Goal: Task Accomplishment & Management: Manage account settings

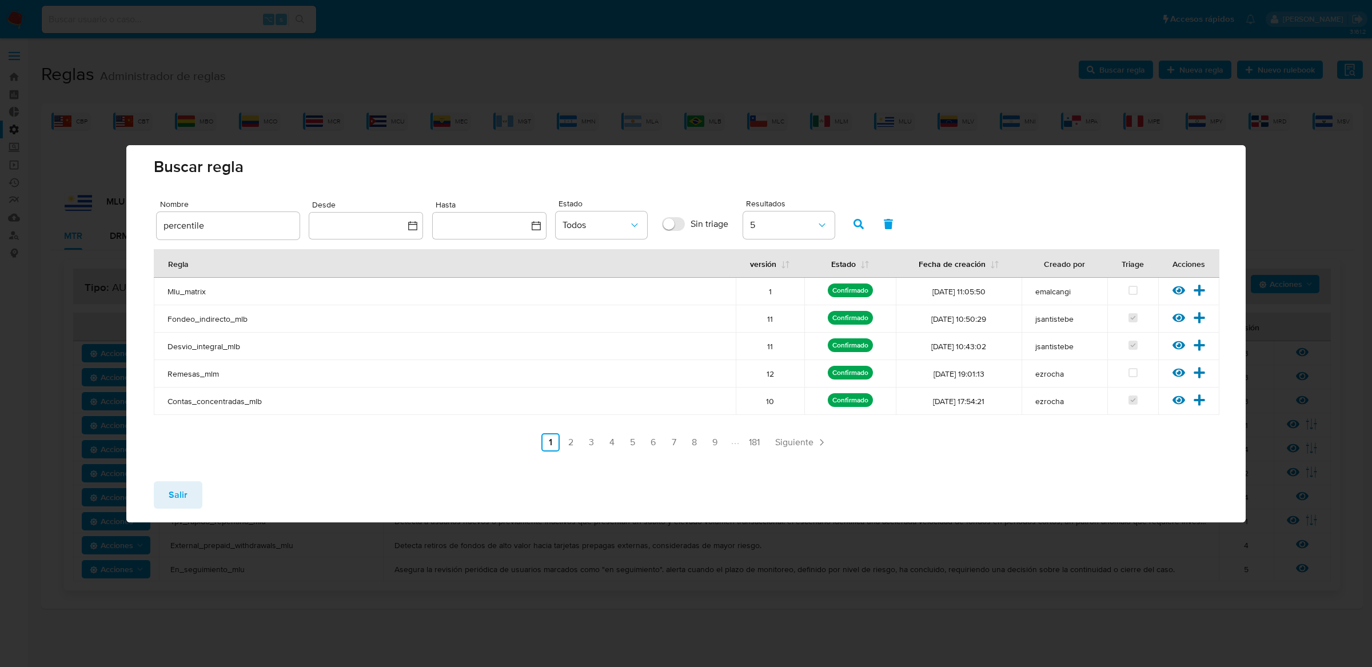
click at [174, 500] on span "Salir" at bounding box center [178, 494] width 19 height 25
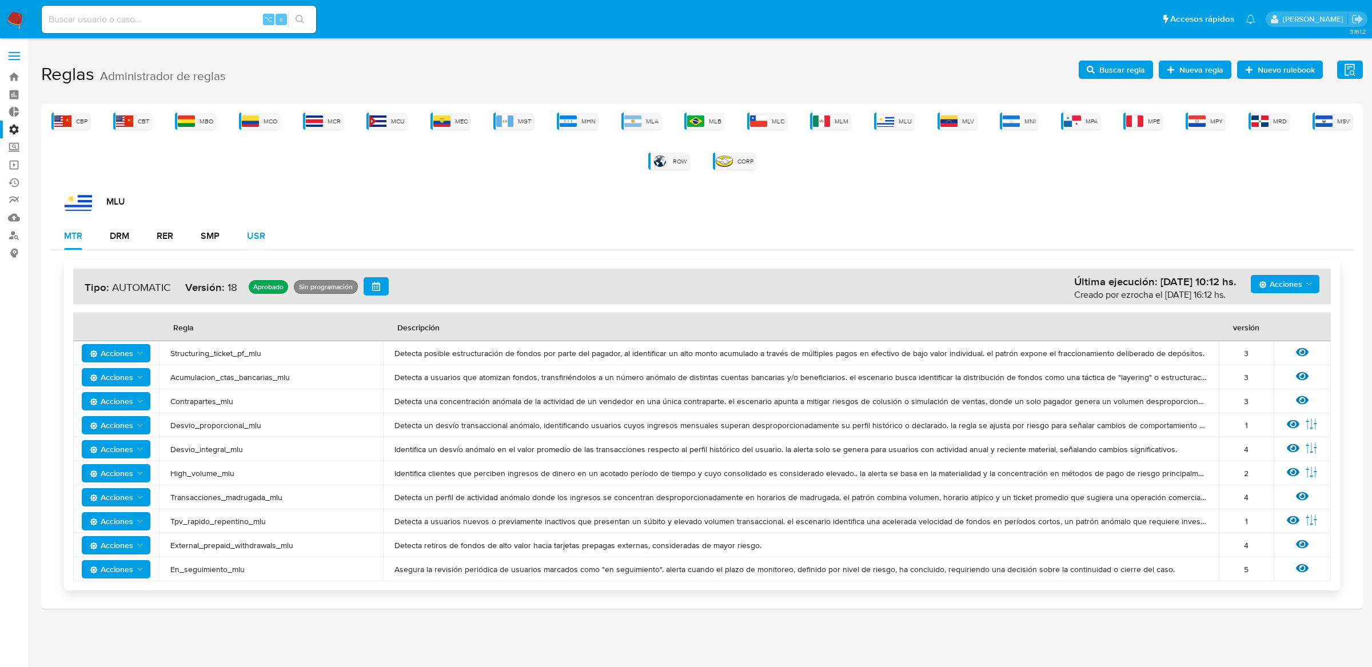
click at [267, 244] on button "USR" at bounding box center [256, 235] width 46 height 27
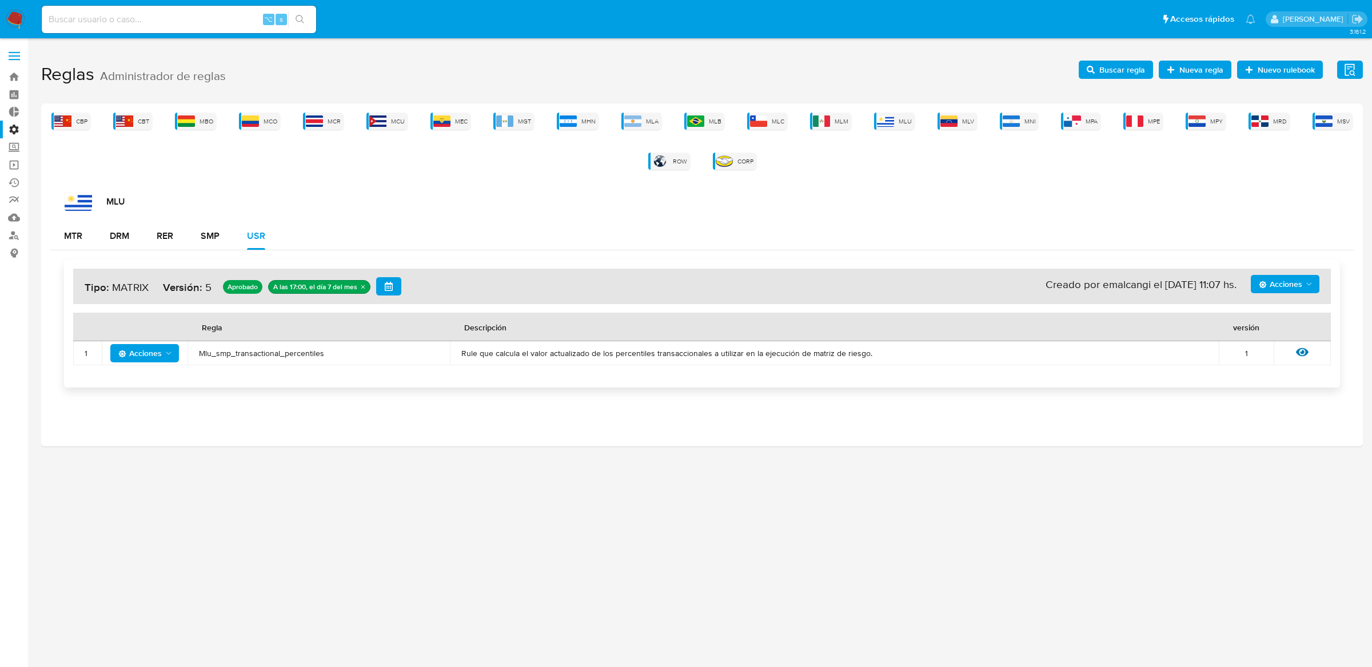
click at [1275, 296] on div "Acciones Sin ejecuciones realizadas Creado por emalcangi el 07/10/2025 11:07 hs…" at bounding box center [702, 286] width 1258 height 35
click at [1275, 294] on h4 "Acciones Sin ejecuciones realizadas Creado por emalcangi el 07/10/2025 11:07 hs…" at bounding box center [702, 286] width 1235 height 18
click at [1275, 292] on span "Acciones" at bounding box center [1280, 284] width 43 height 18
click at [1246, 416] on button "Ejecuciones" at bounding box center [1284, 422] width 103 height 27
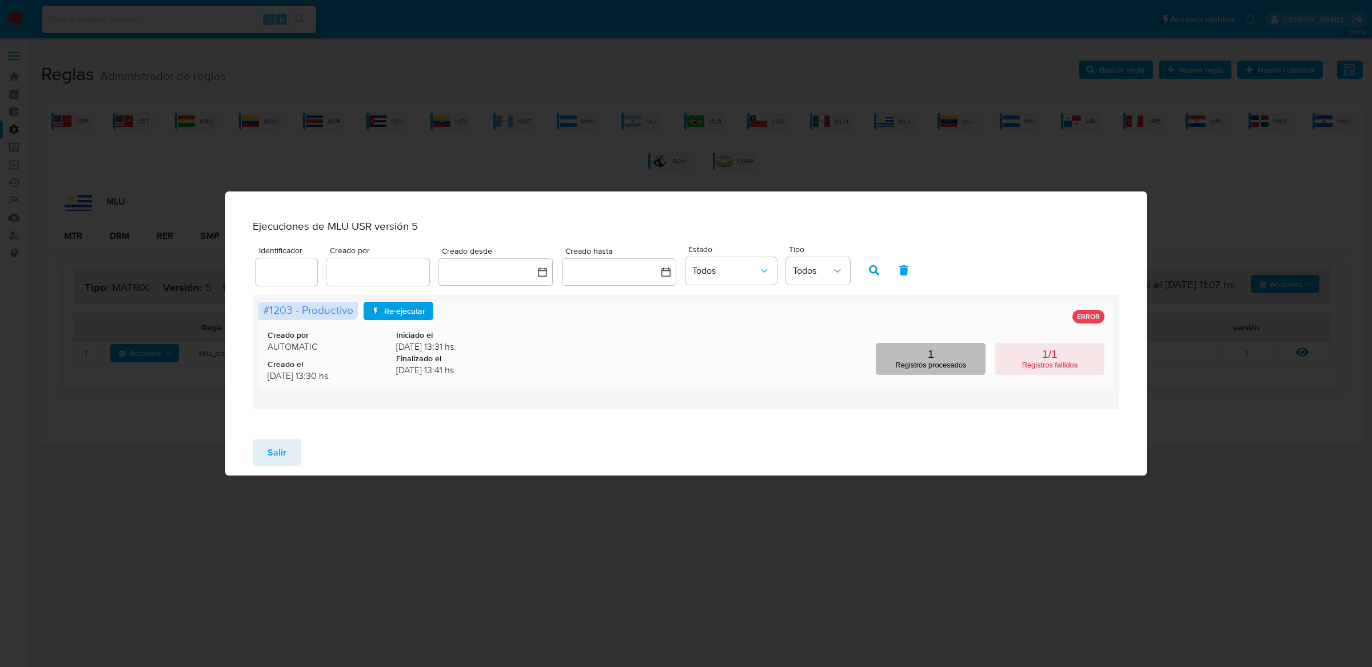
click at [957, 360] on button "1 Registros procesados" at bounding box center [931, 359] width 110 height 32
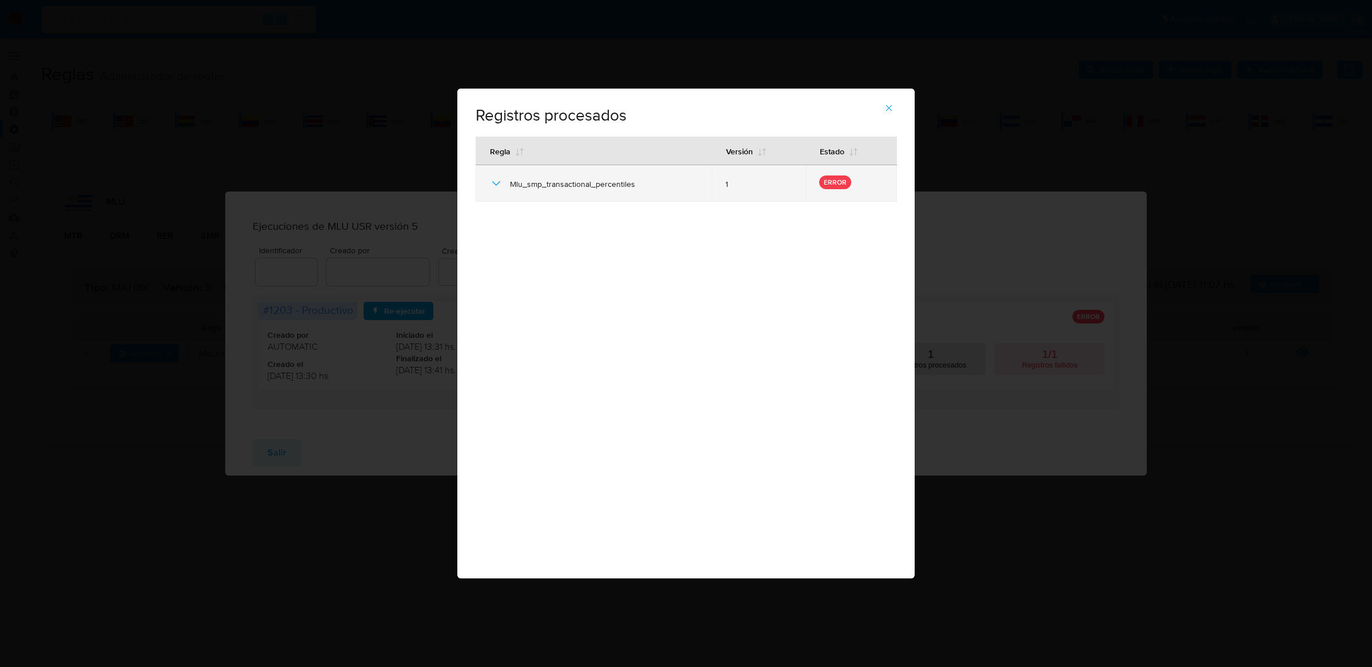
click at [493, 183] on icon at bounding box center [496, 184] width 14 height 14
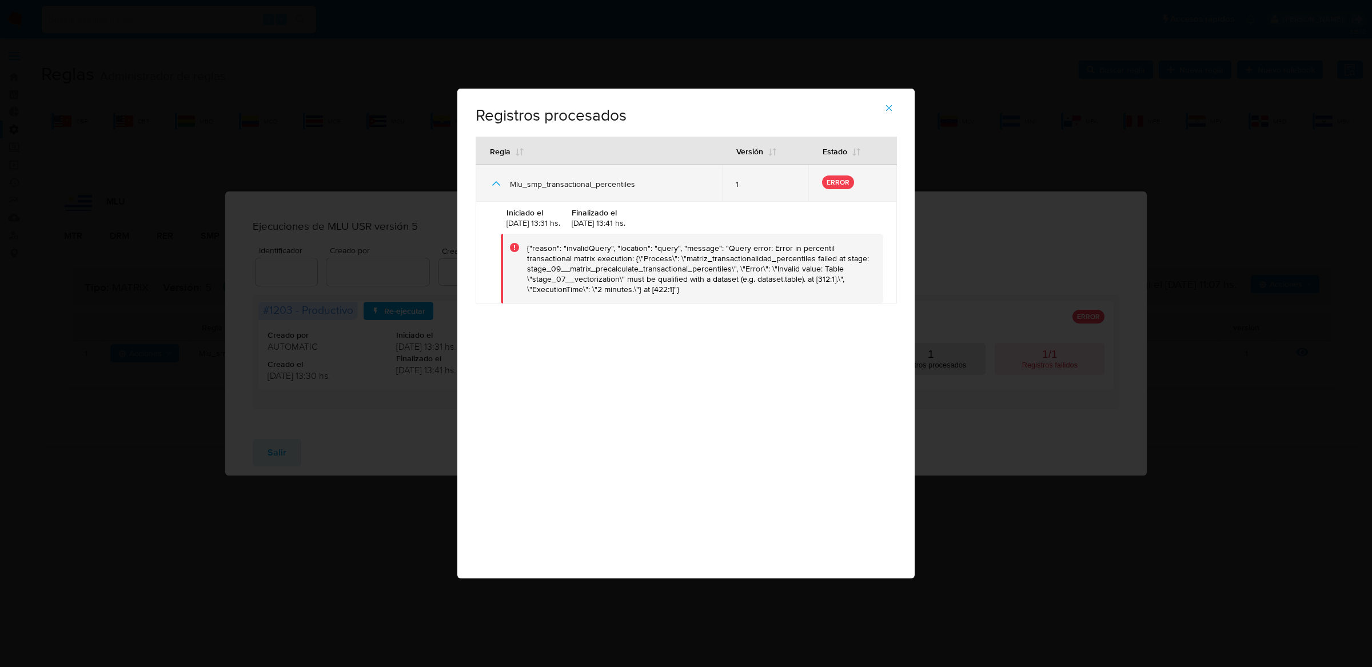
click at [494, 185] on icon at bounding box center [496, 184] width 14 height 14
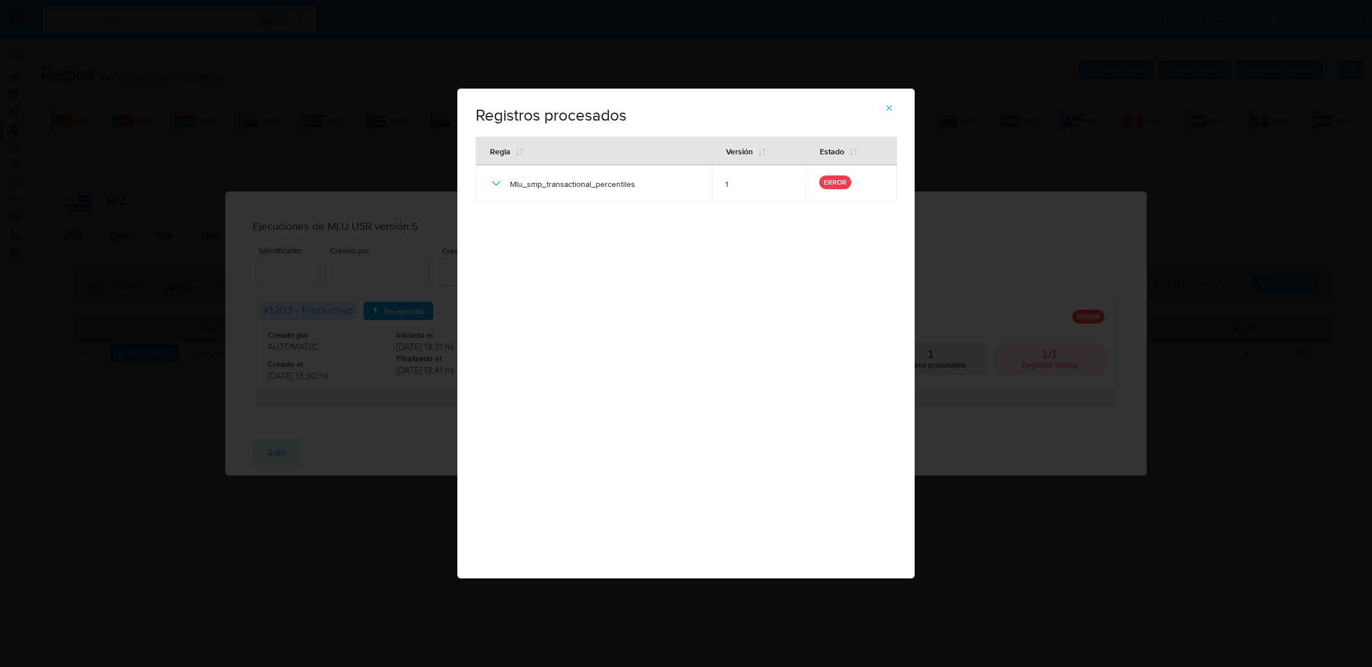
click at [332, 332] on div "Registros procesados # 1203 - Productivo Regla Versión Estado Mlu_smp_transacti…" at bounding box center [686, 333] width 1372 height 667
click at [889, 111] on icon "button" at bounding box center [889, 108] width 10 height 10
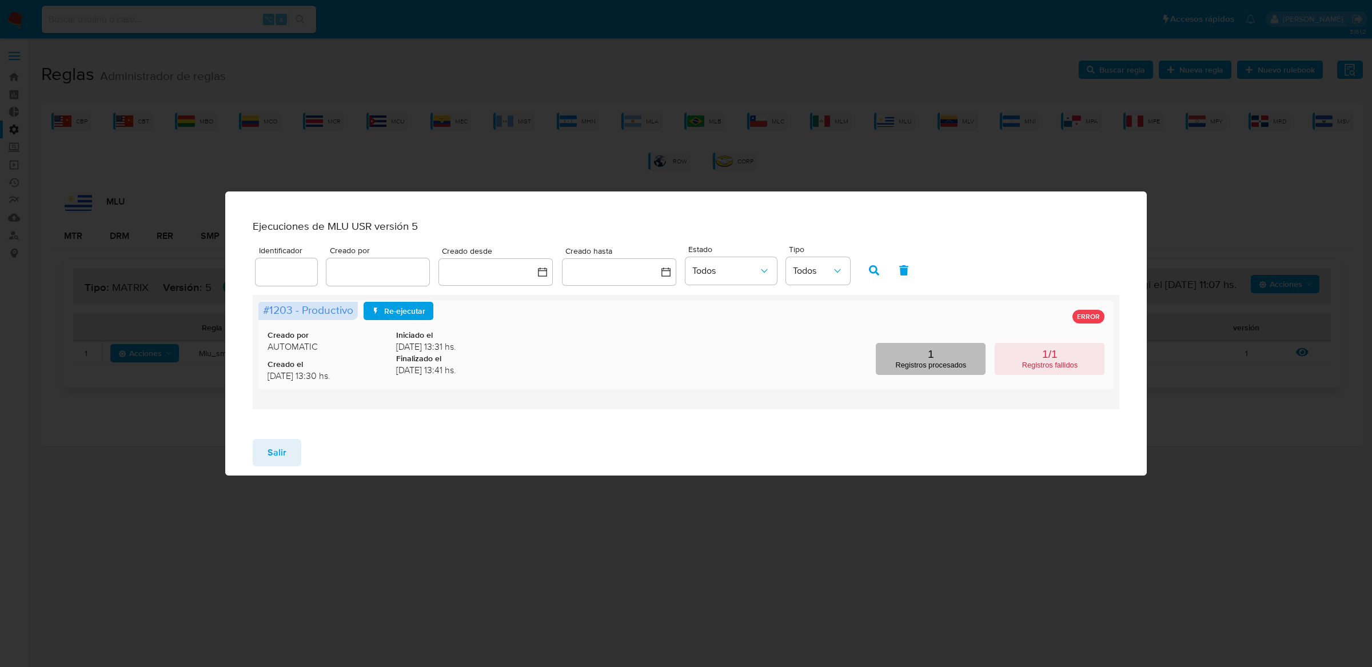
click at [977, 374] on button "1 Registros procesados" at bounding box center [931, 359] width 110 height 32
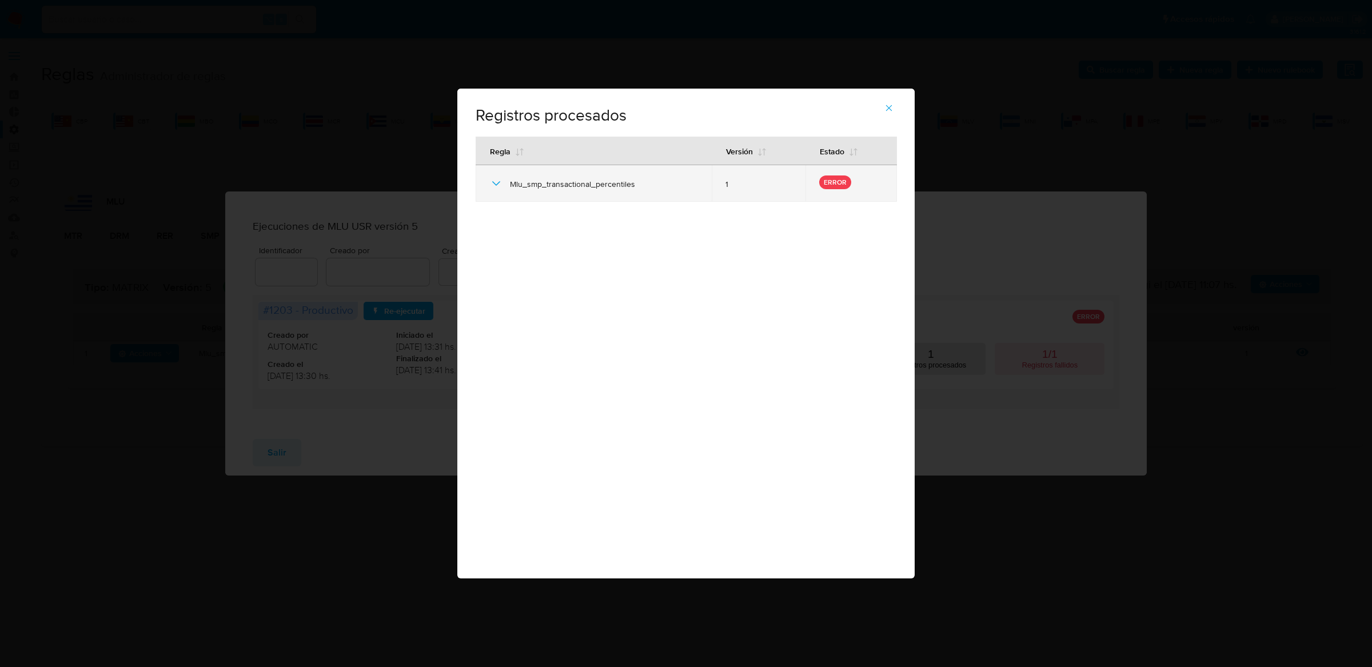
click at [498, 182] on icon at bounding box center [496, 183] width 8 height 5
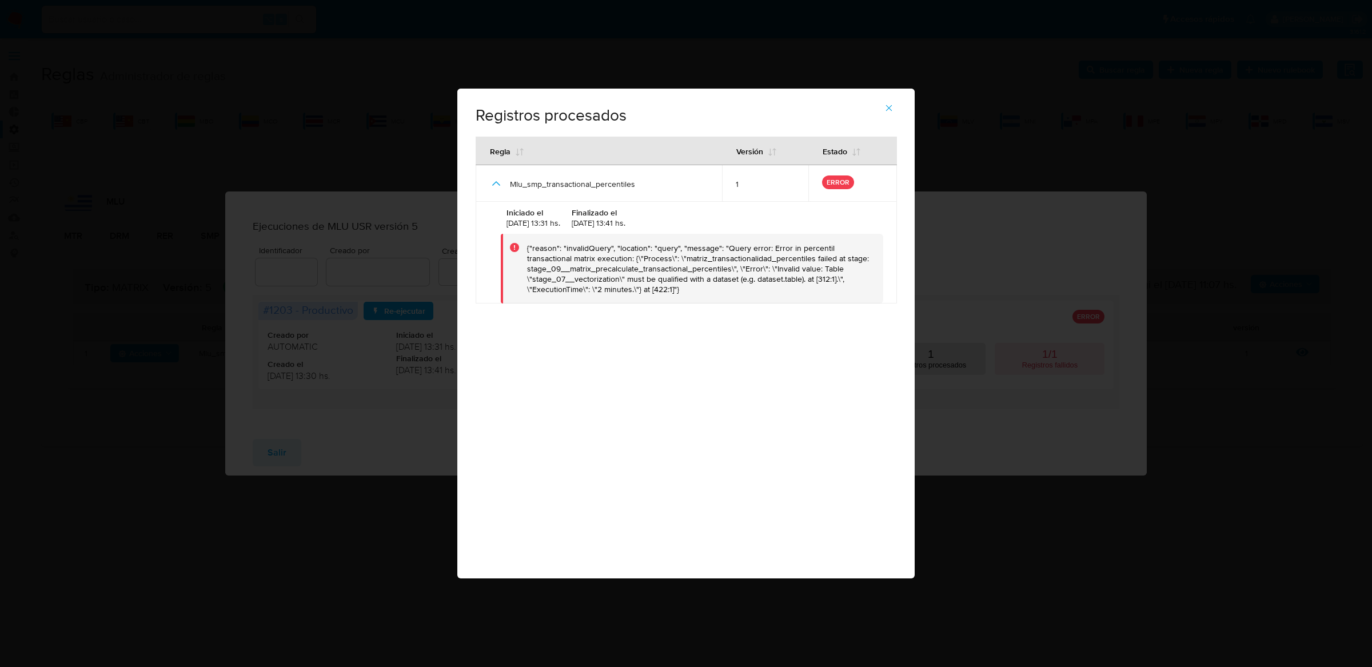
click at [583, 248] on div "{"reason": "invalidQuery", "location": "query", "message": "Query error: Error …" at bounding box center [700, 268] width 347 height 51
click at [700, 245] on div "{"reason": "invalidQuery", "location": "query", "message": "Query error: Error …" at bounding box center [700, 268] width 347 height 51
click at [761, 250] on div "{"reason": "invalidQuery", "location": "query", "message": "Query error: Error …" at bounding box center [700, 268] width 347 height 51
click at [669, 270] on div "{"reason": "invalidQuery", "location": "query", "message": "Query error: Error …" at bounding box center [700, 268] width 347 height 51
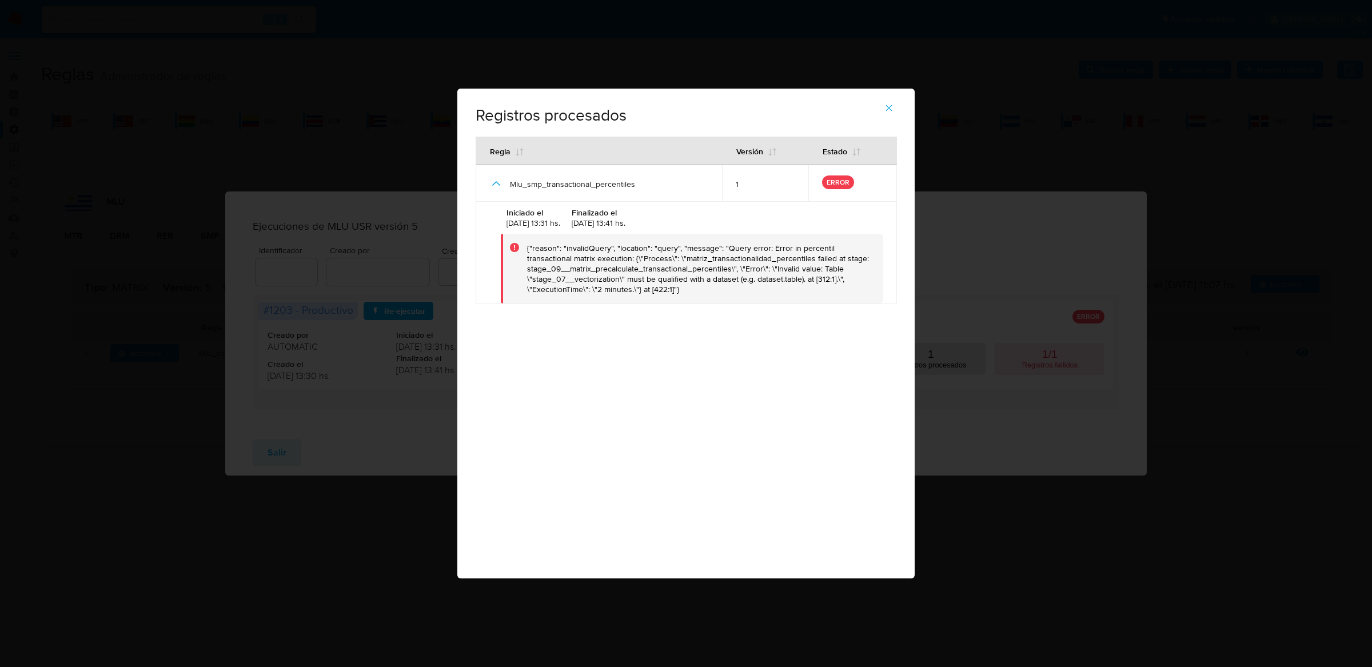
click at [899, 106] on button "button" at bounding box center [889, 107] width 40 height 27
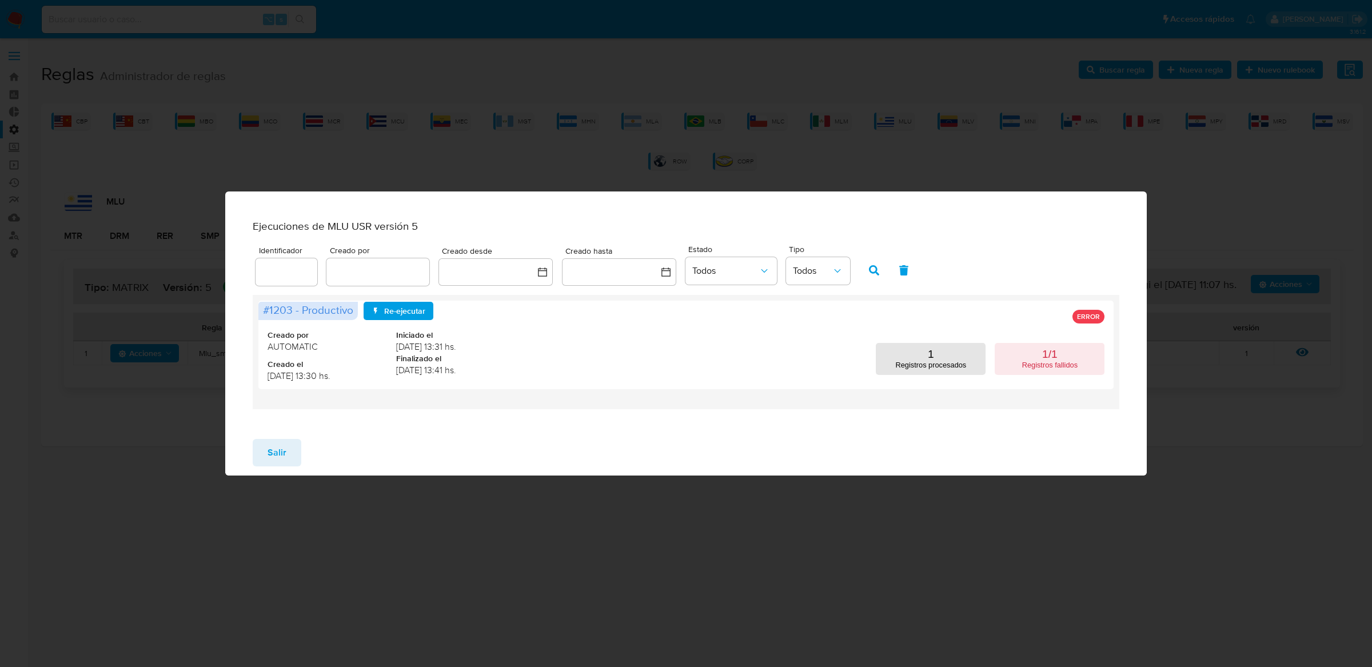
click at [270, 458] on span "Salir" at bounding box center [277, 452] width 19 height 25
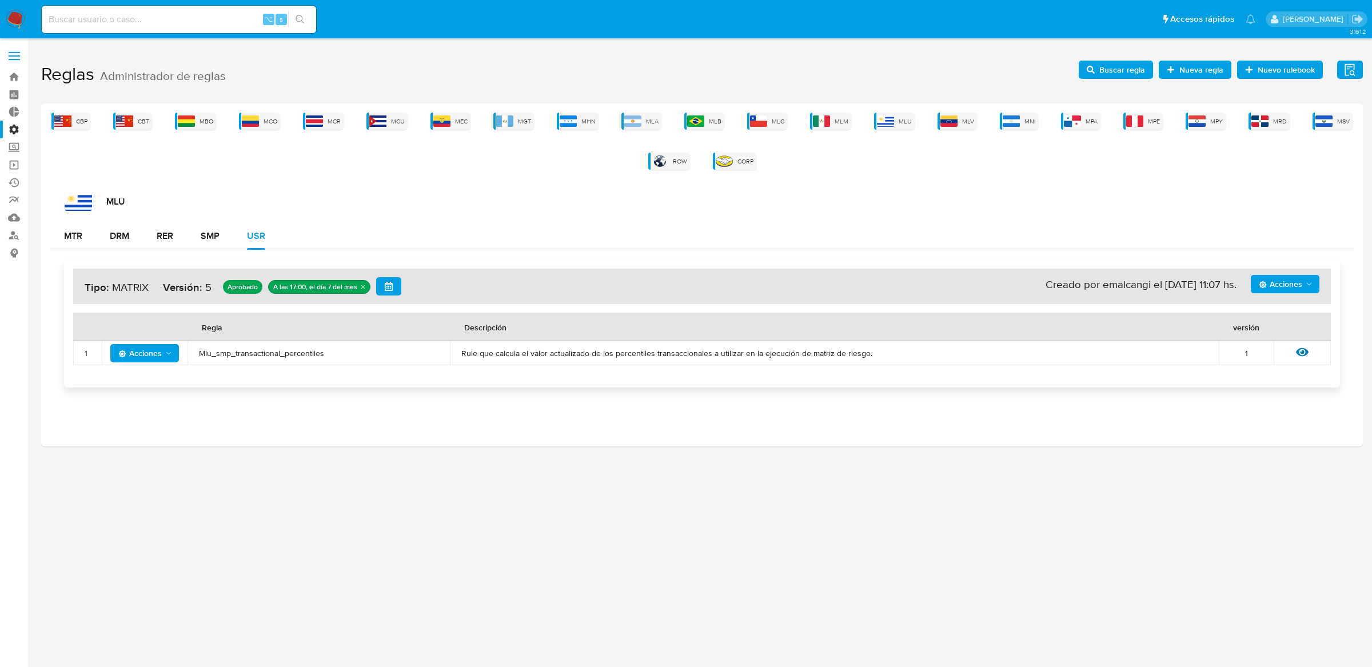
click at [216, 354] on span "Mlu_smp_transactional_percentiles" at bounding box center [319, 353] width 240 height 10
click at [1106, 71] on span "Buscar regla" at bounding box center [1122, 70] width 46 height 18
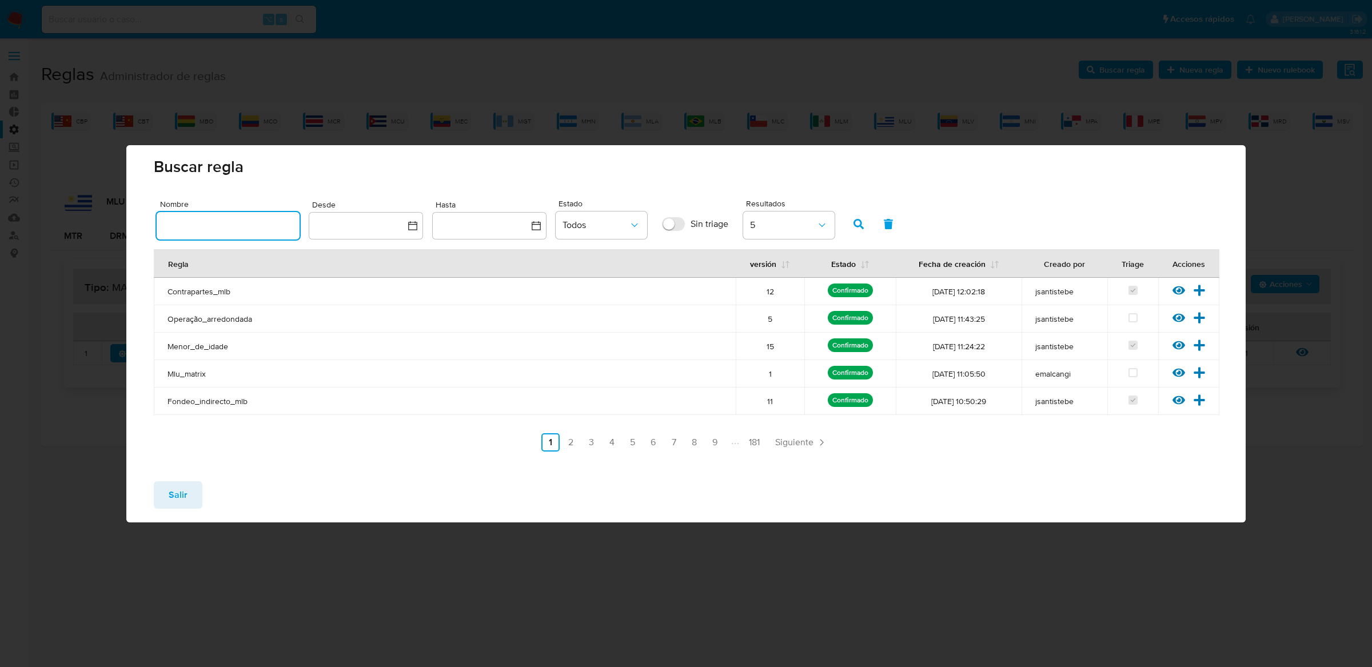
click at [264, 225] on input "text" at bounding box center [228, 225] width 143 height 15
type input "Mlu_smp_transactional_percentiles"
click at [859, 226] on icon "button" at bounding box center [858, 224] width 10 height 10
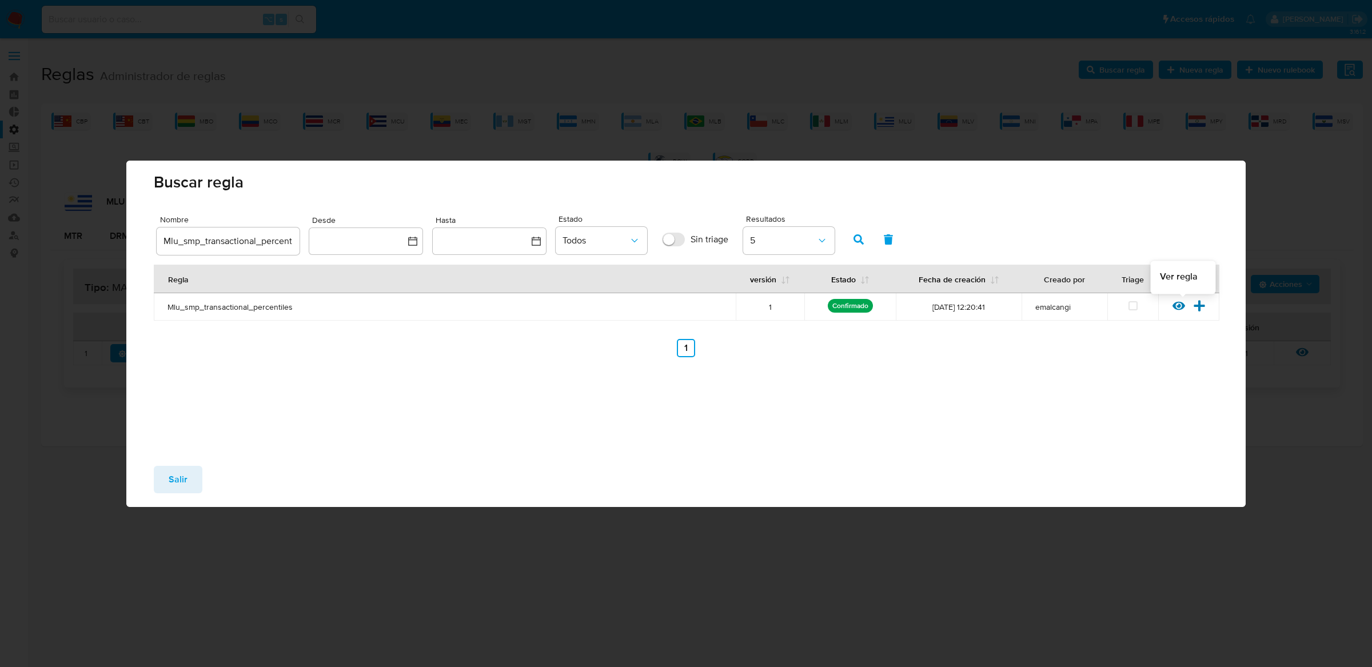
click at [1176, 309] on icon at bounding box center [1178, 305] width 13 height 9
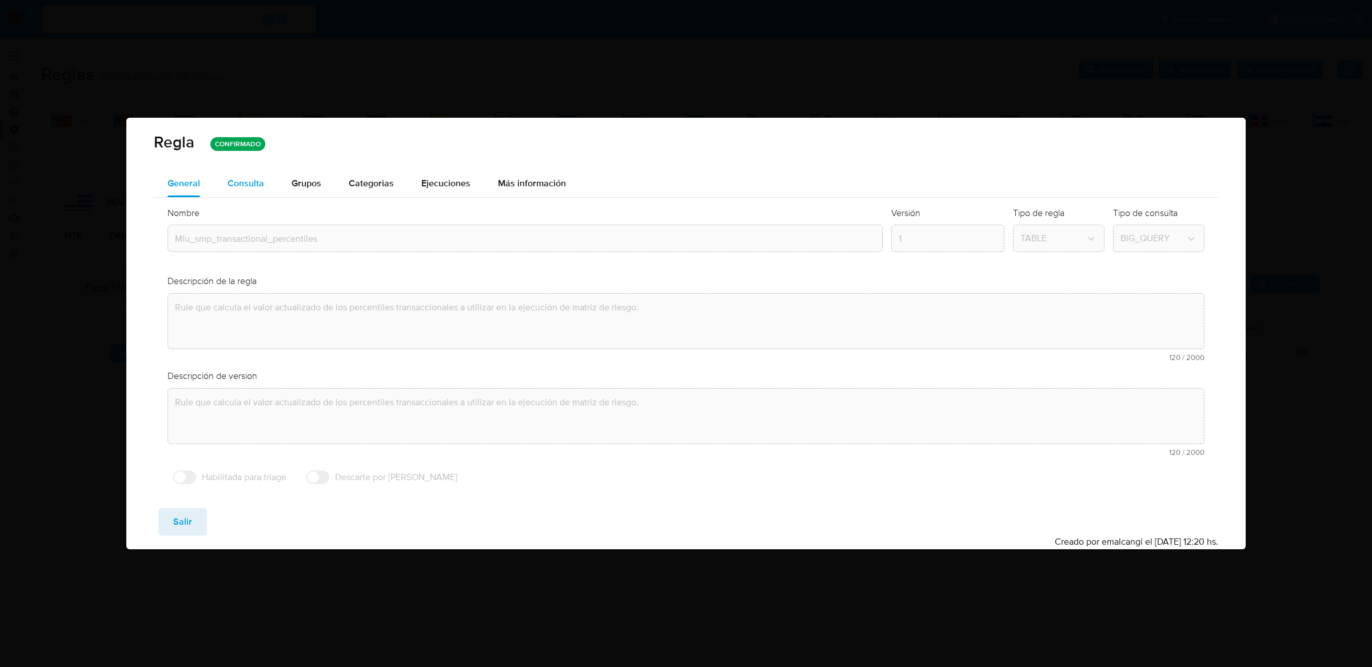
click at [236, 174] on div "Consulta" at bounding box center [246, 183] width 37 height 27
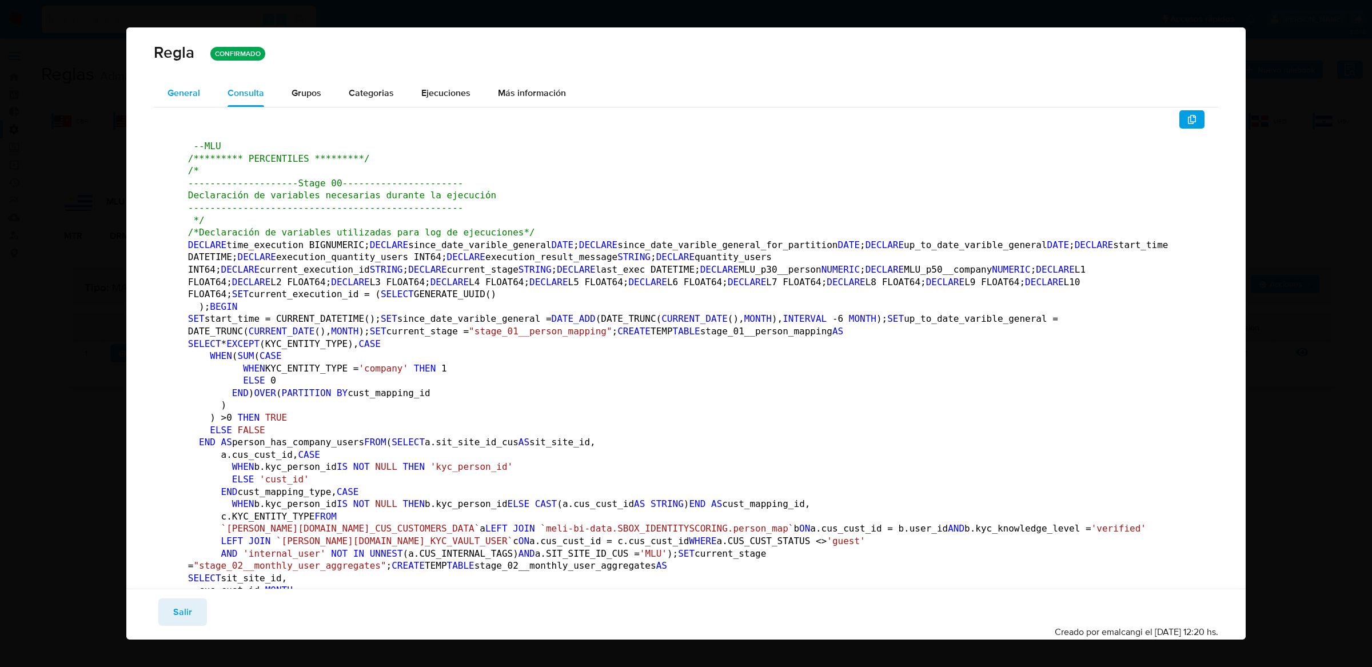
click at [180, 86] on span "General" at bounding box center [183, 92] width 33 height 13
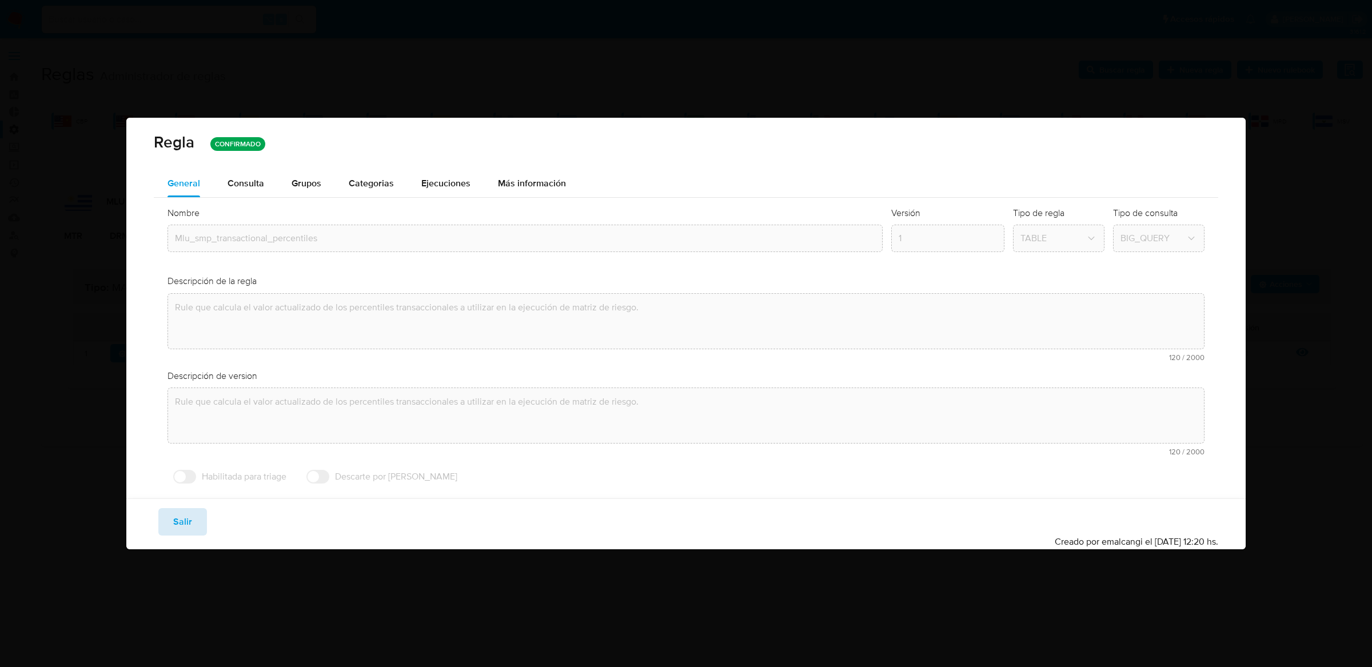
click at [175, 509] on span "Salir" at bounding box center [182, 521] width 19 height 25
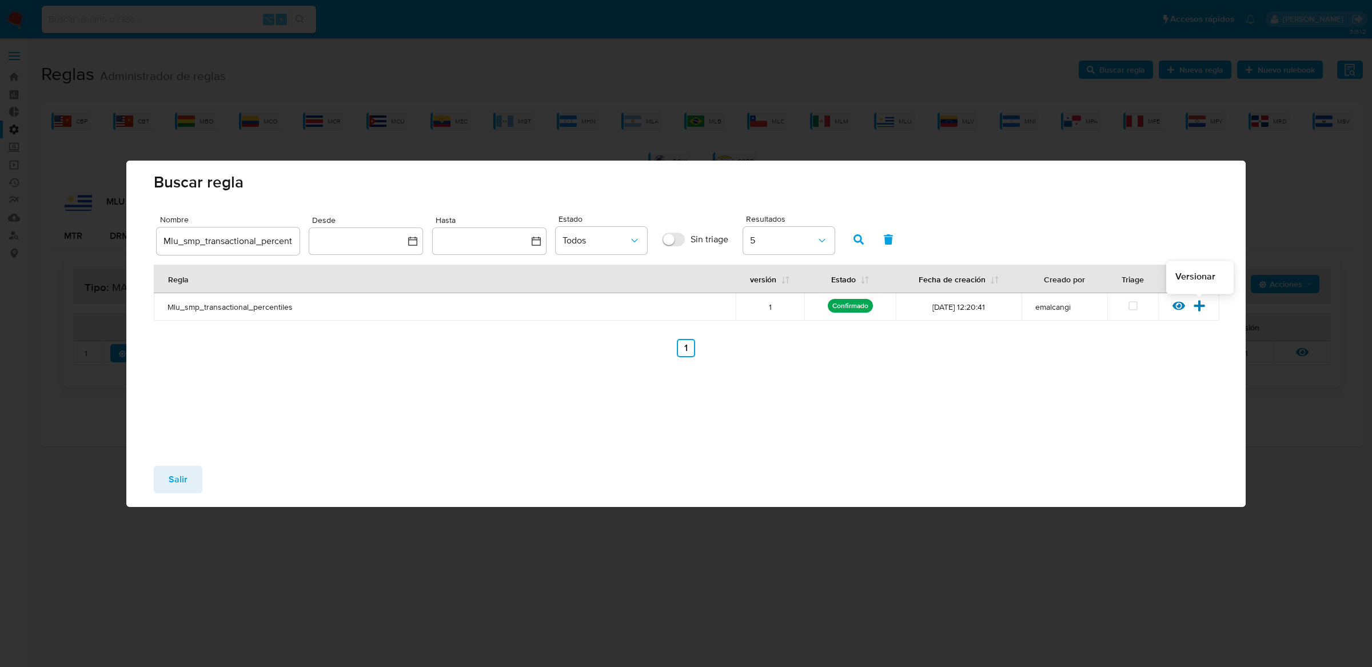
click at [1197, 308] on icon at bounding box center [1199, 306] width 13 height 13
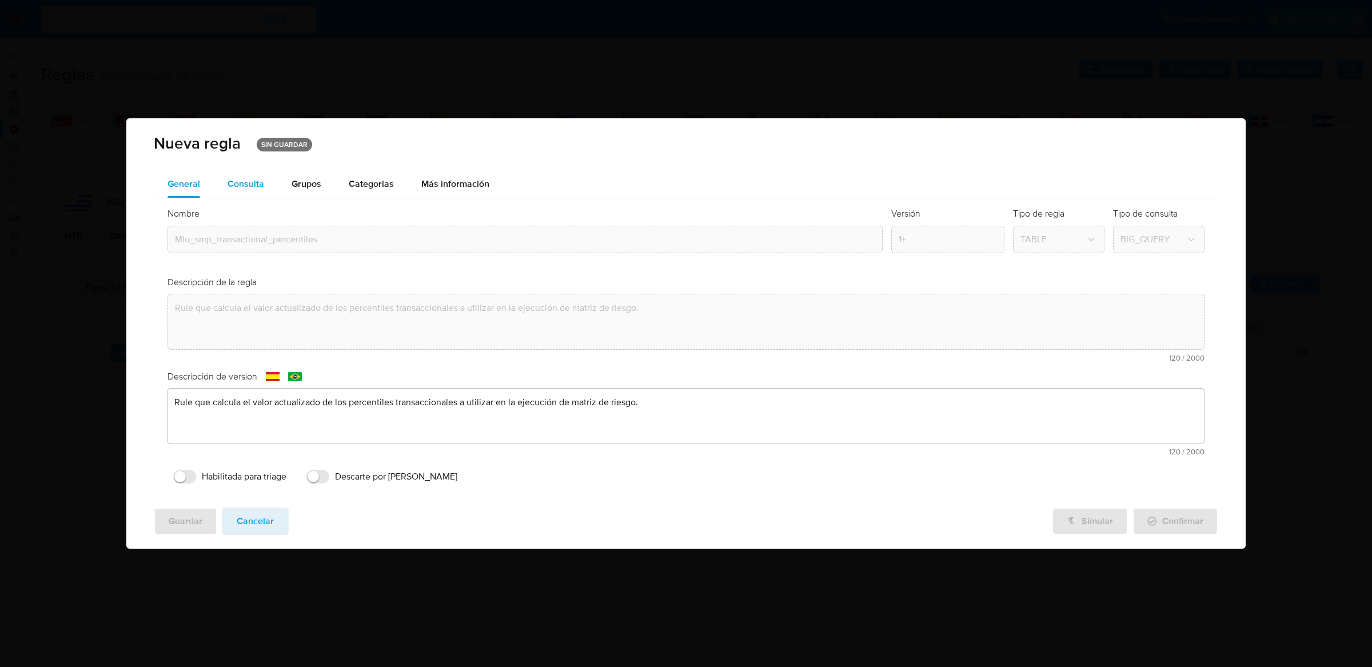
click at [255, 179] on div "Consulta" at bounding box center [246, 183] width 37 height 9
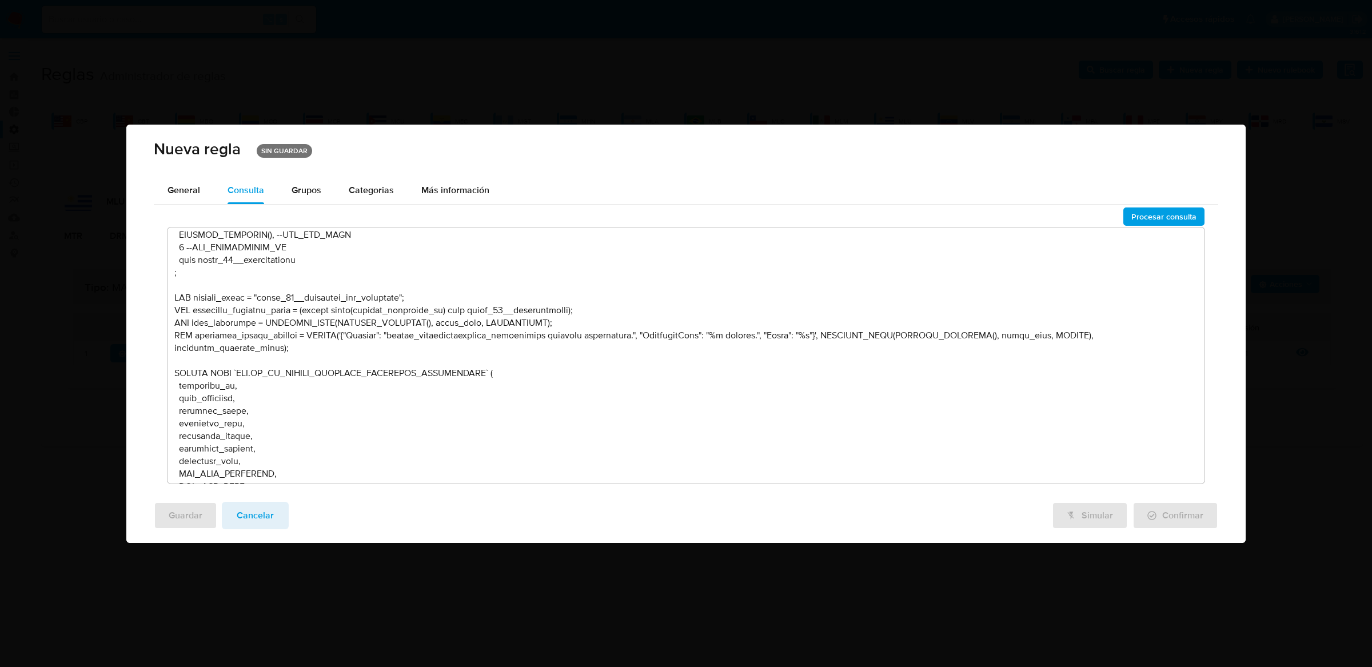
scroll to position [4408, 0]
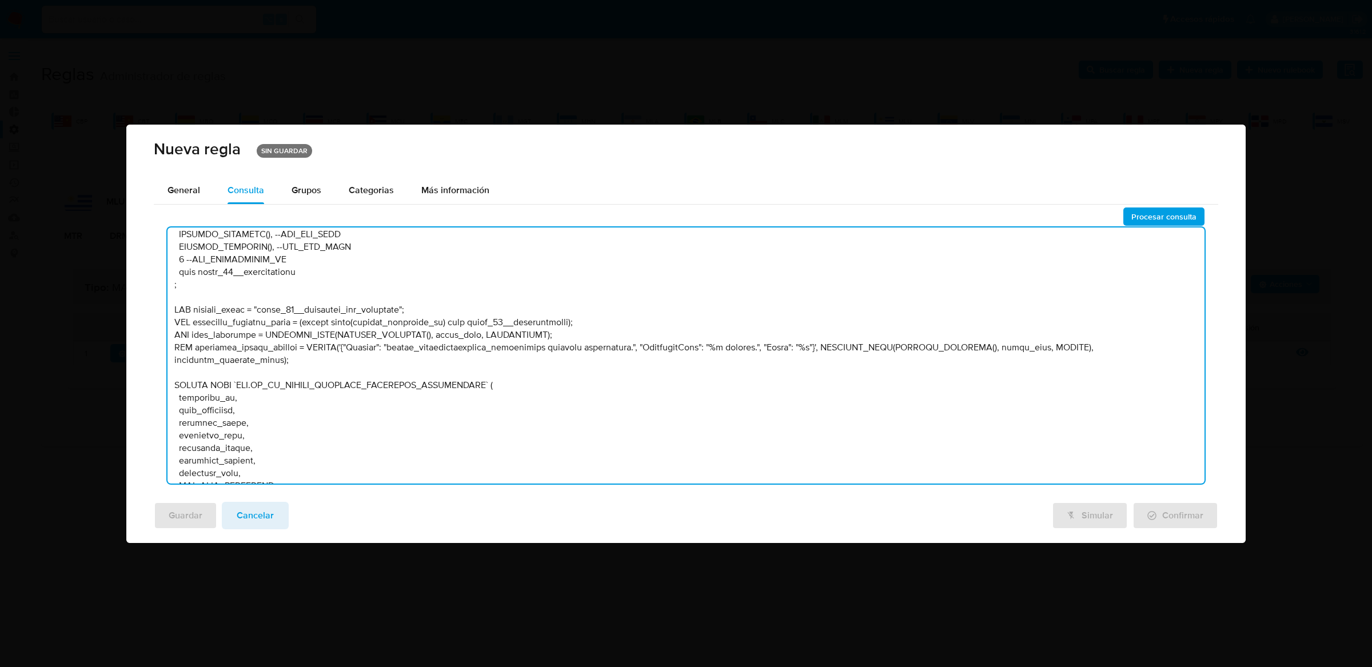
click at [237, 269] on textarea at bounding box center [685, 356] width 1037 height 256
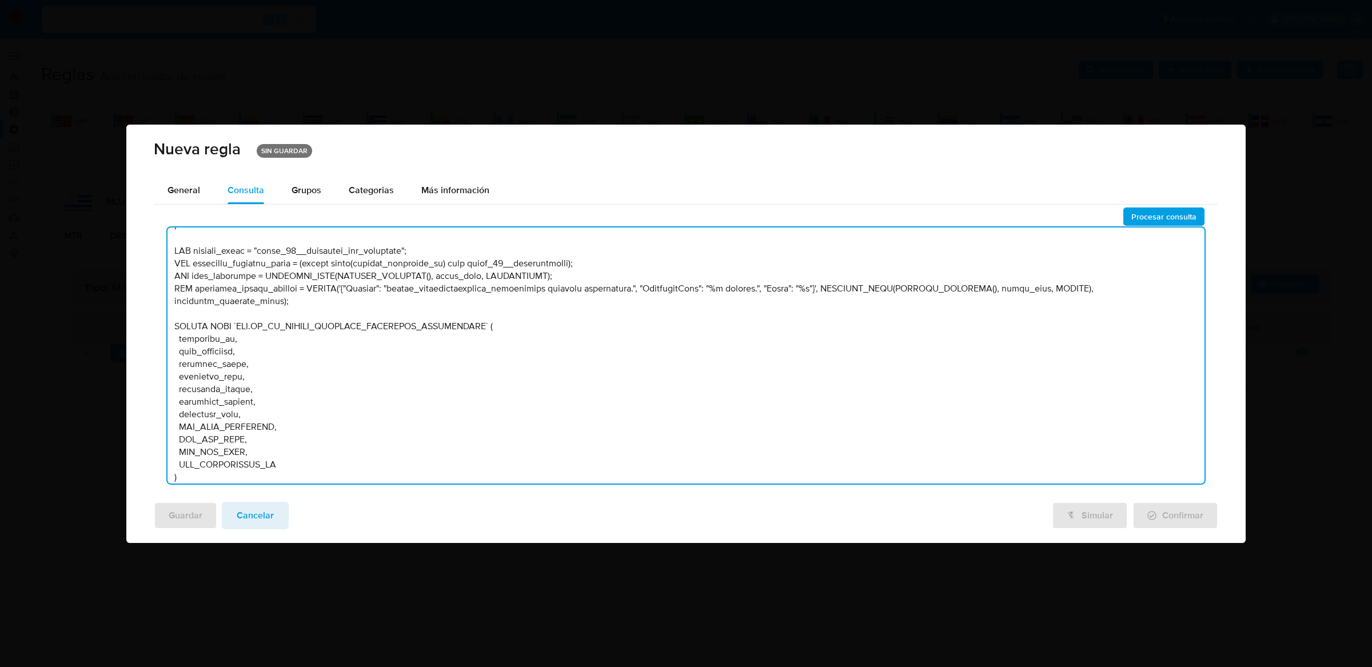
scroll to position [4465, 0]
click at [504, 262] on textarea at bounding box center [685, 356] width 1037 height 256
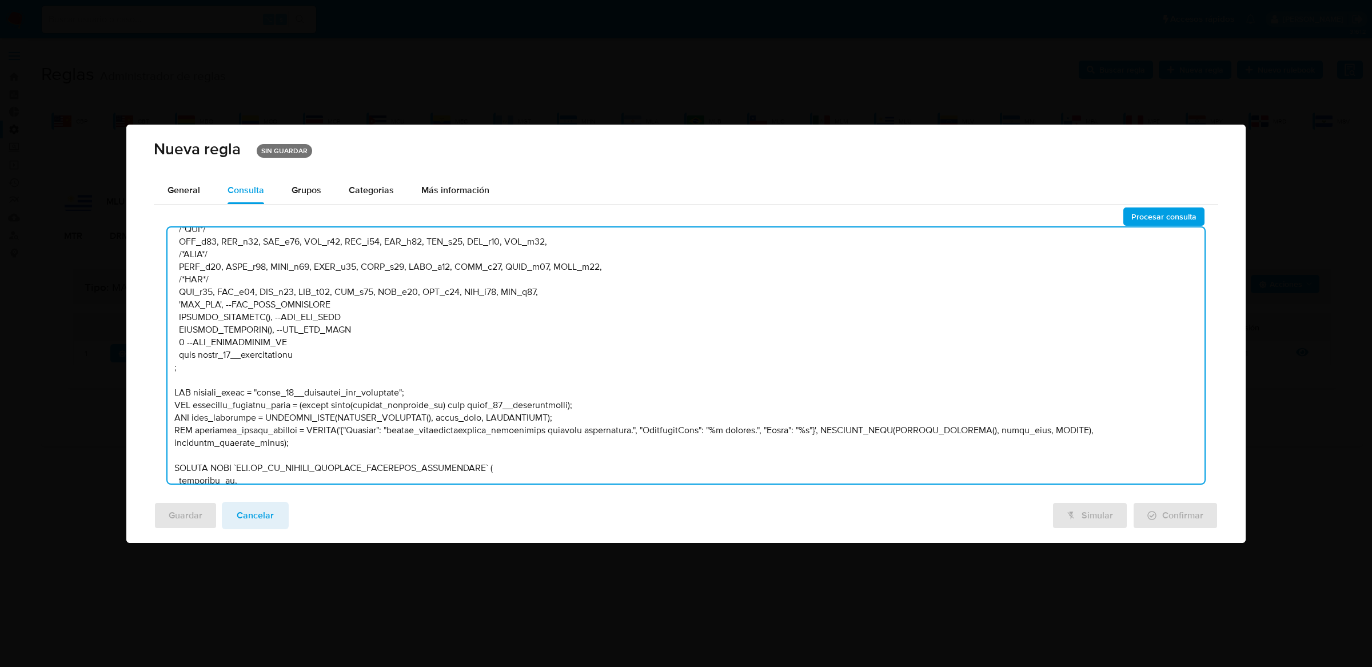
scroll to position [4329, 0]
click at [857, 428] on textarea at bounding box center [685, 356] width 1037 height 256
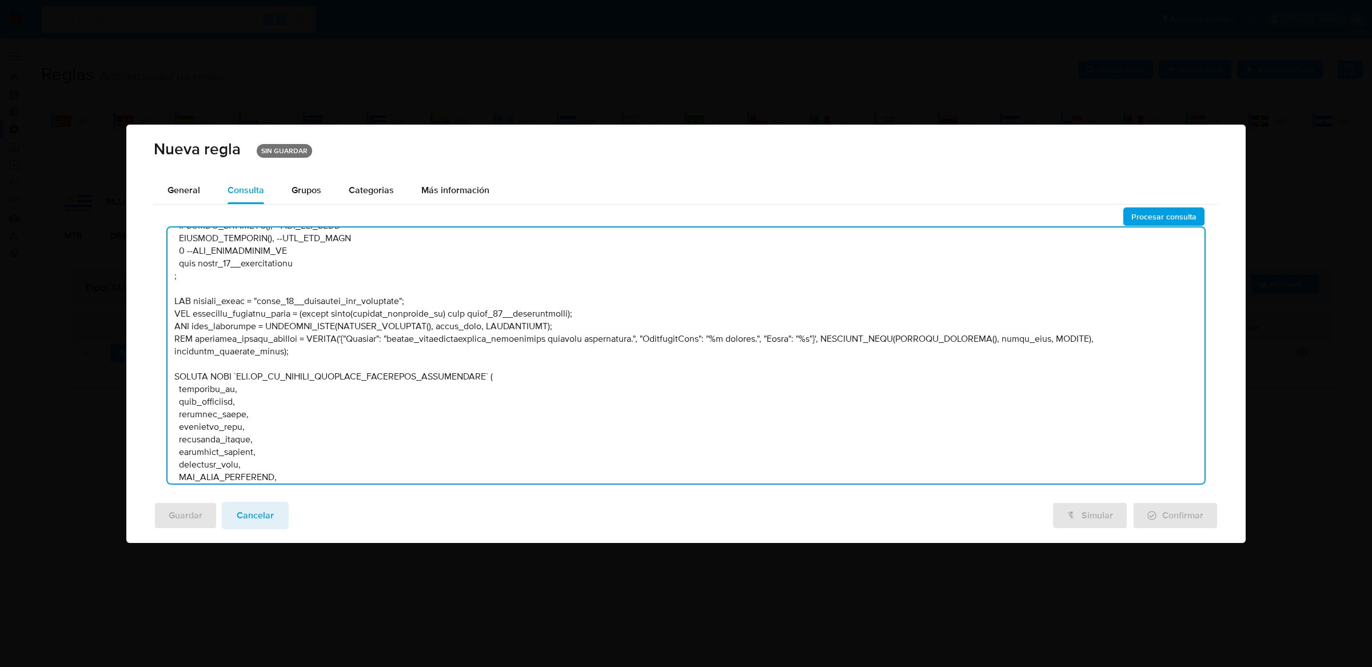
scroll to position [4413, 0]
click at [341, 304] on textarea at bounding box center [685, 356] width 1037 height 256
click at [276, 301] on textarea at bounding box center [685, 356] width 1037 height 256
click at [275, 312] on textarea at bounding box center [685, 356] width 1037 height 256
click at [503, 320] on textarea at bounding box center [685, 356] width 1037 height 256
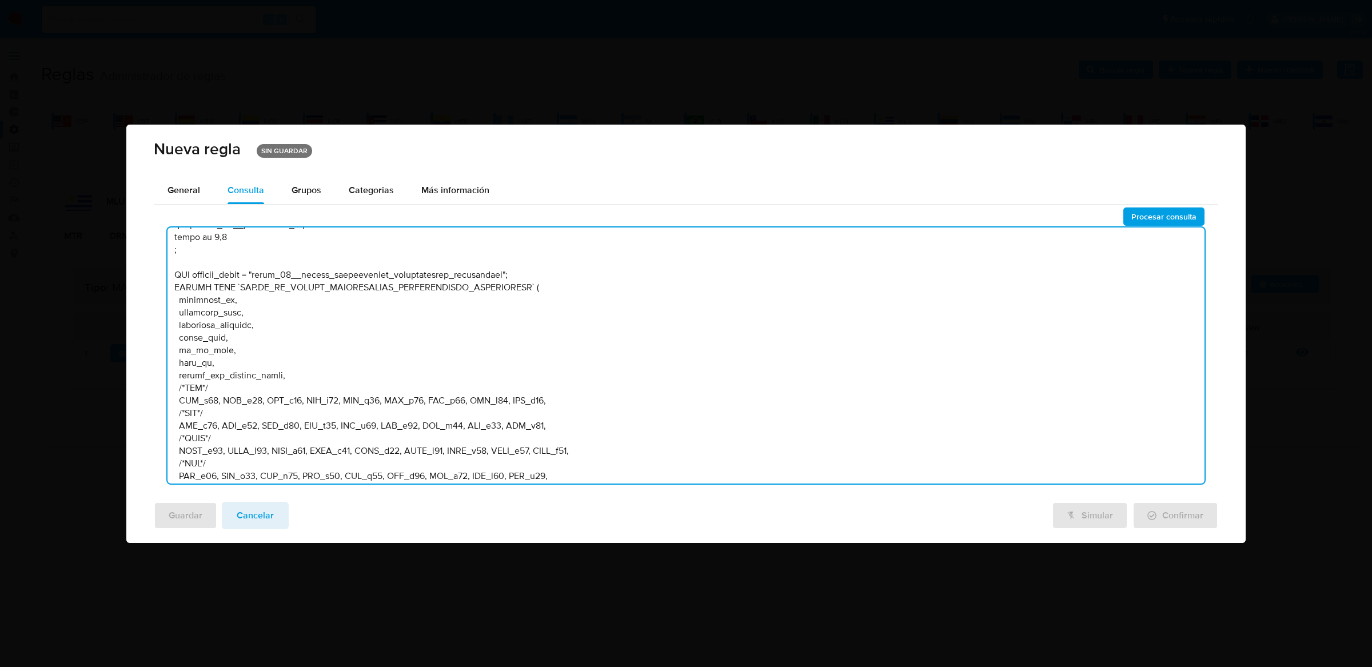
scroll to position [3859, 0]
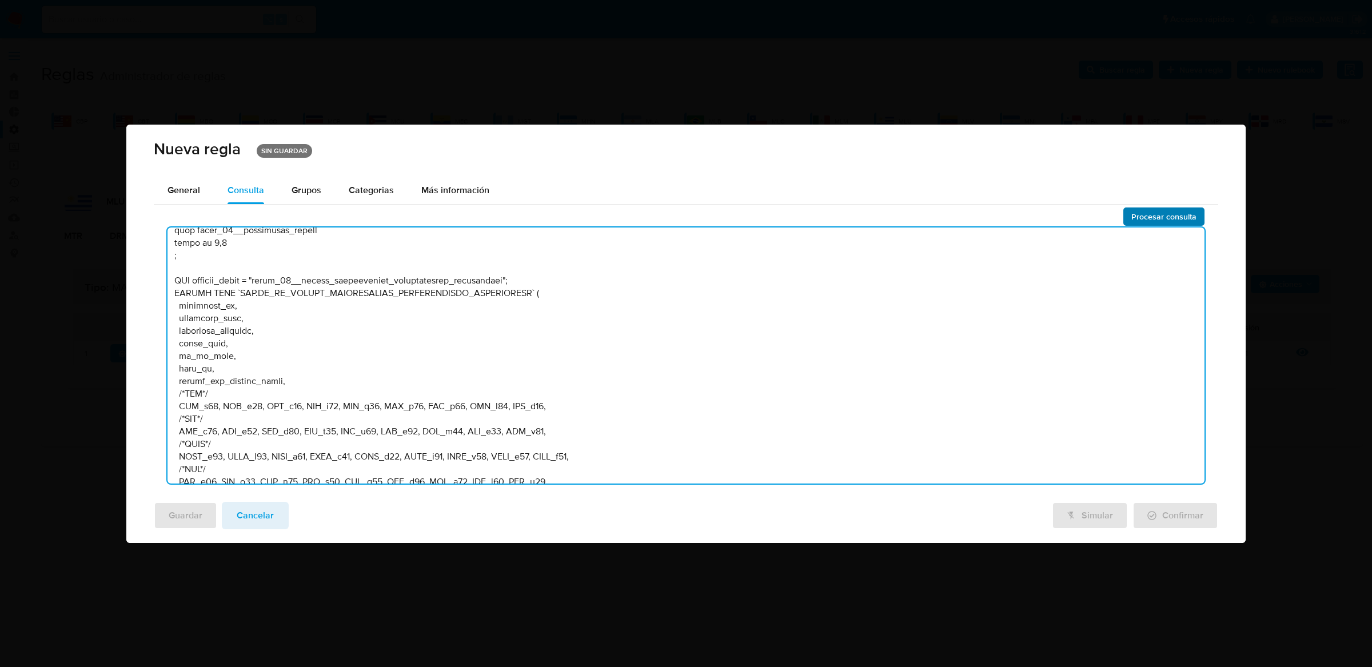
type textarea "--MLU /********* PERCENTILES *********/ /* --------------------Stage 00--------…"
click at [1159, 212] on span "Procesar consulta" at bounding box center [1163, 217] width 65 height 16
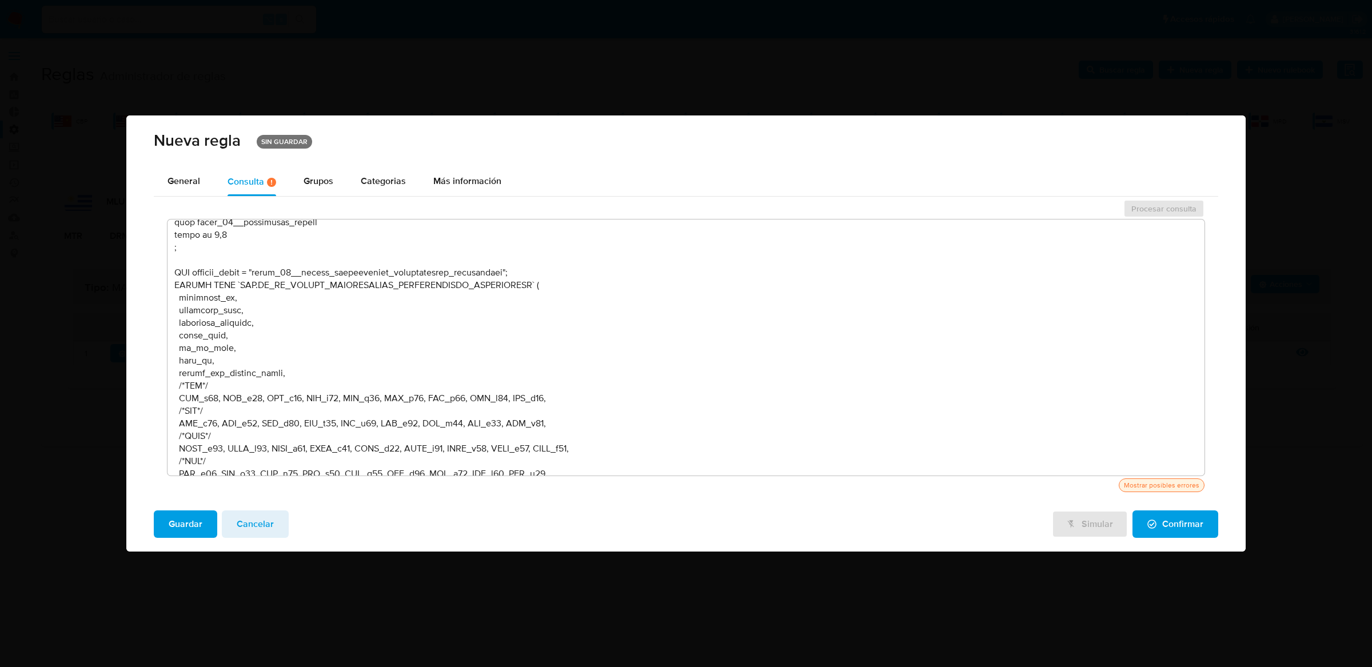
click at [1148, 492] on div "Procesar consulta Mostrar posibles errores" at bounding box center [686, 350] width 1064 height 302
click at [1152, 485] on div "Mostrar posibles errores" at bounding box center [1162, 485] width 80 height 10
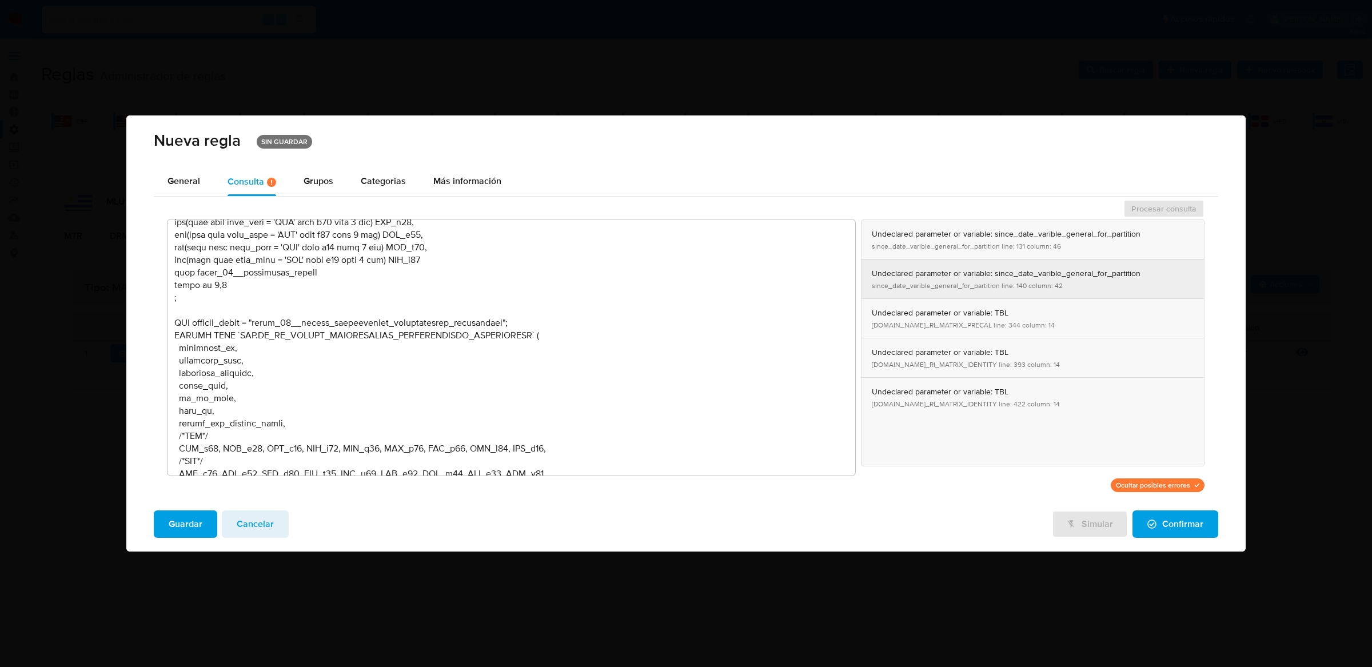
click at [996, 276] on button "Undeclared parameter or variable: since_date_varible_general_for_partition sinc…" at bounding box center [1032, 279] width 342 height 39
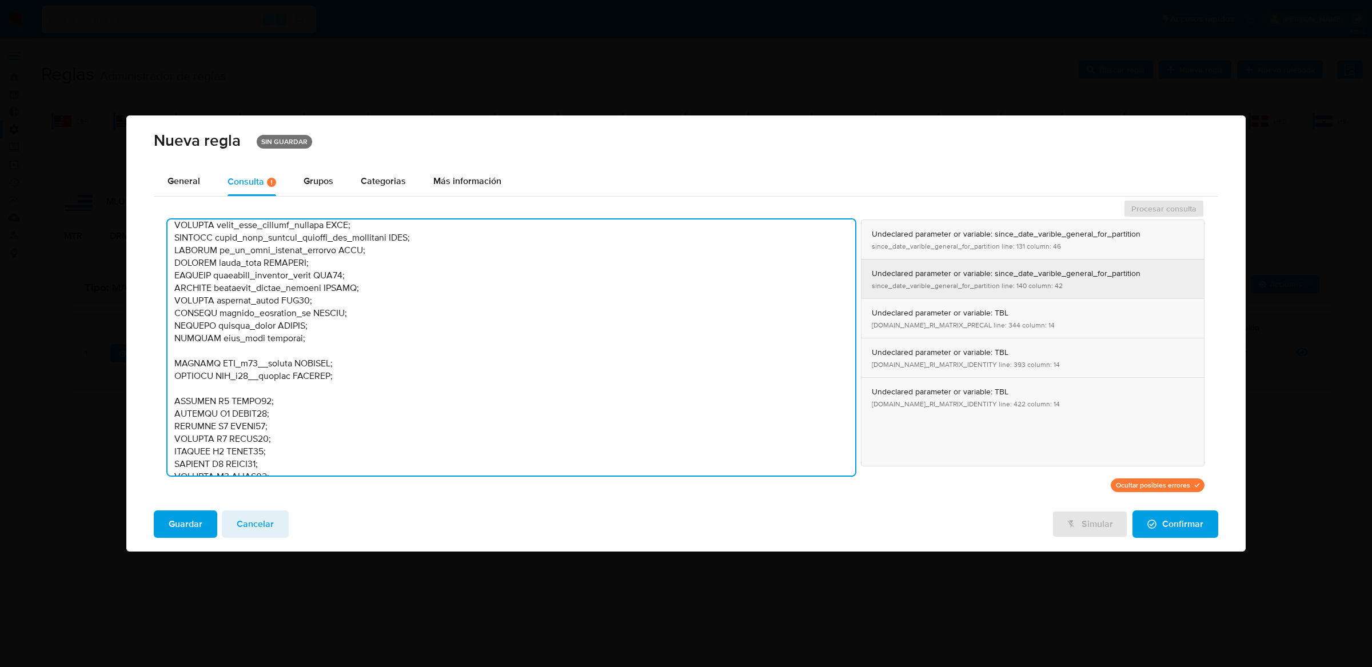
scroll to position [145, 0]
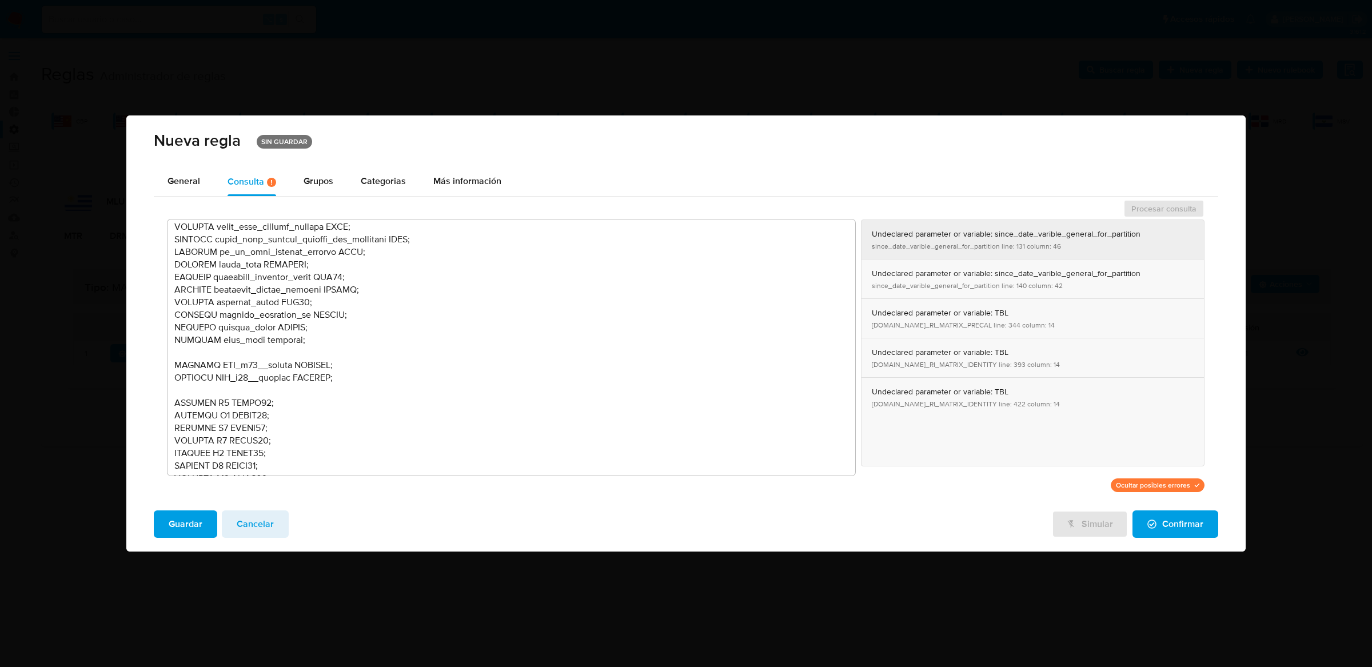
click at [993, 236] on button "Undeclared parameter or variable: since_date_varible_general_for_partition sinc…" at bounding box center [1032, 239] width 342 height 39
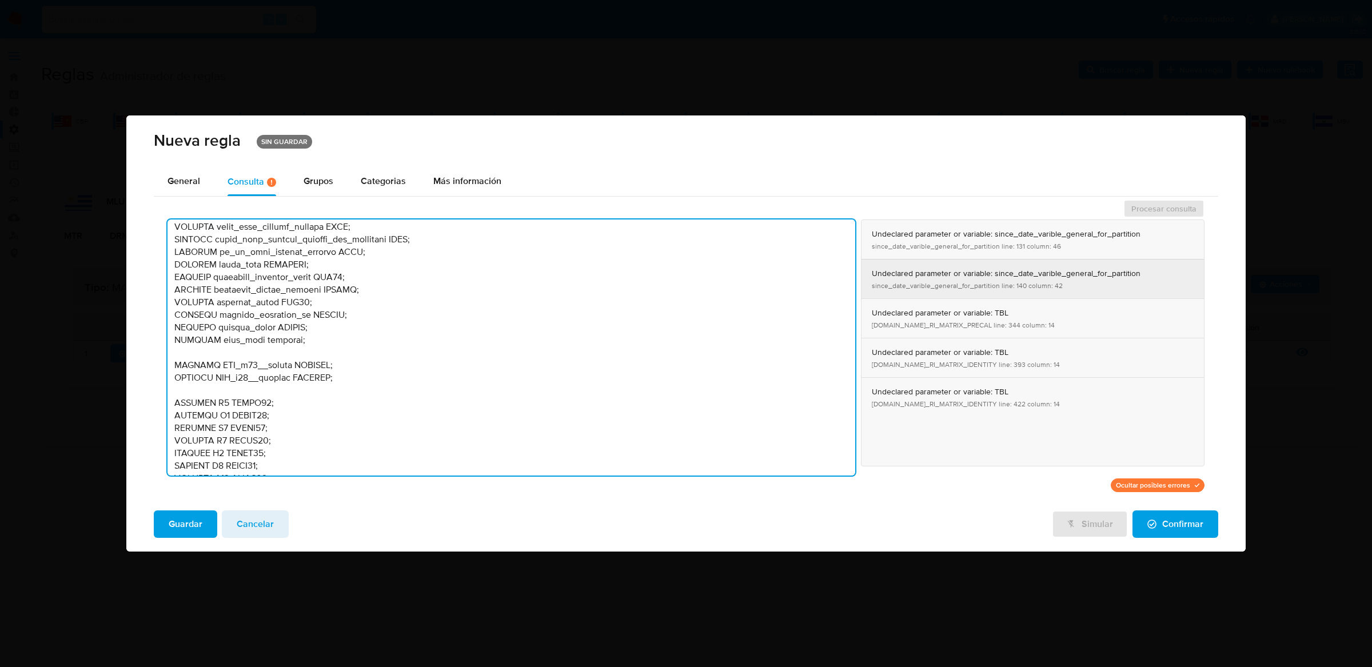
click at [983, 277] on button "Undeclared parameter or variable: since_date_varible_general_for_partition sinc…" at bounding box center [1032, 279] width 342 height 39
click at [920, 335] on button "Undeclared parameter or variable: TBL TBL.BT_RI_MATRIX_PRECAL line: 344 column:…" at bounding box center [1032, 318] width 342 height 39
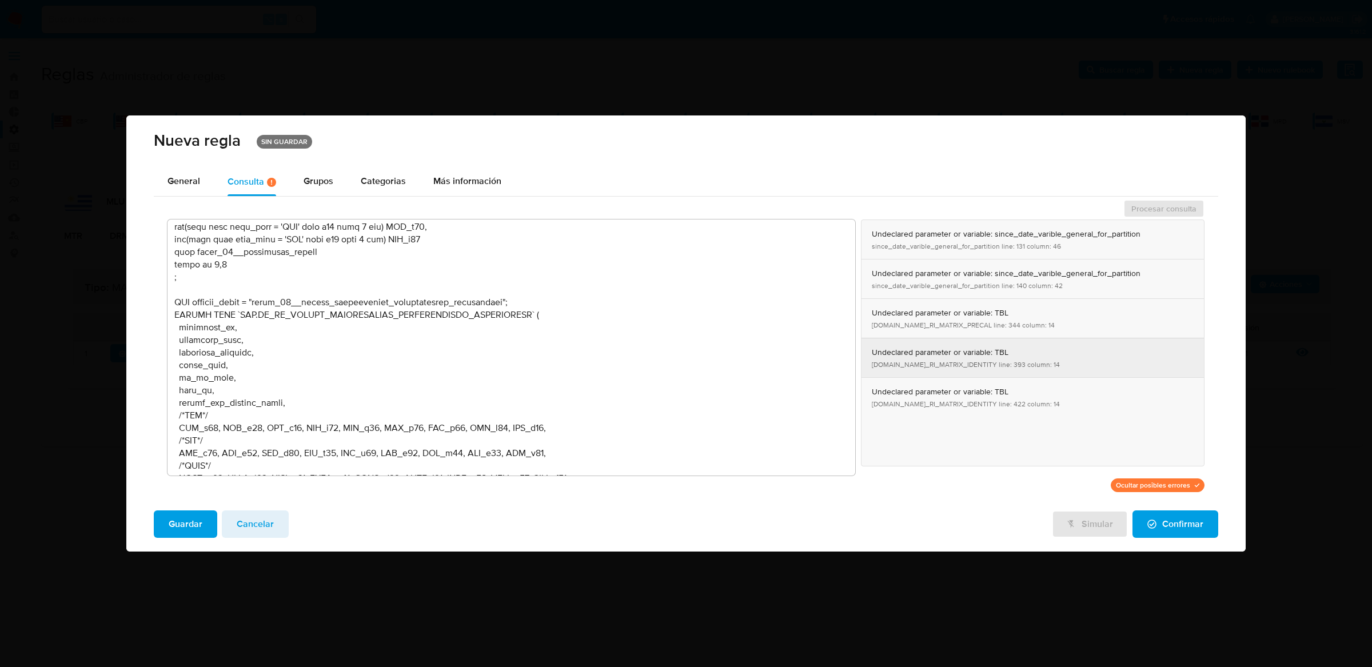
click at [923, 359] on button "Undeclared parameter or variable: TBL TBL.BT_RI_MATRIX_IDENTITY line: 393 colum…" at bounding box center [1032, 357] width 342 height 39
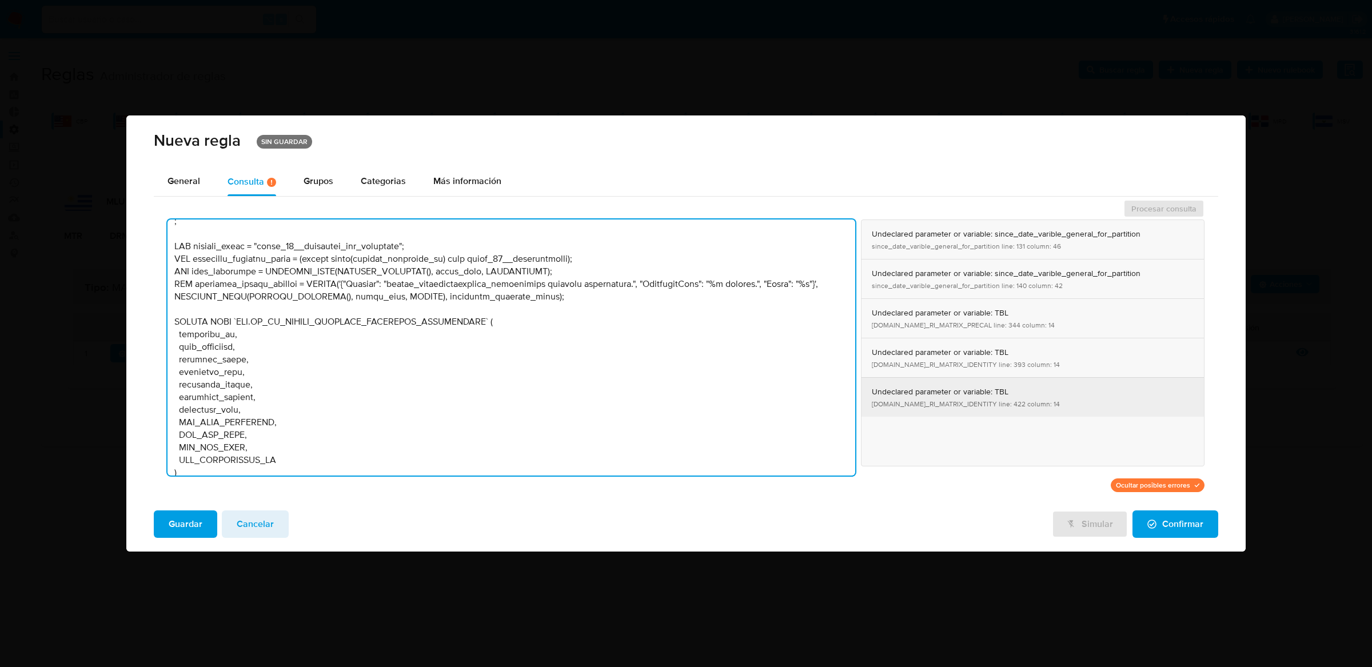
scroll to position [4578, 0]
click at [922, 389] on button "Undeclared parameter or variable: TBL TBL.BT_RI_MATRIX_IDENTITY line: 422 colum…" at bounding box center [1032, 397] width 342 height 39
click at [753, 352] on textarea at bounding box center [511, 348] width 688 height 256
click at [174, 513] on span "Guardar" at bounding box center [186, 524] width 34 height 25
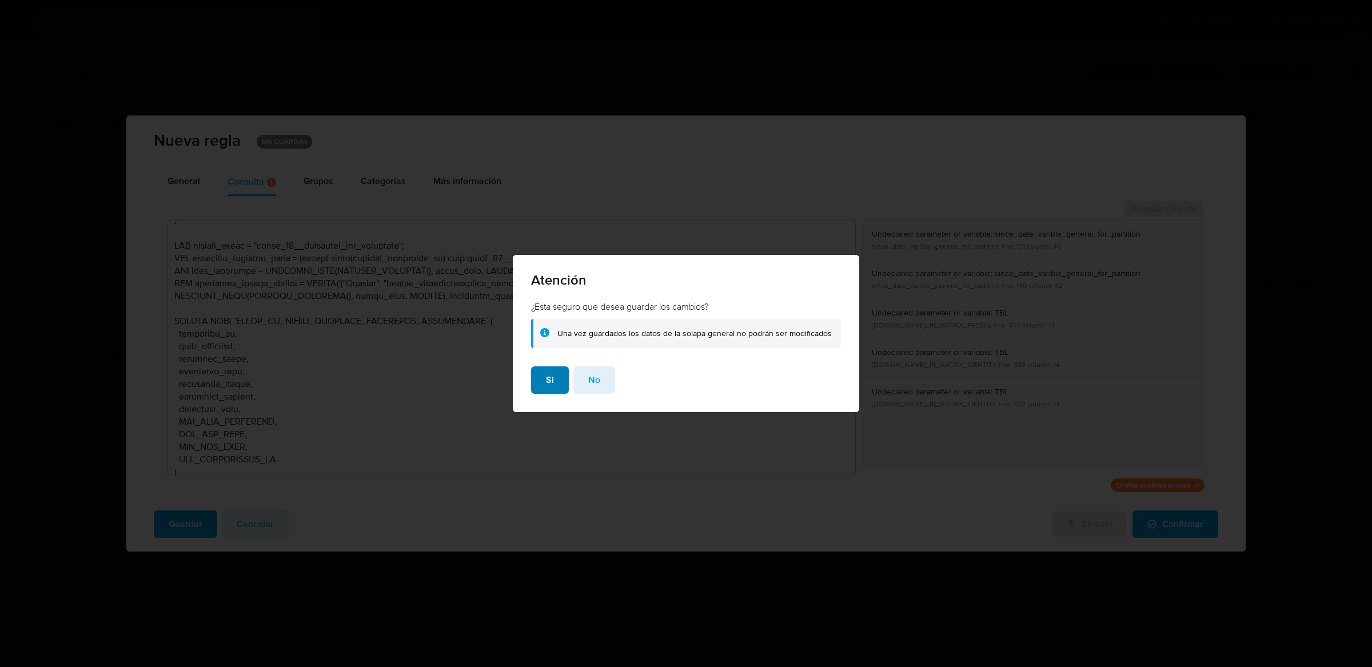
click at [543, 387] on button "Si" at bounding box center [550, 379] width 38 height 27
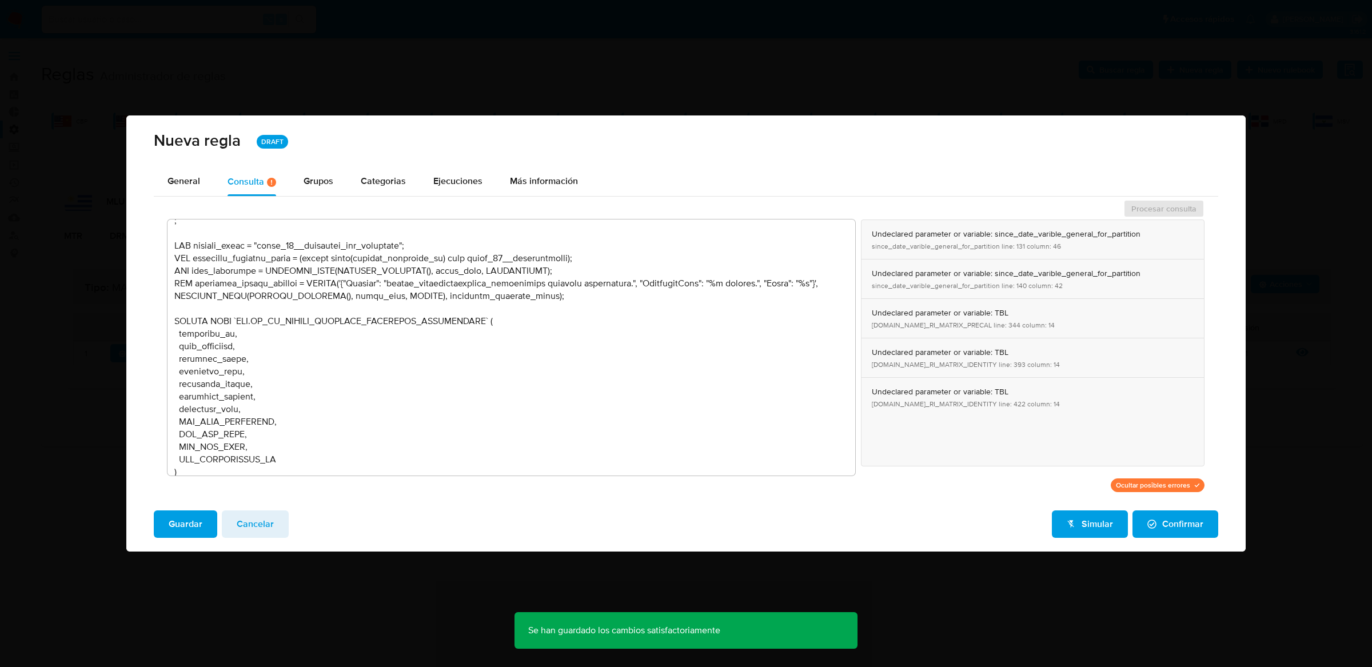
click at [1077, 517] on span "Simular" at bounding box center [1090, 524] width 46 height 25
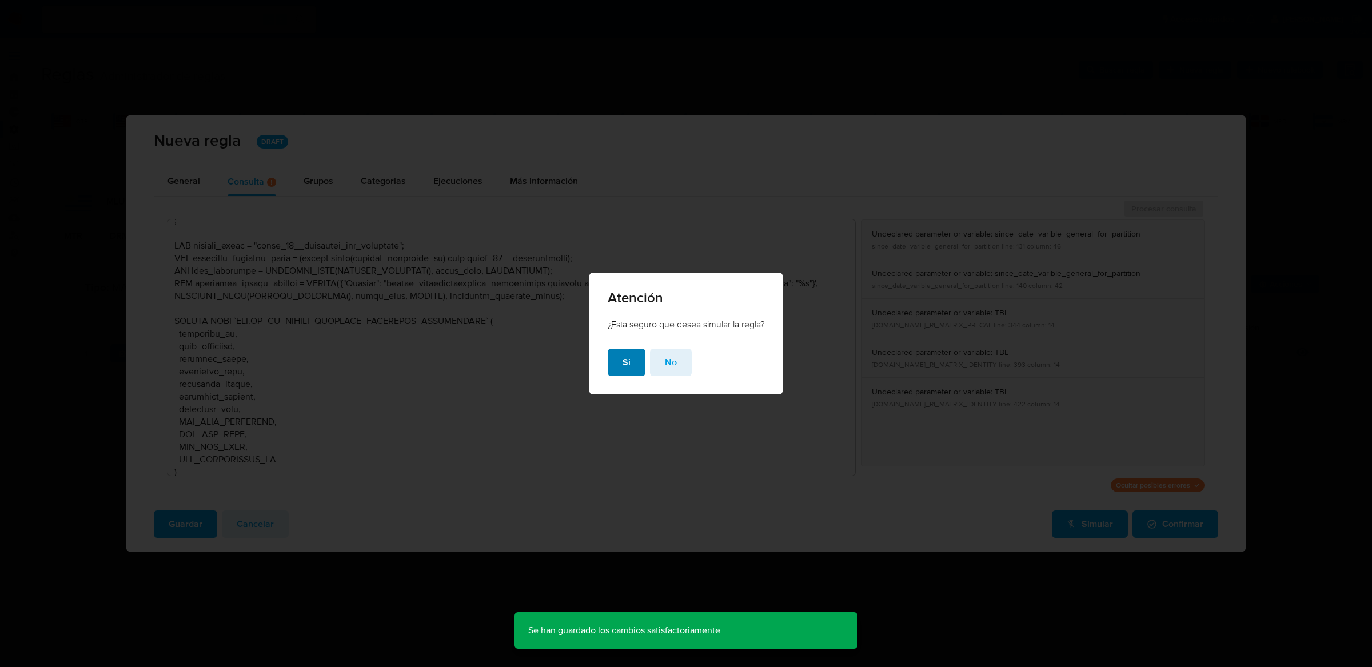
click at [622, 370] on span "Si" at bounding box center [626, 362] width 8 height 25
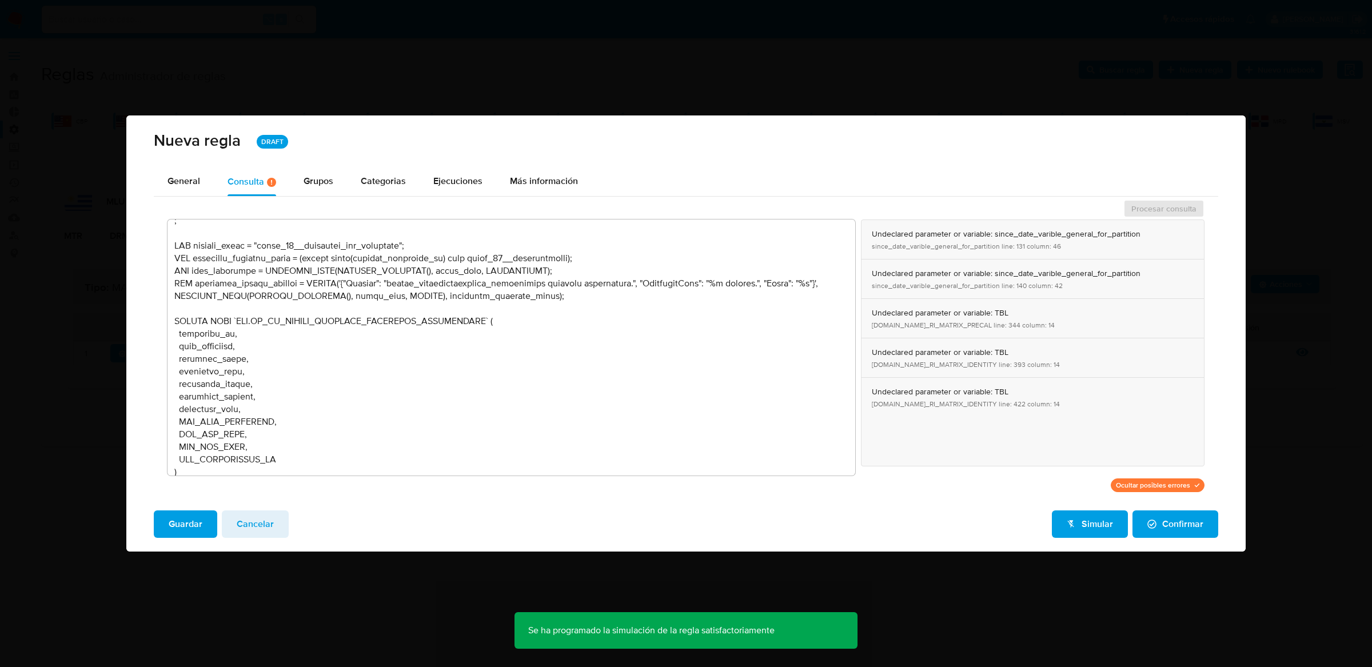
click at [468, 163] on div "Nueva regla DRAFT" at bounding box center [685, 141] width 1119 height 52
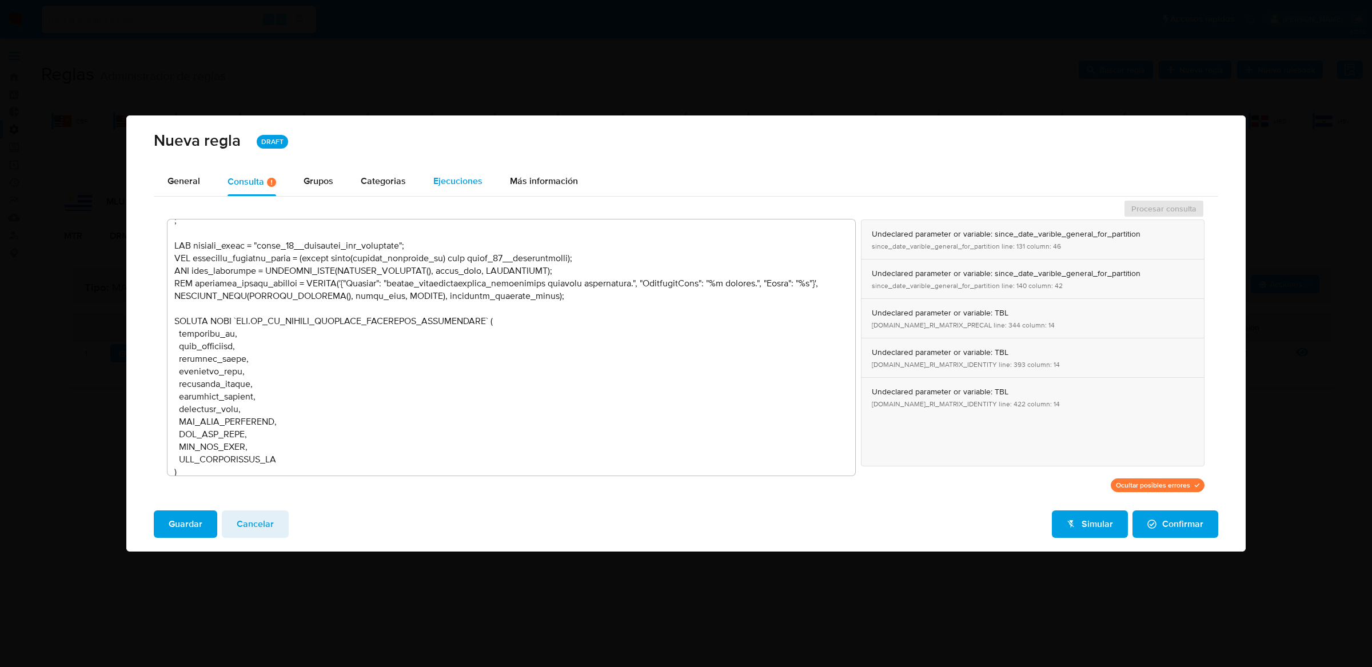
click at [467, 170] on div "Ejecuciones" at bounding box center [457, 181] width 49 height 28
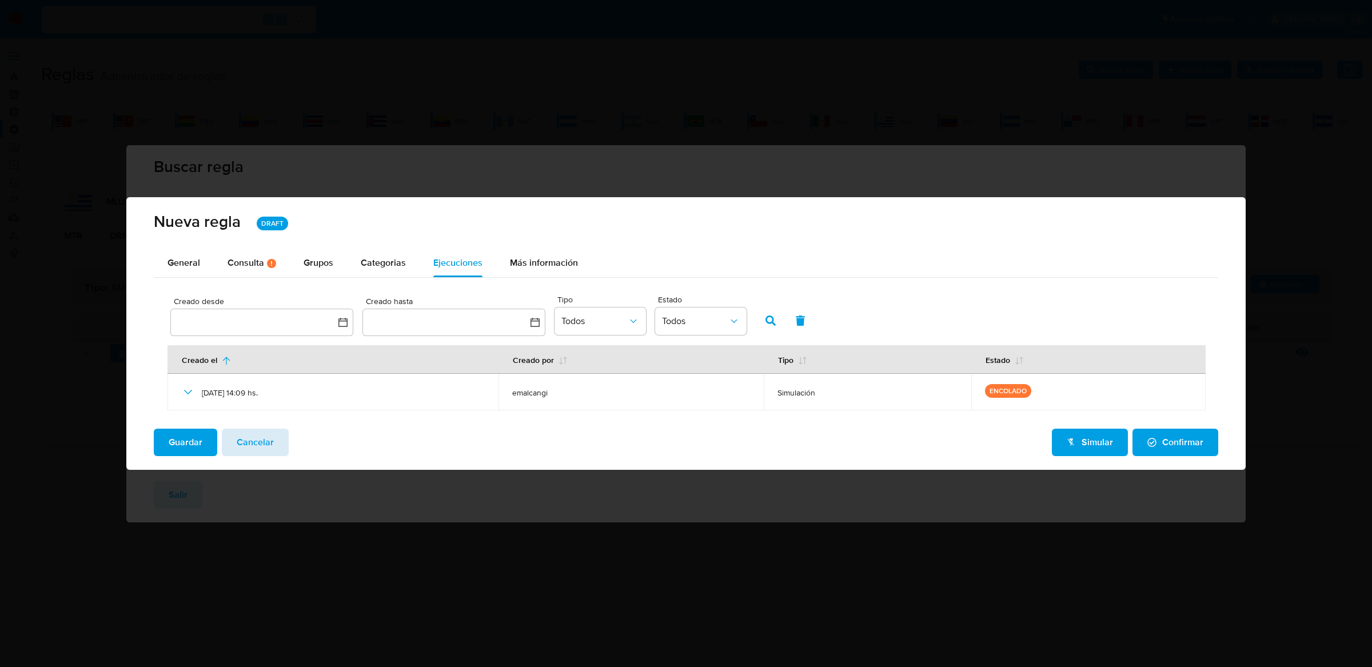
click at [262, 453] on span "Cancelar" at bounding box center [255, 442] width 37 height 25
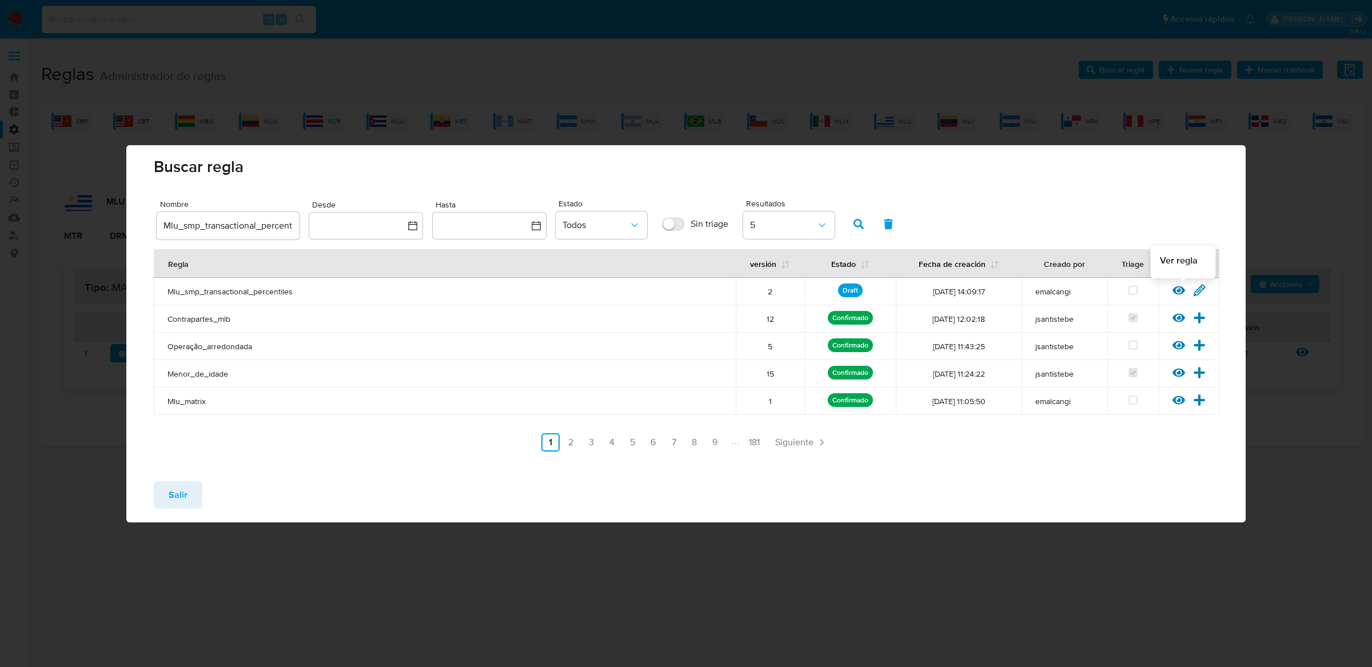
click at [1181, 288] on icon at bounding box center [1178, 290] width 13 height 9
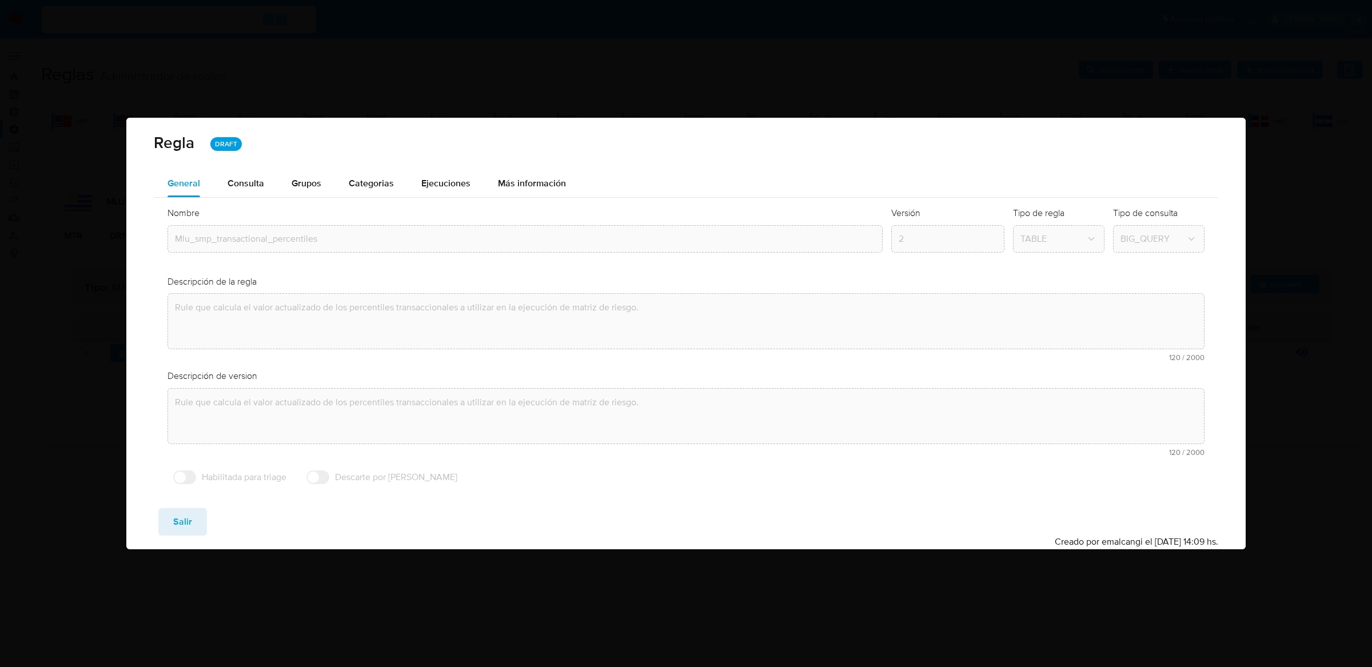
click at [461, 190] on div "Ejecuciones" at bounding box center [445, 183] width 49 height 27
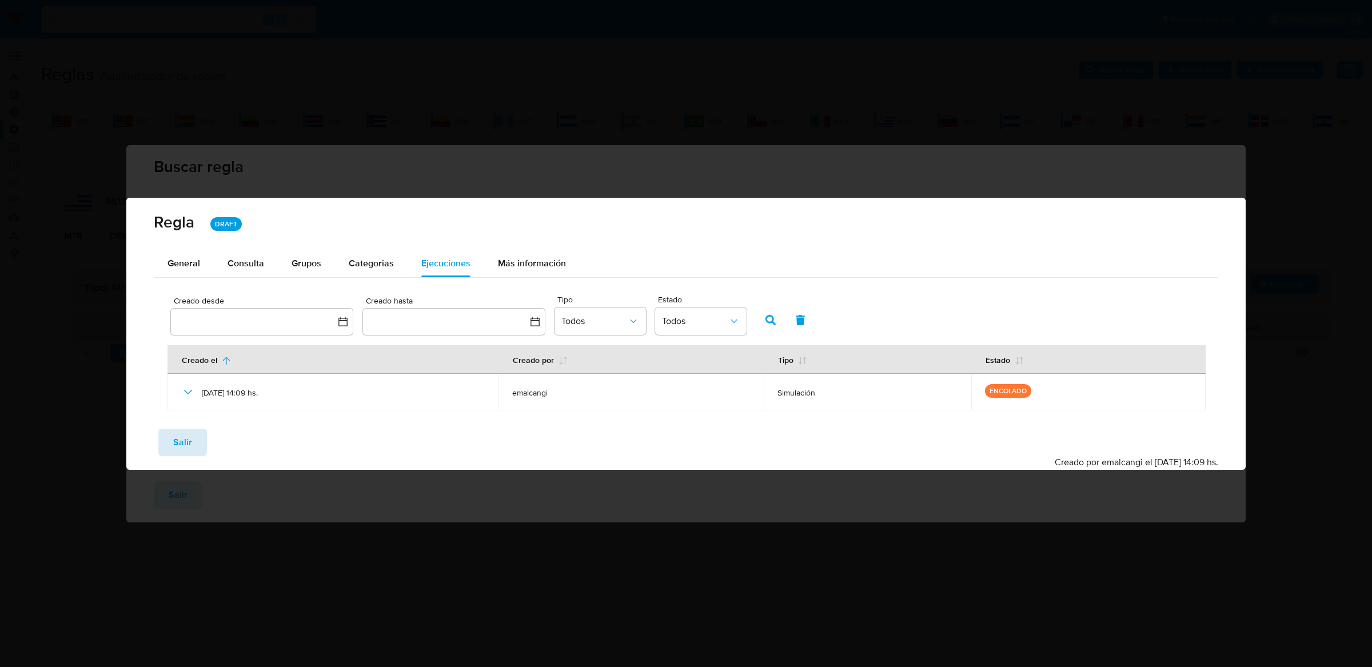
click at [195, 444] on button "Salir" at bounding box center [182, 442] width 49 height 27
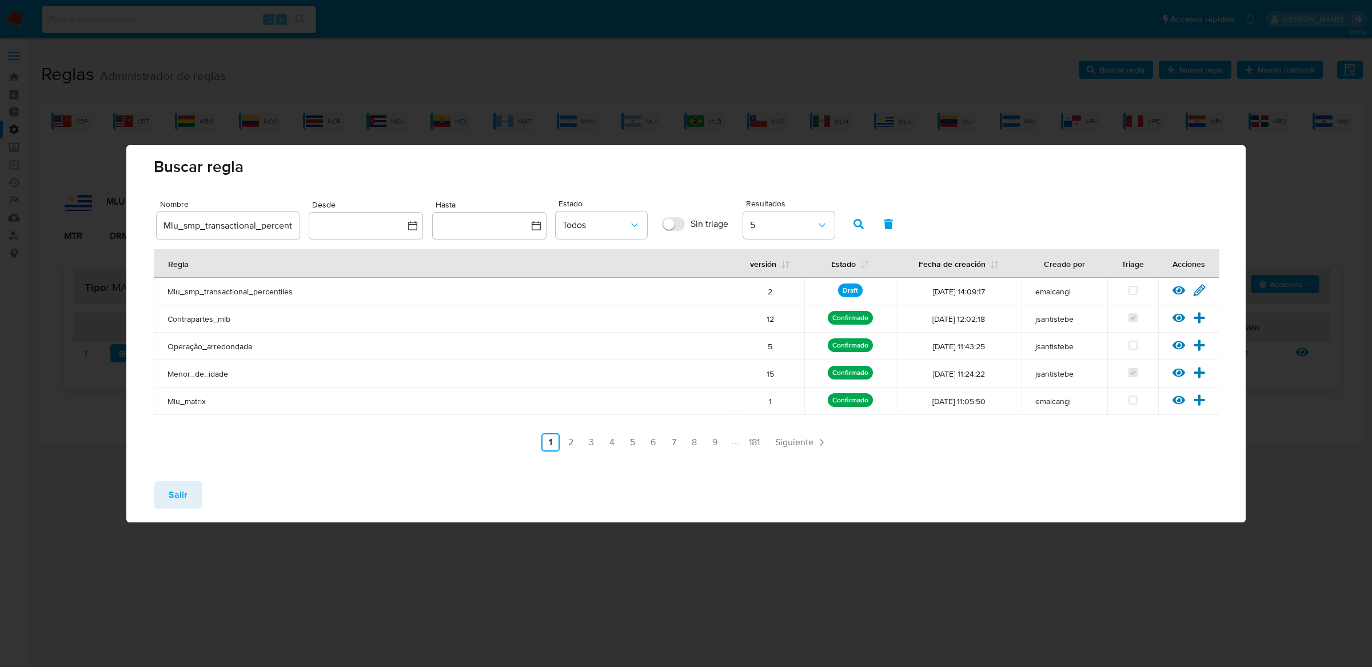
click at [1178, 292] on icon at bounding box center [1178, 290] width 13 height 9
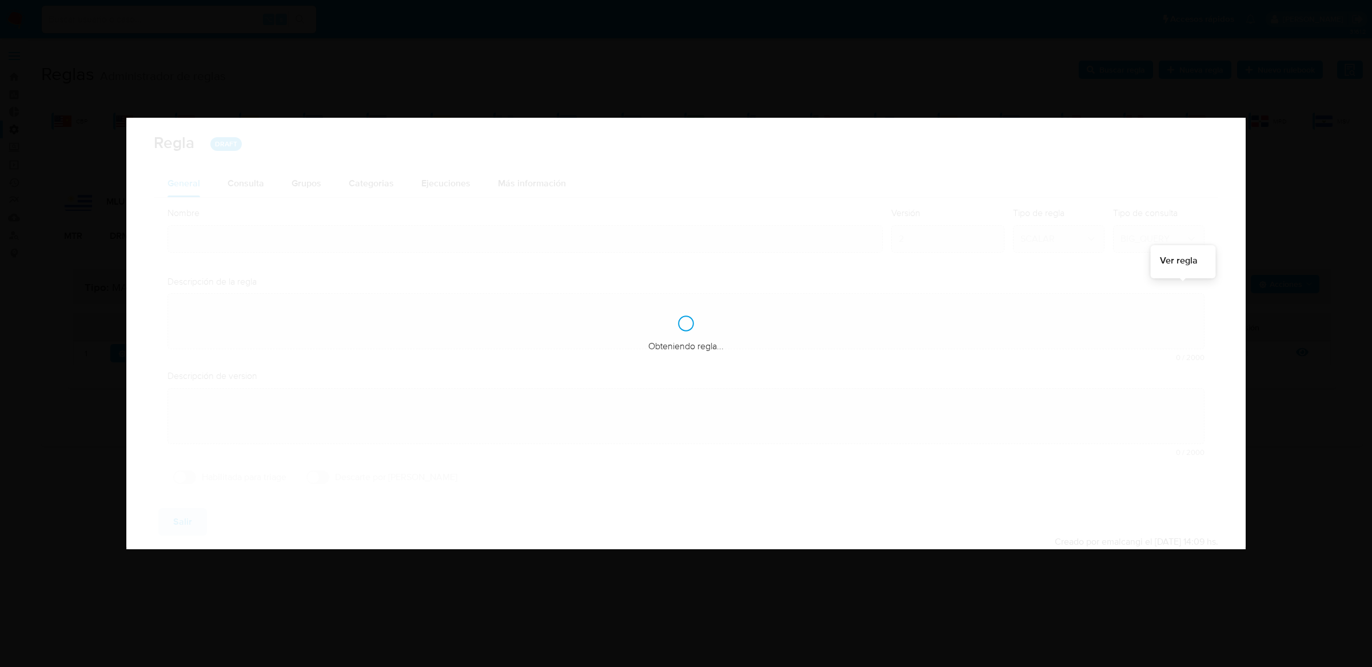
type input "Mlu_smp_transactional_percentiles"
type textarea "Rule que calcula el valor actualizado de los percentiles transaccionales a util…"
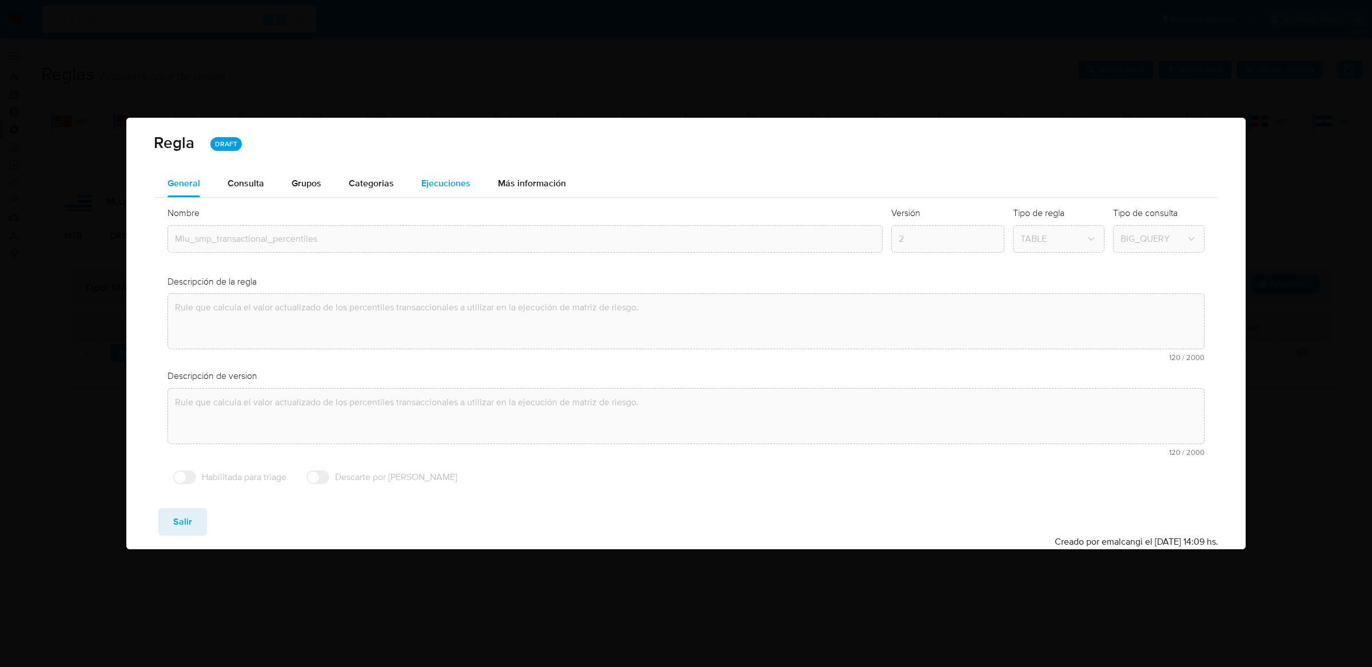
click at [450, 189] on span "Ejecuciones" at bounding box center [445, 183] width 49 height 13
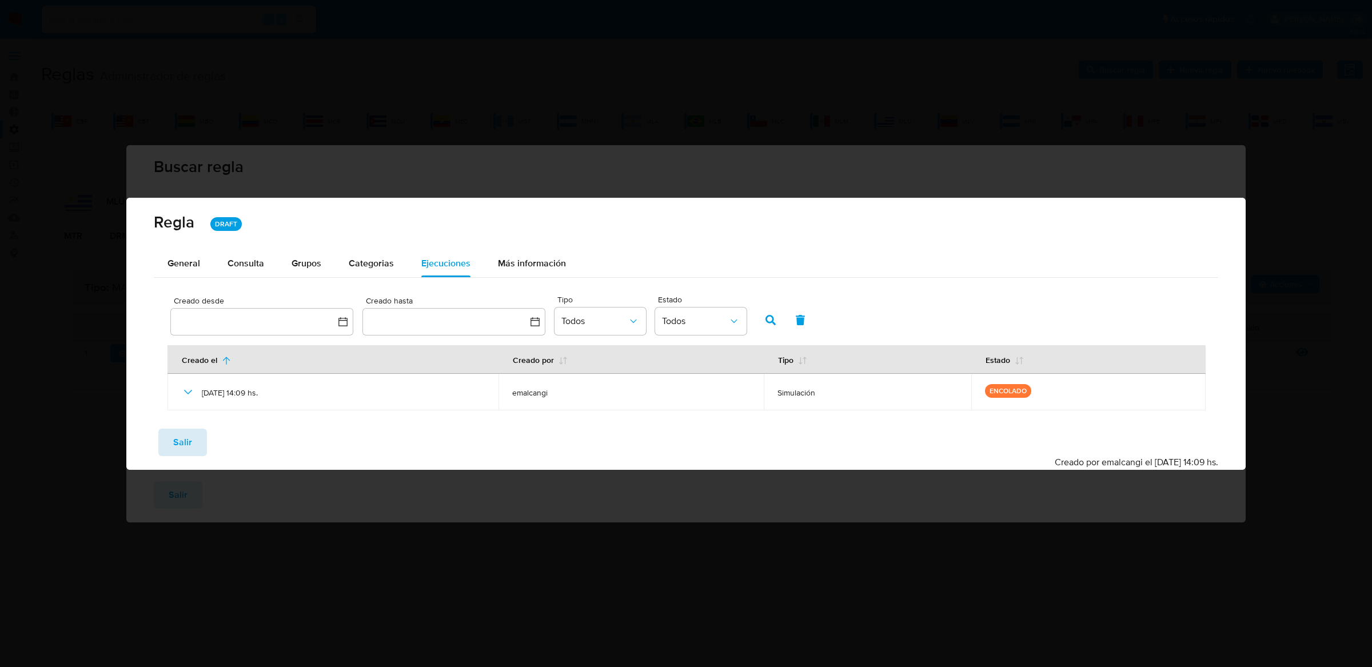
click at [201, 448] on button "Salir" at bounding box center [182, 442] width 49 height 27
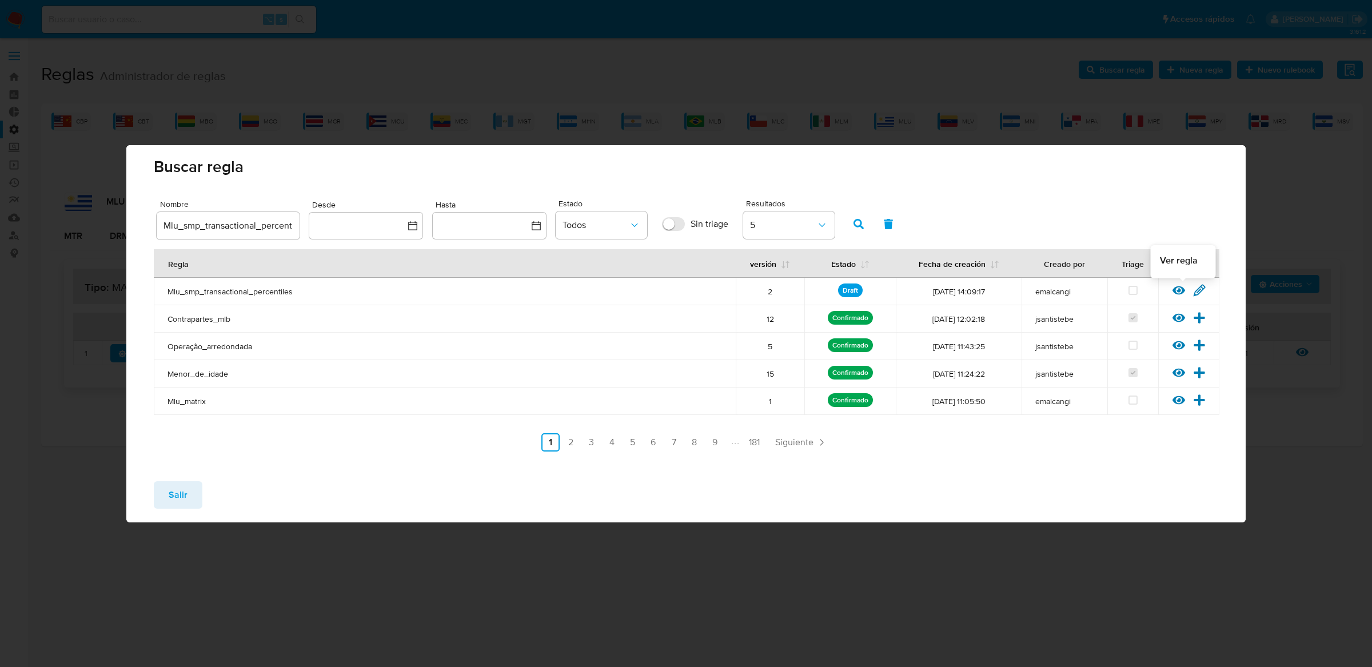
click at [1177, 290] on icon at bounding box center [1178, 290] width 13 height 9
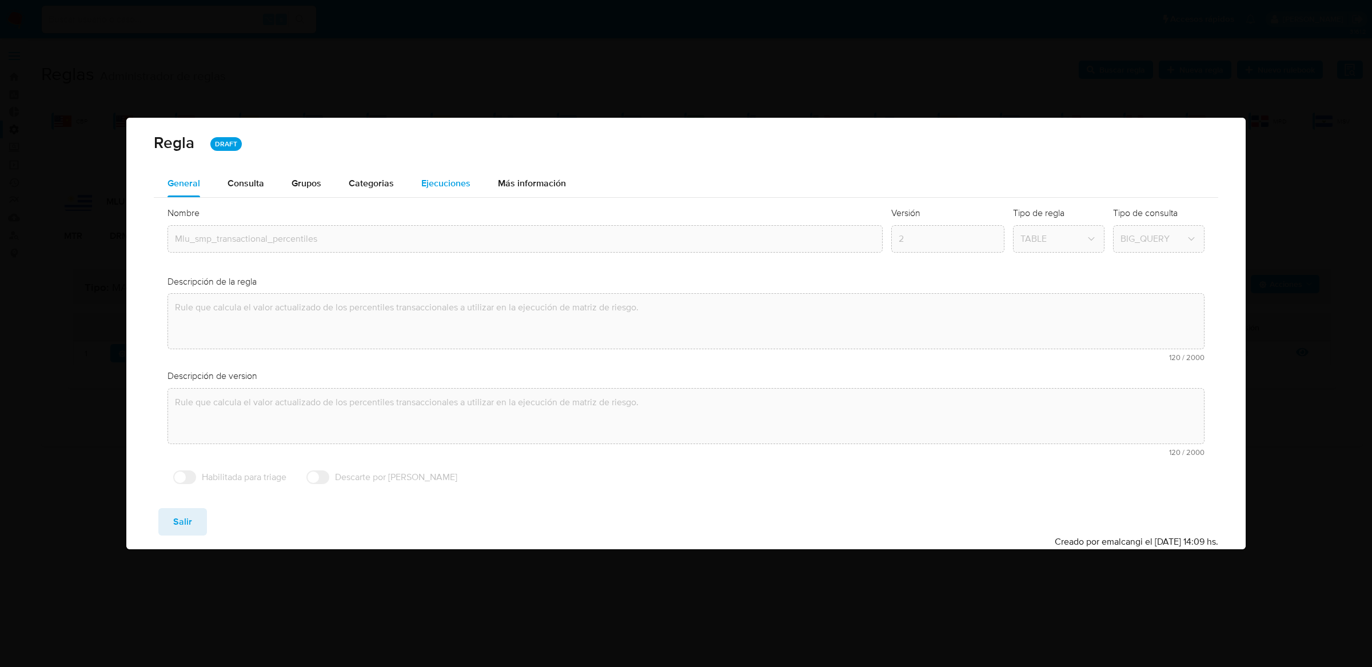
click at [453, 183] on span "Ejecuciones" at bounding box center [445, 183] width 49 height 13
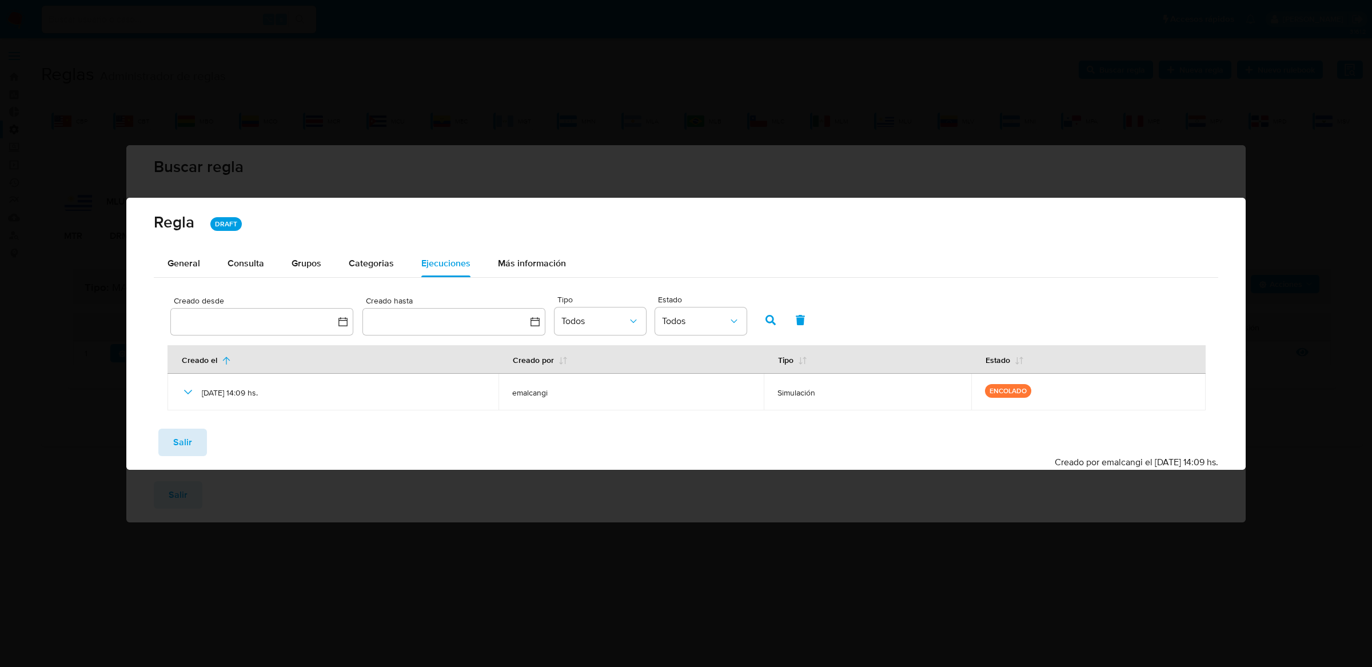
click at [196, 437] on button "Salir" at bounding box center [182, 442] width 49 height 27
click at [196, 437] on div "Regla DRAFT General Consulta Parametros Evidencias Grupos Categorias Ejecucione…" at bounding box center [685, 334] width 1119 height 272
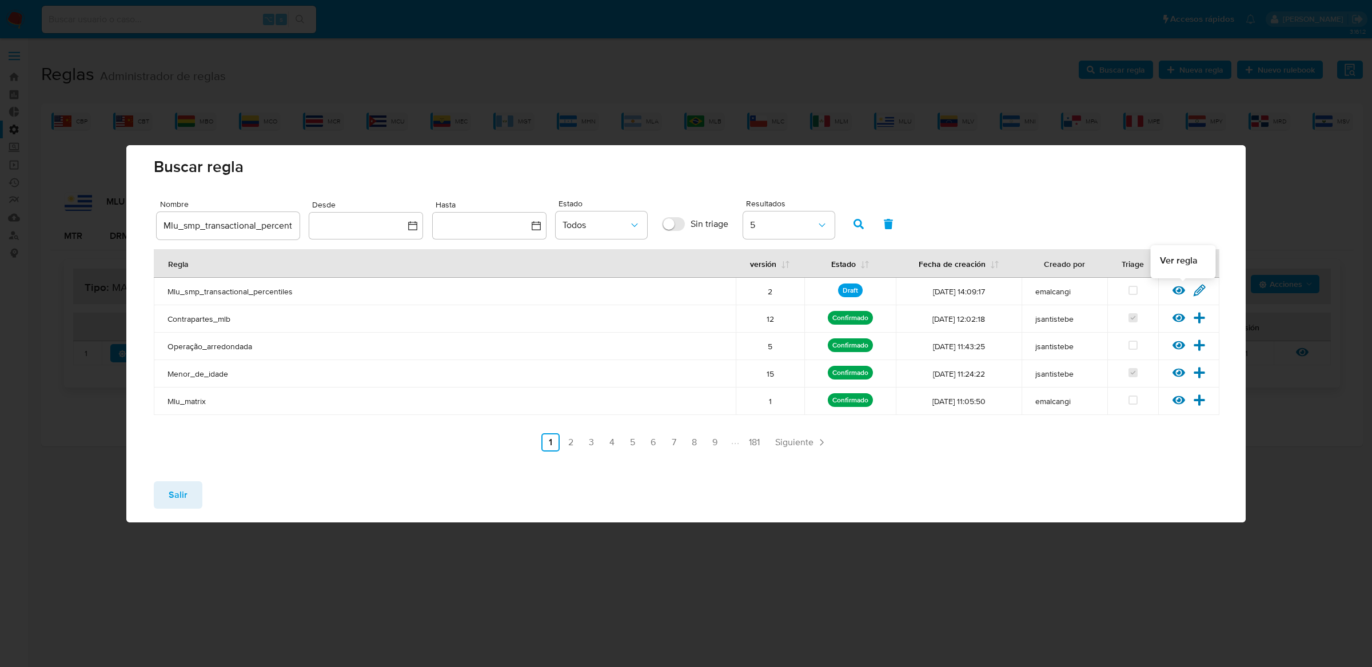
click at [1174, 292] on icon at bounding box center [1178, 290] width 13 height 9
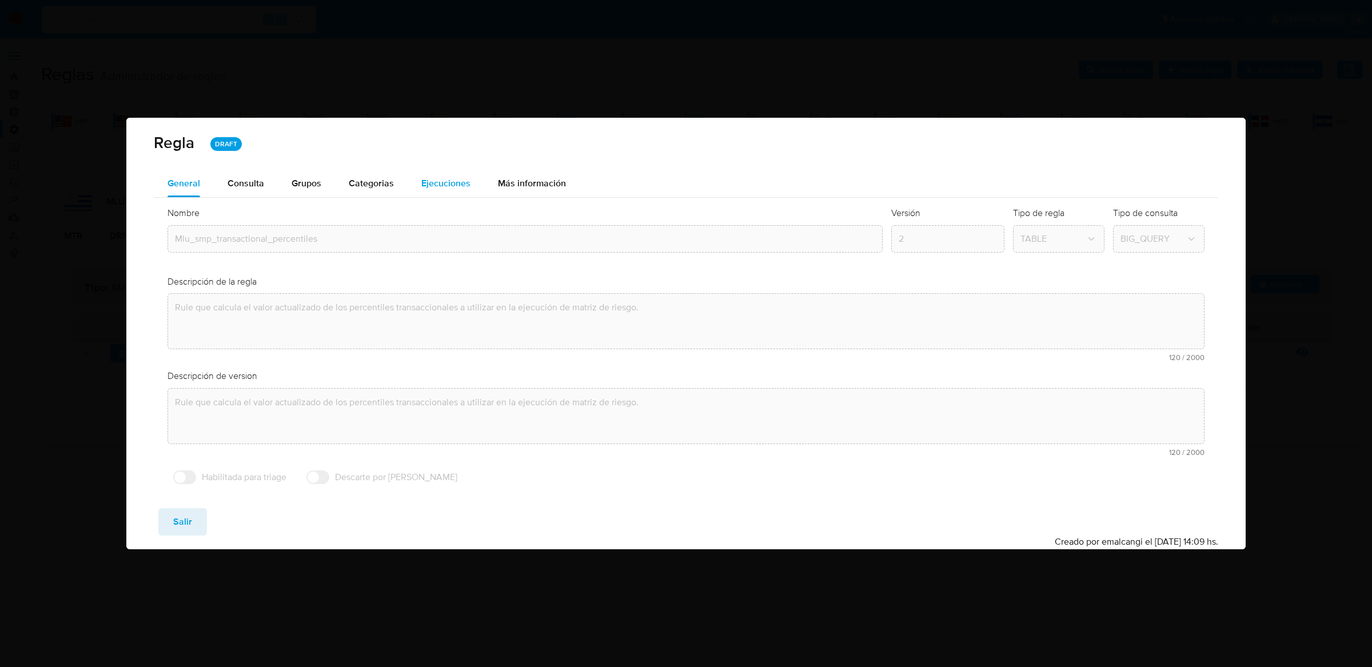
click at [421, 188] on span "Ejecuciones" at bounding box center [445, 183] width 49 height 13
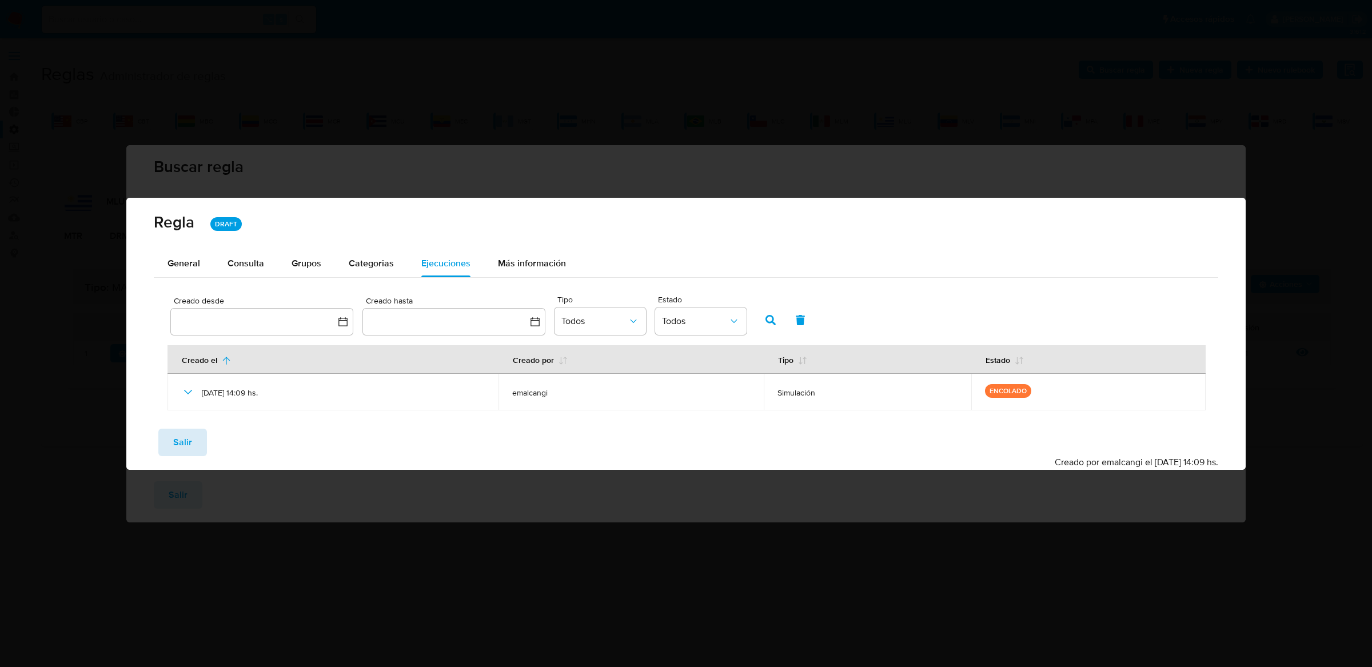
click at [177, 449] on span "Salir" at bounding box center [182, 442] width 19 height 25
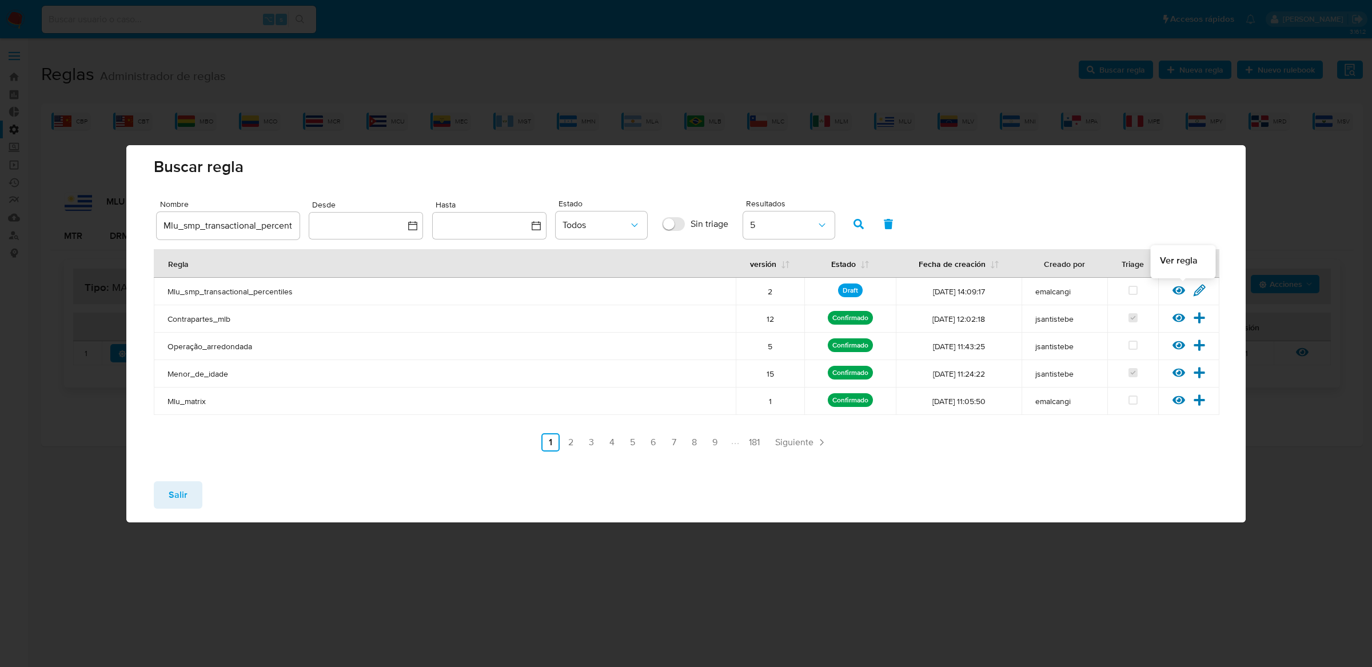
click at [1178, 290] on icon at bounding box center [1178, 290] width 13 height 9
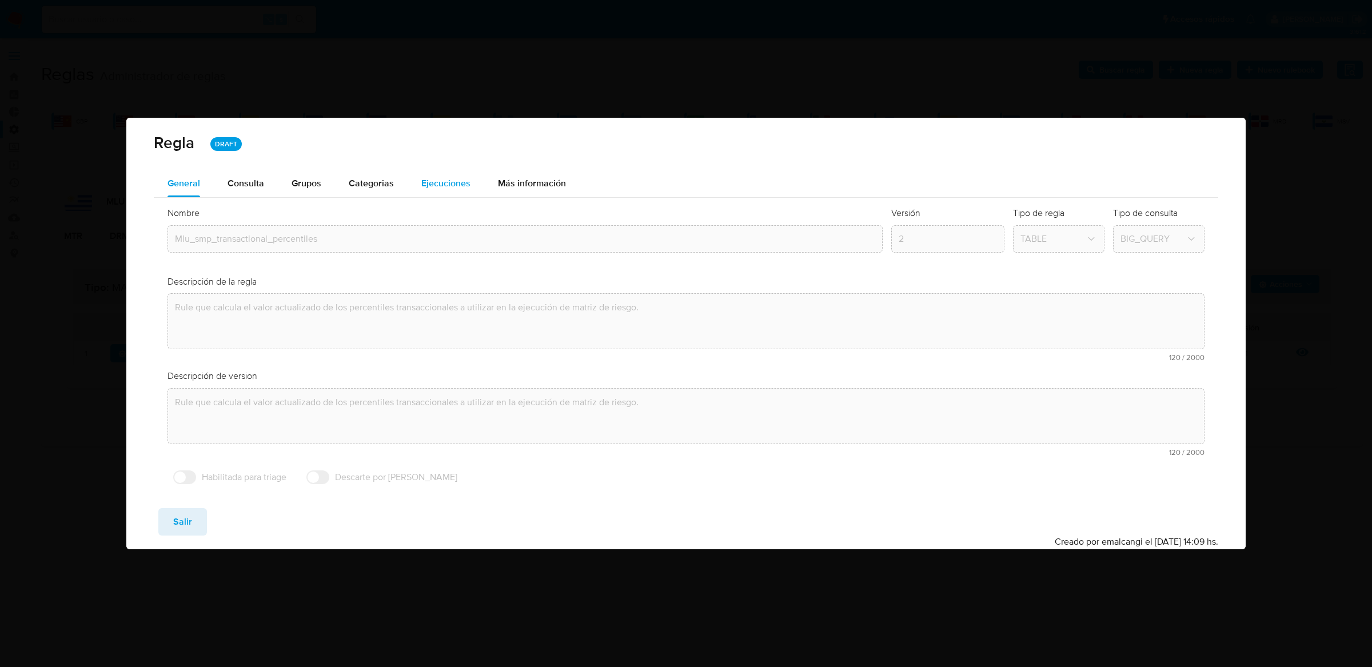
click at [444, 170] on div "Ejecuciones" at bounding box center [445, 183] width 49 height 27
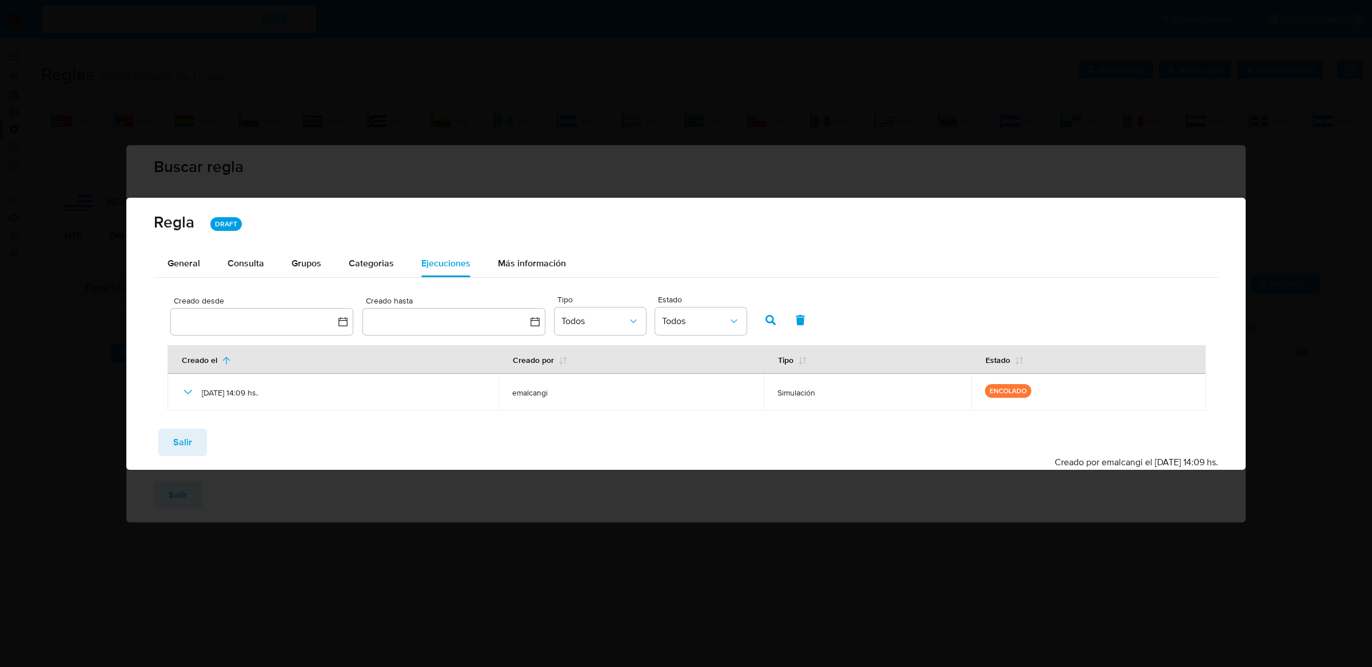
click at [209, 423] on div "Guardar Salir Simular Confirmar Creado por emalcangi el 07/10/2025 14:09 hs." at bounding box center [685, 445] width 1119 height 50
click at [199, 429] on button "Salir" at bounding box center [182, 442] width 49 height 27
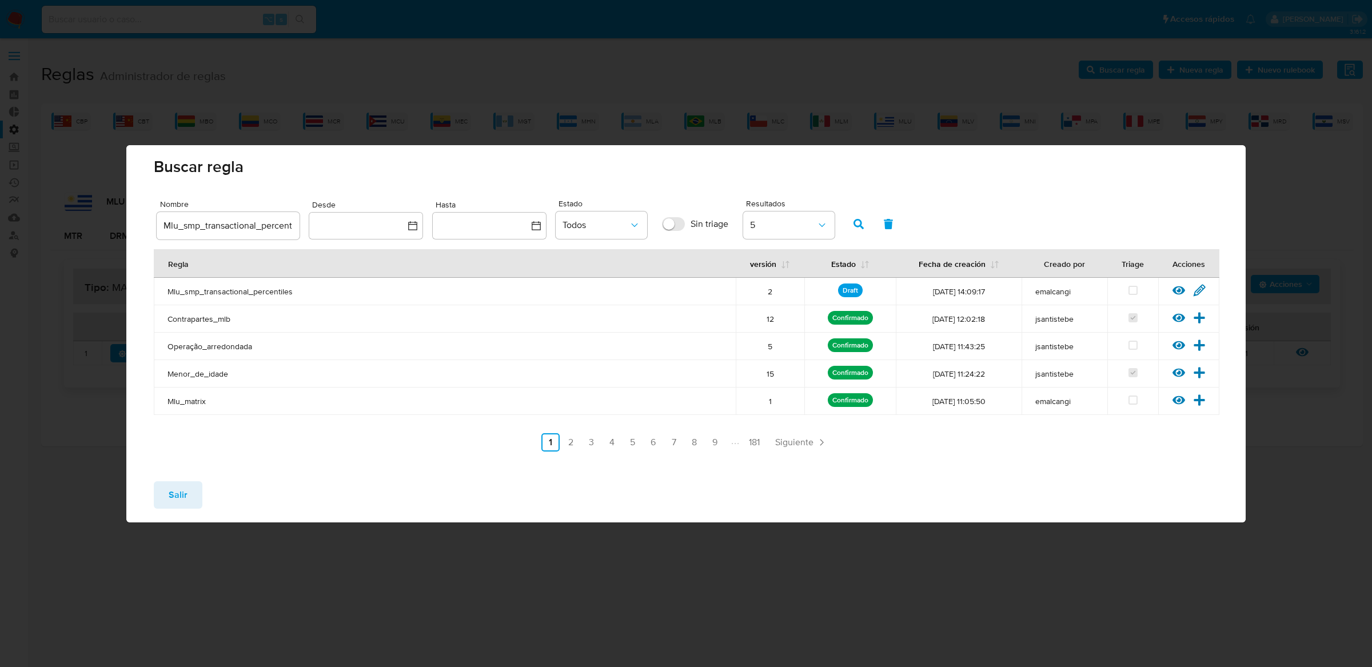
click at [186, 481] on button "Salir" at bounding box center [178, 494] width 49 height 27
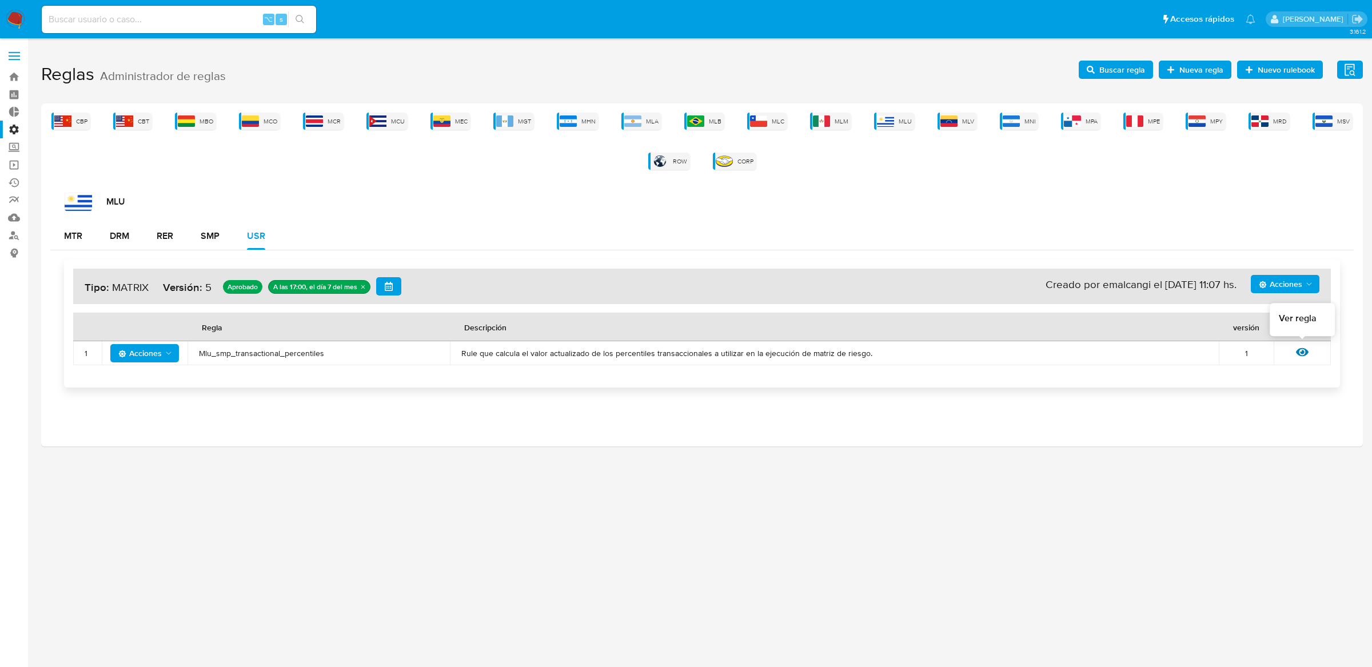
click at [1303, 351] on icon at bounding box center [1302, 352] width 13 height 9
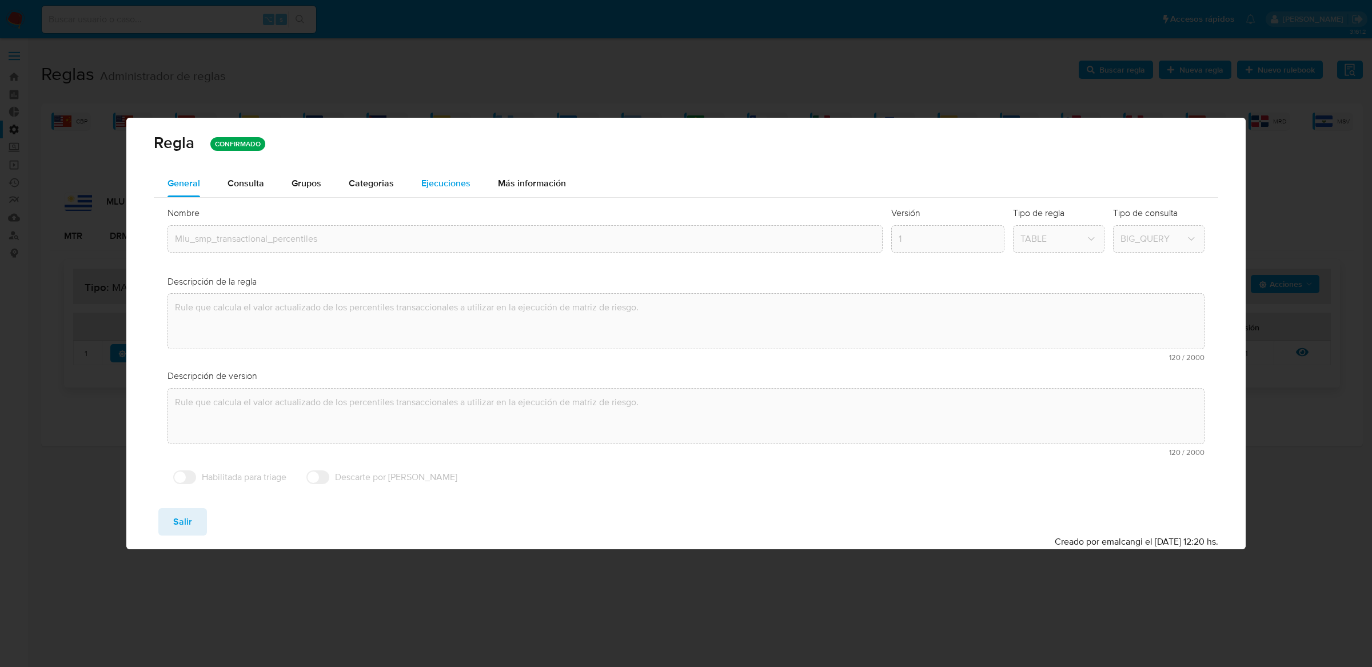
click at [462, 179] on span "Ejecuciones" at bounding box center [445, 183] width 49 height 13
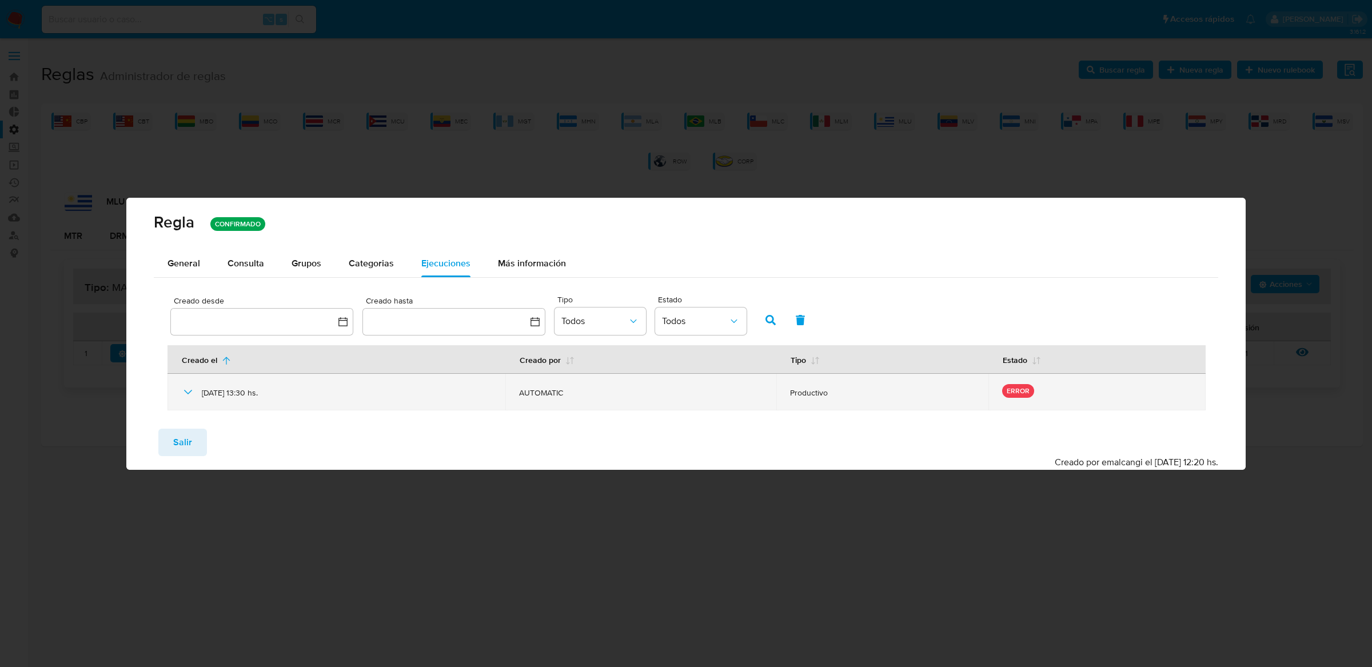
click at [187, 381] on div "[DATE] 13:30 hs." at bounding box center [336, 392] width 310 height 37
click at [187, 391] on icon at bounding box center [188, 392] width 14 height 14
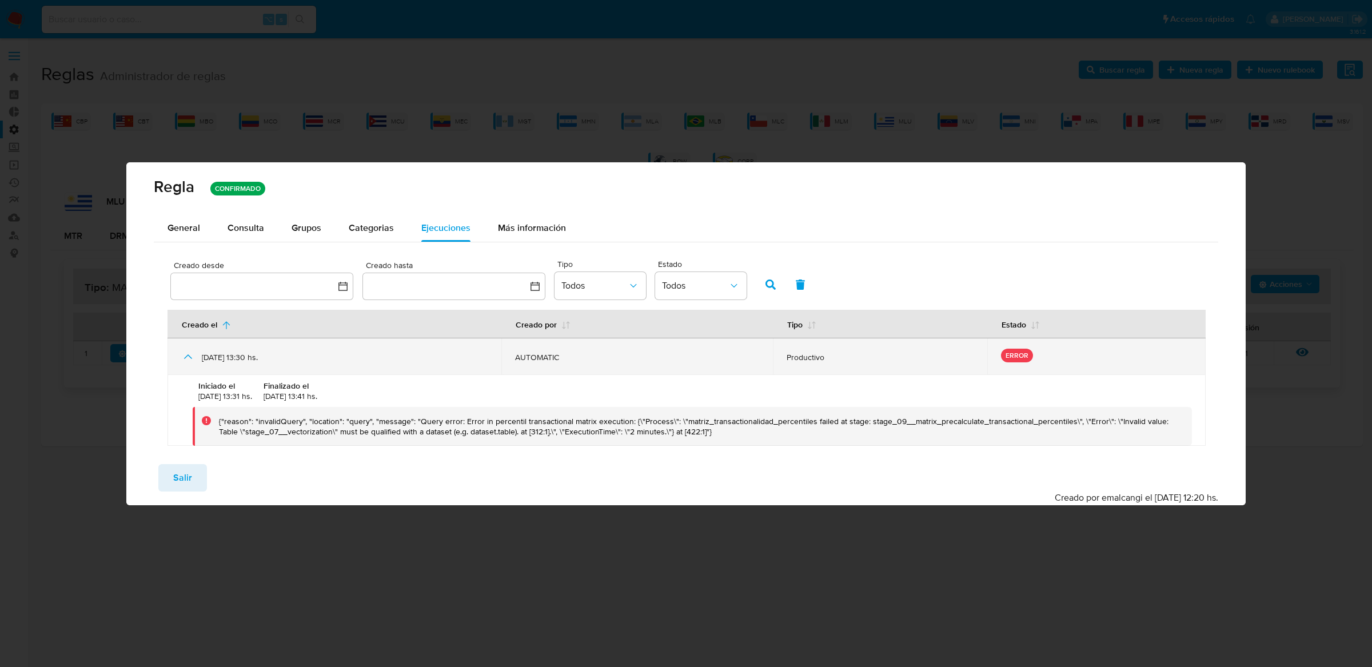
click at [186, 346] on div "[DATE] 13:30 hs." at bounding box center [334, 356] width 306 height 37
click at [183, 356] on icon at bounding box center [188, 357] width 14 height 14
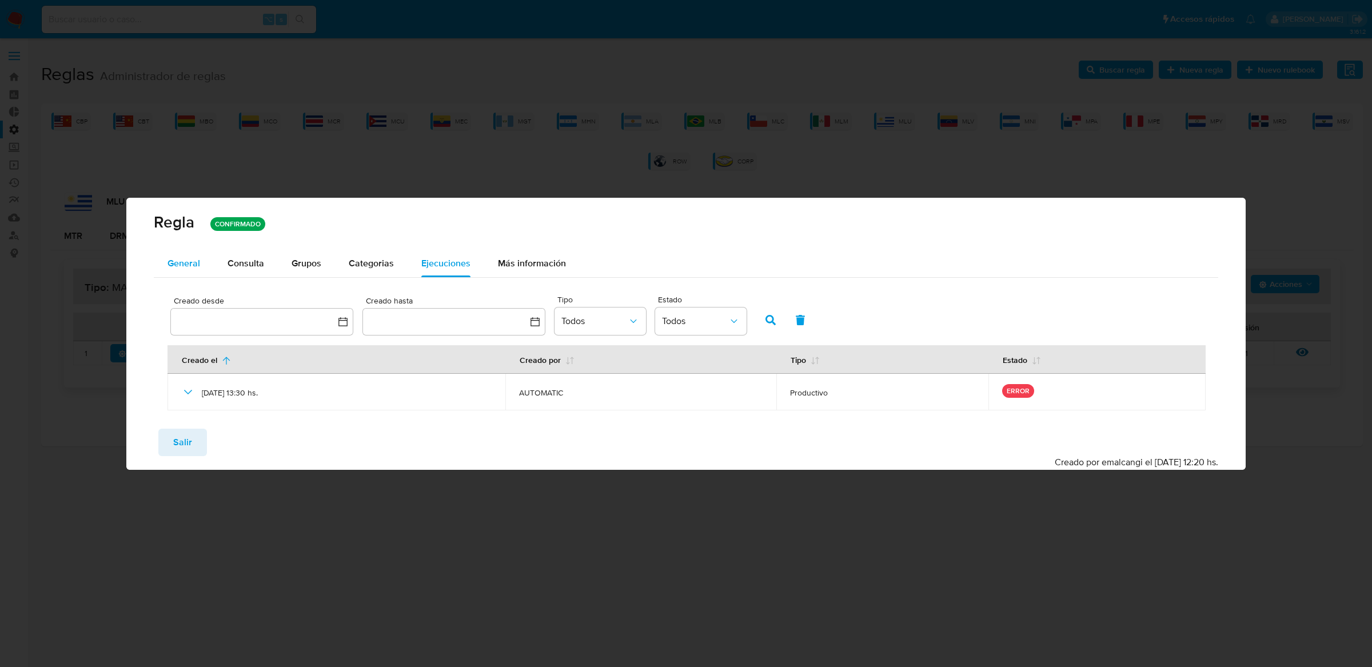
click at [201, 272] on button "General" at bounding box center [184, 263] width 60 height 27
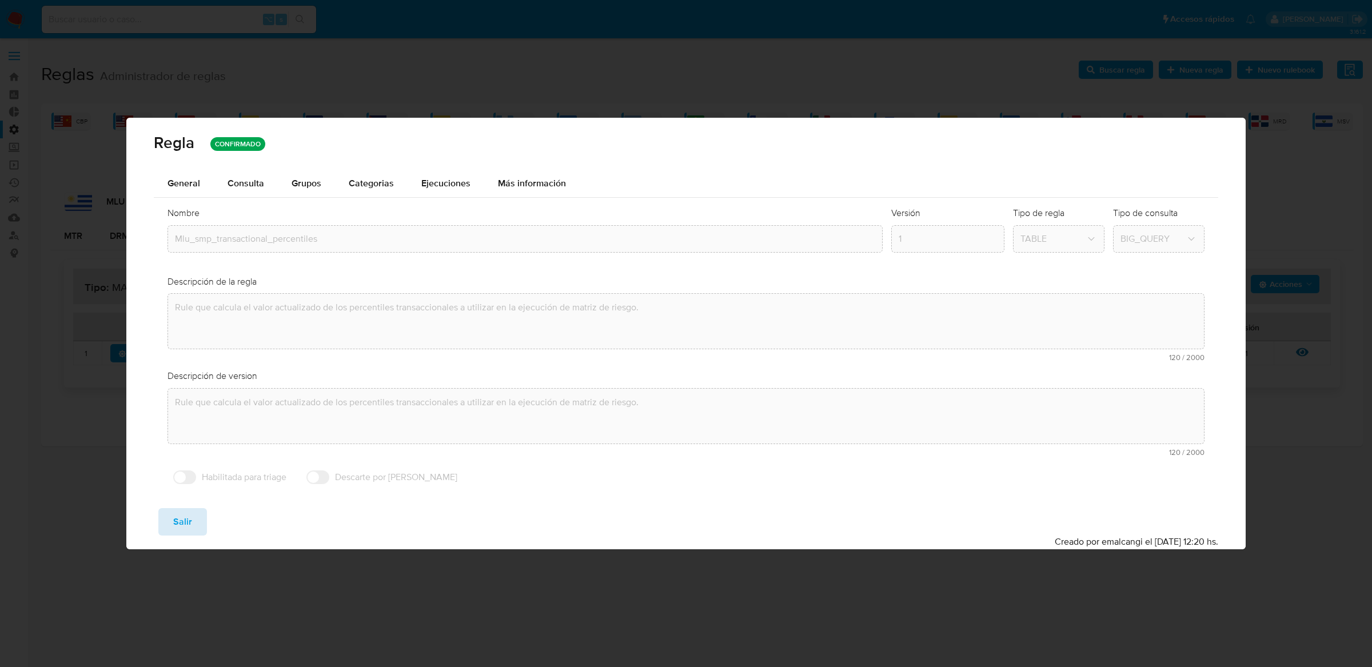
click at [165, 525] on button "Salir" at bounding box center [182, 521] width 49 height 27
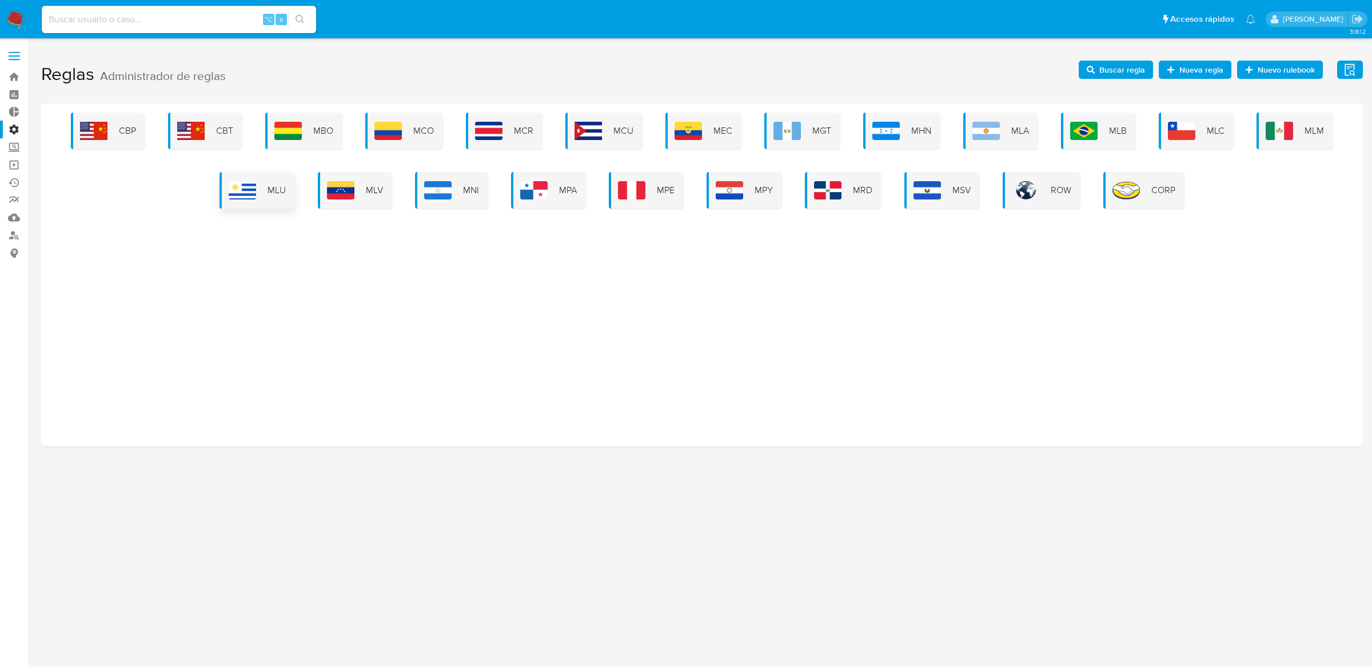
click at [277, 191] on span "MLU" at bounding box center [277, 190] width 18 height 13
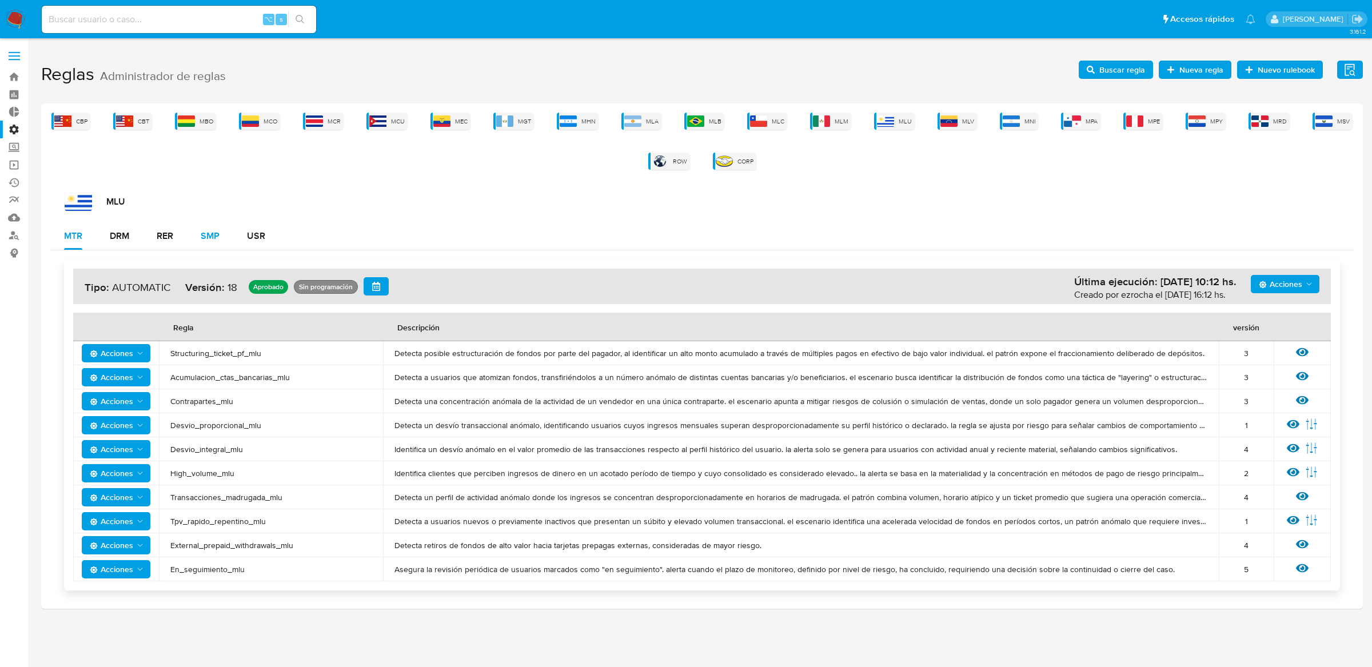
click at [232, 242] on button "SMP" at bounding box center [210, 235] width 46 height 27
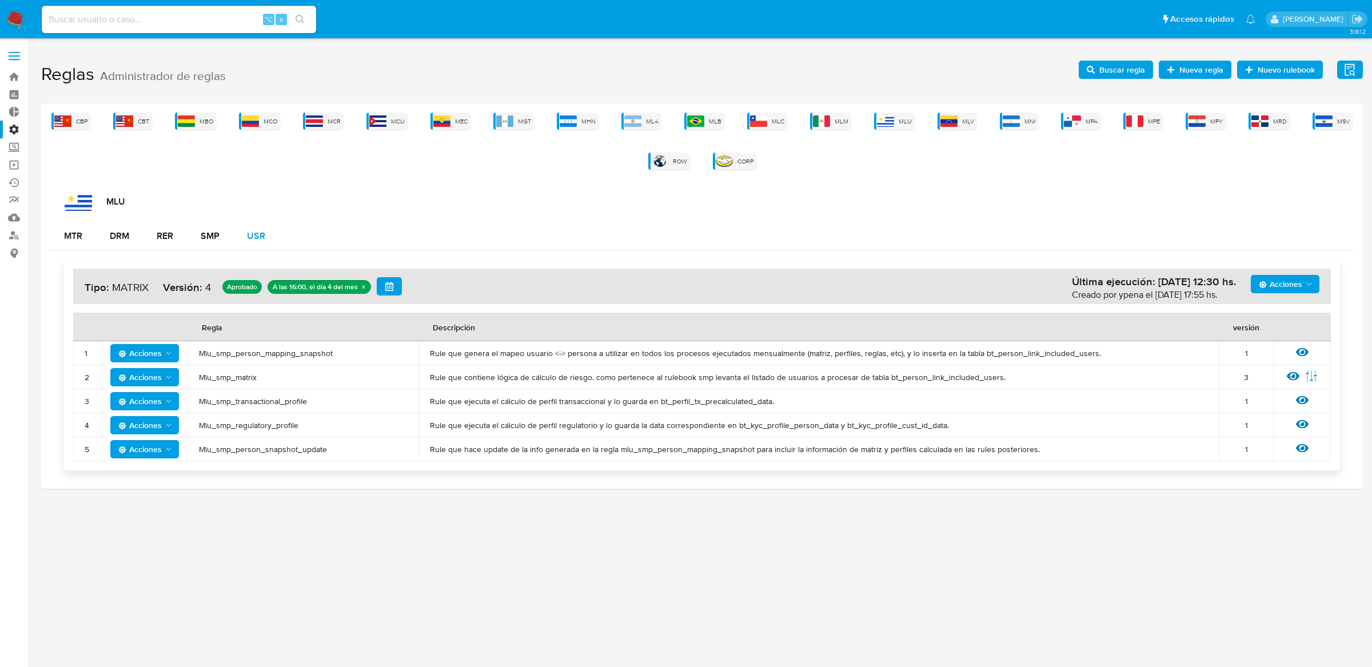
click at [244, 241] on button "USR" at bounding box center [256, 235] width 46 height 27
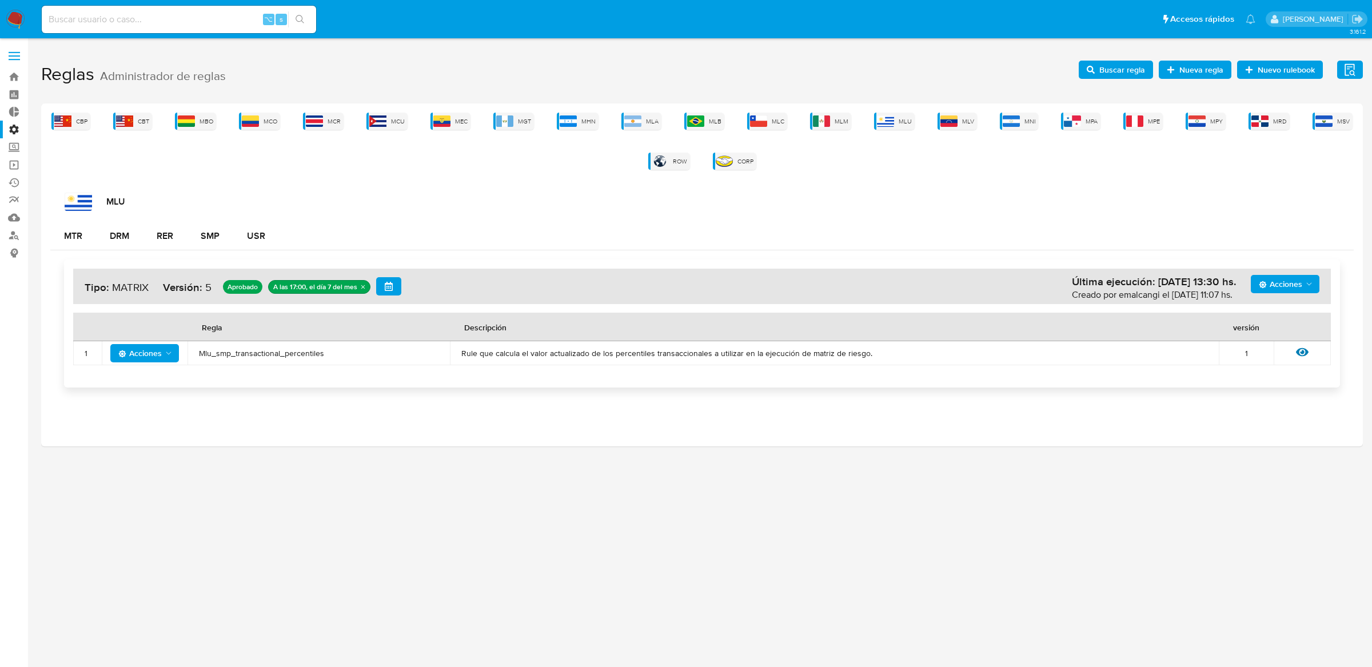
click at [300, 360] on td "Mlu_smp_transactional_percentiles" at bounding box center [318, 353] width 262 height 24
click at [300, 352] on span "Mlu_smp_transactional_percentiles" at bounding box center [319, 353] width 240 height 10
click at [1127, 62] on span "Buscar regla" at bounding box center [1122, 70] width 46 height 18
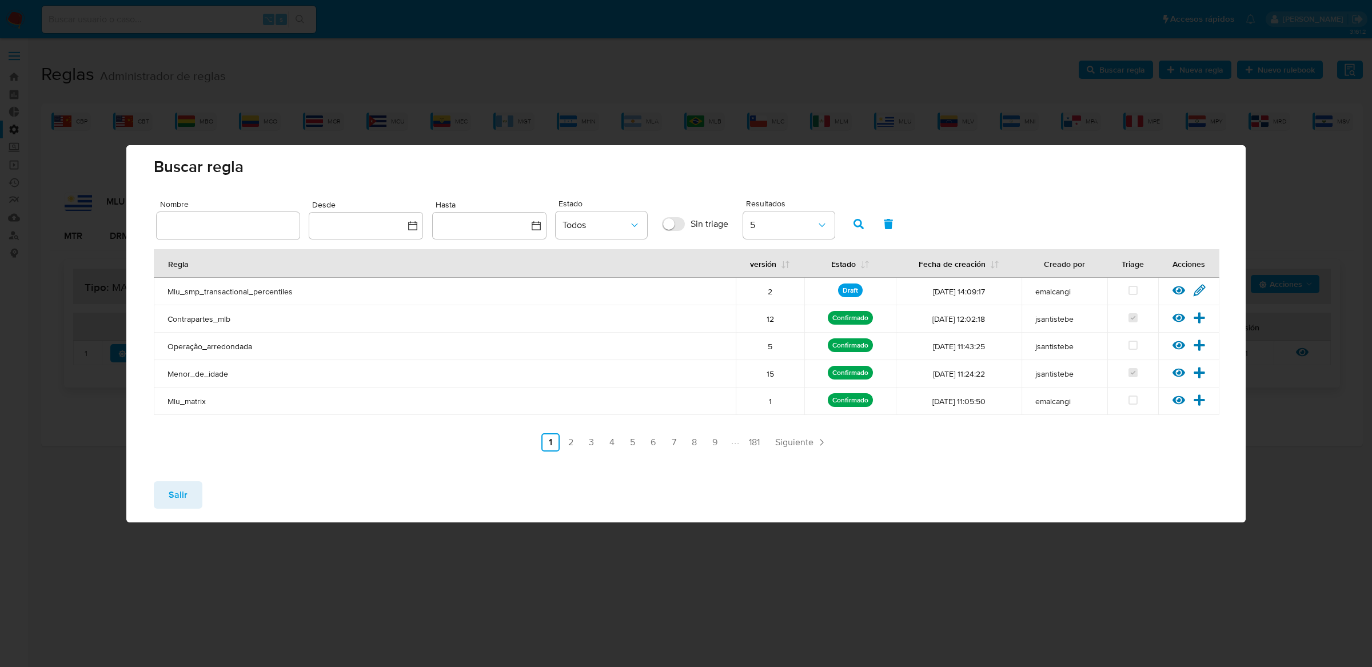
click at [243, 218] on input "text" at bounding box center [228, 225] width 143 height 15
click at [1181, 284] on icon at bounding box center [1178, 290] width 13 height 13
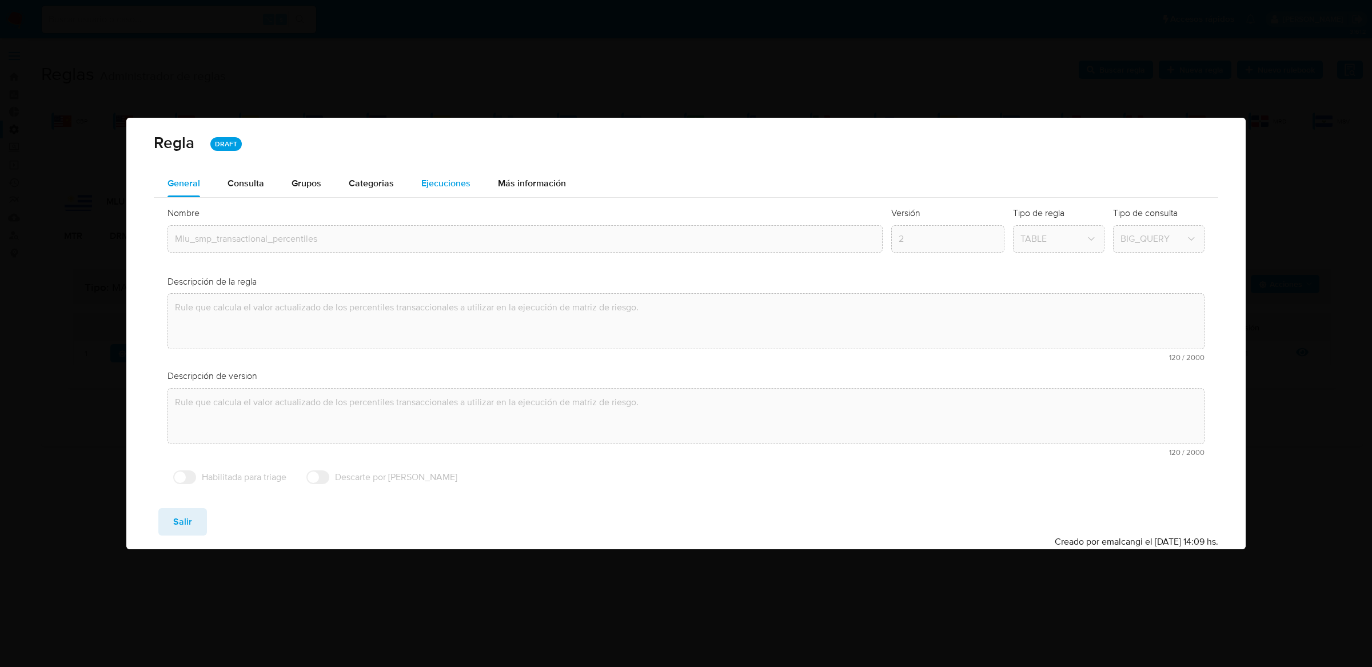
click at [468, 186] on span "Ejecuciones" at bounding box center [445, 183] width 49 height 13
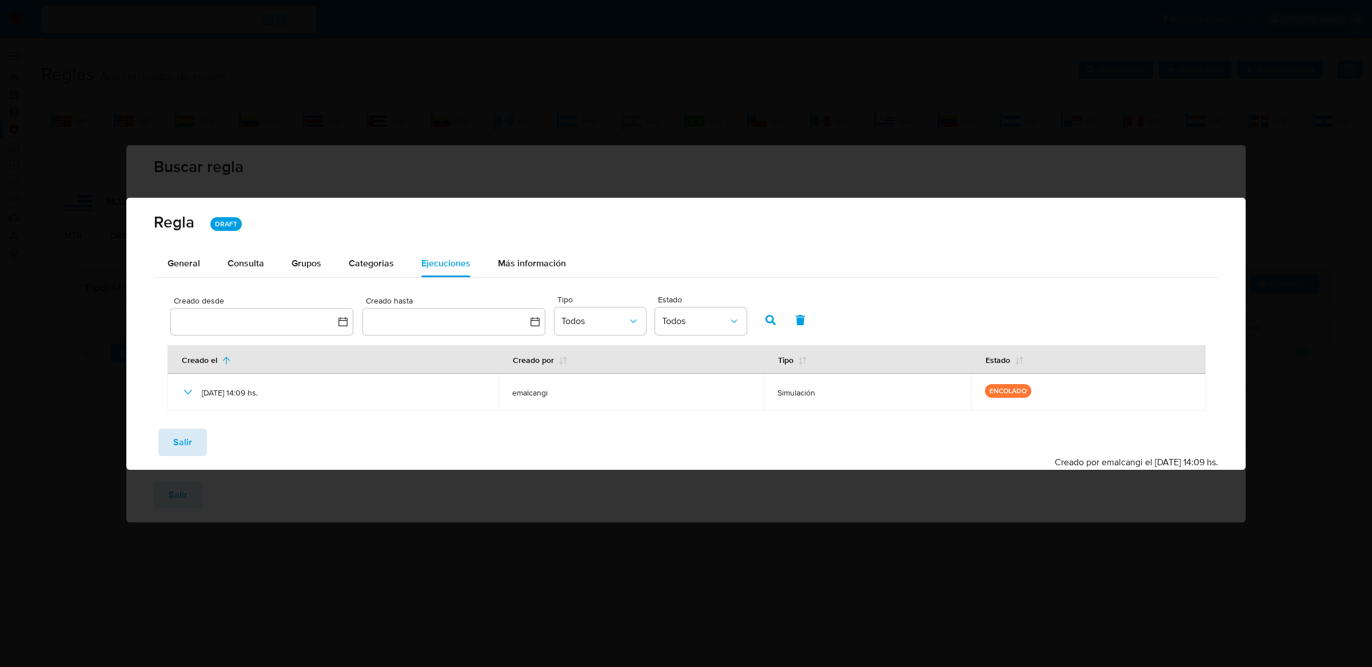
click at [190, 445] on span "Salir" at bounding box center [182, 442] width 19 height 25
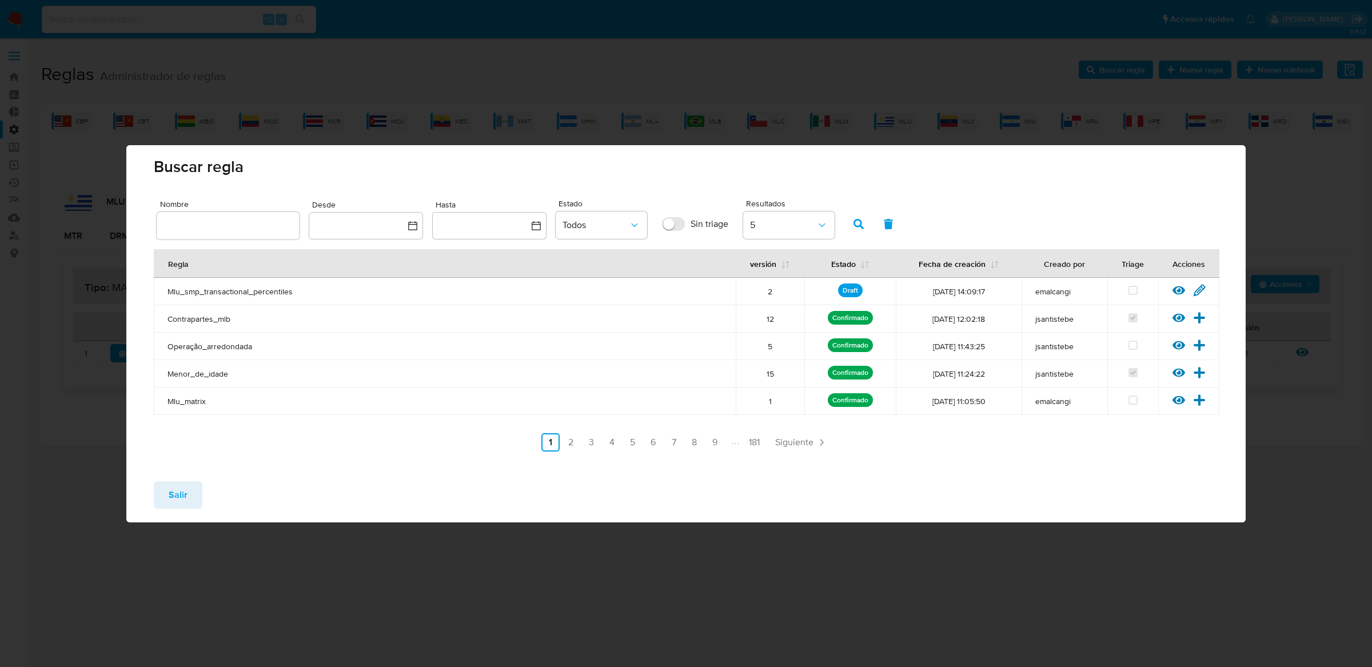
click at [1172, 284] on icon at bounding box center [1178, 290] width 13 height 13
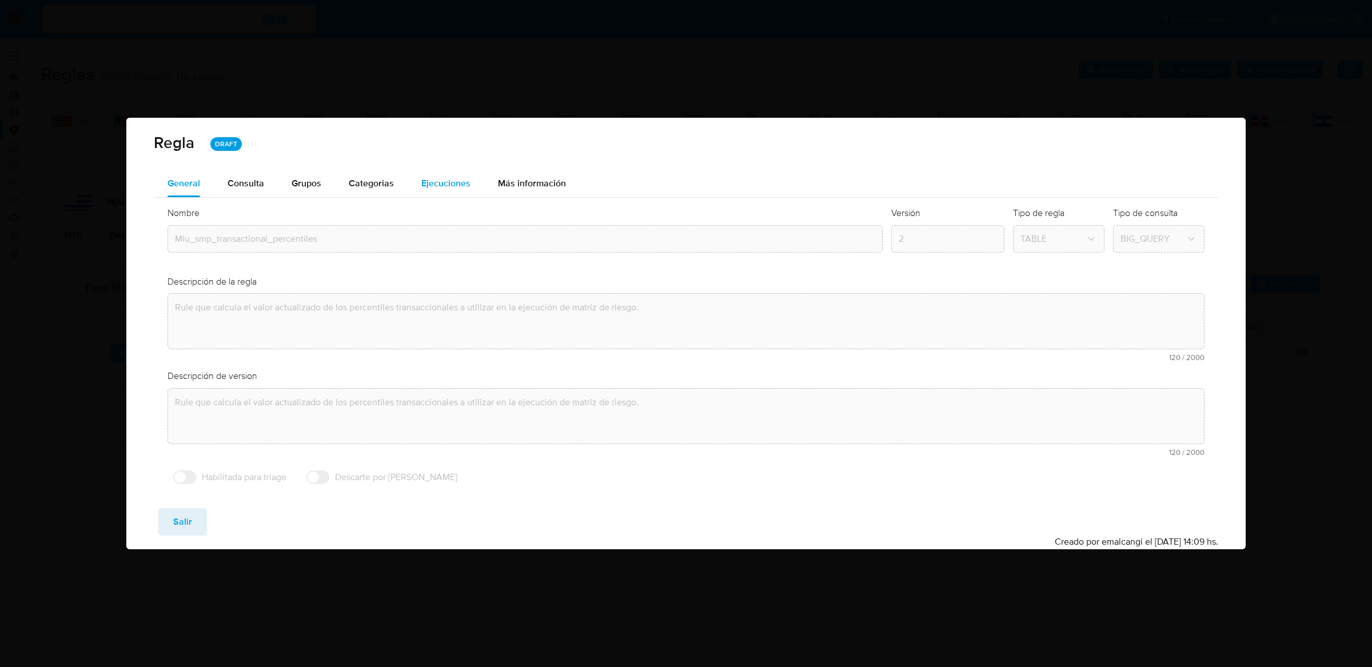
click at [425, 179] on span "Ejecuciones" at bounding box center [445, 183] width 49 height 13
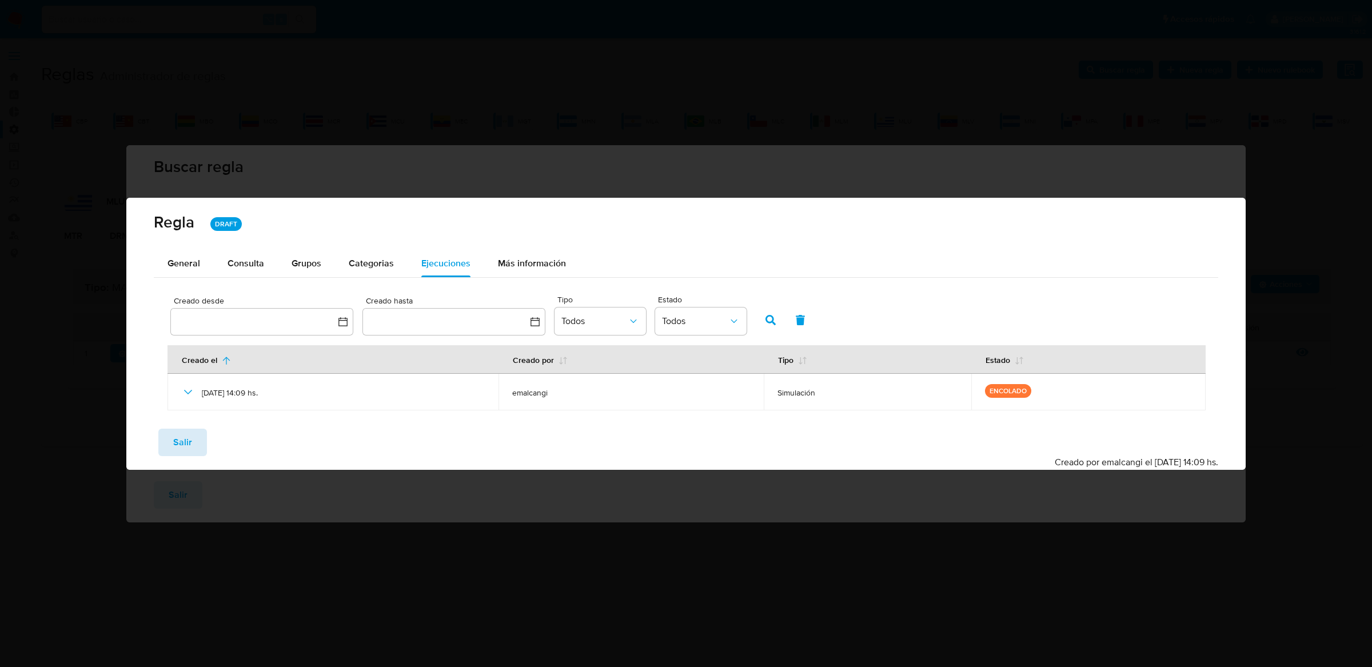
click at [177, 435] on span "Salir" at bounding box center [182, 442] width 19 height 25
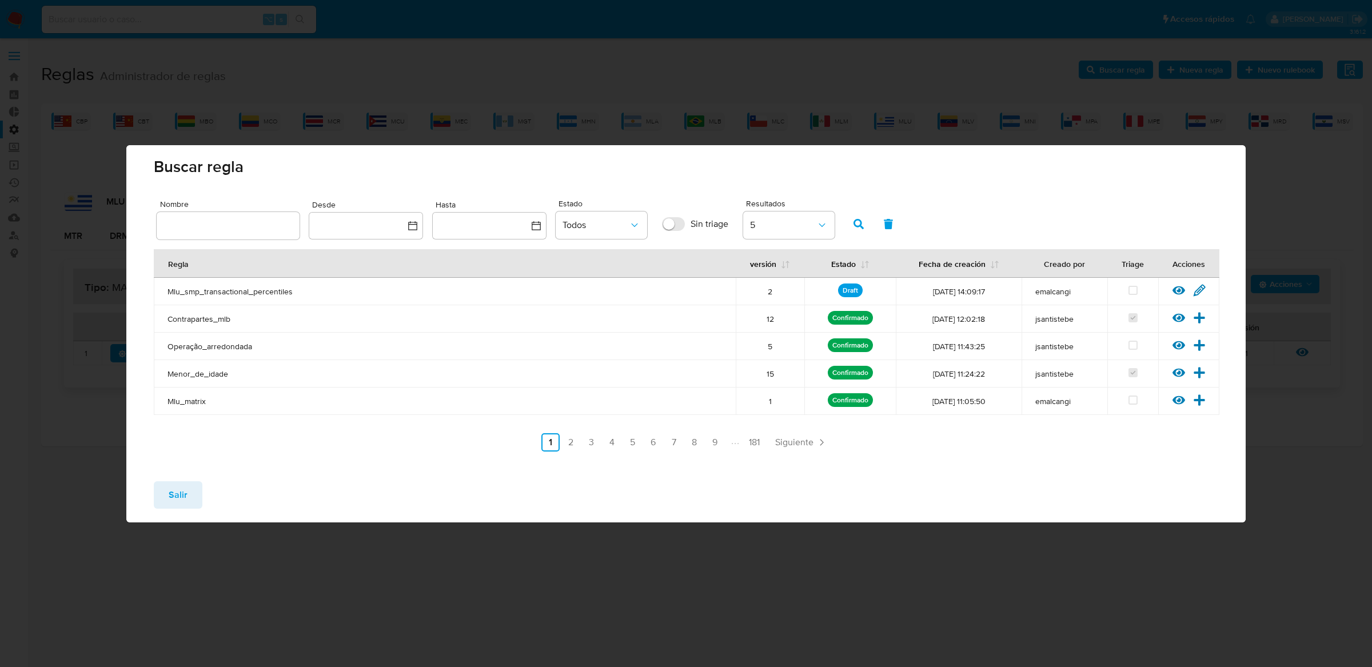
click at [1174, 288] on icon at bounding box center [1178, 290] width 13 height 9
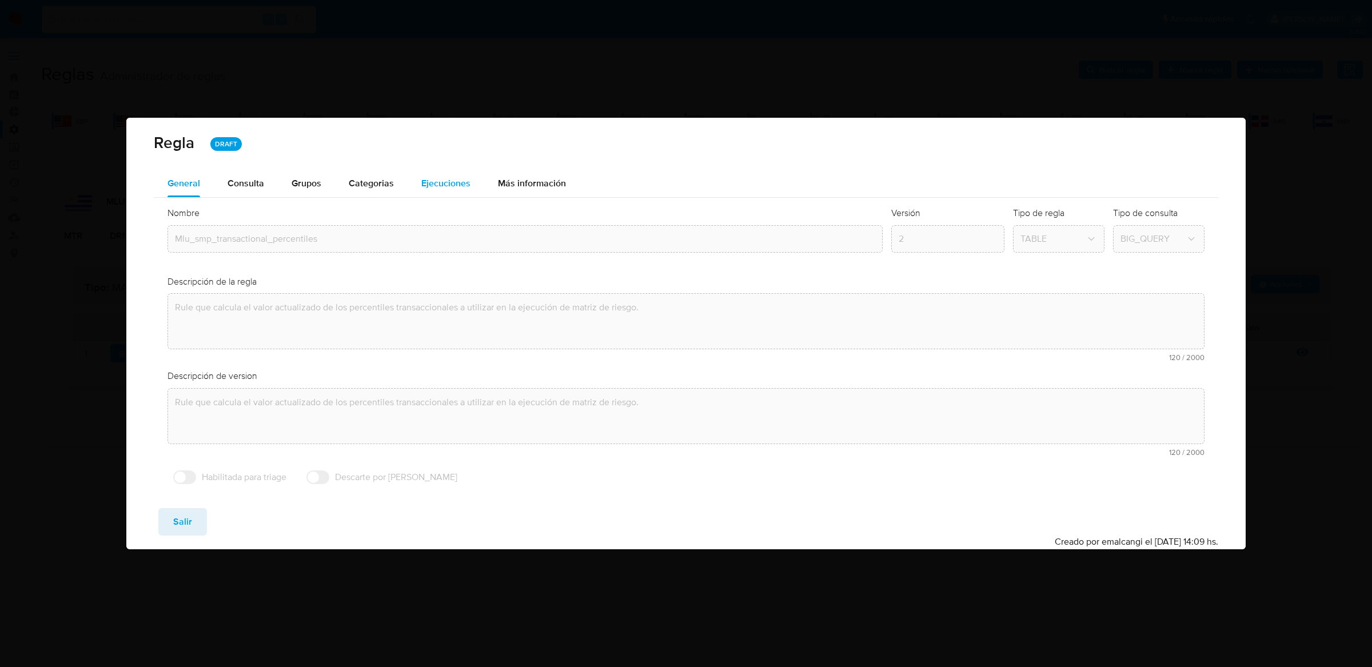
click at [416, 194] on button "Ejecuciones" at bounding box center [446, 183] width 77 height 27
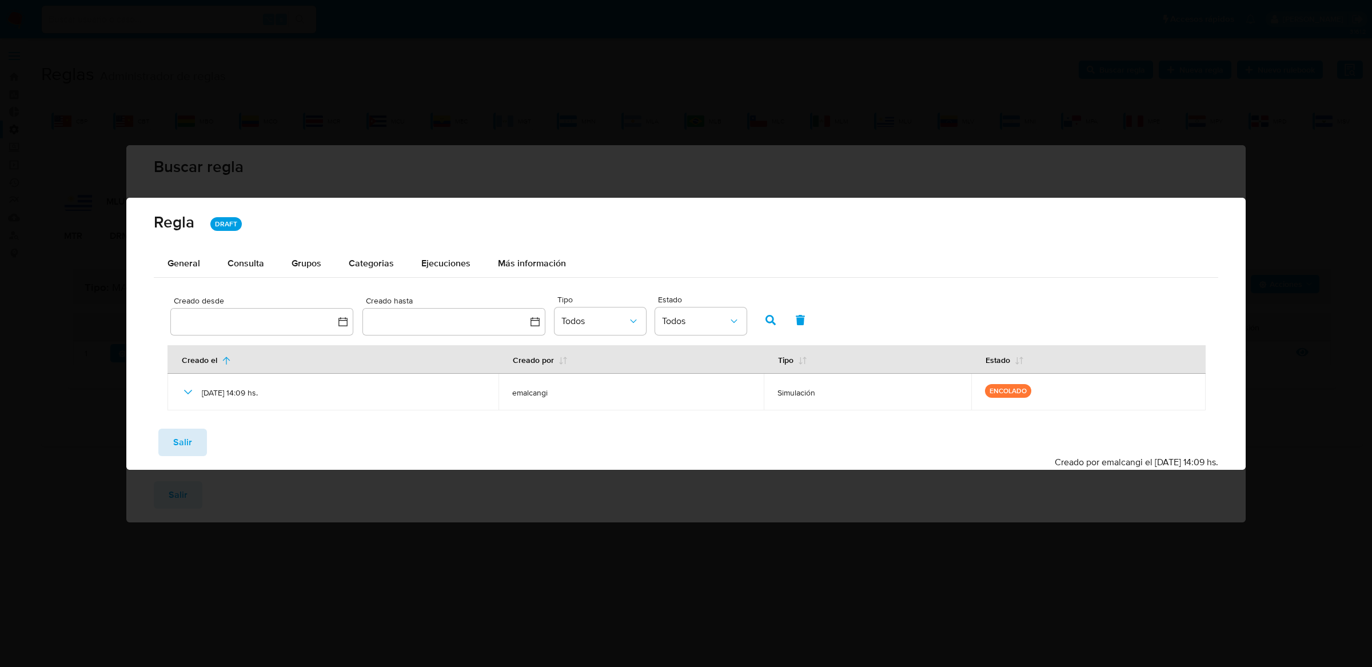
click at [186, 438] on span "Salir" at bounding box center [182, 442] width 19 height 25
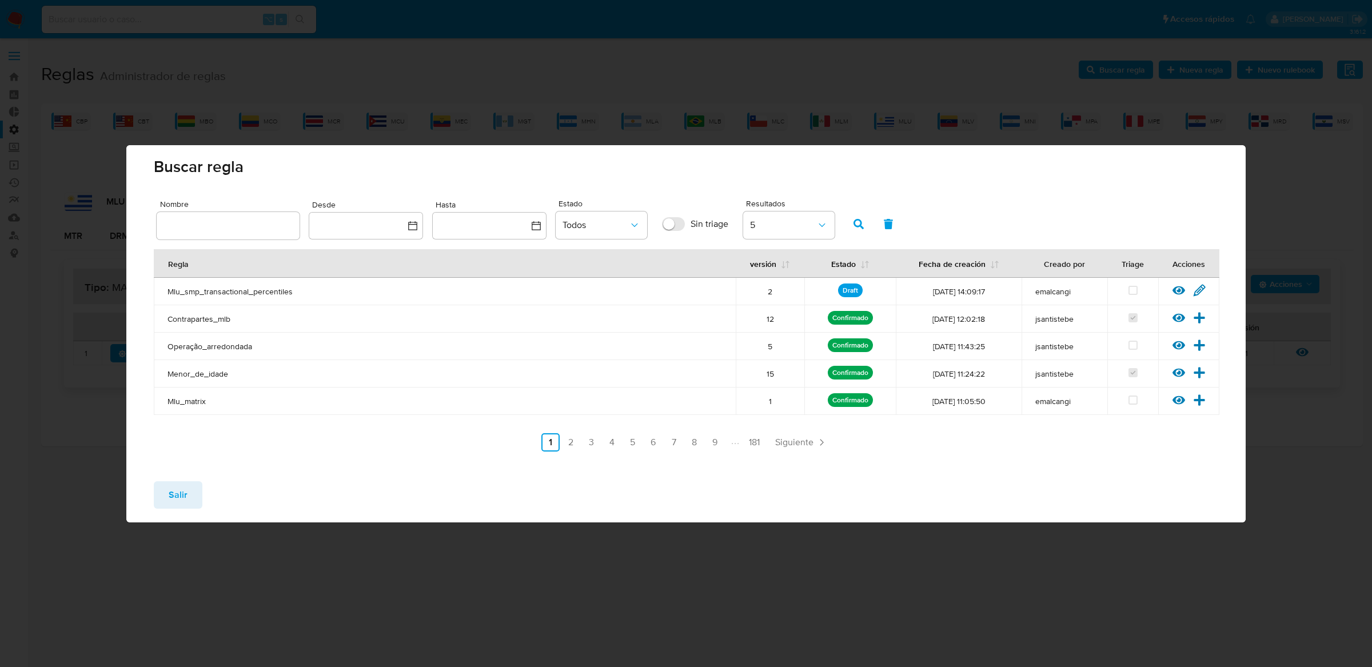
click at [179, 502] on span "Salir" at bounding box center [178, 494] width 19 height 25
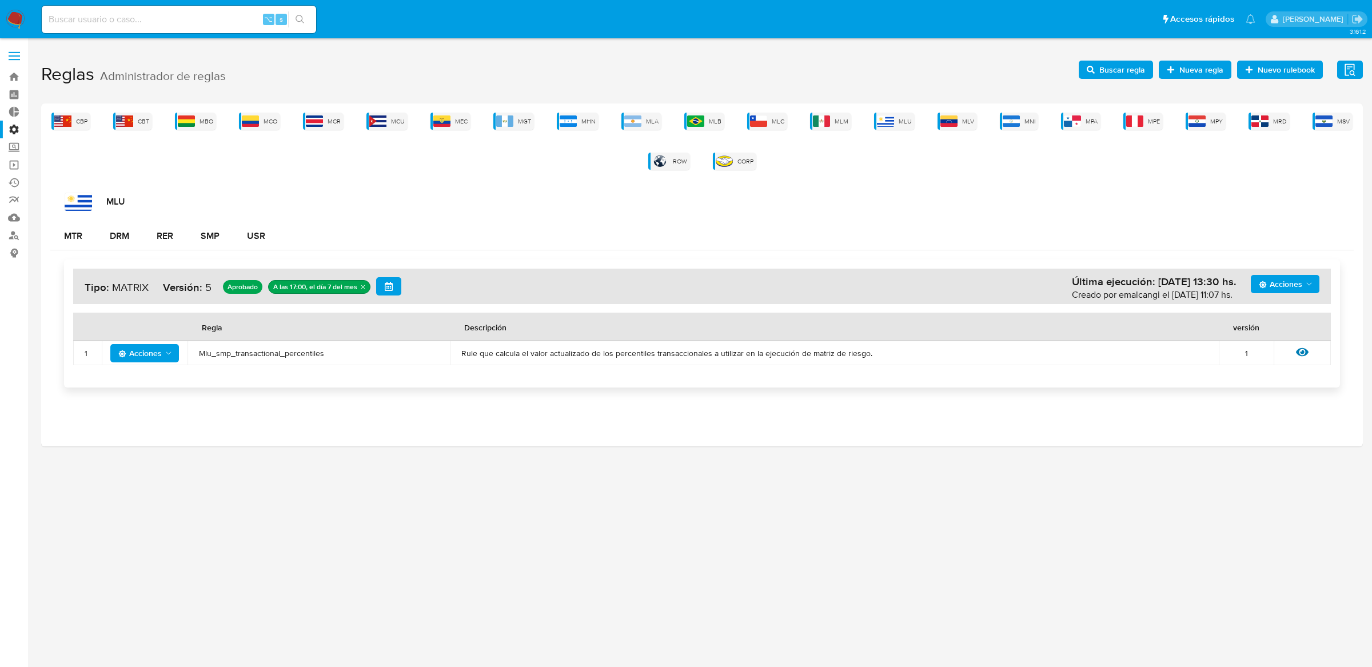
click at [1302, 349] on icon at bounding box center [1302, 352] width 13 height 13
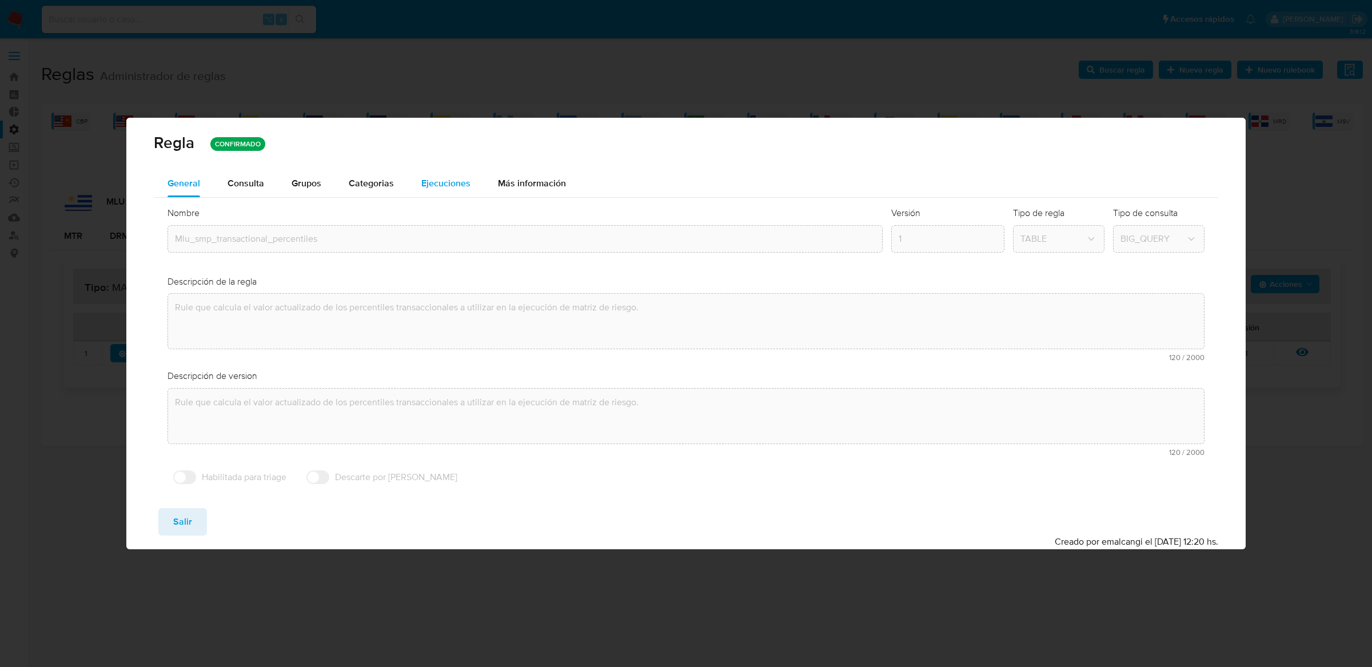
click at [409, 180] on button "Ejecuciones" at bounding box center [446, 183] width 77 height 27
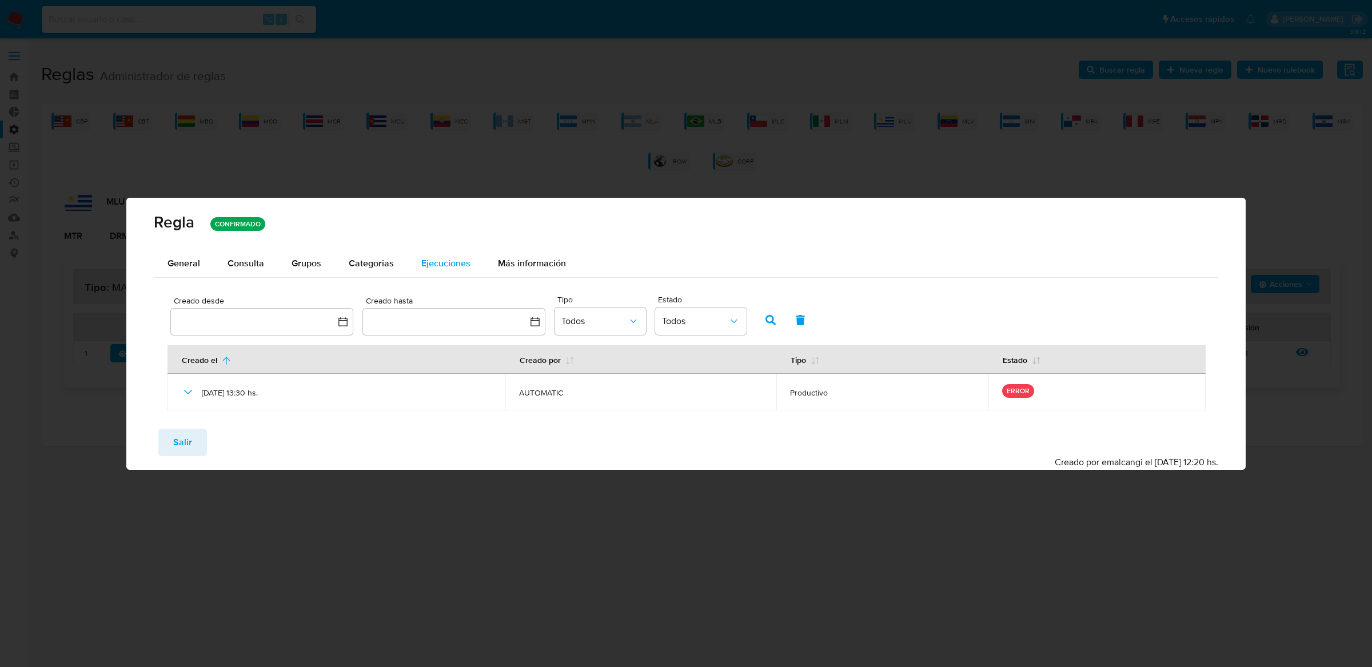
click at [418, 250] on button "Ejecuciones" at bounding box center [446, 263] width 77 height 27
click at [194, 437] on button "Salir" at bounding box center [182, 442] width 49 height 27
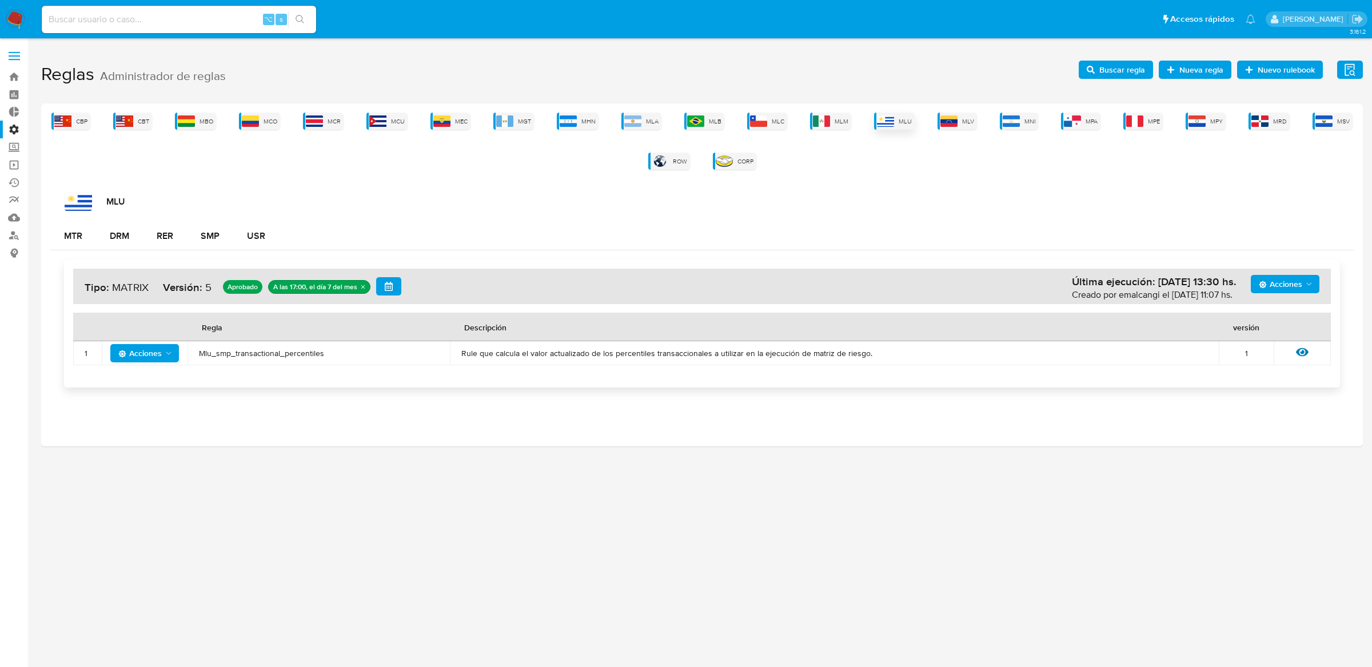
click at [887, 117] on img at bounding box center [885, 120] width 17 height 11
click at [1303, 347] on icon at bounding box center [1302, 352] width 13 height 13
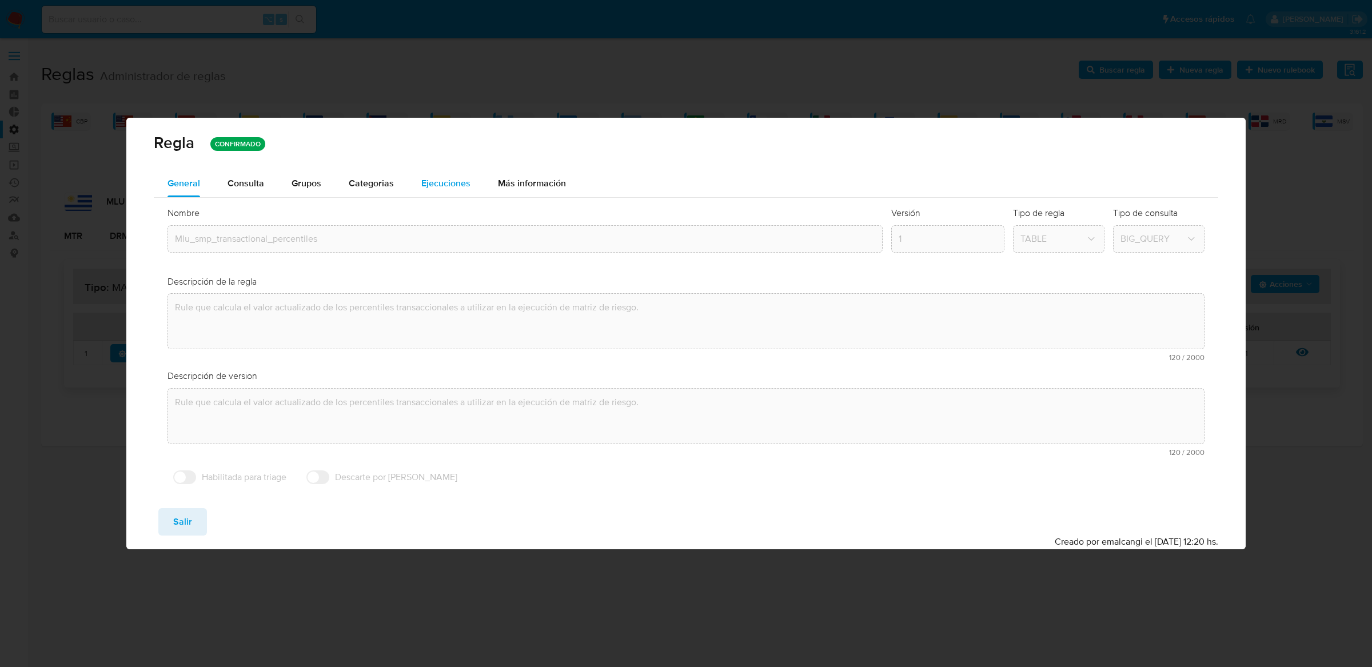
click at [458, 190] on div "Ejecuciones" at bounding box center [445, 183] width 49 height 27
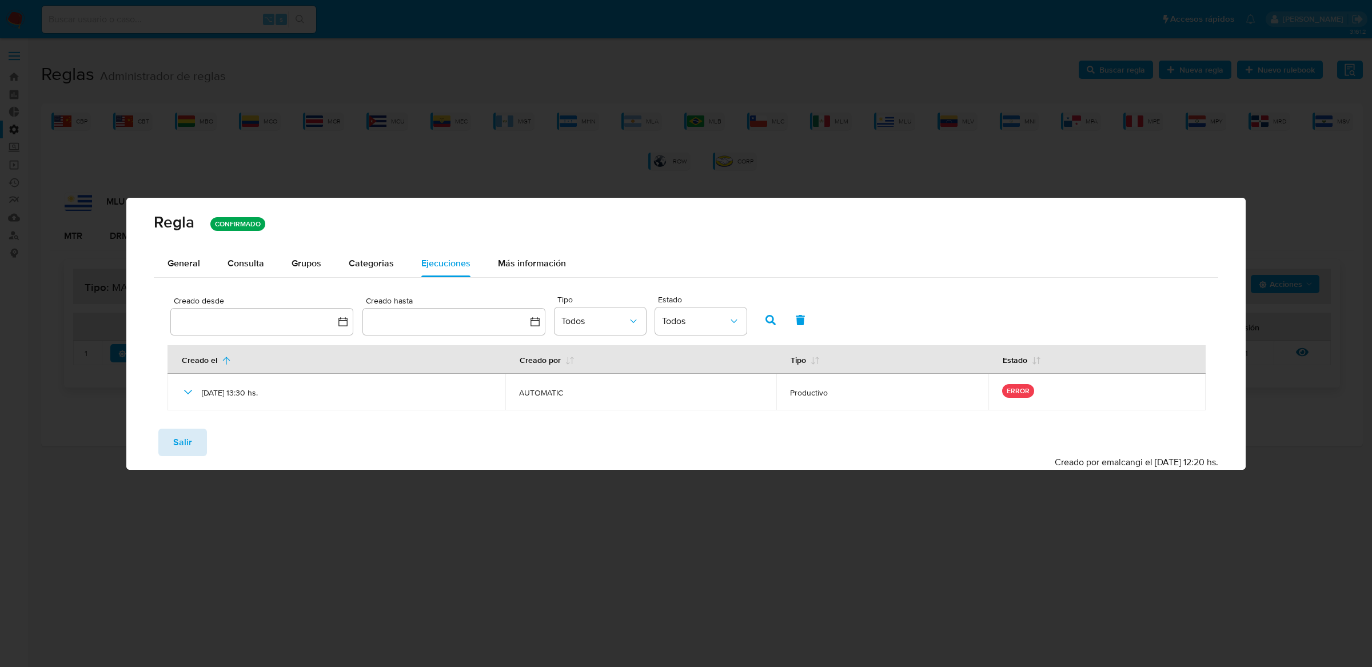
click at [200, 430] on button "Salir" at bounding box center [182, 442] width 49 height 27
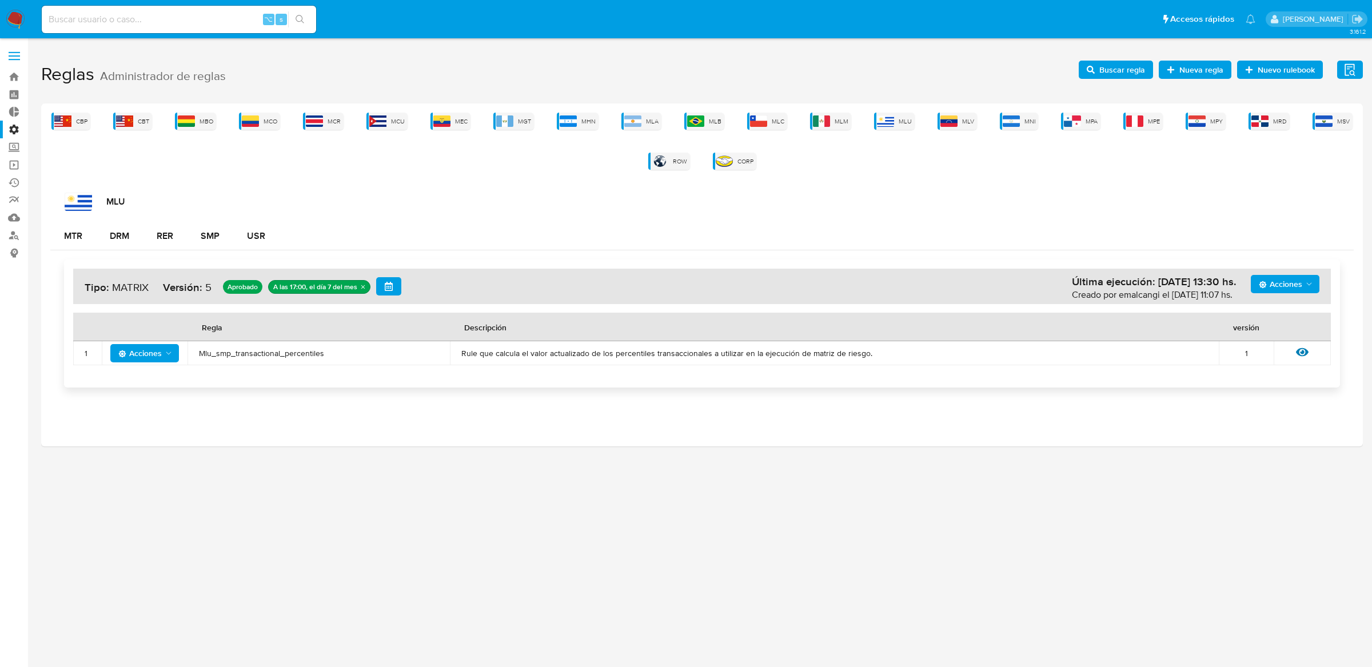
click at [235, 350] on span "Mlu_smp_transactional_percentiles" at bounding box center [319, 353] width 240 height 10
click at [1118, 74] on span "Buscar regla" at bounding box center [1122, 70] width 46 height 18
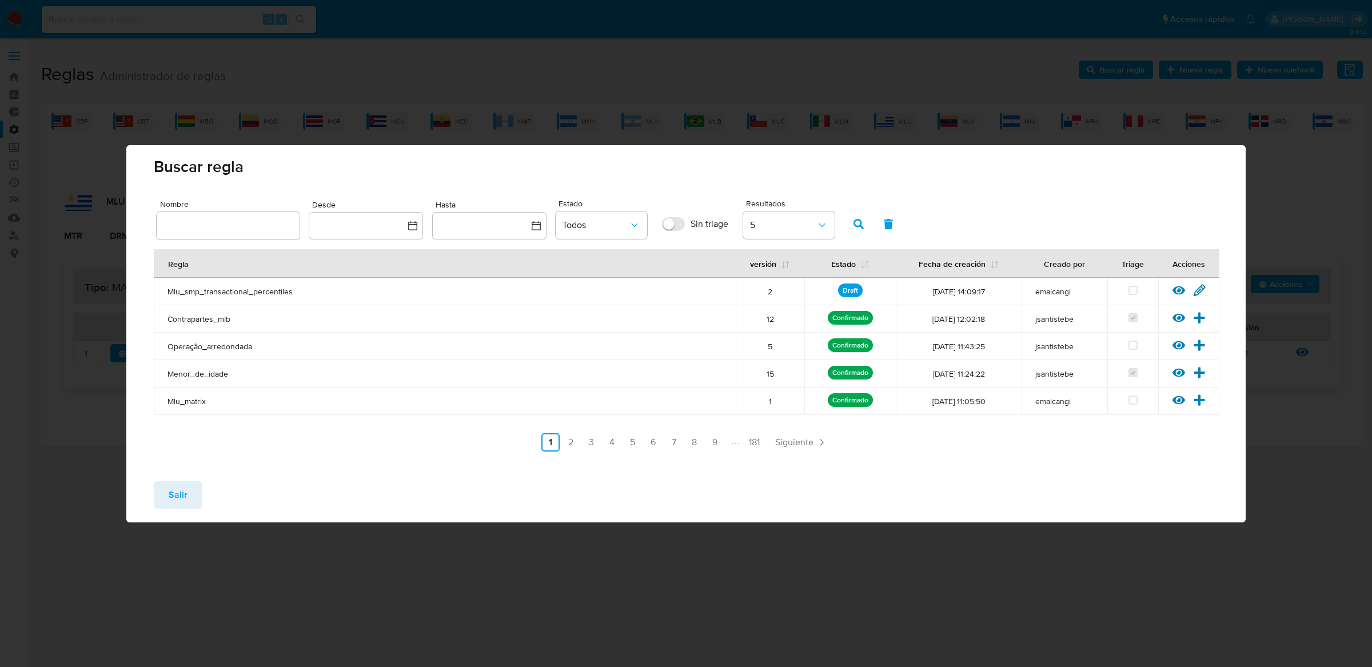
click at [181, 219] on input "text" at bounding box center [228, 225] width 143 height 15
click at [1176, 290] on icon at bounding box center [1178, 290] width 13 height 13
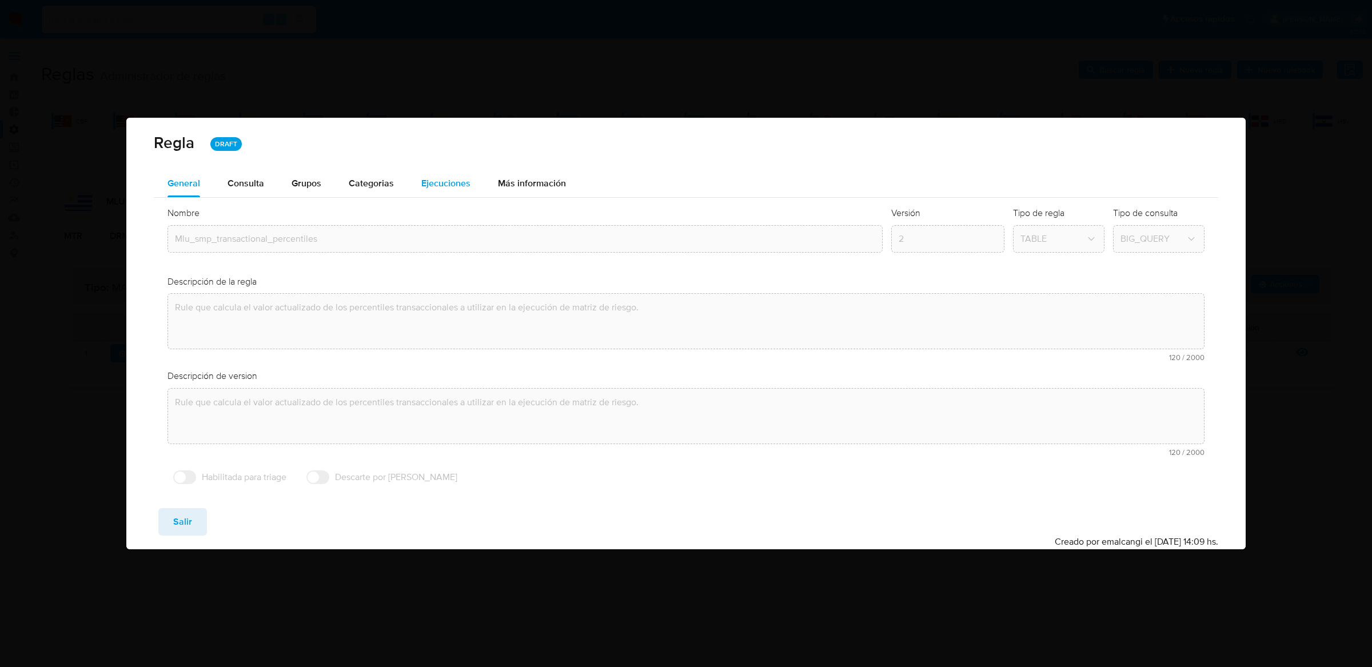
click at [439, 177] on span "Ejecuciones" at bounding box center [445, 183] width 49 height 13
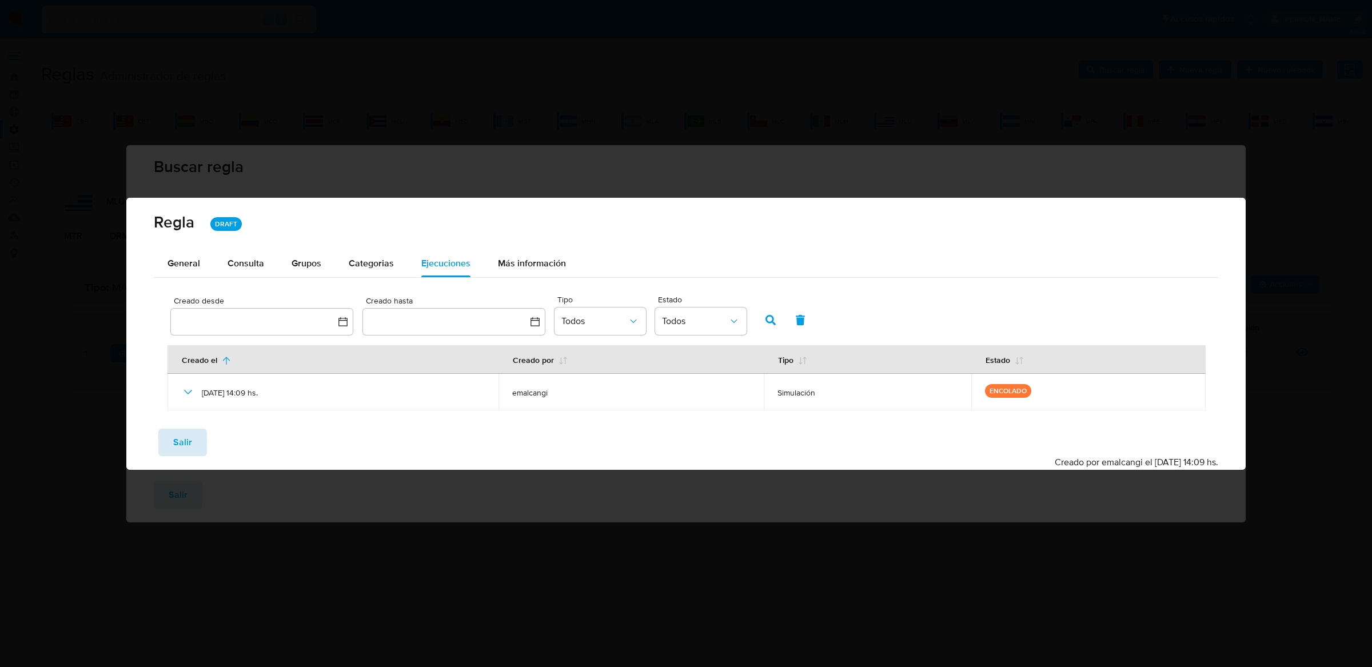
click at [187, 436] on span "Salir" at bounding box center [182, 442] width 19 height 25
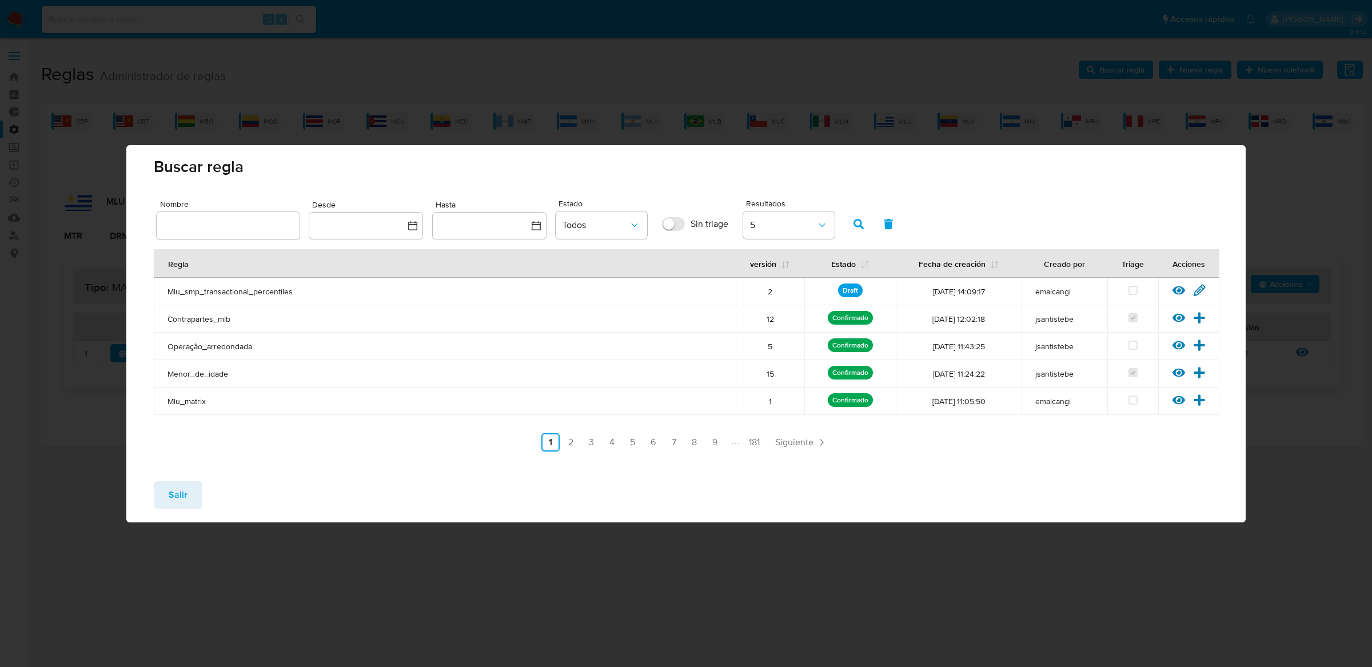
click at [1178, 288] on icon at bounding box center [1178, 290] width 13 height 9
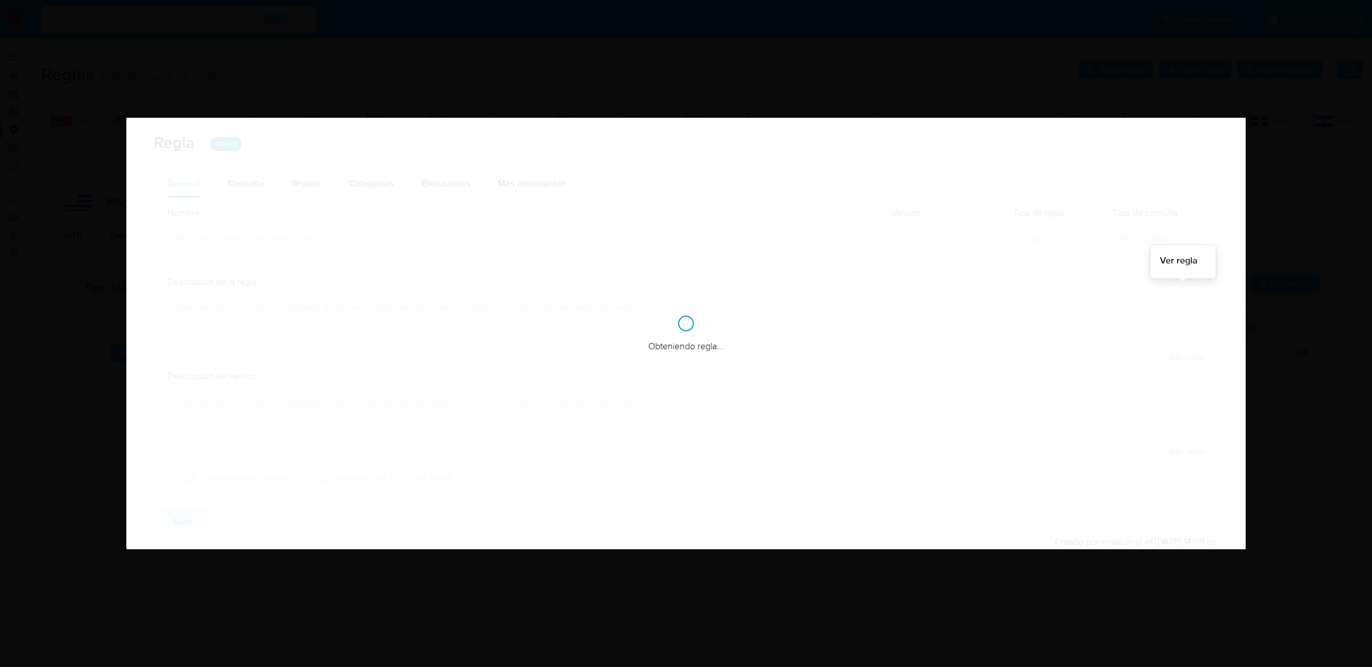
click at [1178, 288] on div "Reglas Administrador de reglas Evidencias Nuevo rulebook Nueva regla Buscar reg…" at bounding box center [702, 251] width 1322 height 392
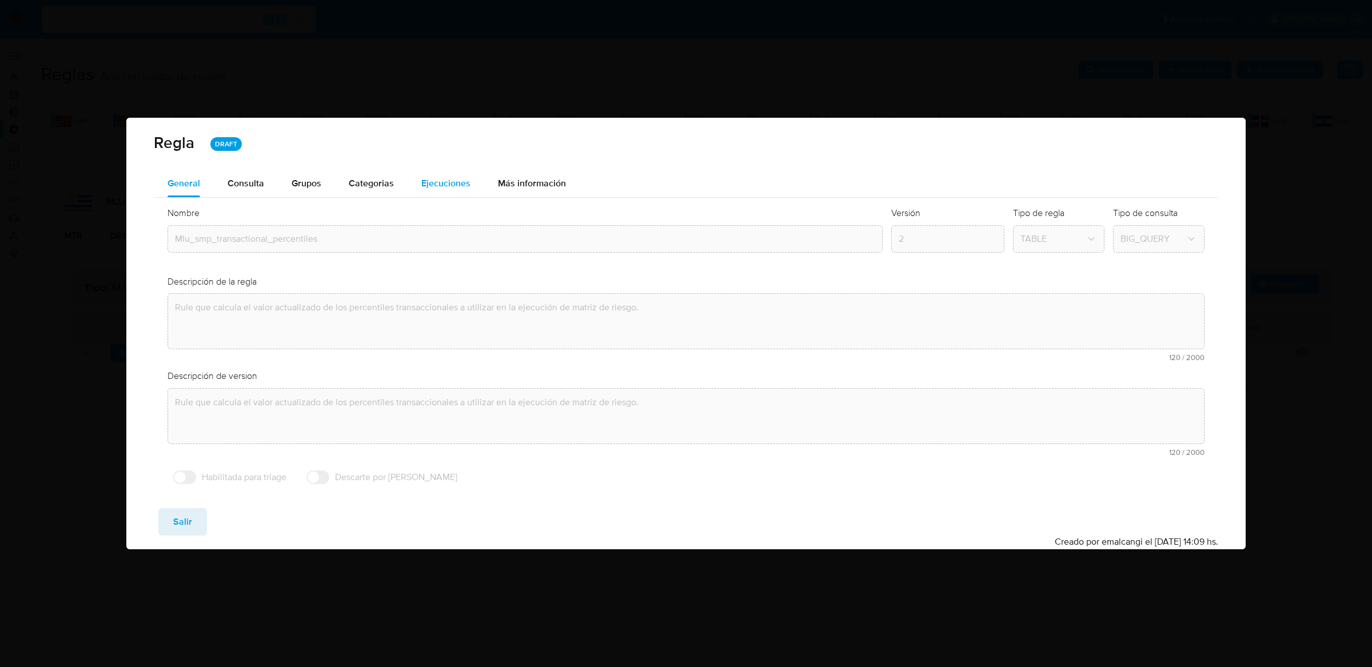
click at [451, 186] on span "Ejecuciones" at bounding box center [445, 183] width 49 height 13
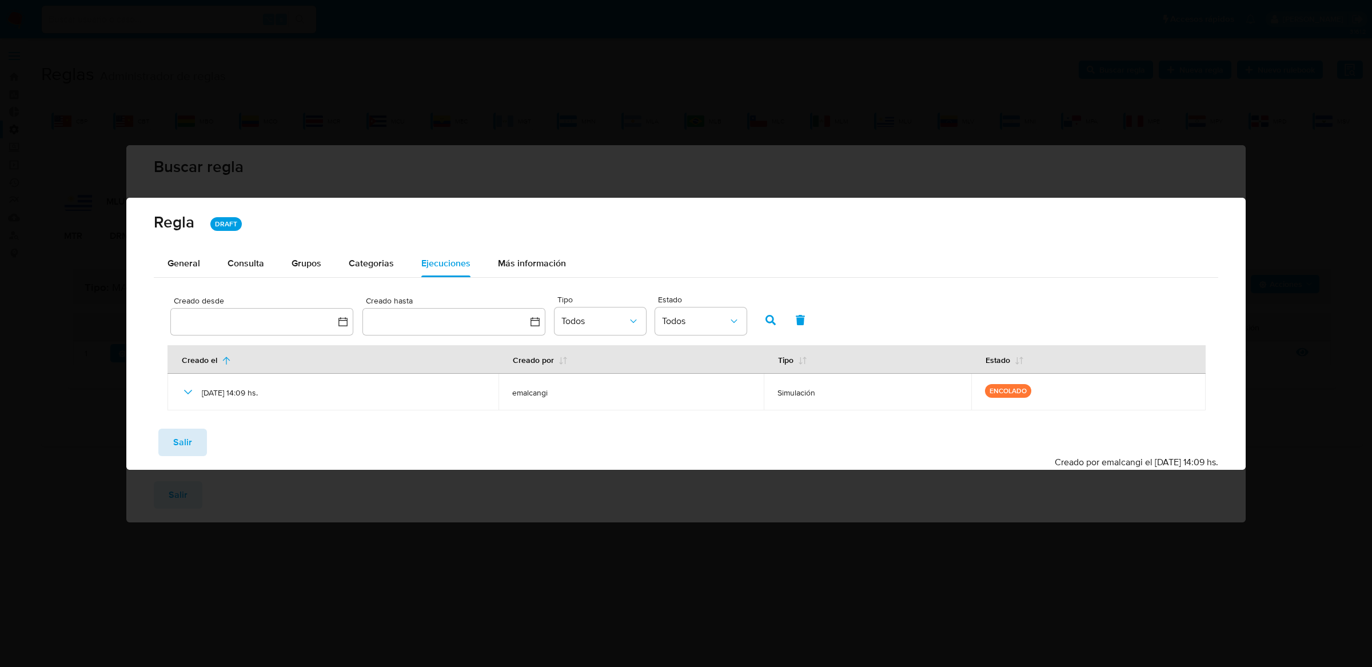
click at [170, 435] on button "Salir" at bounding box center [182, 442] width 49 height 27
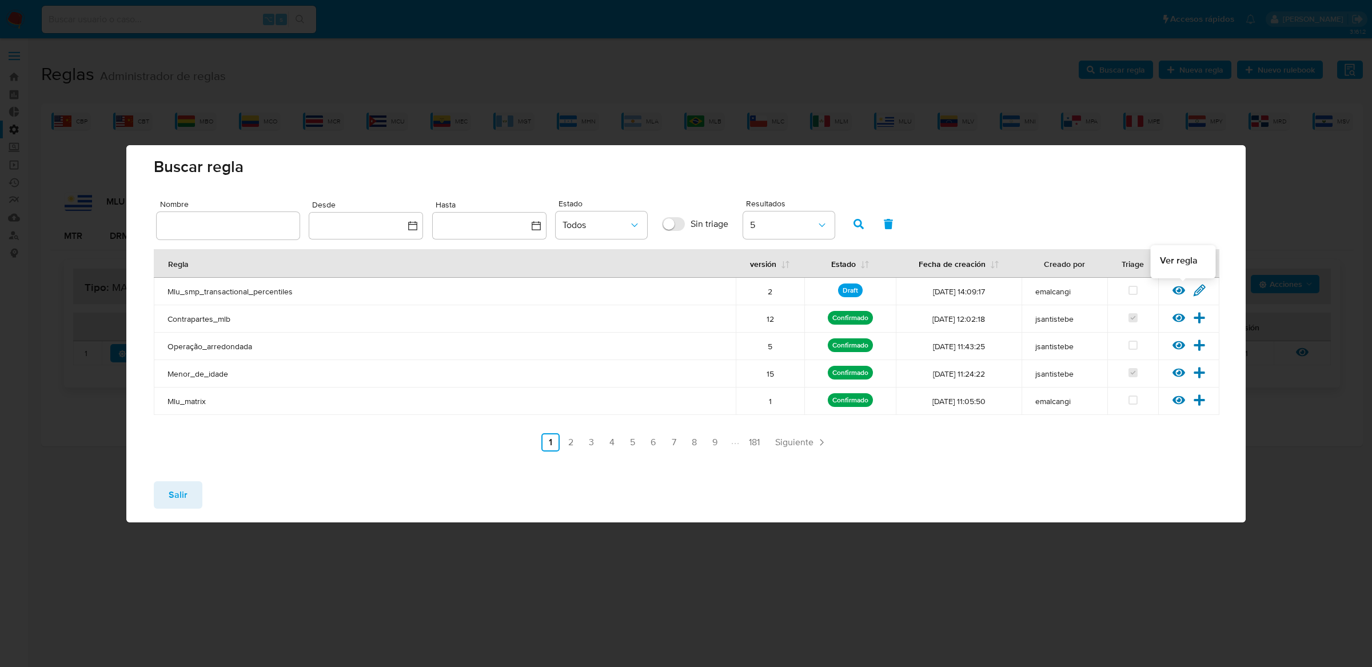
click at [1174, 286] on icon at bounding box center [1178, 290] width 13 height 13
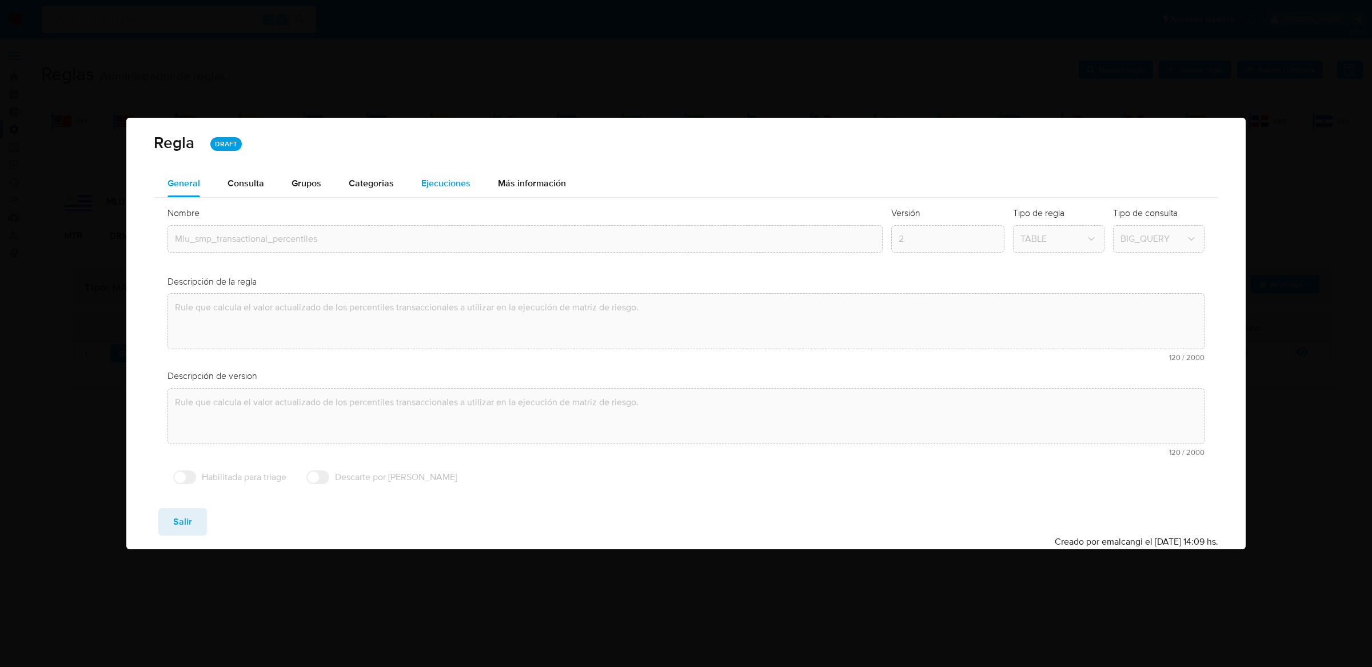
click at [434, 179] on span "Ejecuciones" at bounding box center [445, 183] width 49 height 13
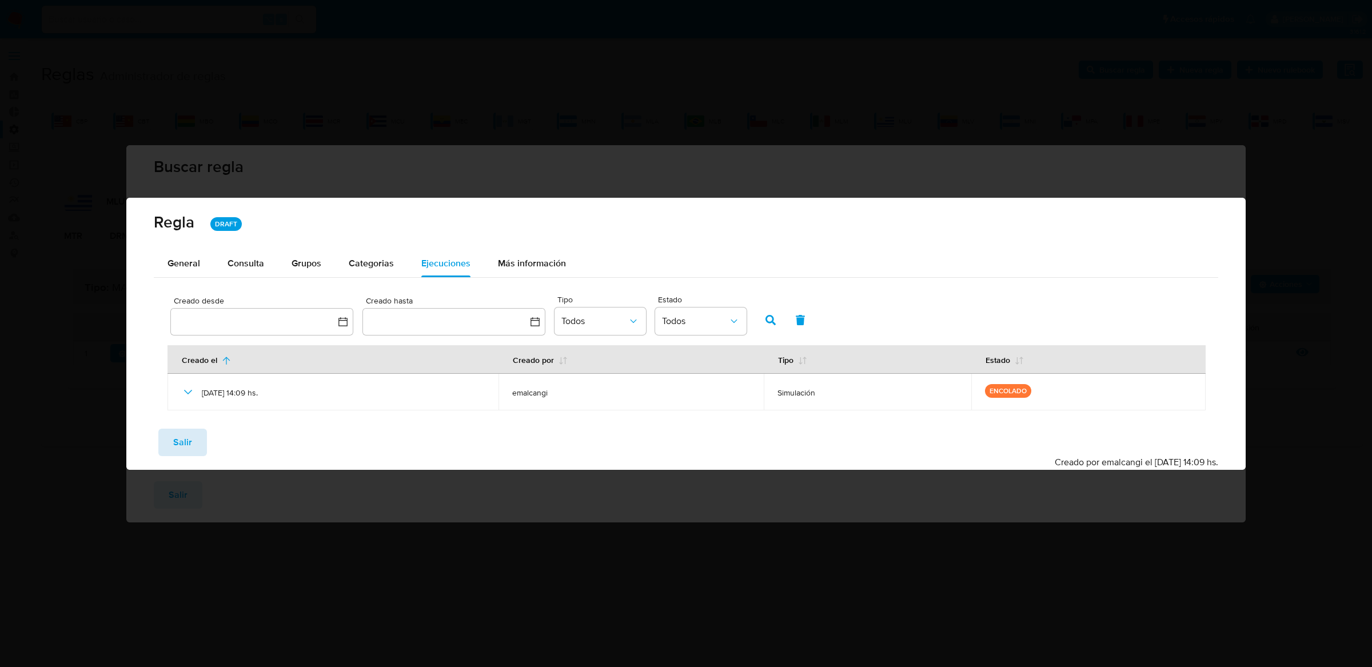
click at [188, 436] on span "Salir" at bounding box center [182, 442] width 19 height 25
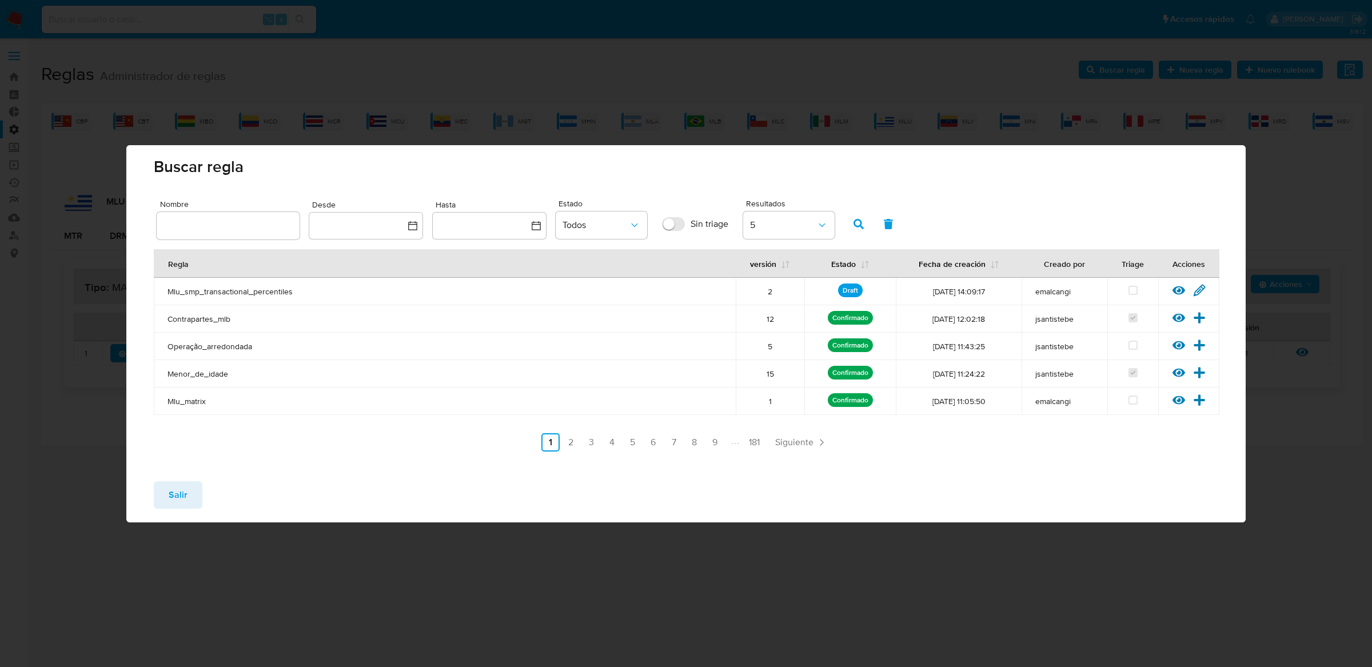
click at [163, 488] on button "Salir" at bounding box center [178, 494] width 49 height 27
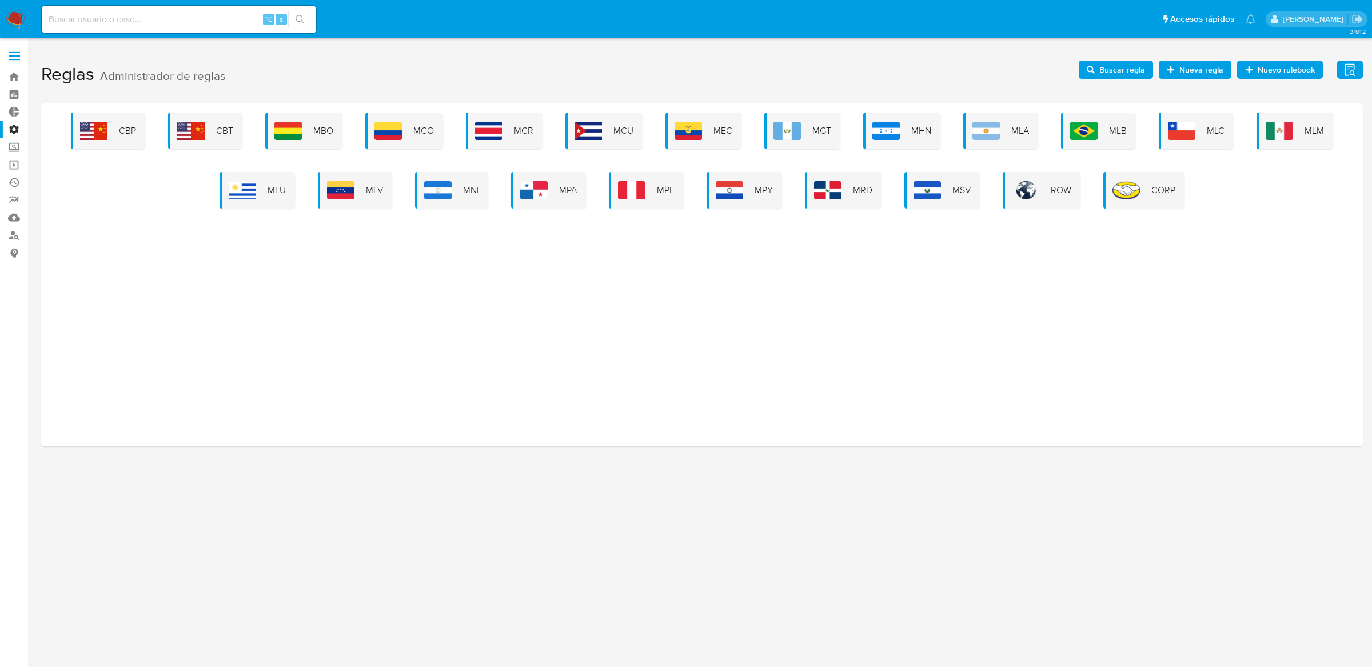
click at [1128, 63] on span "Buscar regla" at bounding box center [1122, 70] width 46 height 18
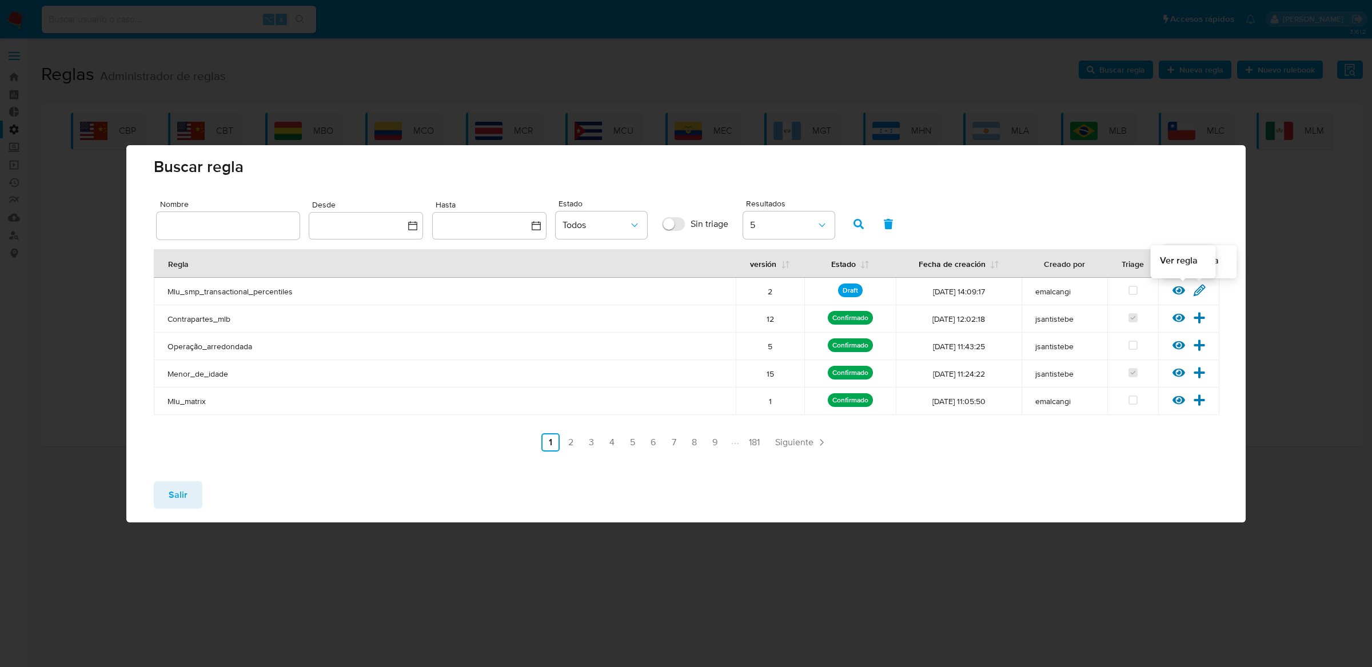
click at [1180, 289] on icon at bounding box center [1178, 290] width 13 height 13
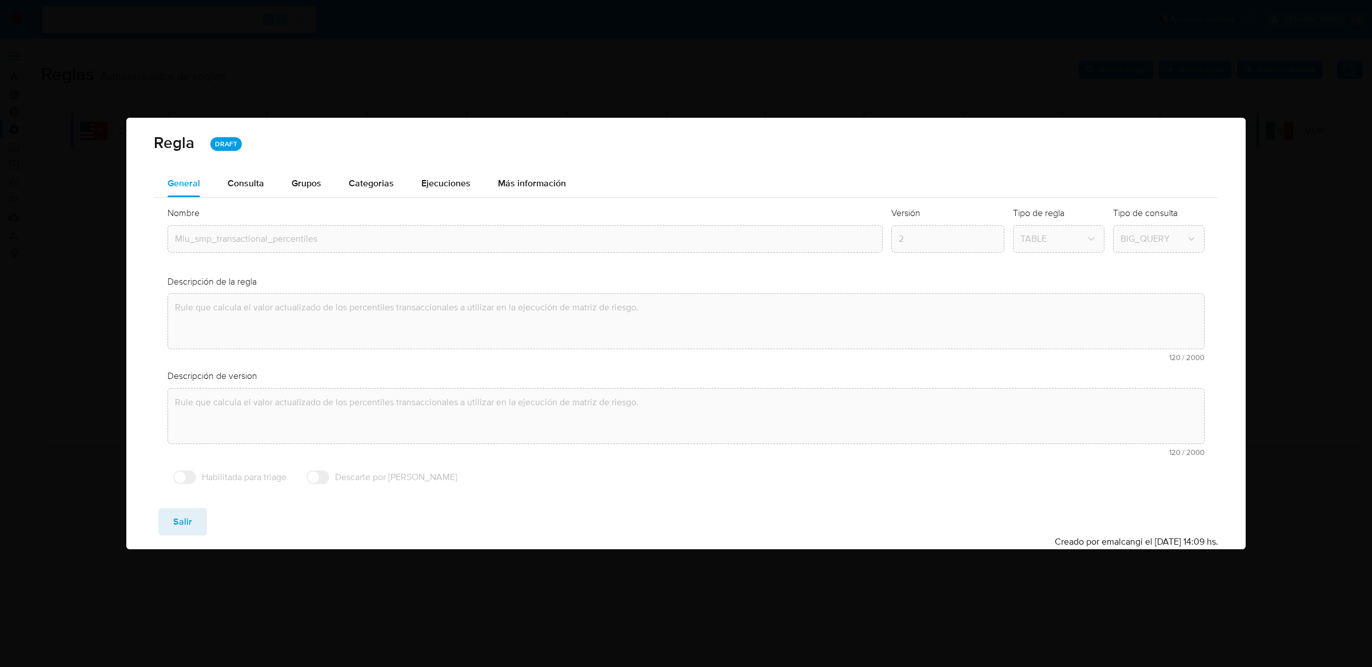
click at [460, 167] on div "Regla DRAFT" at bounding box center [685, 144] width 1119 height 52
click at [458, 181] on span "Ejecuciones" at bounding box center [445, 183] width 49 height 13
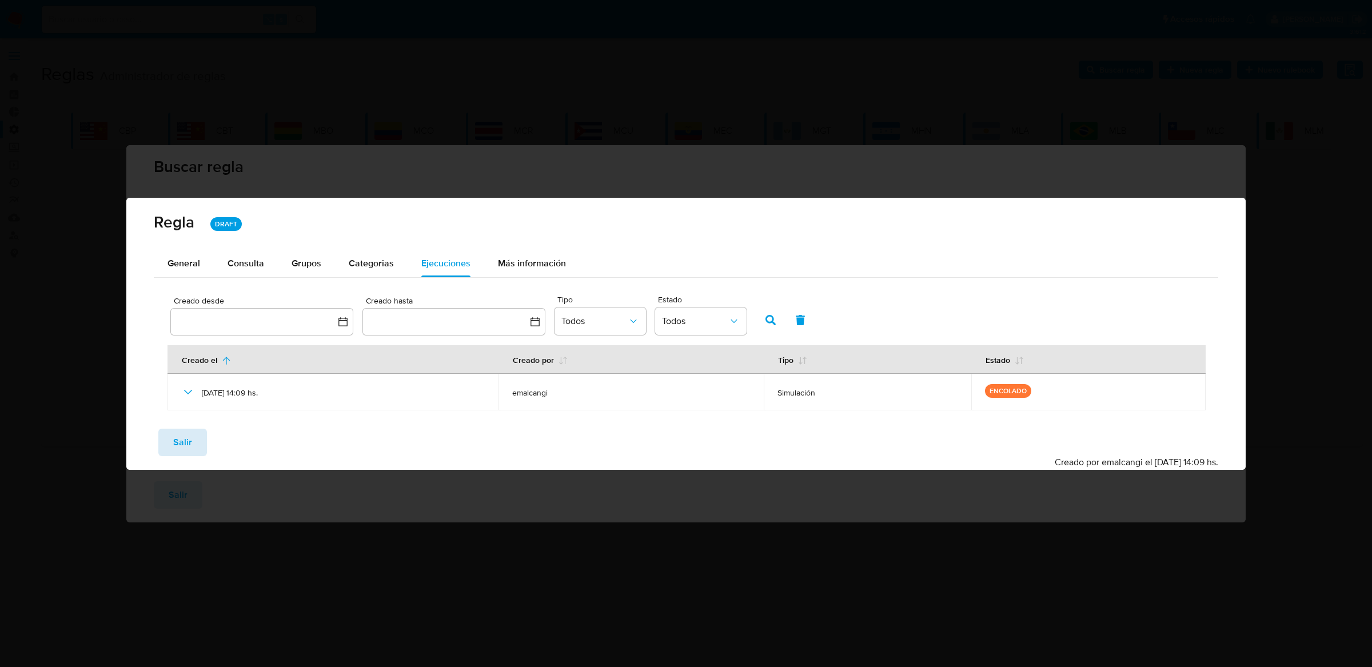
click at [183, 435] on span "Salir" at bounding box center [182, 442] width 19 height 25
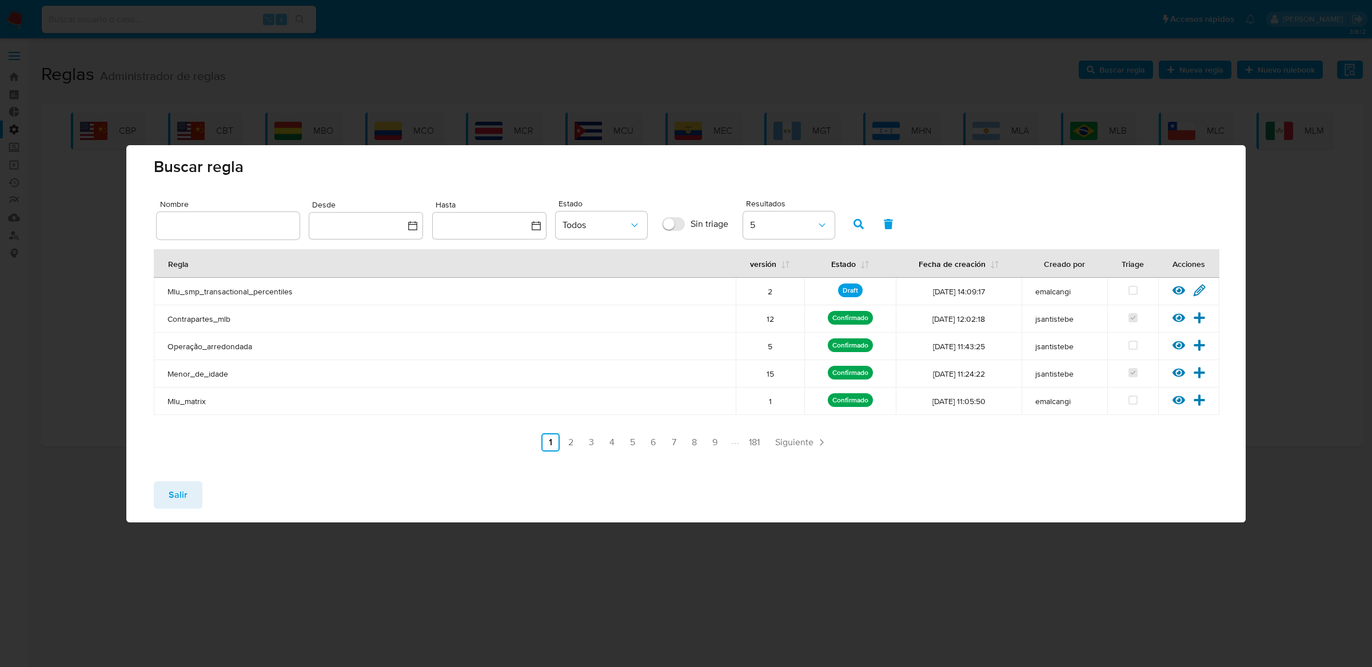
click at [168, 531] on div "Buscar regla Nombre Desde Hasta Estado Todos Sin triage Resultados 5 Regla vers…" at bounding box center [686, 333] width 1372 height 667
click at [170, 502] on span "Salir" at bounding box center [178, 494] width 19 height 25
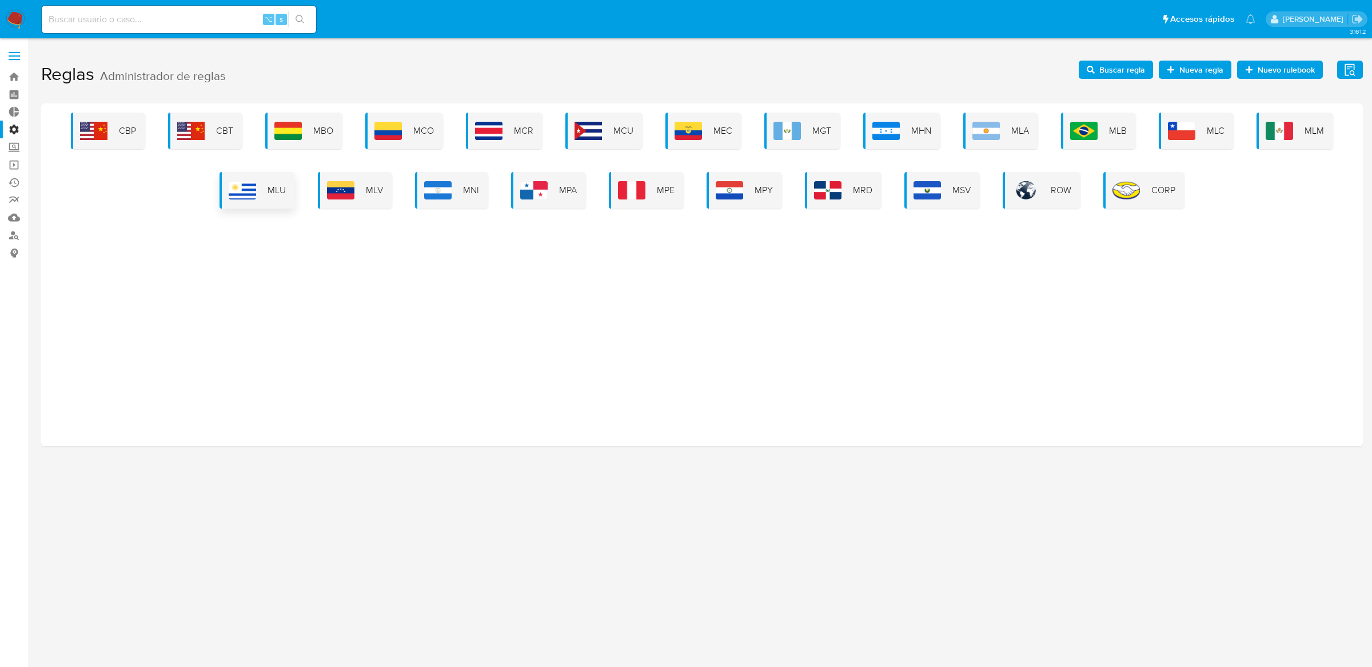
click at [261, 184] on div "MLU" at bounding box center [257, 190] width 75 height 37
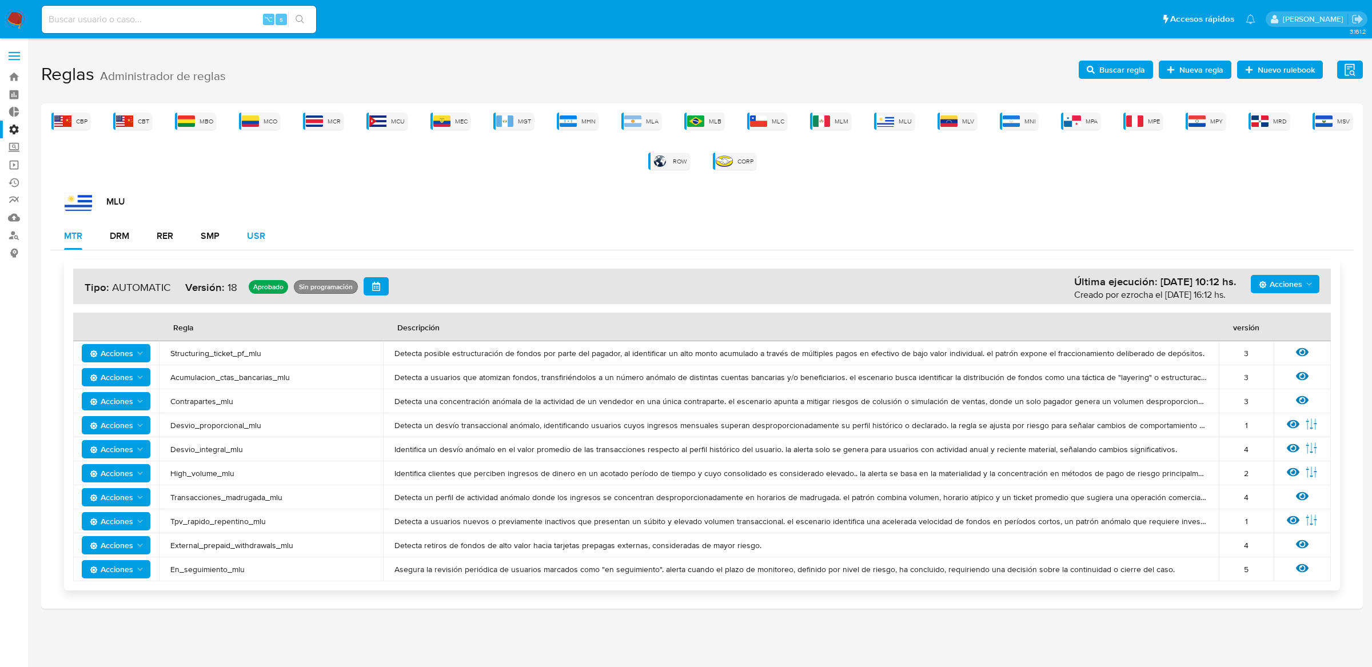
click at [265, 235] on div "USR" at bounding box center [256, 236] width 18 height 9
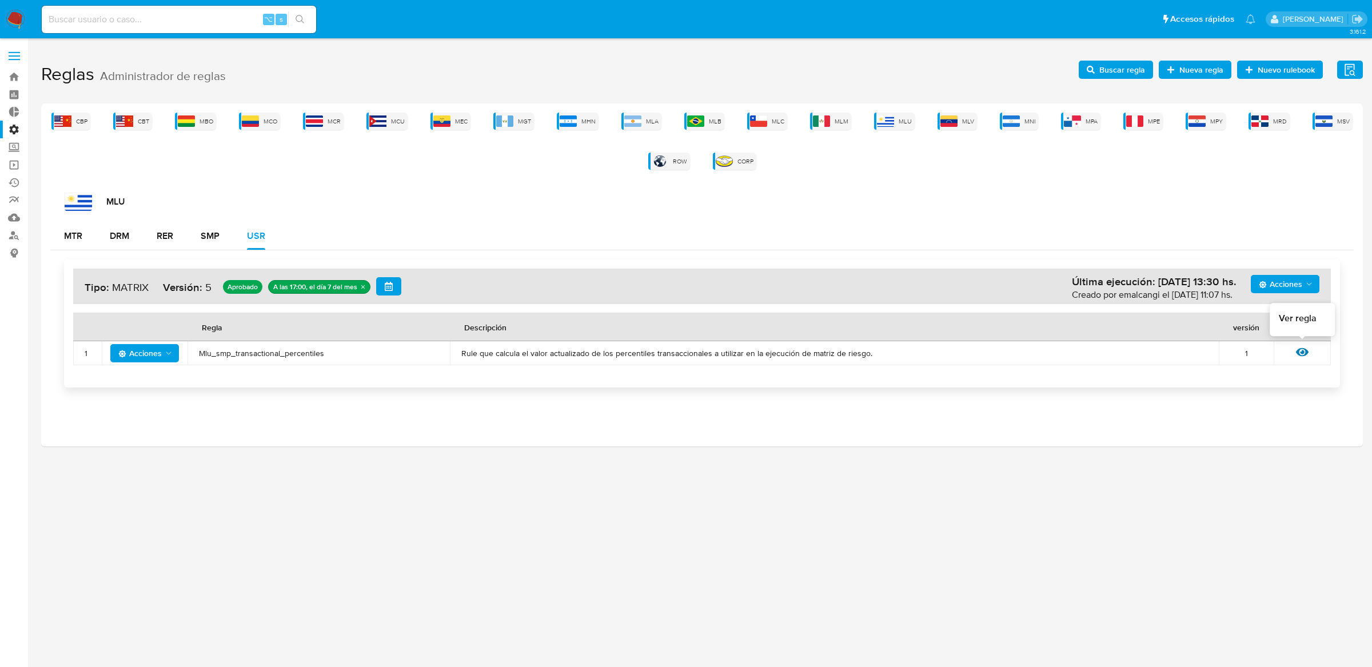
click at [1299, 356] on icon at bounding box center [1302, 352] width 13 height 13
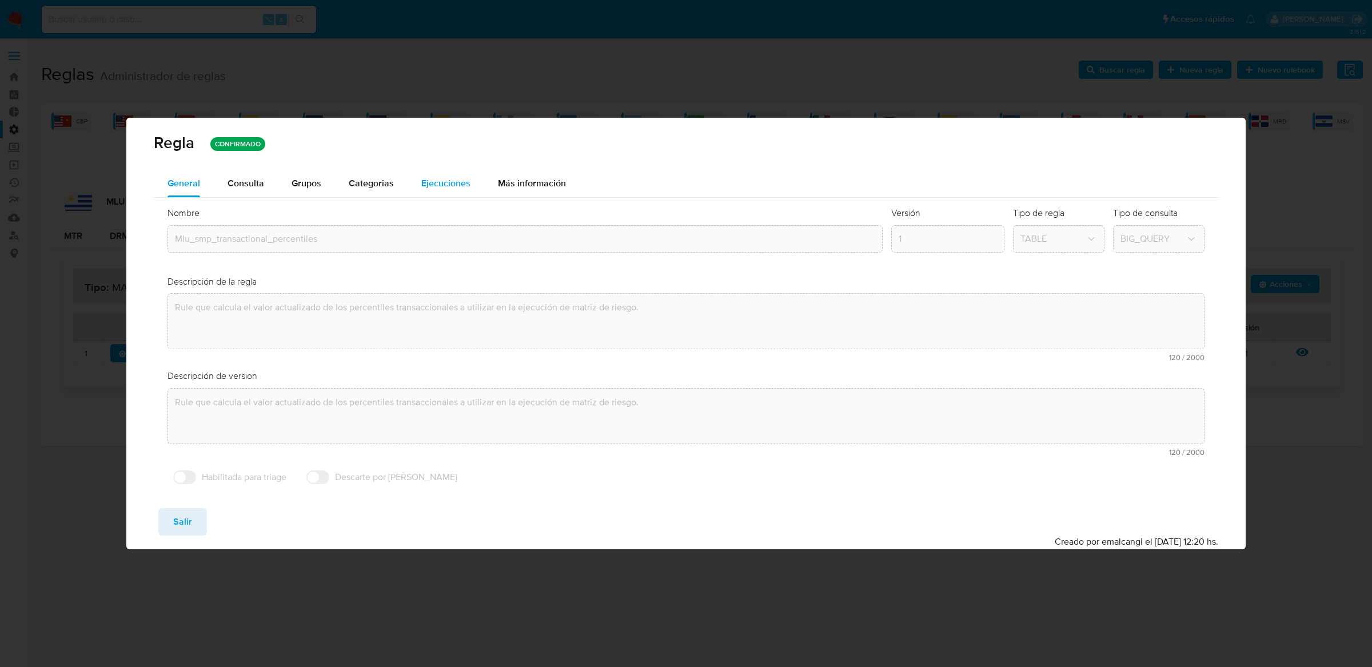
click at [414, 185] on button "Ejecuciones" at bounding box center [446, 183] width 77 height 27
click at [414, 185] on div "Regla CONFIRMADO General Consulta Parametros Evidencias Grupos Categorias Ejecu…" at bounding box center [686, 333] width 1372 height 667
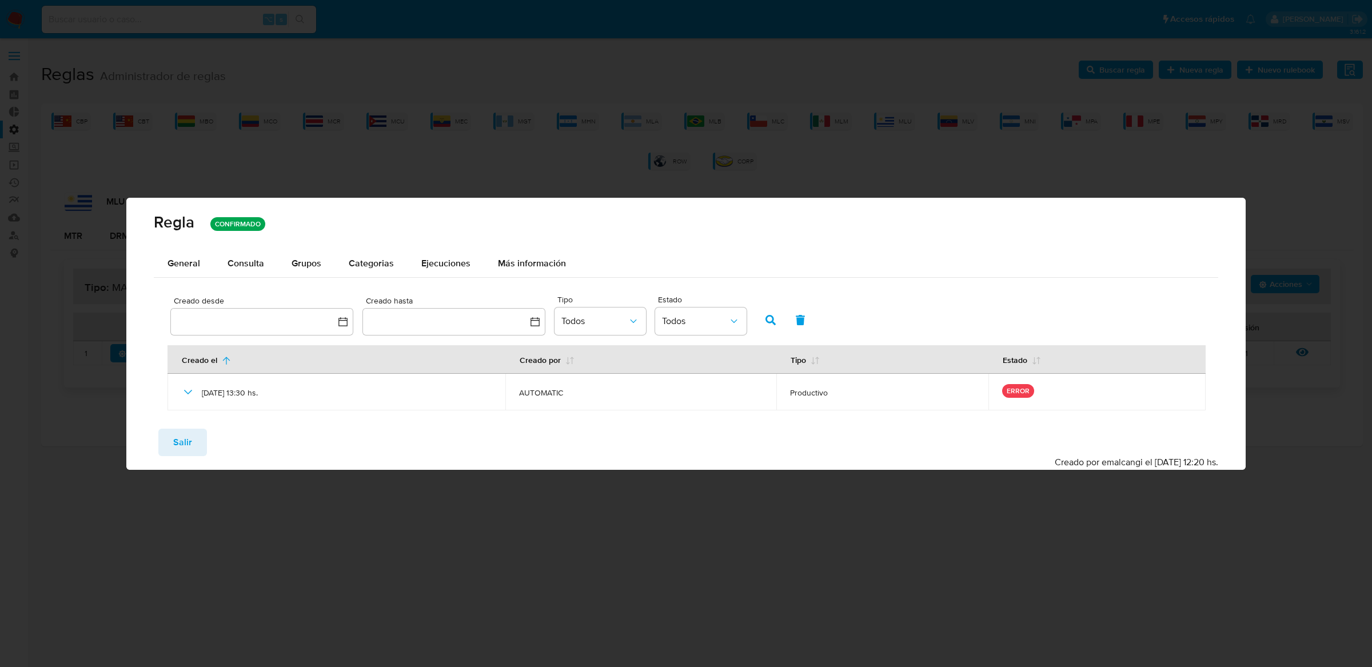
click at [186, 444] on span "Salir" at bounding box center [182, 442] width 19 height 25
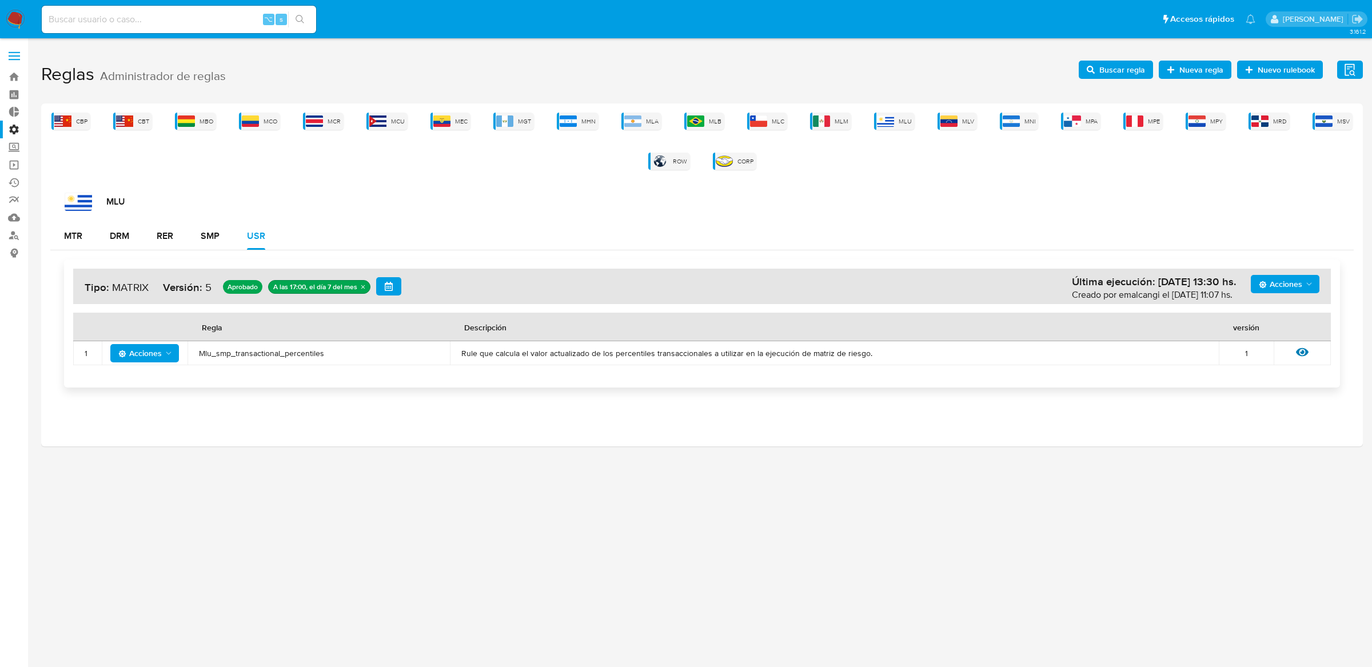
click at [1107, 63] on span "Buscar regla" at bounding box center [1122, 70] width 46 height 18
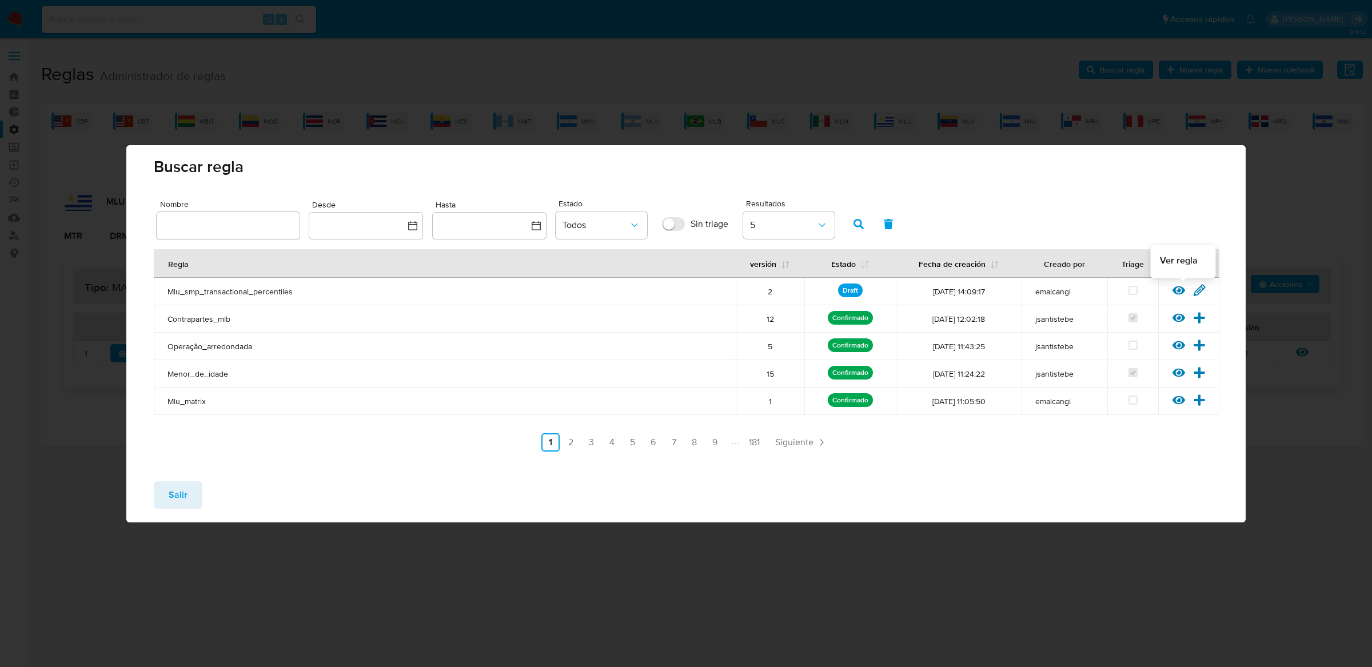
click at [1172, 289] on icon at bounding box center [1178, 290] width 13 height 13
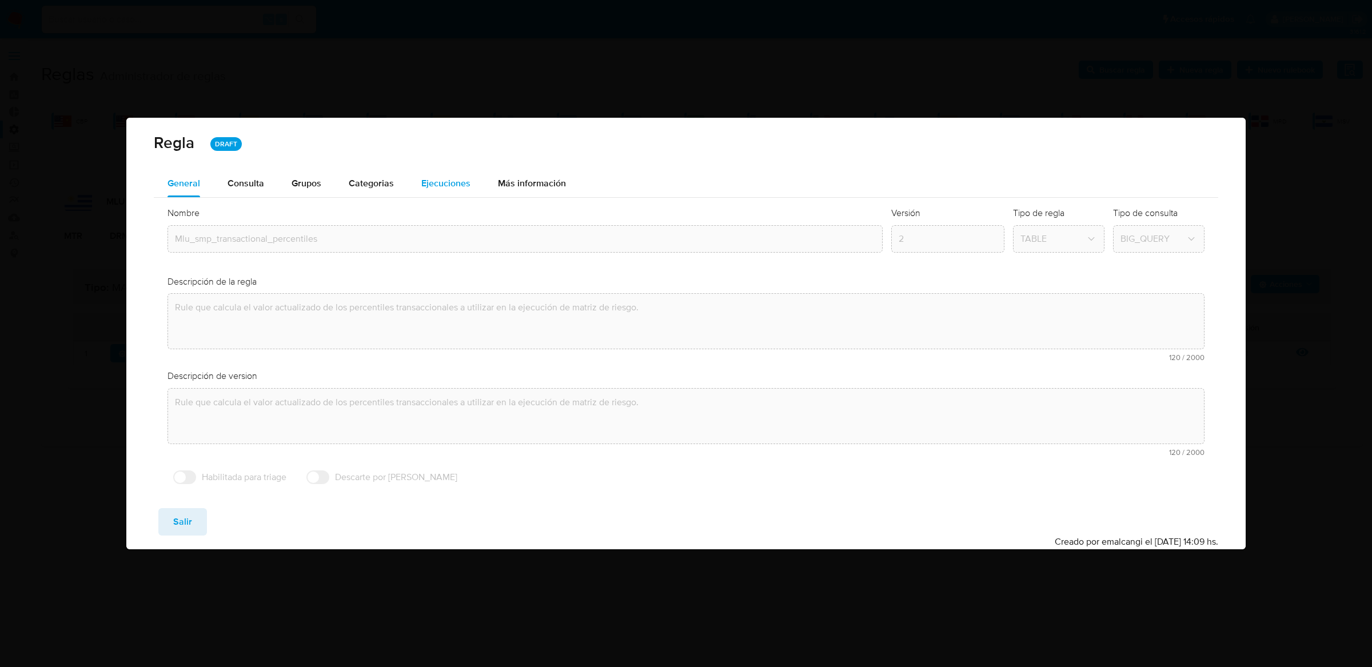
click at [412, 177] on button "Ejecuciones" at bounding box center [446, 183] width 77 height 27
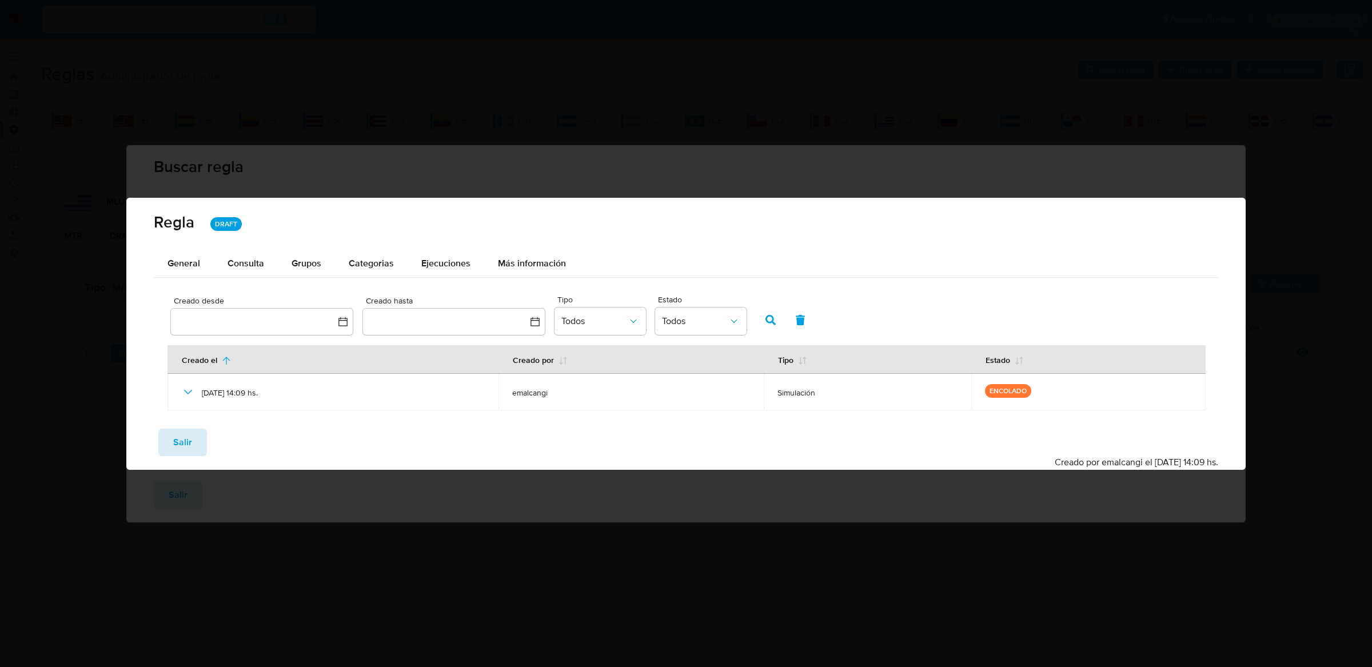
click at [189, 441] on span "Salir" at bounding box center [182, 442] width 19 height 25
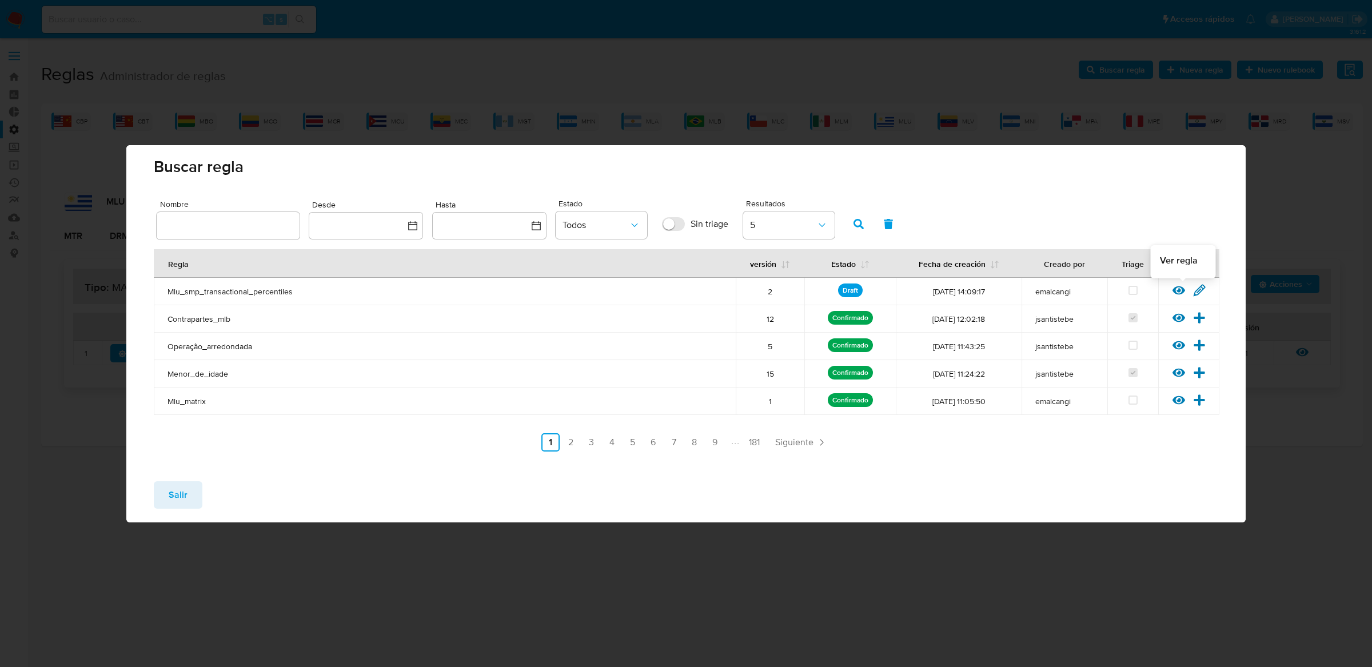
click at [1182, 294] on icon at bounding box center [1178, 290] width 13 height 13
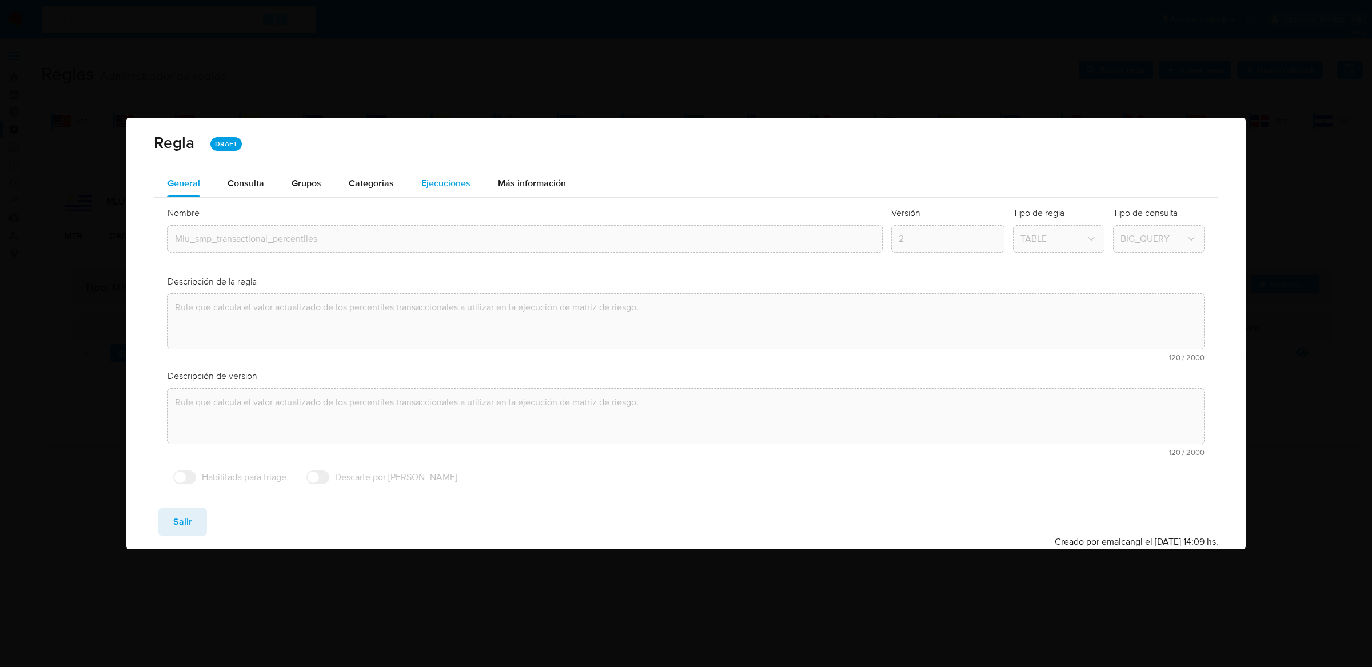
click at [449, 182] on span "Ejecuciones" at bounding box center [445, 183] width 49 height 13
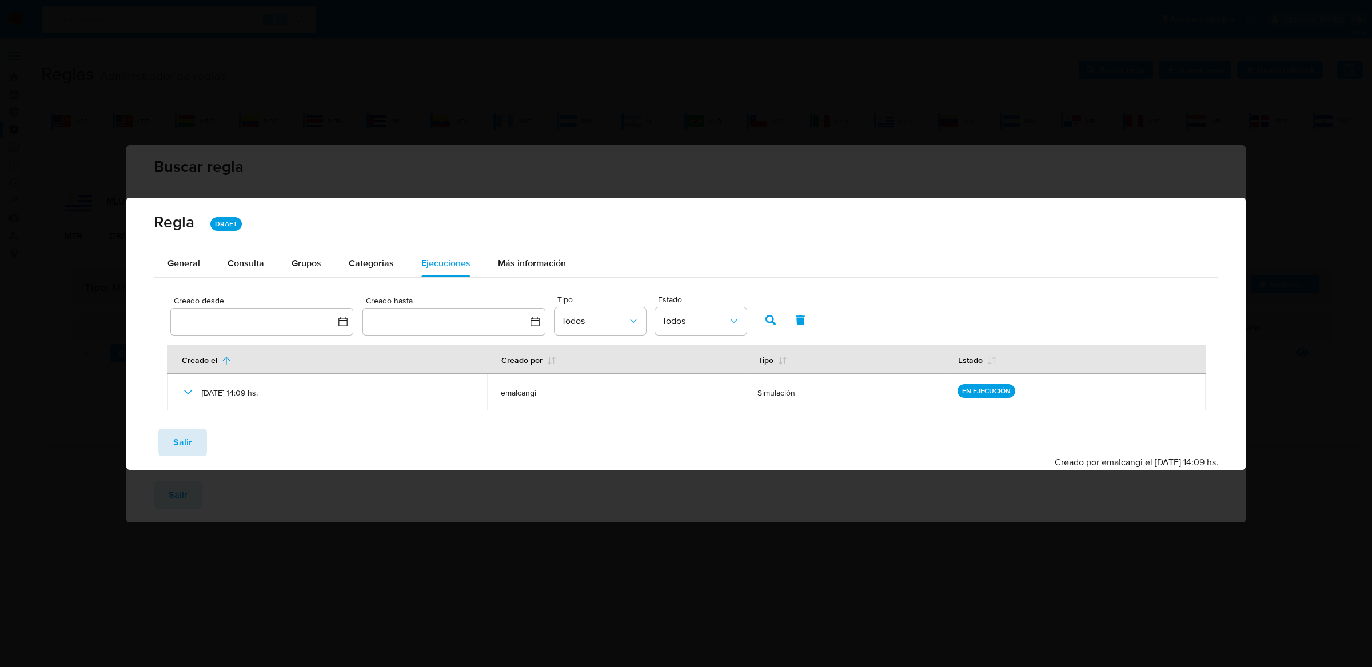
click at [178, 441] on span "Salir" at bounding box center [182, 442] width 19 height 25
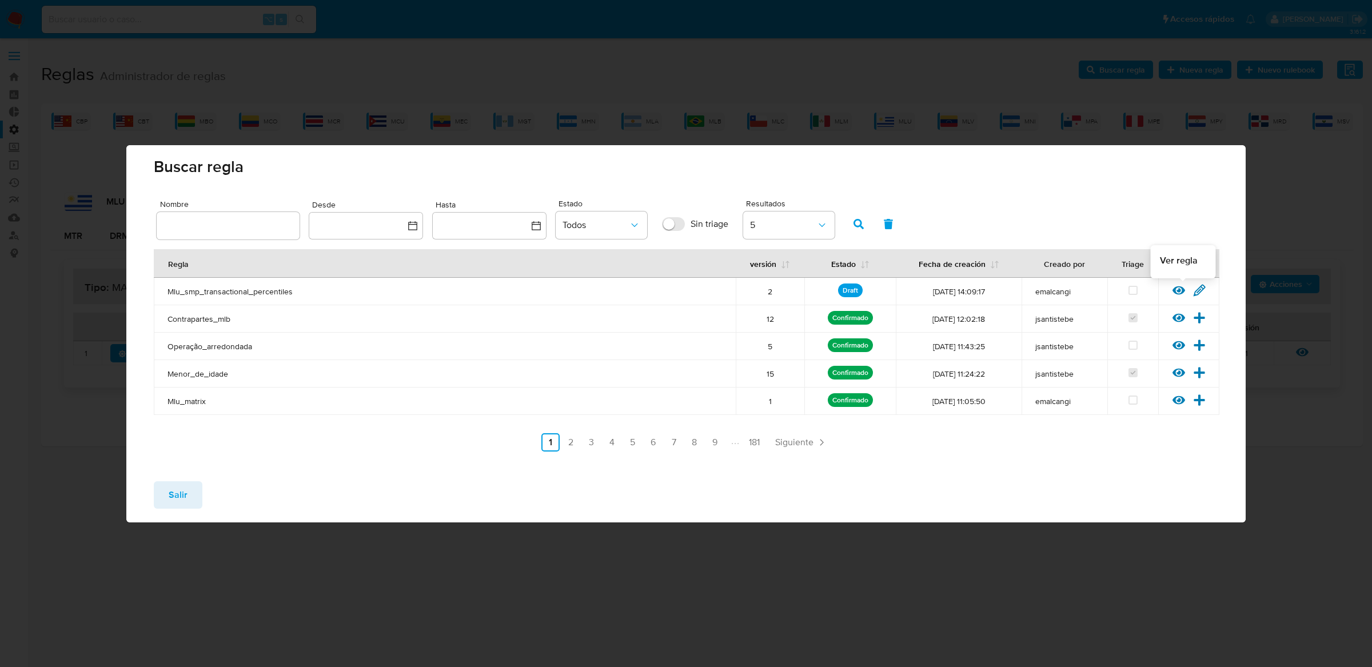
click at [1175, 291] on icon at bounding box center [1178, 290] width 13 height 13
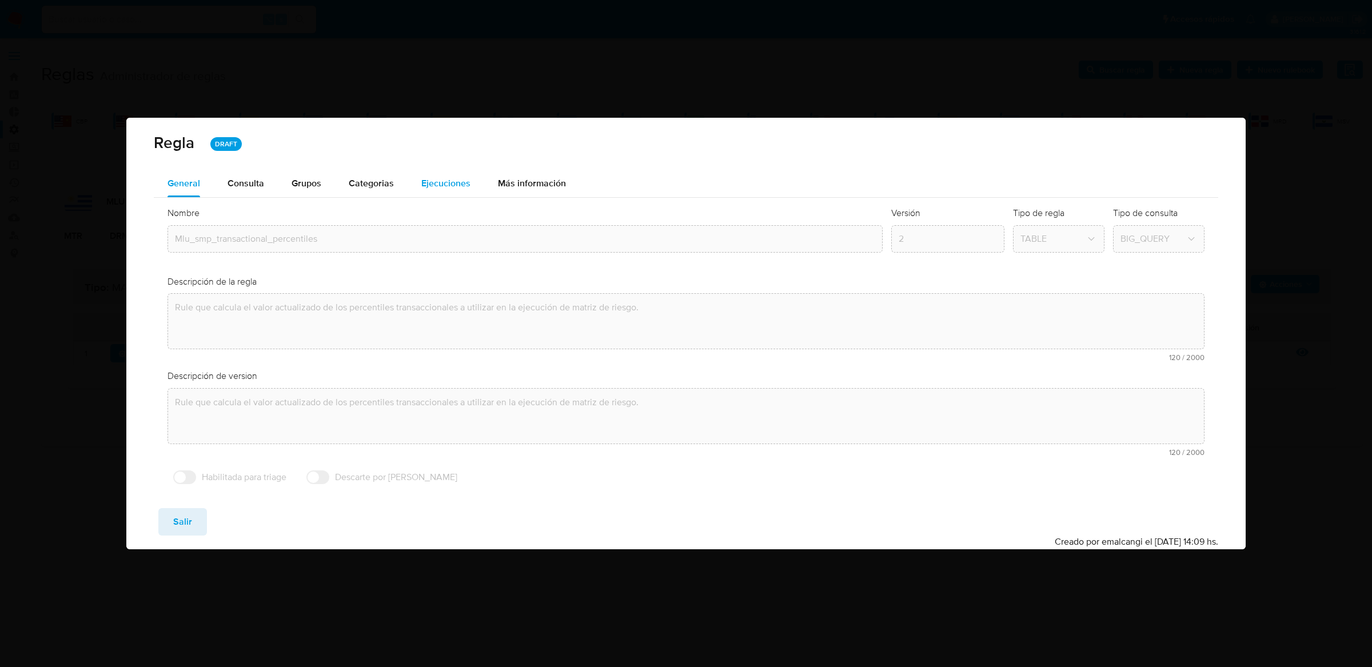
click at [424, 194] on div "Ejecuciones" at bounding box center [445, 183] width 49 height 27
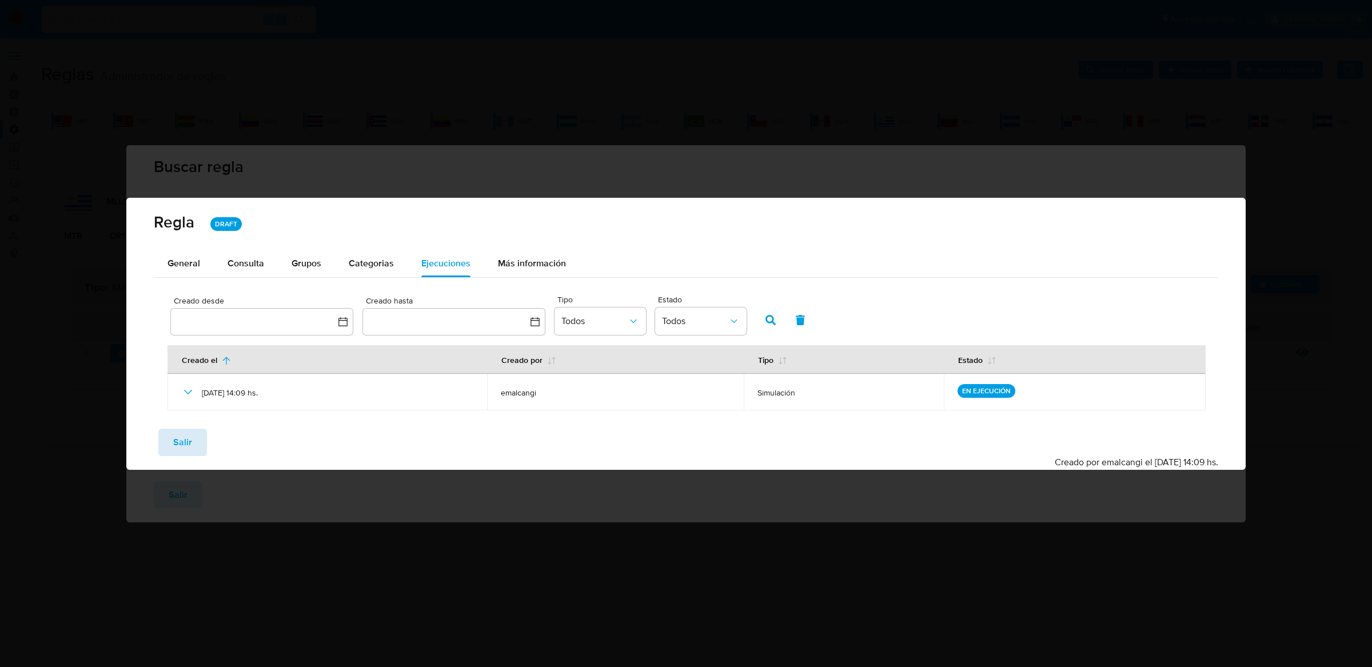
click at [177, 437] on span "Salir" at bounding box center [182, 442] width 19 height 25
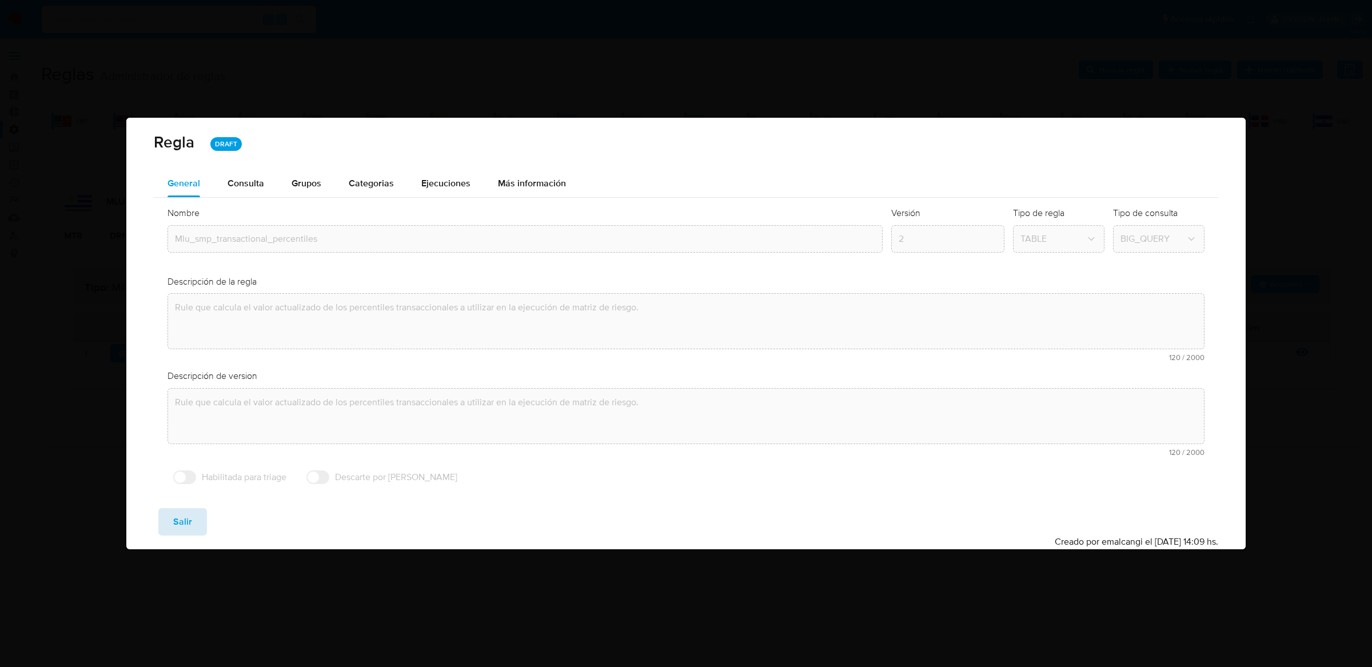
click at [177, 437] on div "Regla DRAFT General Consulta Parametros Evidencias Grupos Categorias Ejecucione…" at bounding box center [685, 334] width 1119 height 432
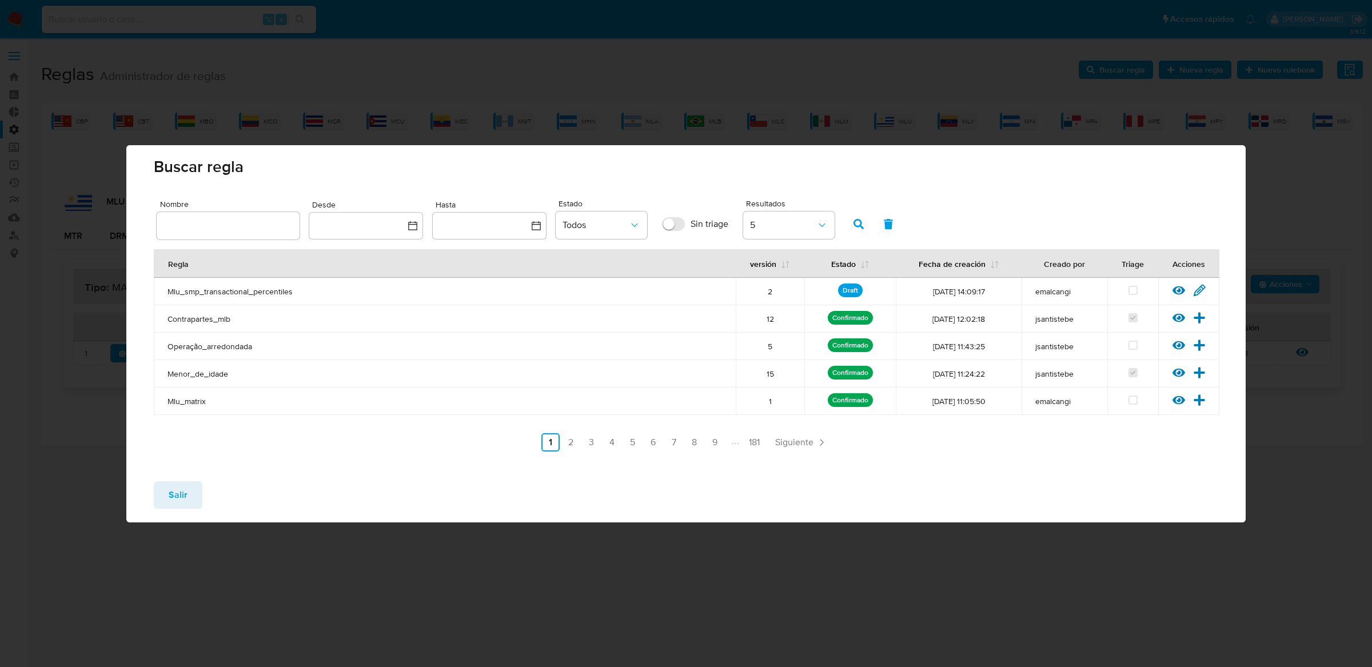
click at [169, 495] on span "Salir" at bounding box center [178, 494] width 19 height 25
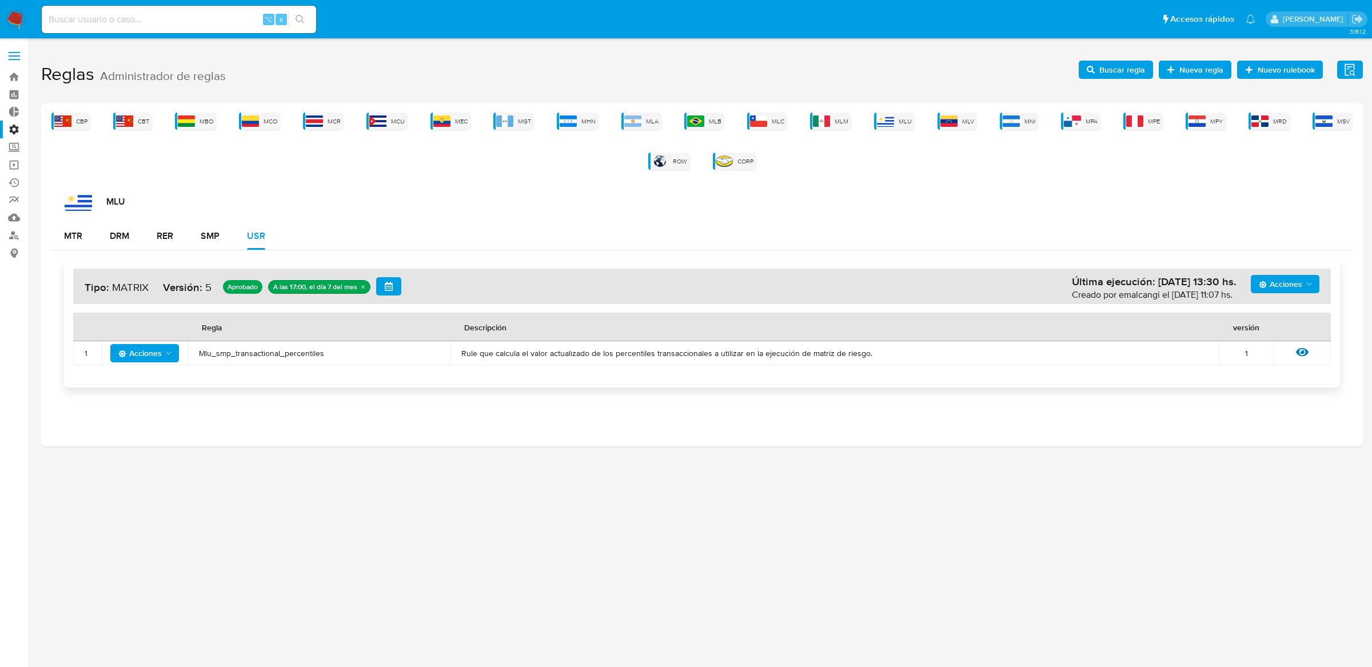
click at [1112, 74] on span "Buscar regla" at bounding box center [1122, 70] width 46 height 18
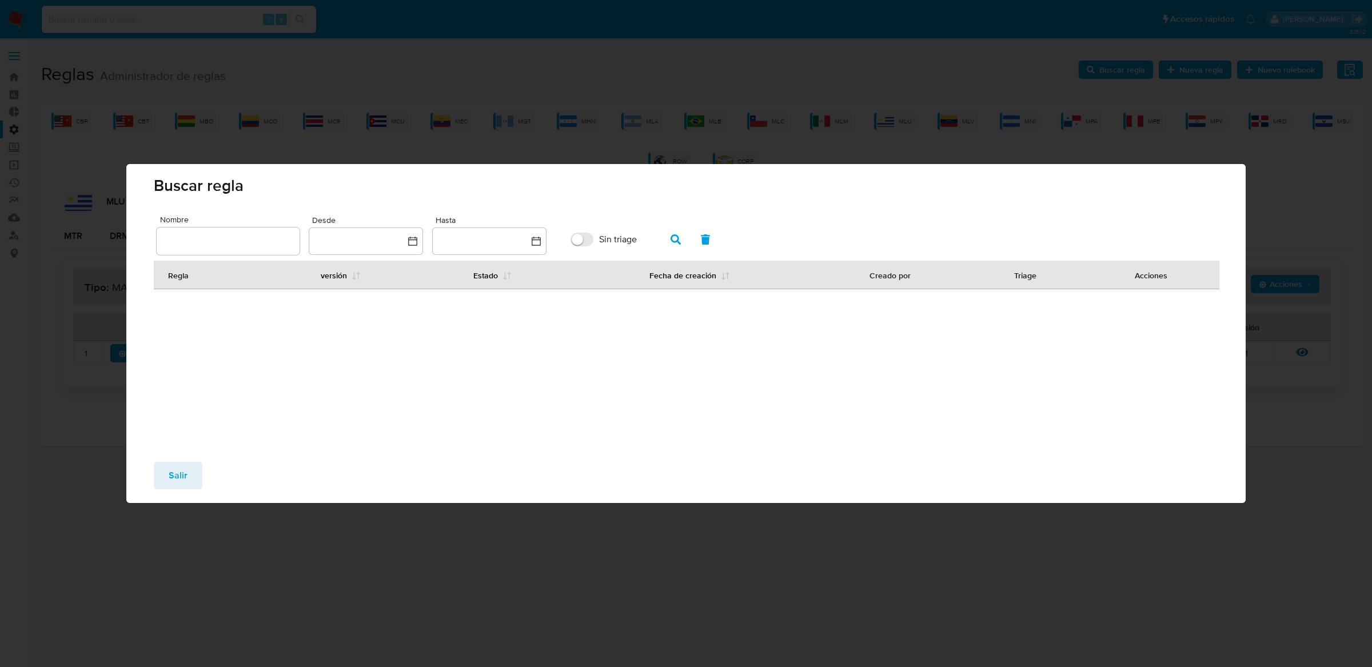
click at [1112, 74] on div "Reglas Administrador de reglas Evidencias Nuevo rulebook Nueva regla Buscar reg…" at bounding box center [702, 251] width 1322 height 392
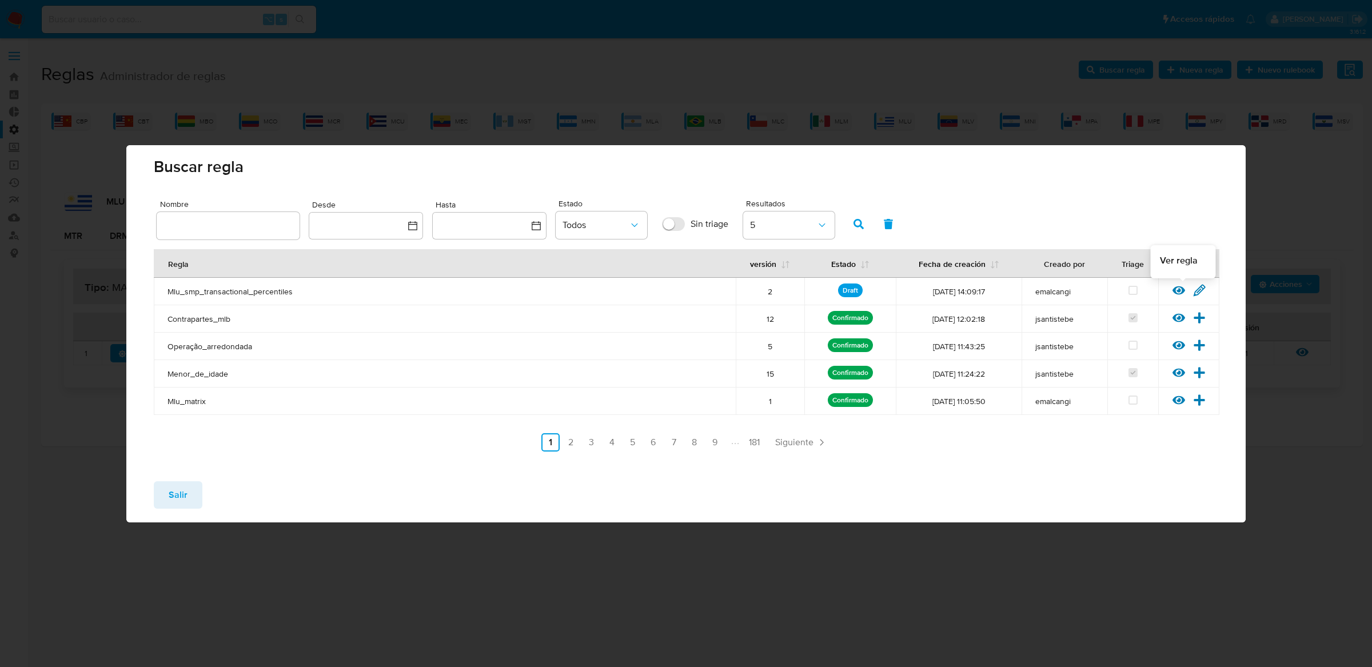
click at [1174, 292] on icon at bounding box center [1178, 290] width 13 height 9
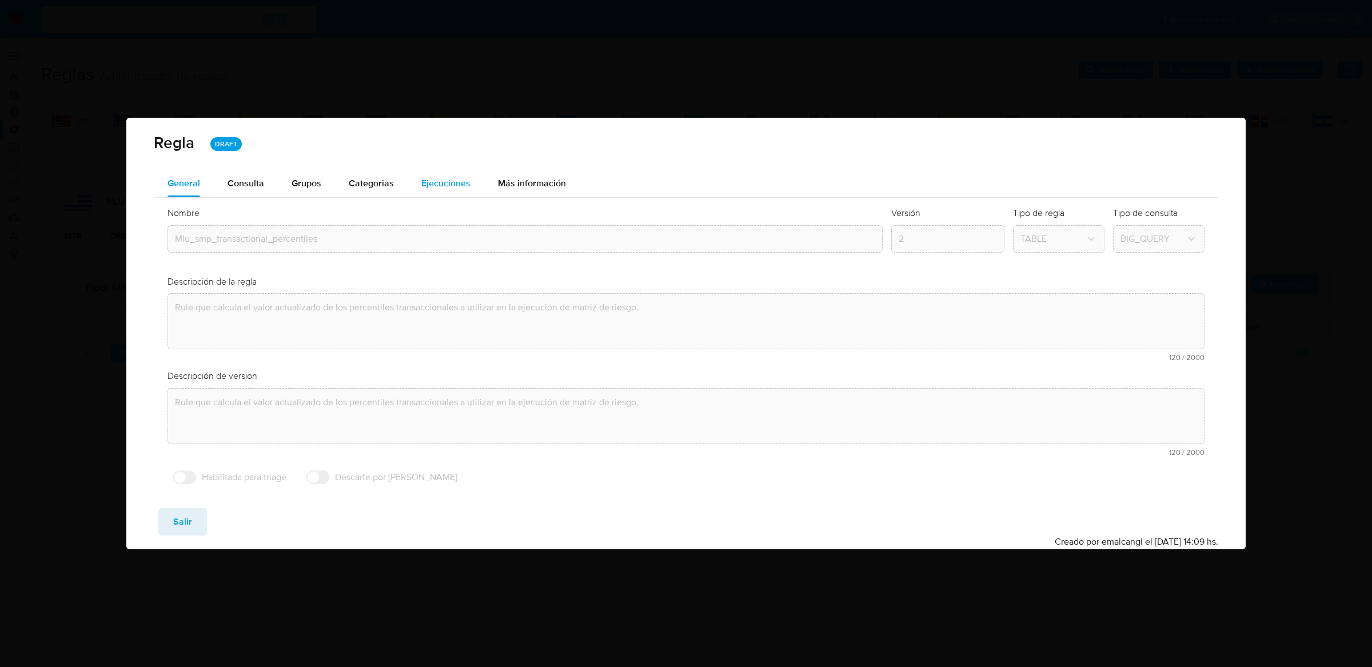
click at [453, 188] on span "Ejecuciones" at bounding box center [445, 183] width 49 height 13
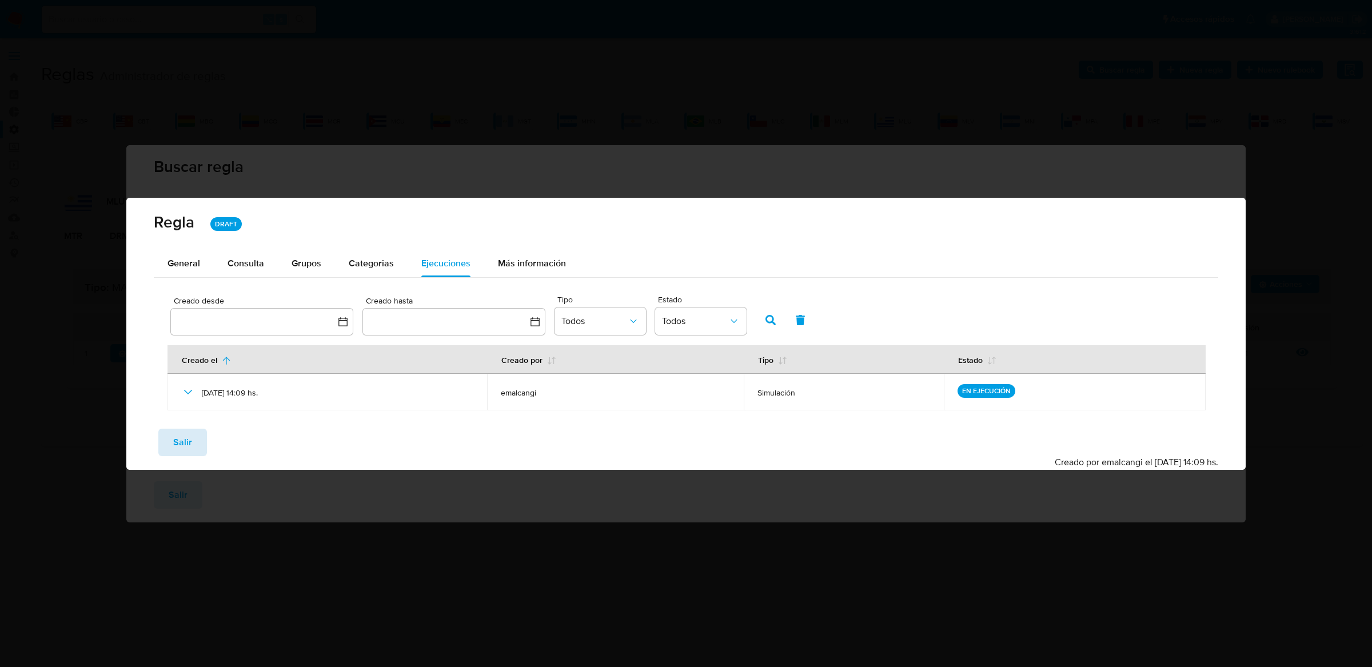
click at [186, 433] on span "Salir" at bounding box center [182, 442] width 19 height 25
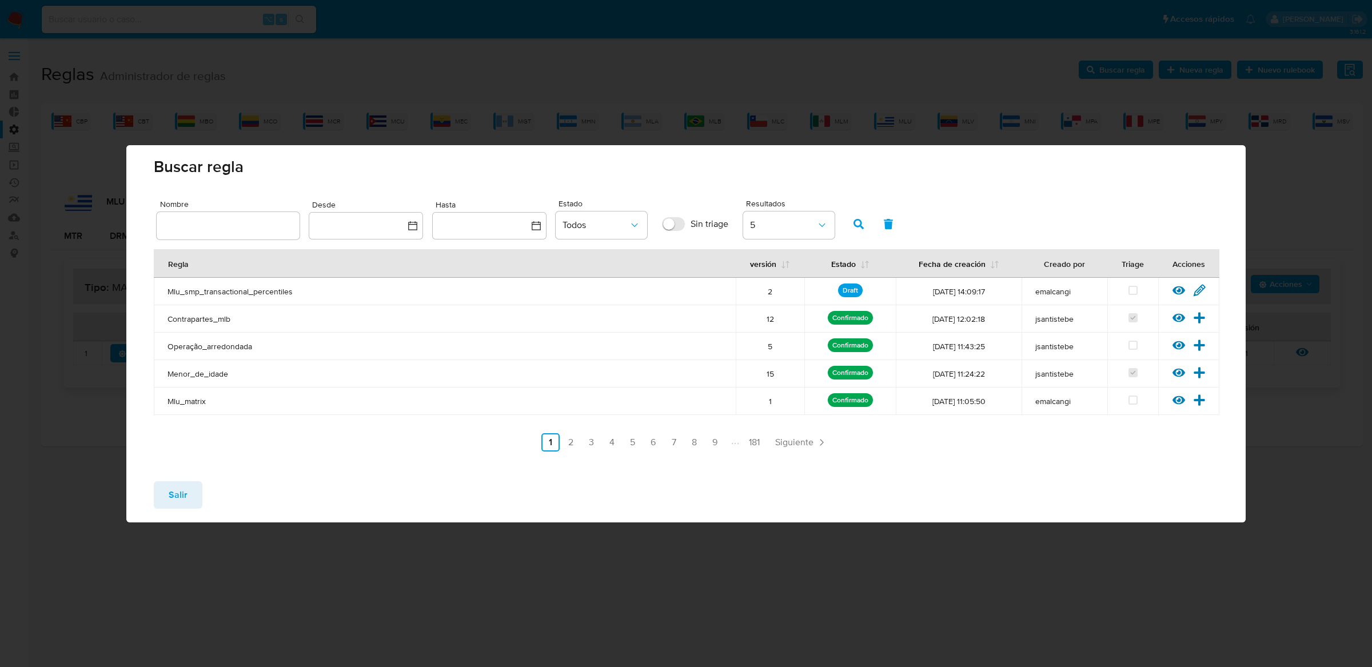
click at [1170, 291] on div "Ver regla Editar regla" at bounding box center [1188, 291] width 61 height 15
click at [1175, 289] on icon at bounding box center [1178, 290] width 13 height 9
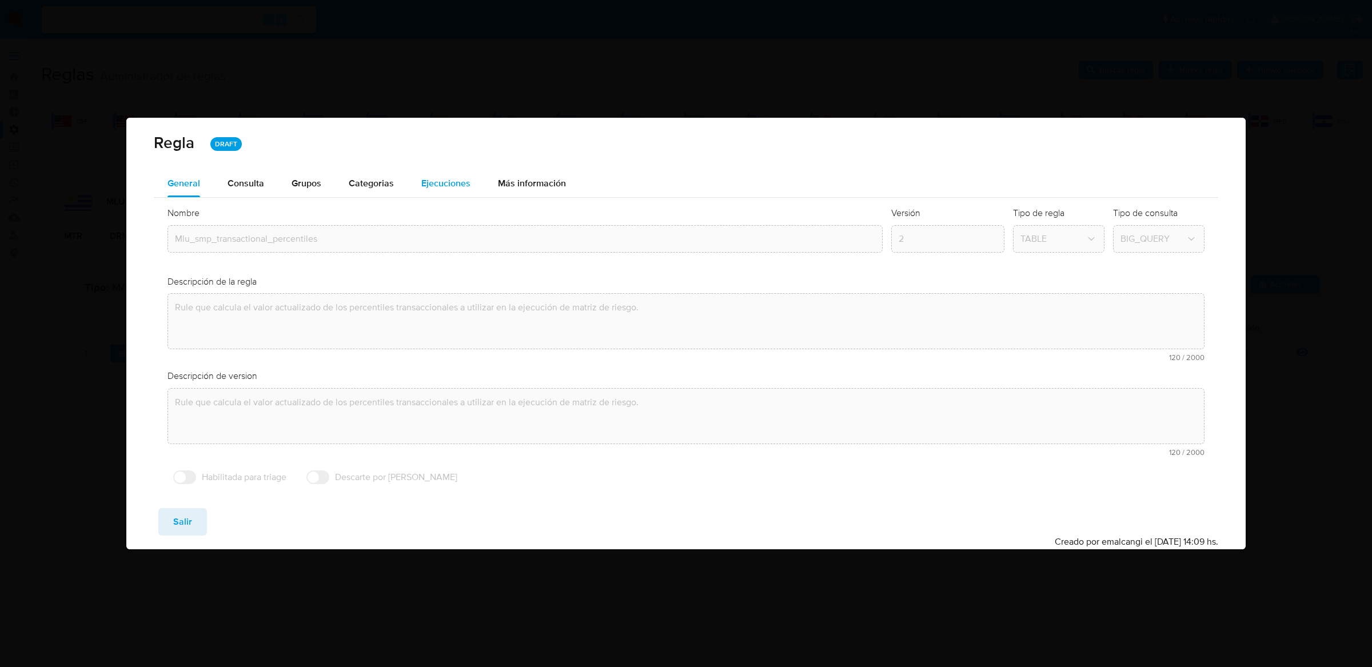
click at [427, 189] on span "Ejecuciones" at bounding box center [445, 183] width 49 height 13
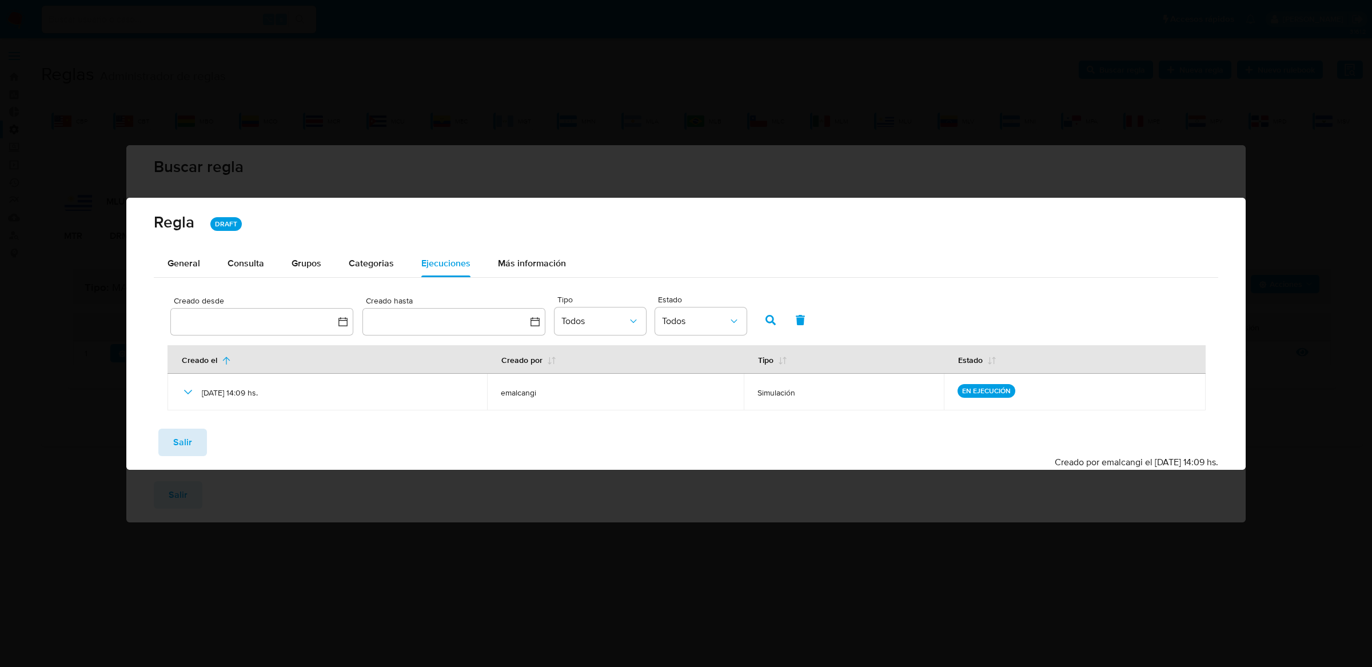
click at [191, 441] on button "Salir" at bounding box center [182, 442] width 49 height 27
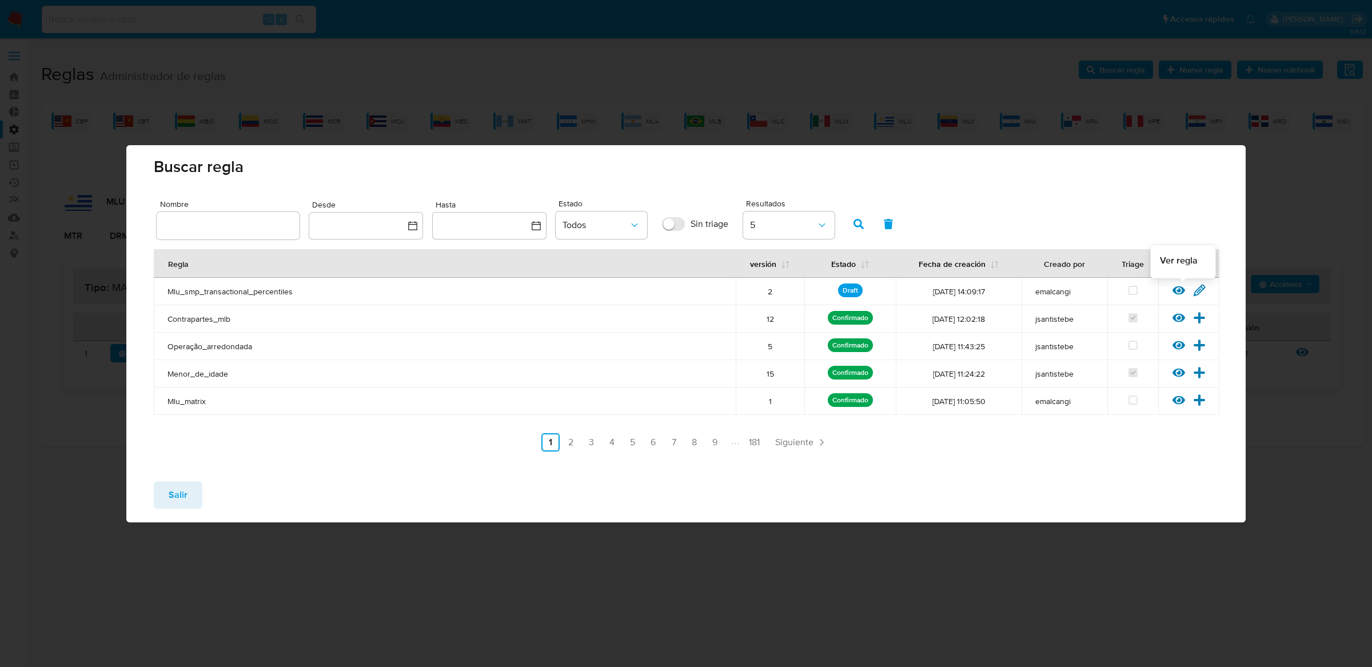
click at [1172, 292] on icon at bounding box center [1178, 290] width 13 height 13
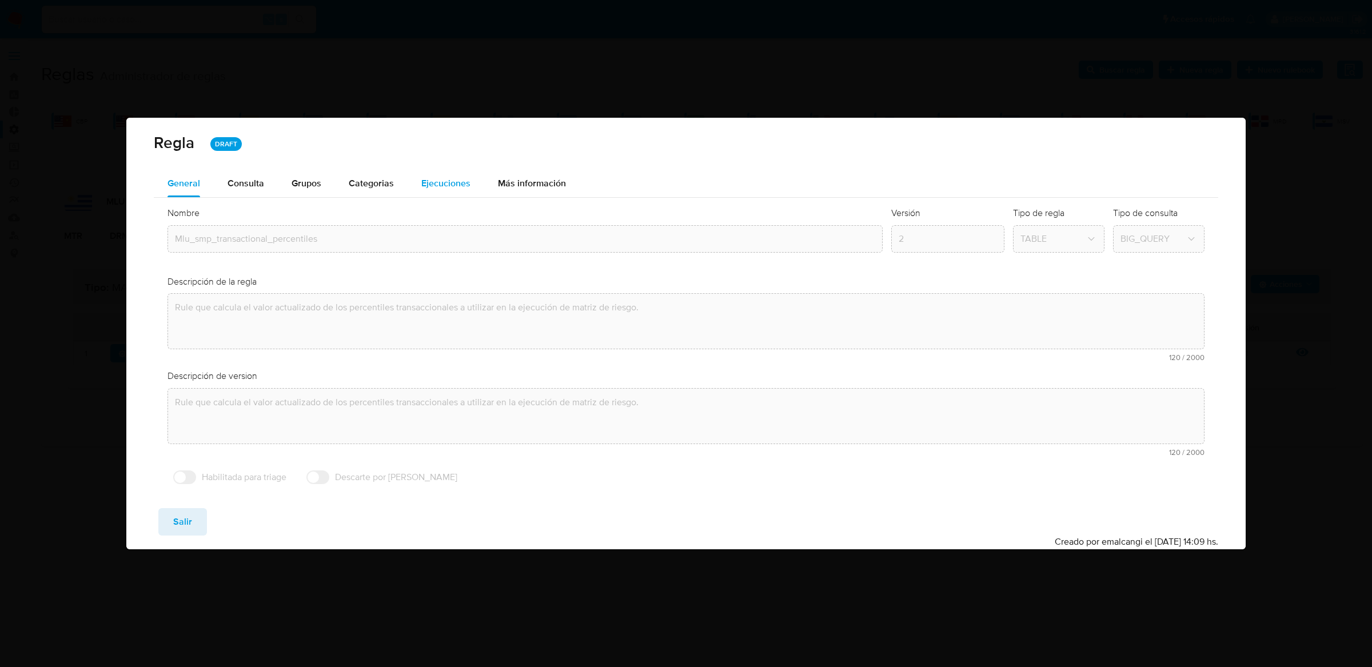
click at [434, 191] on div "Ejecuciones" at bounding box center [445, 183] width 49 height 27
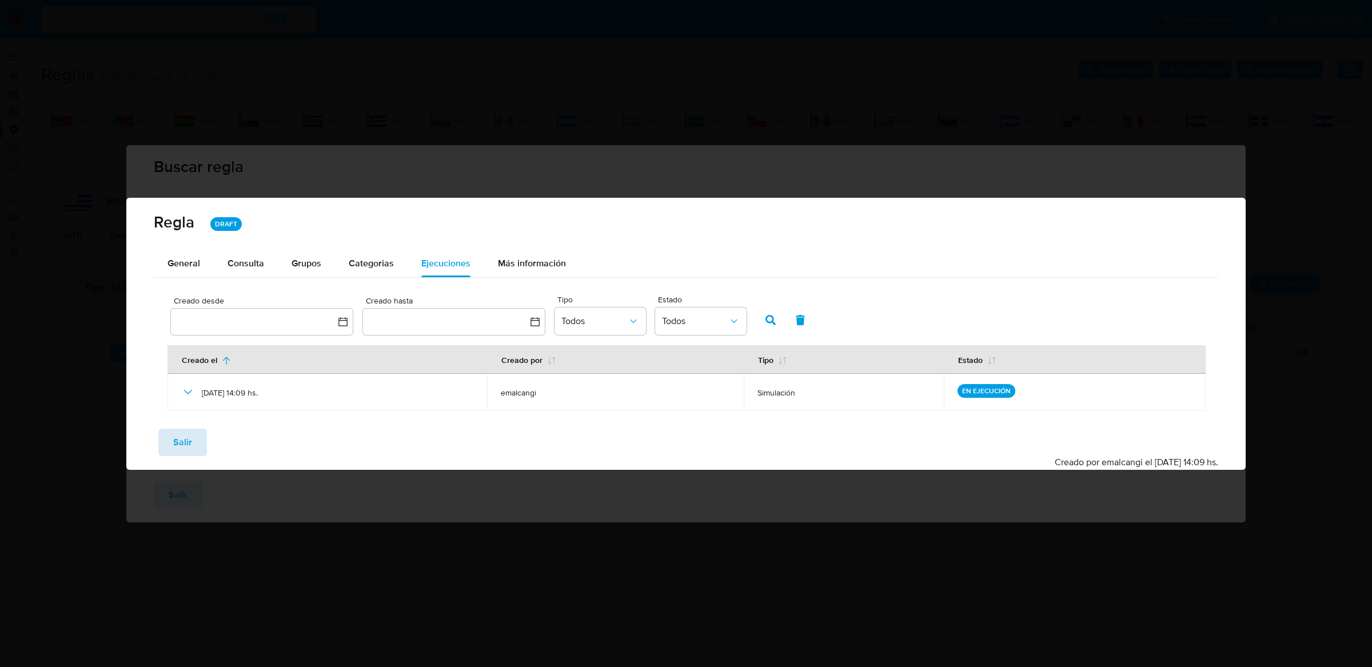
click at [198, 438] on button "Salir" at bounding box center [182, 442] width 49 height 27
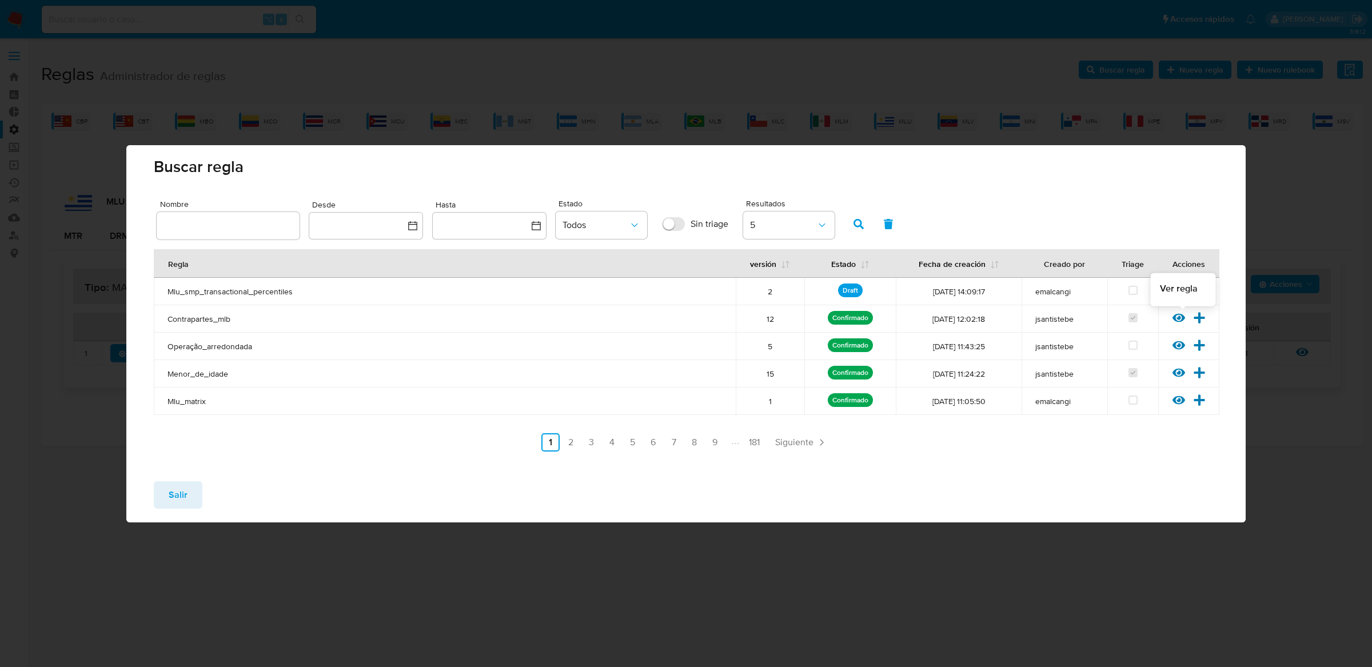
click at [1182, 289] on span "Ver regla" at bounding box center [1179, 288] width 38 height 13
click at [1175, 287] on icon at bounding box center [1178, 290] width 13 height 9
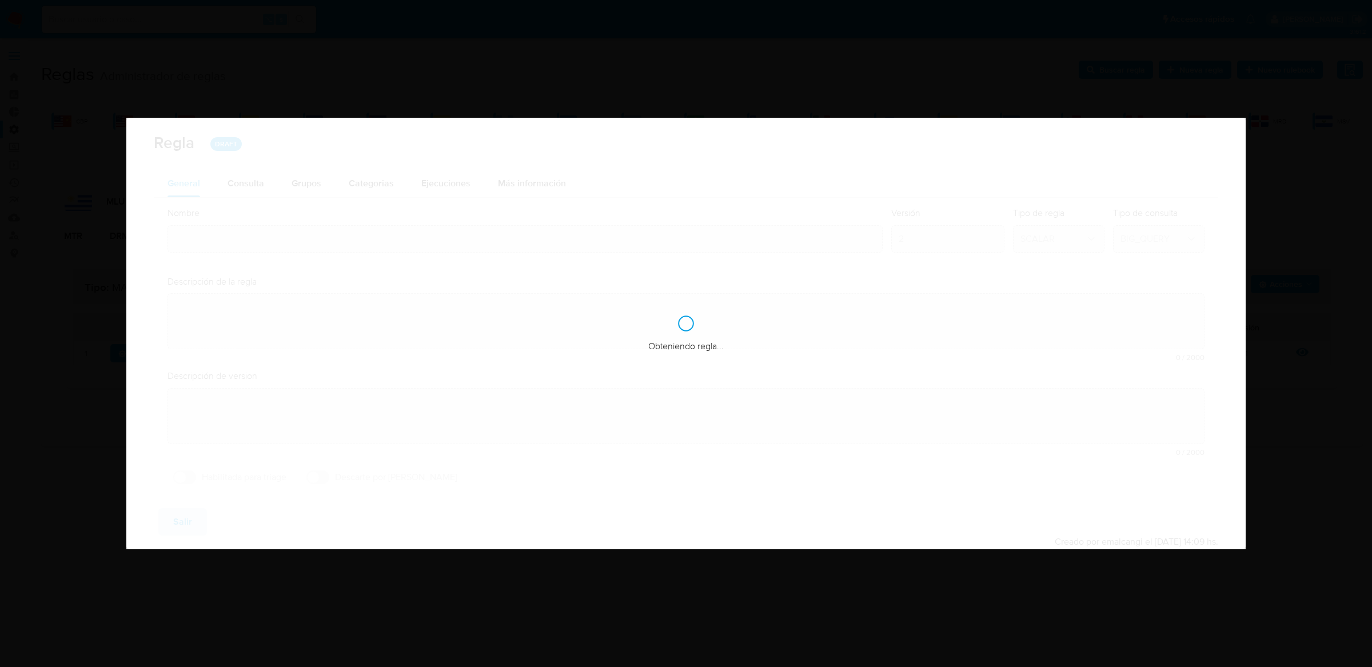
type input "Mlu_smp_transactional_percentiles"
type textarea "Rule que calcula el valor actualizado de los percentiles transaccionales a util…"
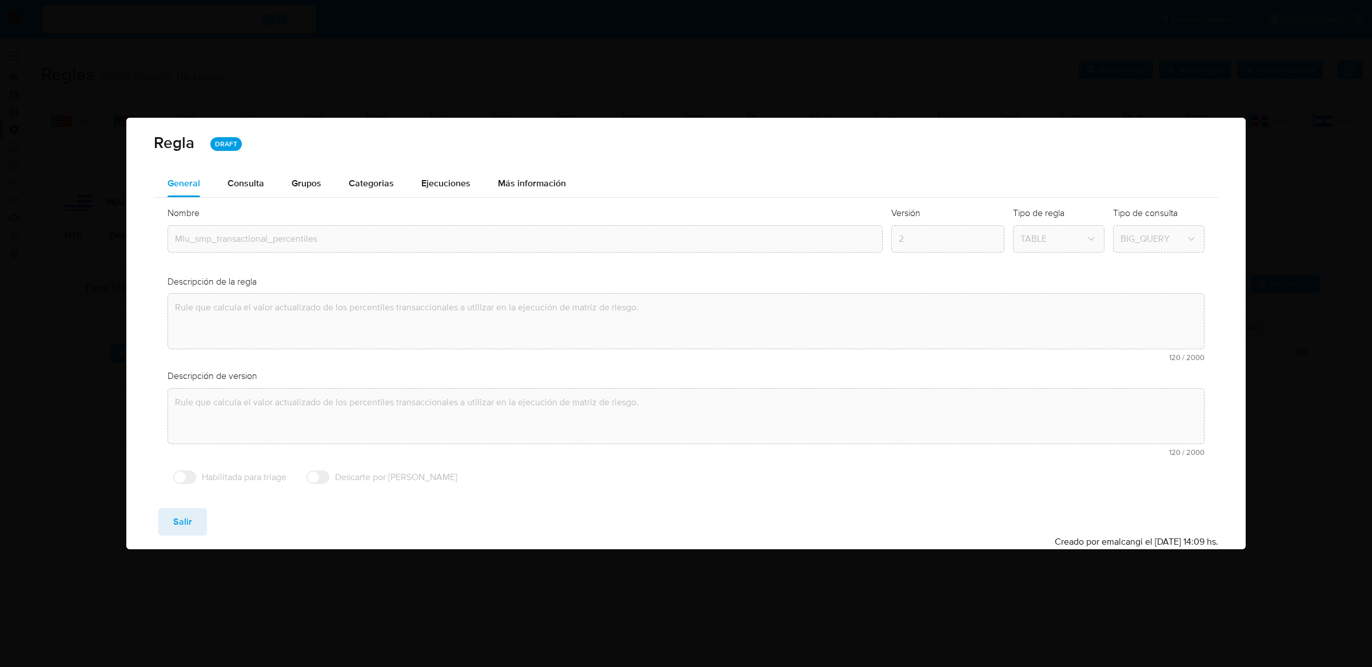
click at [439, 198] on div "Nombre text-es Mlu_smp_transactional_percentiles text-pt Mlu_smp_transactional_…" at bounding box center [686, 348] width 1064 height 301
click at [439, 195] on div "Ejecuciones" at bounding box center [445, 183] width 49 height 27
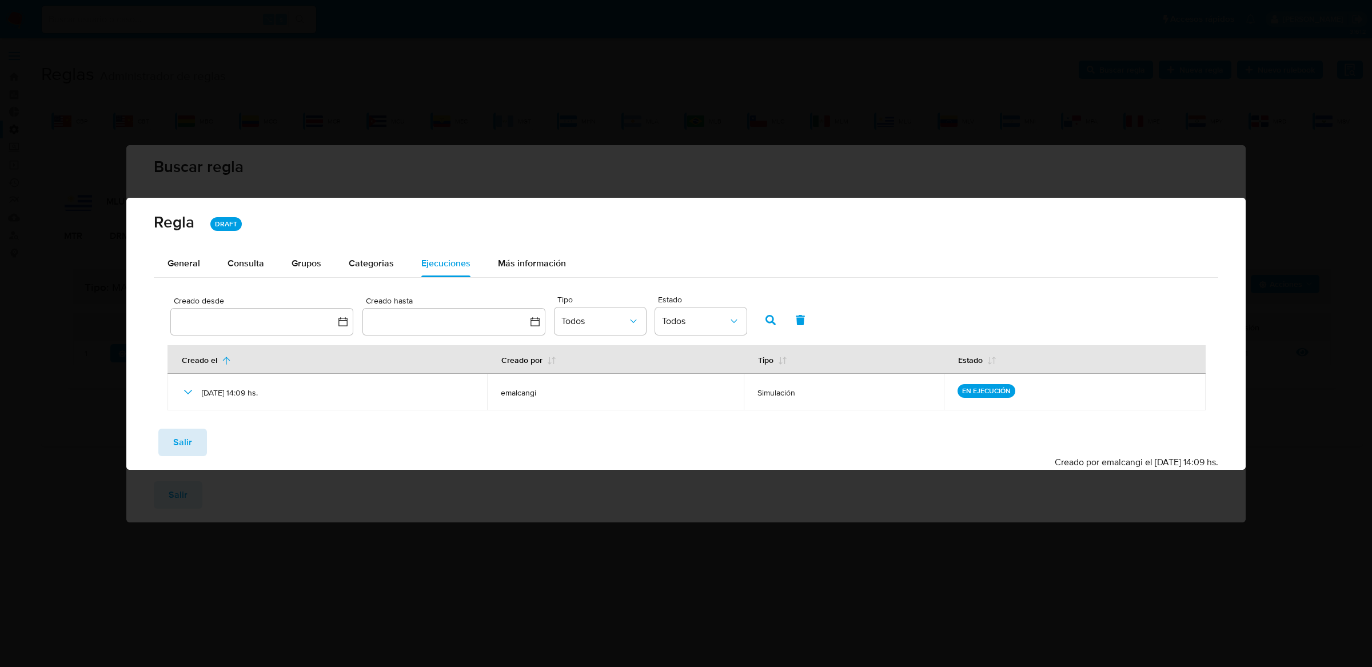
click at [180, 444] on span "Salir" at bounding box center [182, 442] width 19 height 25
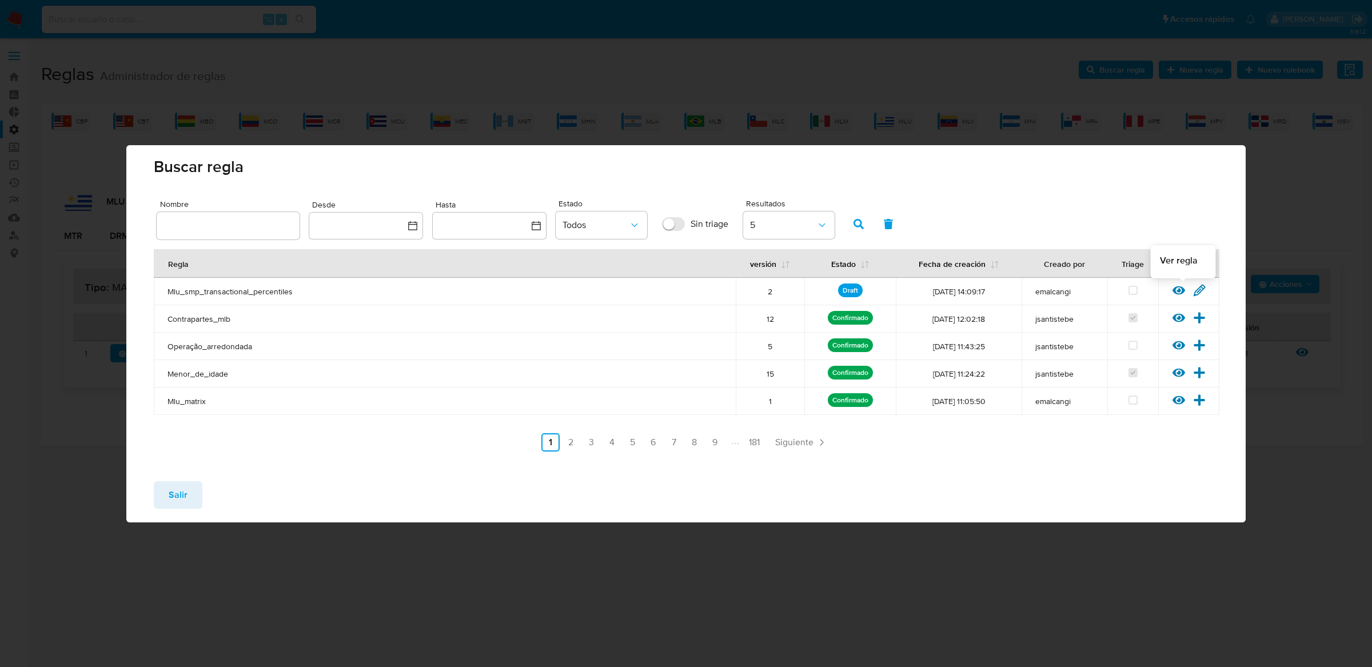
click at [1173, 295] on icon at bounding box center [1178, 290] width 13 height 13
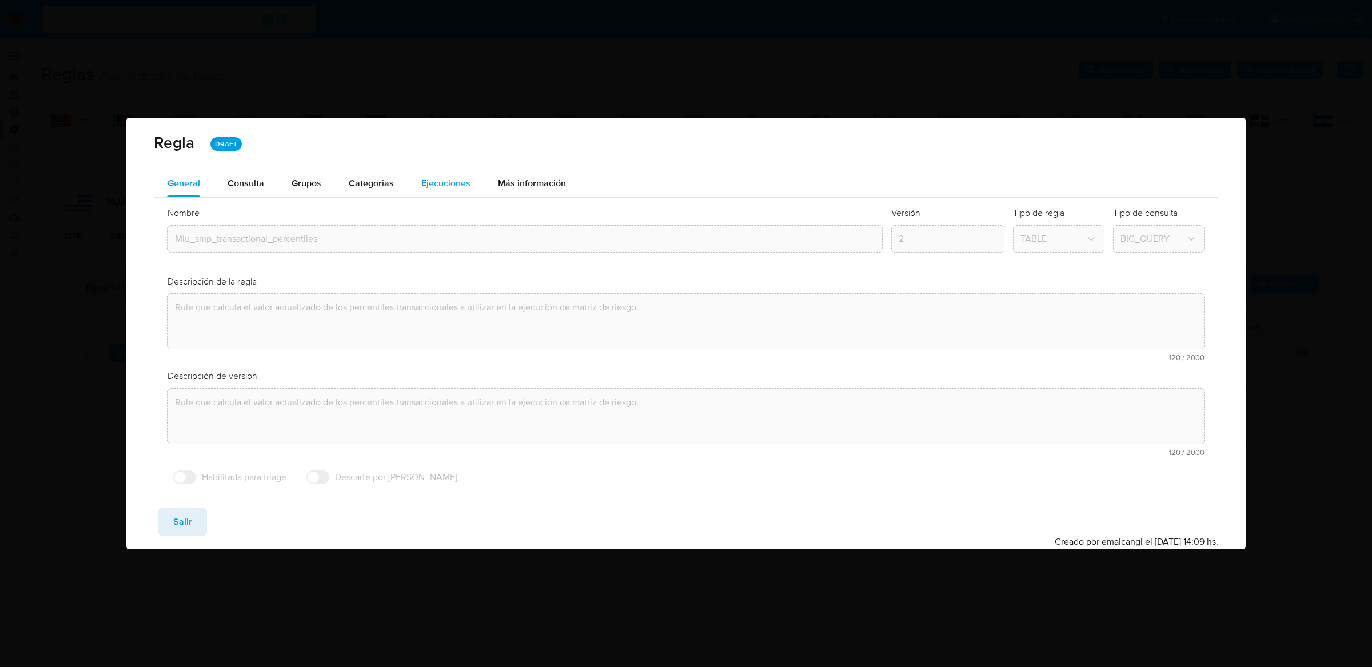
click at [416, 191] on button "Ejecuciones" at bounding box center [446, 183] width 77 height 27
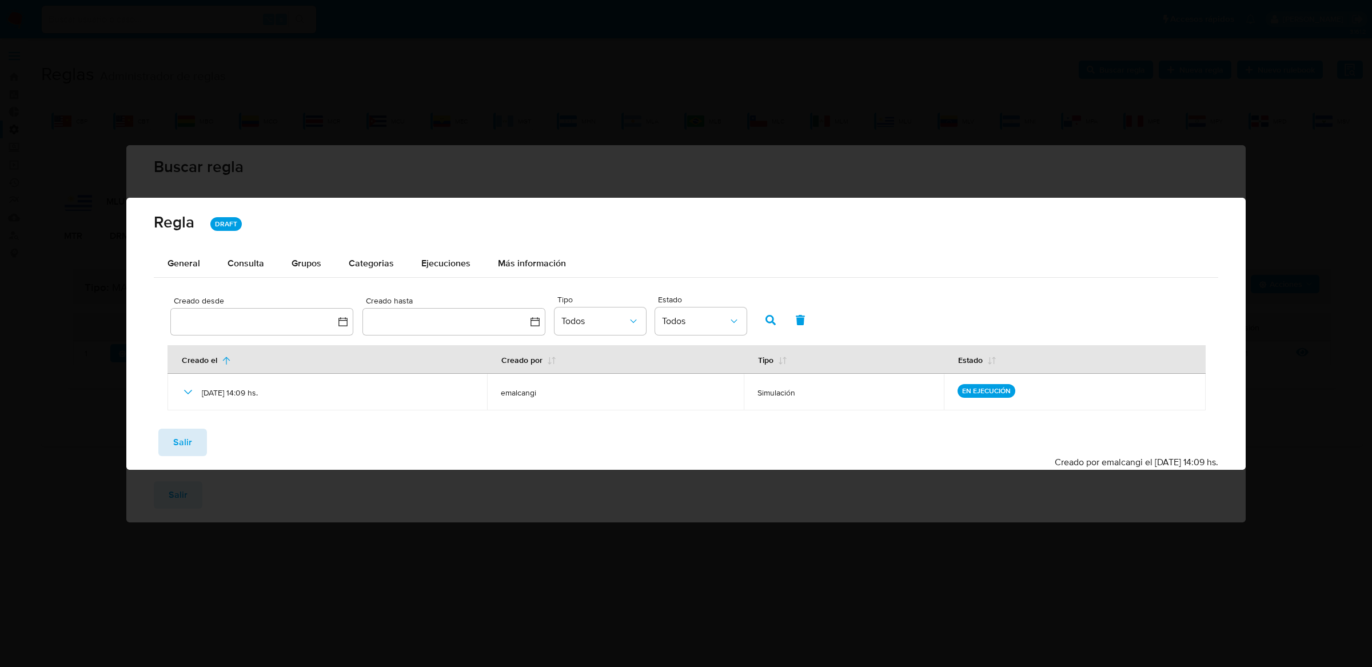
click at [190, 432] on button "Salir" at bounding box center [182, 442] width 49 height 27
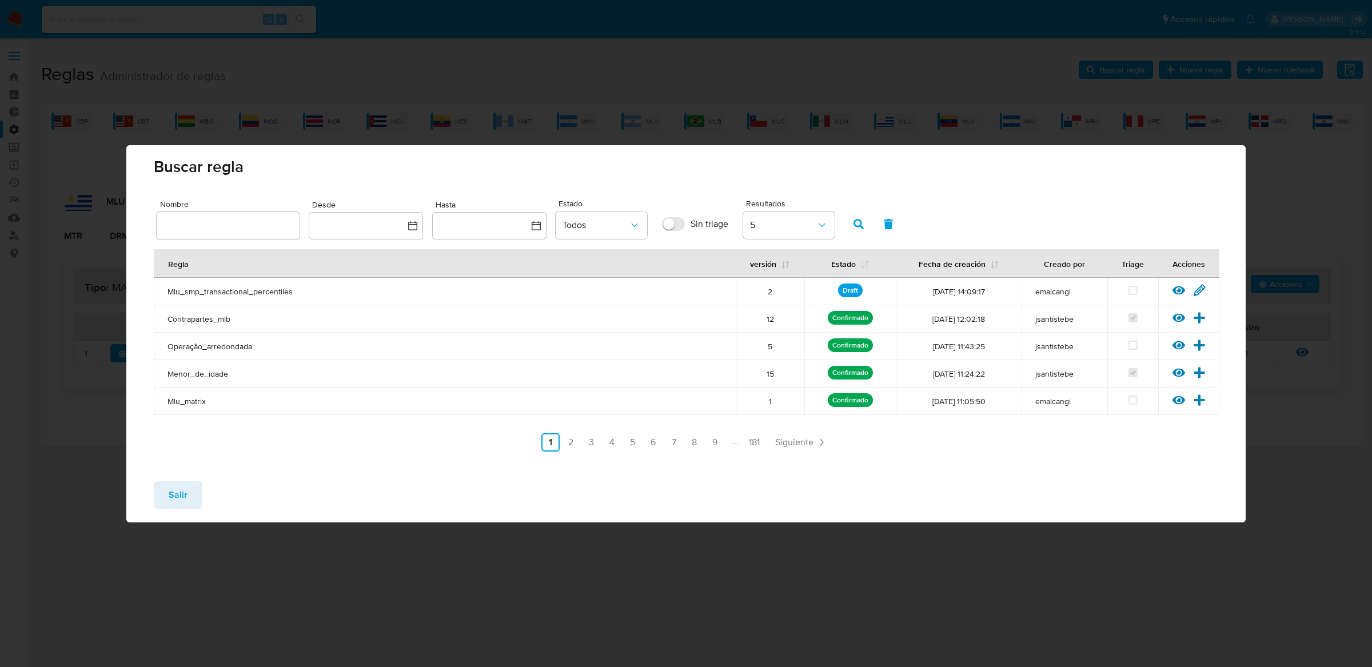
click at [183, 485] on span "Salir" at bounding box center [178, 494] width 19 height 25
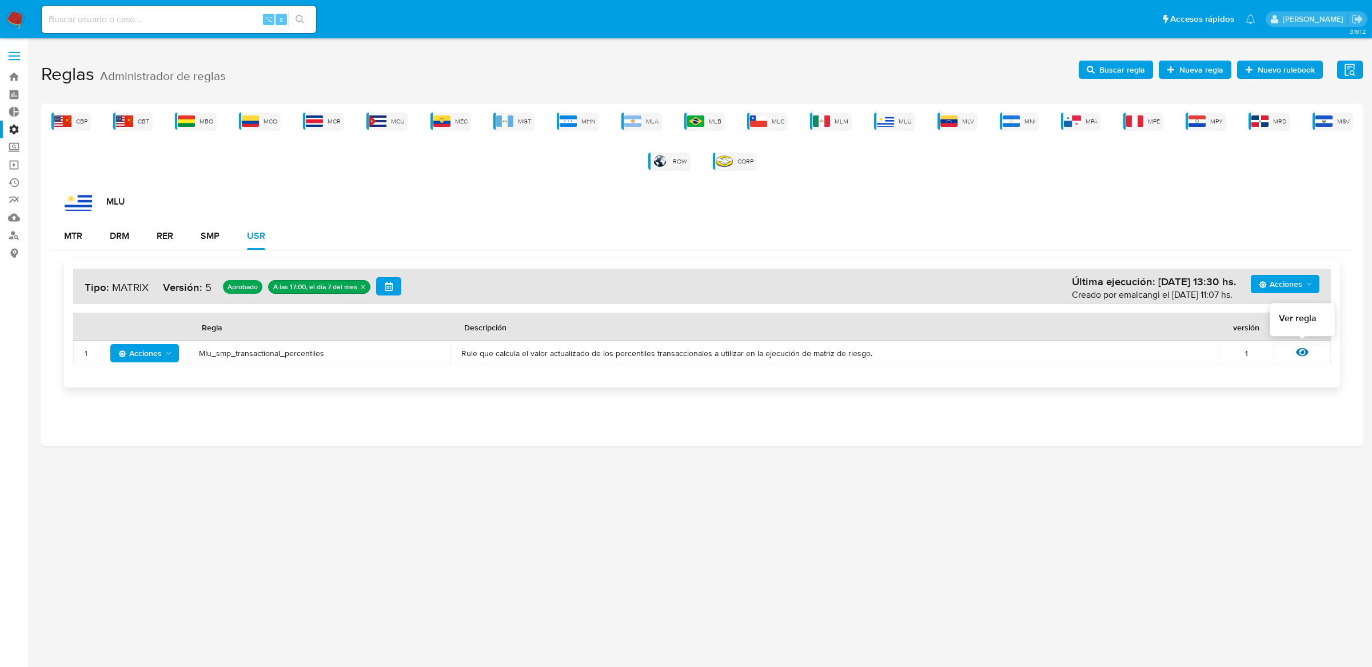
click at [1298, 356] on icon at bounding box center [1302, 352] width 13 height 13
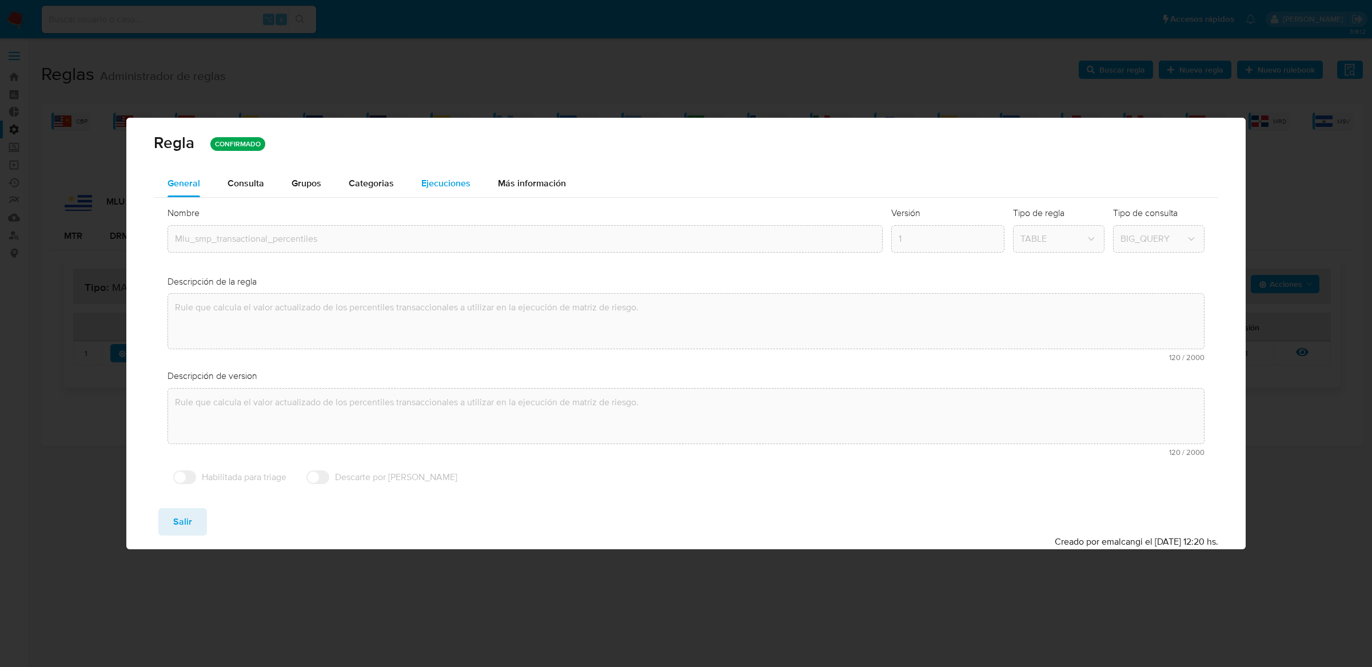
click at [429, 188] on span "Ejecuciones" at bounding box center [445, 183] width 49 height 13
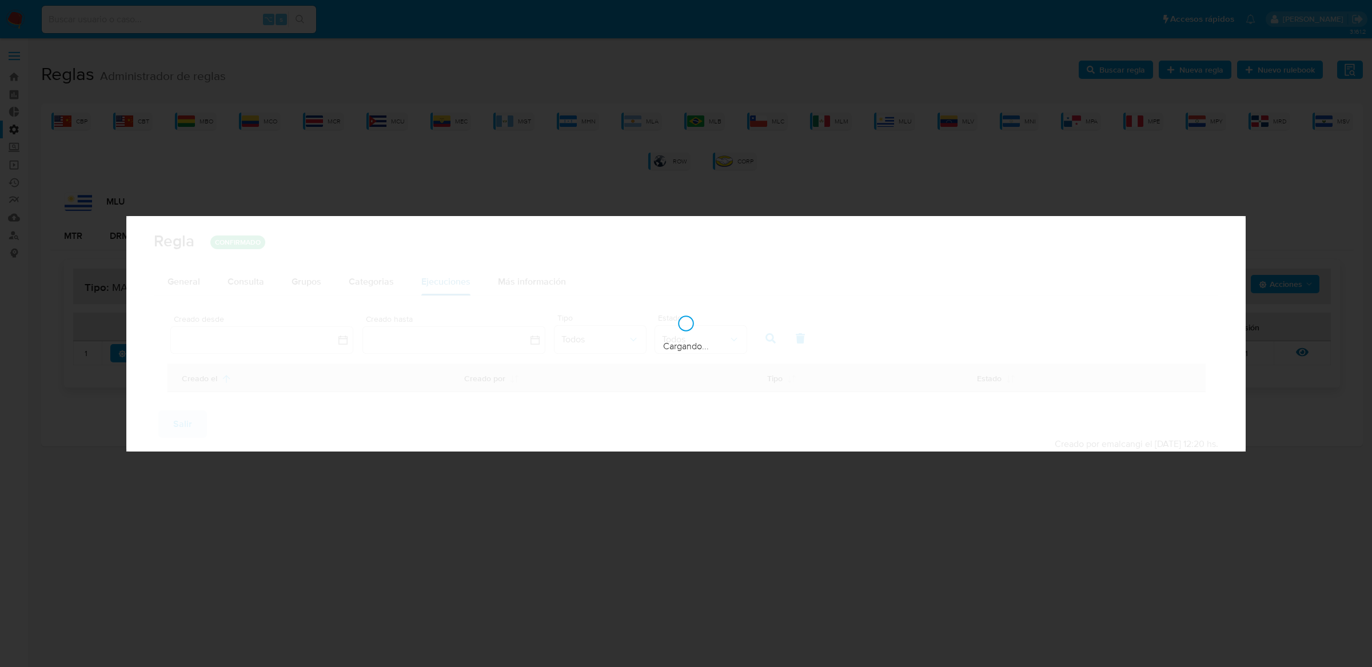
click at [429, 188] on div "Regla CONFIRMADO General Consulta Parametros Evidencias Grupos Categorias Ejecu…" at bounding box center [686, 333] width 1372 height 667
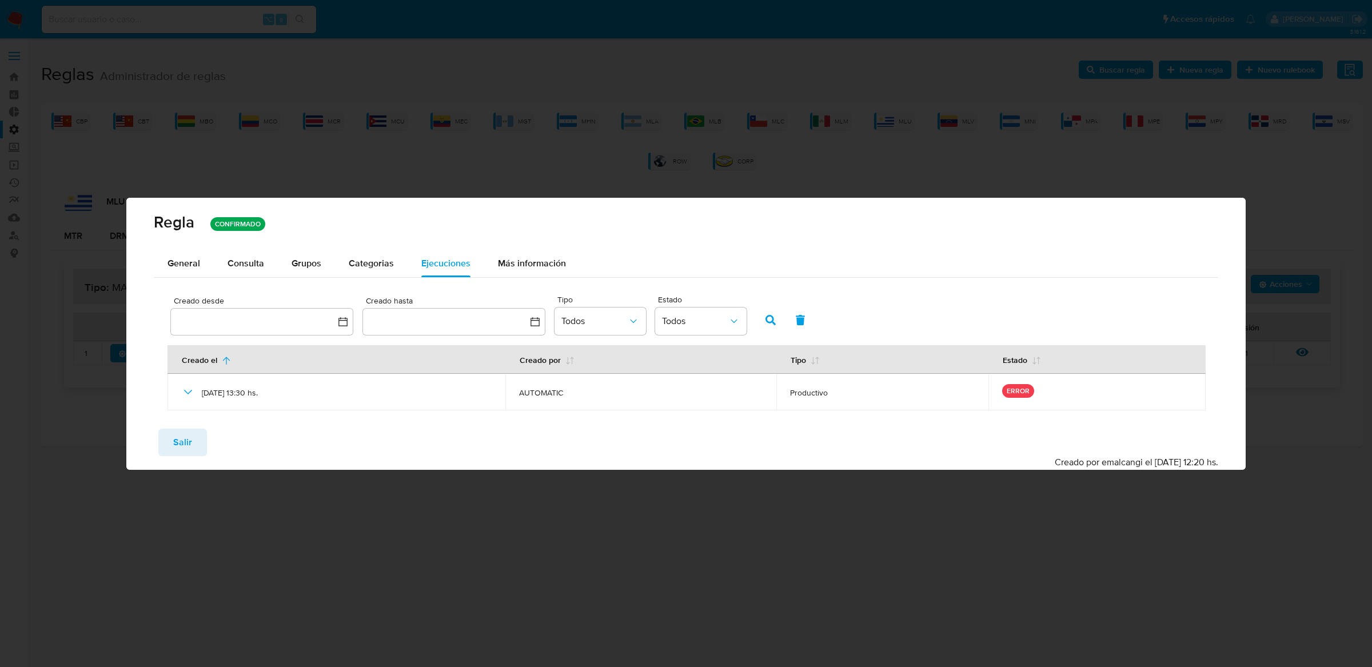
click at [199, 433] on button "Salir" at bounding box center [182, 442] width 49 height 27
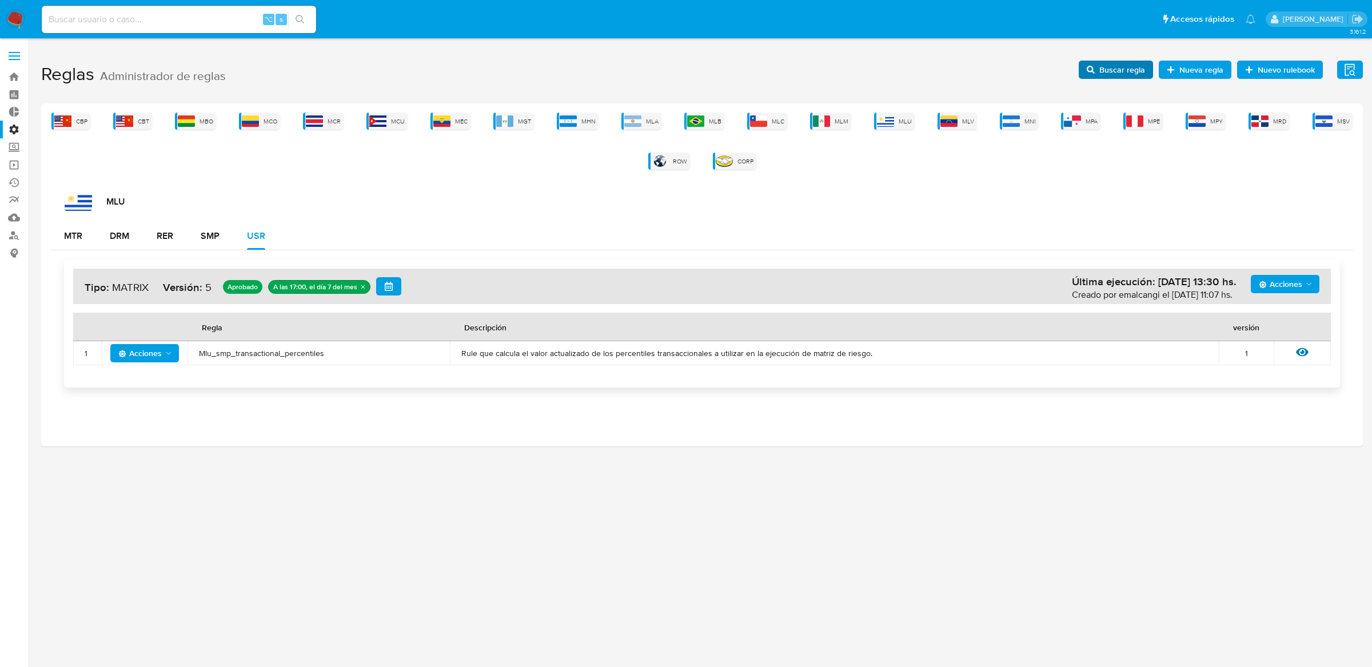
click at [1100, 65] on span "Buscar regla" at bounding box center [1116, 70] width 58 height 16
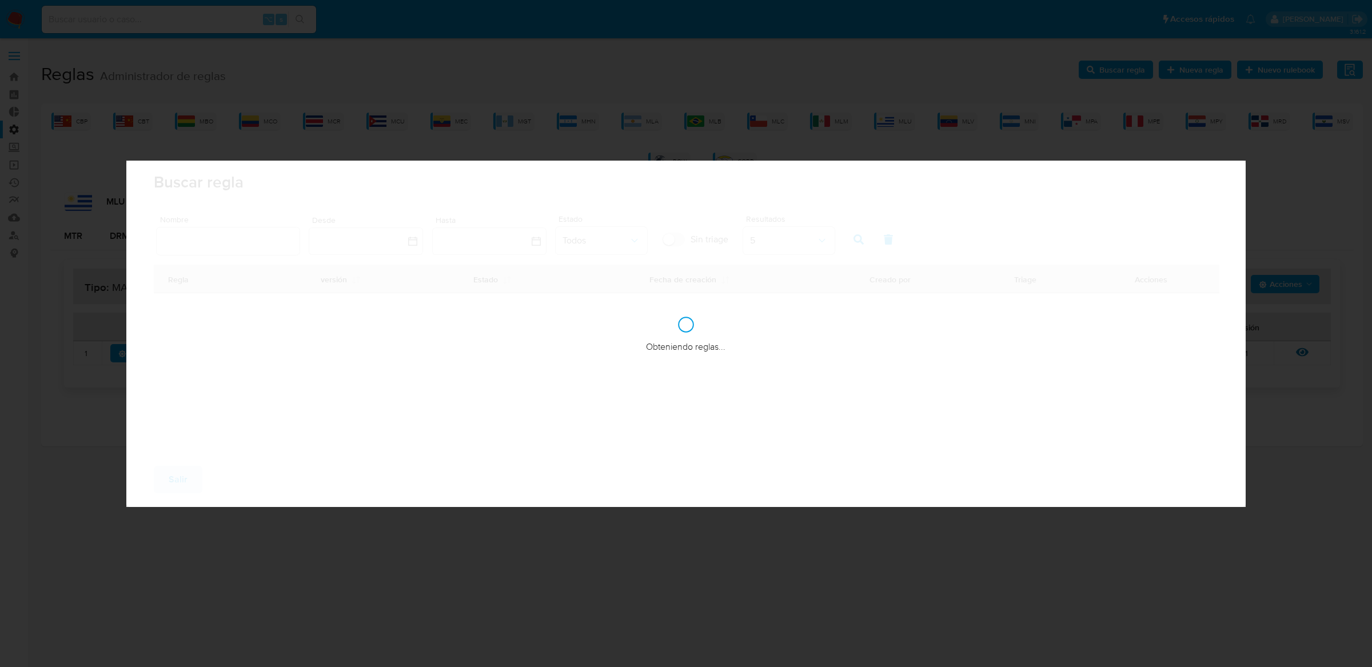
click at [1100, 65] on div "Reglas Administrador de reglas Evidencias Nuevo rulebook Nueva regla Buscar reg…" at bounding box center [702, 251] width 1322 height 392
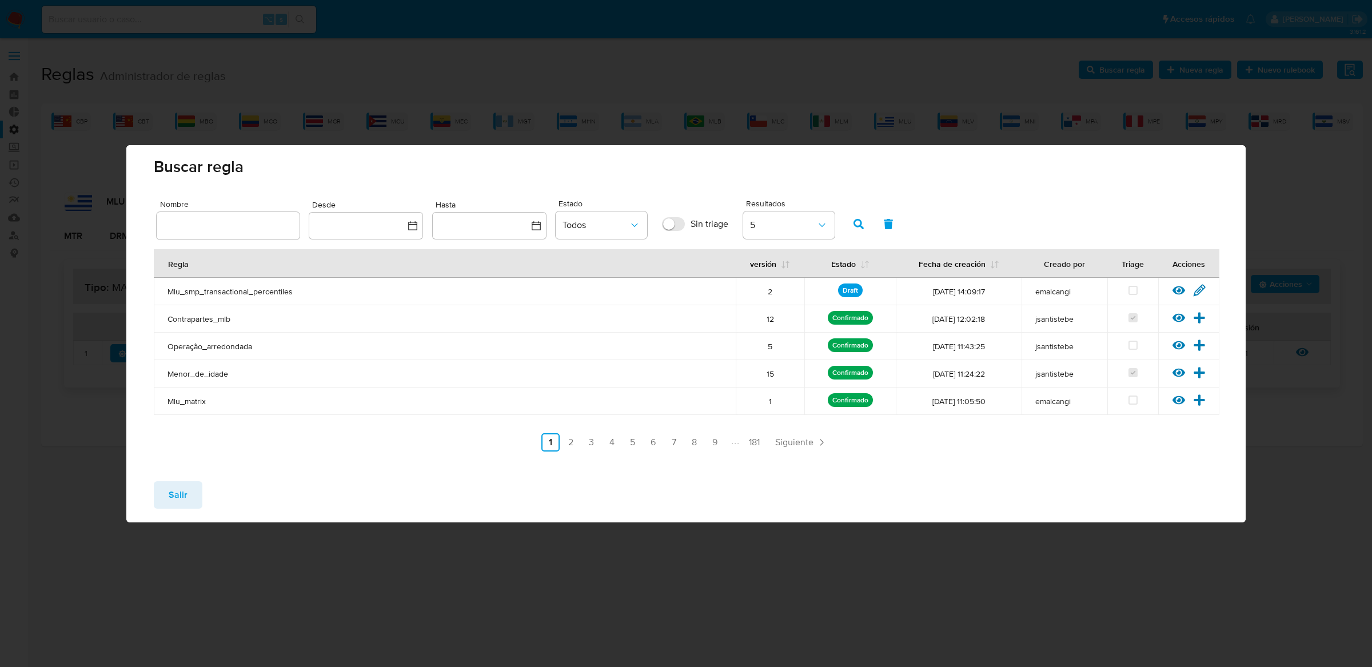
click at [1167, 296] on div "Ver regla Editar regla" at bounding box center [1188, 291] width 61 height 15
click at [1168, 296] on div "Ver regla Editar regla" at bounding box center [1188, 291] width 61 height 15
click at [1176, 289] on icon at bounding box center [1178, 290] width 13 height 13
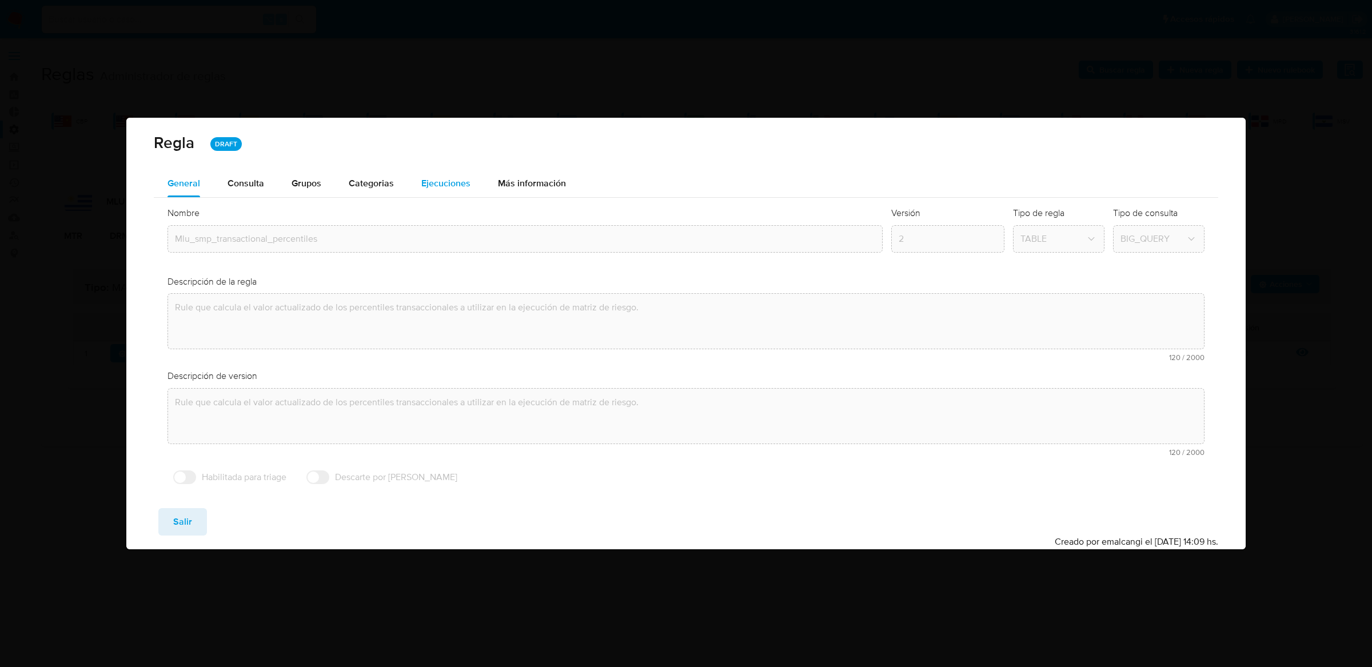
click at [446, 178] on span "Ejecuciones" at bounding box center [445, 183] width 49 height 13
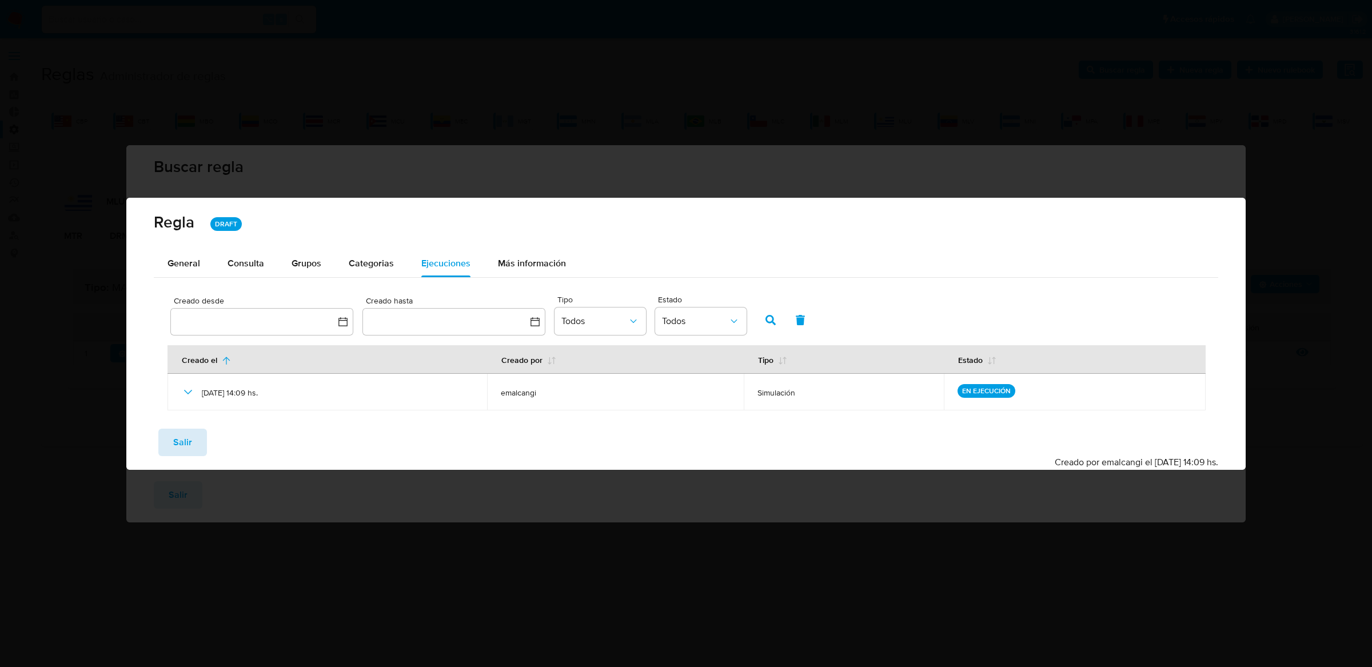
click at [194, 434] on button "Salir" at bounding box center [182, 442] width 49 height 27
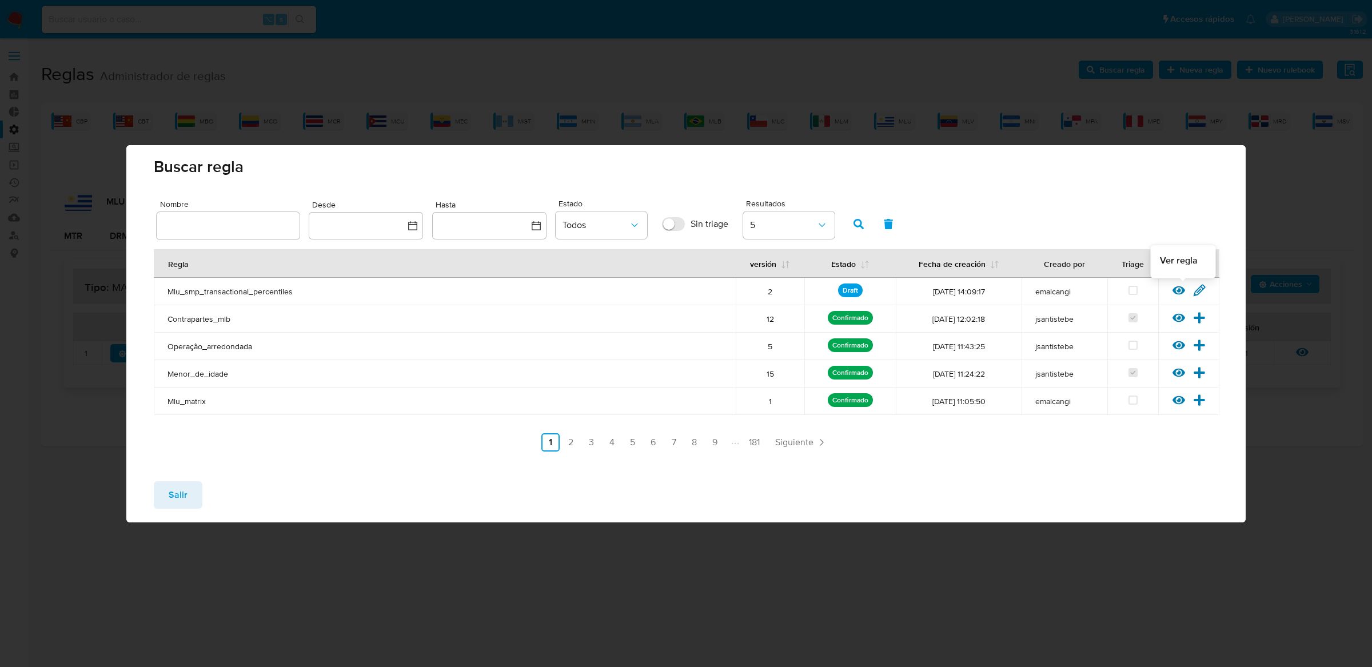
click at [1173, 284] on icon at bounding box center [1178, 290] width 13 height 13
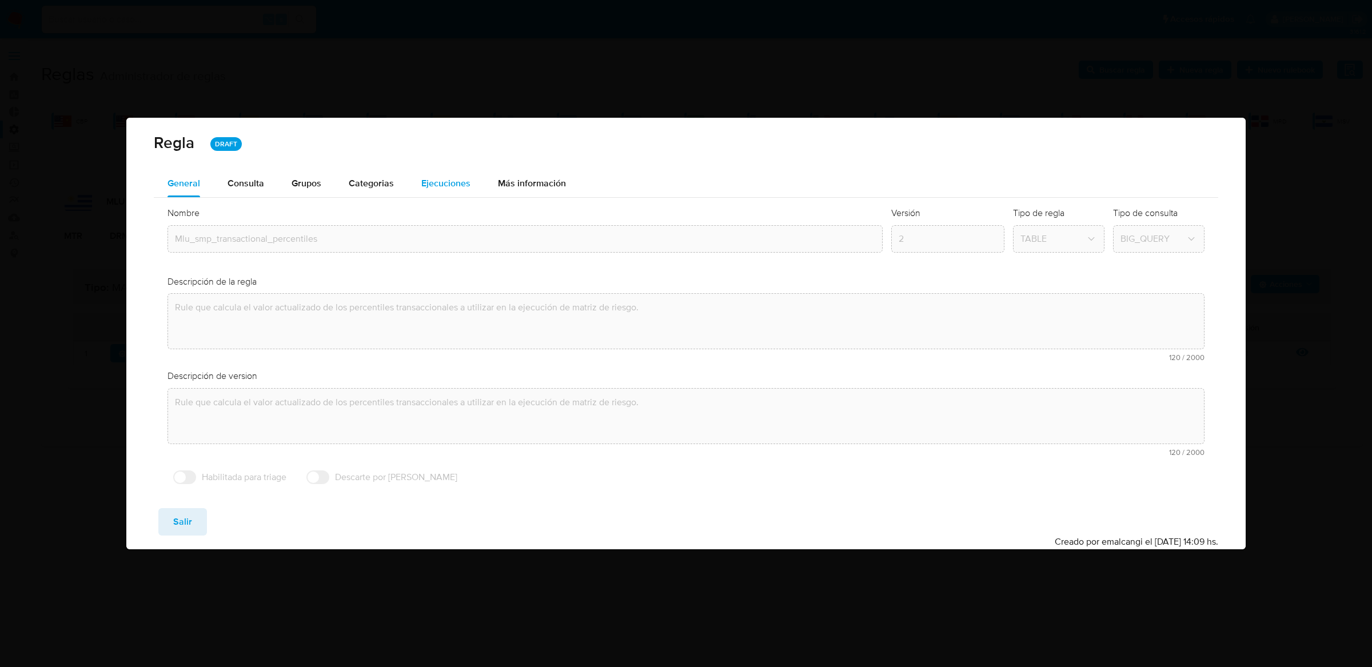
click at [450, 181] on span "Ejecuciones" at bounding box center [445, 183] width 49 height 13
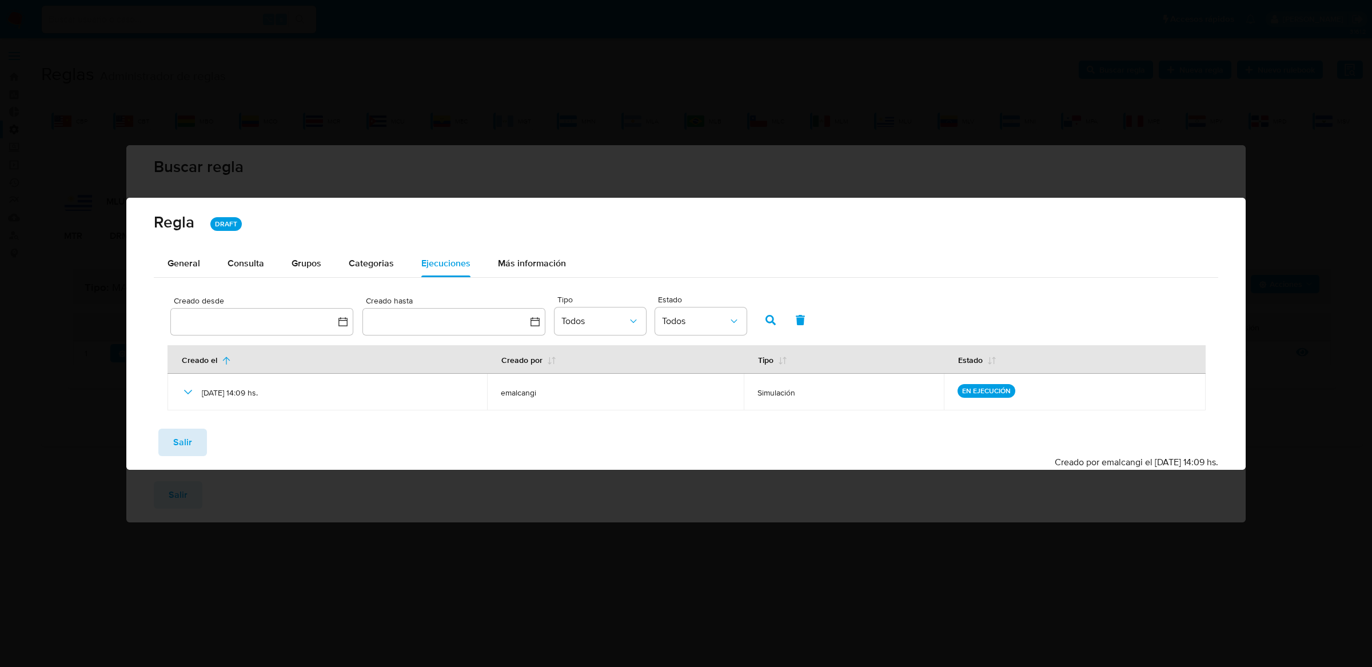
click at [171, 437] on button "Salir" at bounding box center [182, 442] width 49 height 27
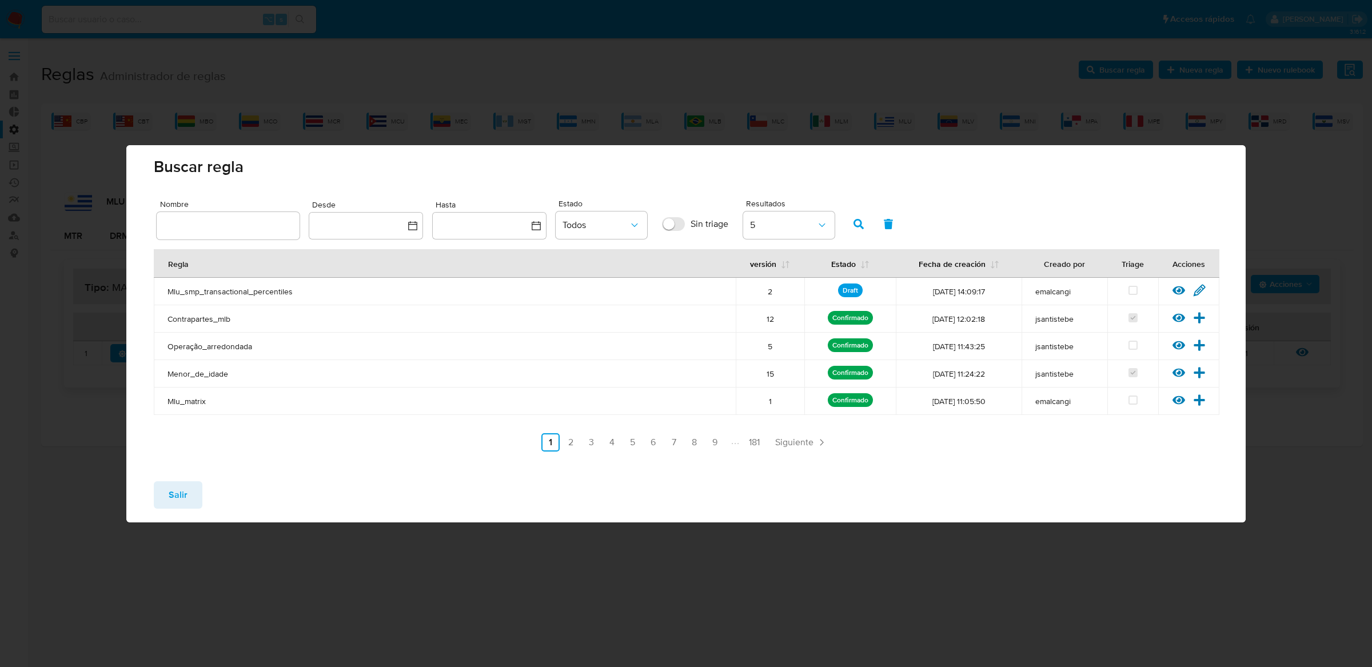
click at [1175, 289] on icon at bounding box center [1178, 290] width 13 height 9
click at [1175, 289] on div "Reglas Administrador de reglas Evidencias Nuevo rulebook Nueva regla Buscar reg…" at bounding box center [702, 251] width 1322 height 392
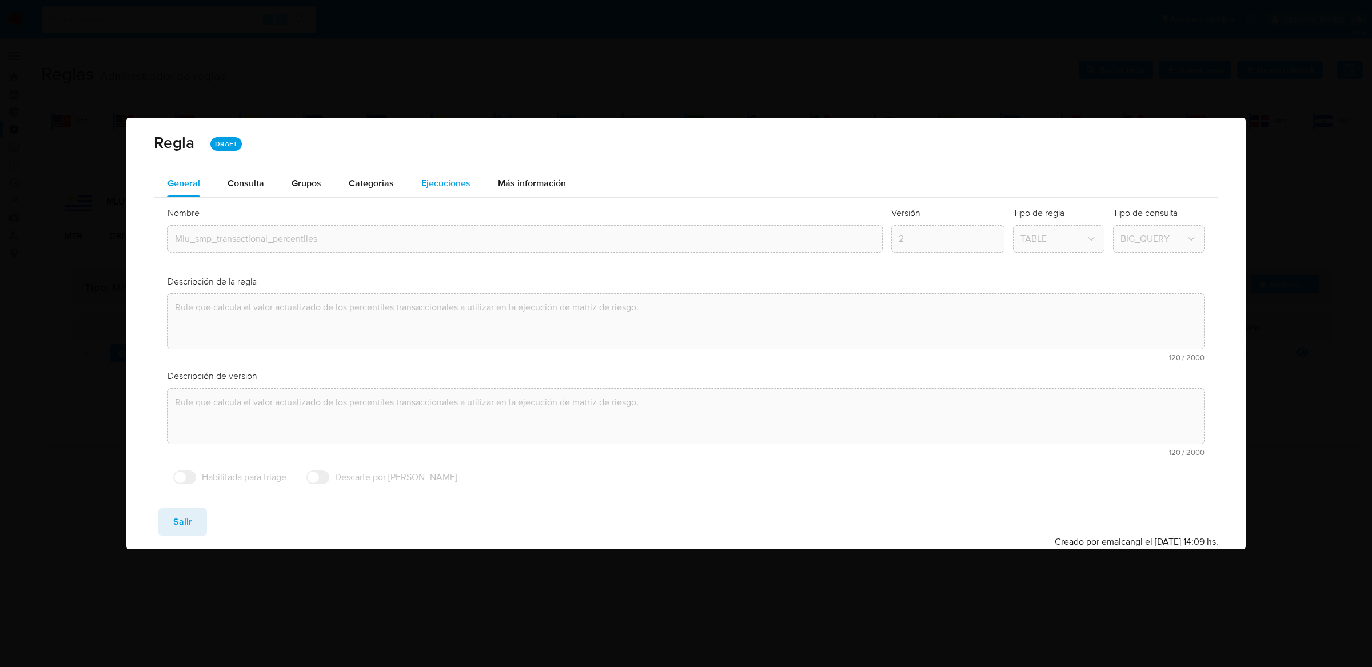
click at [417, 185] on button "Ejecuciones" at bounding box center [446, 183] width 77 height 27
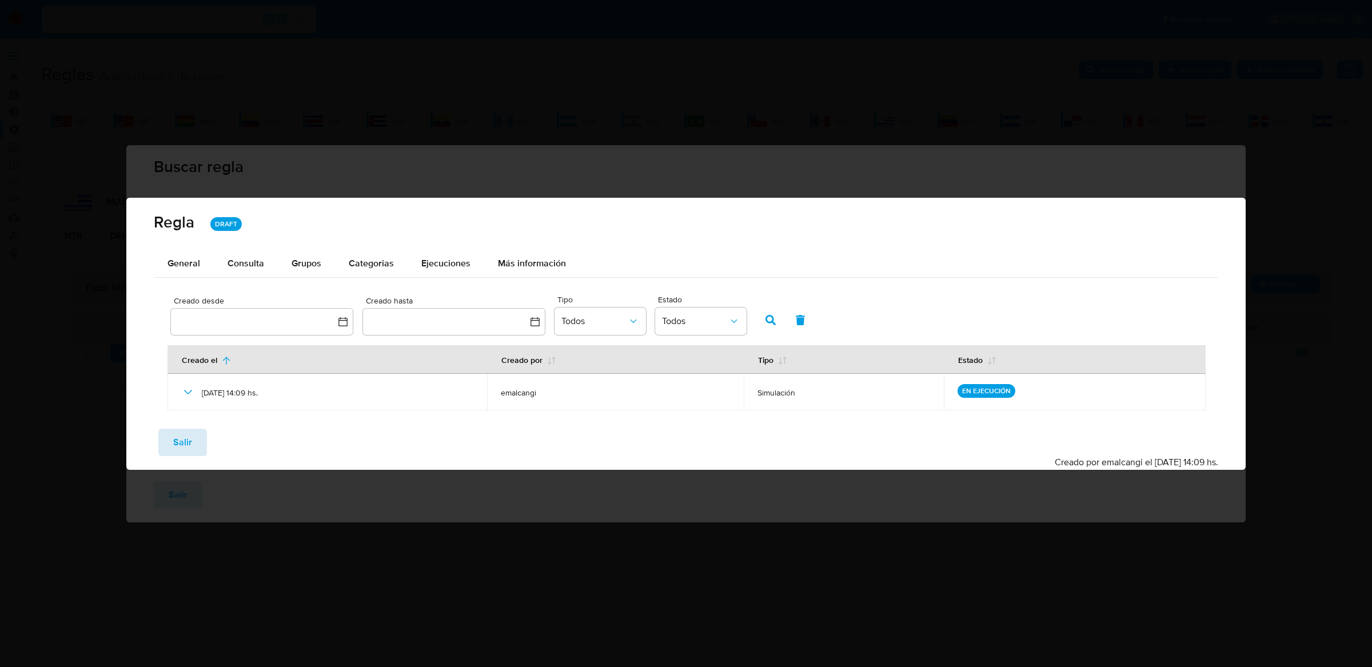
click at [185, 446] on span "Salir" at bounding box center [182, 442] width 19 height 25
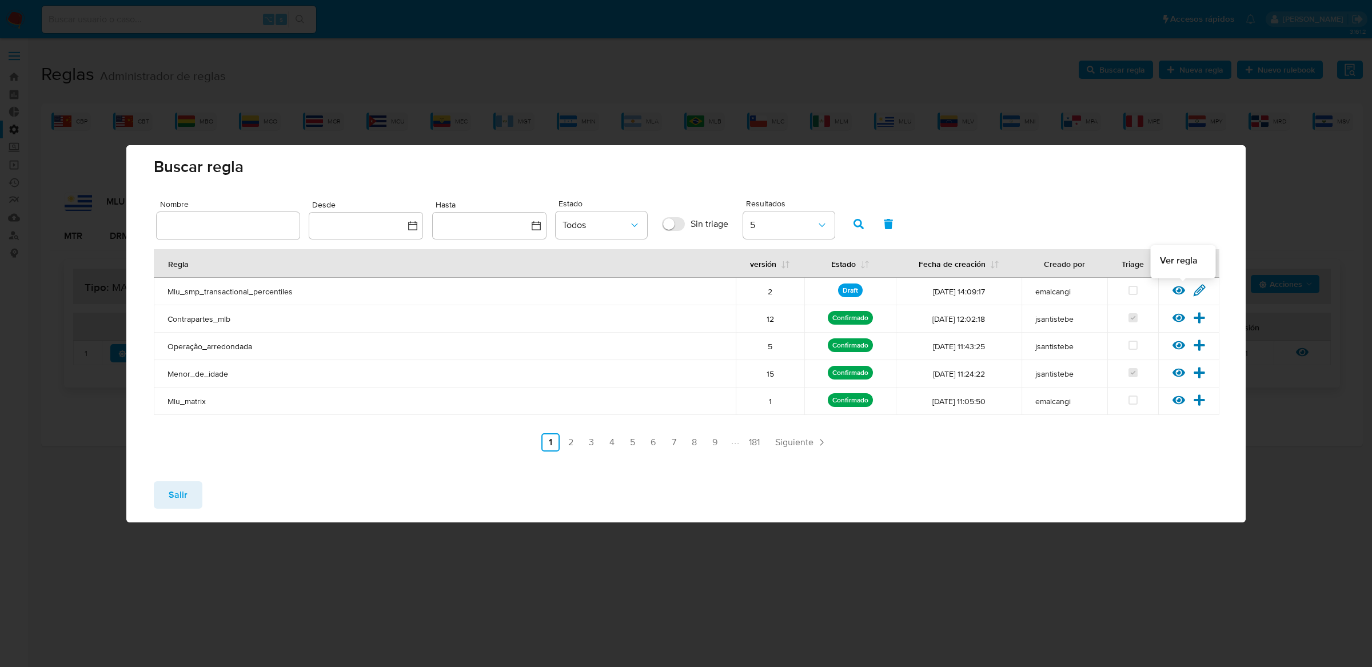
click at [1172, 289] on icon at bounding box center [1178, 290] width 13 height 13
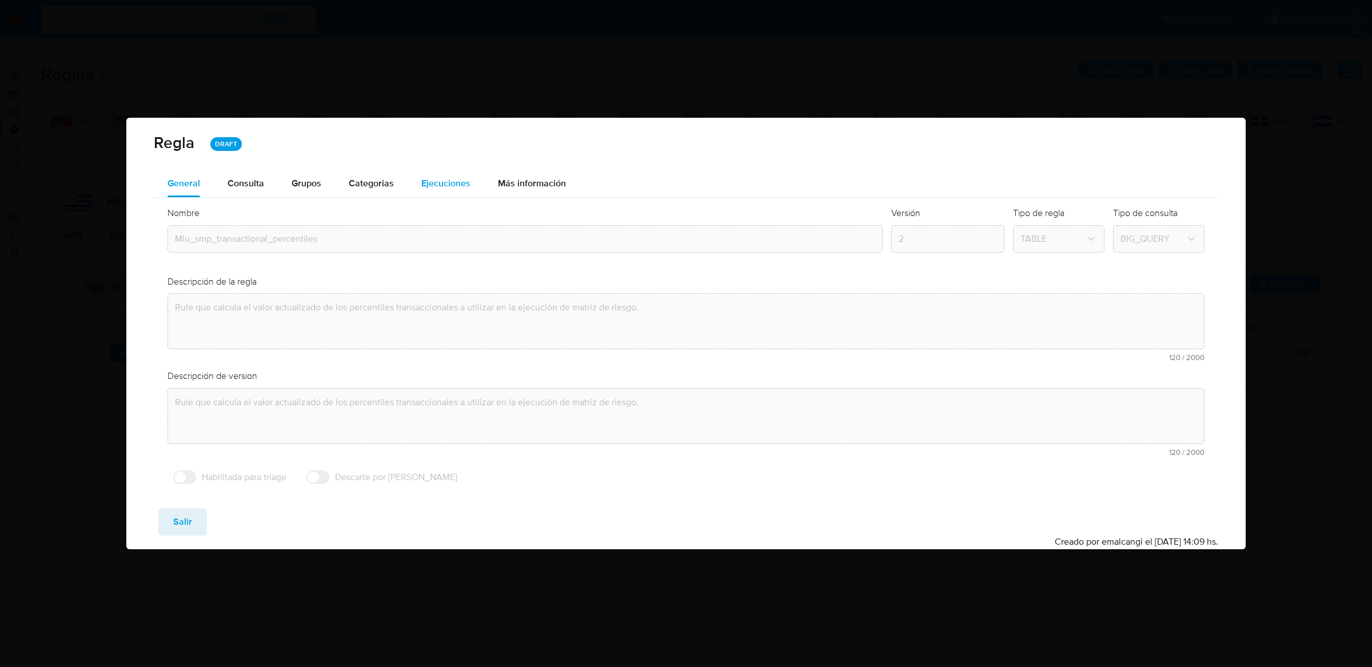
click at [416, 182] on button "Ejecuciones" at bounding box center [446, 183] width 77 height 27
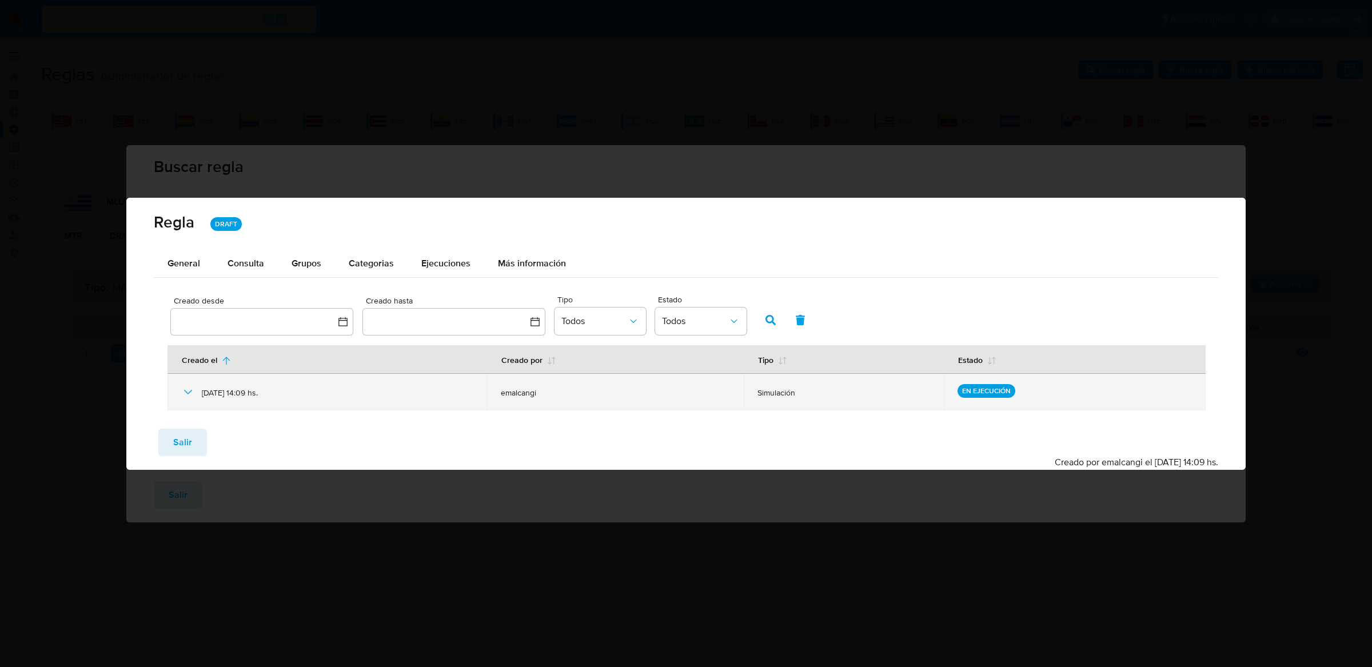
click at [190, 401] on div "07/10/2025 14:09 hs." at bounding box center [327, 392] width 292 height 37
click at [190, 394] on icon at bounding box center [188, 392] width 14 height 14
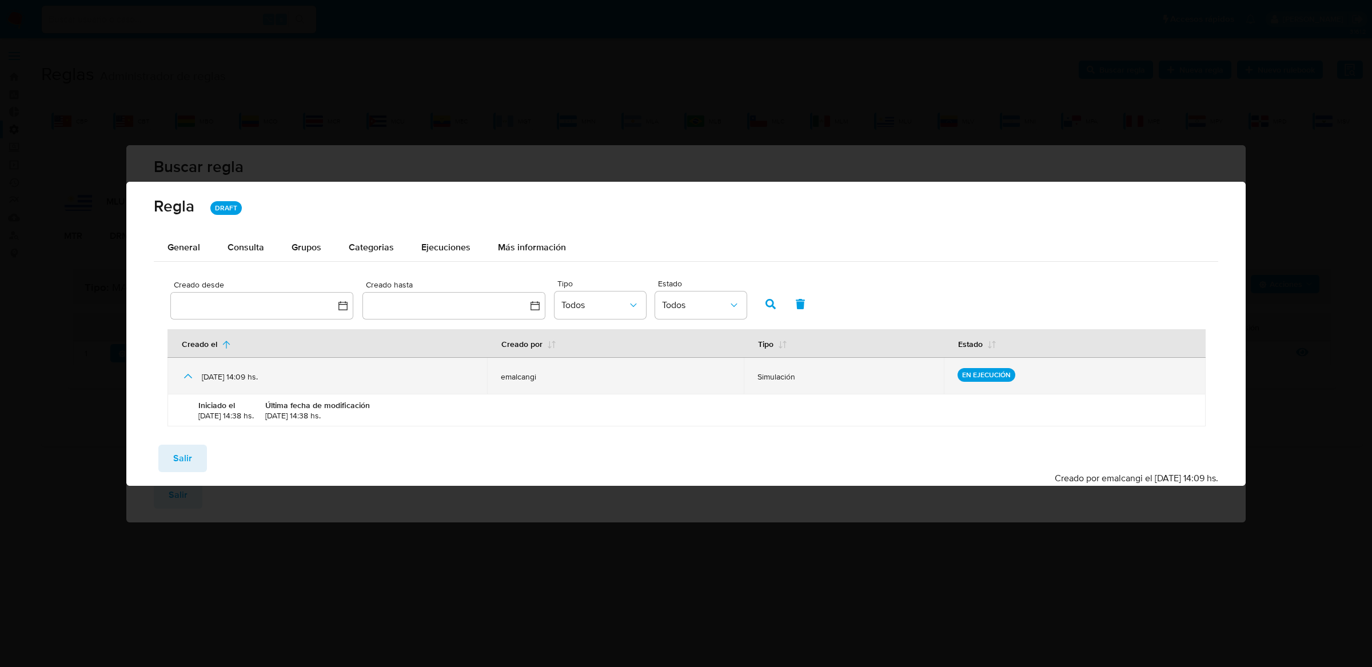
click at [190, 373] on icon at bounding box center [188, 376] width 14 height 14
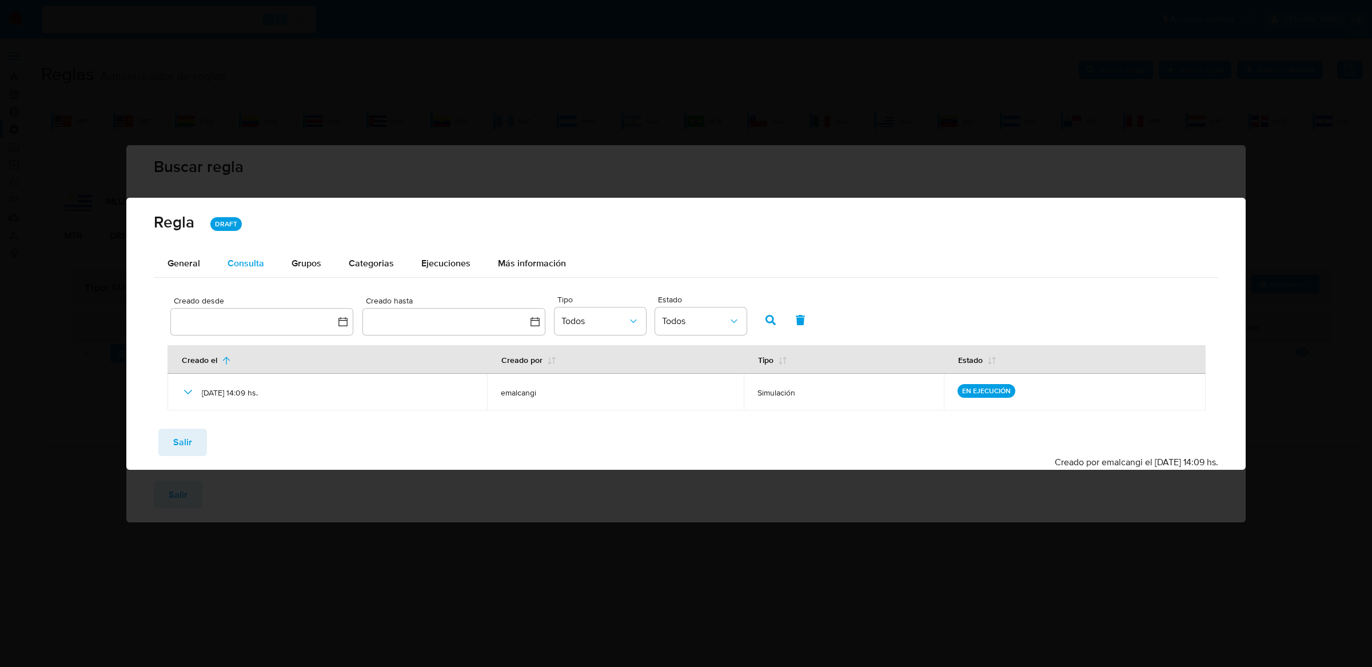
click at [241, 265] on div "Consulta" at bounding box center [246, 263] width 37 height 9
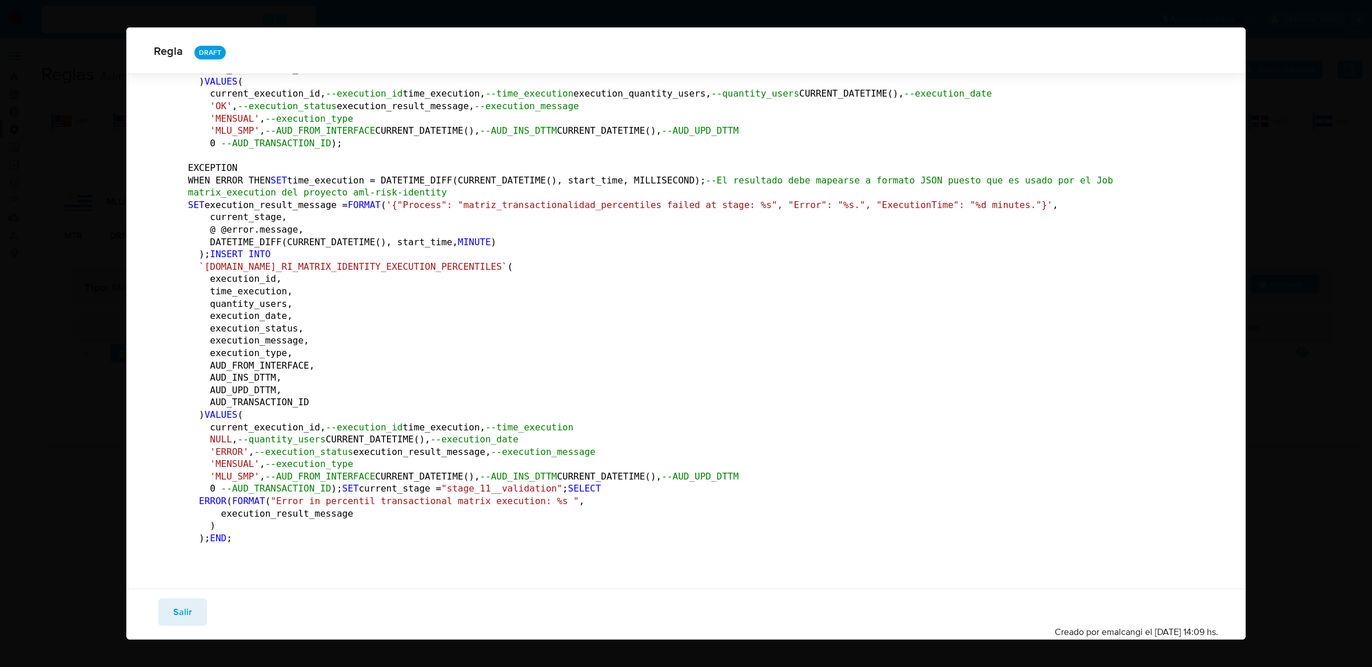
scroll to position [14075, 0]
click at [163, 602] on button "Salir" at bounding box center [182, 611] width 49 height 27
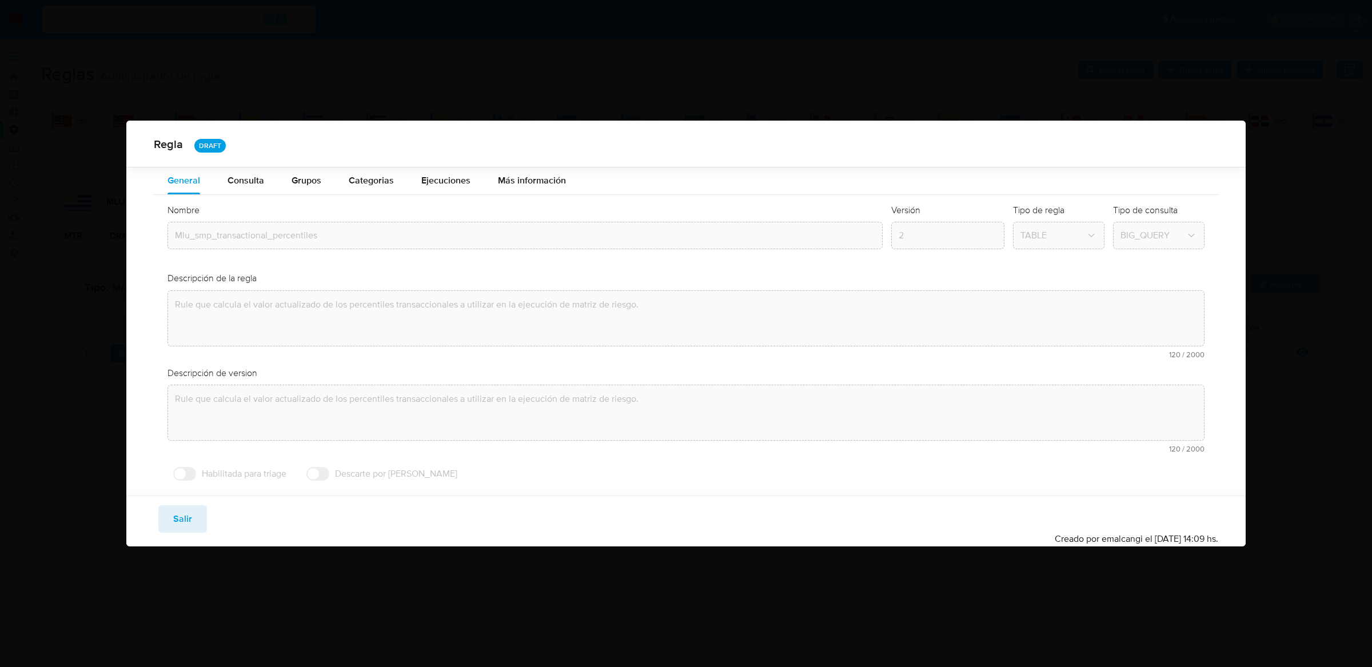
scroll to position [0, 0]
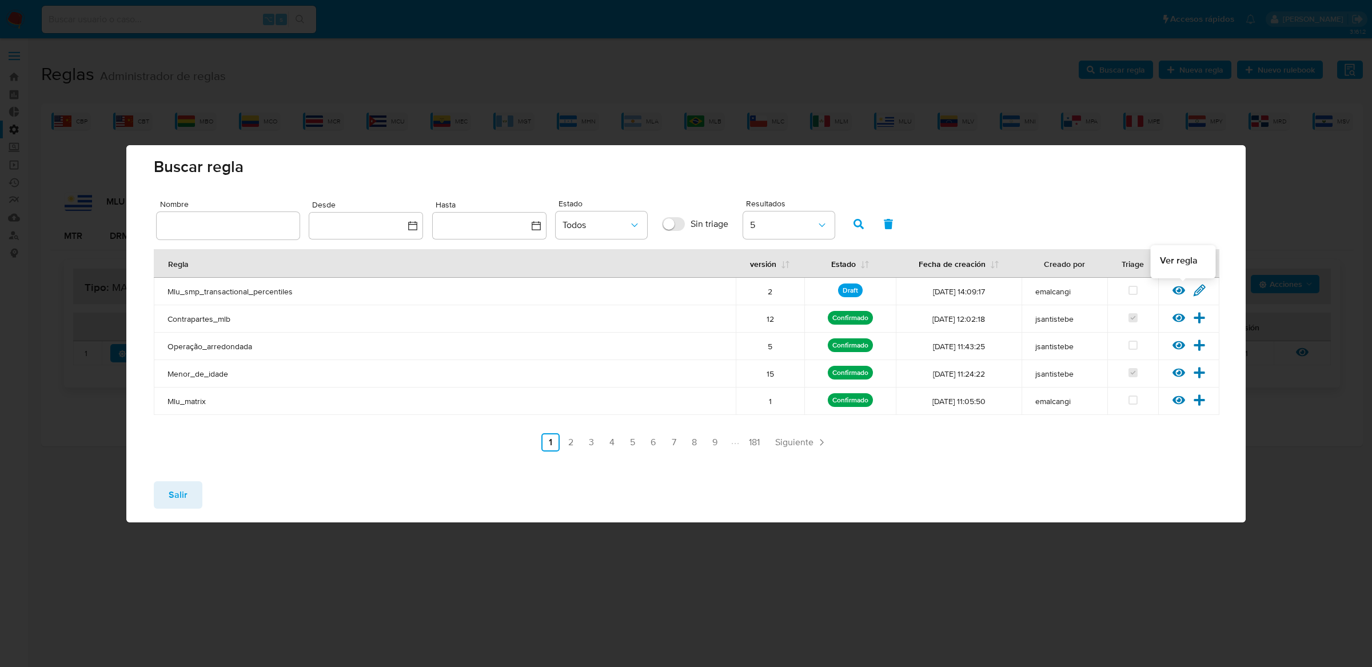
click at [1180, 293] on icon at bounding box center [1178, 290] width 13 height 9
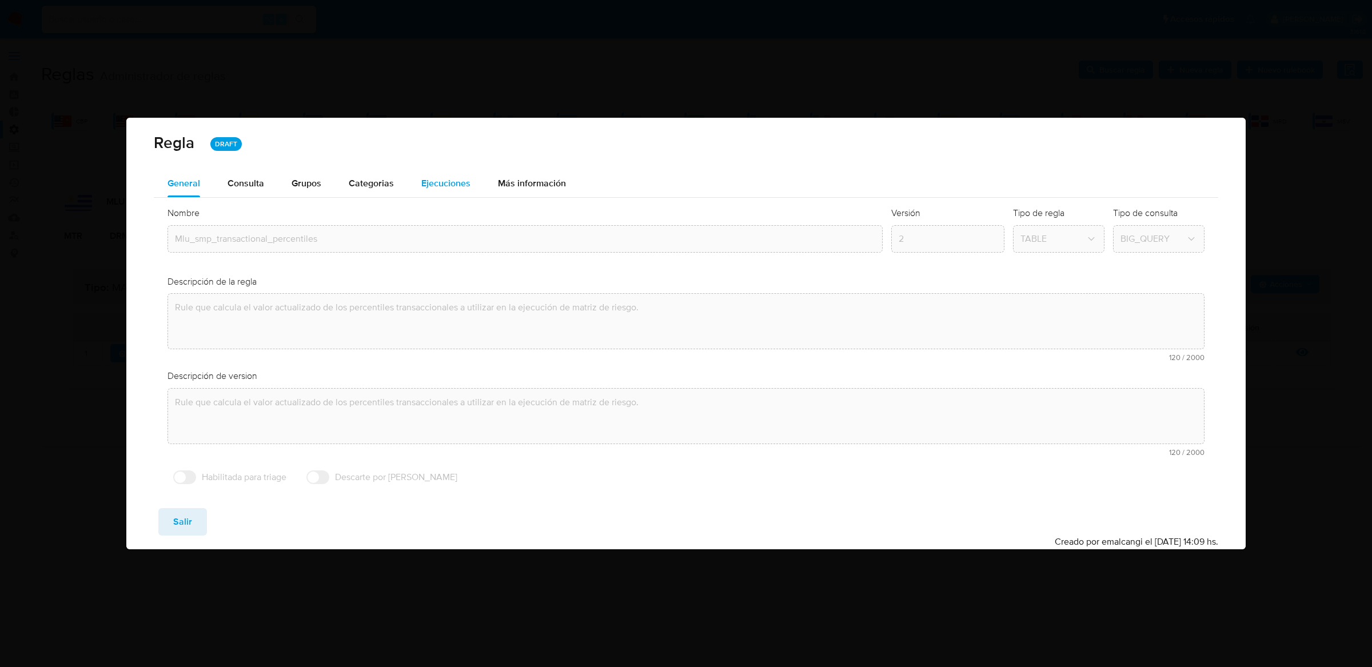
click at [462, 174] on div "Ejecuciones" at bounding box center [445, 183] width 49 height 27
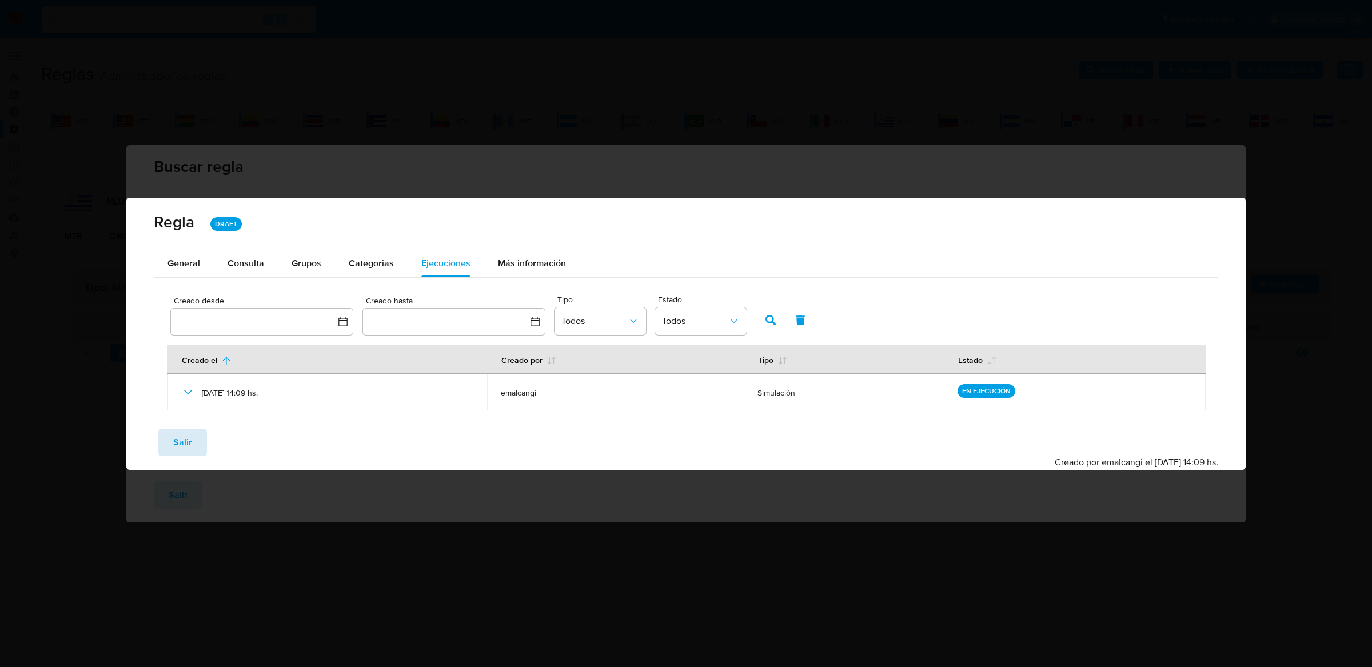
click at [180, 433] on span "Salir" at bounding box center [182, 442] width 19 height 25
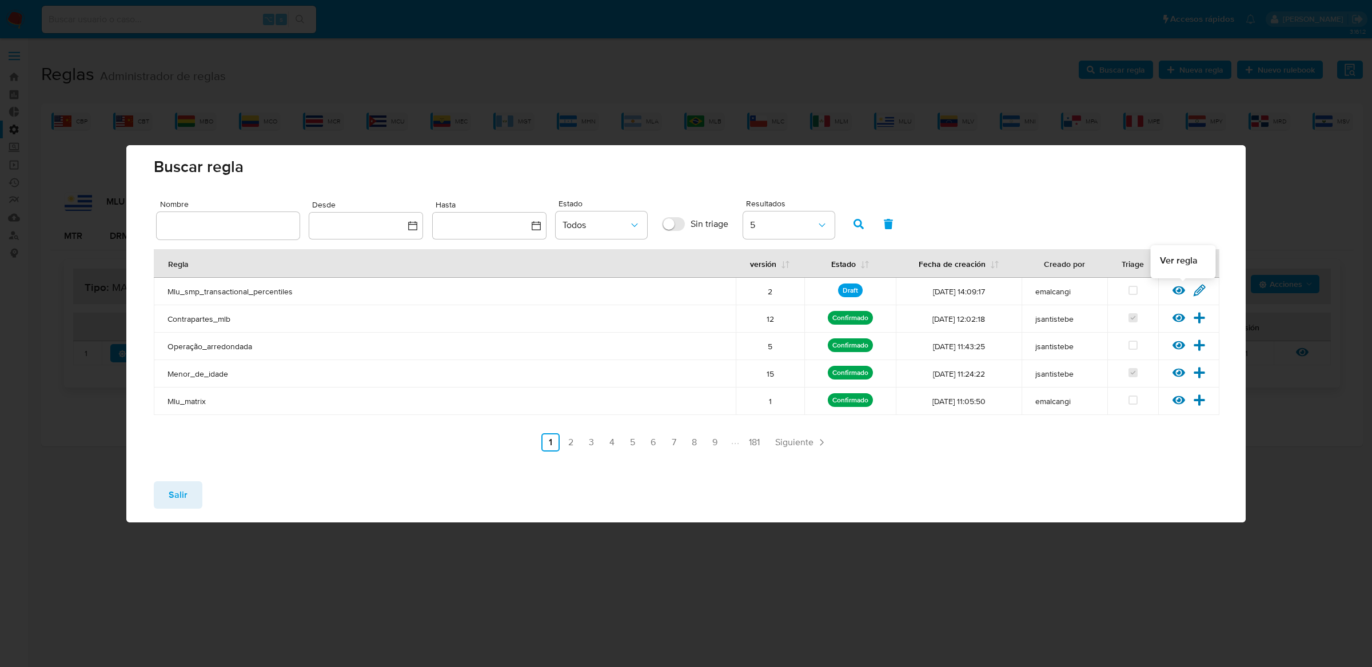
click at [1183, 285] on icon at bounding box center [1178, 290] width 13 height 13
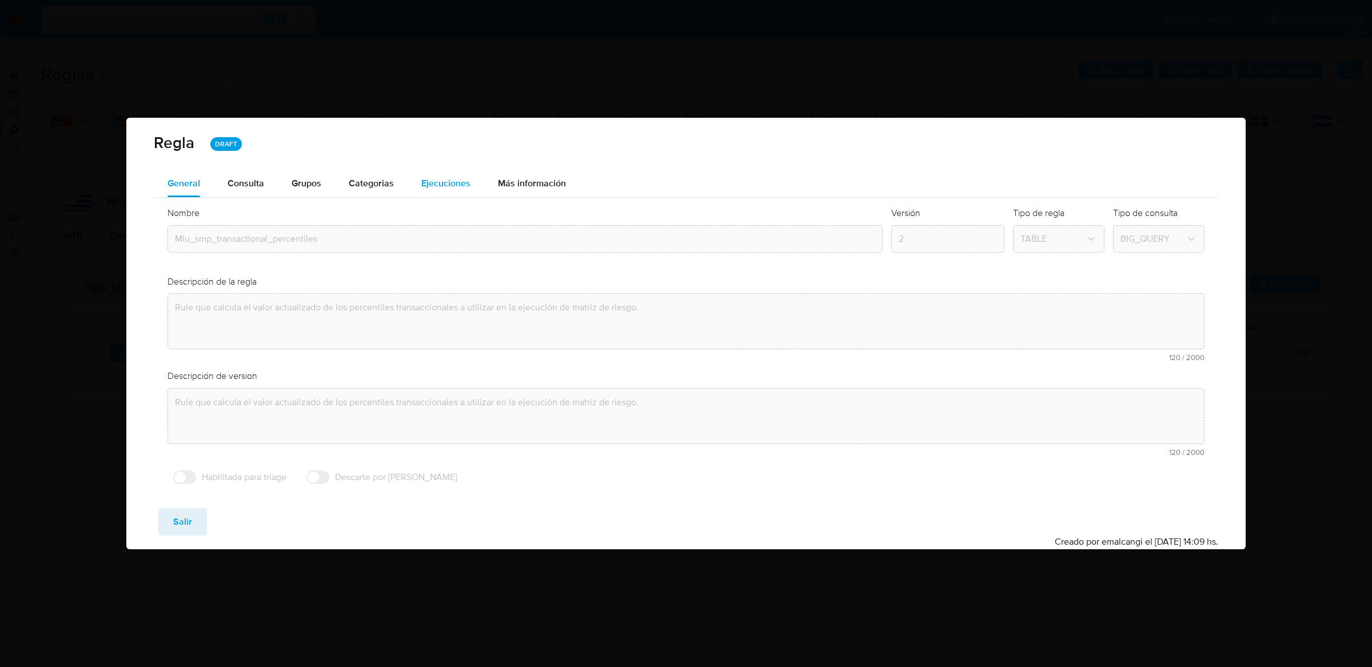
click at [454, 177] on span "Ejecuciones" at bounding box center [445, 183] width 49 height 13
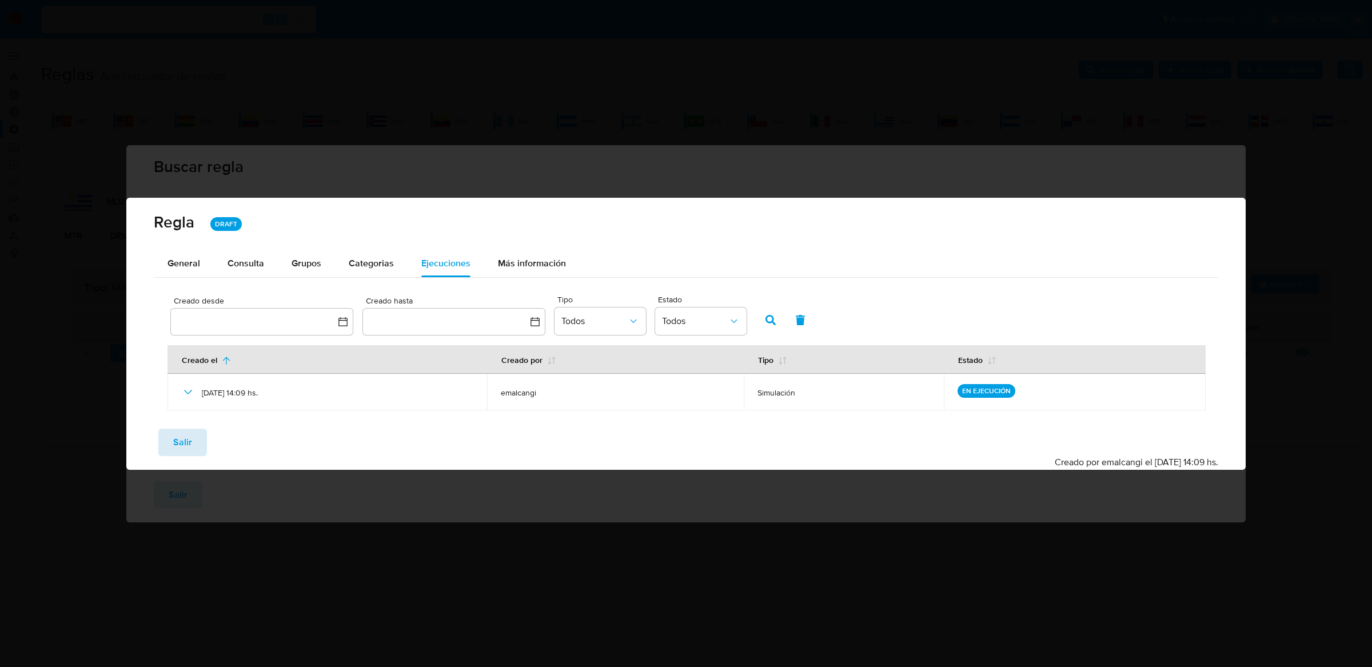
click at [179, 436] on span "Salir" at bounding box center [182, 442] width 19 height 25
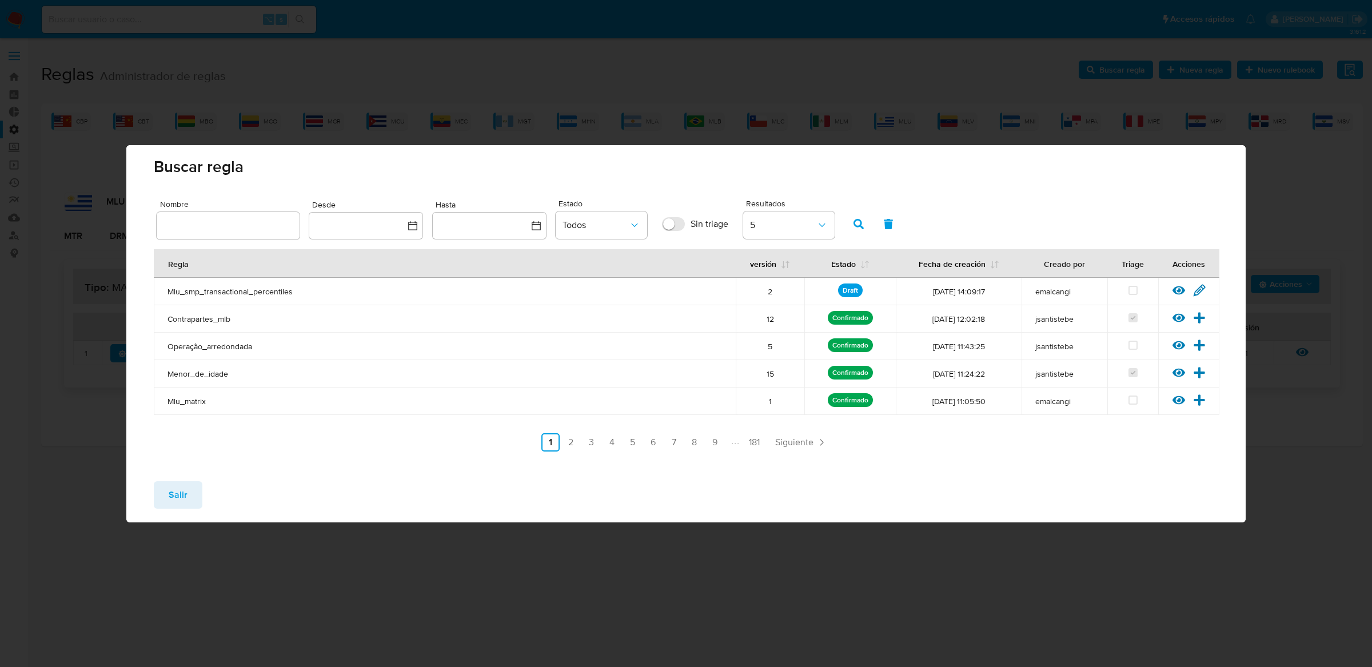
click at [187, 512] on div "Salir" at bounding box center [685, 497] width 1119 height 50
click at [177, 504] on span "Salir" at bounding box center [178, 494] width 19 height 25
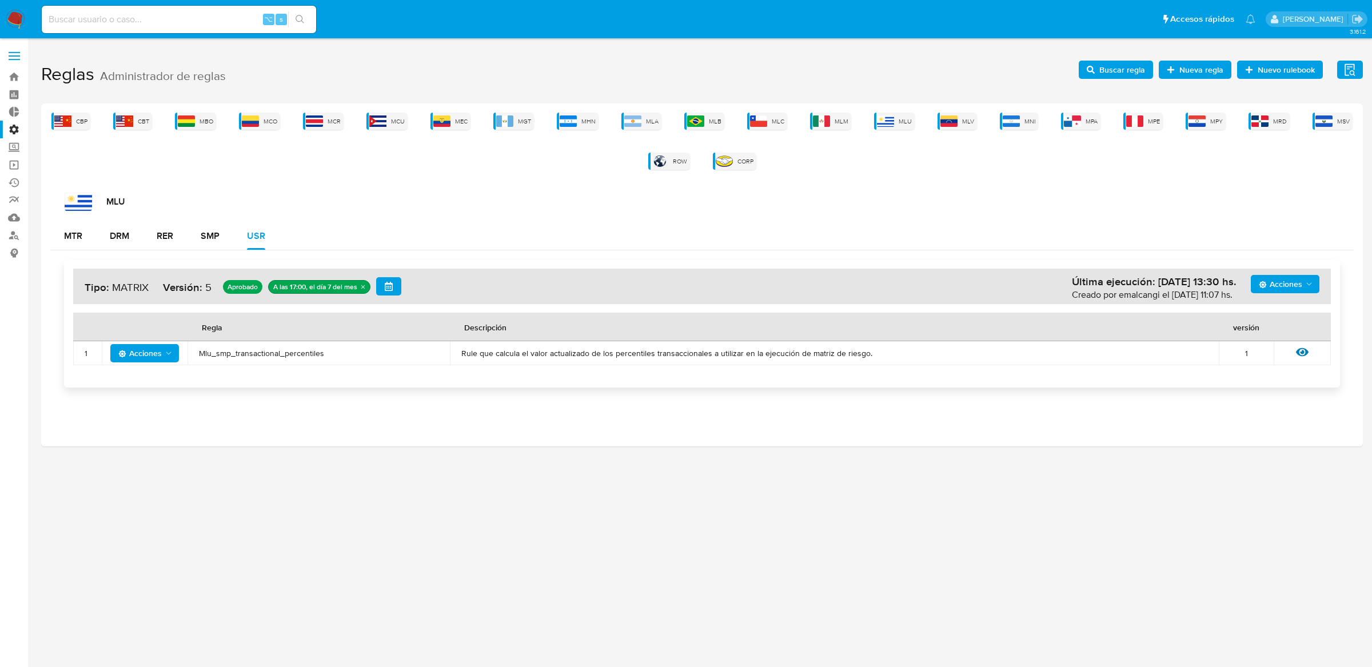
click at [1295, 348] on div "Ver regla" at bounding box center [1302, 353] width 34 height 15
click at [254, 357] on span "Mlu_smp_transactional_percentiles" at bounding box center [319, 353] width 240 height 10
click at [1122, 67] on span "Buscar regla" at bounding box center [1122, 70] width 46 height 18
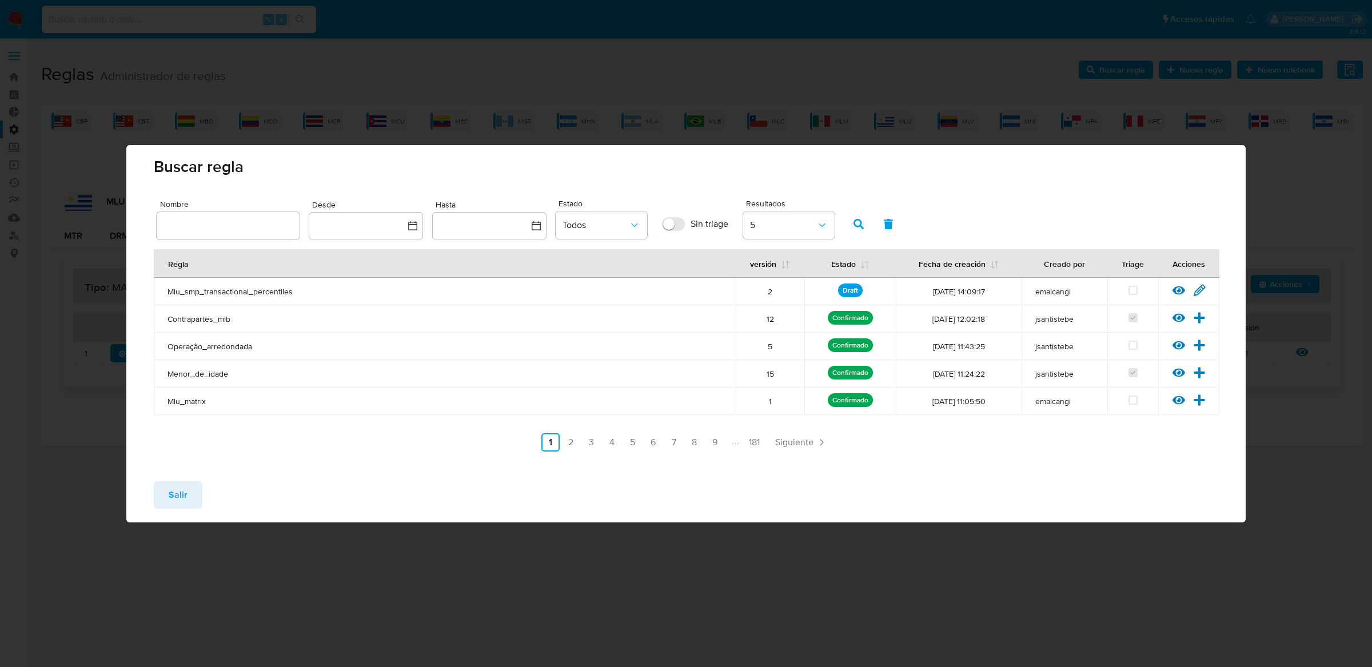
click at [251, 229] on input "text" at bounding box center [228, 225] width 143 height 15
type input "Mlu_smp_transactional_percentiles"
click at [1184, 294] on div at bounding box center [1182, 293] width 21 height 11
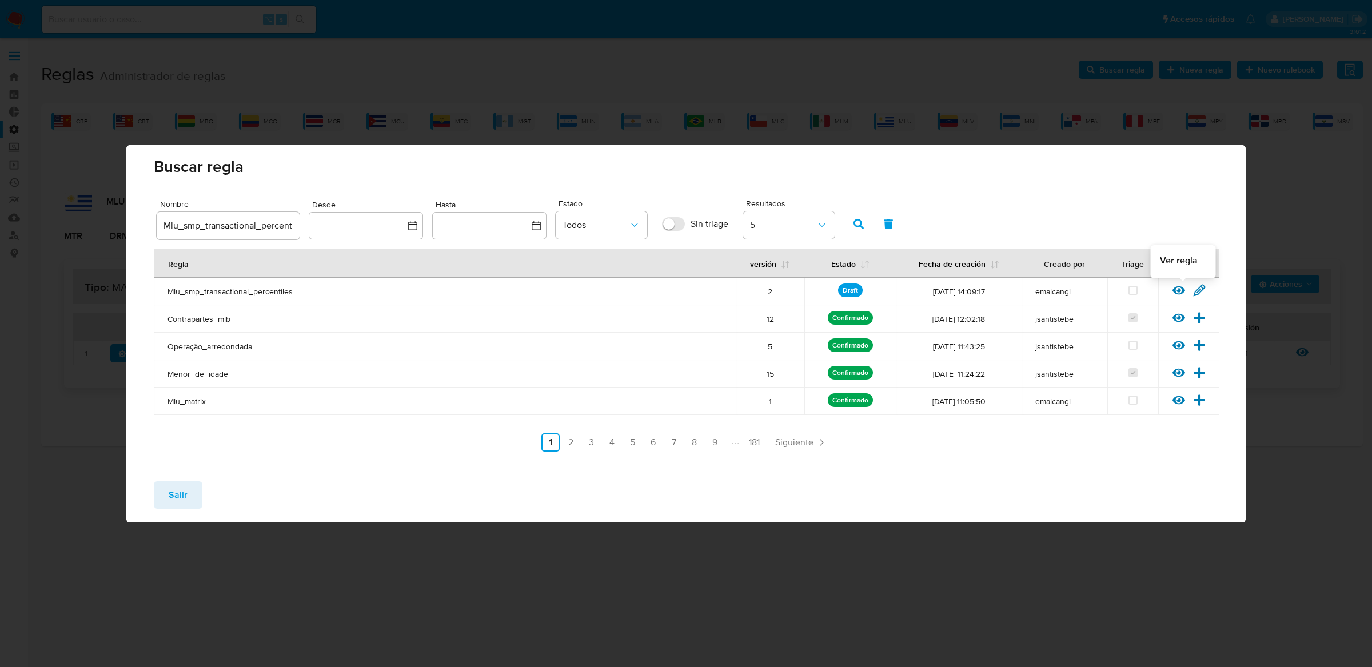
click at [1183, 289] on icon at bounding box center [1178, 290] width 13 height 9
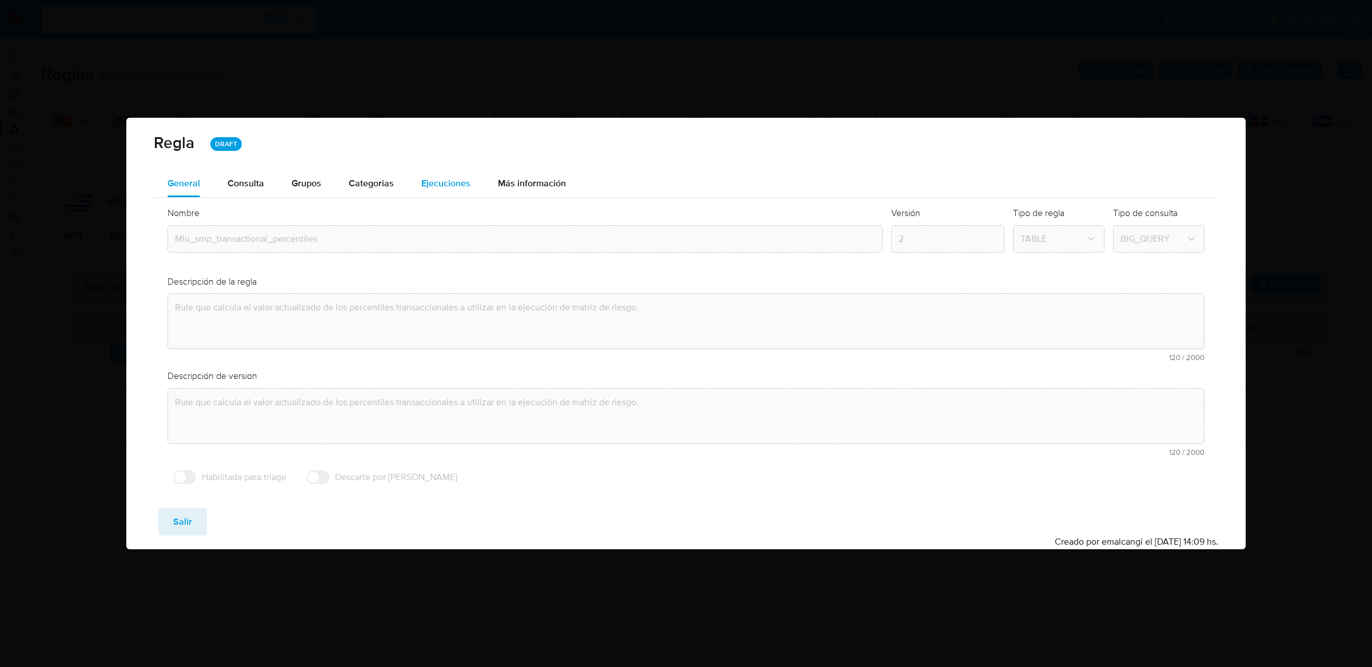
click at [415, 182] on button "Ejecuciones" at bounding box center [446, 183] width 77 height 27
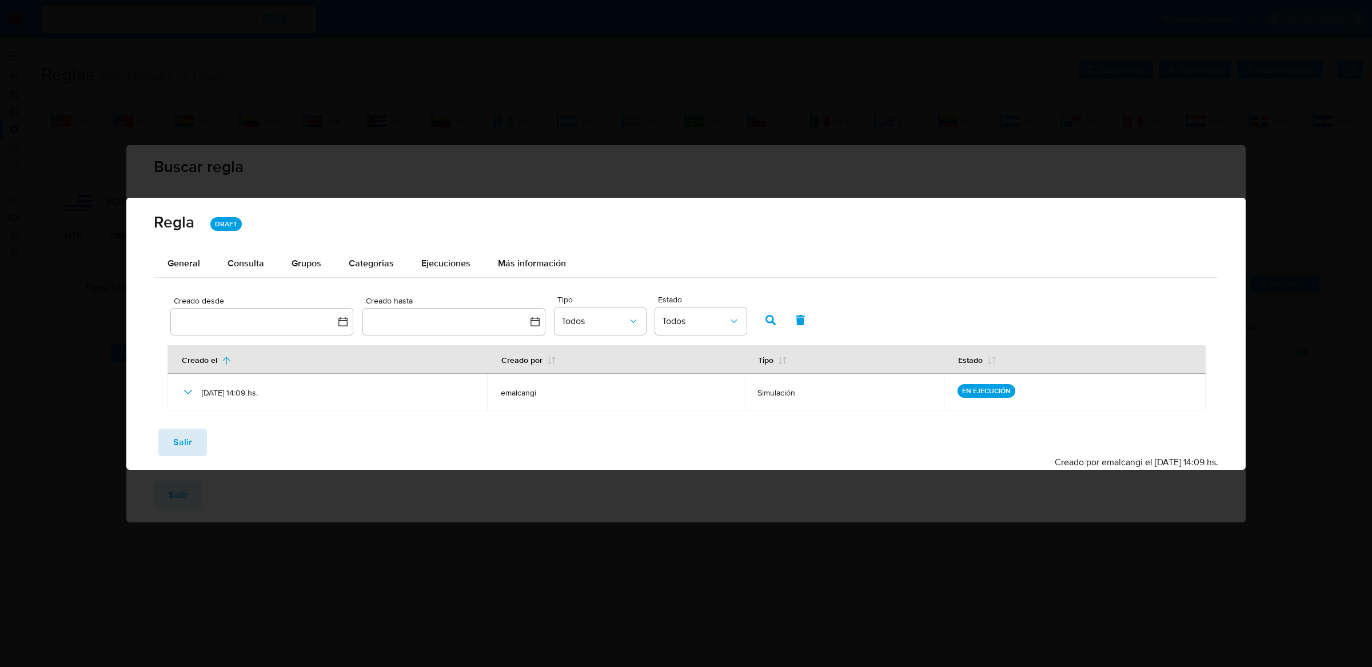
click at [167, 450] on button "Salir" at bounding box center [182, 442] width 49 height 27
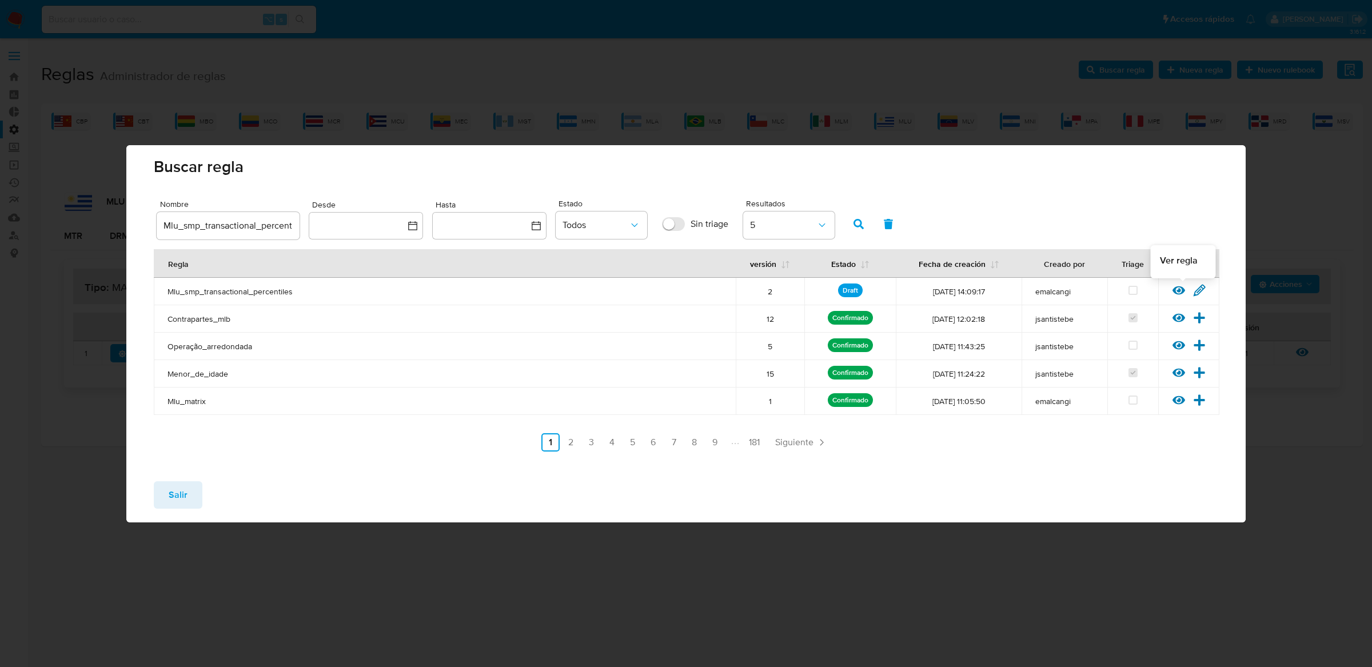
click at [1179, 284] on icon at bounding box center [1178, 290] width 13 height 13
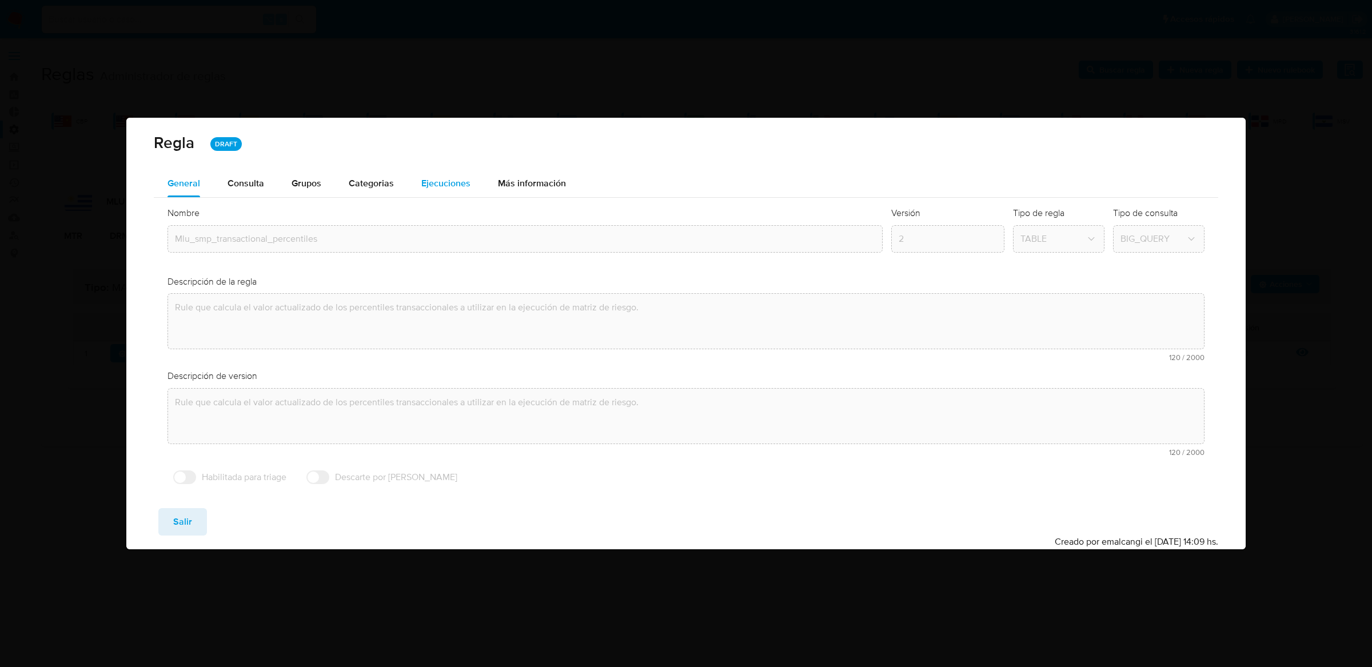
click at [426, 180] on span "Ejecuciones" at bounding box center [445, 183] width 49 height 13
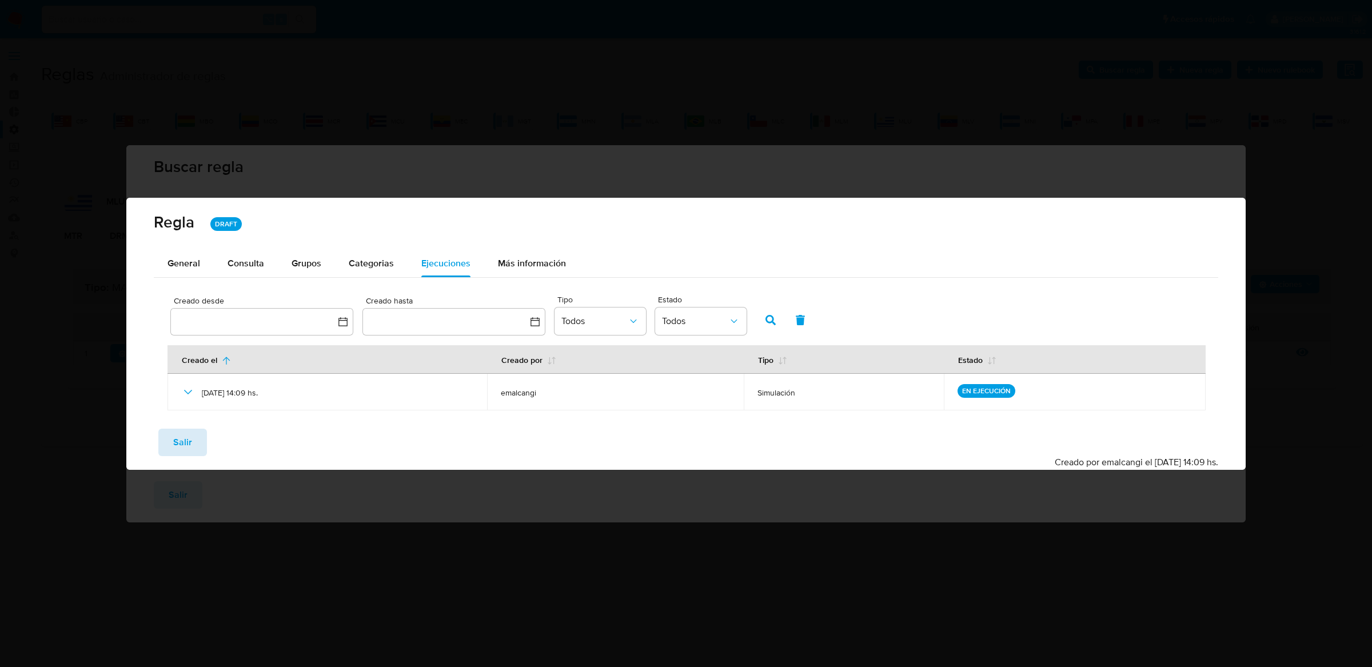
click at [191, 445] on button "Salir" at bounding box center [182, 442] width 49 height 27
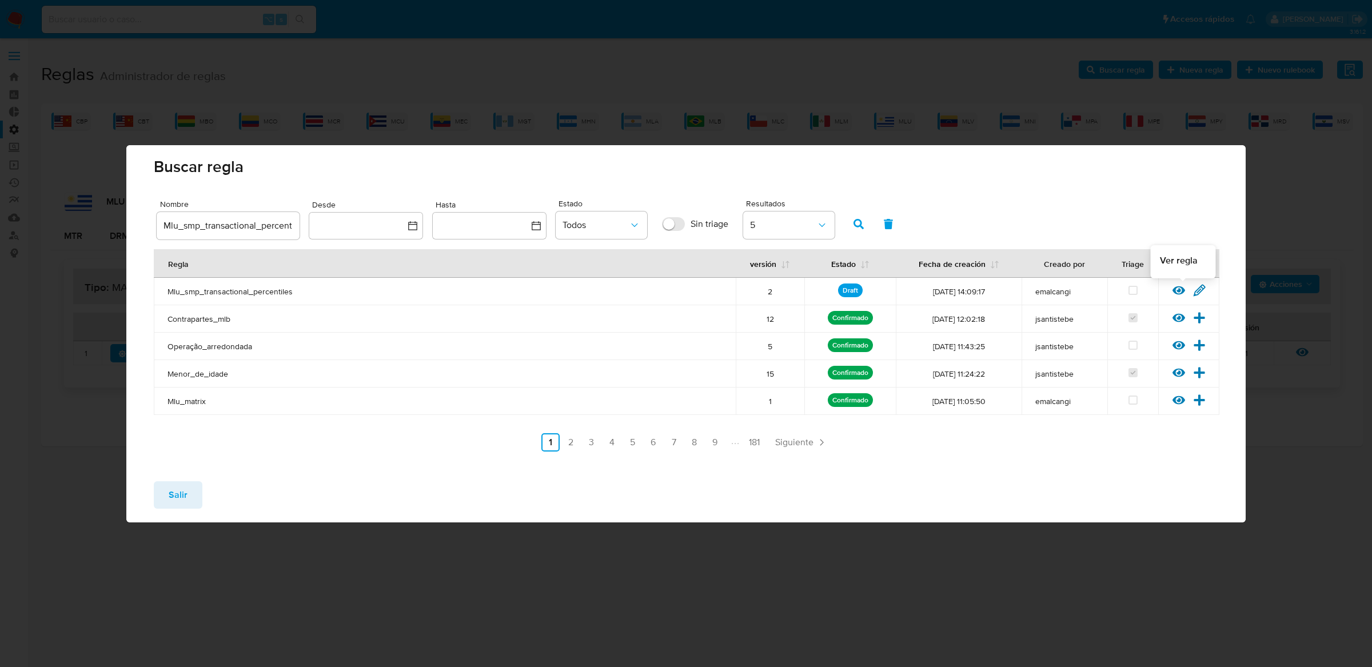
click at [1183, 296] on icon at bounding box center [1178, 290] width 13 height 13
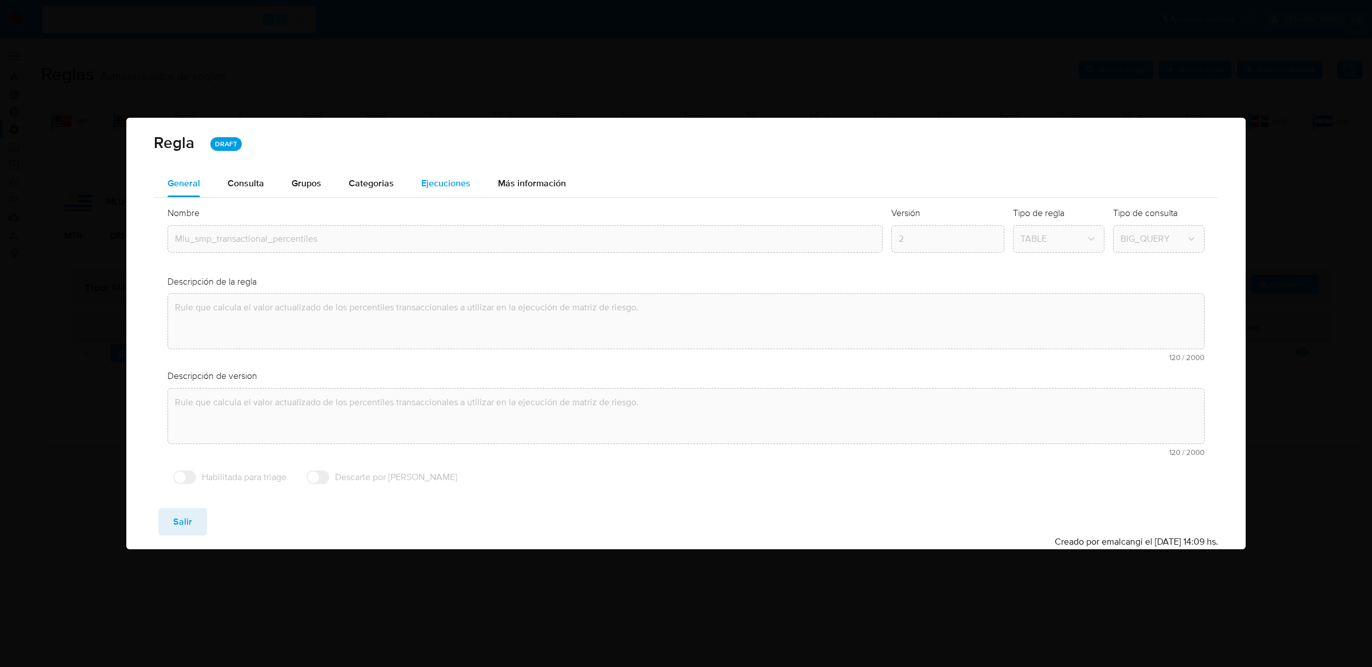
click at [428, 188] on span "Ejecuciones" at bounding box center [445, 183] width 49 height 13
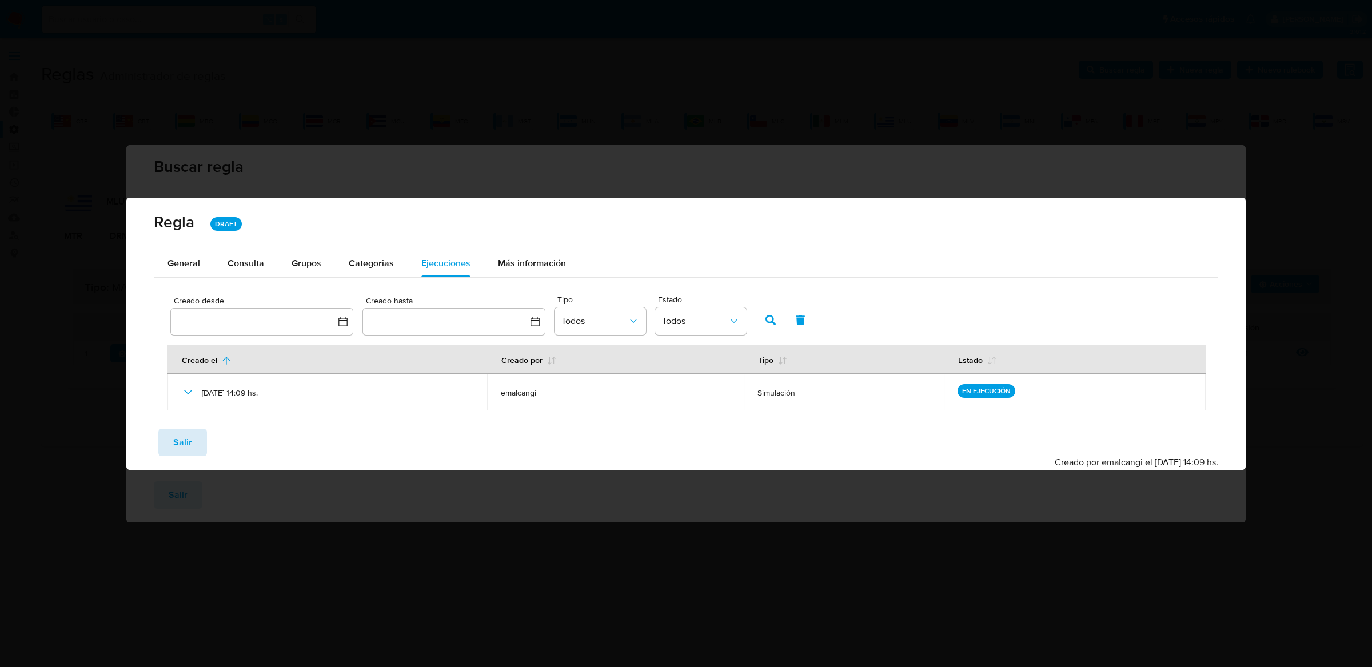
click at [190, 437] on span "Salir" at bounding box center [182, 442] width 19 height 25
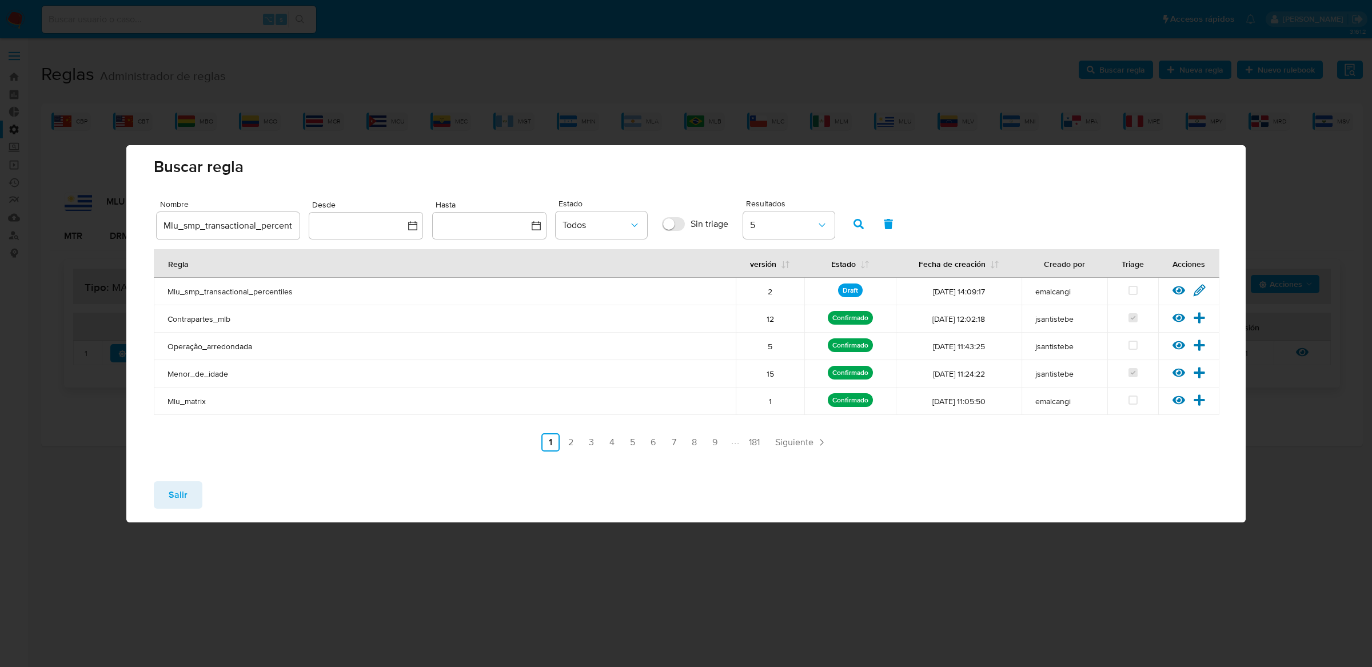
click at [190, 497] on button "Salir" at bounding box center [178, 494] width 49 height 27
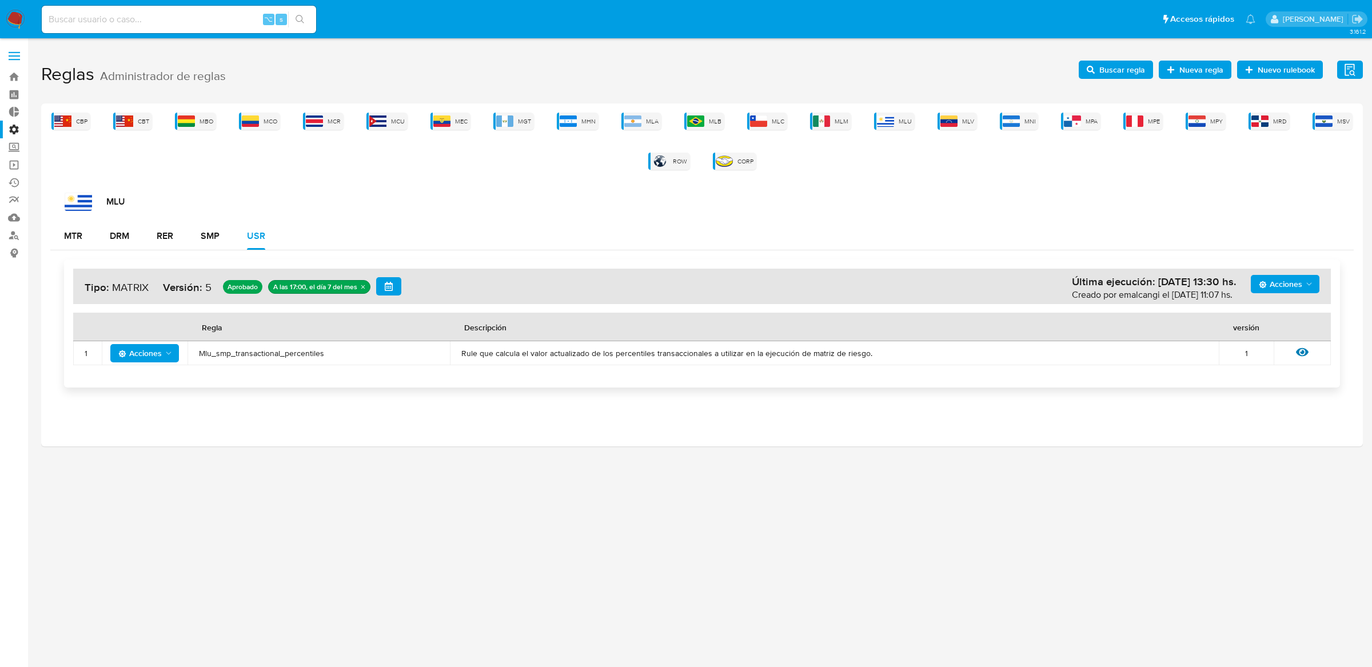
click at [1309, 349] on div "Ver regla" at bounding box center [1302, 353] width 34 height 15
click at [1304, 352] on icon at bounding box center [1302, 352] width 13 height 13
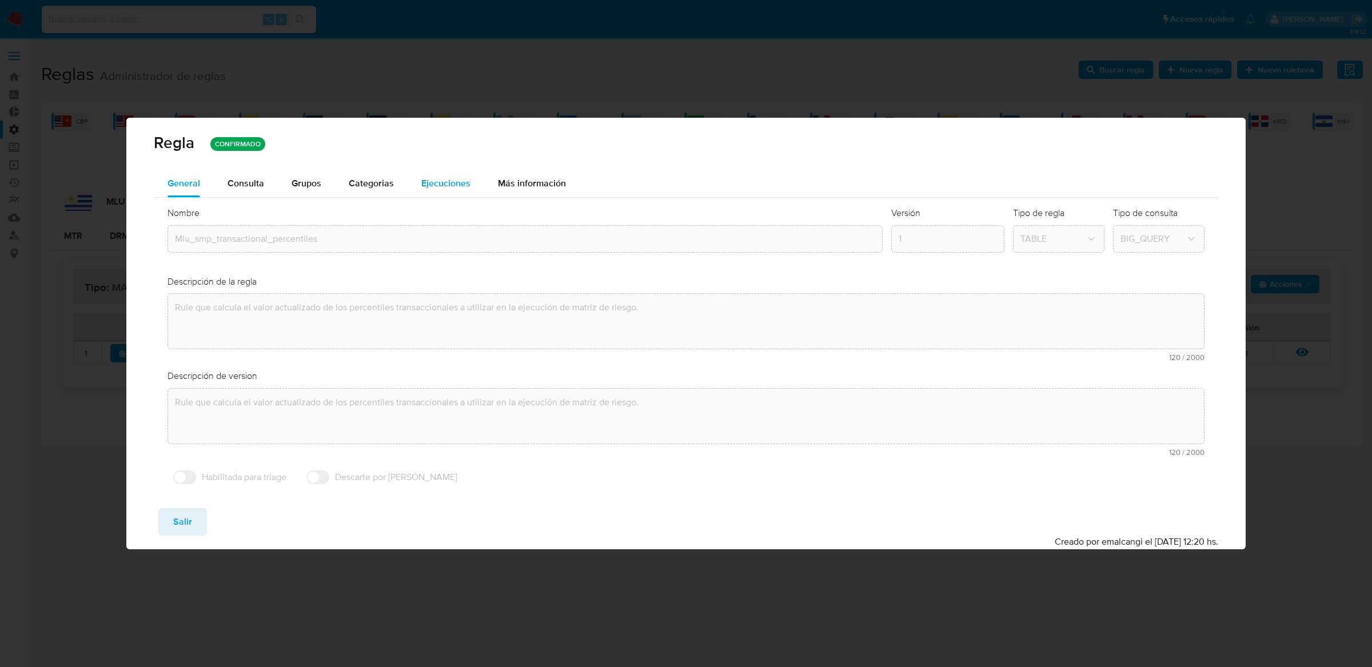
click at [463, 190] on div "Ejecuciones" at bounding box center [445, 183] width 49 height 27
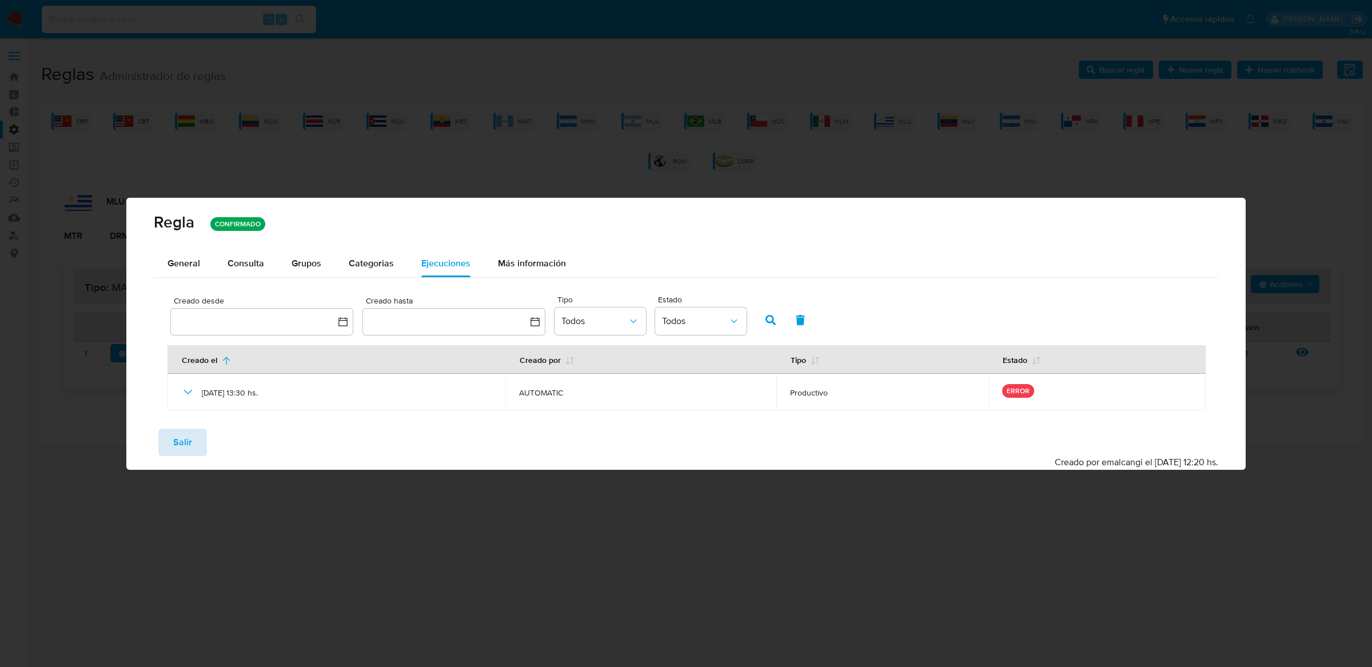
click at [183, 441] on span "Salir" at bounding box center [182, 442] width 19 height 25
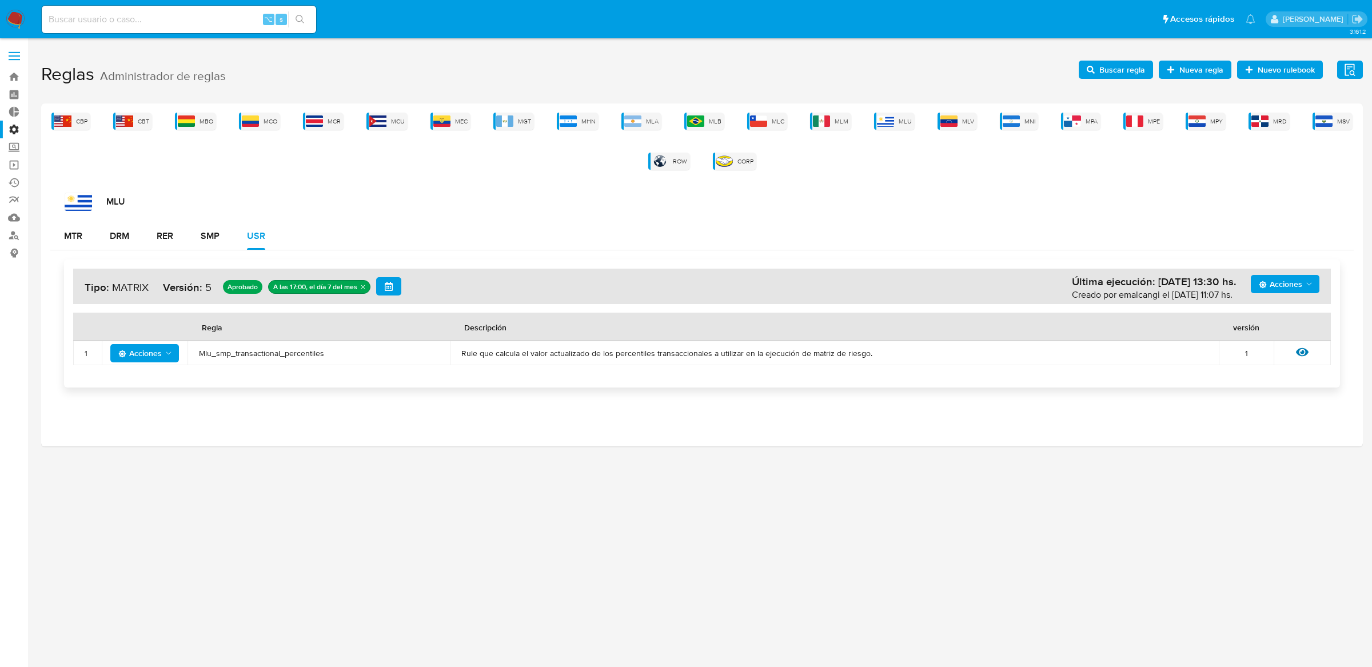
click at [1127, 65] on span "Buscar regla" at bounding box center [1122, 70] width 46 height 18
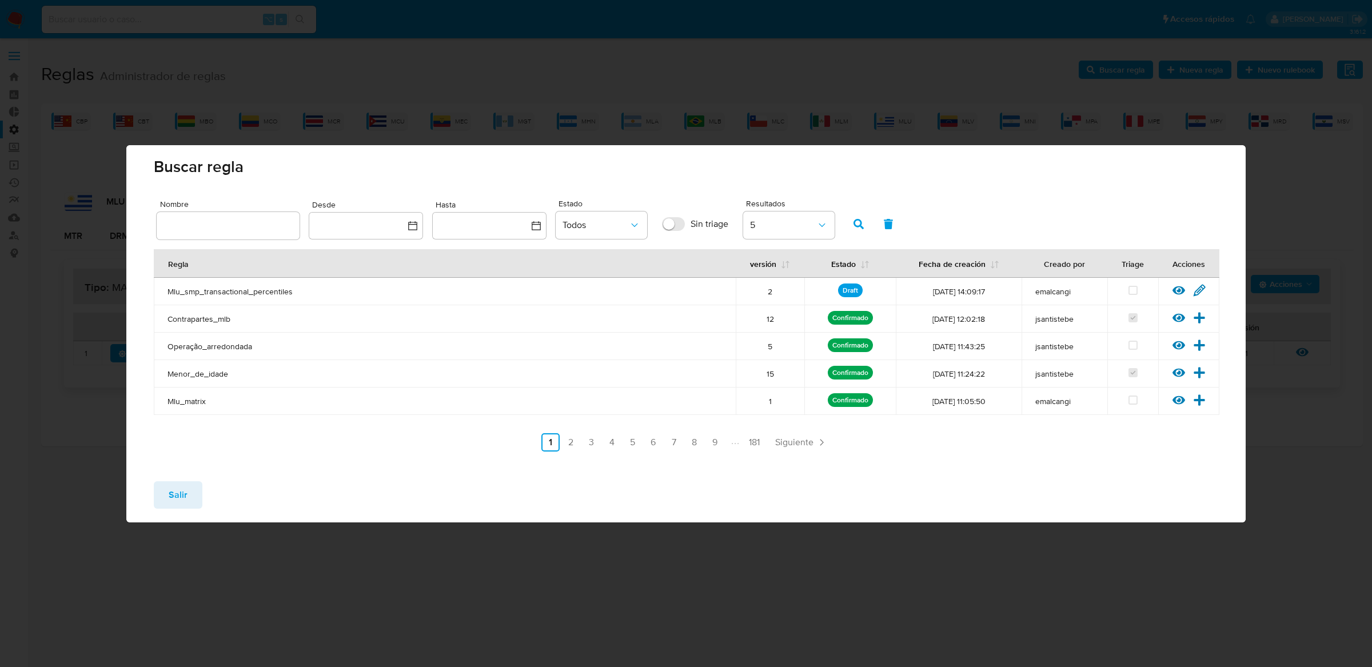
click at [1172, 290] on icon at bounding box center [1178, 290] width 13 height 13
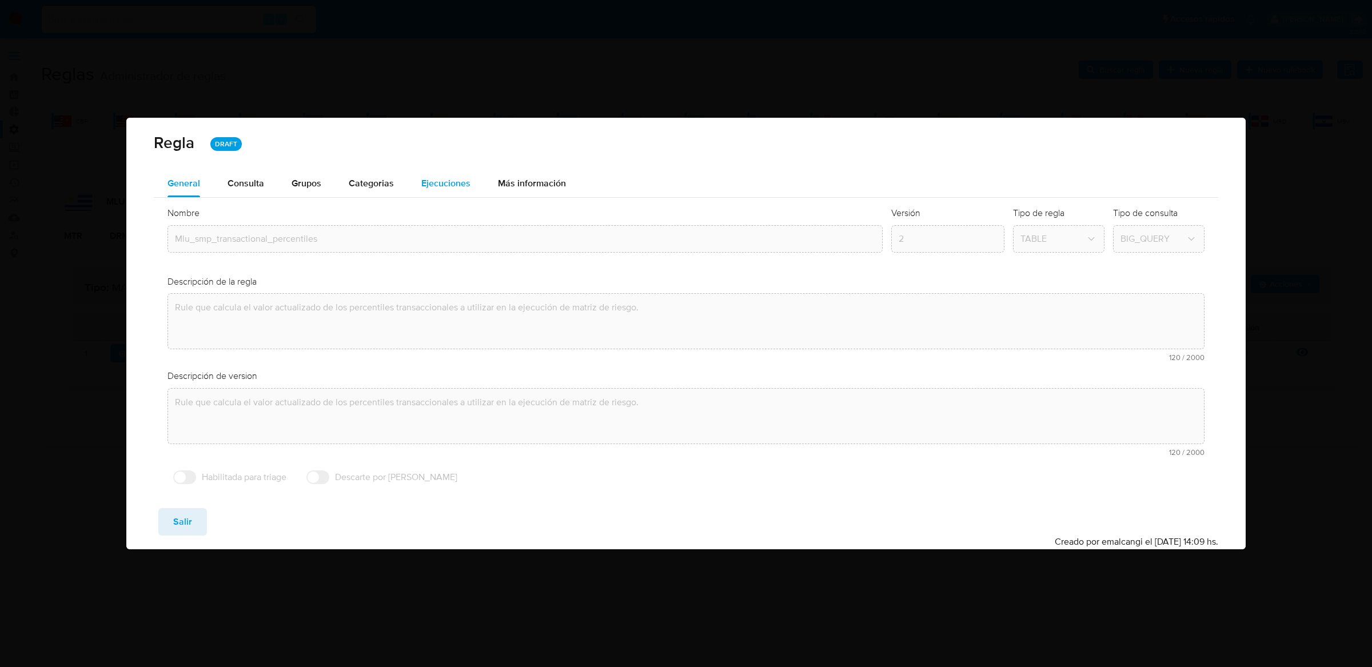
click at [423, 174] on div "Ejecuciones" at bounding box center [445, 183] width 49 height 27
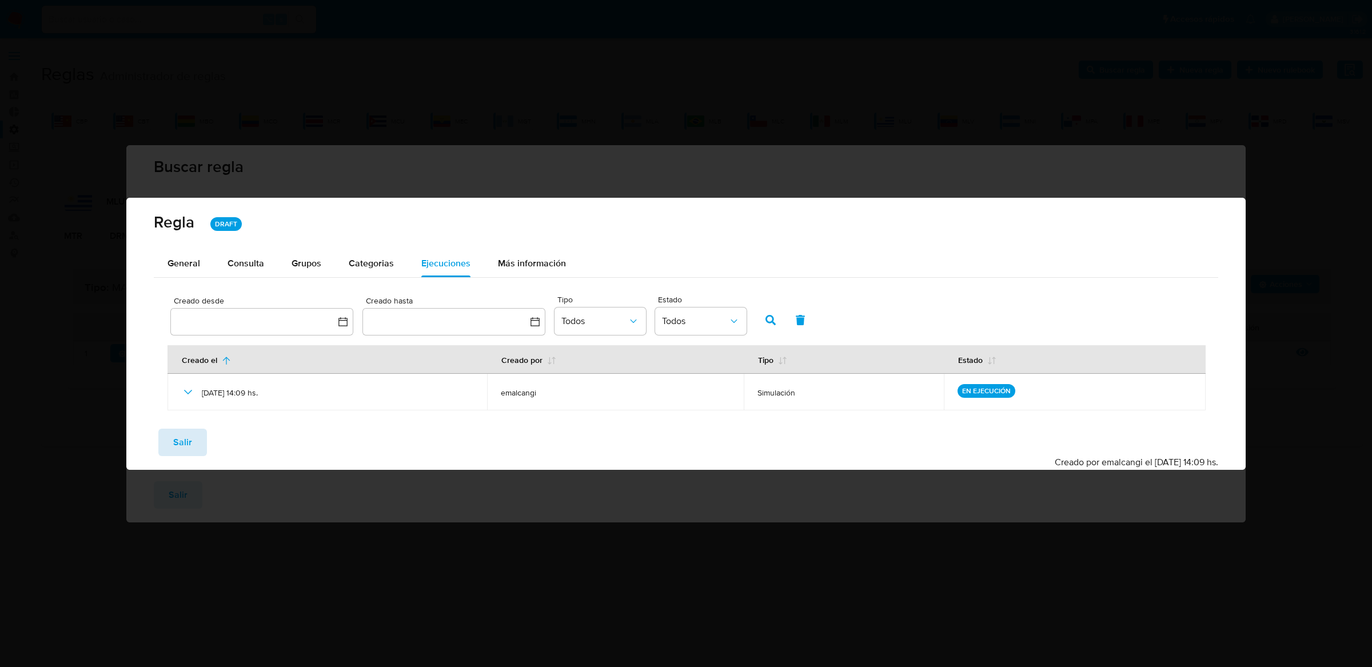
click at [173, 436] on span "Salir" at bounding box center [182, 442] width 19 height 25
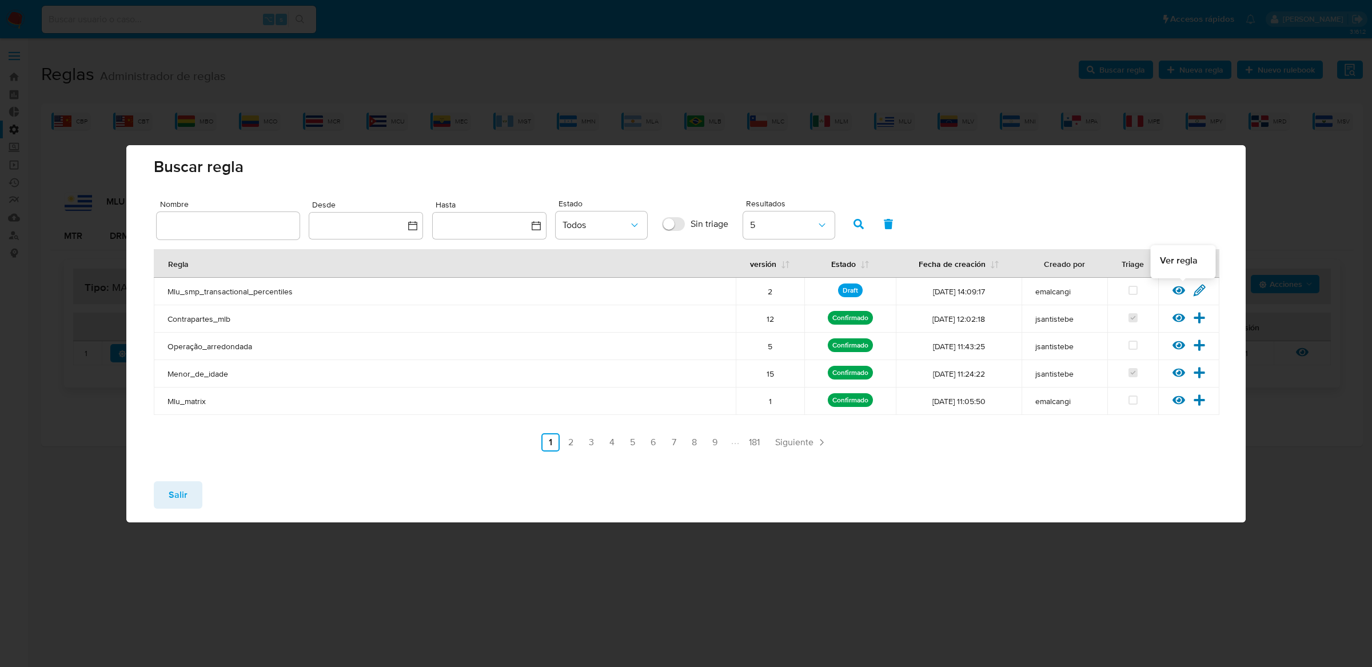
click at [1175, 286] on icon at bounding box center [1178, 290] width 13 height 13
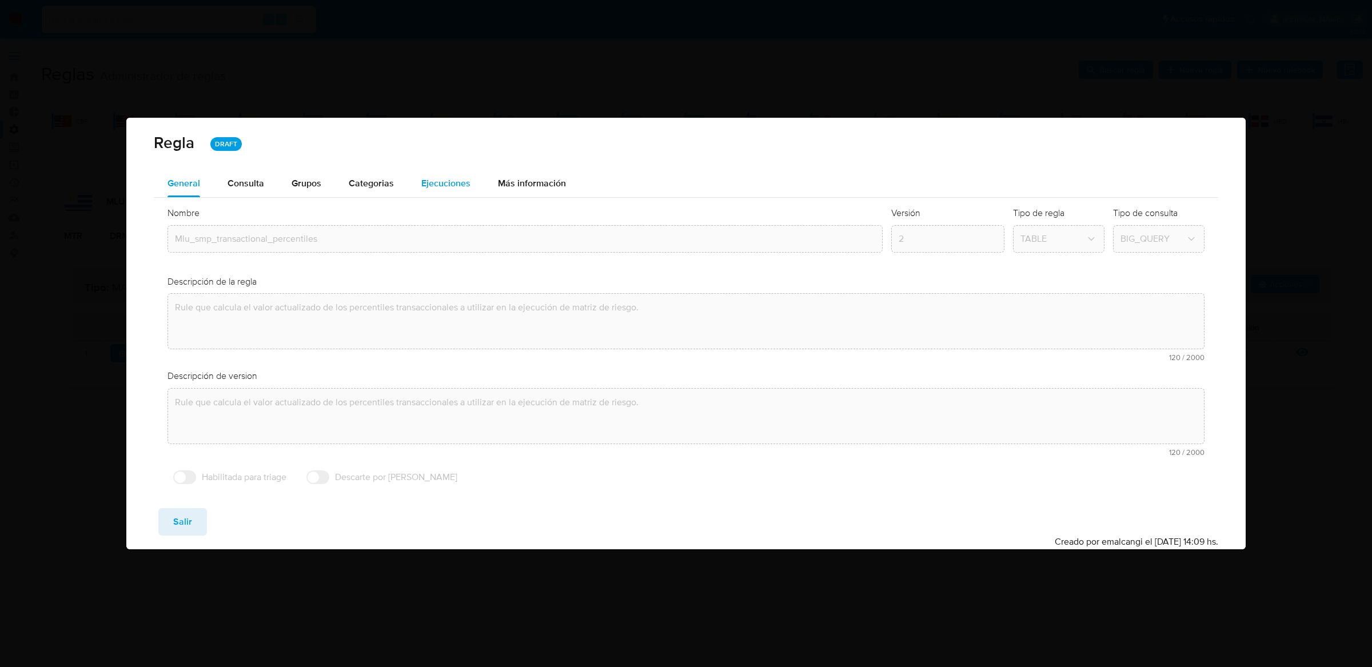
click at [459, 177] on span "Ejecuciones" at bounding box center [445, 183] width 49 height 13
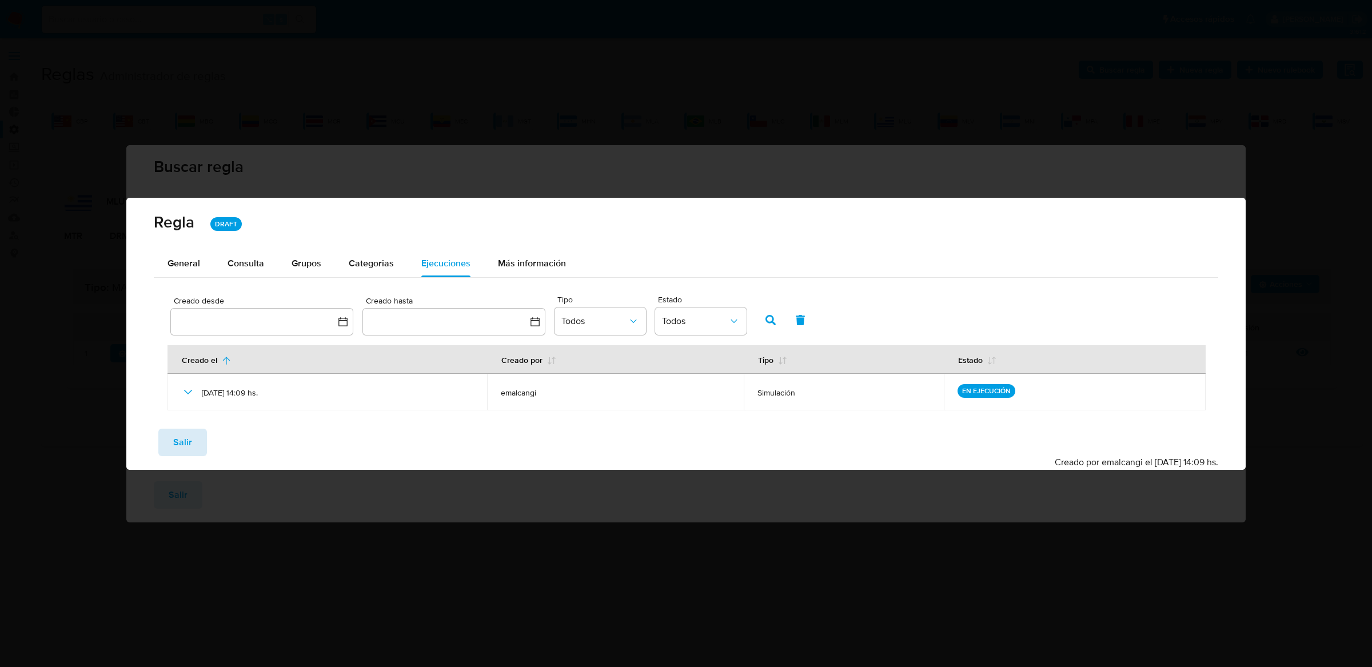
click at [188, 448] on span "Salir" at bounding box center [182, 442] width 19 height 25
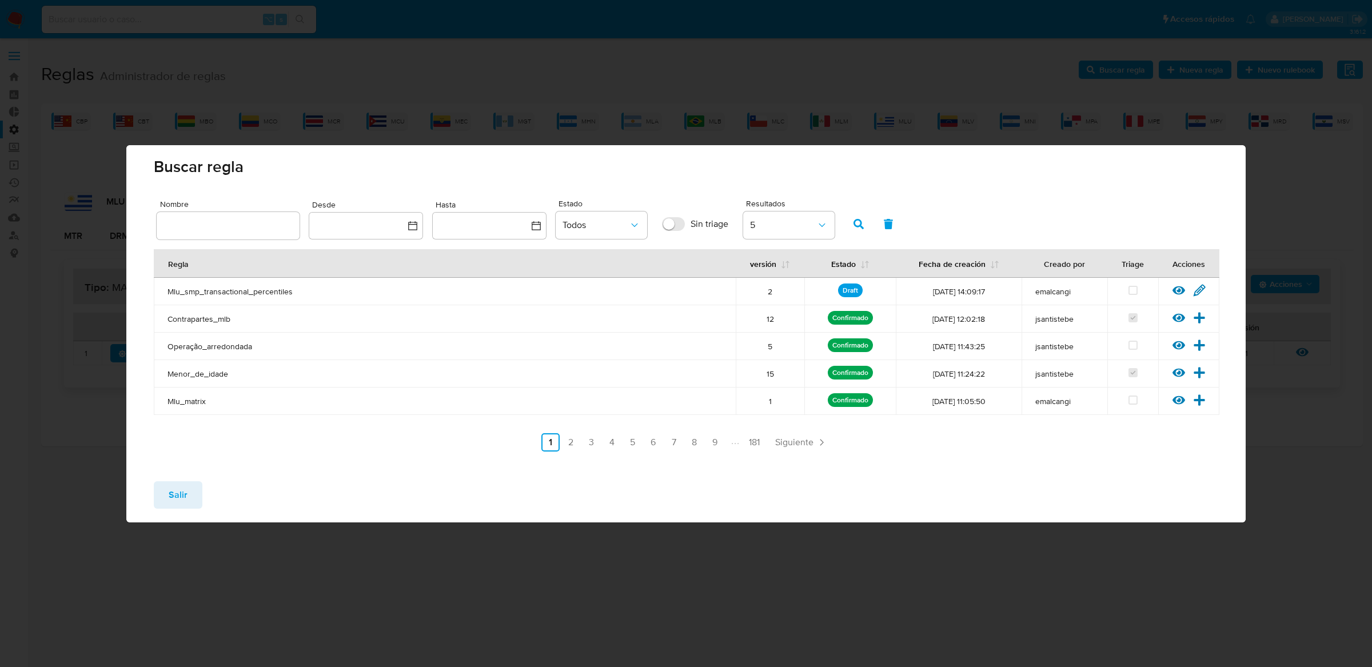
click at [1176, 292] on icon at bounding box center [1178, 290] width 13 height 13
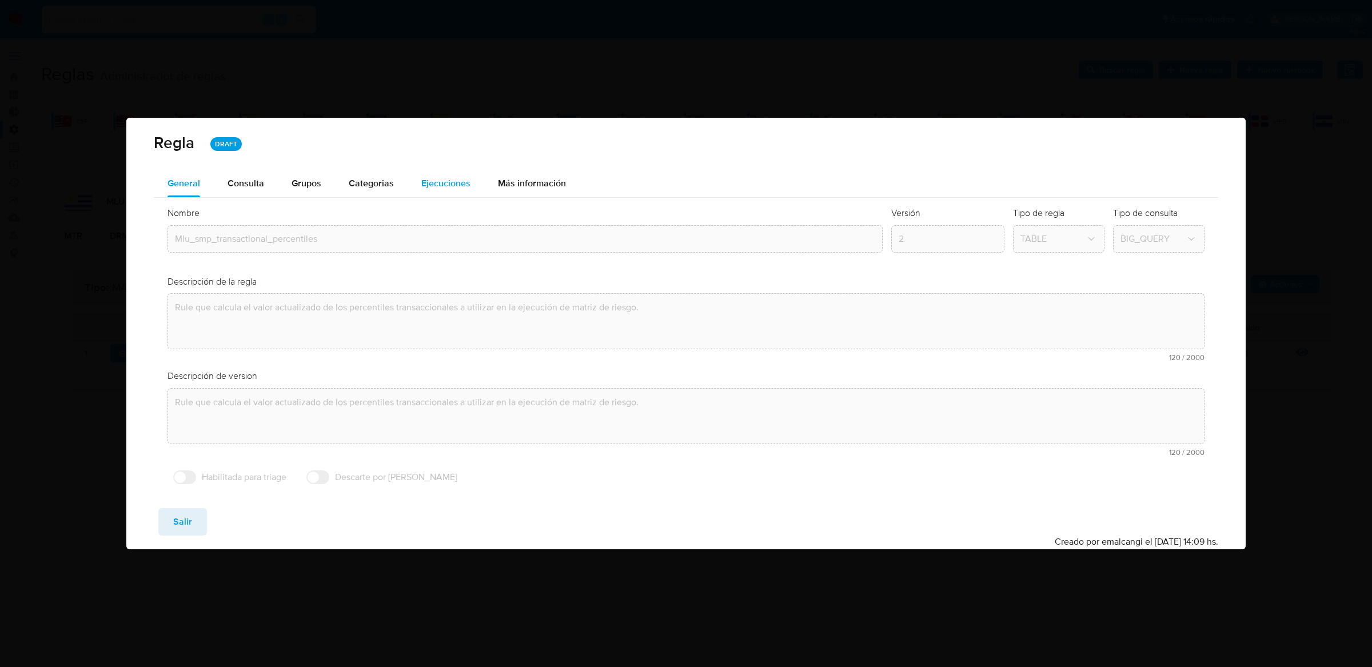
click at [440, 179] on span "Ejecuciones" at bounding box center [445, 183] width 49 height 13
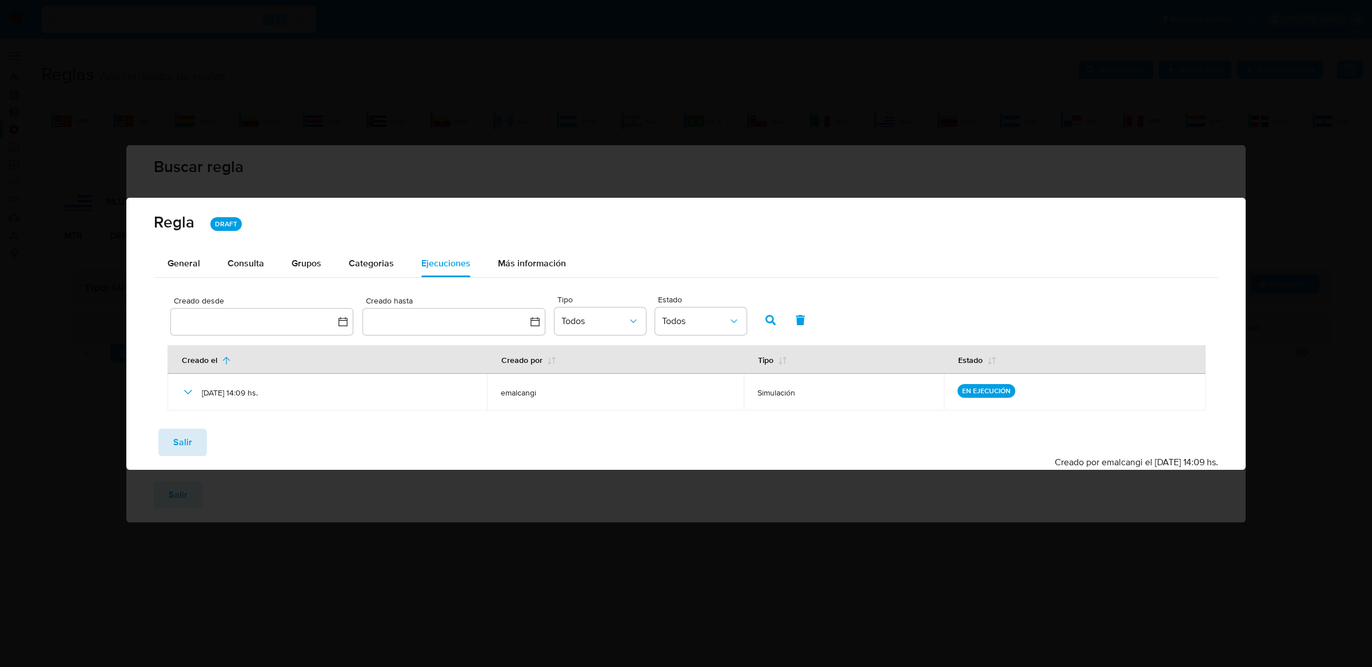
click at [196, 439] on button "Salir" at bounding box center [182, 442] width 49 height 27
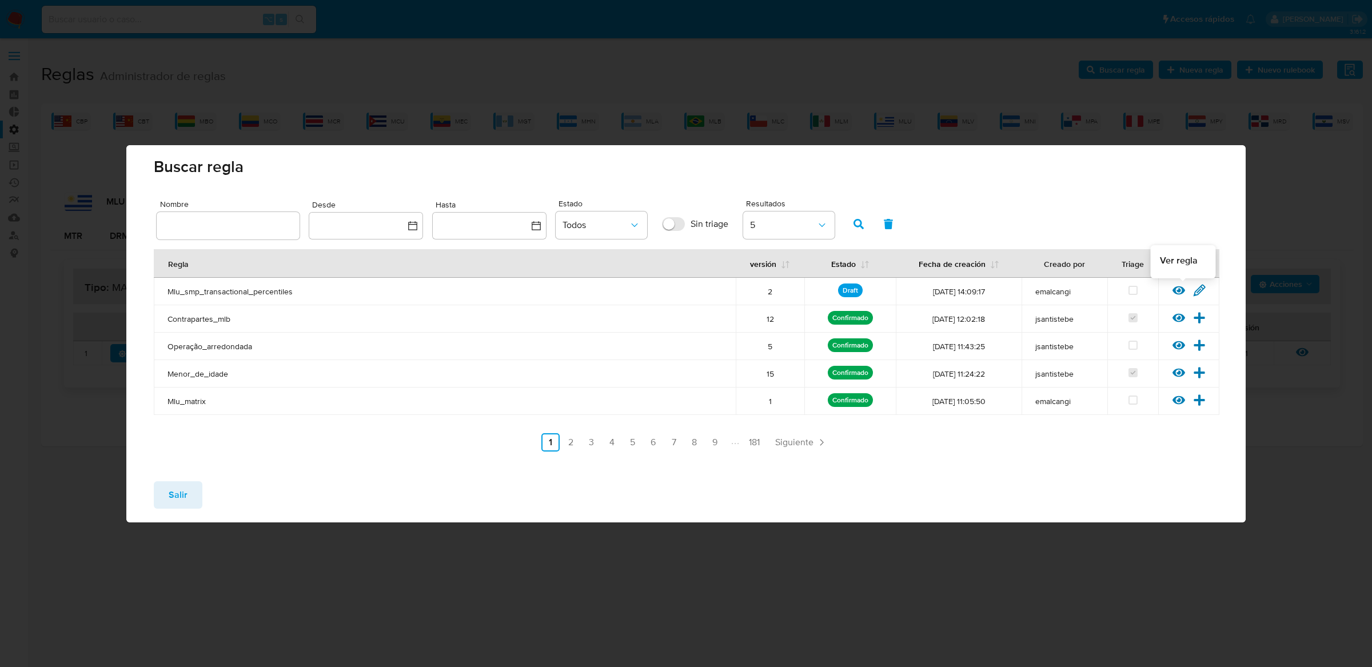
click at [1174, 289] on icon at bounding box center [1178, 290] width 13 height 9
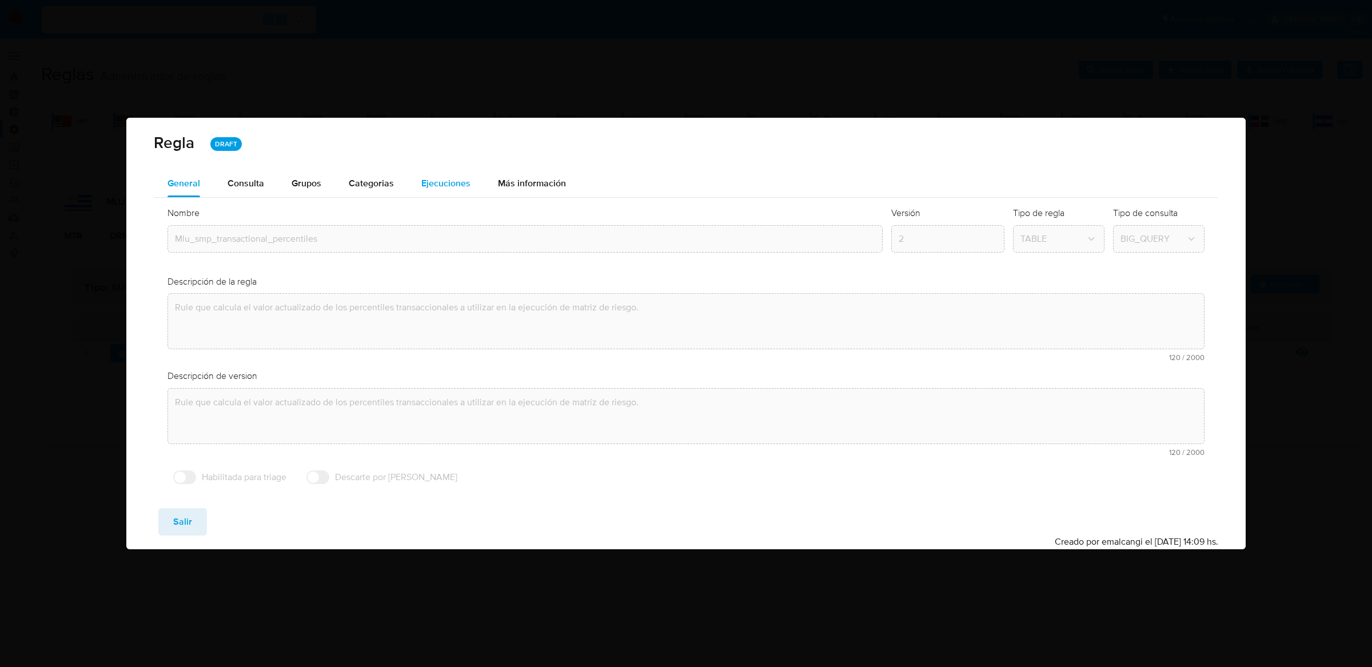
click at [444, 190] on div "Ejecuciones" at bounding box center [445, 183] width 49 height 27
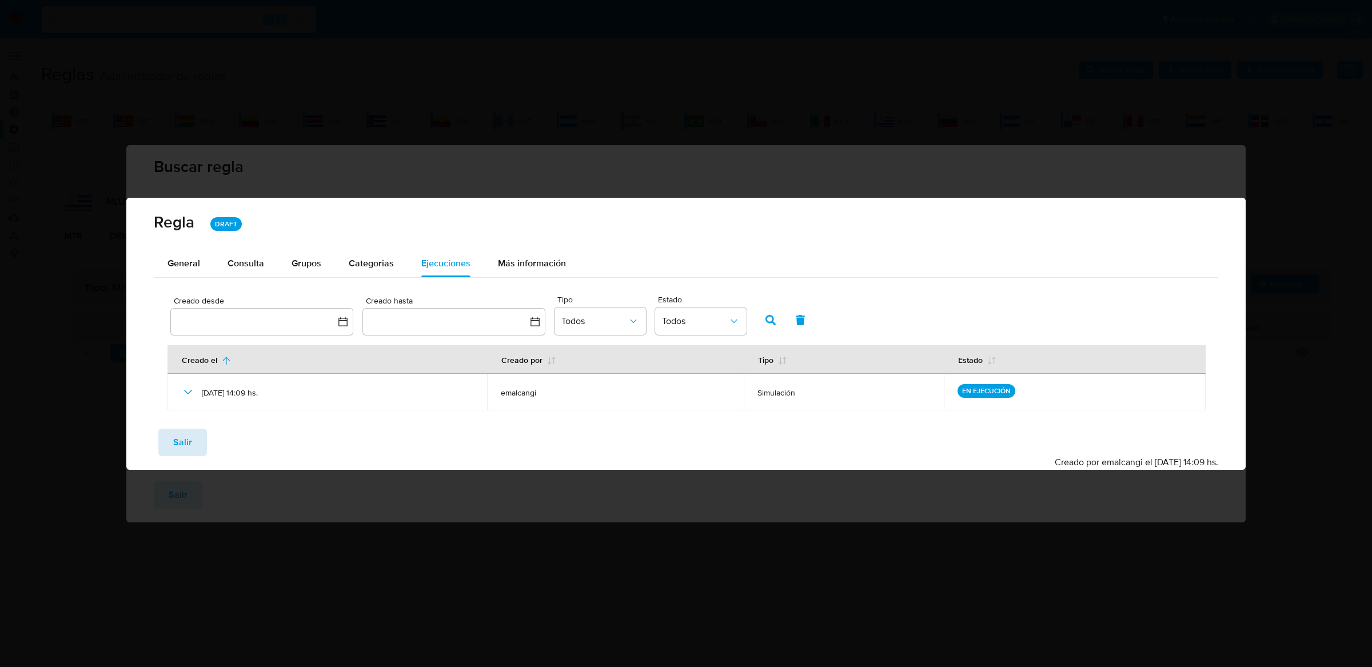
click at [186, 450] on span "Salir" at bounding box center [182, 442] width 19 height 25
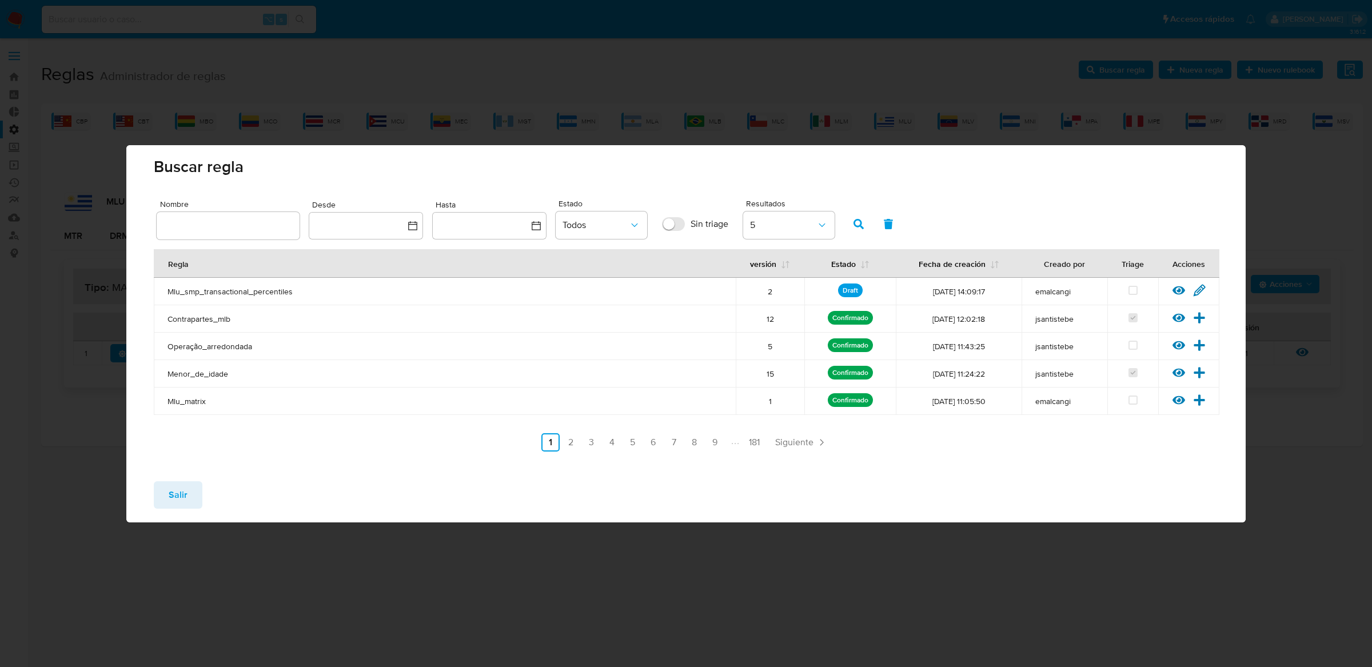
click at [1176, 284] on icon at bounding box center [1178, 290] width 13 height 13
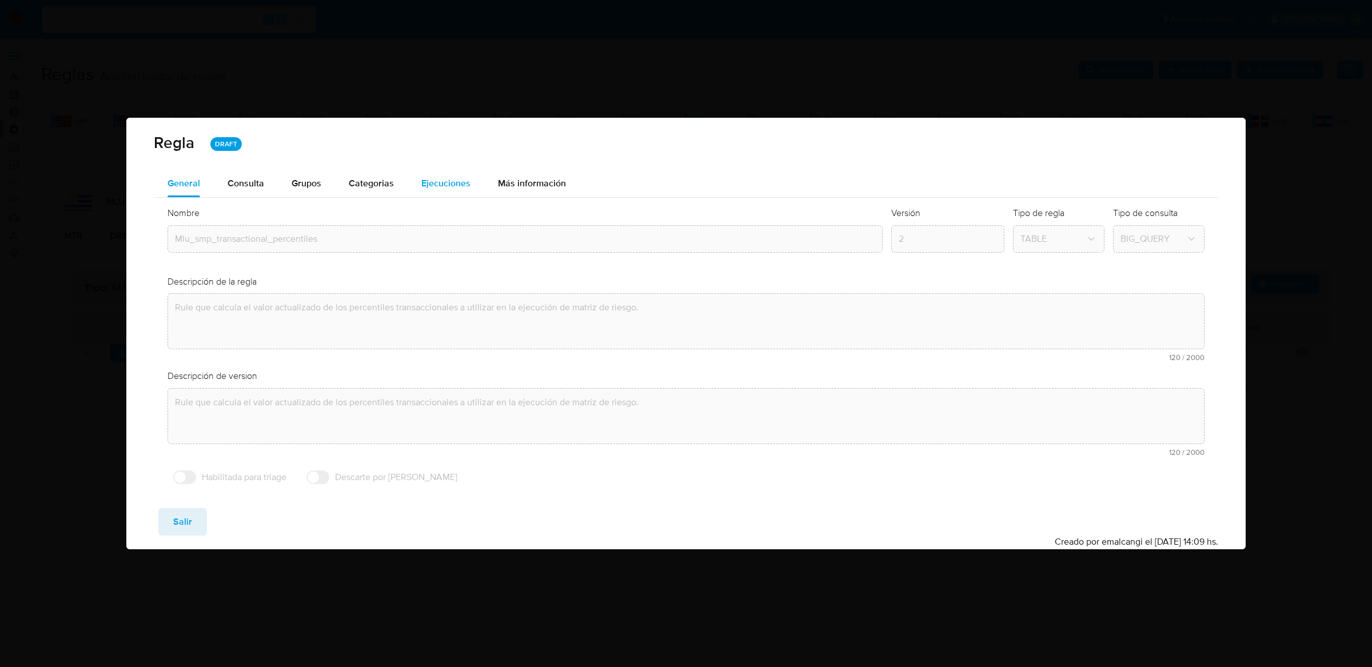
click at [430, 186] on span "Ejecuciones" at bounding box center [445, 183] width 49 height 13
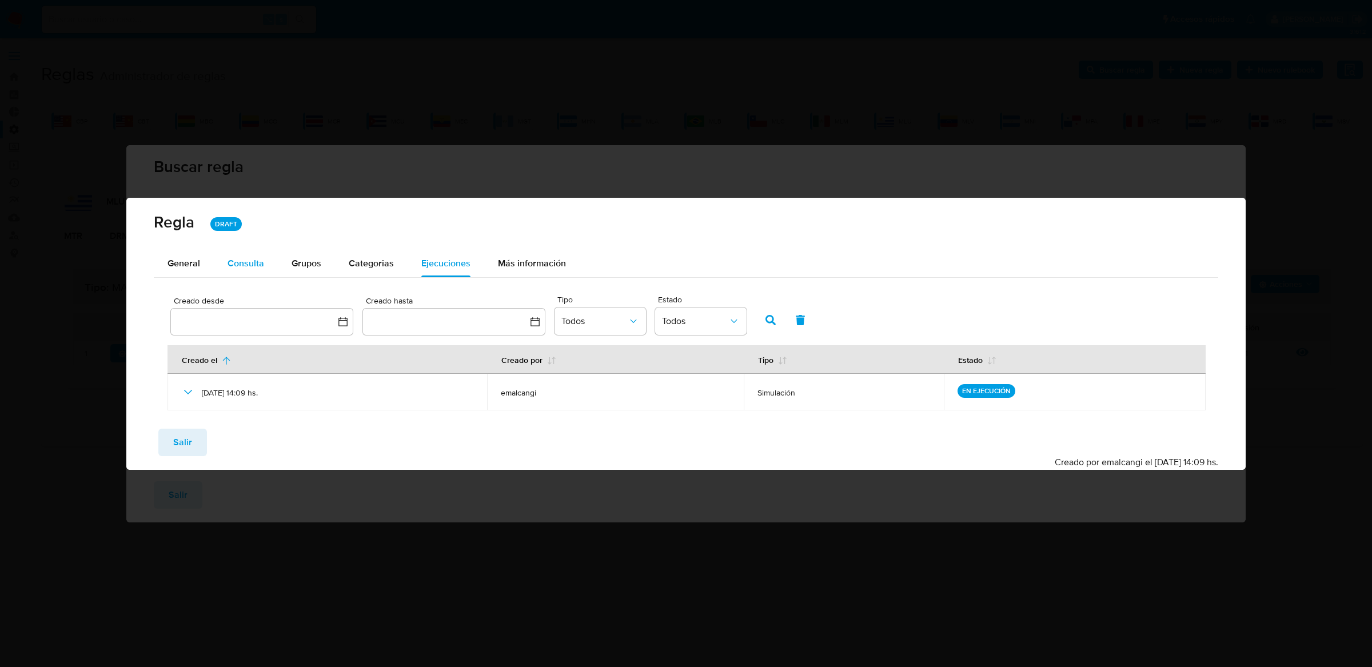
click at [248, 268] on div "Consulta" at bounding box center [246, 263] width 37 height 9
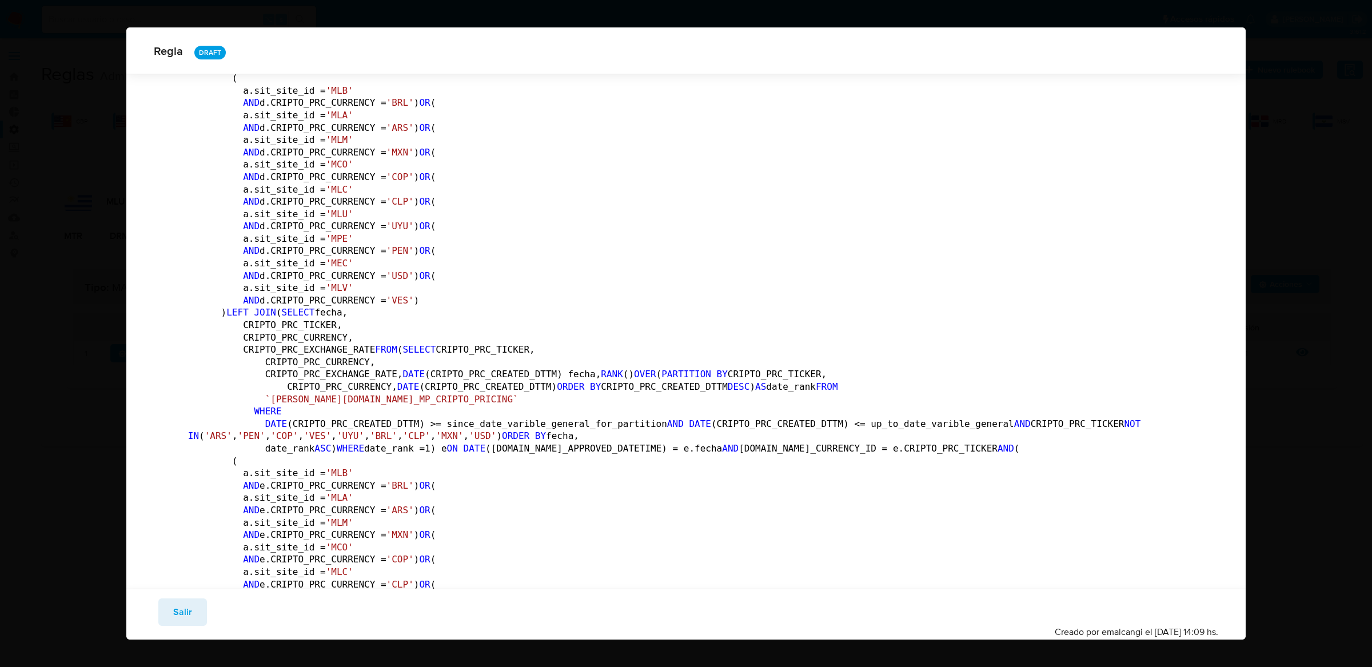
scroll to position [1411, 0]
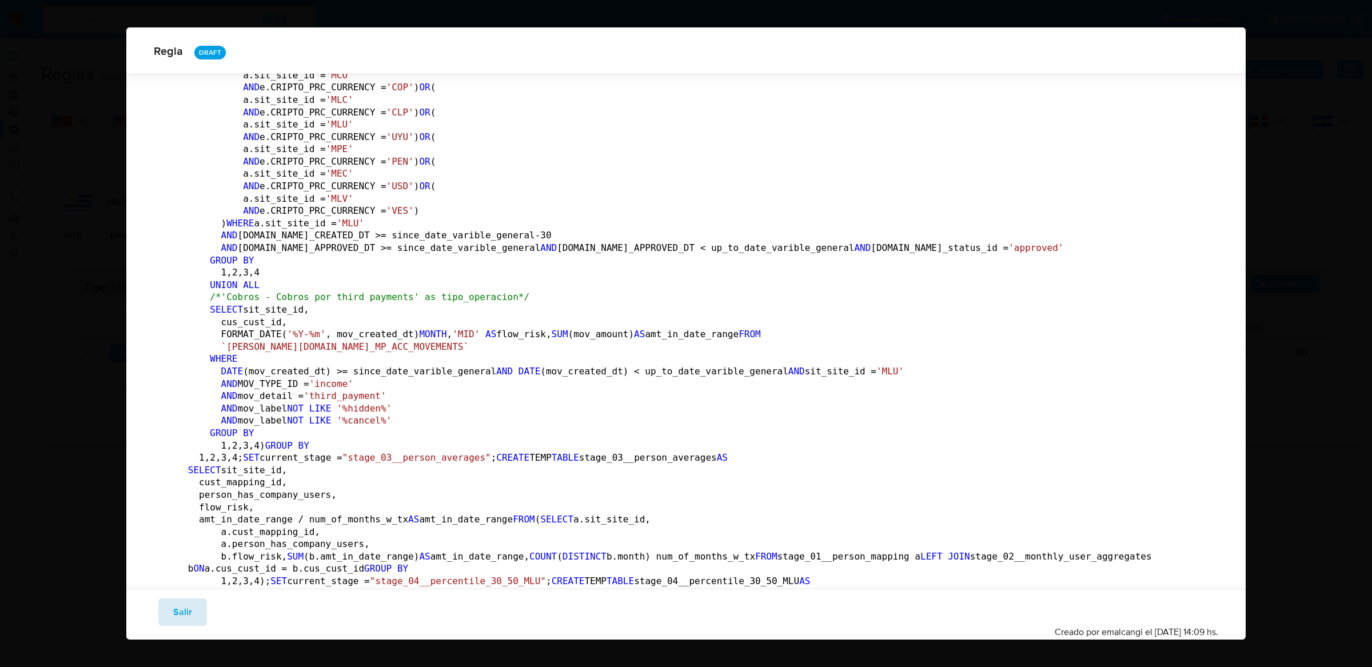
click at [183, 611] on span "Salir" at bounding box center [182, 612] width 19 height 25
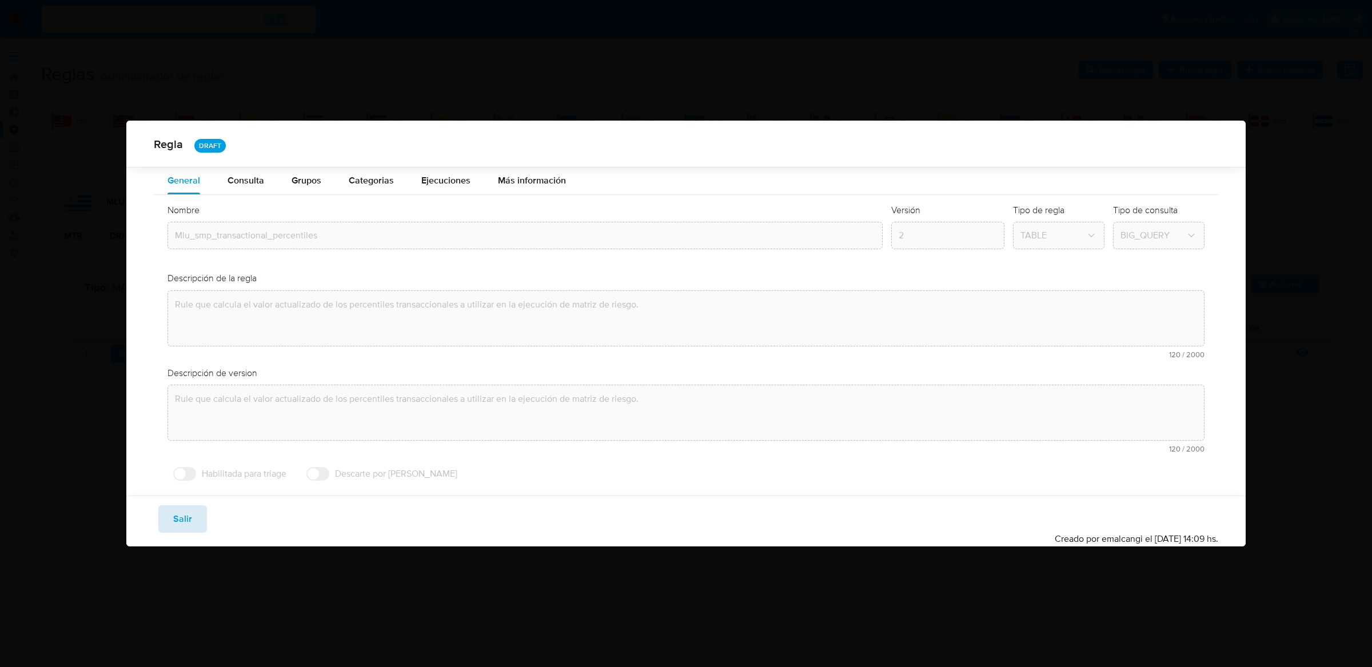
scroll to position [0, 0]
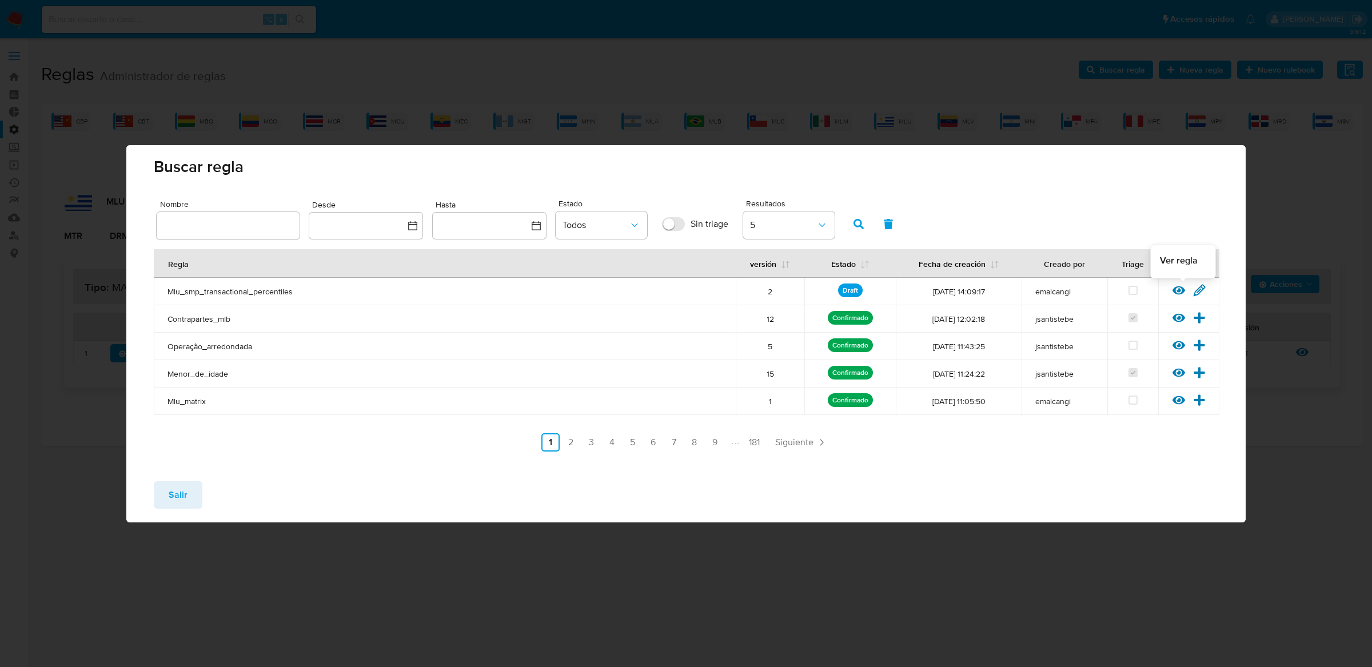
click at [1174, 285] on icon at bounding box center [1178, 290] width 13 height 13
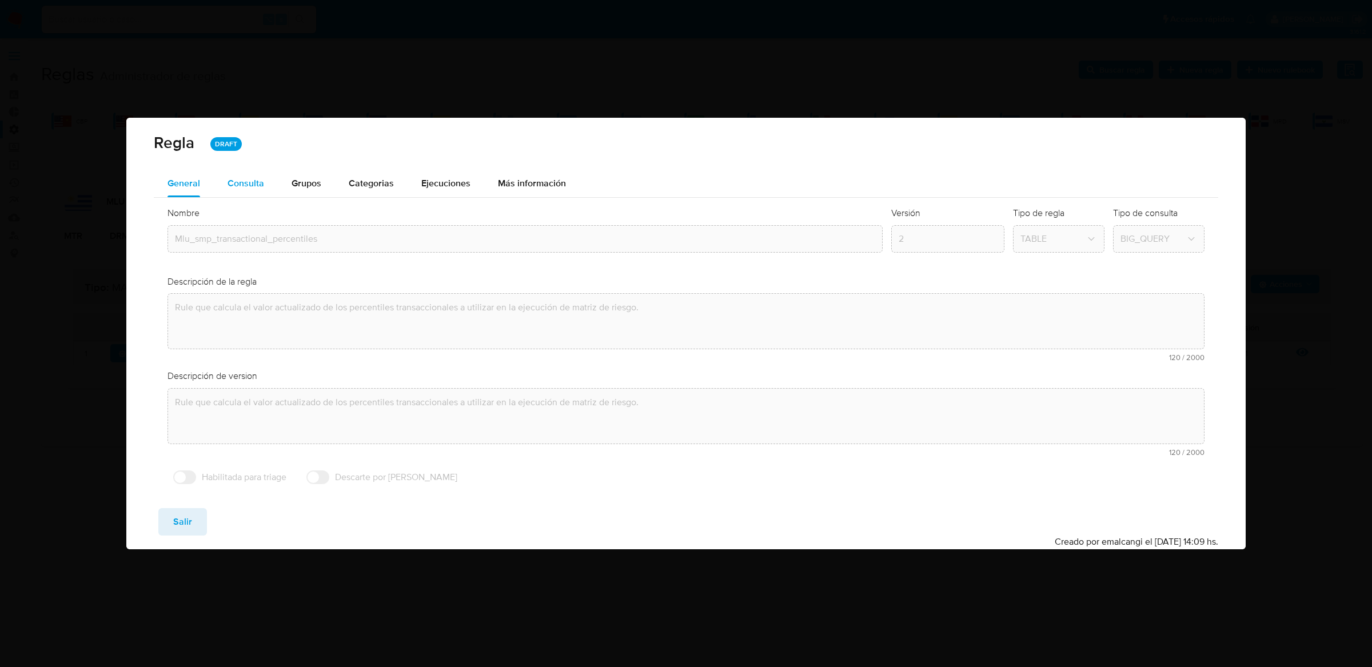
click at [243, 186] on div "Consulta" at bounding box center [246, 183] width 37 height 9
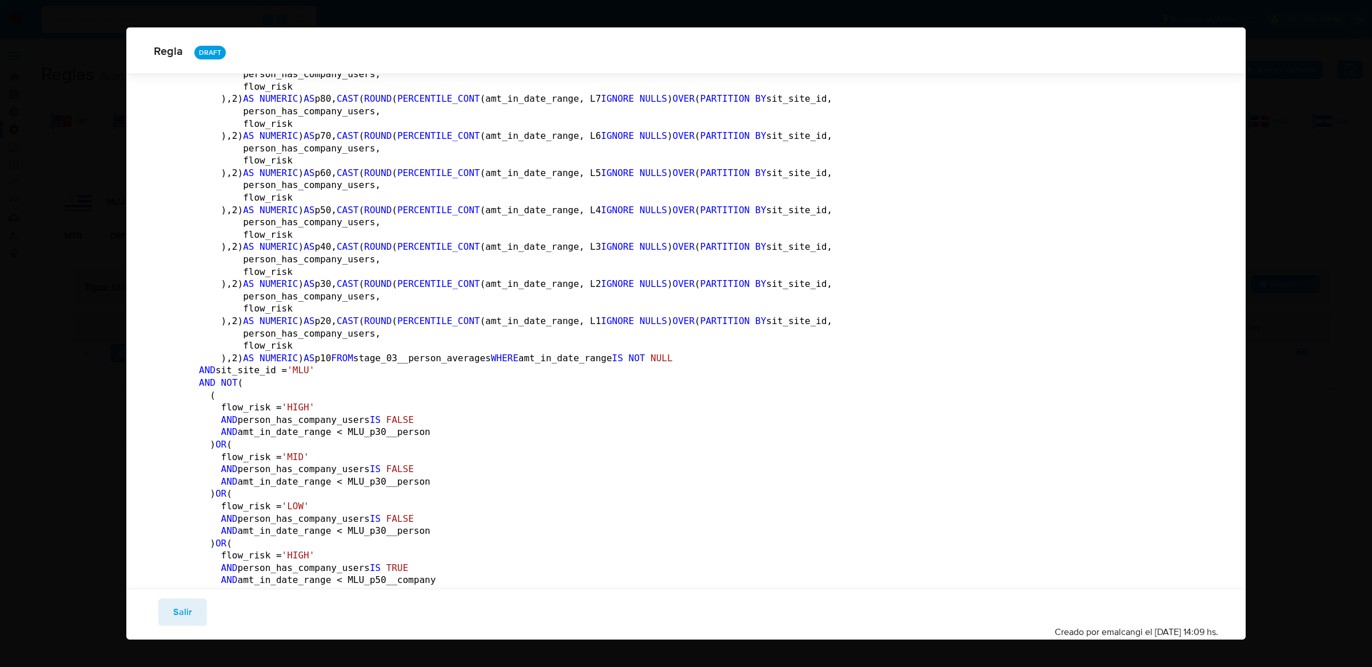
scroll to position [2692, 0]
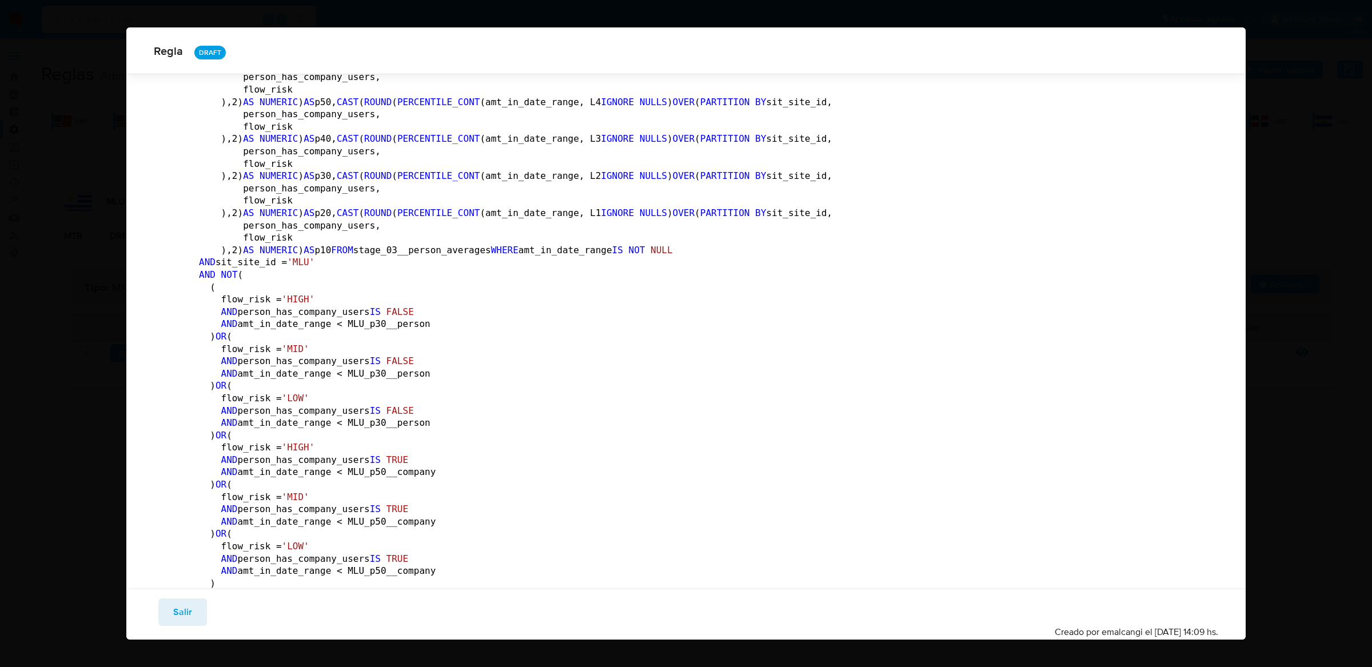
click at [384, 365] on code "--MLU /********* PERCENTILES *********/ /* --------------------Stage 00--------…" at bounding box center [680, 370] width 985 height 5855
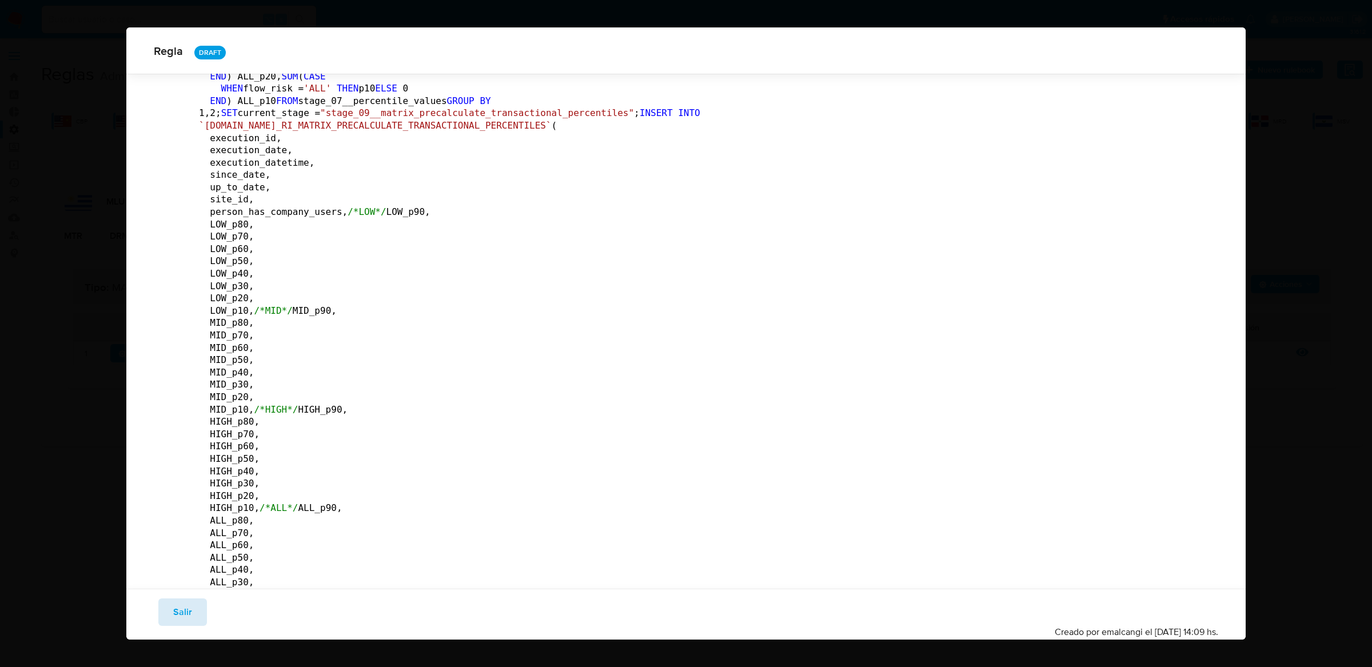
click at [186, 625] on span "Salir" at bounding box center [182, 612] width 19 height 25
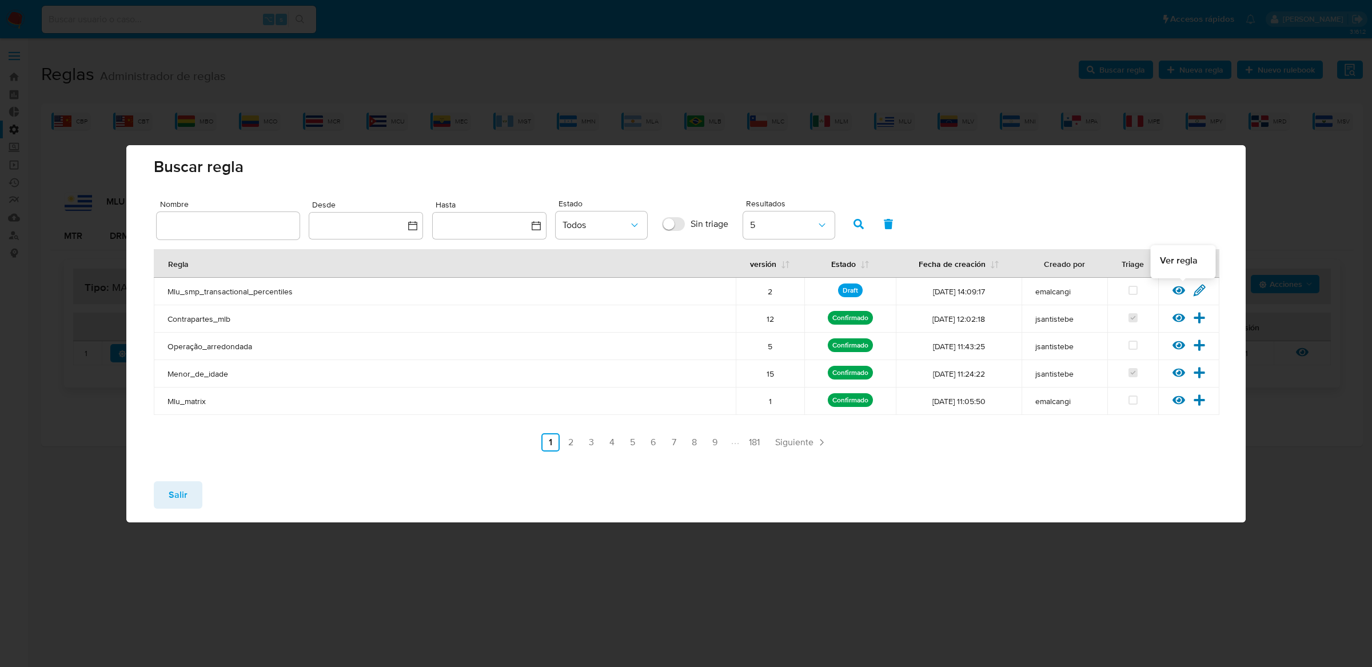
click at [1181, 290] on icon at bounding box center [1178, 290] width 13 height 13
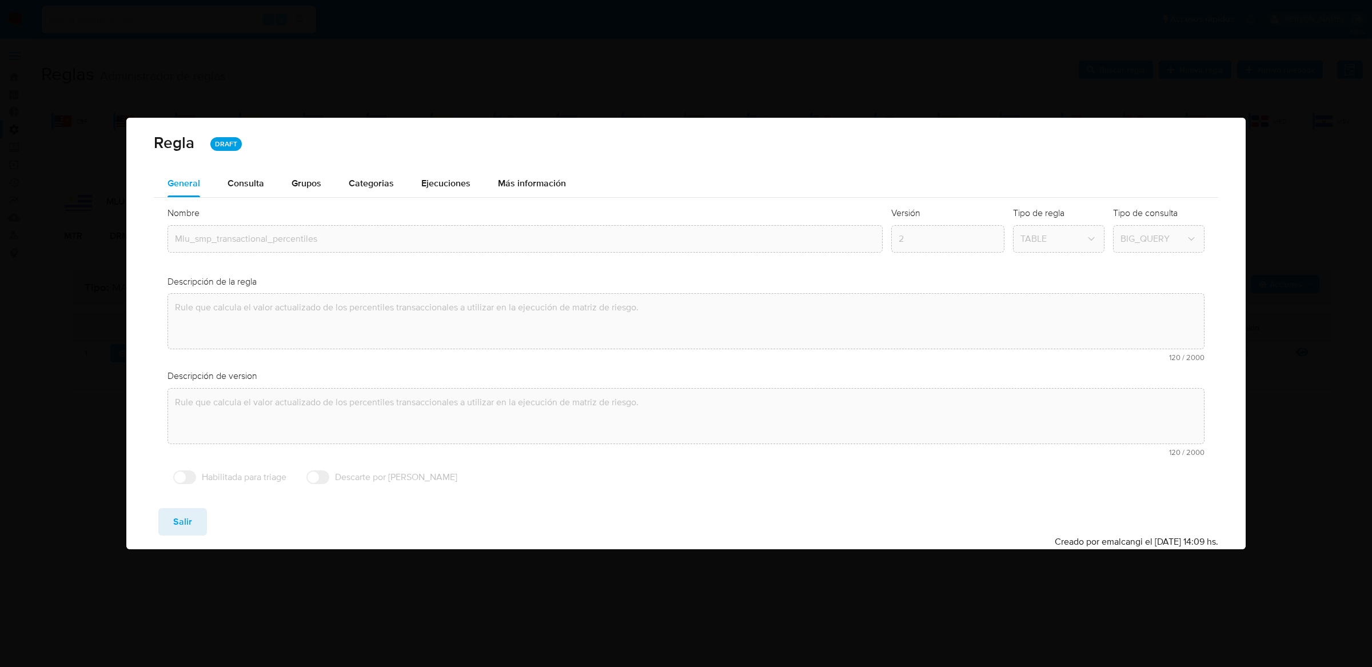
click at [462, 168] on div "Regla DRAFT" at bounding box center [685, 144] width 1119 height 52
click at [461, 178] on span "Ejecuciones" at bounding box center [445, 183] width 49 height 13
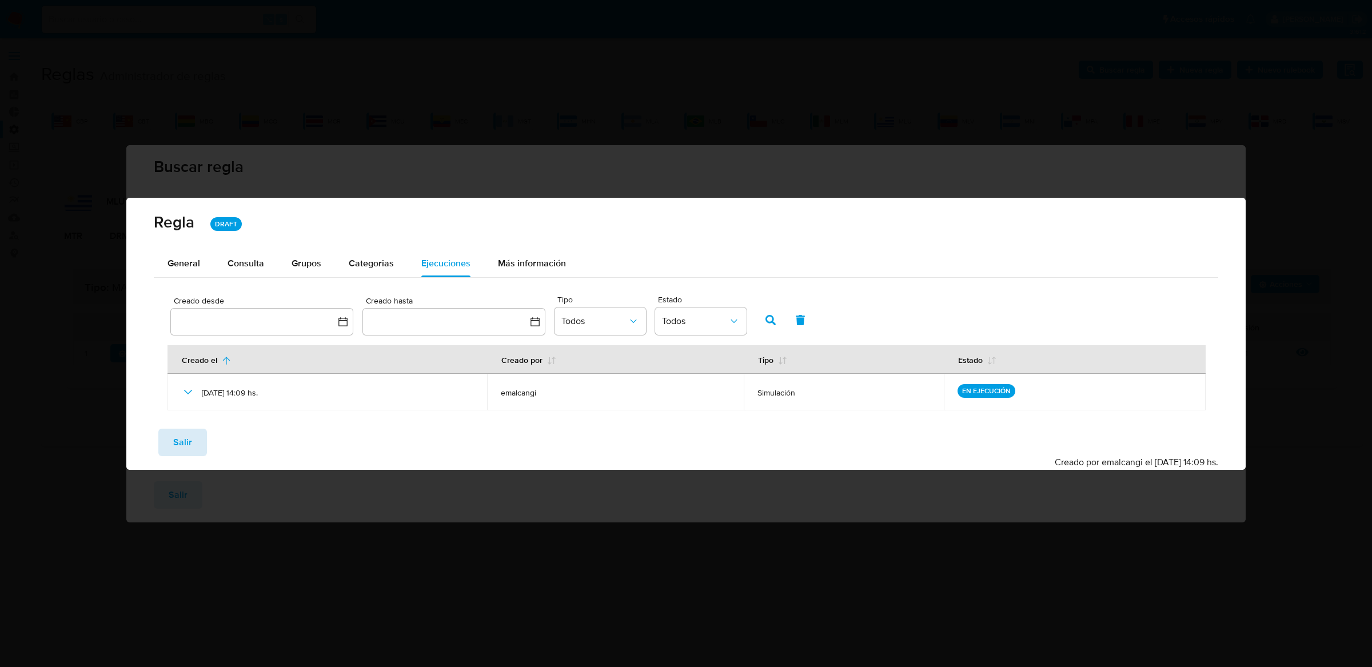
click at [180, 444] on span "Salir" at bounding box center [182, 442] width 19 height 25
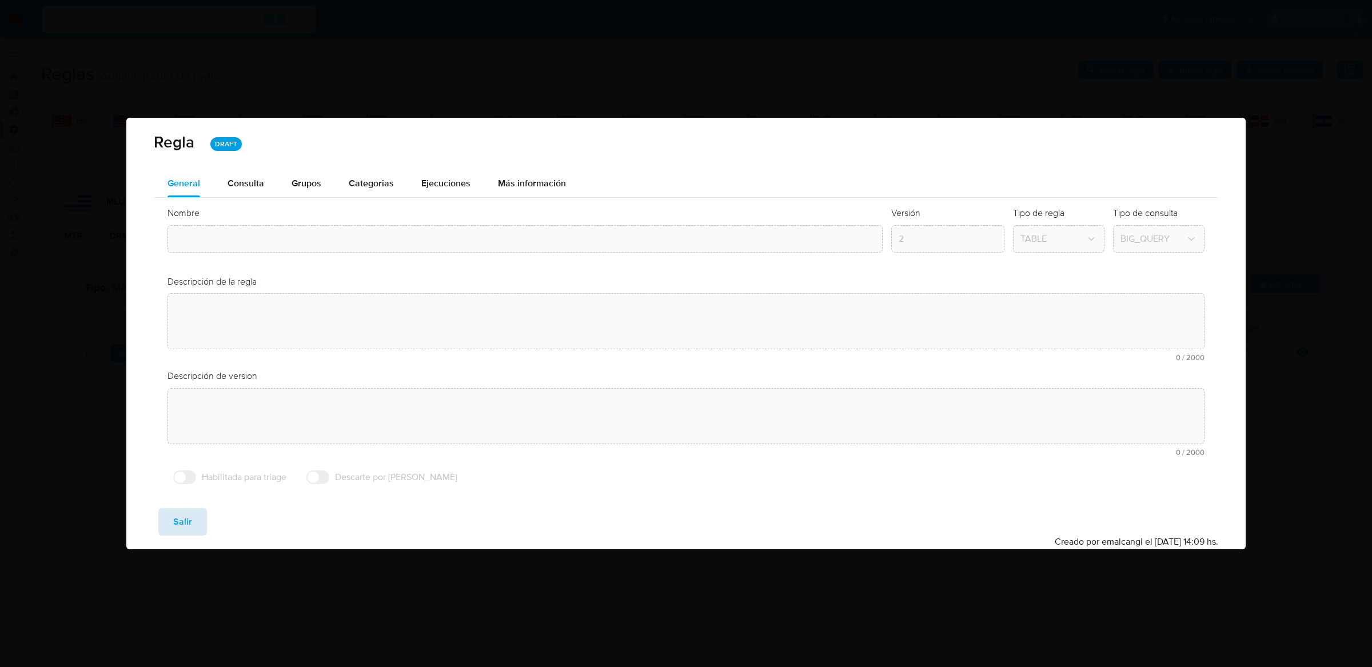
type input "Mlu_smp_transactional_percentiles"
type textarea "Rule que calcula el valor actualizado de los percentiles transaccionales a util…"
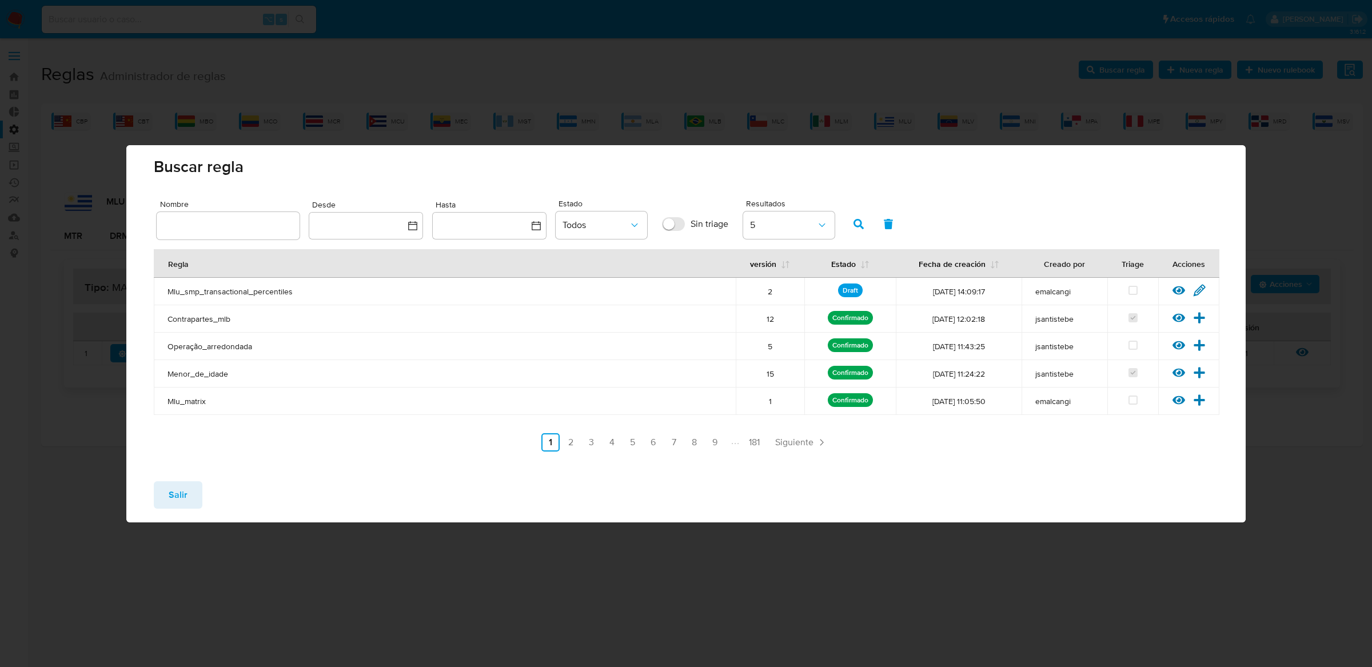
click at [1167, 291] on div "Ver regla Editar regla" at bounding box center [1188, 291] width 61 height 15
click at [1170, 291] on div "Ver regla Editar regla" at bounding box center [1188, 291] width 61 height 15
click at [1175, 290] on icon at bounding box center [1178, 290] width 13 height 13
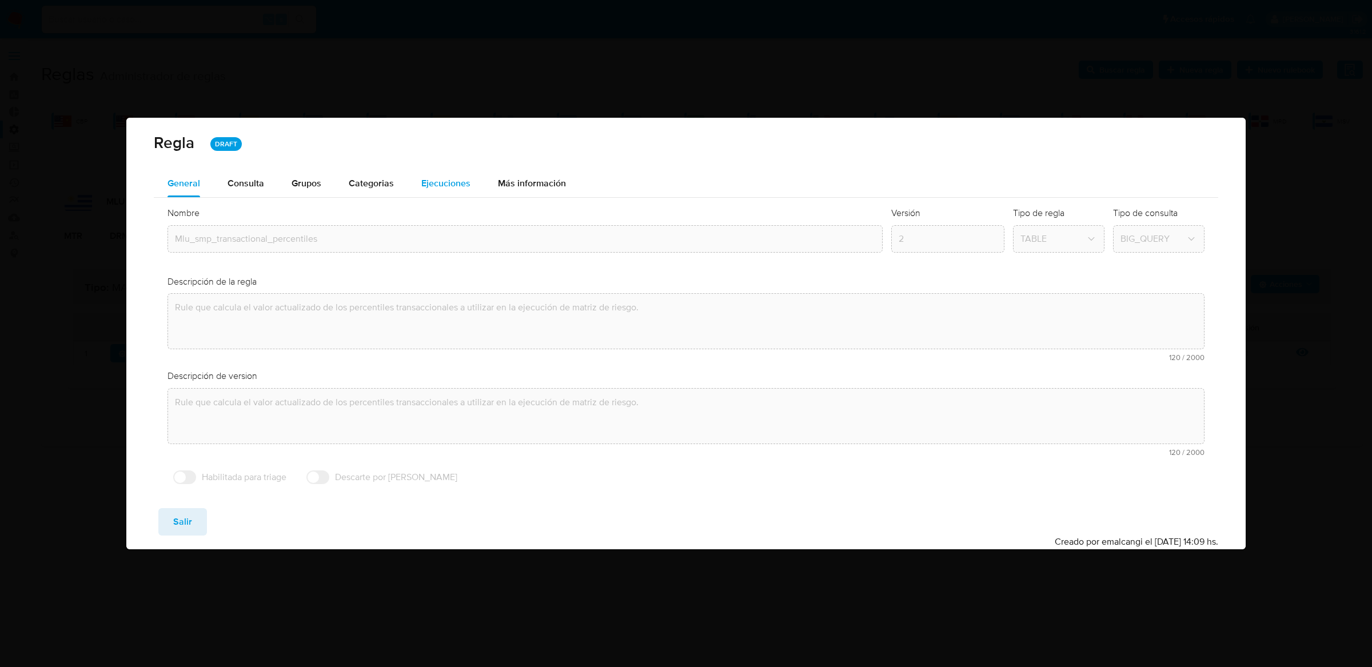
click at [458, 194] on div "Ejecuciones" at bounding box center [445, 183] width 49 height 27
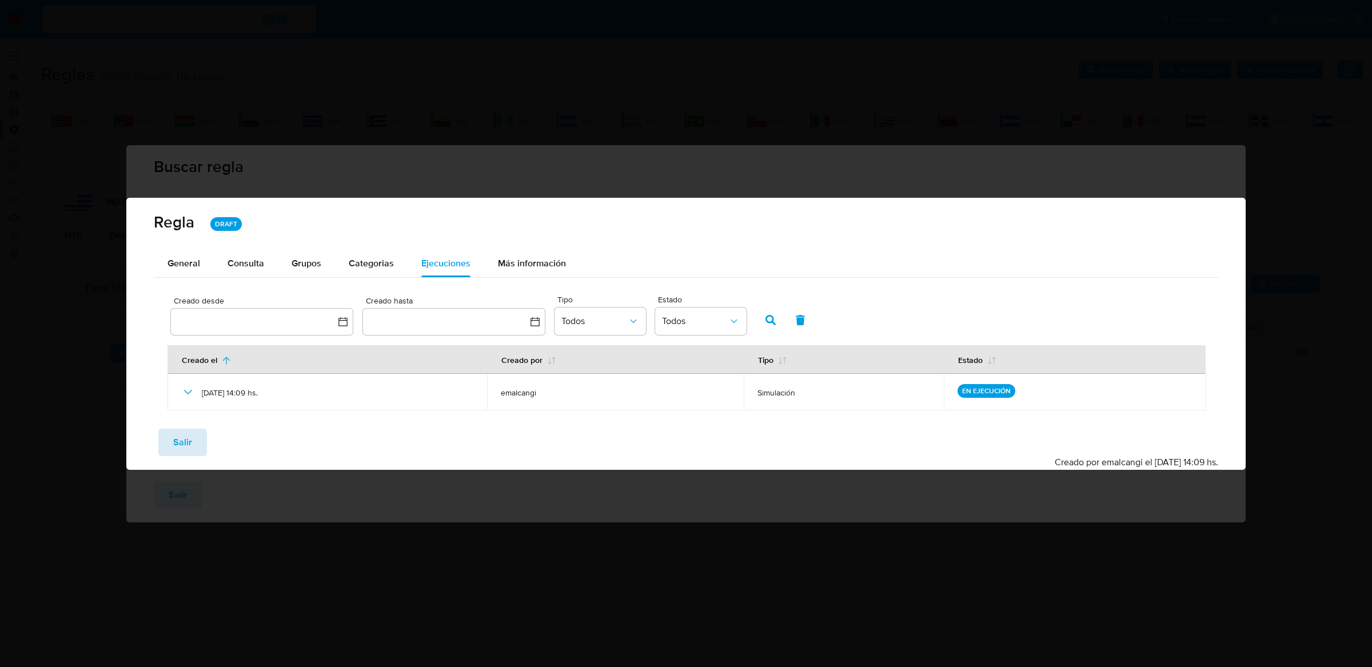
click at [196, 441] on button "Salir" at bounding box center [182, 442] width 49 height 27
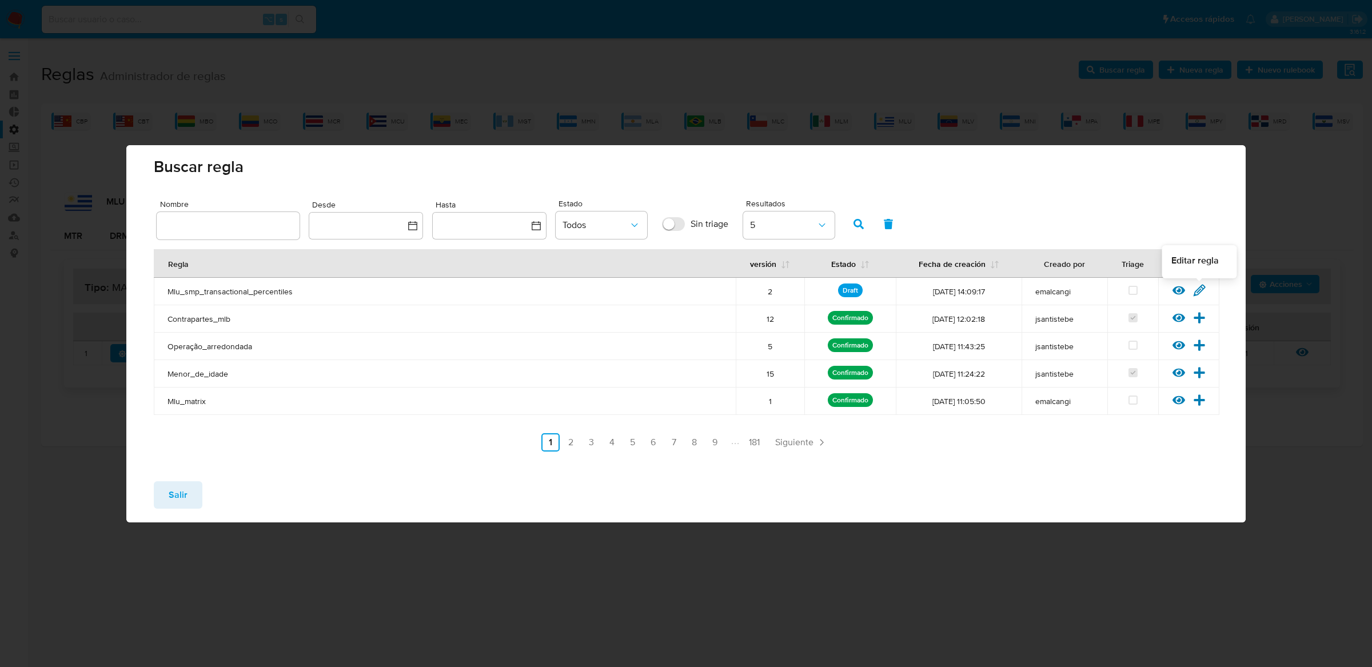
click at [1198, 292] on icon at bounding box center [1199, 290] width 11 height 11
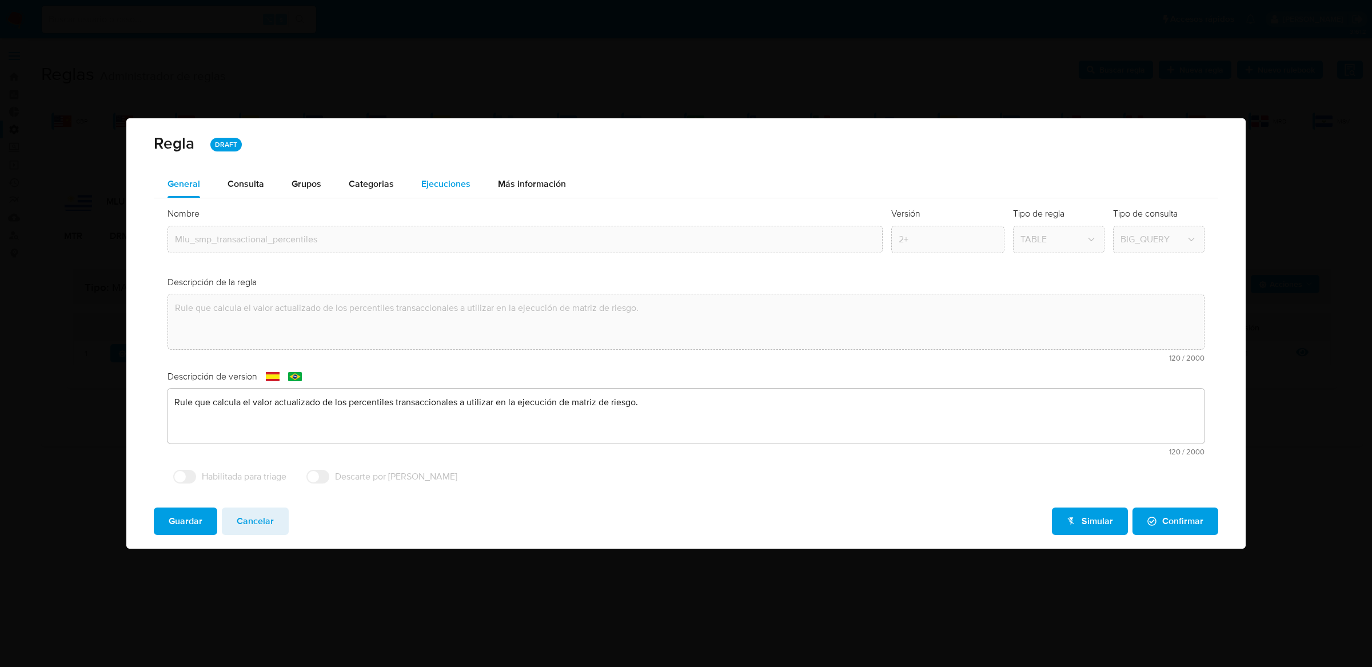
click at [437, 183] on span "Ejecuciones" at bounding box center [445, 183] width 49 height 13
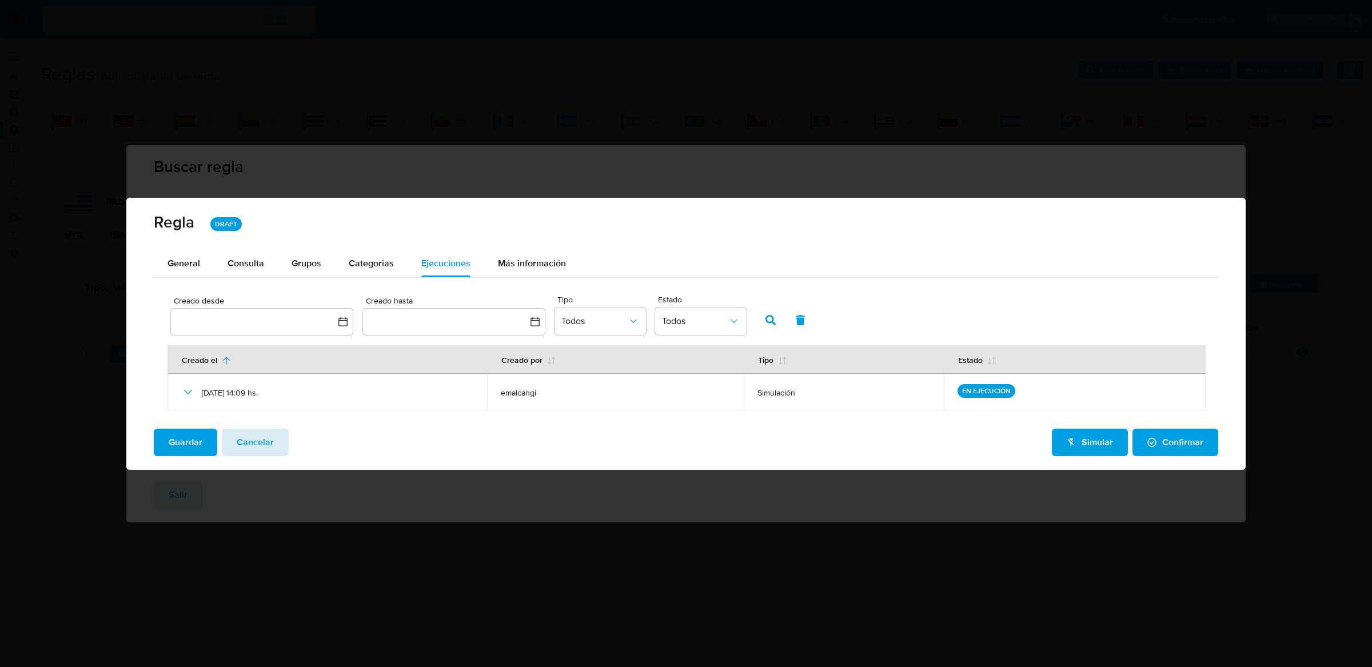
click at [257, 437] on span "Cancelar" at bounding box center [255, 442] width 37 height 25
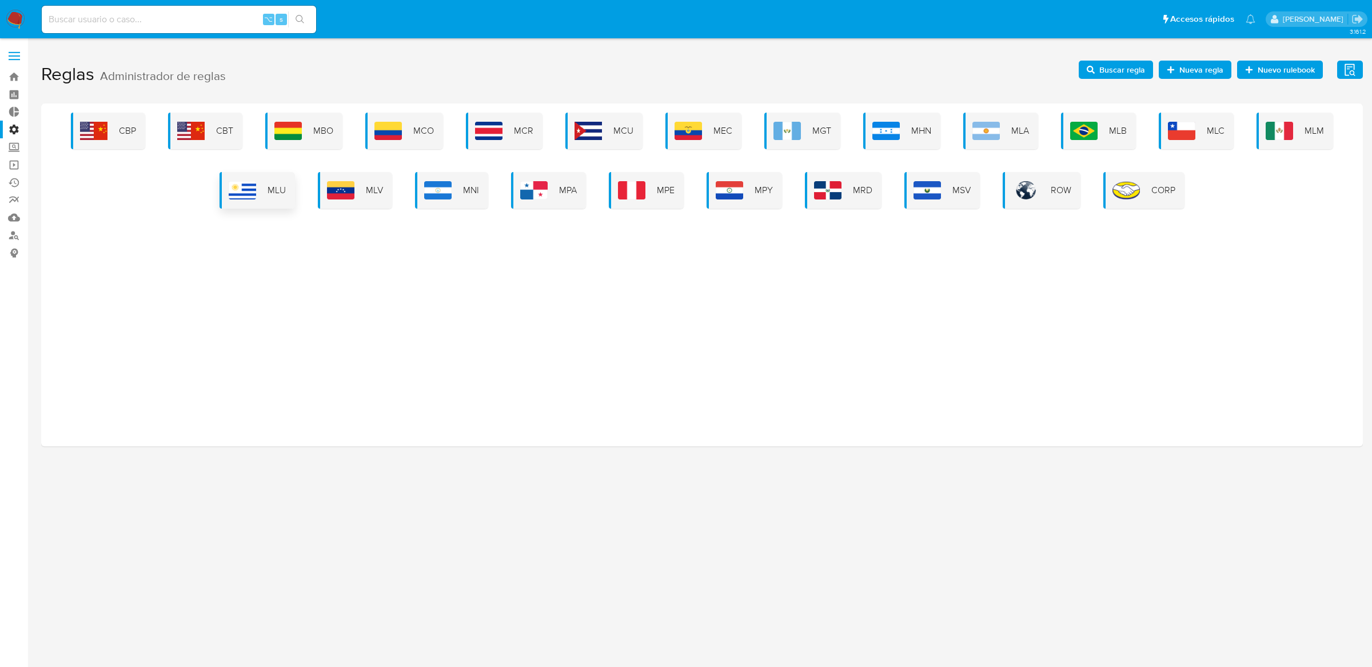
click at [257, 201] on div "MLU" at bounding box center [257, 190] width 75 height 37
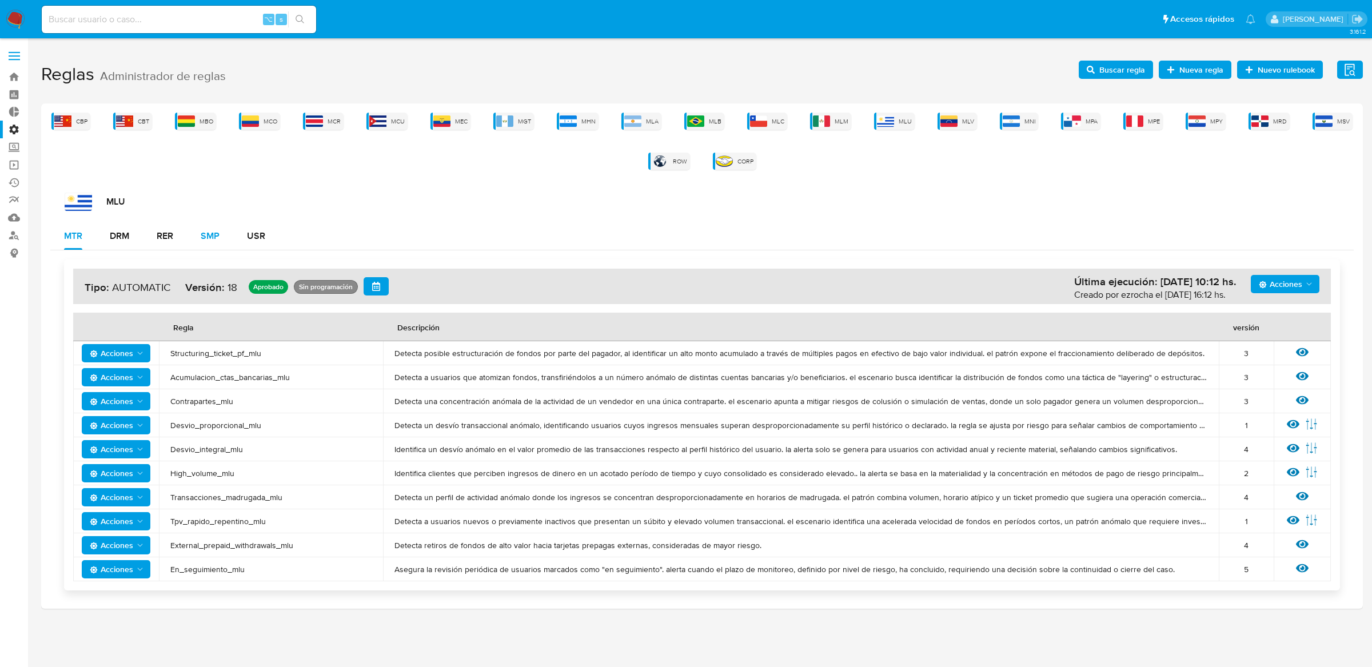
click at [219, 233] on div "SMP" at bounding box center [210, 236] width 19 height 9
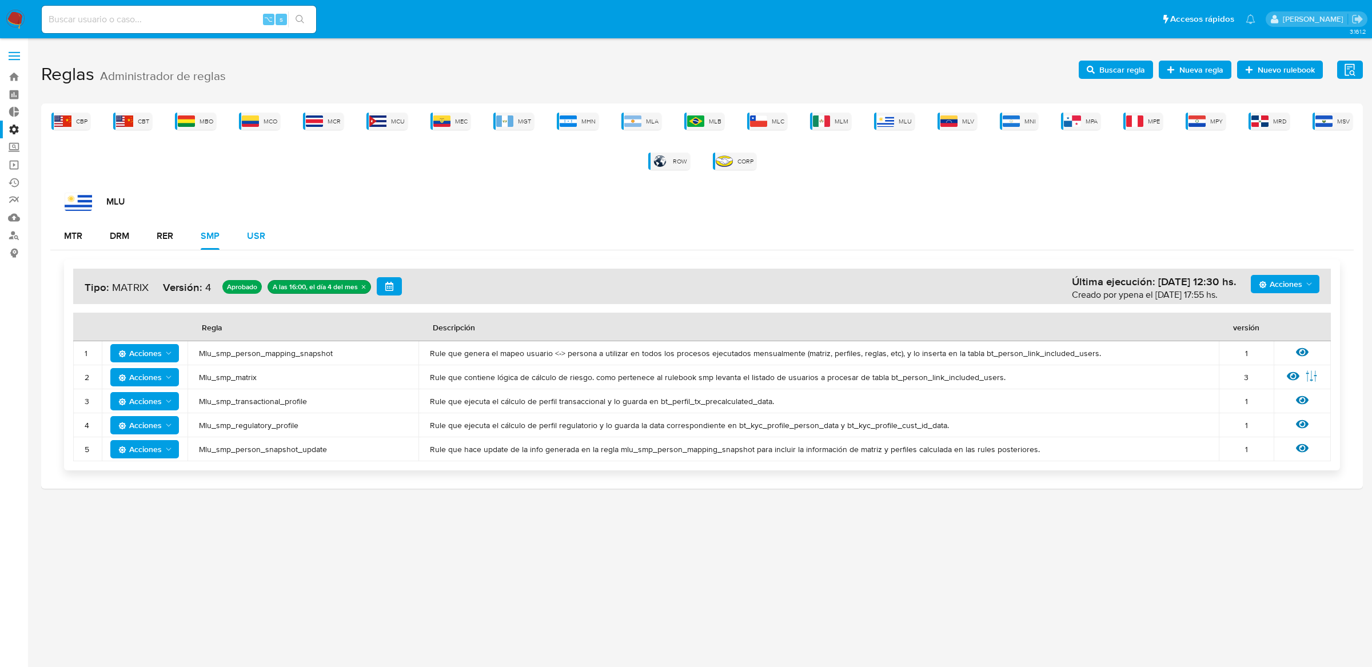
click at [243, 233] on button "USR" at bounding box center [256, 235] width 46 height 27
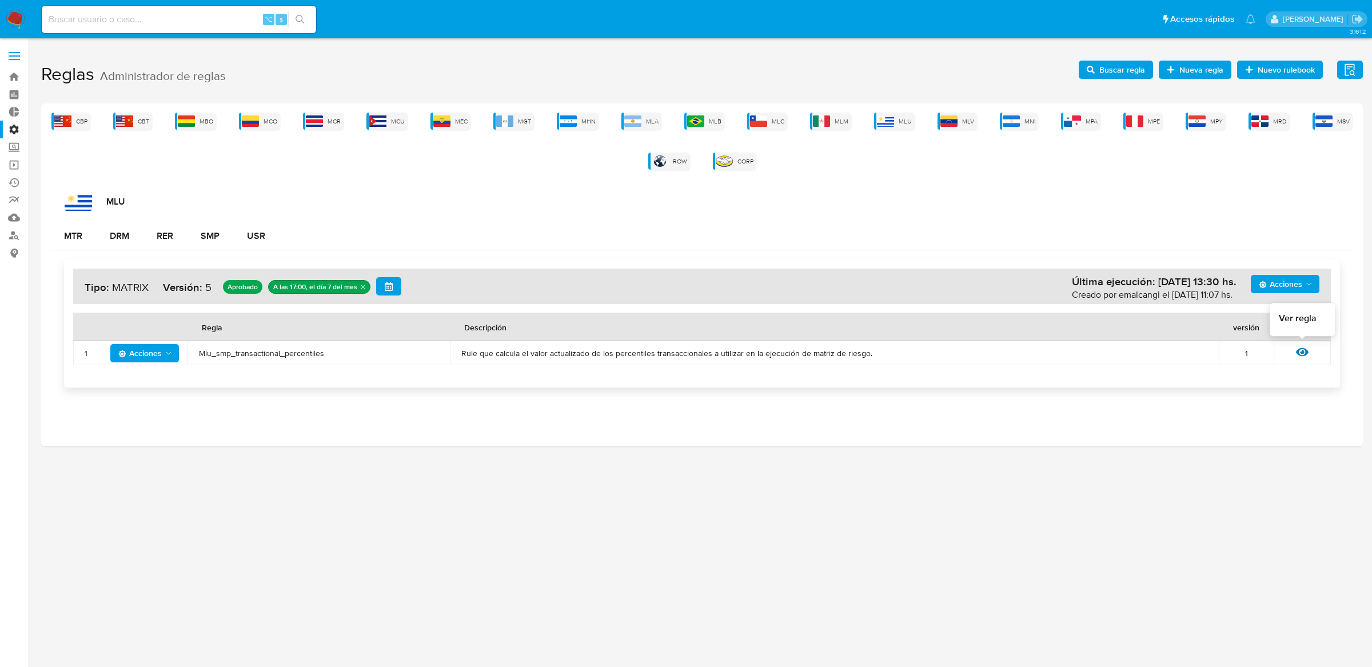
click at [1297, 355] on icon at bounding box center [1302, 352] width 13 height 13
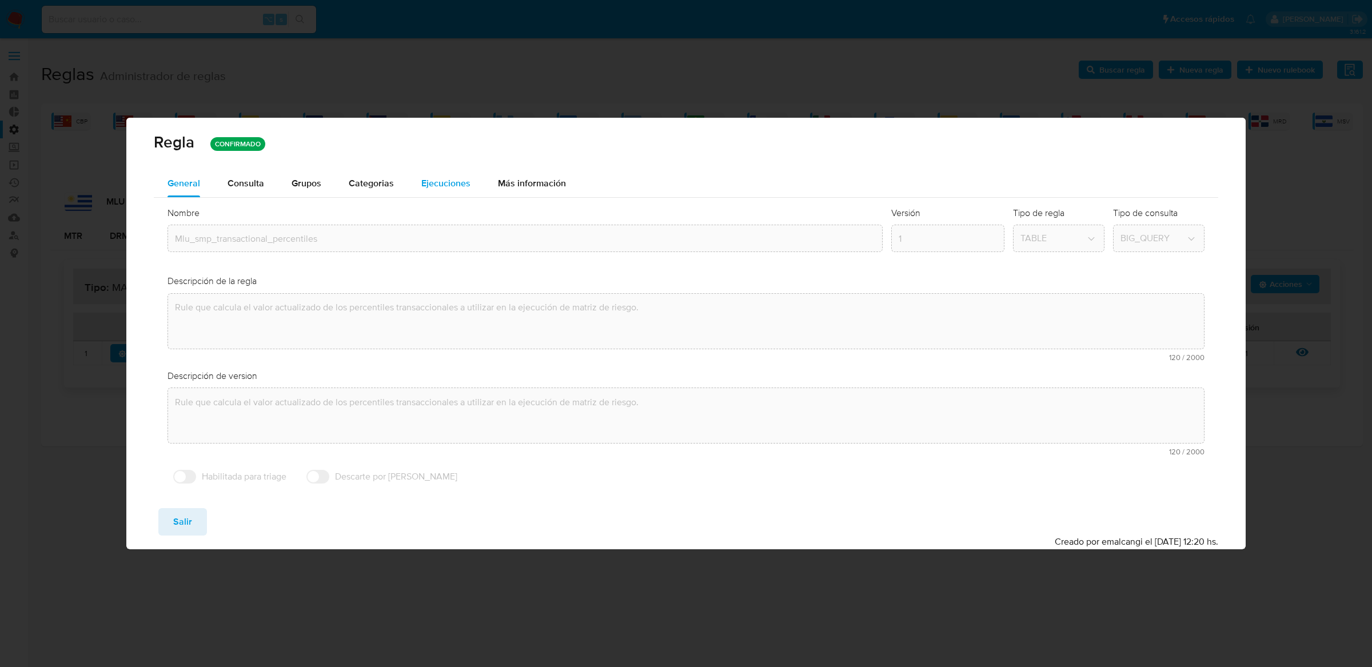
click at [468, 185] on button "Ejecuciones" at bounding box center [446, 183] width 77 height 27
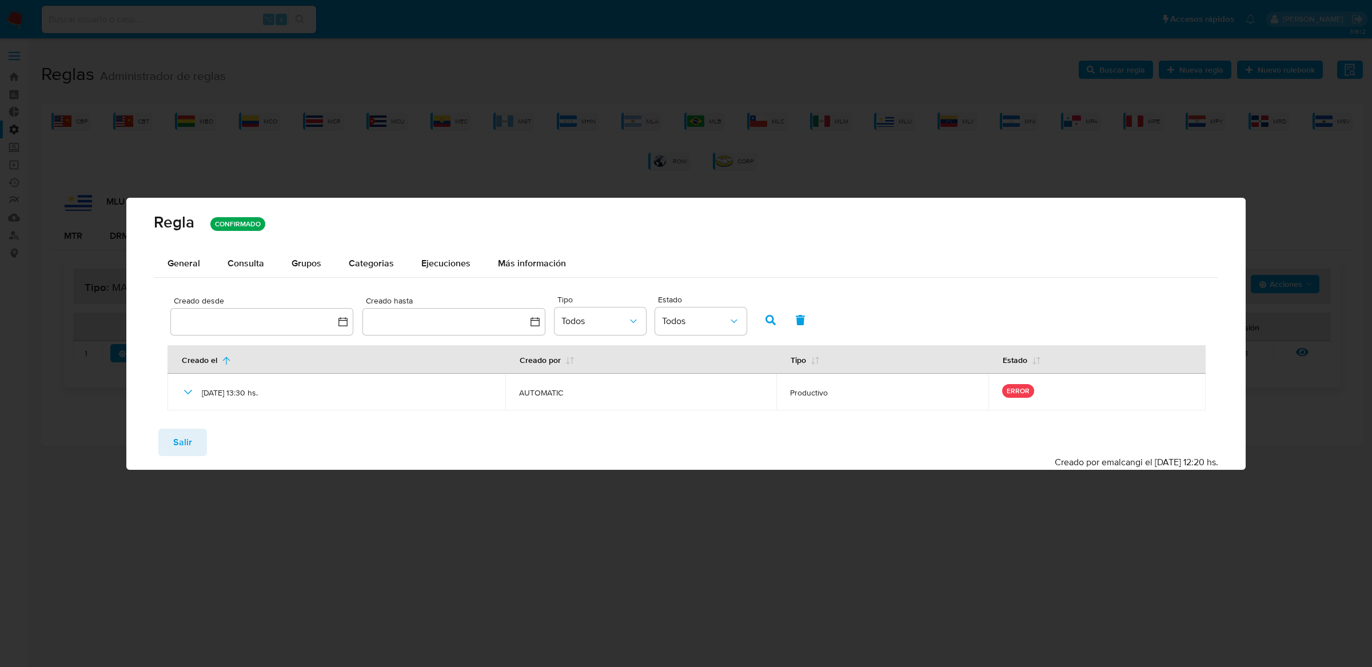
click at [270, 42] on div "Regla CONFIRMADO General Consulta Parametros Evidencias Grupos Categorias Ejecu…" at bounding box center [686, 333] width 1372 height 667
click at [512, 151] on div "Regla CONFIRMADO General Consulta Parametros Evidencias Grupos Categorias Ejecu…" at bounding box center [686, 333] width 1372 height 667
click at [185, 440] on span "Salir" at bounding box center [182, 442] width 19 height 25
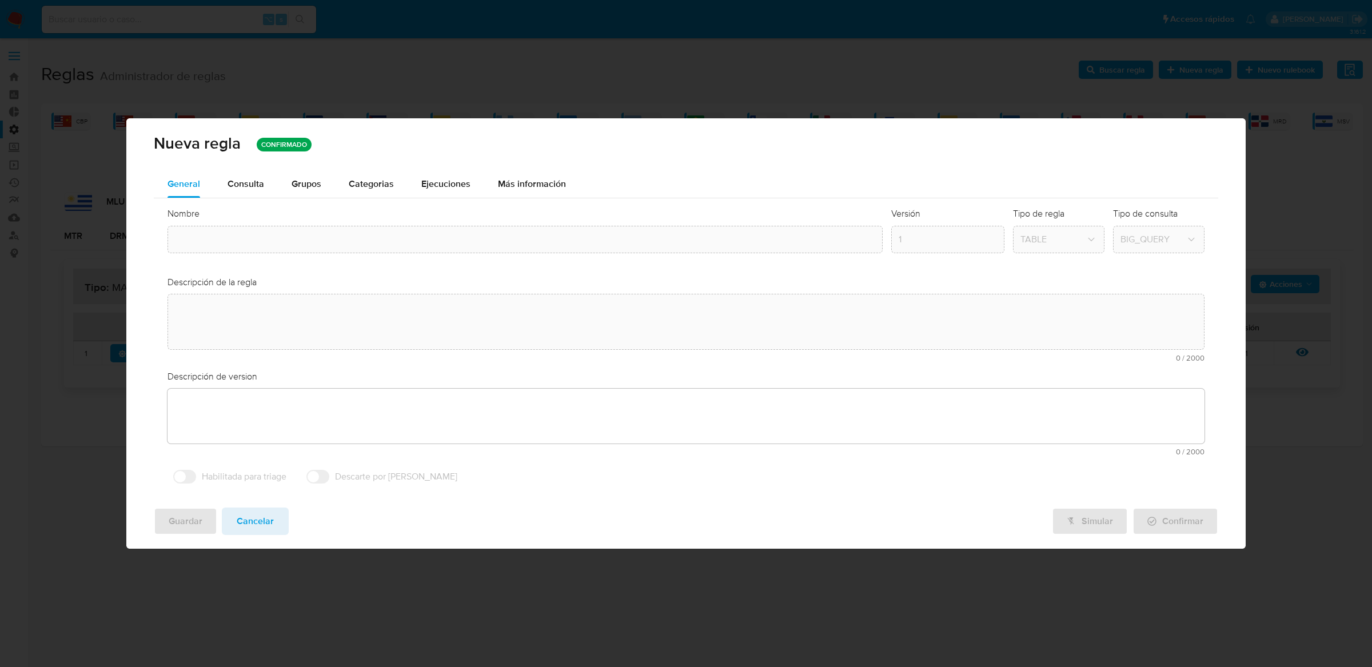
type input "Mlu_smp_transactional_percentiles"
type textarea "Rule que calcula el valor actualizado de los percentiles transaccionales a util…"
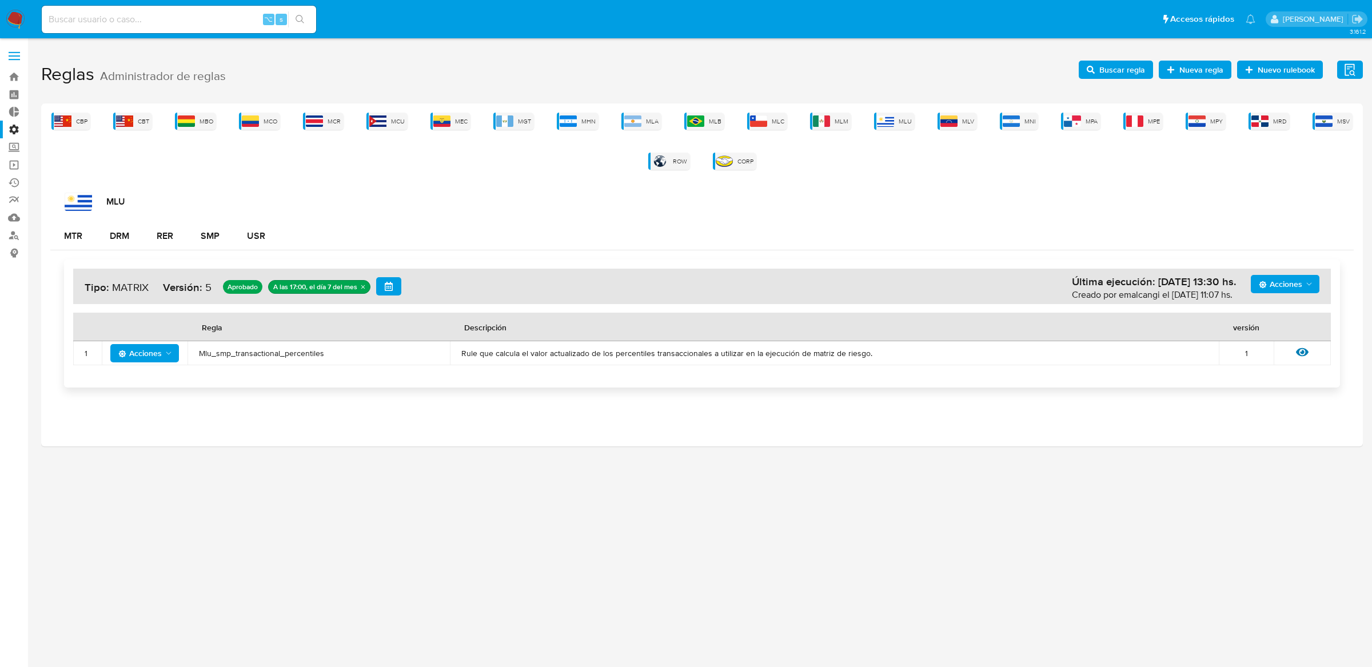
click at [1132, 69] on span "Buscar regla" at bounding box center [1122, 70] width 46 height 18
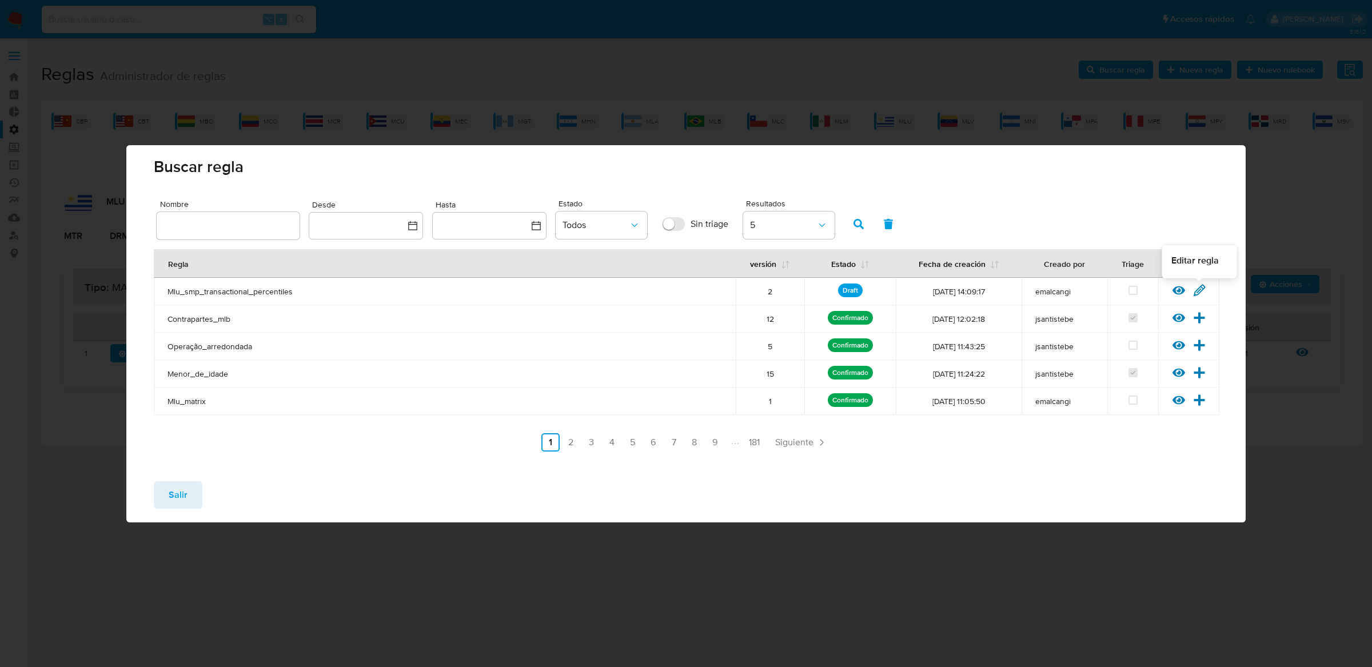
click at [1180, 290] on icon at bounding box center [1178, 290] width 13 height 13
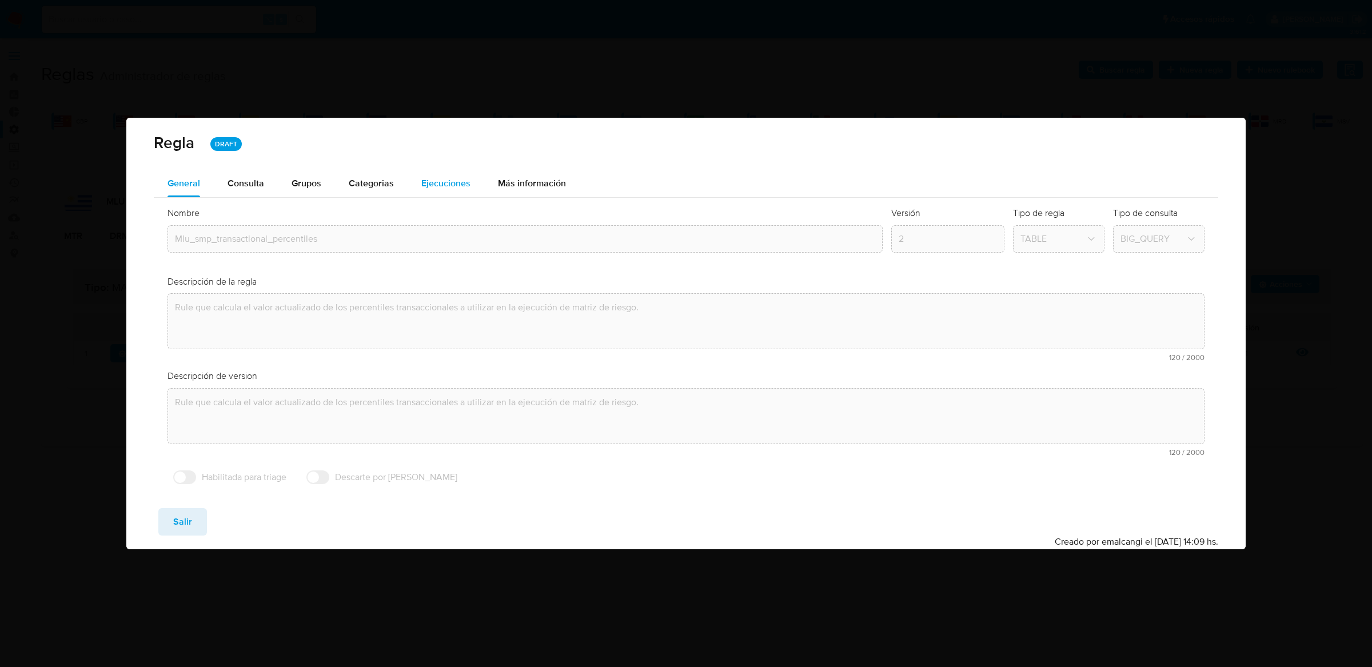
click at [427, 182] on span "Ejecuciones" at bounding box center [445, 183] width 49 height 13
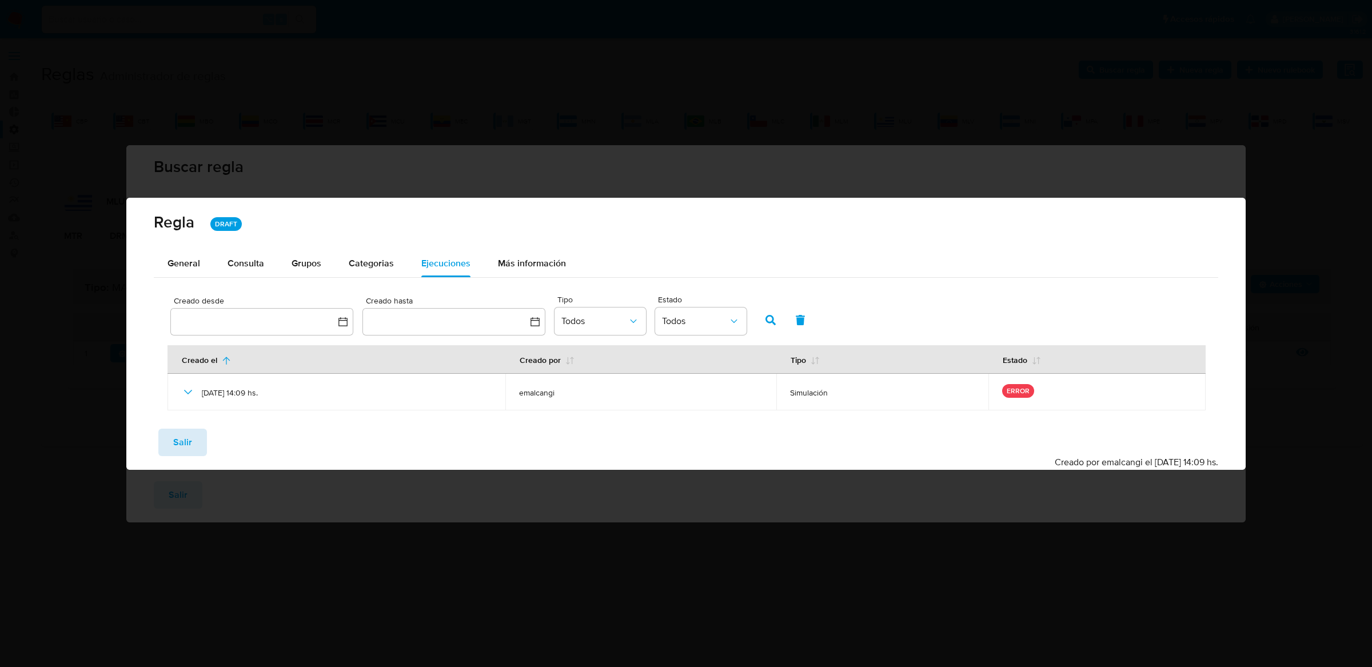
click at [185, 431] on span "Salir" at bounding box center [182, 442] width 19 height 25
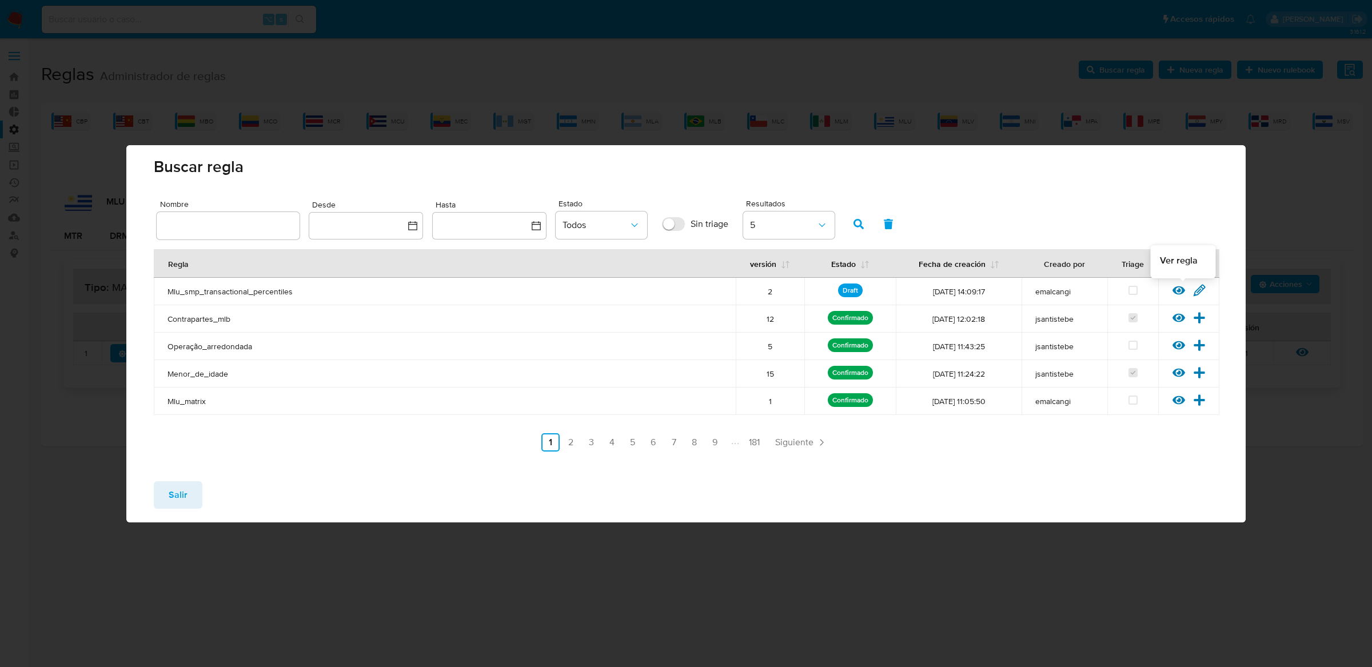
click at [1180, 289] on icon at bounding box center [1178, 290] width 13 height 9
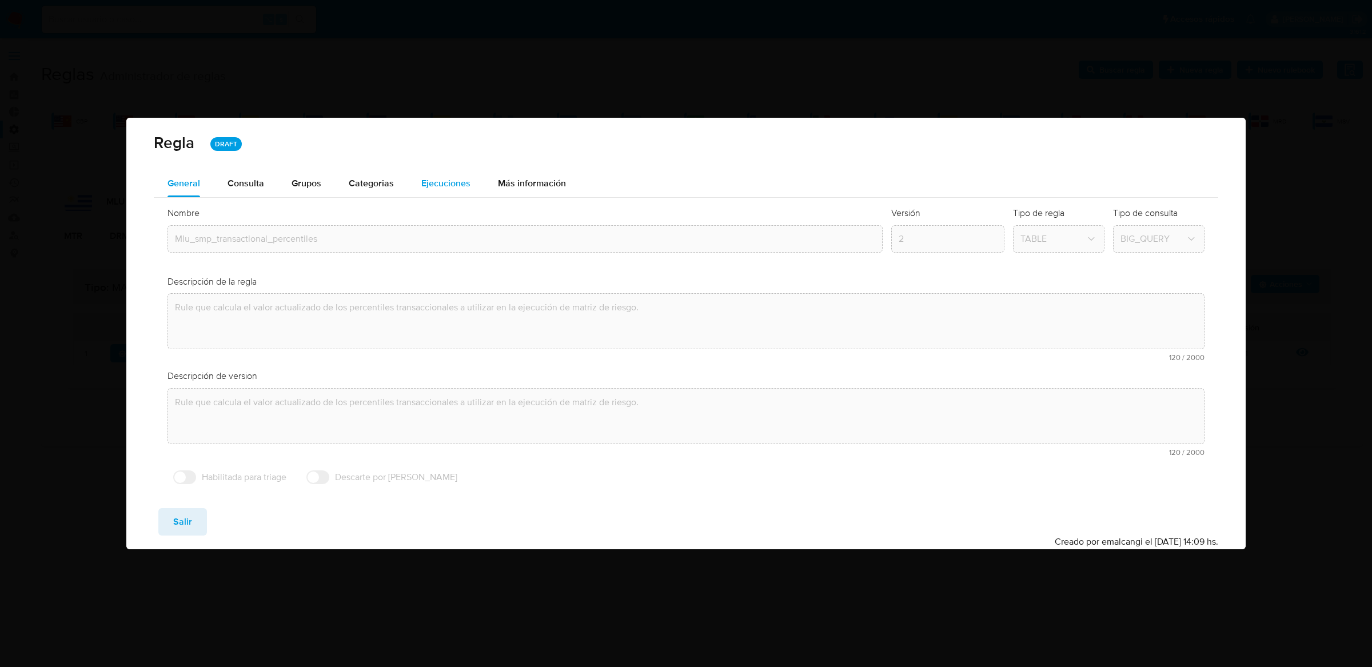
click at [412, 175] on button "Ejecuciones" at bounding box center [446, 183] width 77 height 27
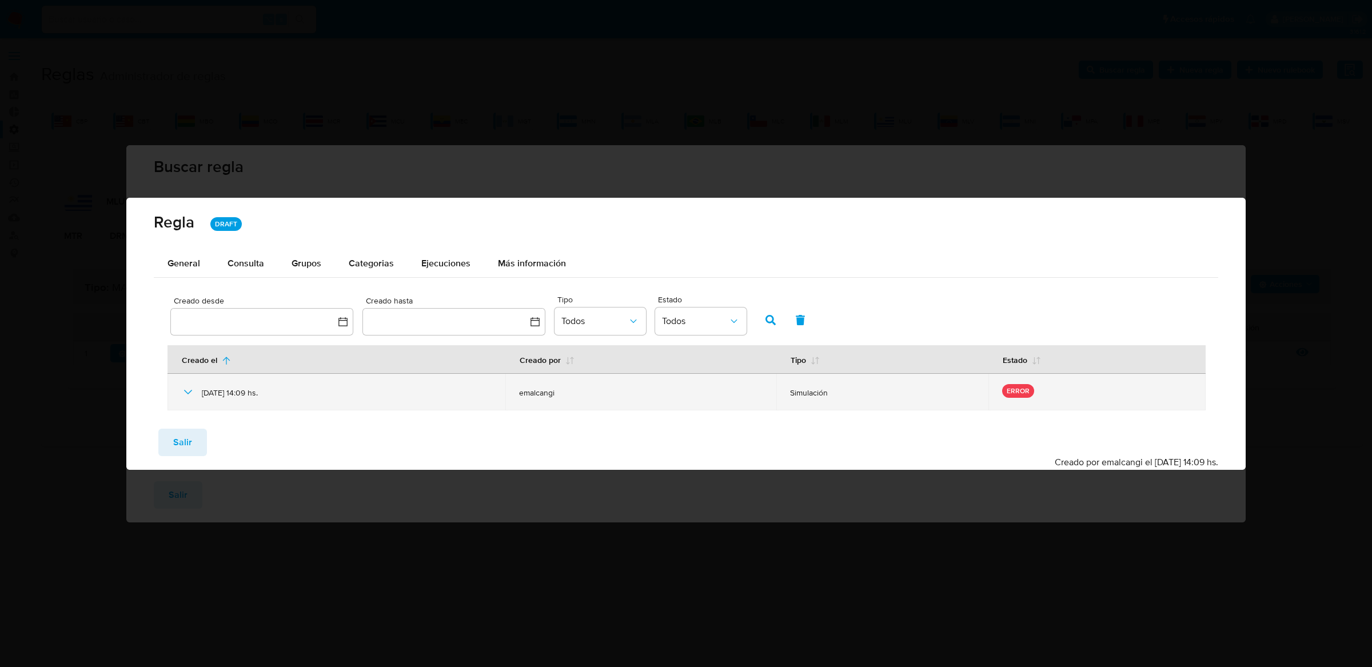
click at [908, 380] on td "Simulación" at bounding box center [881, 392] width 211 height 37
click at [178, 386] on td "[DATE] 14:09 hs." at bounding box center [336, 392] width 338 height 37
click at [185, 386] on icon at bounding box center [188, 392] width 14 height 14
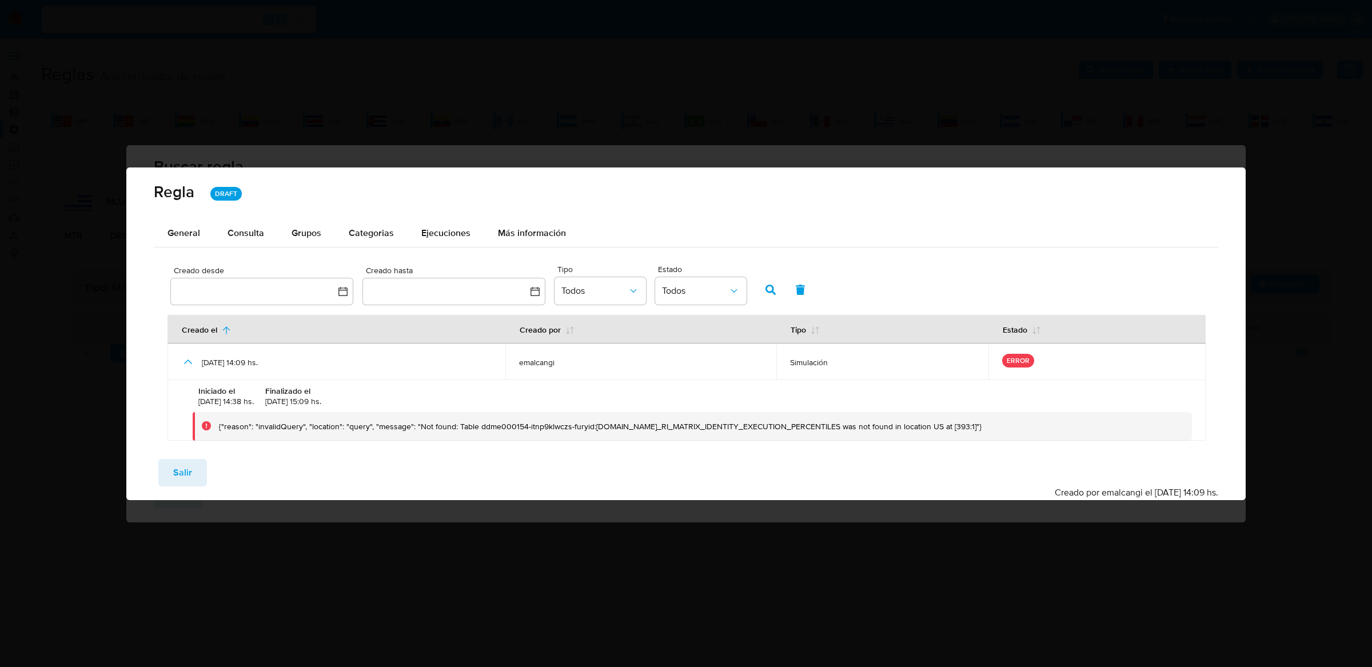
click at [699, 421] on div "{"reason": "invalidQuery", "location": "query", "message": "Not found: Table dd…" at bounding box center [600, 426] width 763 height 10
click at [696, 425] on div "{"reason": "invalidQuery", "location": "query", "message": "Not found: Table dd…" at bounding box center [600, 426] width 763 height 10
click at [693, 440] on div "{"reason": "invalidQuery", "location": "query", "message": "Not found: Table dd…" at bounding box center [692, 426] width 999 height 29
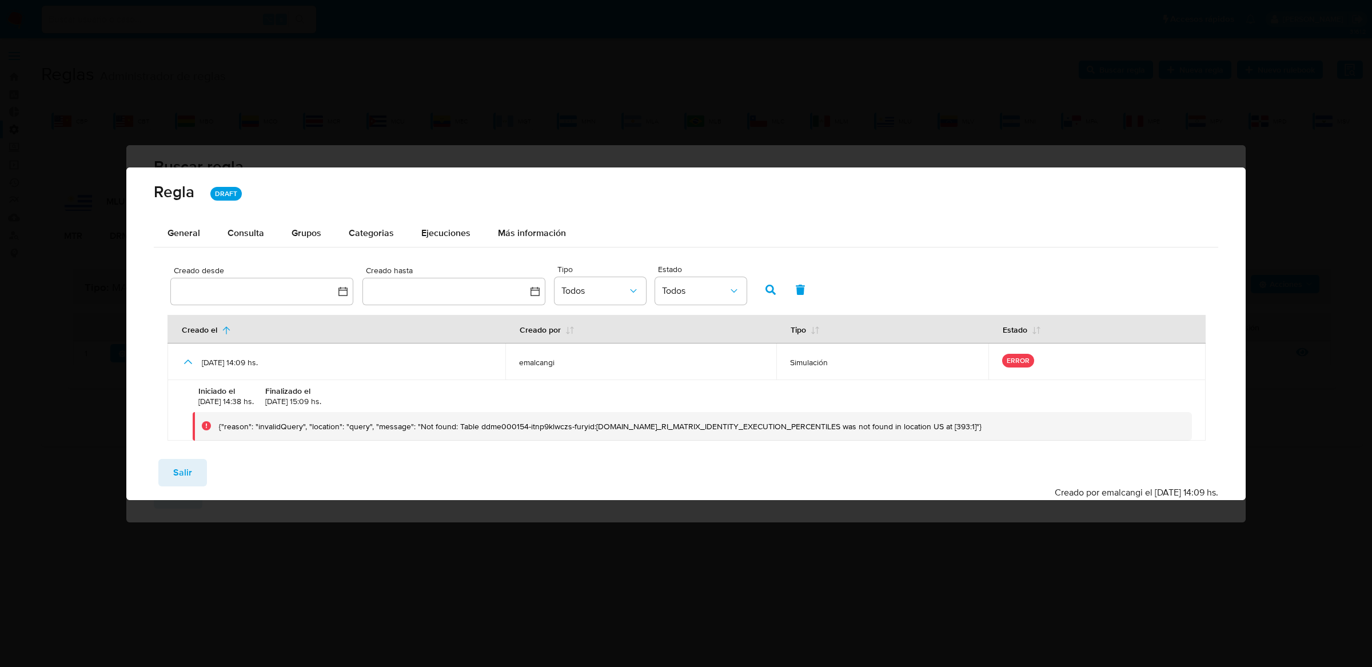
drag, startPoint x: 799, startPoint y: 426, endPoint x: 477, endPoint y: 426, distance: 322.4
click at [477, 426] on div "{"reason": "invalidQuery", "location": "query", "message": "Not found: Table dd…" at bounding box center [600, 426] width 763 height 10
click at [690, 434] on div "{"reason": "invalidQuery", "location": "query", "message": "Not found: Table dd…" at bounding box center [692, 426] width 999 height 29
click at [750, 425] on div "{"reason": "invalidQuery", "location": "query", "message": "Not found: Table dd…" at bounding box center [600, 426] width 763 height 10
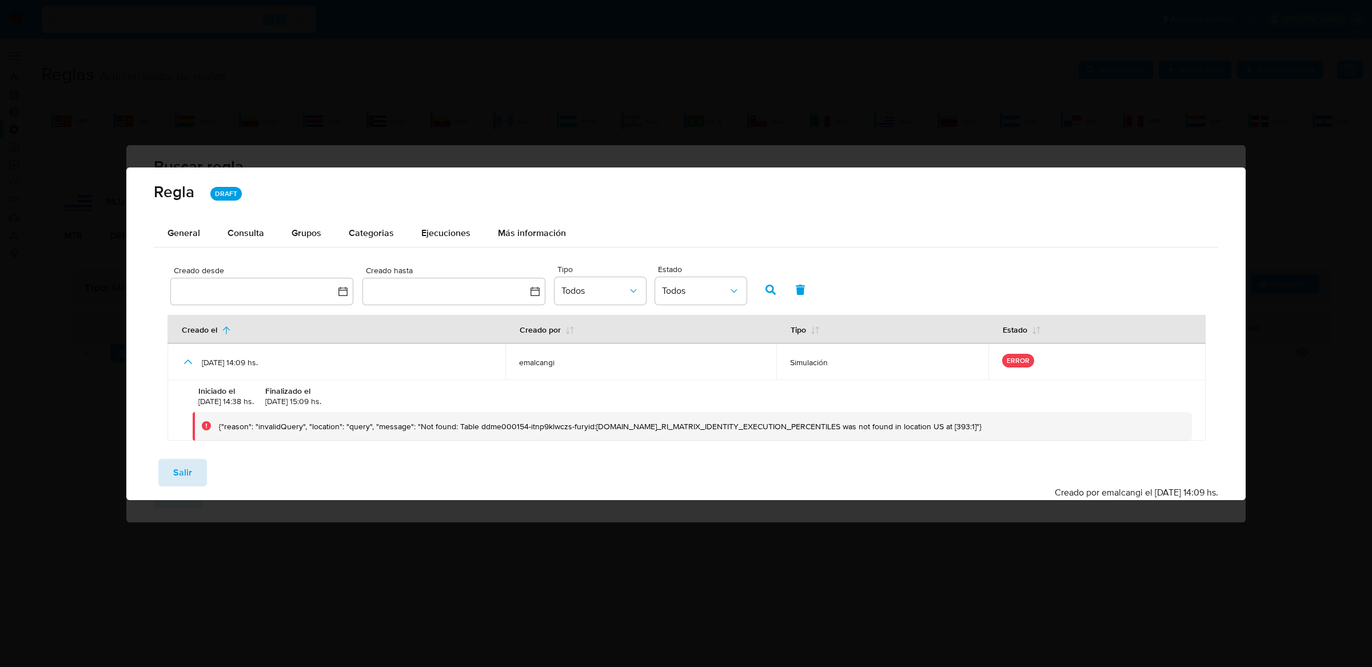
click at [189, 472] on span "Salir" at bounding box center [182, 472] width 19 height 25
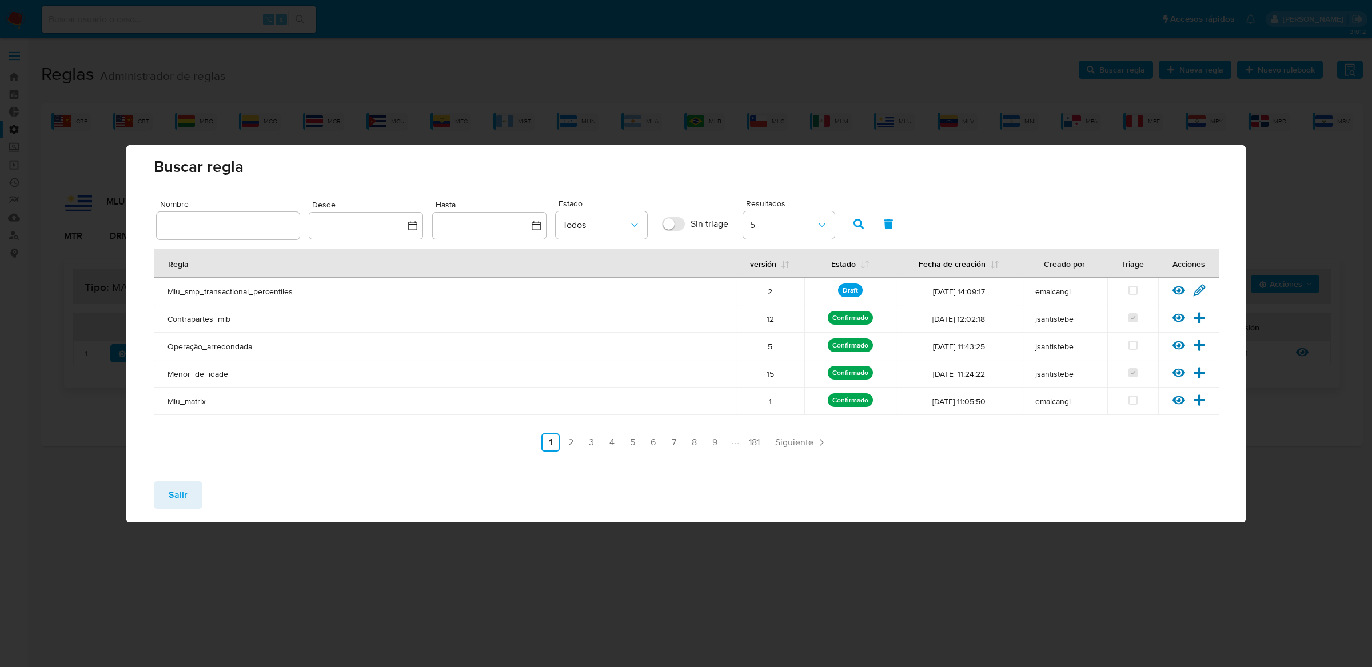
click at [186, 488] on button "Salir" at bounding box center [178, 494] width 49 height 27
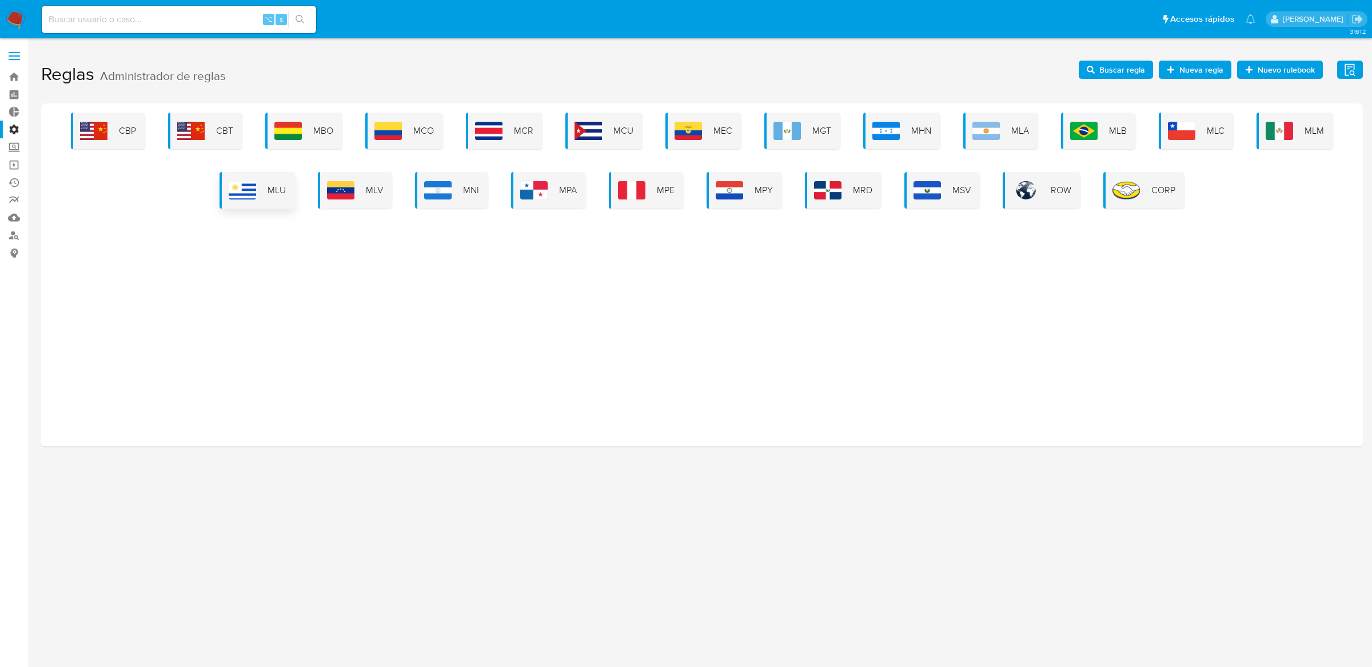
click at [236, 206] on div "MLU" at bounding box center [257, 190] width 75 height 37
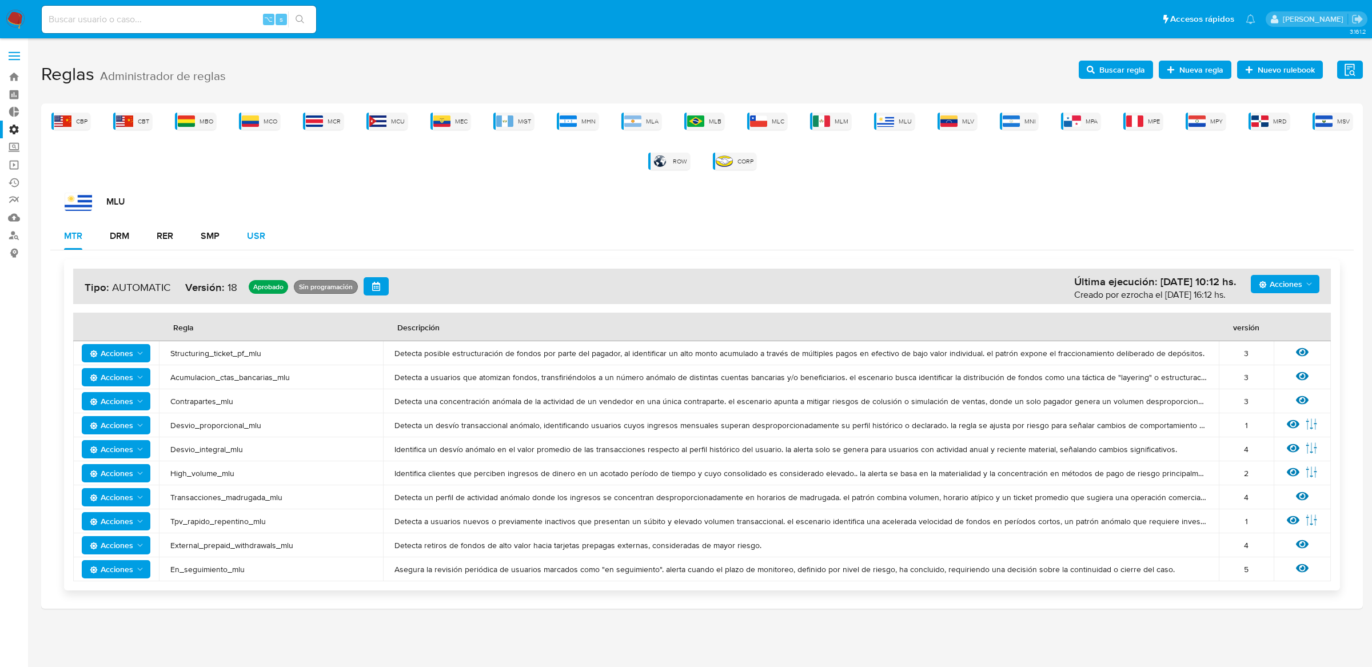
click at [240, 239] on button "USR" at bounding box center [256, 235] width 46 height 27
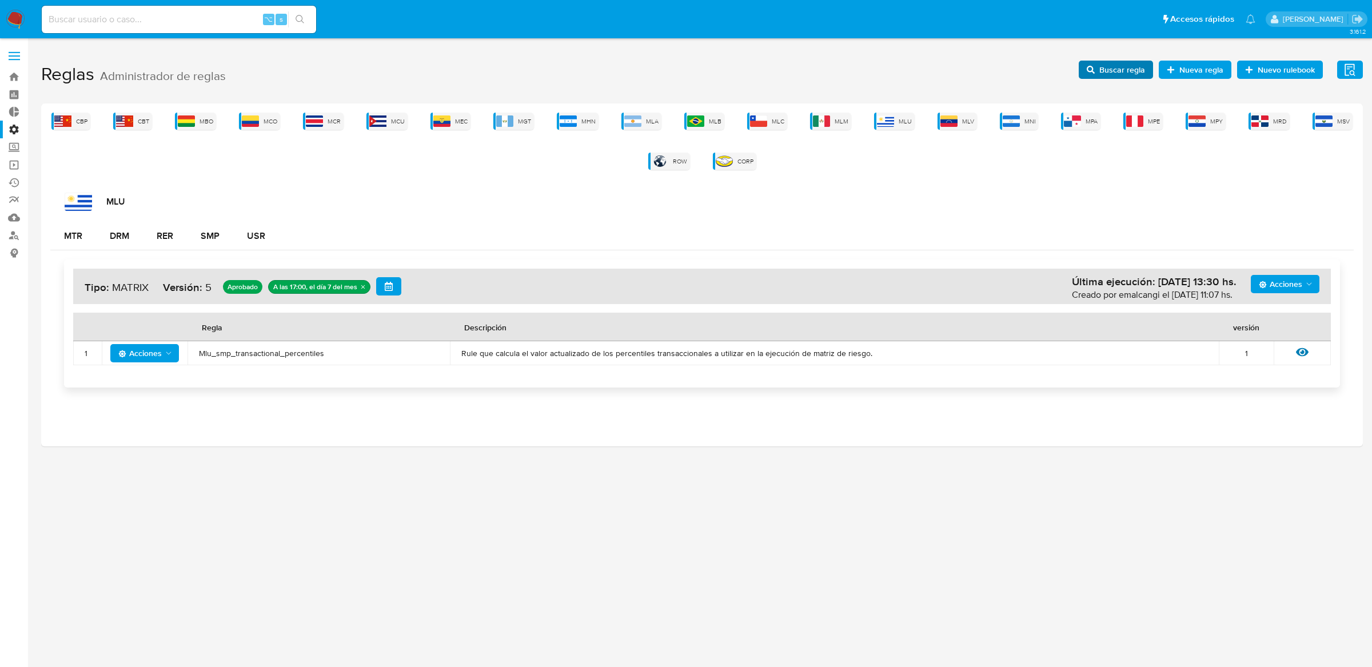
click at [1101, 78] on button "Buscar regla" at bounding box center [1116, 70] width 74 height 18
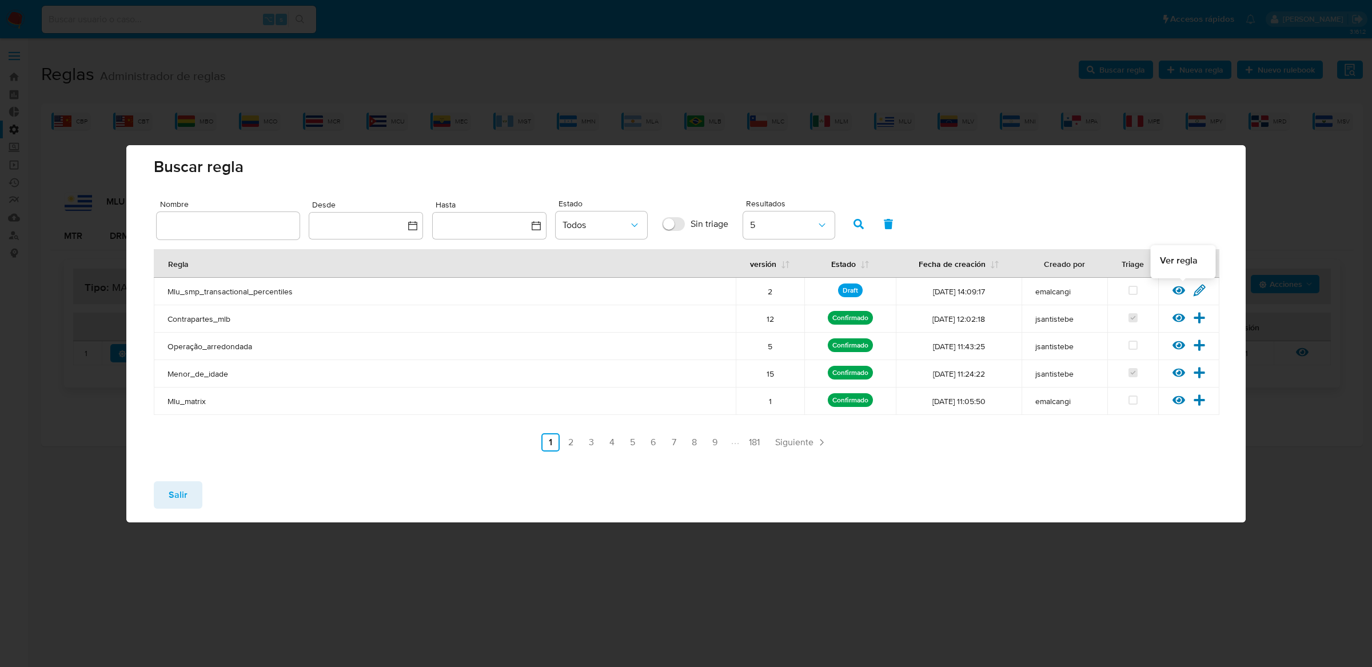
click at [1177, 289] on icon at bounding box center [1178, 290] width 13 height 13
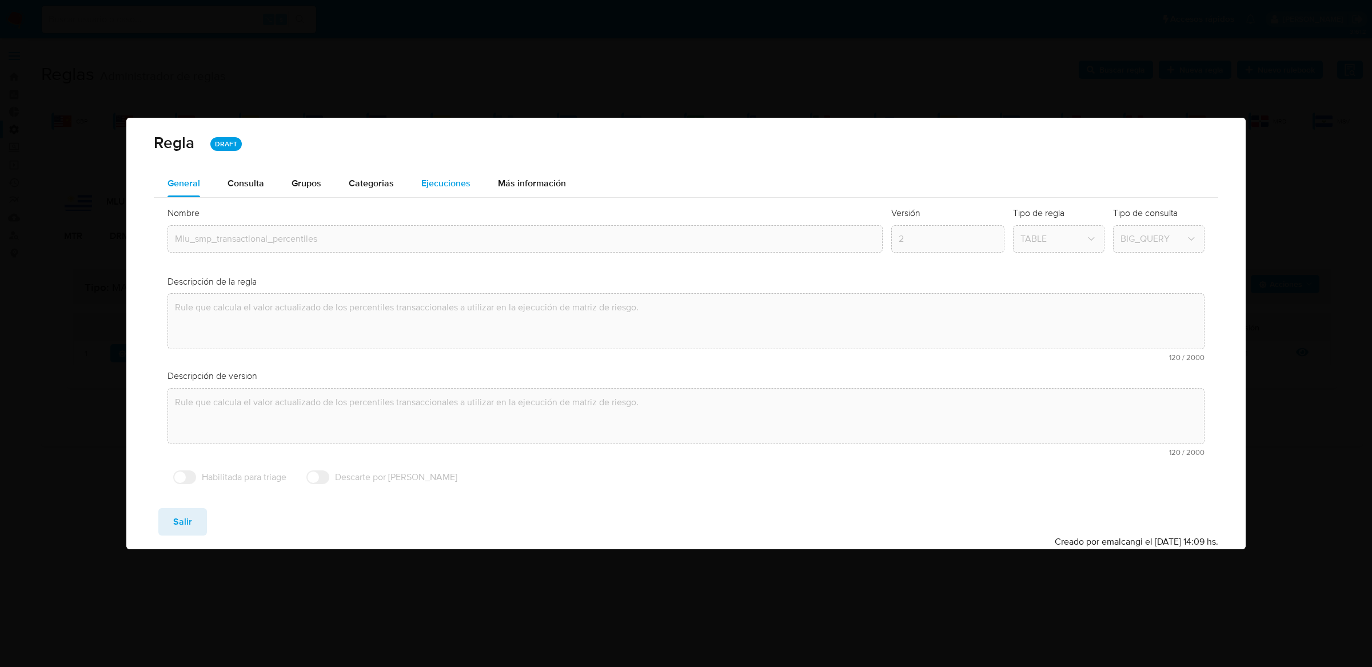
click at [470, 185] on button "Ejecuciones" at bounding box center [446, 183] width 77 height 27
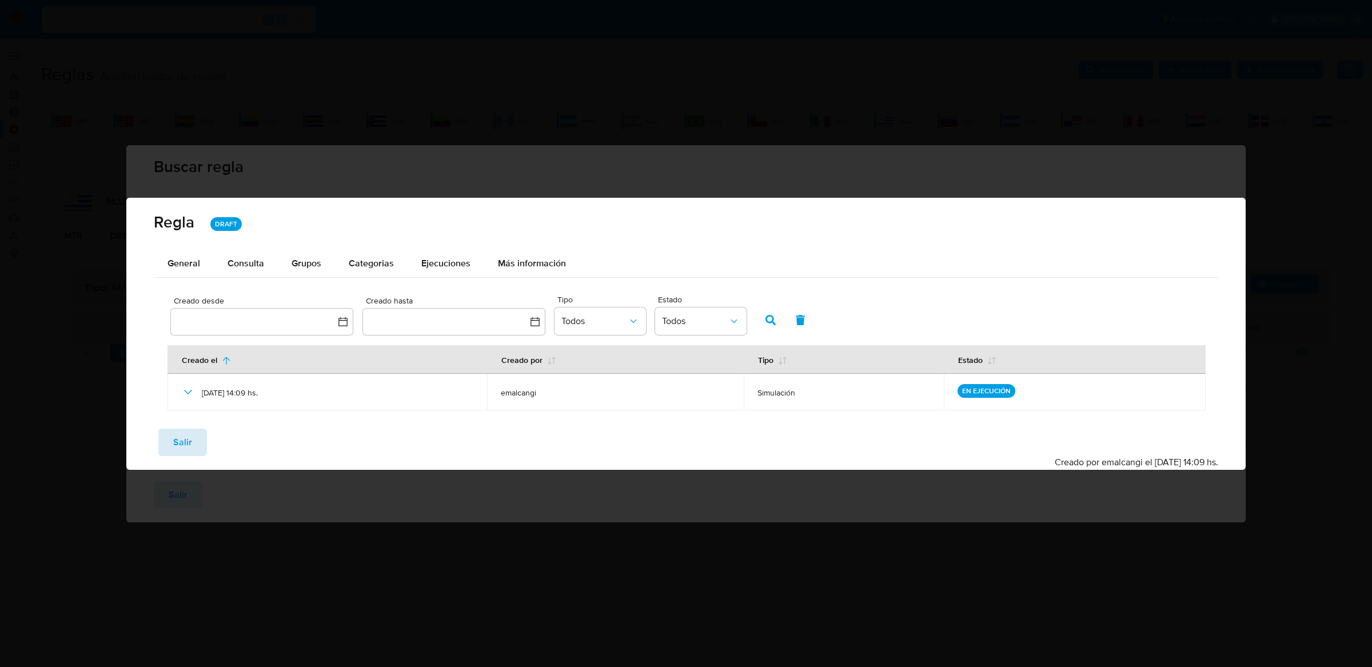
click at [175, 449] on span "Salir" at bounding box center [182, 442] width 19 height 25
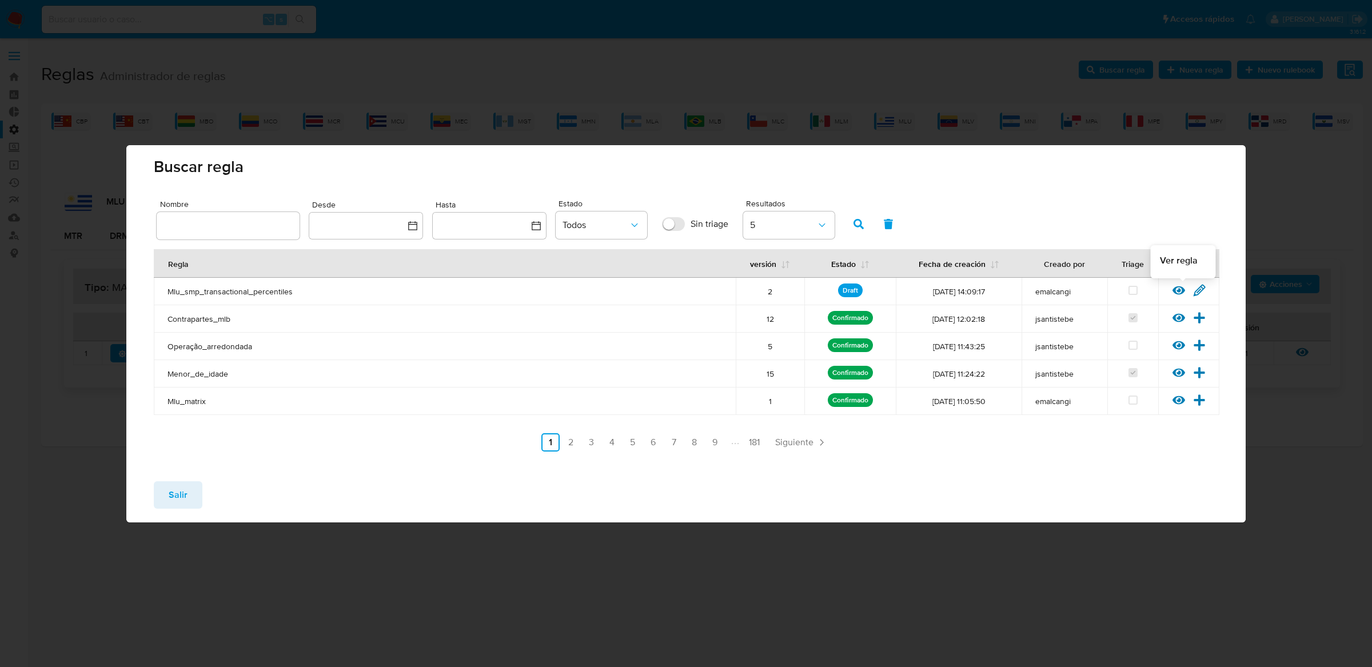
click at [1179, 292] on icon at bounding box center [1178, 290] width 13 height 9
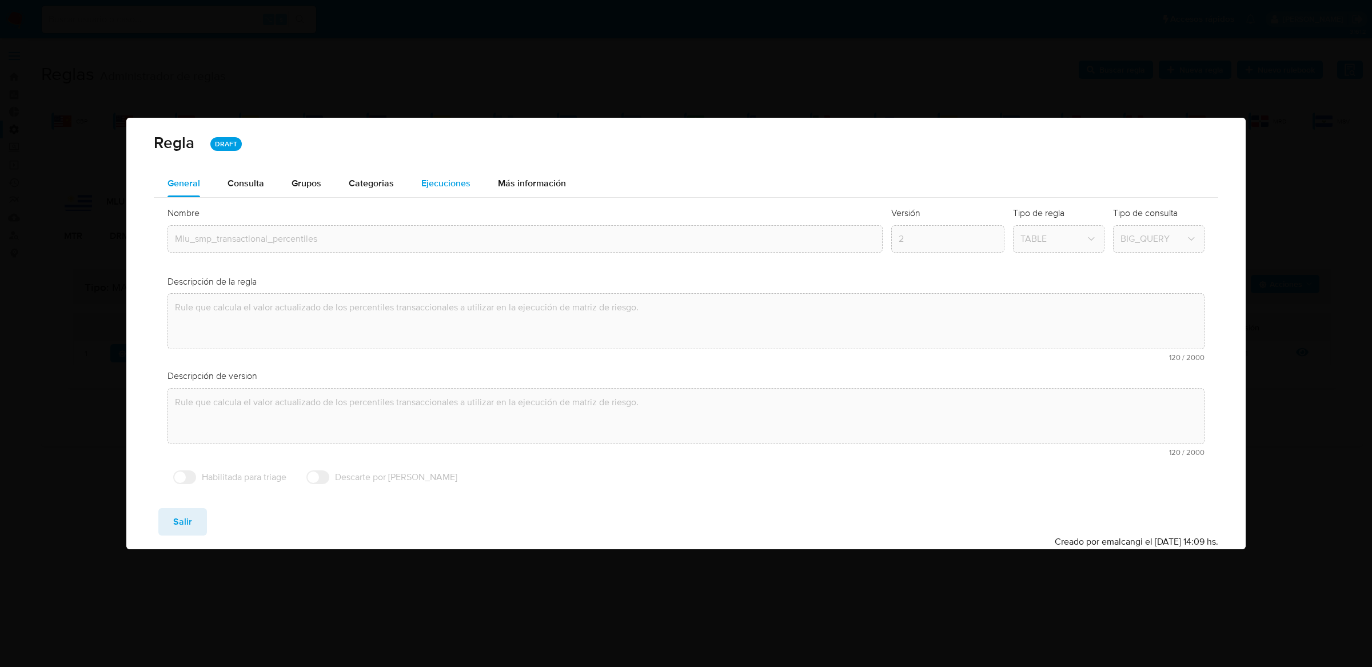
click at [478, 171] on button "Ejecuciones" at bounding box center [446, 183] width 77 height 27
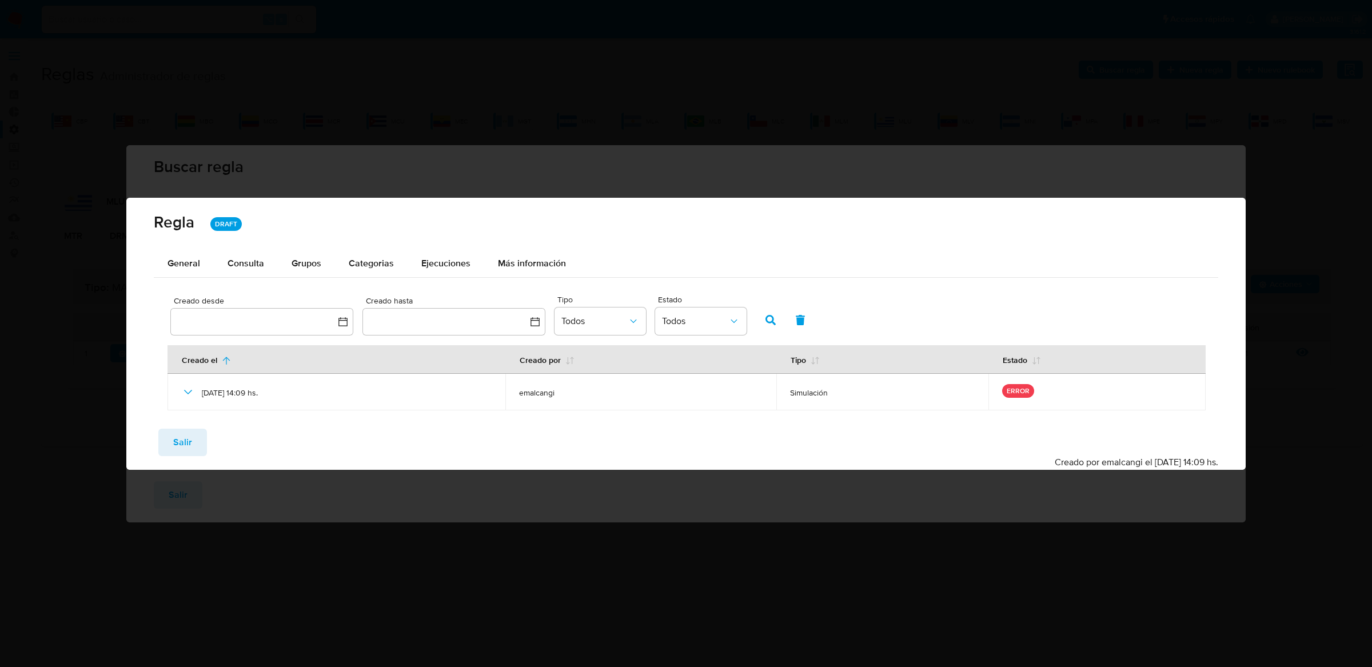
click at [174, 426] on div "Guardar Salir Simular Confirmar Creado por emalcangi el 07/10/2025 14:09 hs." at bounding box center [685, 445] width 1119 height 50
click at [175, 433] on span "Salir" at bounding box center [182, 442] width 19 height 25
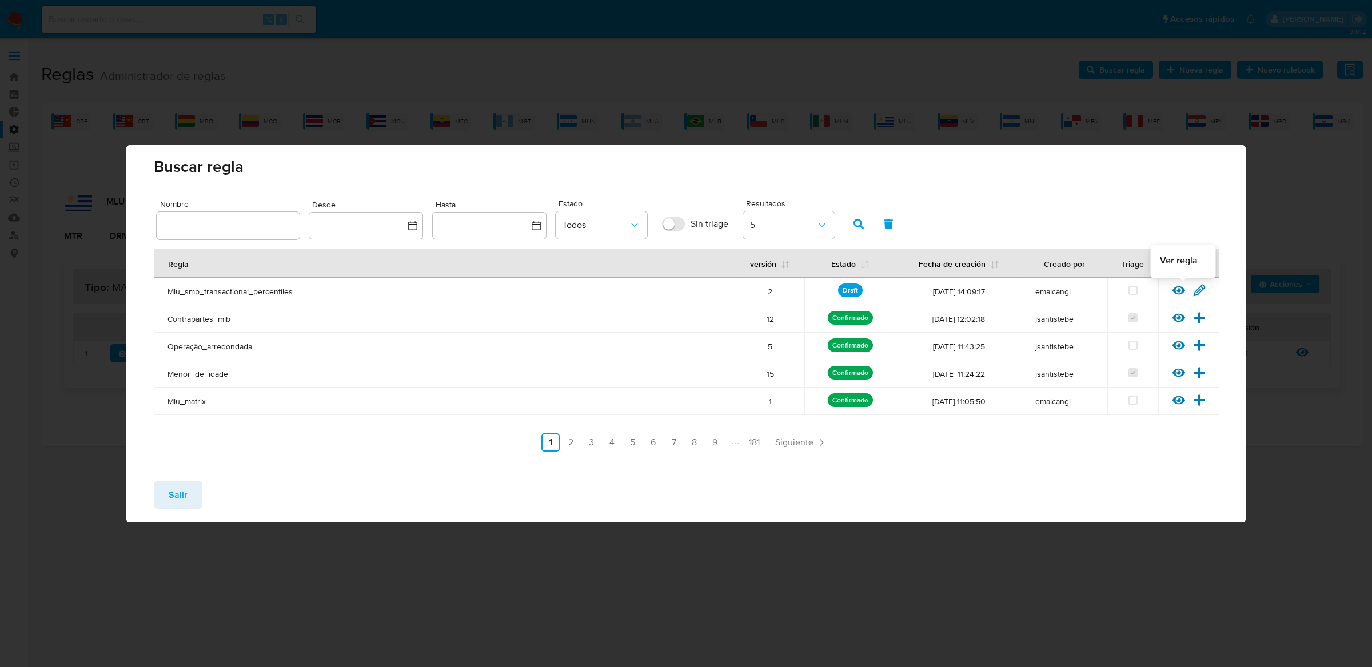
click at [1179, 288] on icon at bounding box center [1178, 290] width 13 height 13
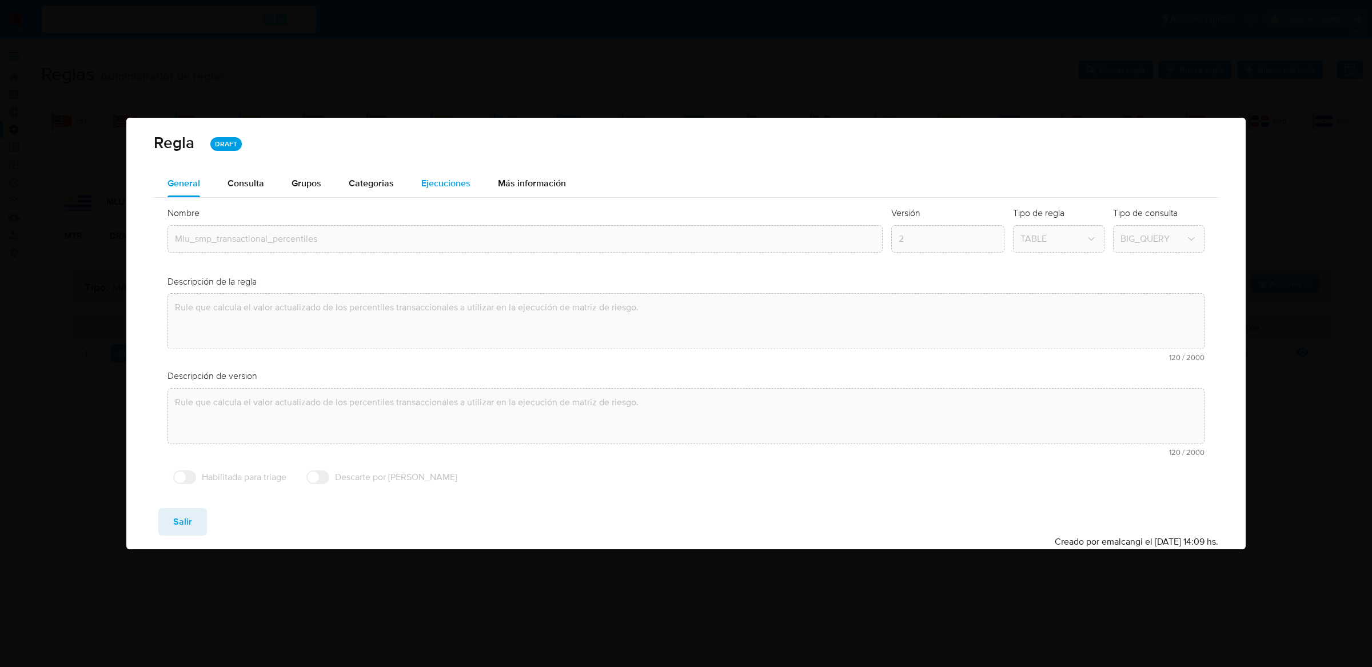
click at [442, 173] on div "Ejecuciones" at bounding box center [445, 183] width 49 height 27
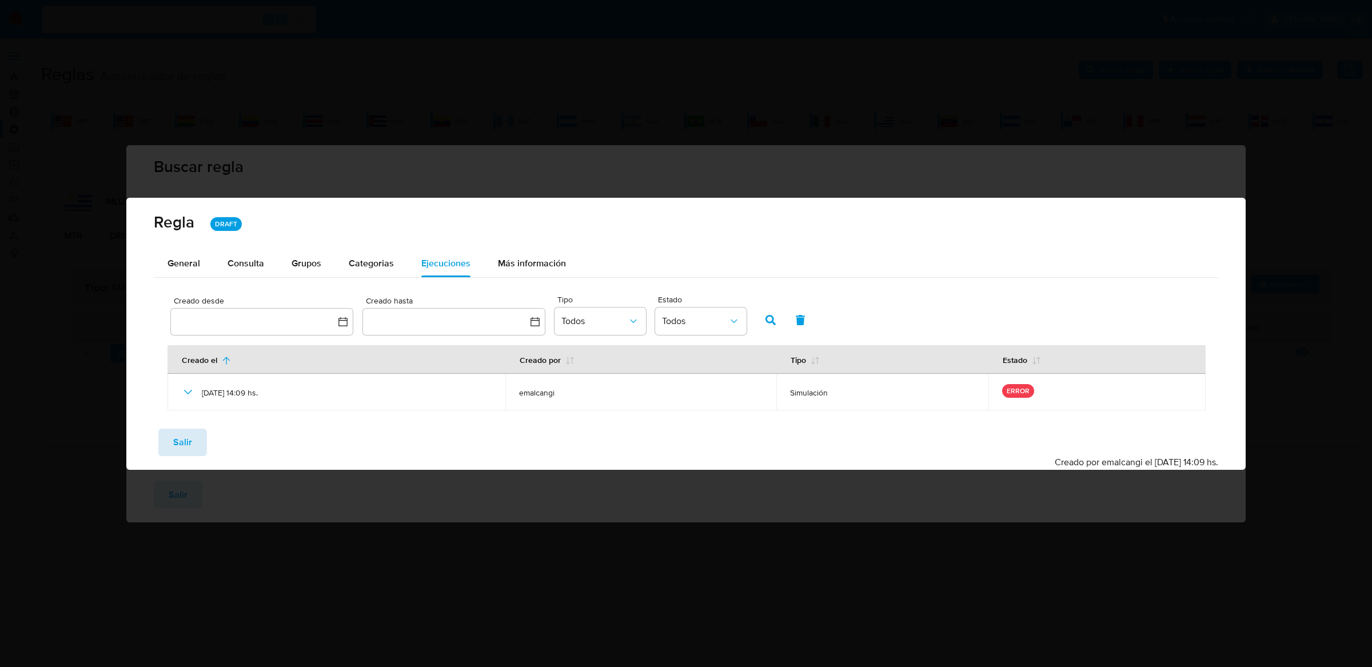
click at [186, 433] on span "Salir" at bounding box center [182, 442] width 19 height 25
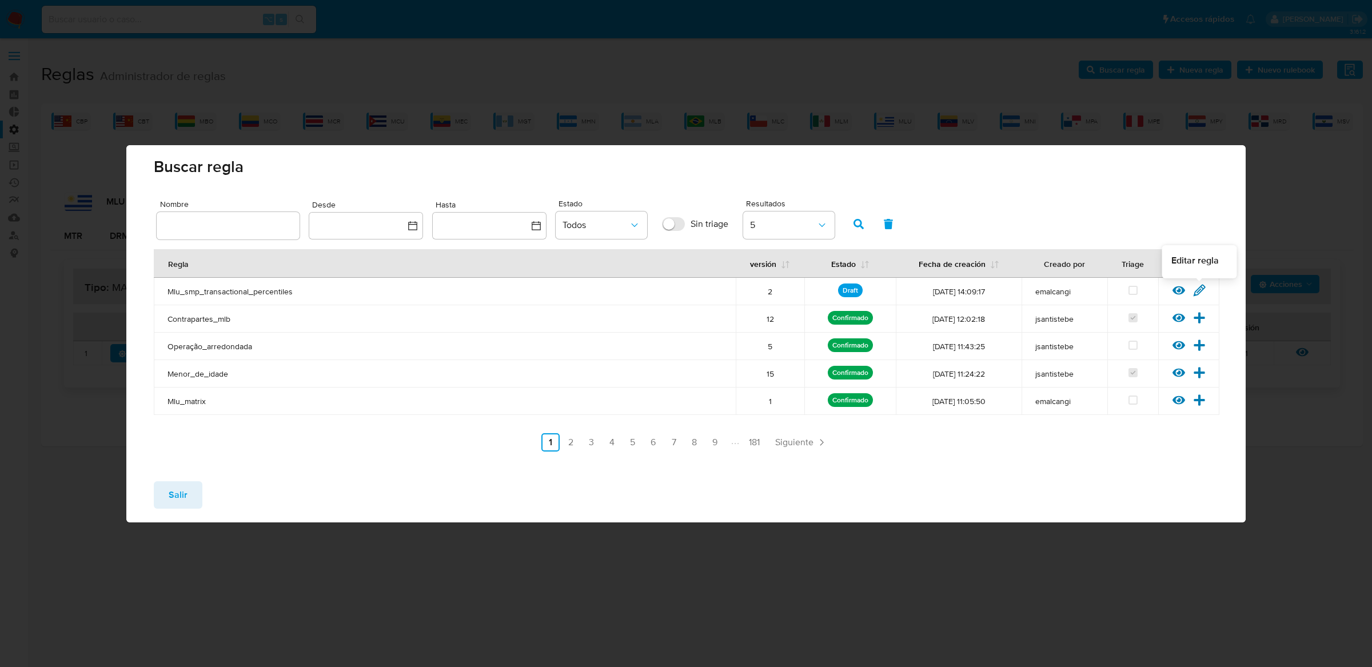
click at [1200, 290] on icon at bounding box center [1199, 290] width 11 height 11
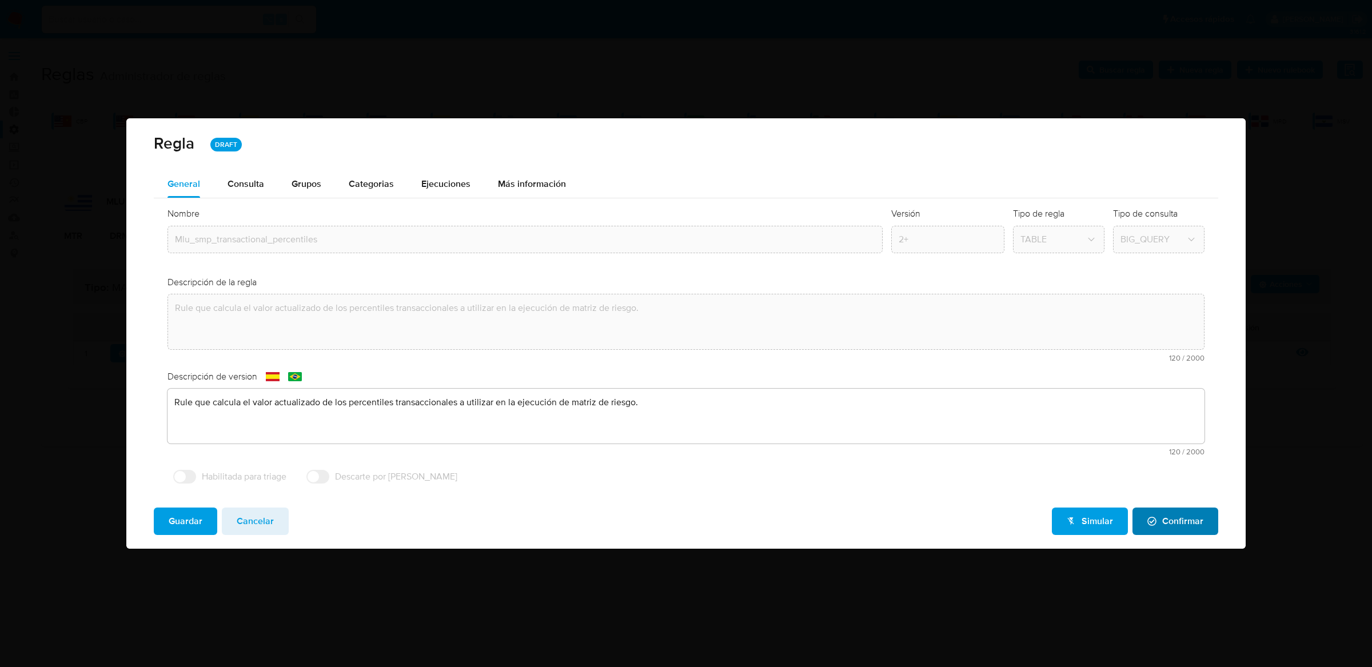
click at [1147, 517] on button "Confirmar" at bounding box center [1175, 521] width 86 height 27
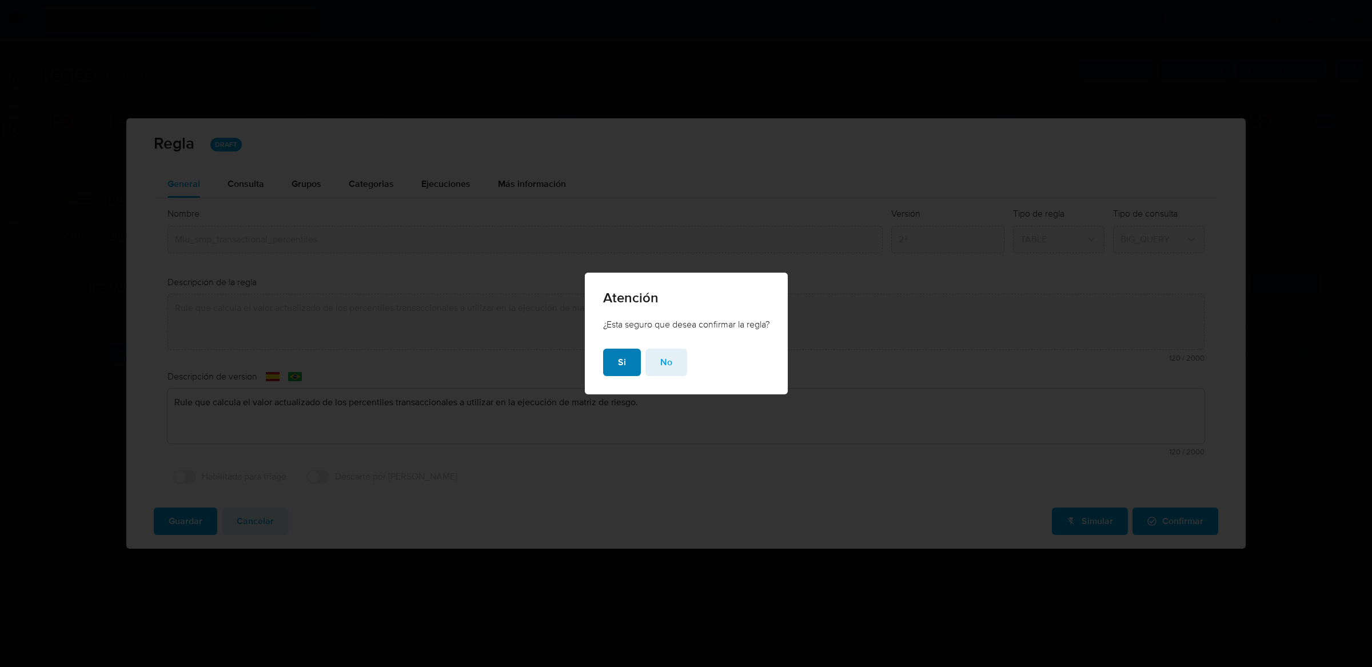
click at [609, 361] on button "Si" at bounding box center [622, 362] width 38 height 27
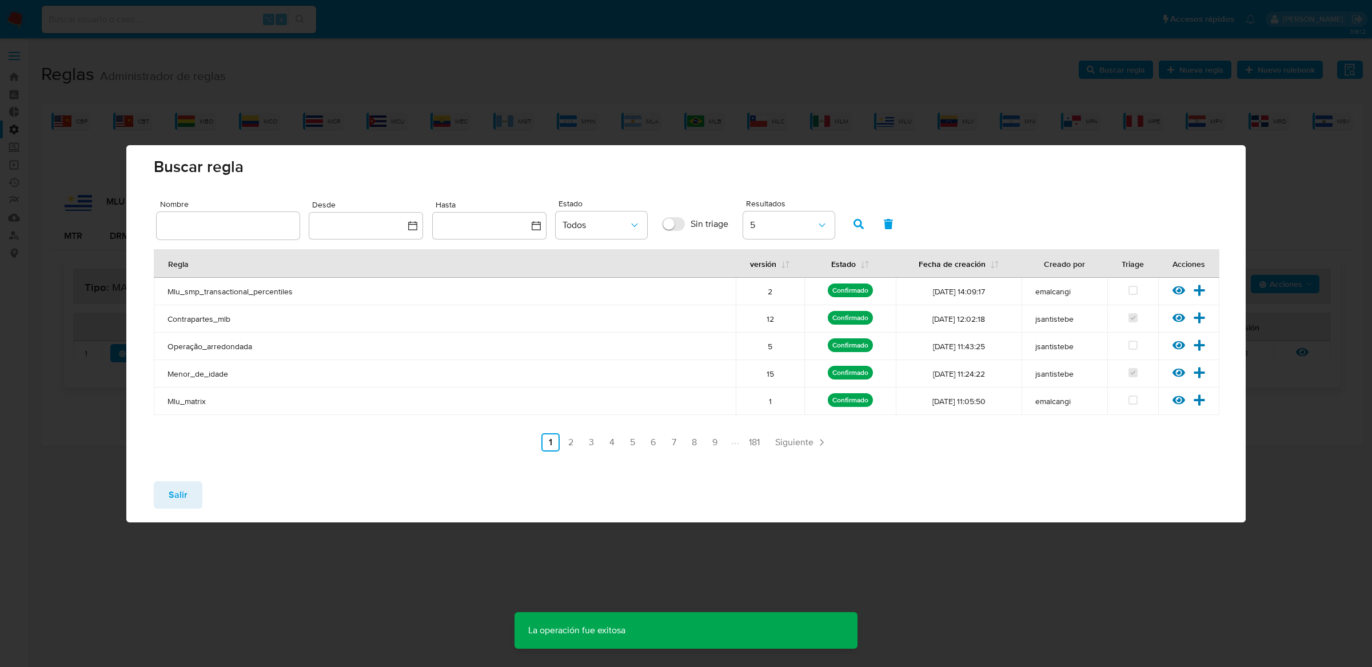
click at [191, 491] on button "Salir" at bounding box center [178, 494] width 49 height 27
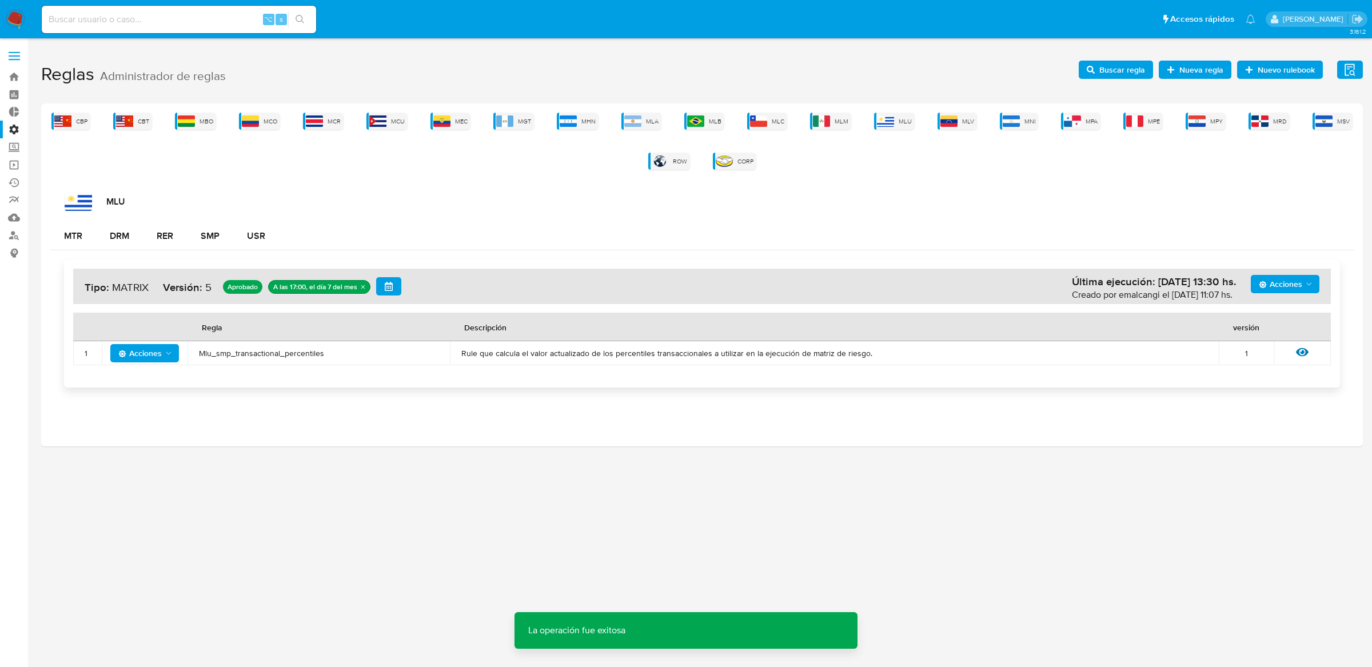
click at [143, 348] on span "Acciones" at bounding box center [139, 353] width 43 height 18
click at [140, 388] on button "Deshabilitar" at bounding box center [144, 382] width 103 height 27
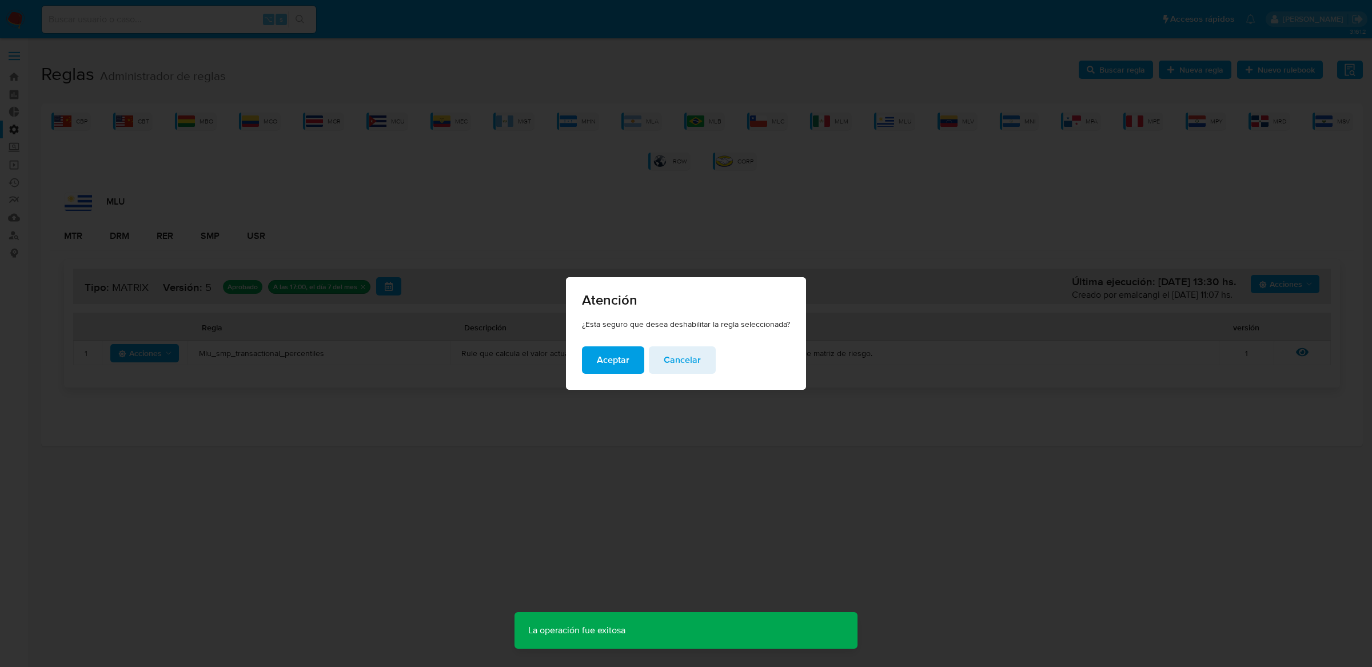
click at [616, 357] on span "Aceptar" at bounding box center [613, 360] width 33 height 25
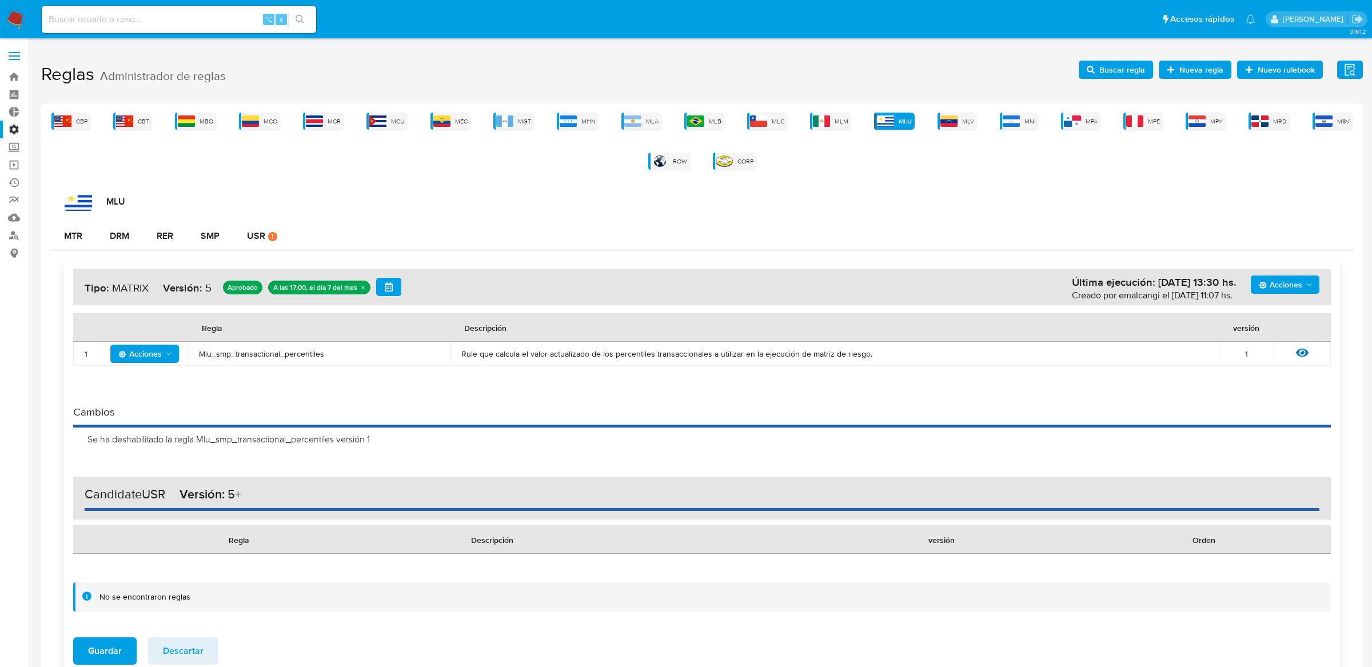
scroll to position [73, 0]
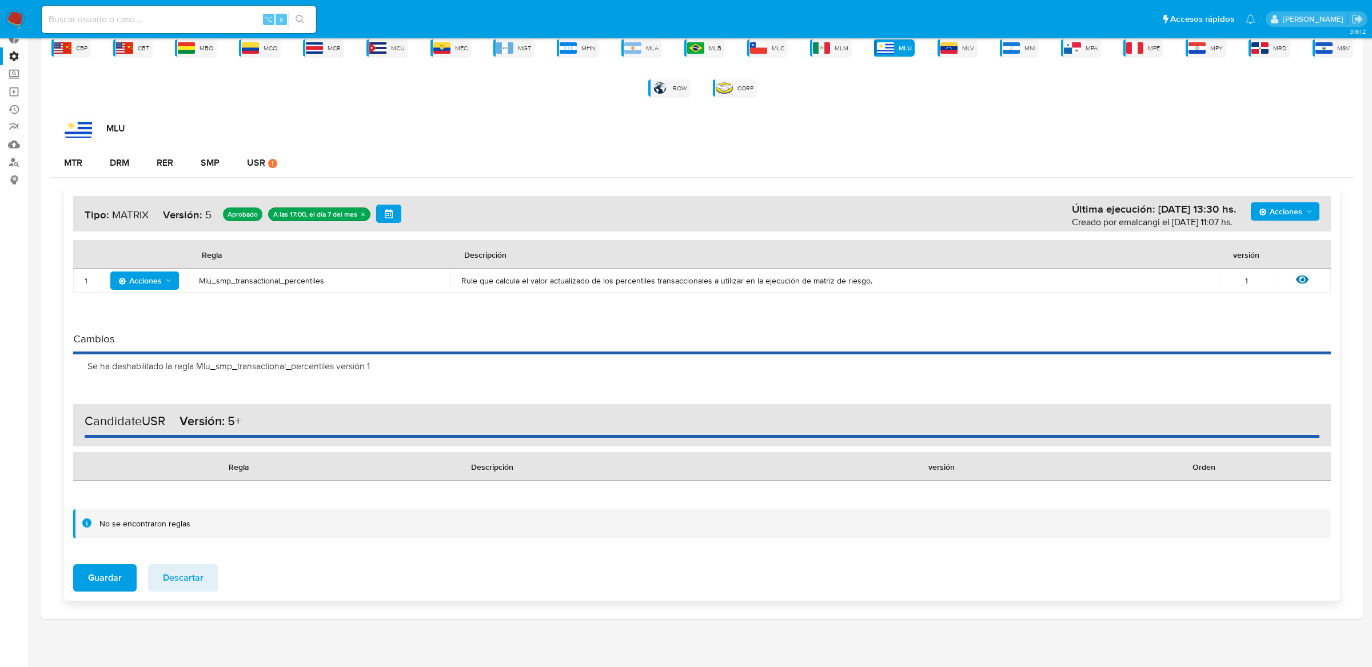
click at [1292, 207] on span "Acciones" at bounding box center [1280, 211] width 43 height 18
click at [1275, 248] on button "Agregar reglas" at bounding box center [1284, 239] width 103 height 27
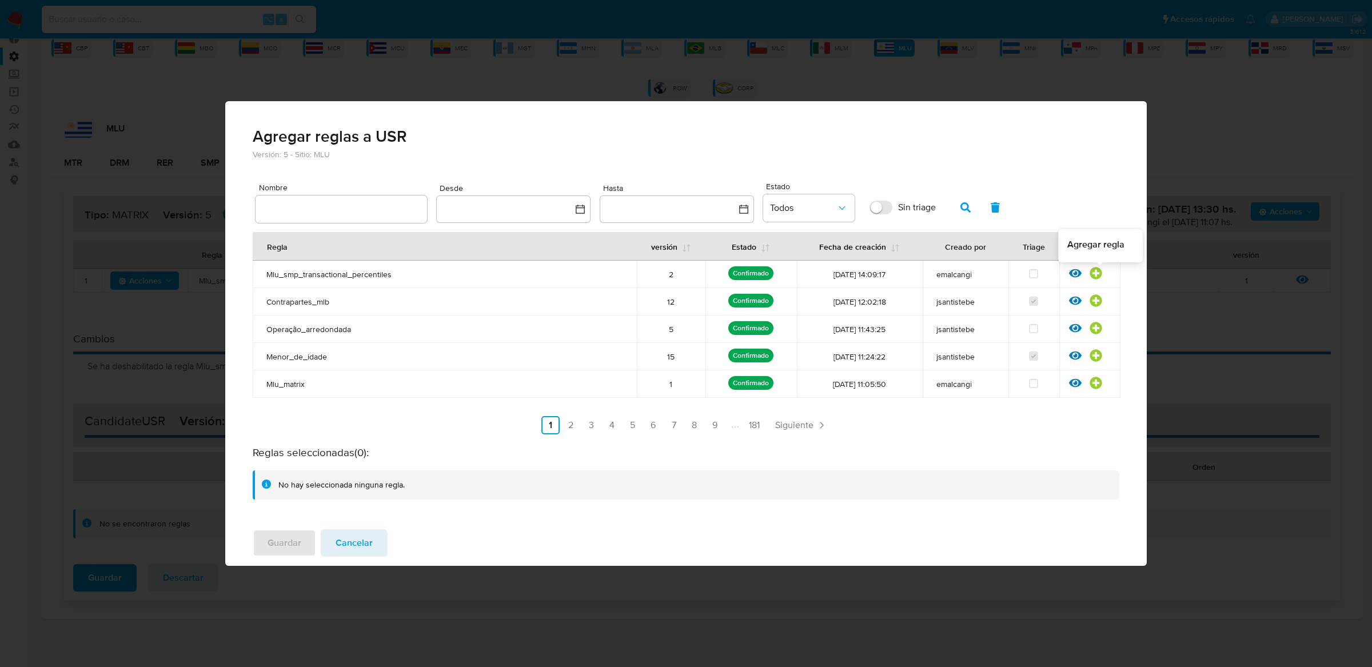
click at [1099, 275] on icon at bounding box center [1096, 274] width 12 height 12
click at [306, 536] on button "Guardar" at bounding box center [284, 542] width 63 height 27
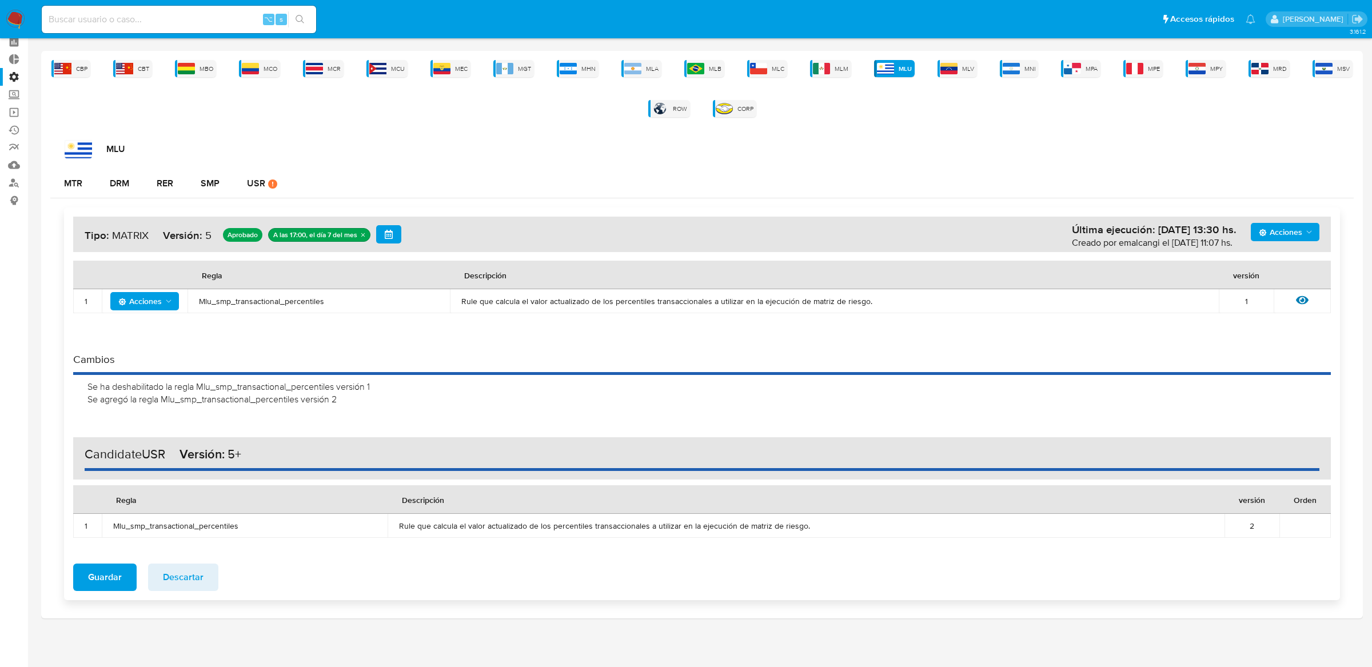
click at [106, 578] on span "Guardar" at bounding box center [105, 577] width 34 height 25
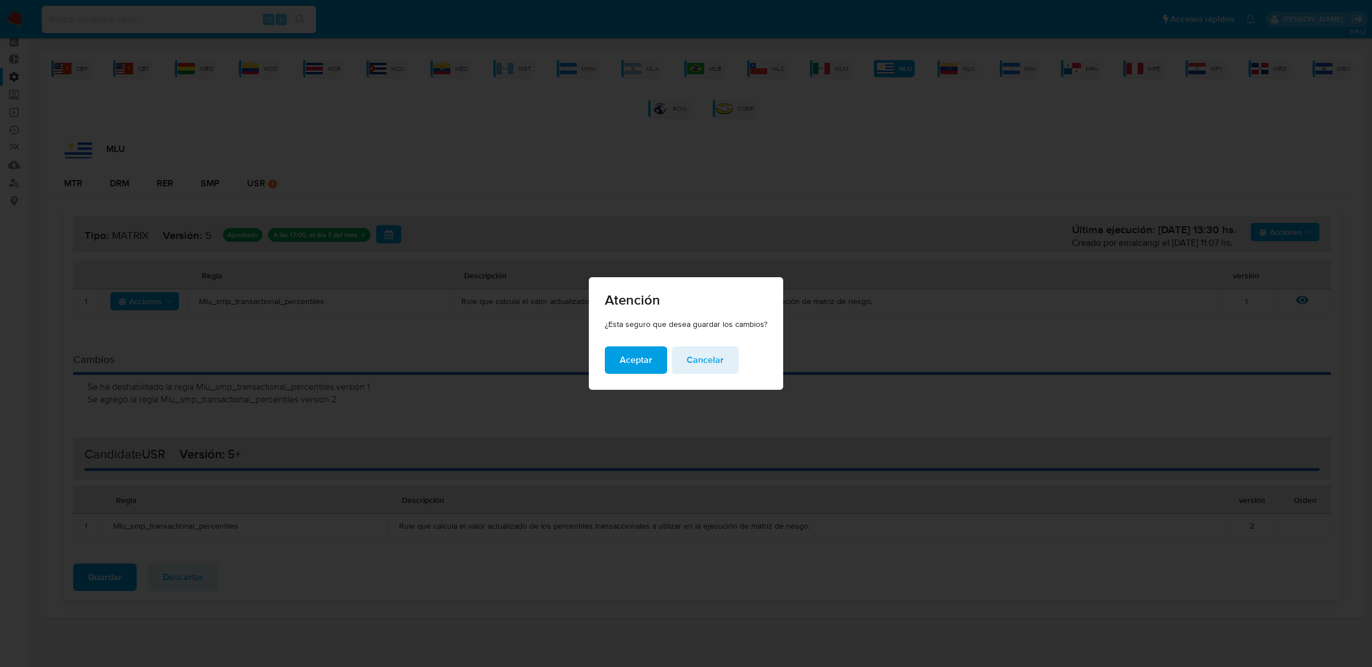
click at [615, 365] on button "Aceptar" at bounding box center [636, 359] width 62 height 27
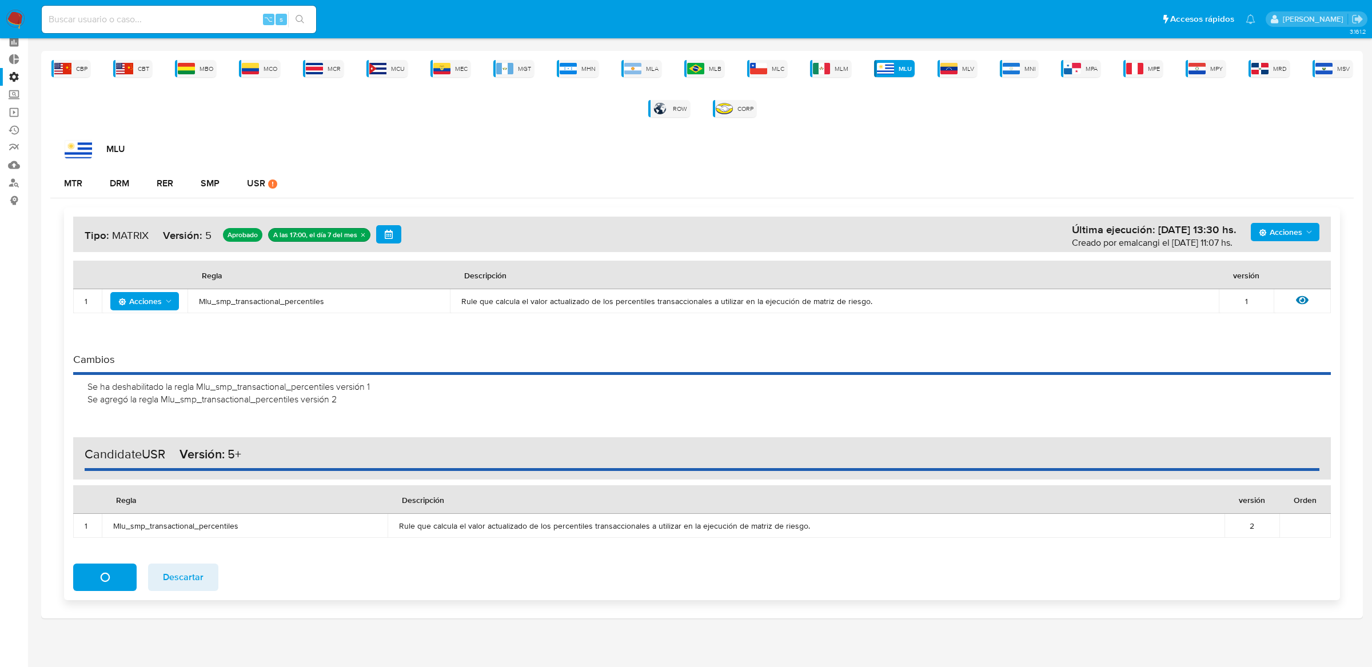
scroll to position [0, 0]
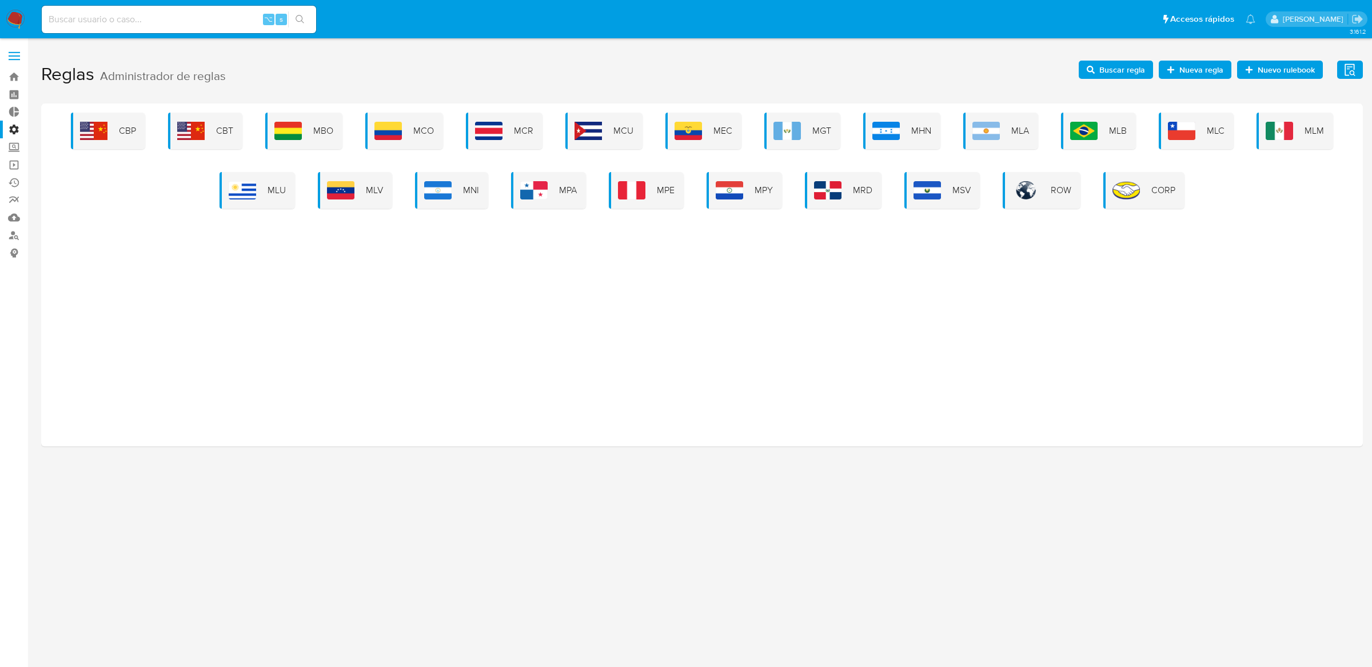
click at [285, 213] on div "CBP CBT MBO MCO MCR MCU MEC MGT MHN MLA MLB MLC MLM MLU MLV MNI MPA MPE MPY MRD…" at bounding box center [702, 274] width 1322 height 343
click at [284, 196] on span "MLU" at bounding box center [277, 190] width 18 height 13
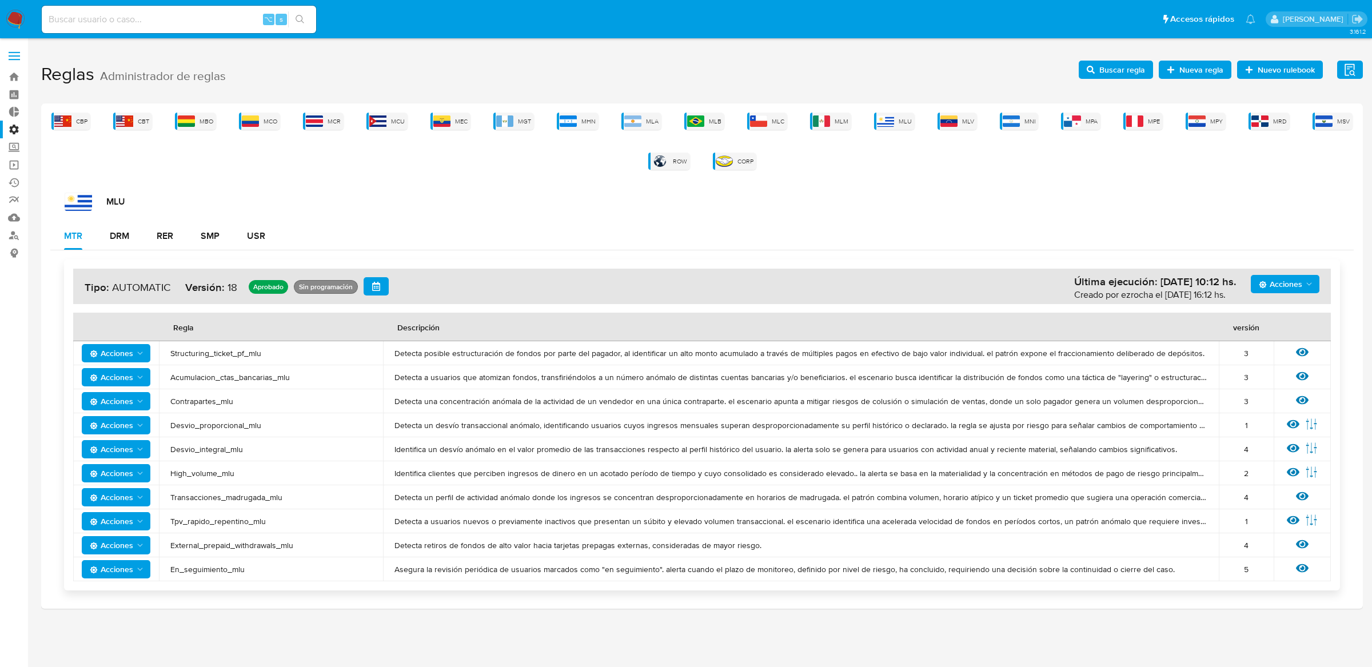
click at [262, 258] on div "Acciones Última ejecución: [DATE] 10:12 hs. Creado por ezrocha el [DATE] 16:12 …" at bounding box center [701, 424] width 1303 height 349
click at [262, 232] on div "USR" at bounding box center [256, 236] width 18 height 9
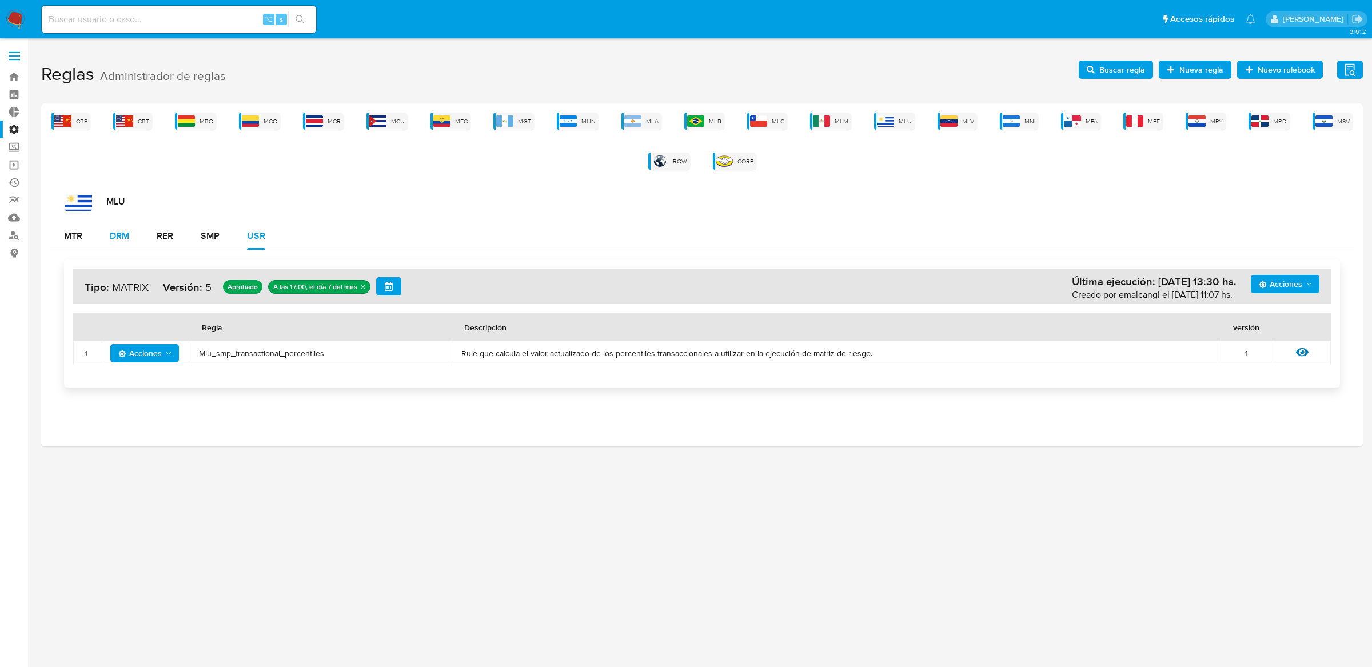
click at [136, 237] on button "DRM" at bounding box center [119, 235] width 47 height 27
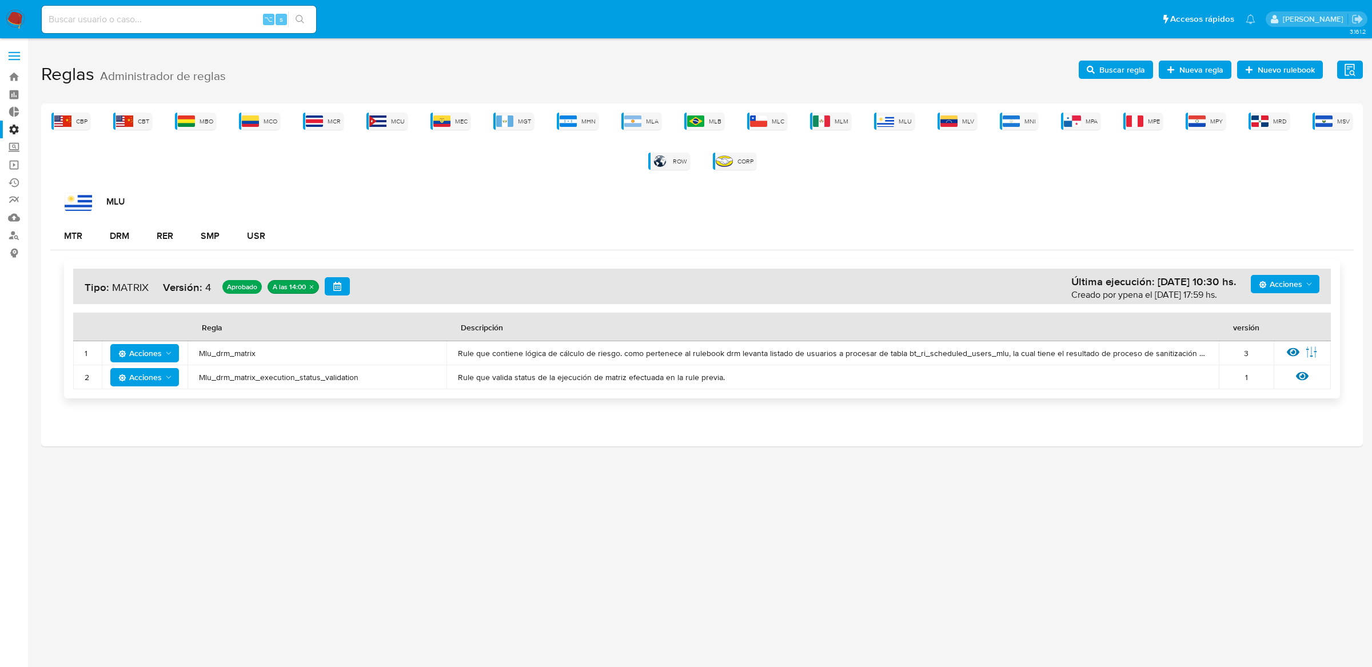
click at [458, 201] on div "MLU" at bounding box center [709, 202] width 1289 height 18
click at [106, 232] on button "DRM" at bounding box center [119, 235] width 47 height 27
click at [171, 357] on icon "Acciones" at bounding box center [168, 353] width 9 height 9
click at [170, 385] on button "Deshabilitar" at bounding box center [144, 382] width 103 height 27
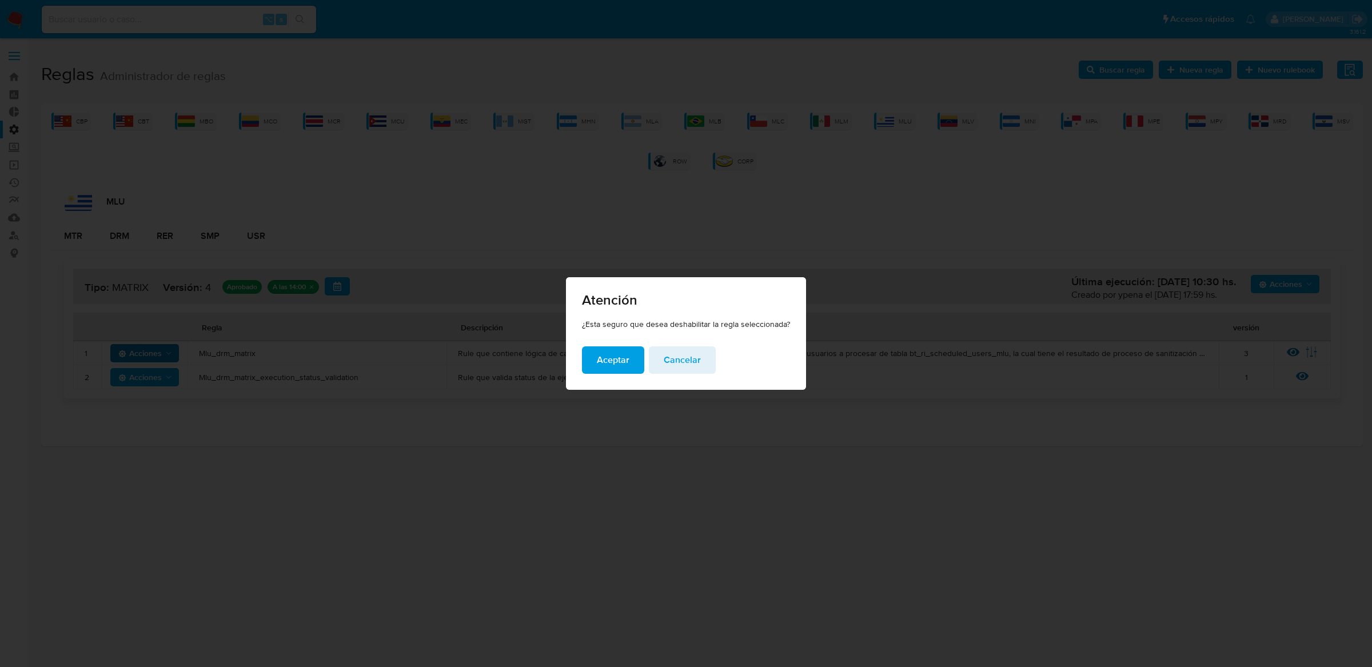
click at [621, 350] on span "Aceptar" at bounding box center [613, 360] width 33 height 25
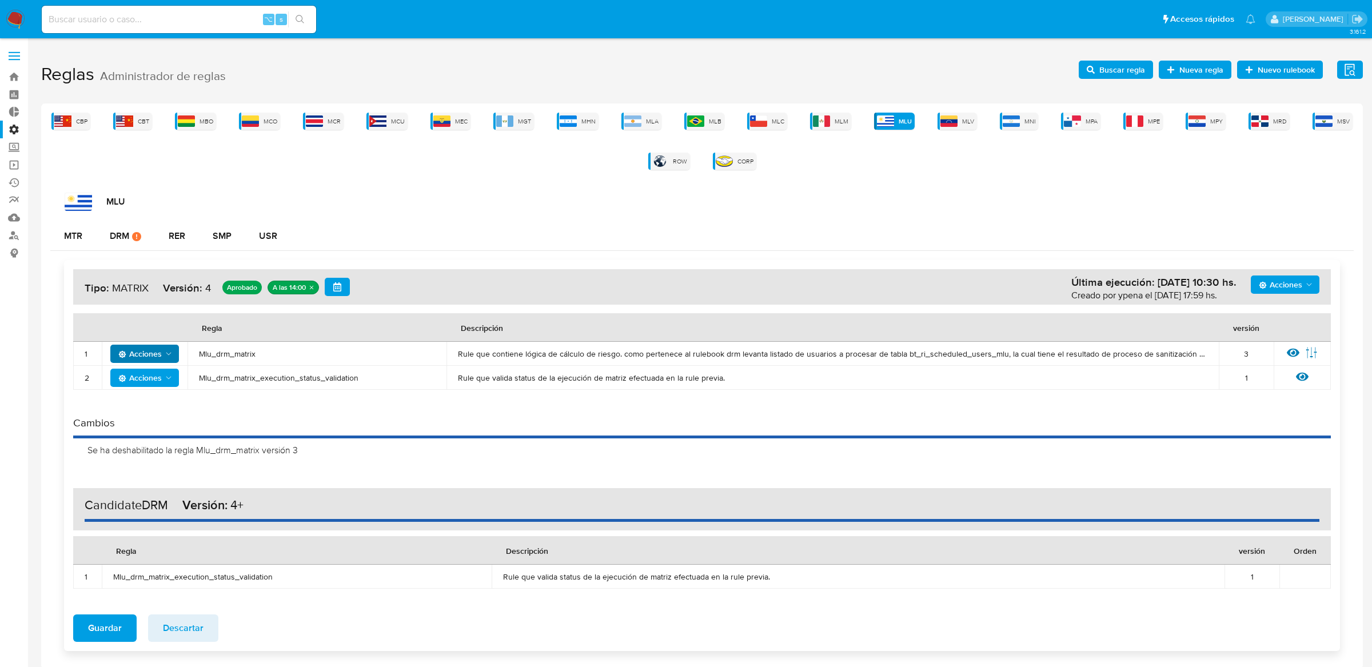
click at [1138, 66] on span "Buscar regla" at bounding box center [1122, 70] width 46 height 18
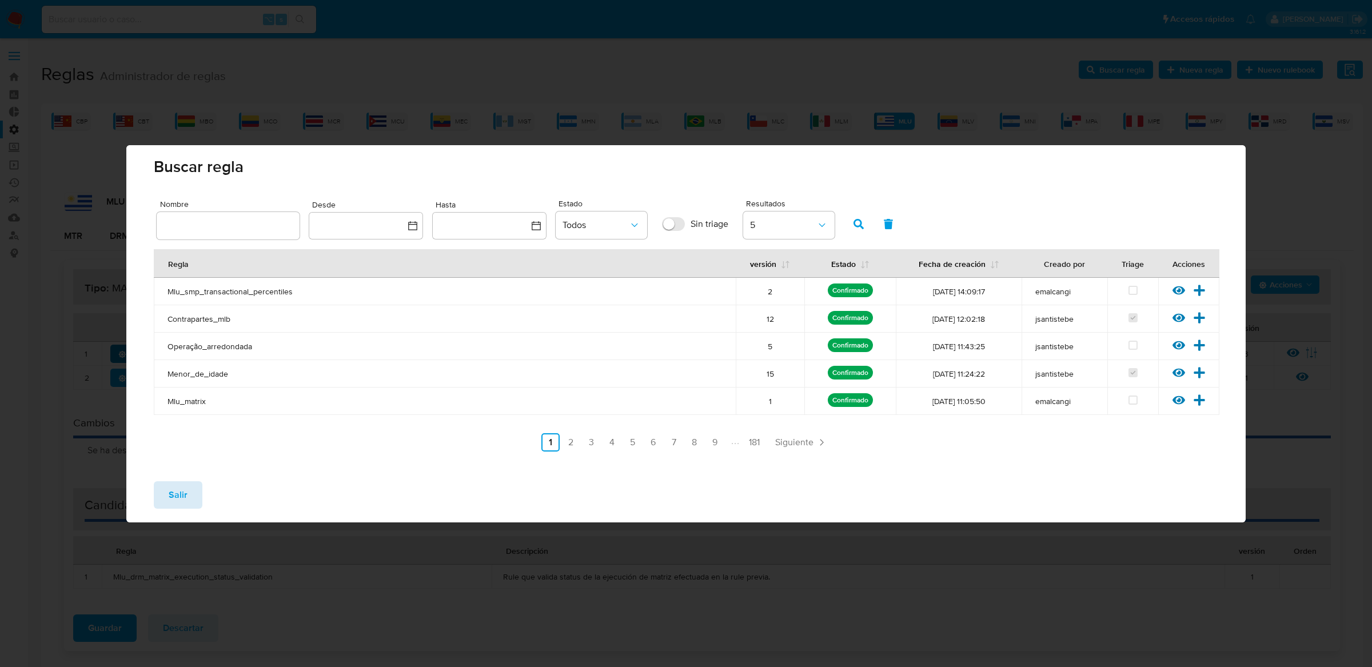
click at [184, 500] on span "Salir" at bounding box center [178, 494] width 19 height 25
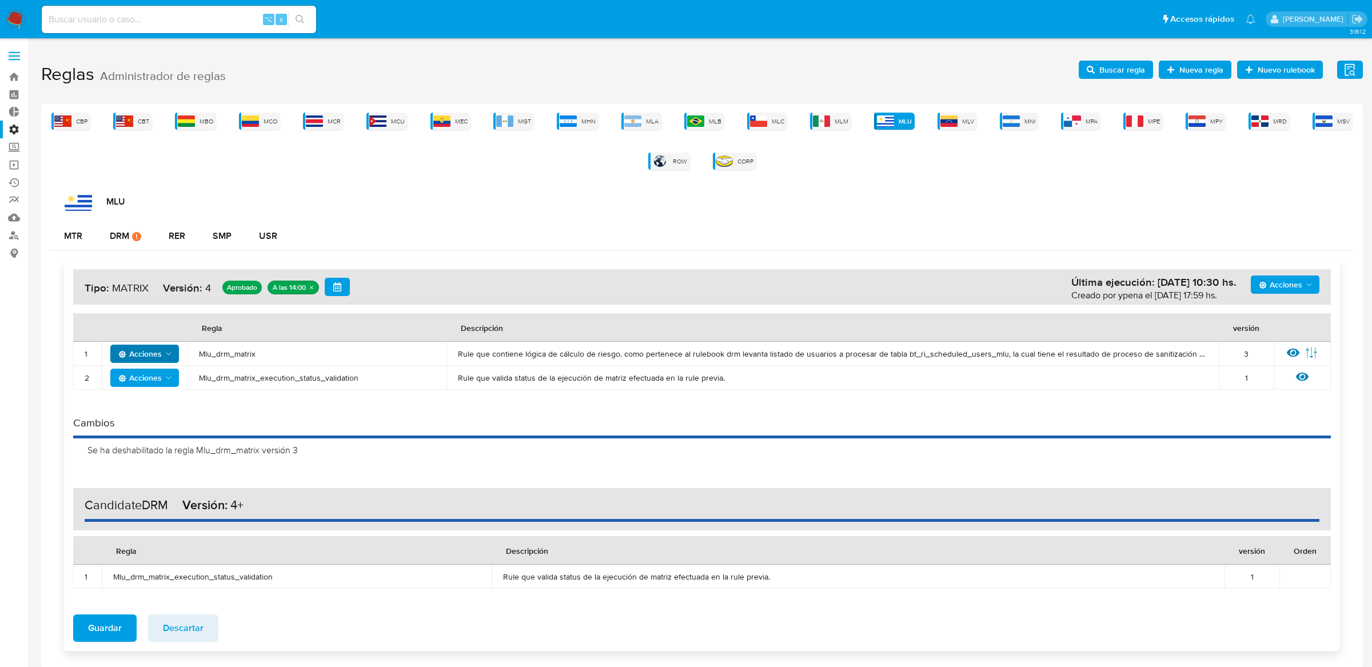
click at [1302, 288] on span "Acciones" at bounding box center [1280, 285] width 43 height 18
click at [1280, 314] on button "Agregar reglas" at bounding box center [1284, 313] width 103 height 27
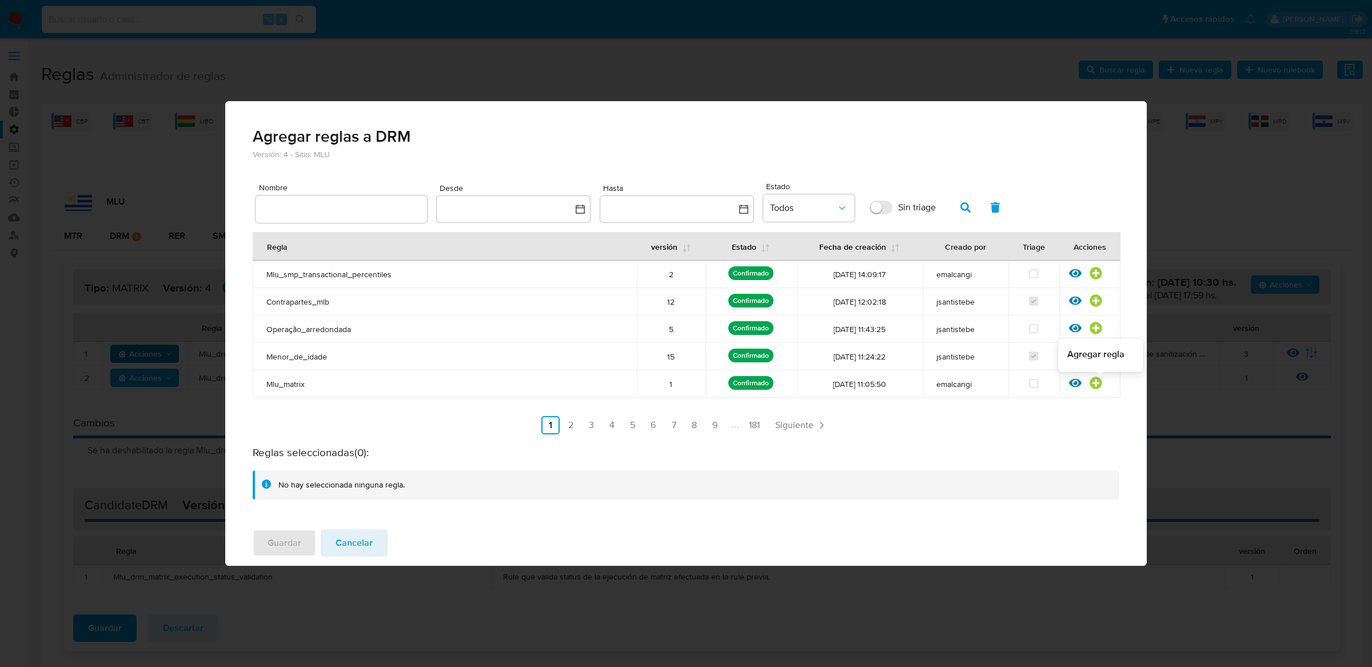
click at [1101, 384] on icon at bounding box center [1096, 383] width 12 height 12
click at [301, 532] on button "Guardar" at bounding box center [284, 542] width 63 height 27
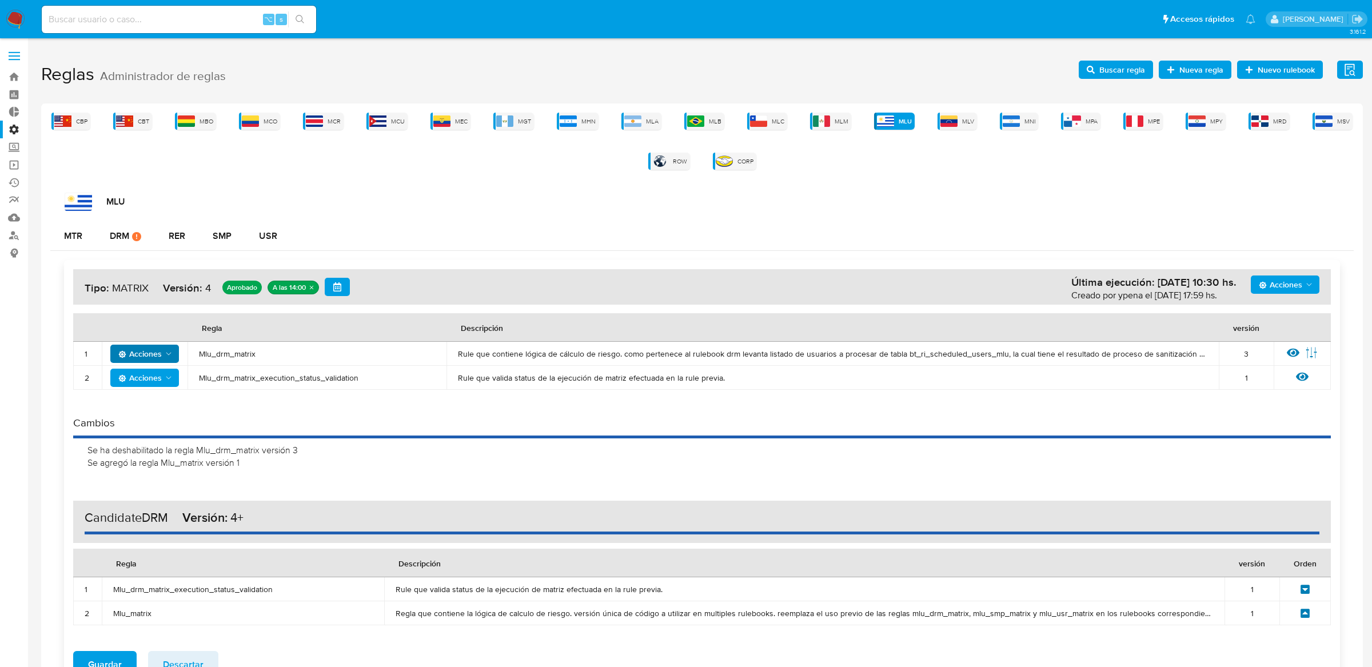
scroll to position [87, 0]
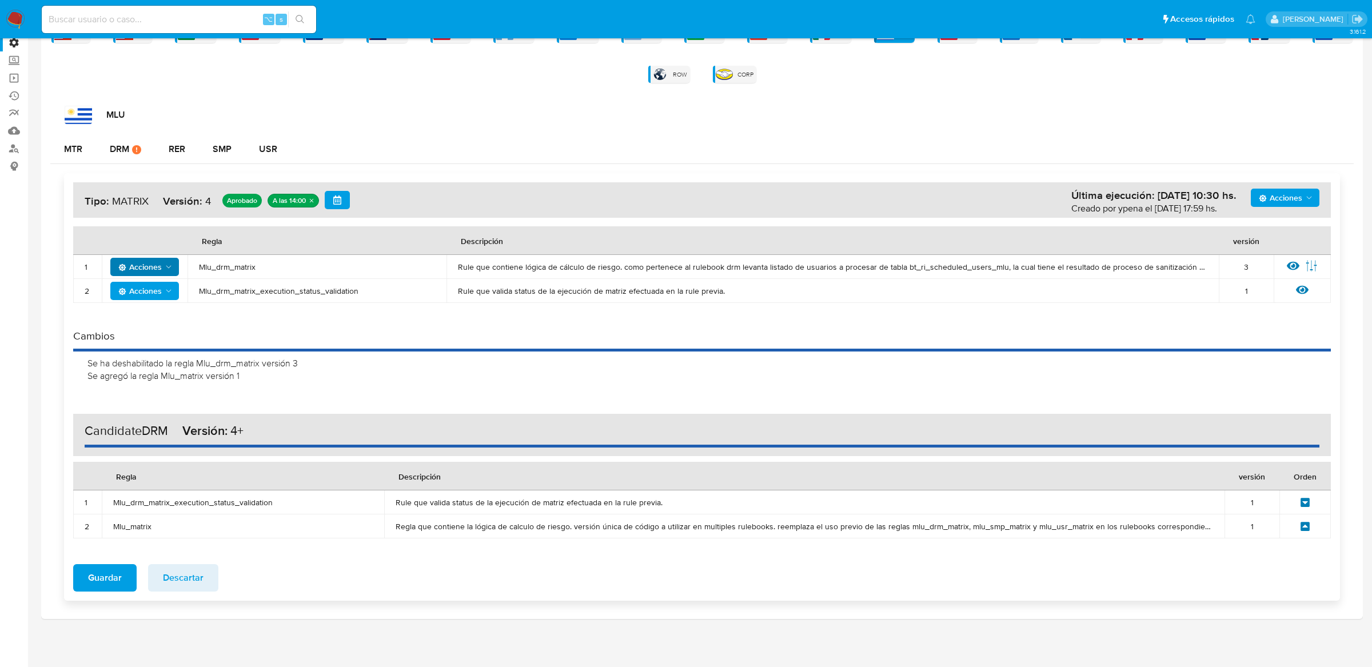
click at [1308, 526] on icon at bounding box center [1304, 526] width 9 height 9
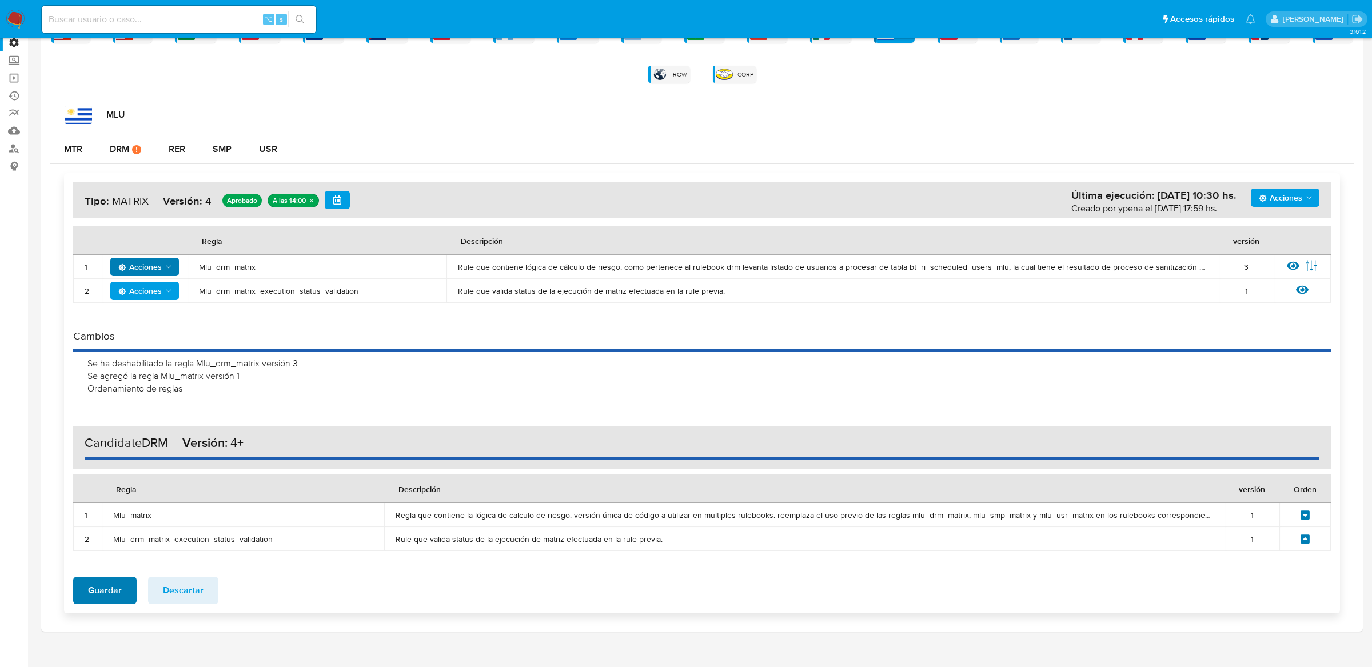
click at [117, 579] on span "Guardar" at bounding box center [105, 590] width 34 height 25
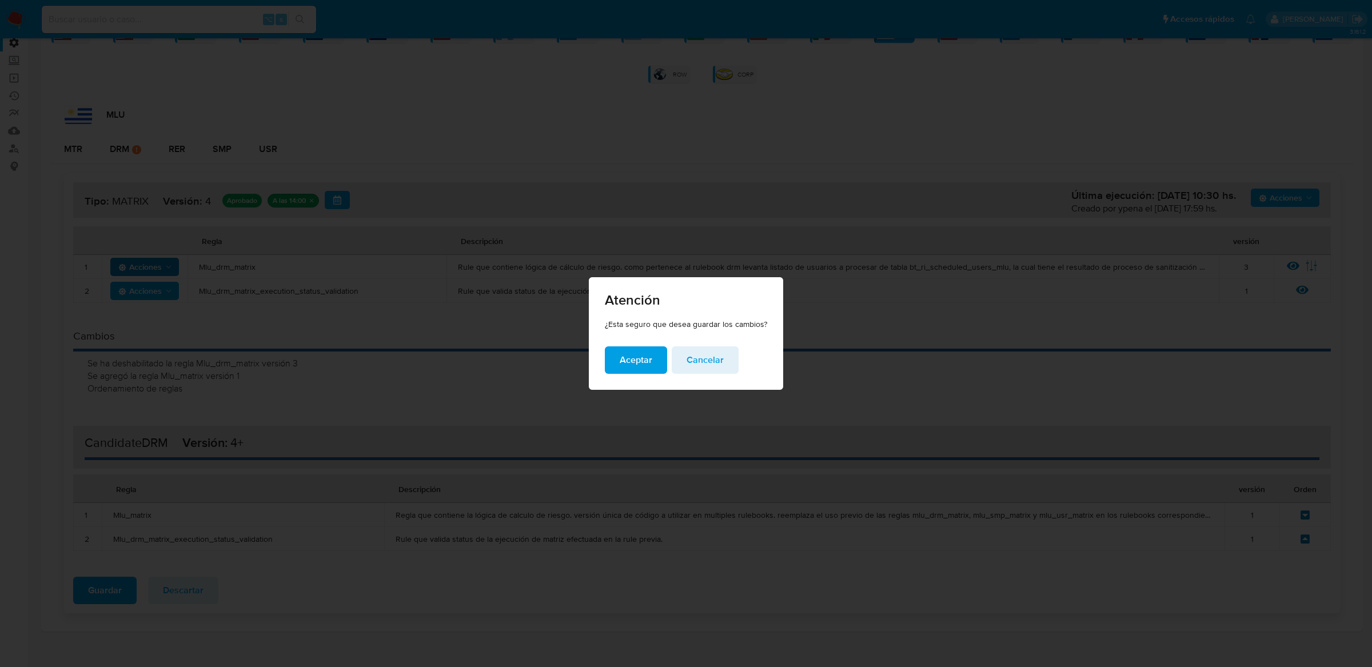
click at [622, 367] on span "Aceptar" at bounding box center [636, 360] width 33 height 25
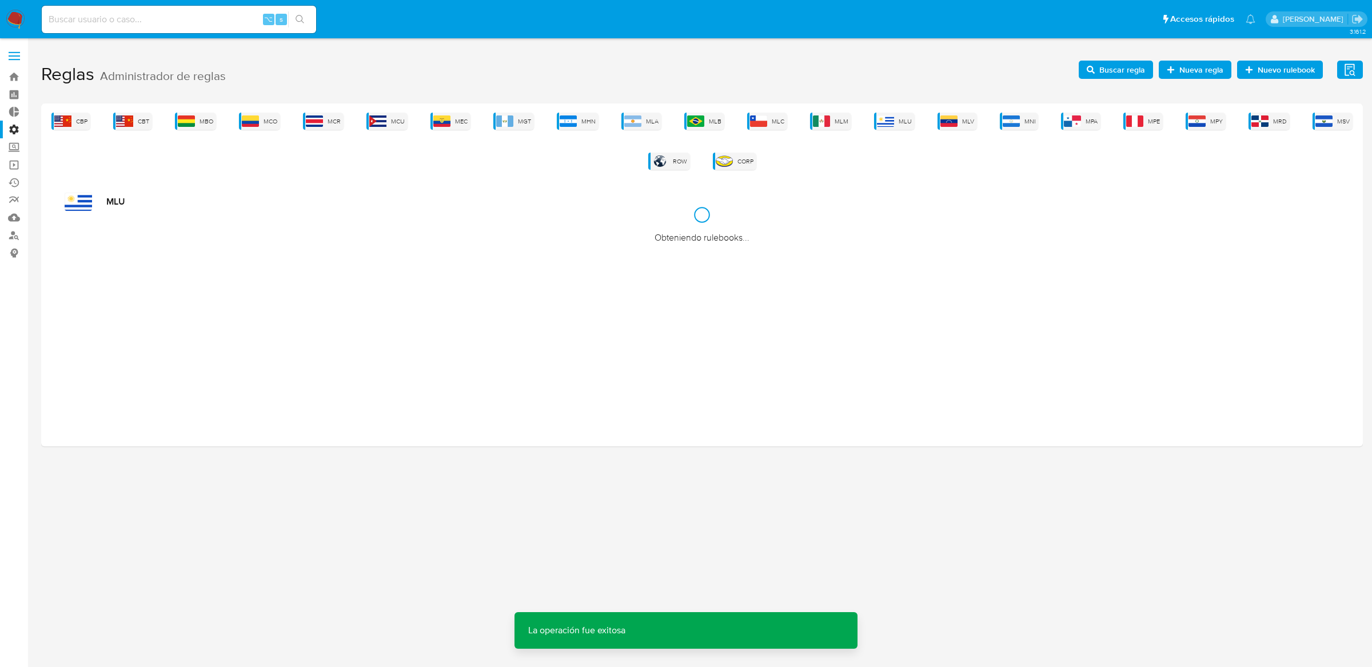
scroll to position [0, 0]
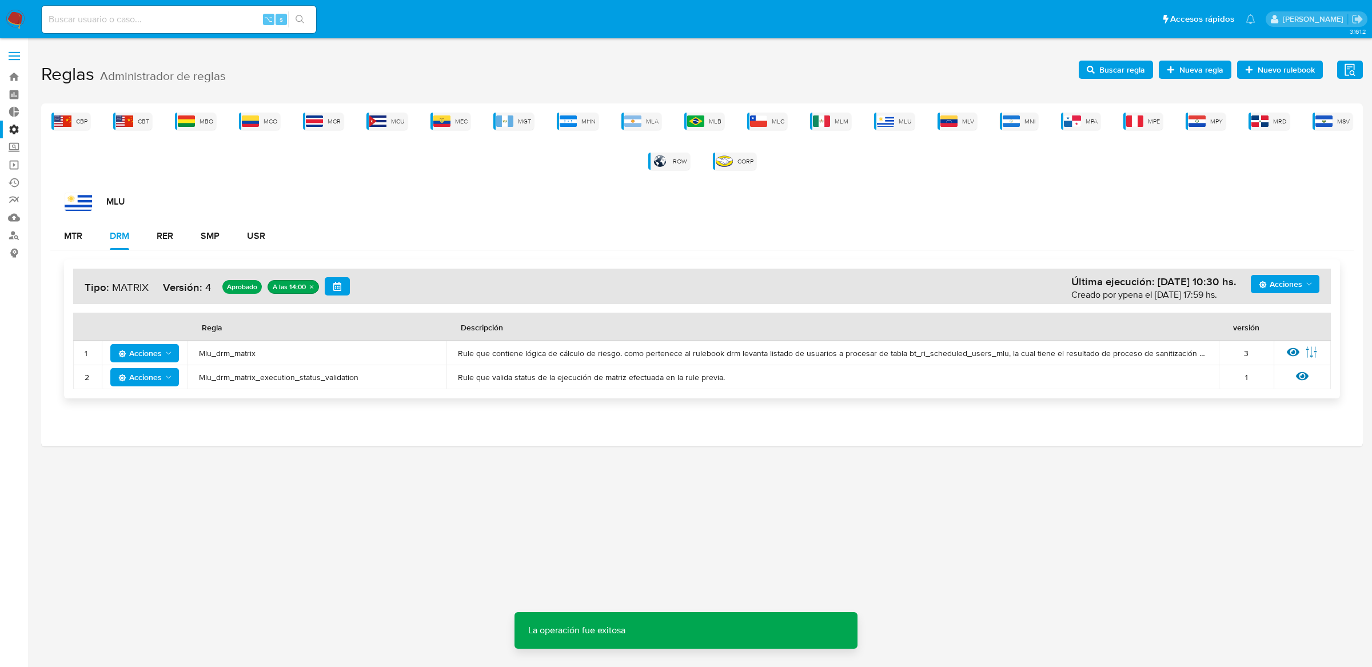
click at [1105, 66] on span "Buscar regla" at bounding box center [1122, 70] width 46 height 18
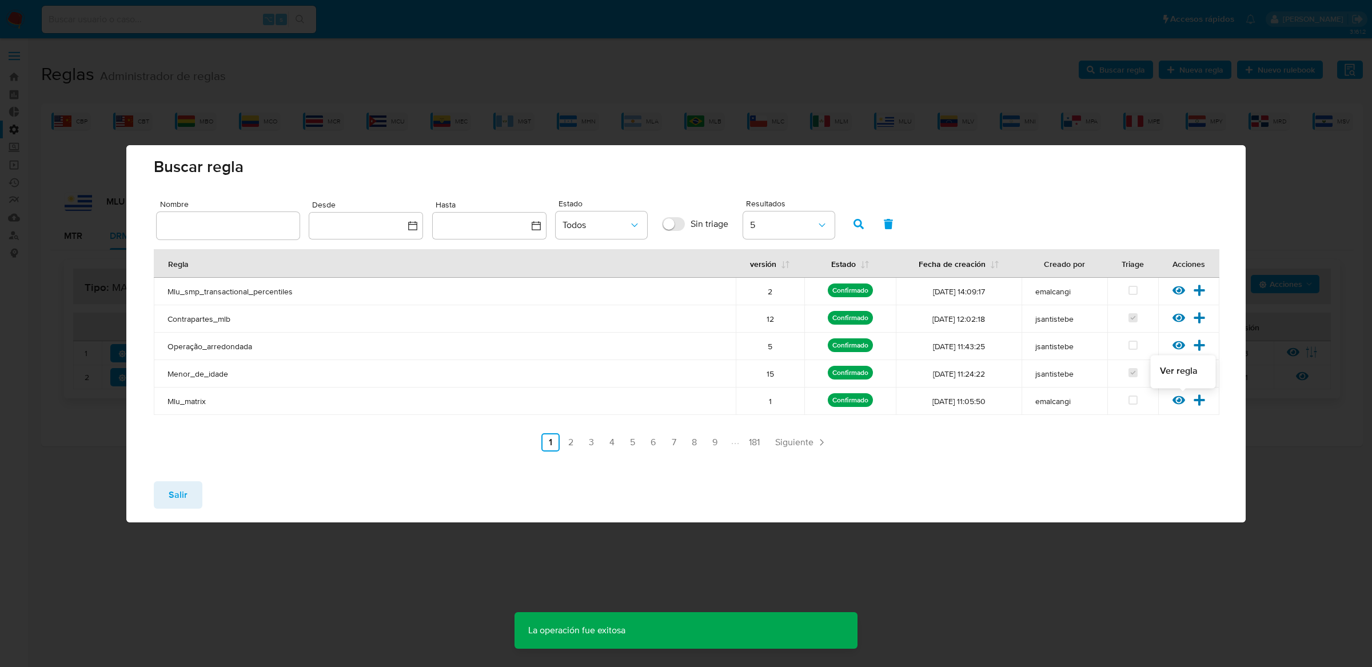
click at [1184, 410] on td "Ver regla Versionar" at bounding box center [1188, 401] width 61 height 27
click at [1179, 400] on icon at bounding box center [1178, 400] width 13 height 9
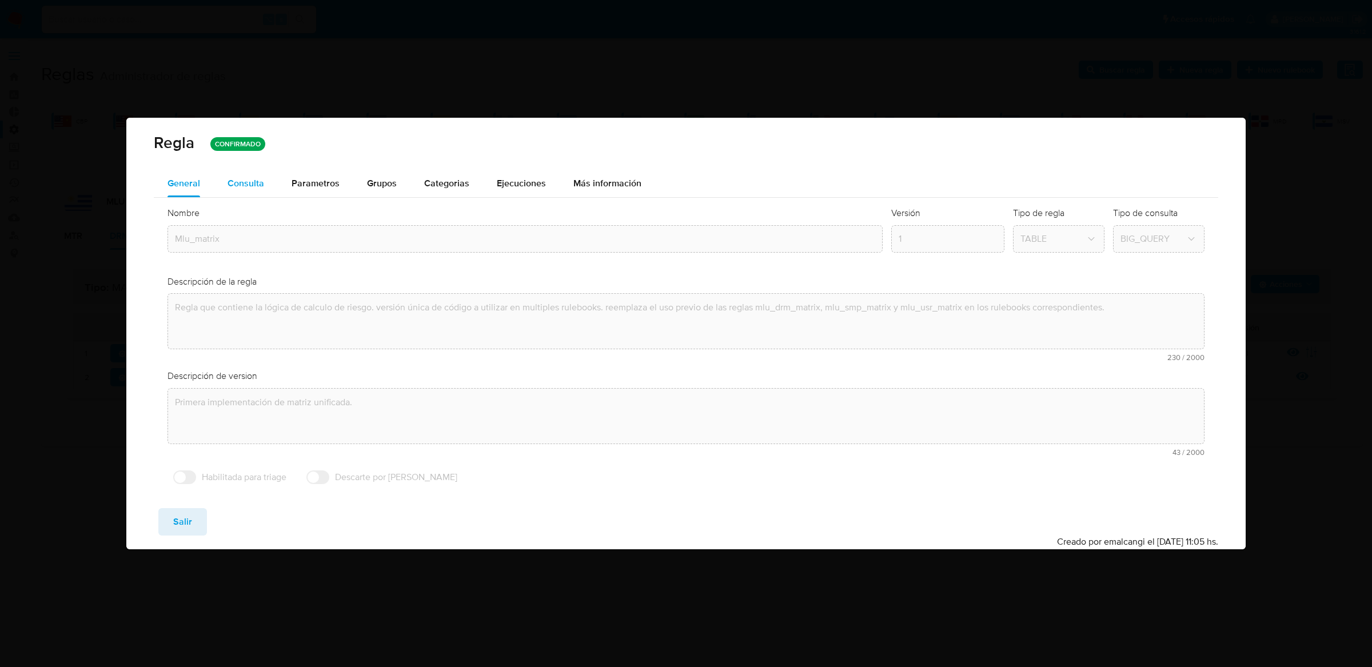
click at [252, 197] on div "Consulta" at bounding box center [246, 183] width 37 height 27
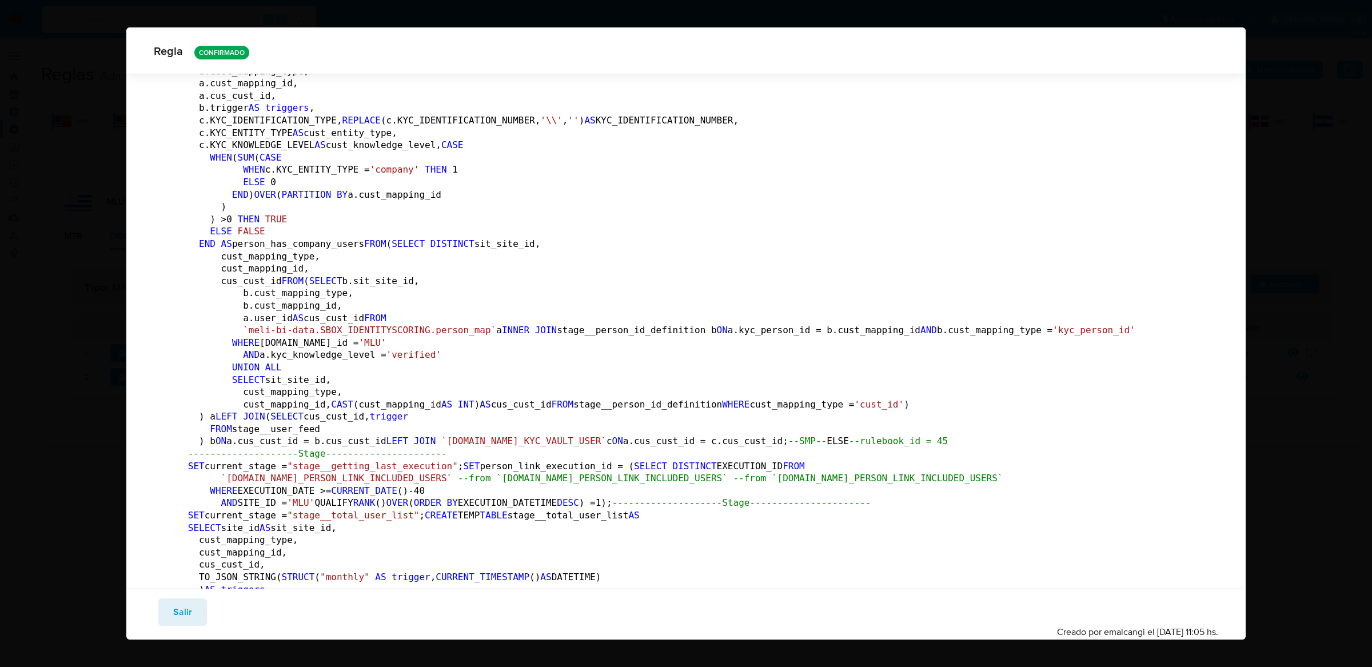
scroll to position [1235, 0]
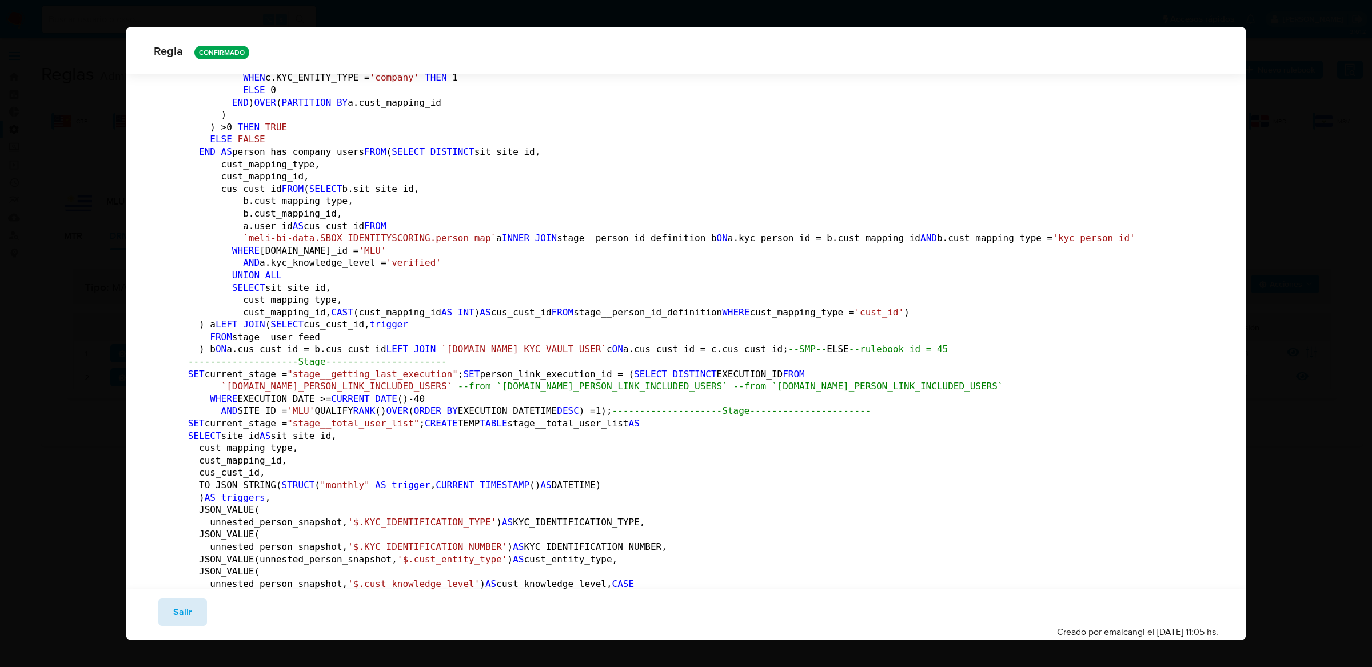
click at [197, 611] on button "Salir" at bounding box center [182, 611] width 49 height 27
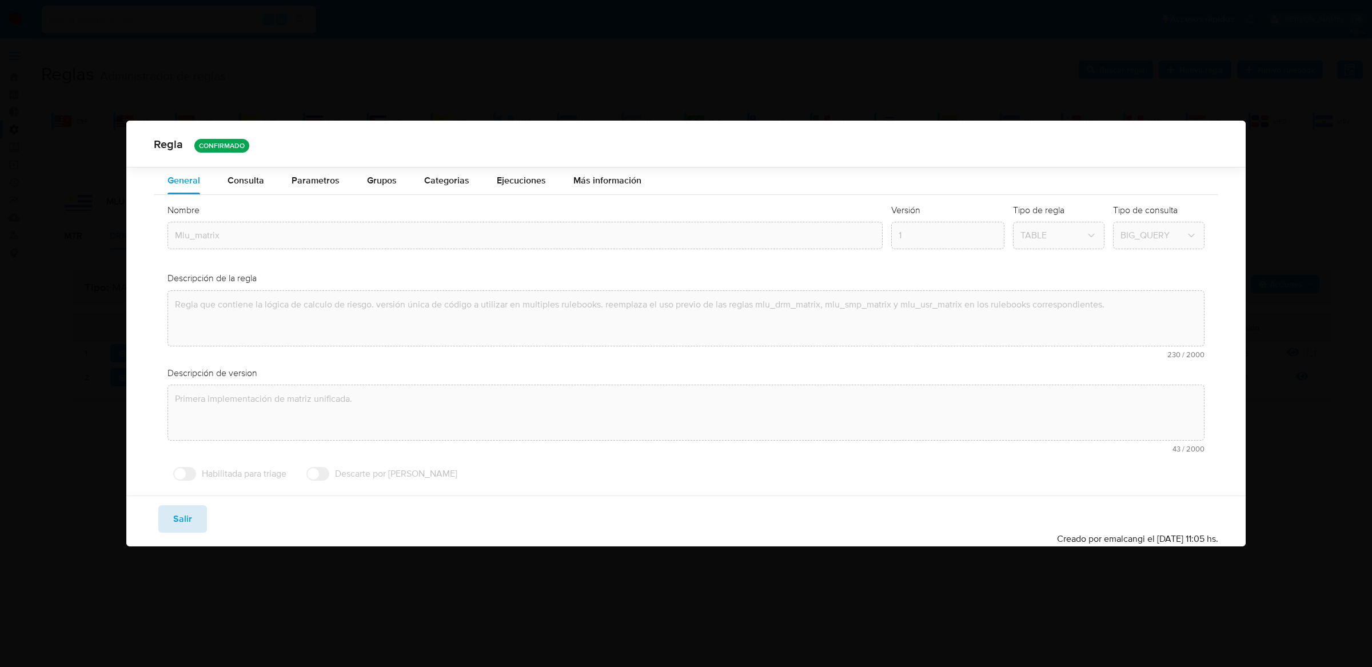
scroll to position [0, 0]
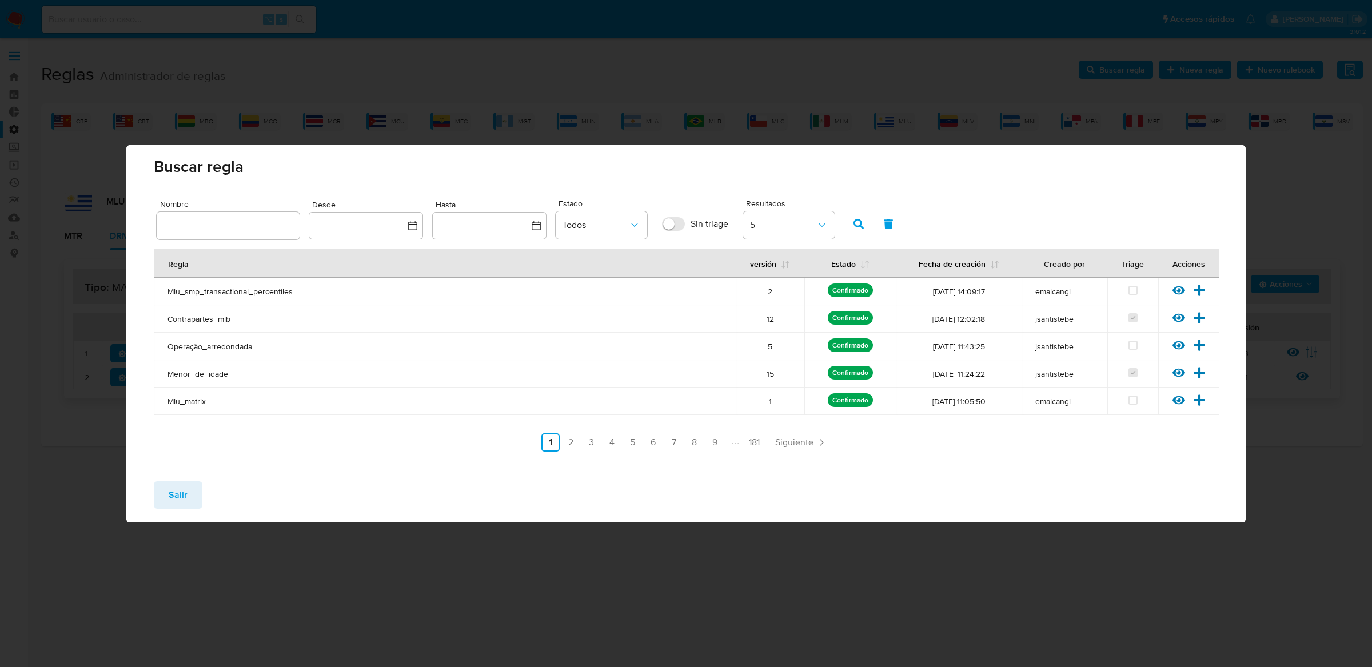
click at [177, 498] on span "Salir" at bounding box center [178, 494] width 19 height 25
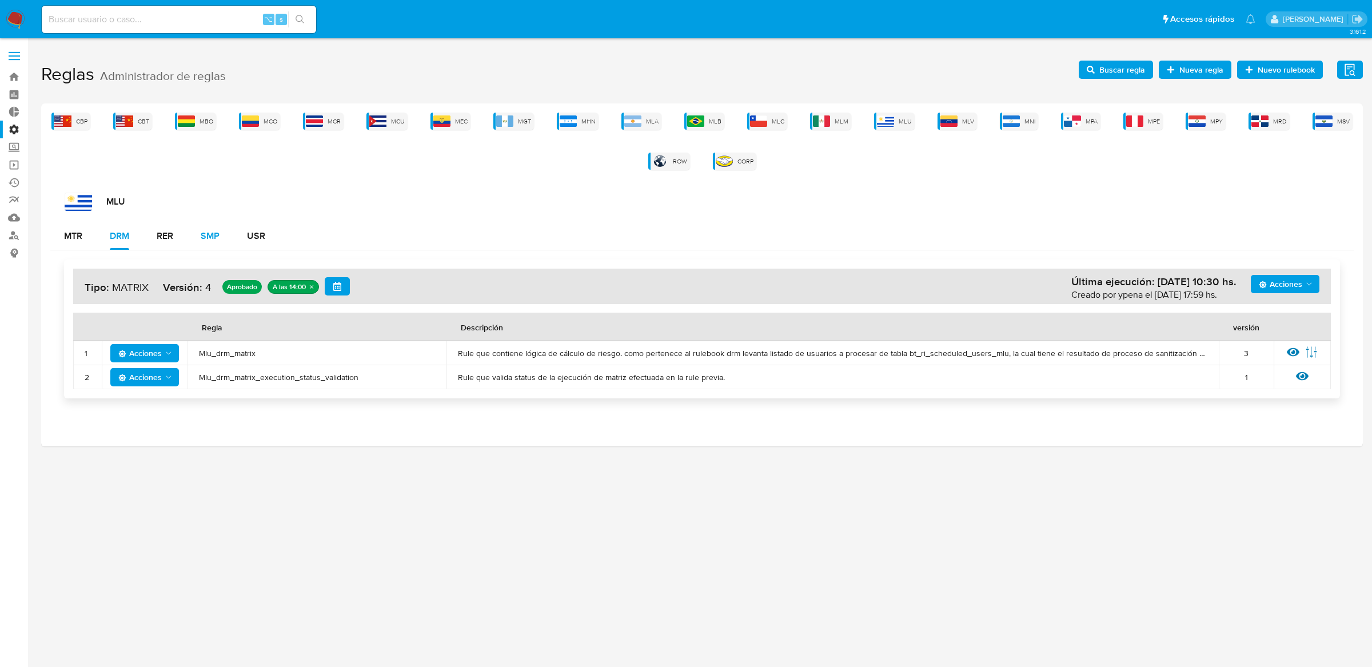
click at [202, 233] on div "SMP" at bounding box center [210, 236] width 19 height 9
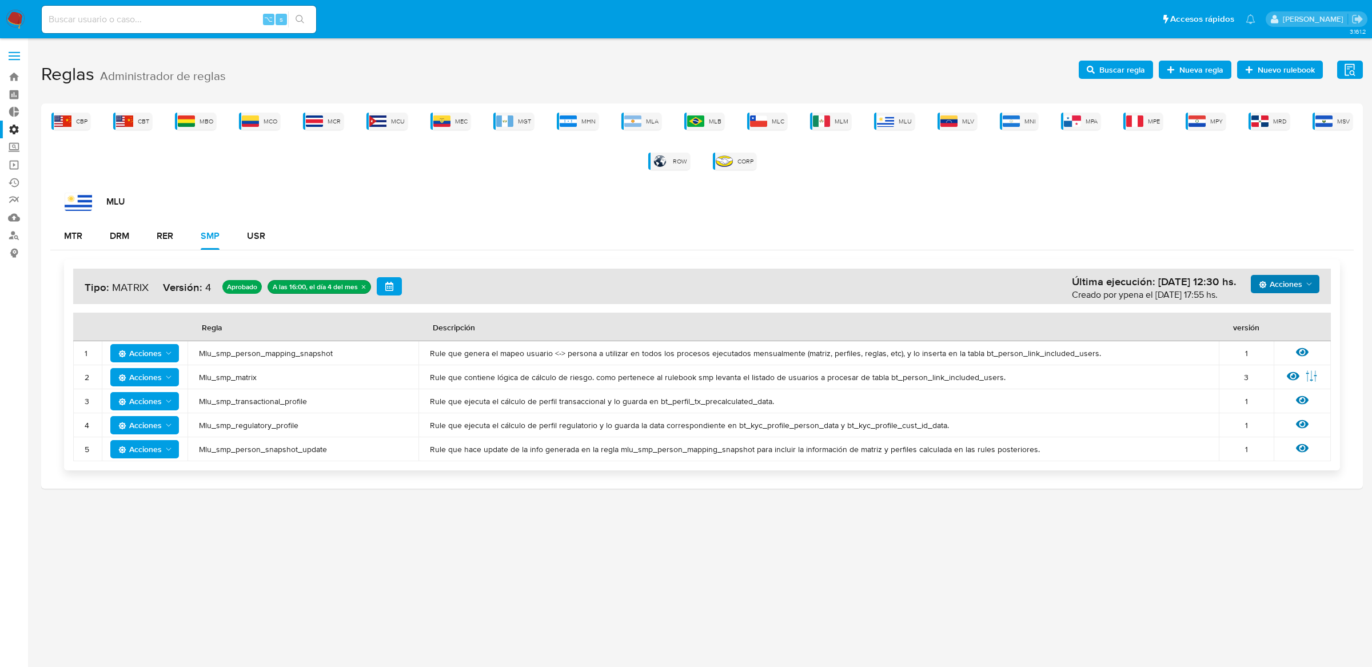
click at [1280, 285] on span "Acciones" at bounding box center [1280, 284] width 43 height 18
click at [1281, 312] on button "Agregar reglas" at bounding box center [1284, 312] width 103 height 27
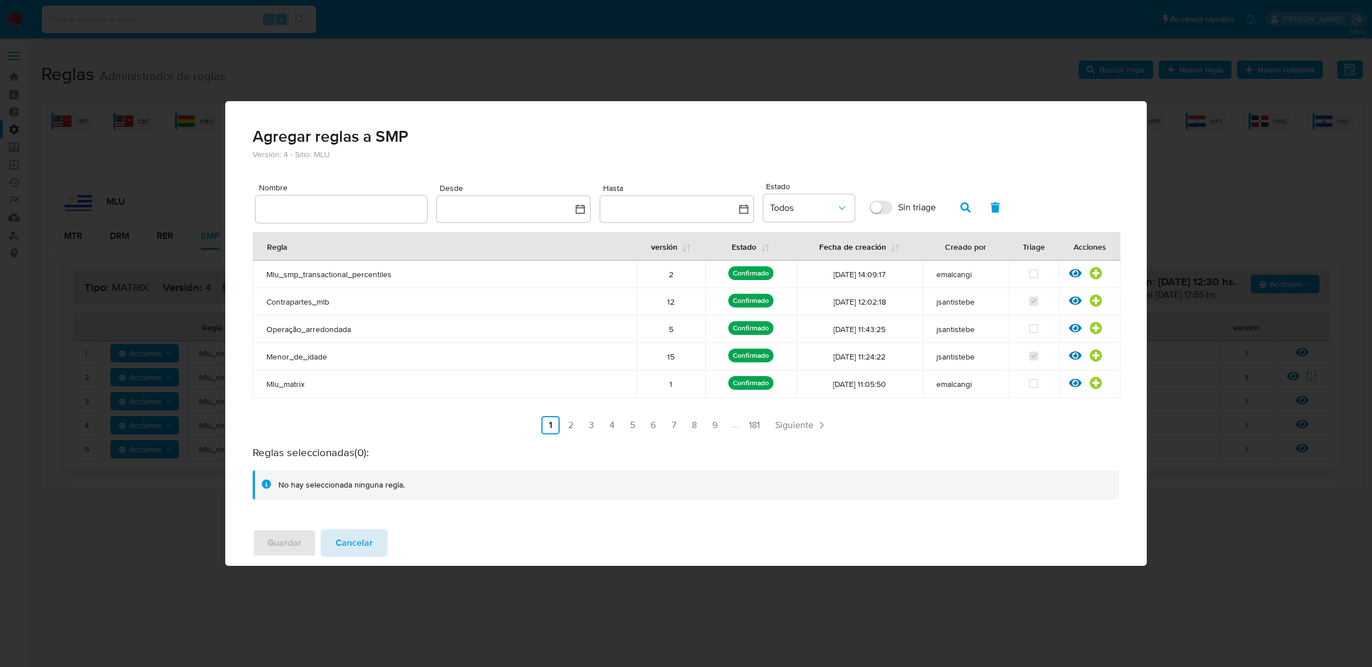
click at [384, 547] on button "Cancelar" at bounding box center [354, 542] width 67 height 27
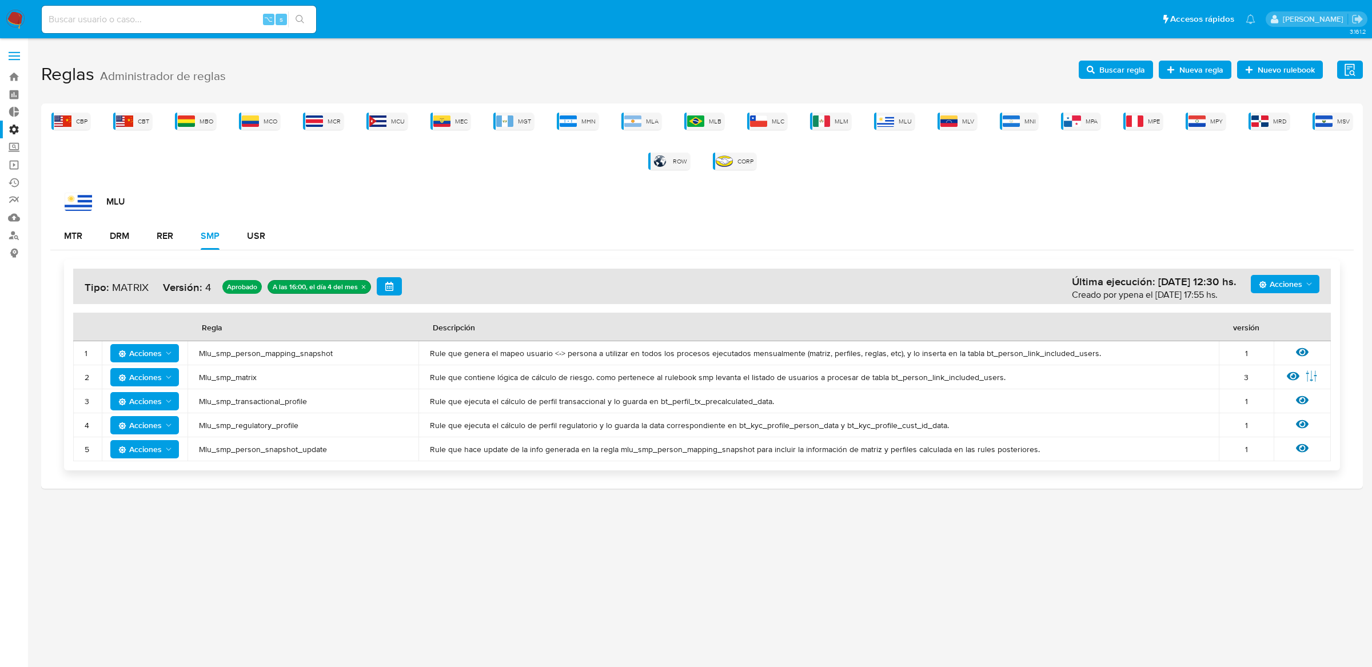
click at [161, 378] on span "Acciones" at bounding box center [139, 377] width 43 height 18
click at [167, 406] on button "Deshabilitar" at bounding box center [144, 406] width 103 height 27
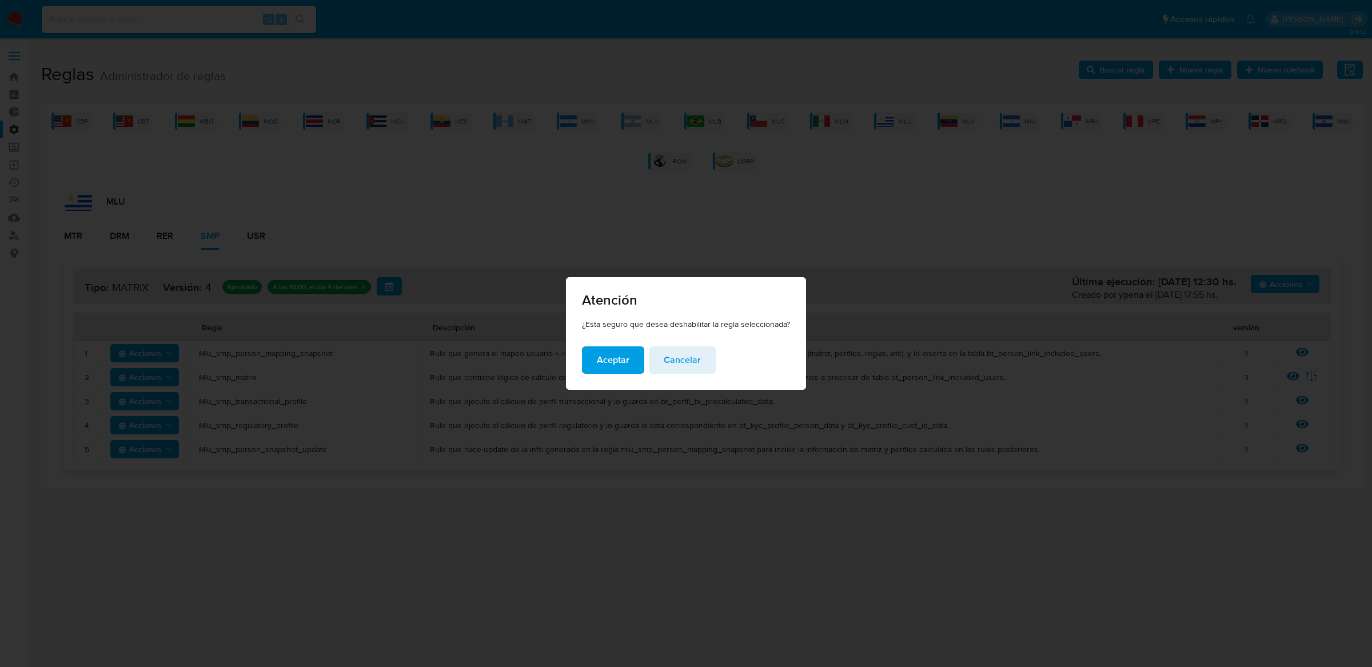
click at [610, 362] on span "Aceptar" at bounding box center [613, 360] width 33 height 25
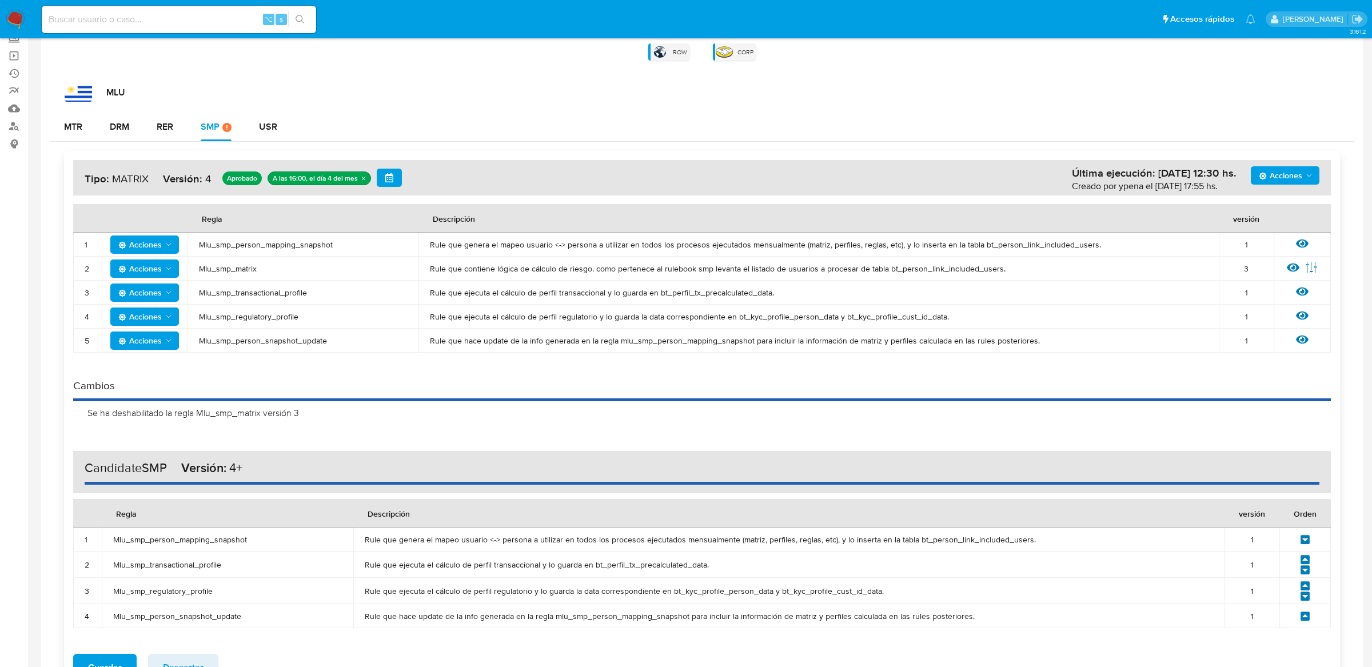
scroll to position [93, 0]
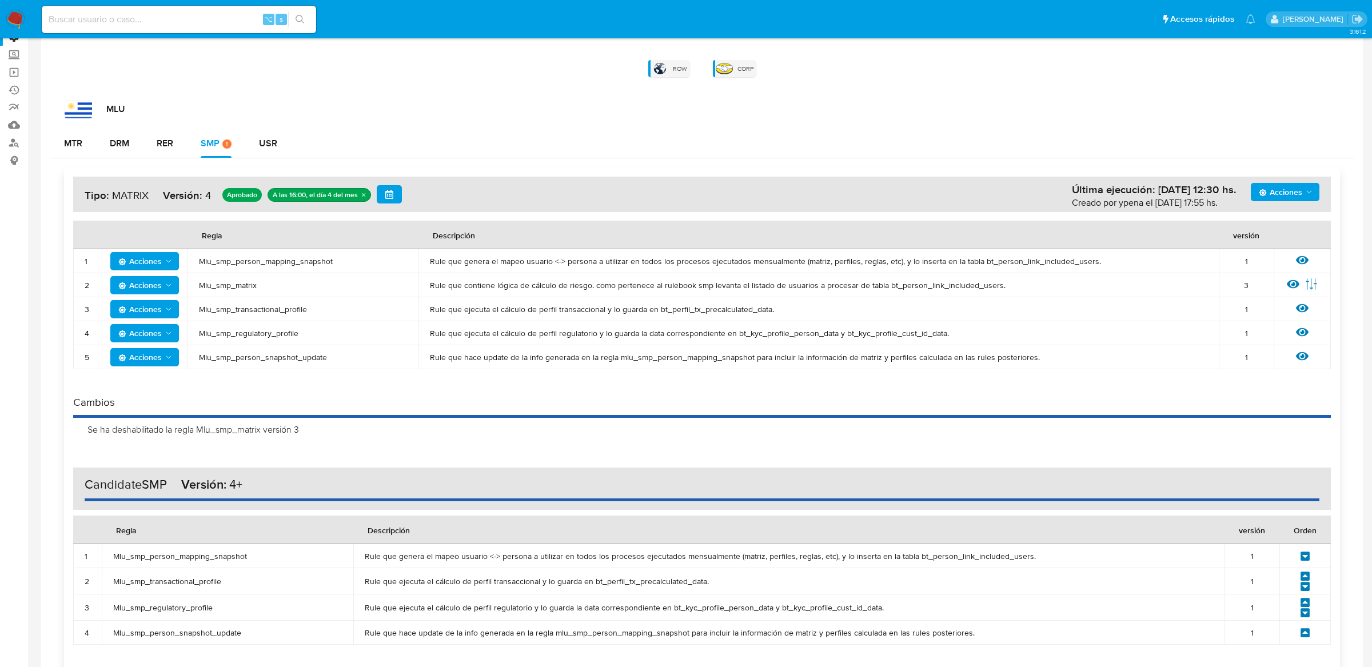
click at [1274, 195] on span "Acciones" at bounding box center [1280, 192] width 43 height 18
click at [1265, 211] on button "Agregar reglas" at bounding box center [1284, 220] width 103 height 27
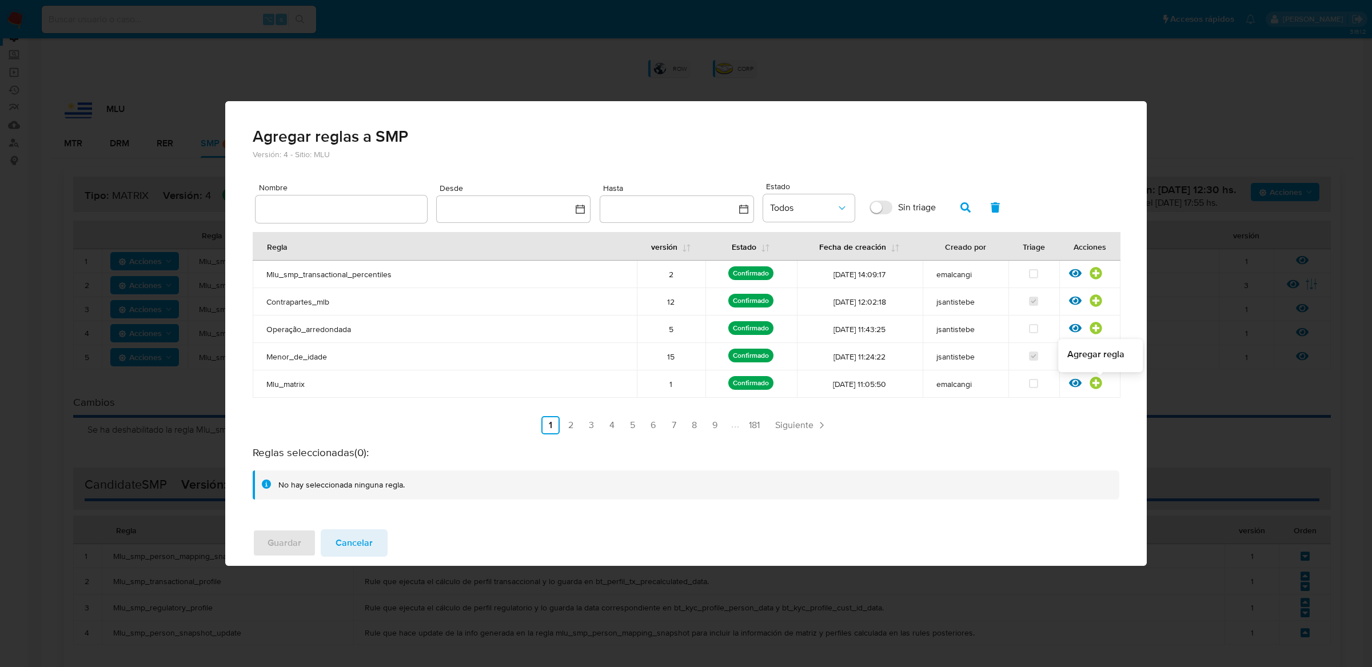
click at [1098, 384] on icon at bounding box center [1096, 383] width 12 height 12
click at [1096, 272] on icon at bounding box center [1096, 273] width 13 height 13
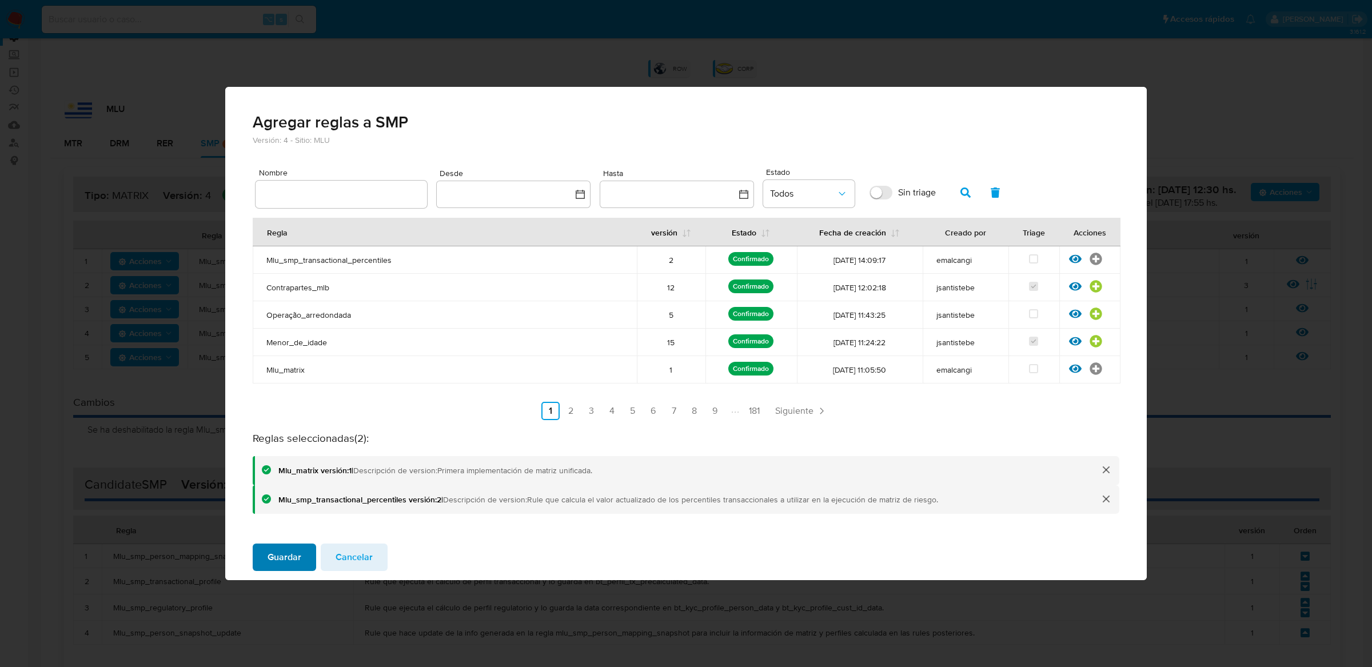
click at [301, 554] on button "Guardar" at bounding box center [284, 557] width 63 height 27
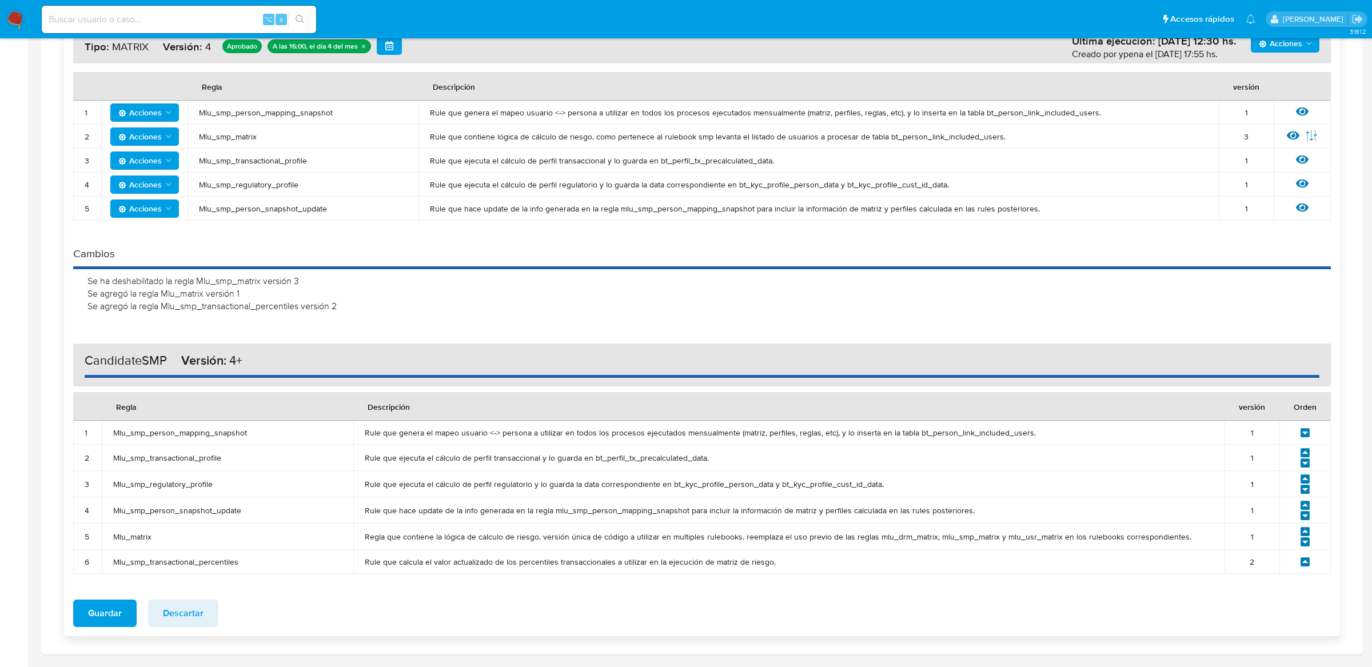
scroll to position [277, 0]
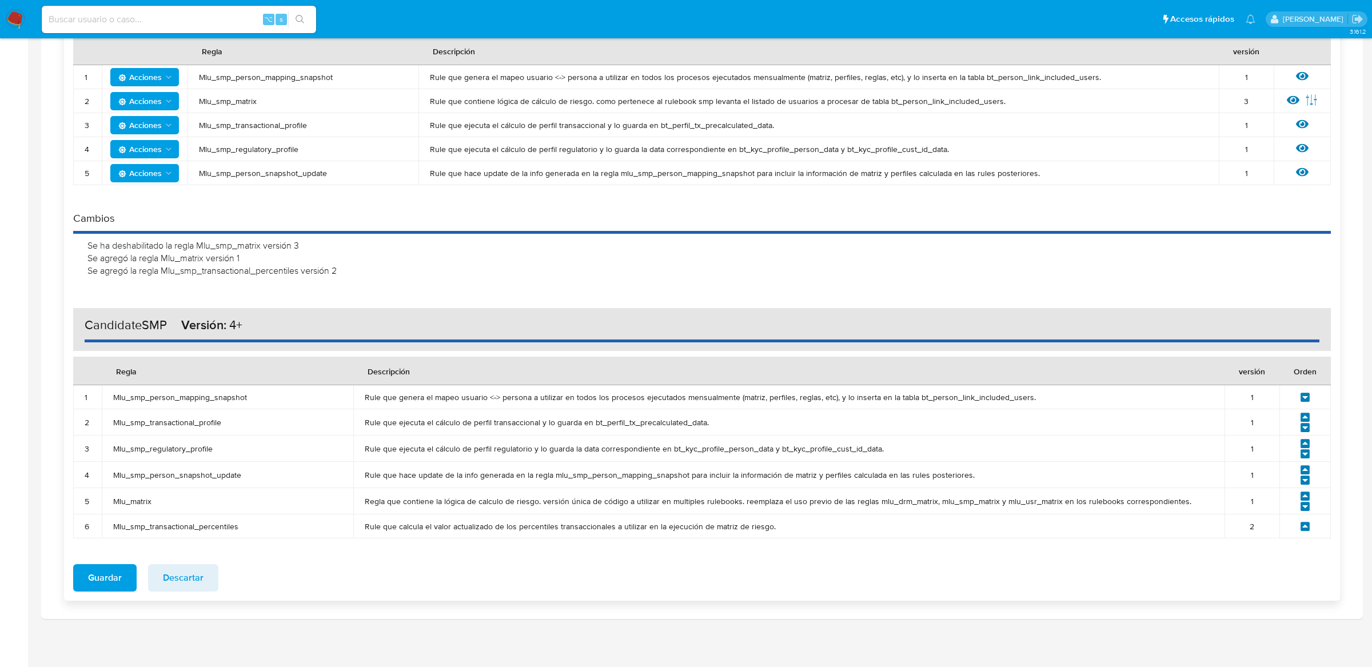
click at [1300, 527] on icon at bounding box center [1305, 526] width 10 height 10
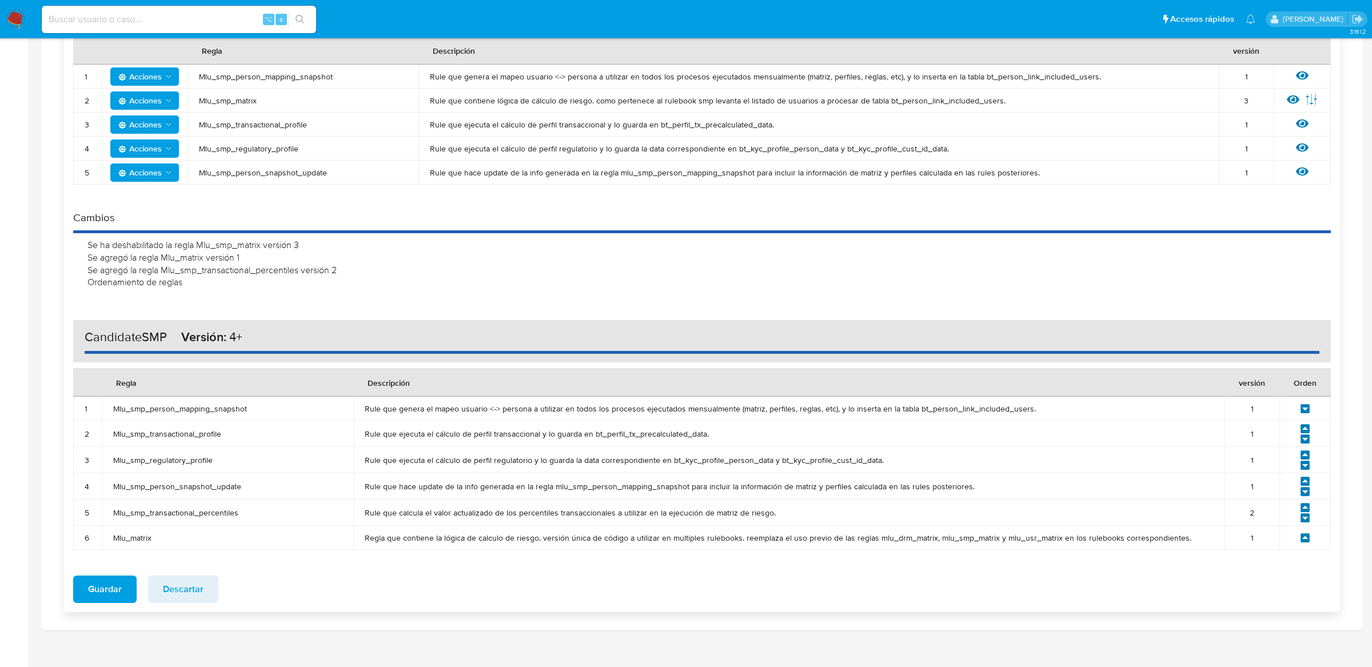
click at [1304, 509] on icon at bounding box center [1304, 507] width 9 height 9
click at [1306, 481] on icon at bounding box center [1305, 481] width 10 height 10
click at [1308, 452] on icon at bounding box center [1304, 454] width 9 height 9
click at [1307, 426] on icon at bounding box center [1304, 428] width 9 height 9
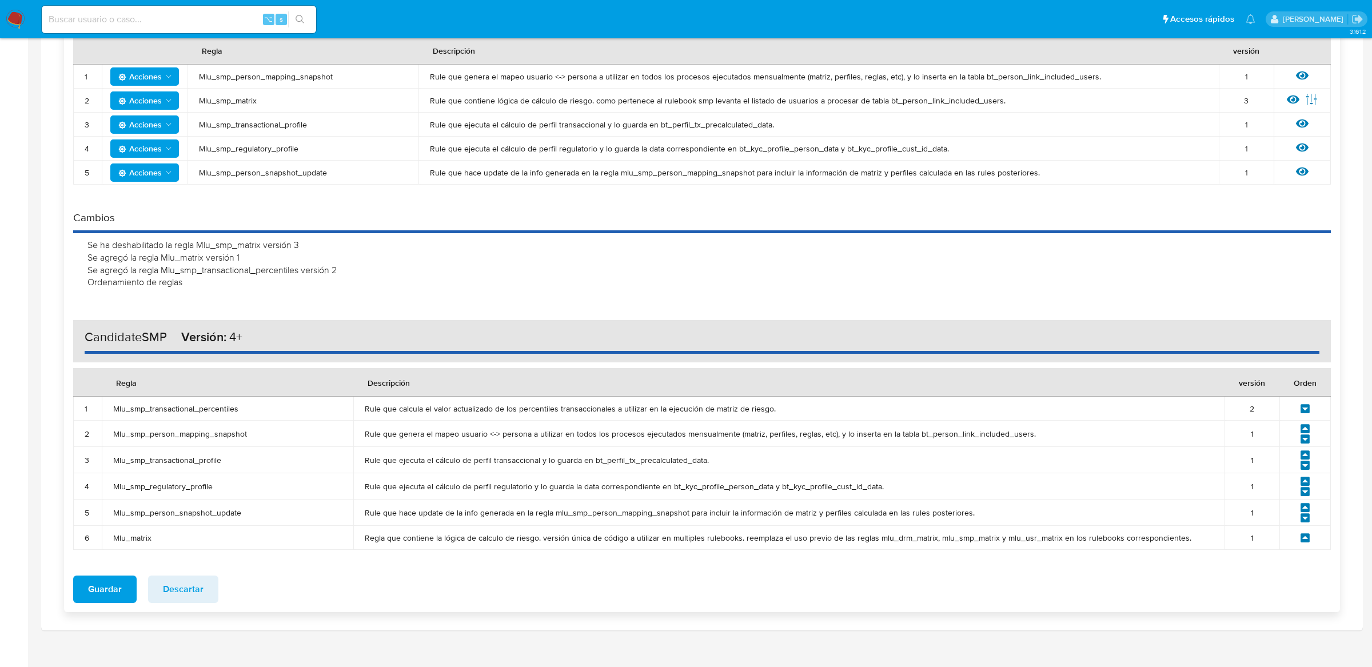
click at [1303, 542] on icon at bounding box center [1304, 537] width 9 height 9
click at [1303, 507] on icon at bounding box center [1304, 507] width 9 height 9
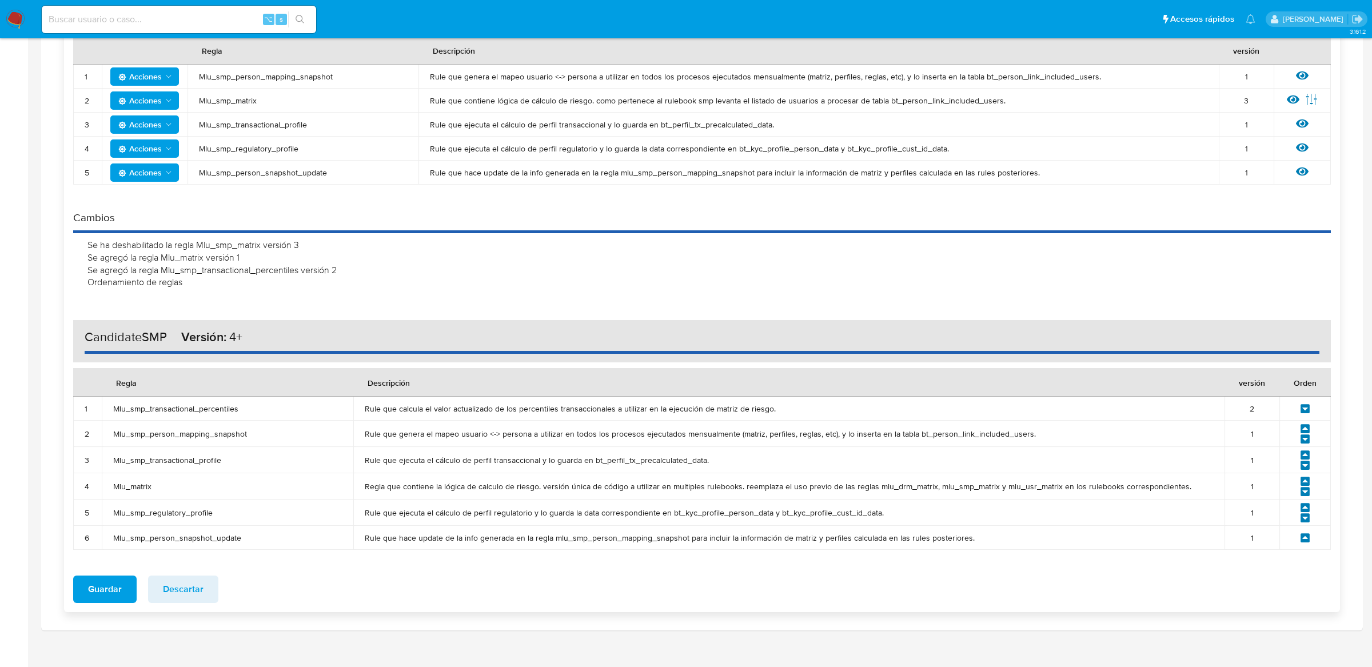
click at [1304, 481] on icon at bounding box center [1305, 481] width 10 height 10
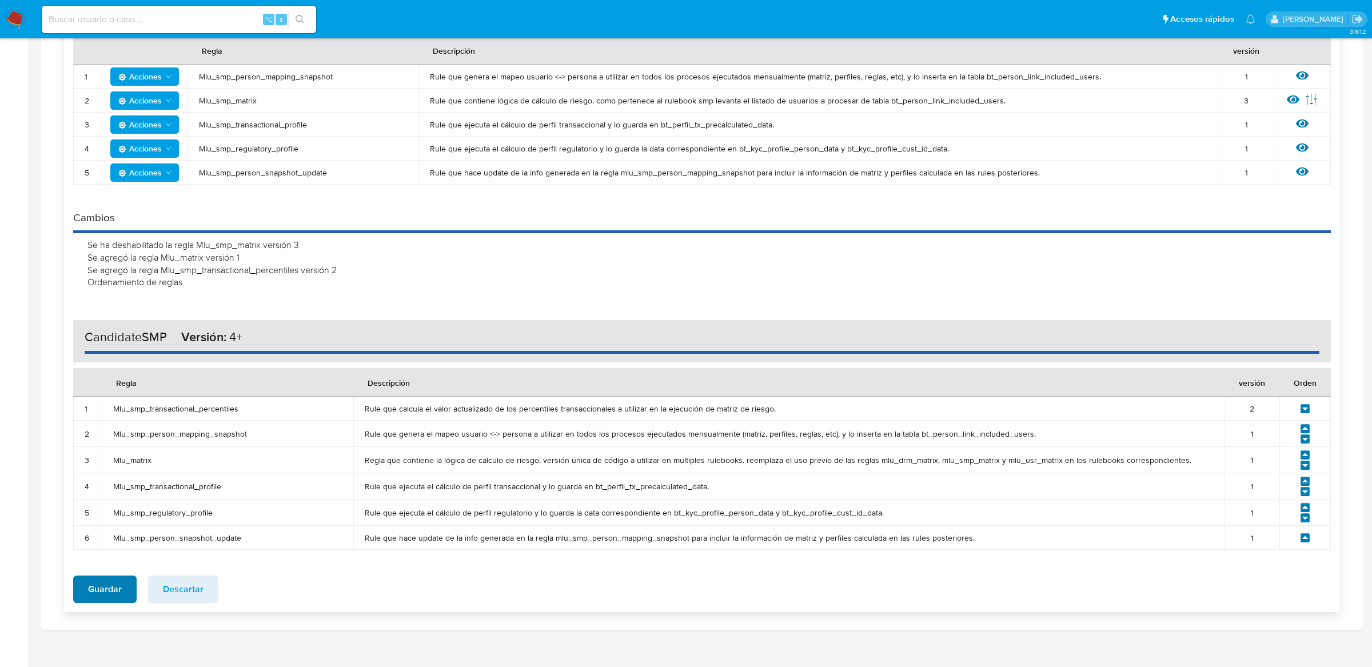
click at [110, 594] on span "Guardar" at bounding box center [105, 589] width 34 height 25
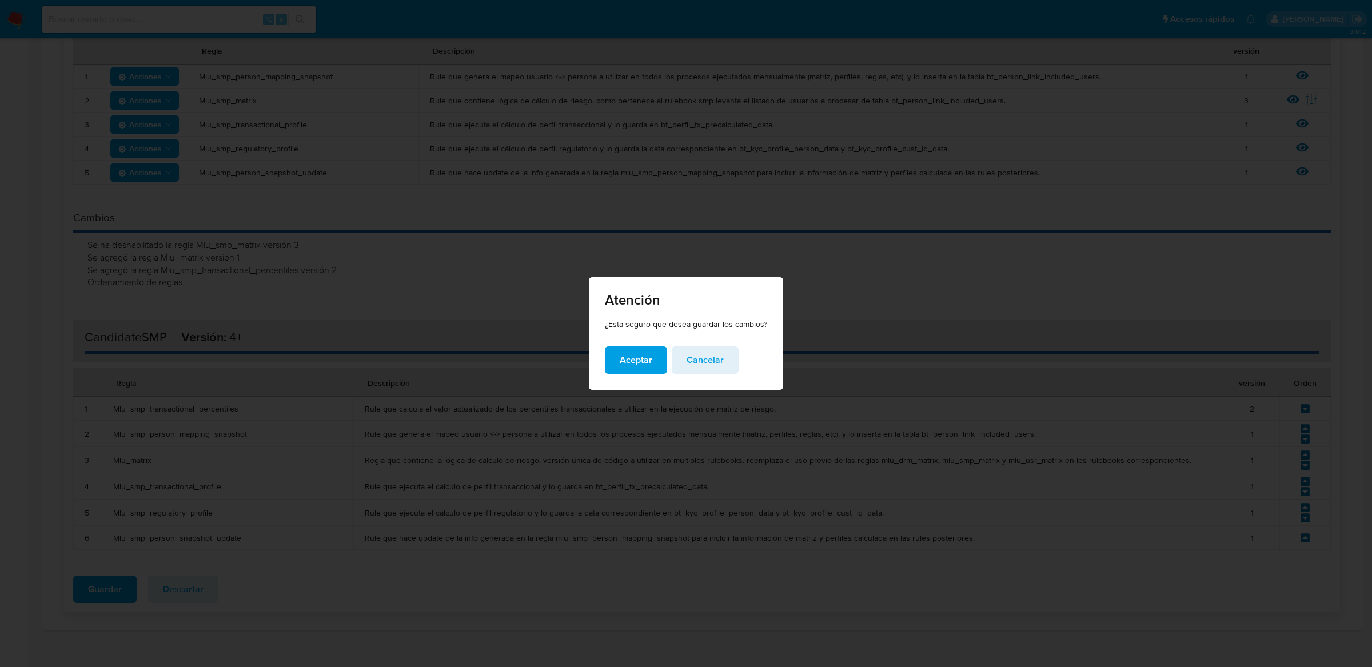
click at [632, 365] on span "Aceptar" at bounding box center [636, 360] width 33 height 25
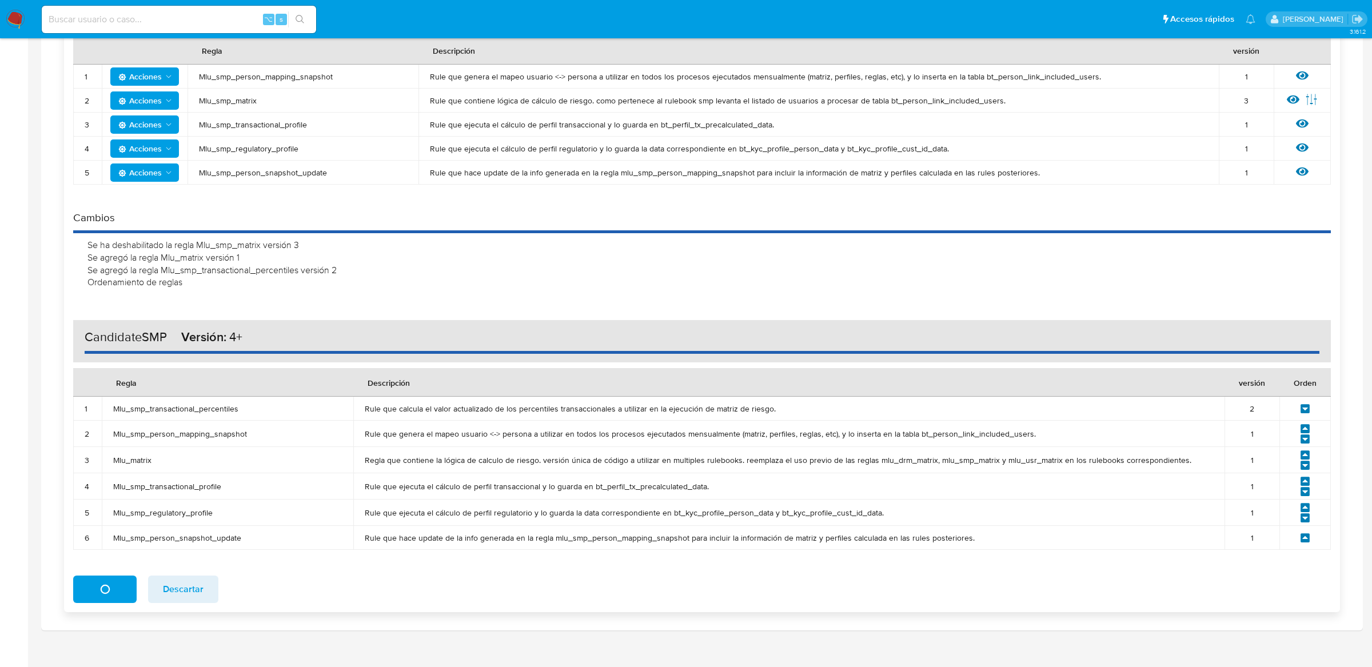
scroll to position [0, 0]
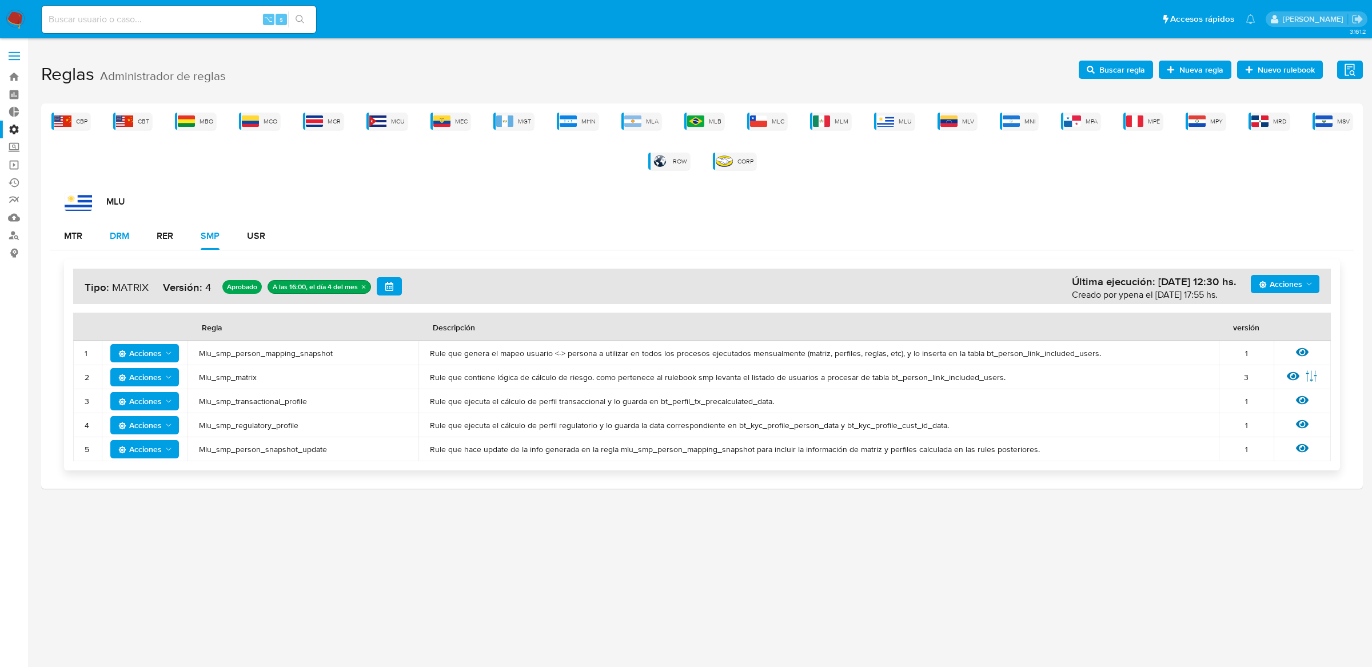
click at [118, 244] on div "DRM" at bounding box center [119, 235] width 19 height 27
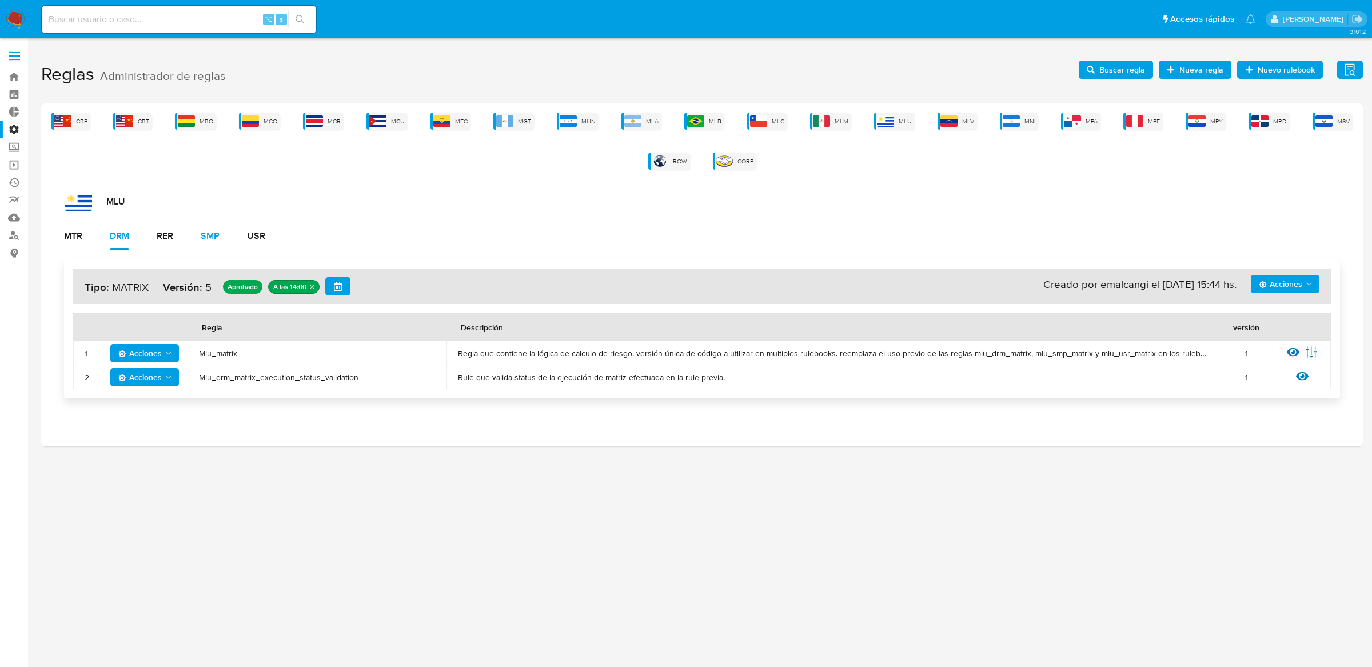
click at [228, 238] on button "SMP" at bounding box center [210, 235] width 46 height 27
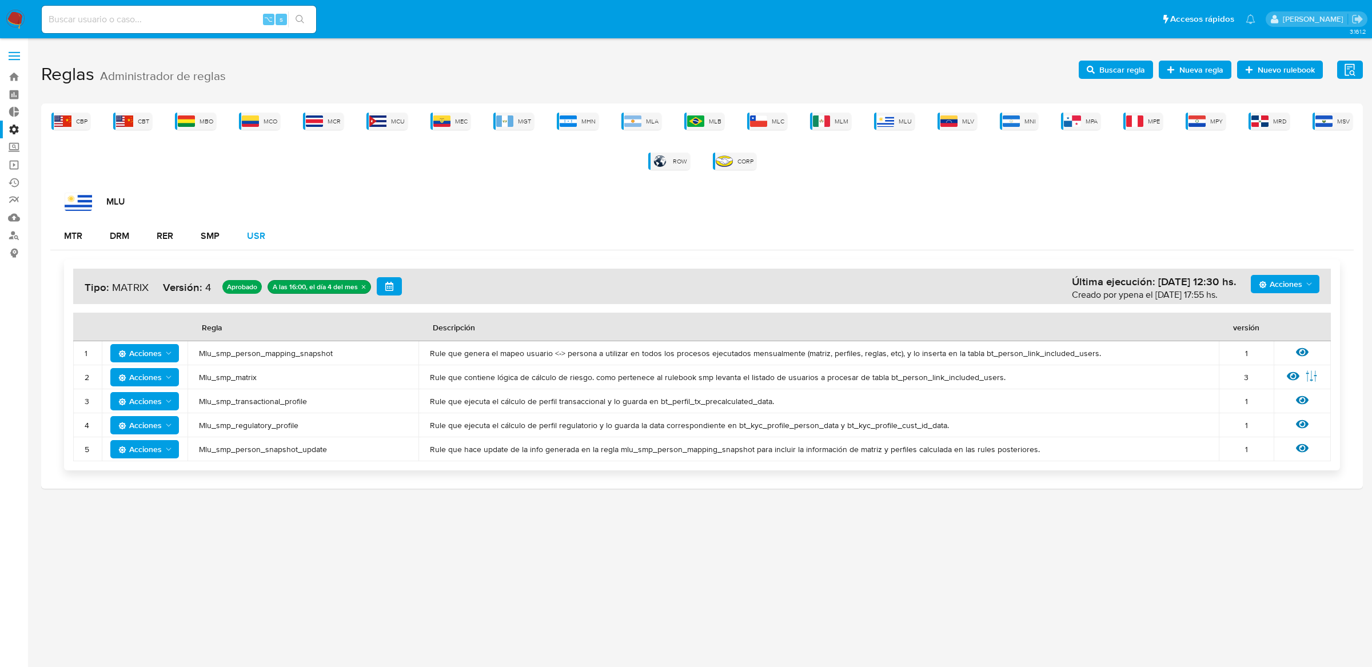
click at [260, 238] on div "USR" at bounding box center [256, 236] width 18 height 9
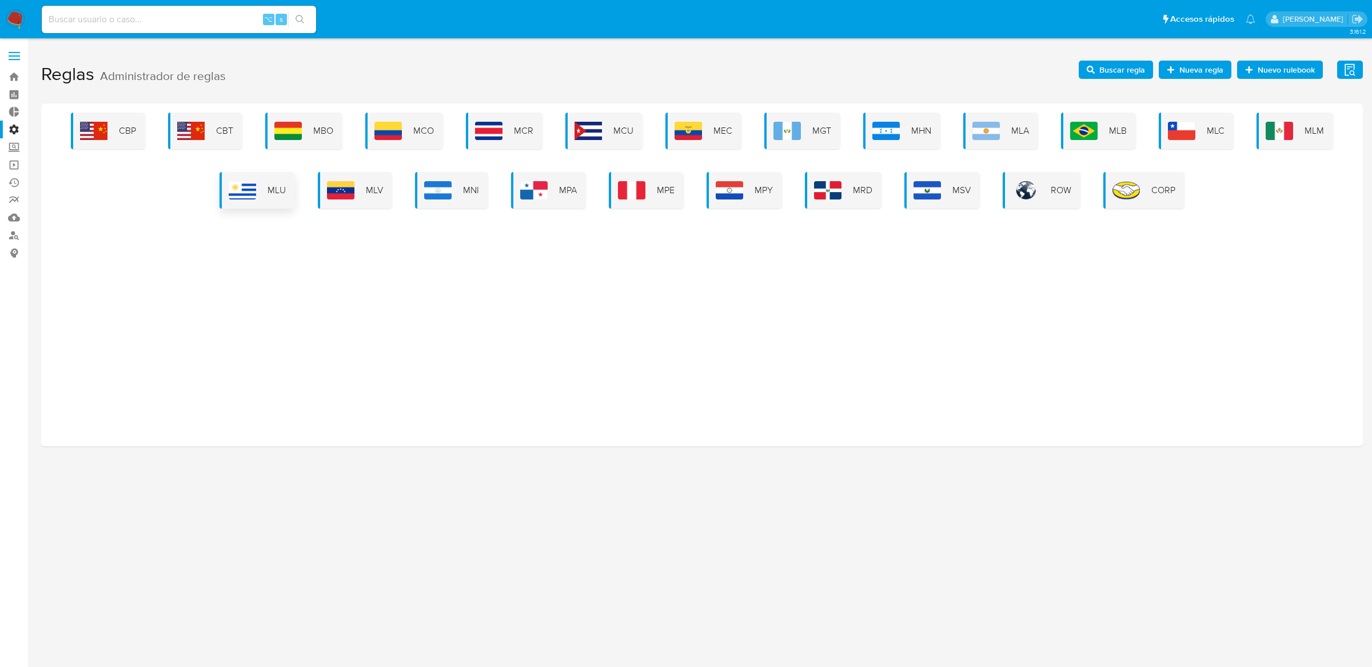
click at [271, 190] on span "MLU" at bounding box center [277, 190] width 18 height 13
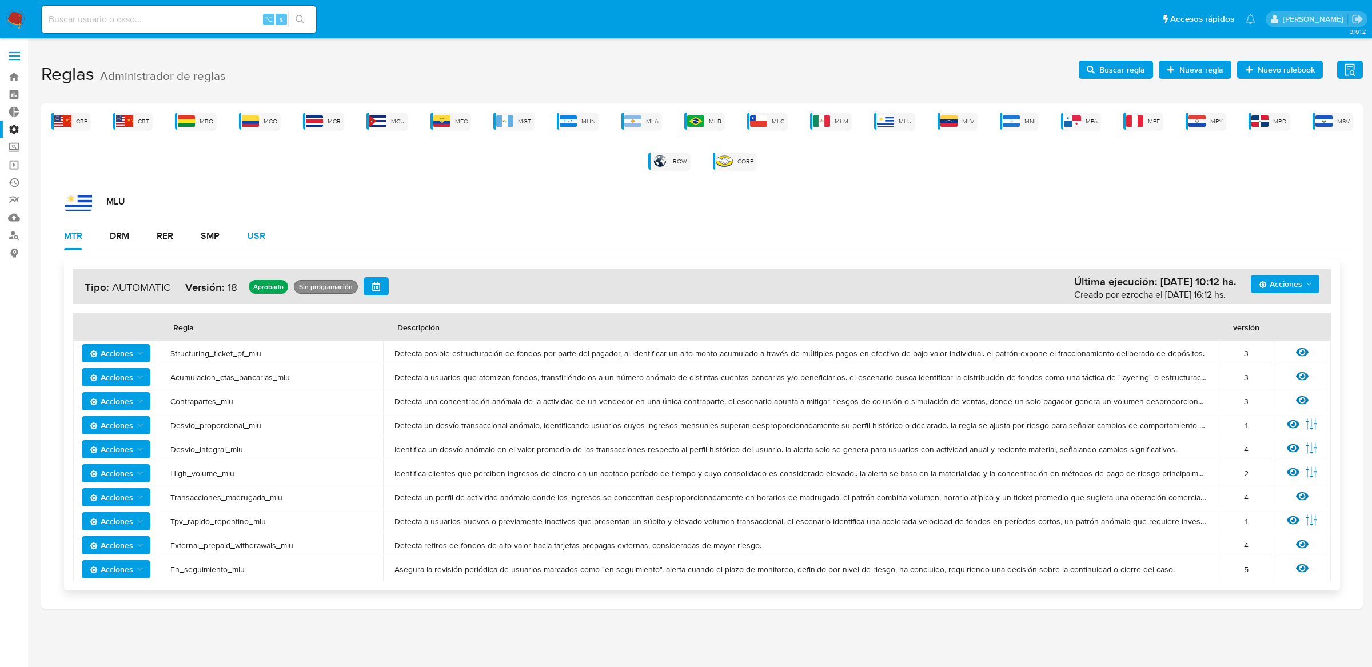
click at [244, 242] on button "USR" at bounding box center [256, 235] width 46 height 27
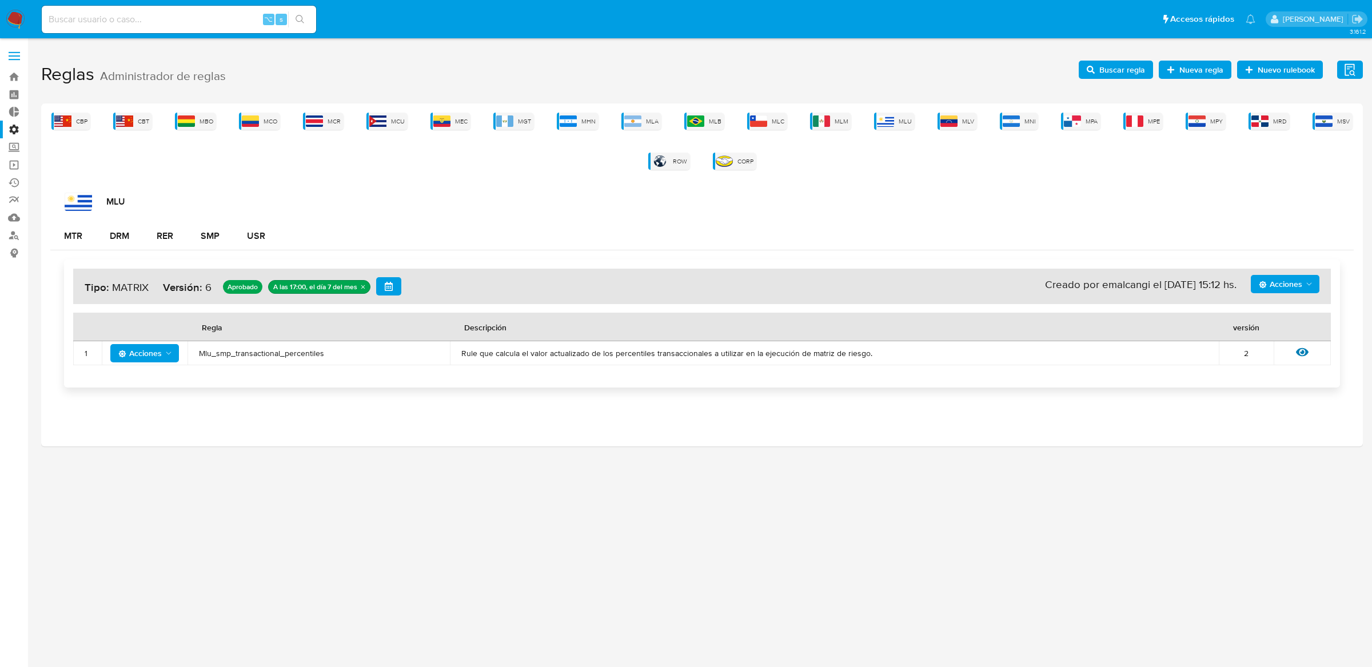
click at [303, 290] on div "A las 17:00, el día 7 del mes" at bounding box center [315, 286] width 89 height 9
click at [360, 285] on icon "quitar undefined" at bounding box center [363, 287] width 7 height 7
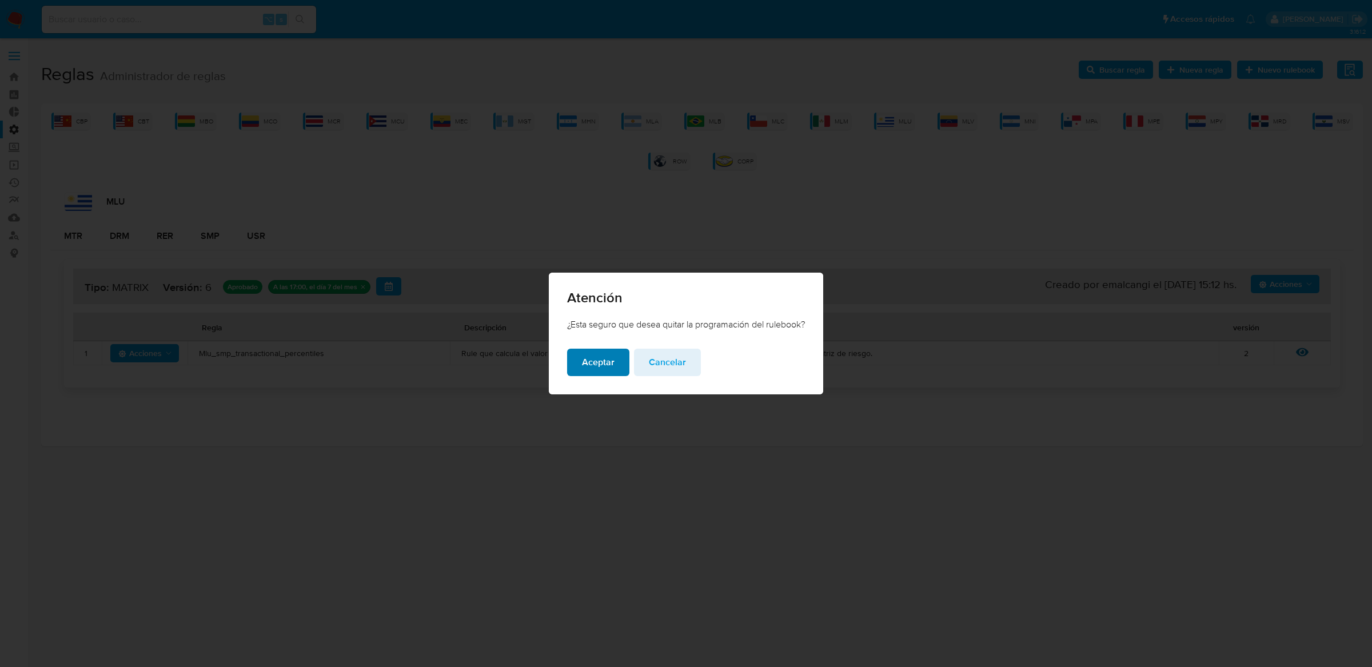
click at [575, 366] on button "Aceptar" at bounding box center [598, 362] width 62 height 27
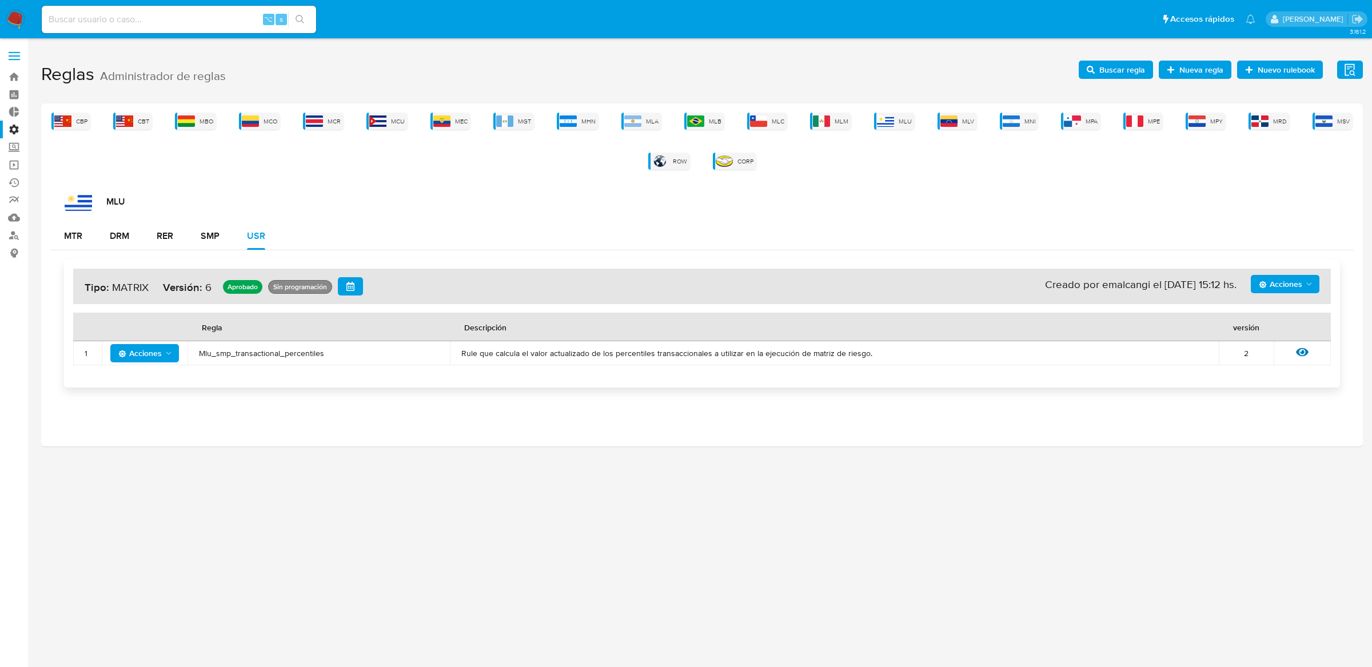
click at [348, 285] on icon "button" at bounding box center [350, 286] width 9 height 9
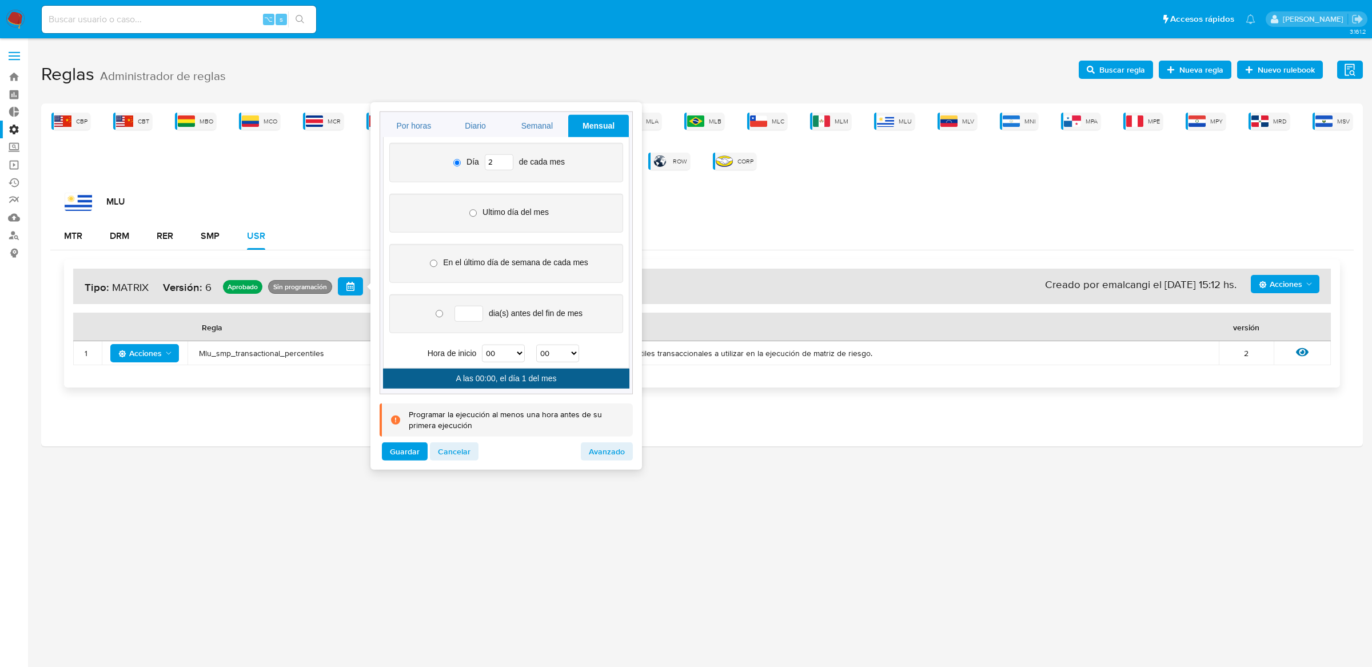
click at [507, 160] on input "2" at bounding box center [499, 162] width 29 height 16
click at [507, 160] on input "3" at bounding box center [499, 162] width 29 height 16
click at [507, 160] on input "4" at bounding box center [499, 162] width 29 height 16
click at [507, 160] on input "5" at bounding box center [499, 162] width 29 height 16
click at [507, 160] on input "6" at bounding box center [499, 162] width 29 height 16
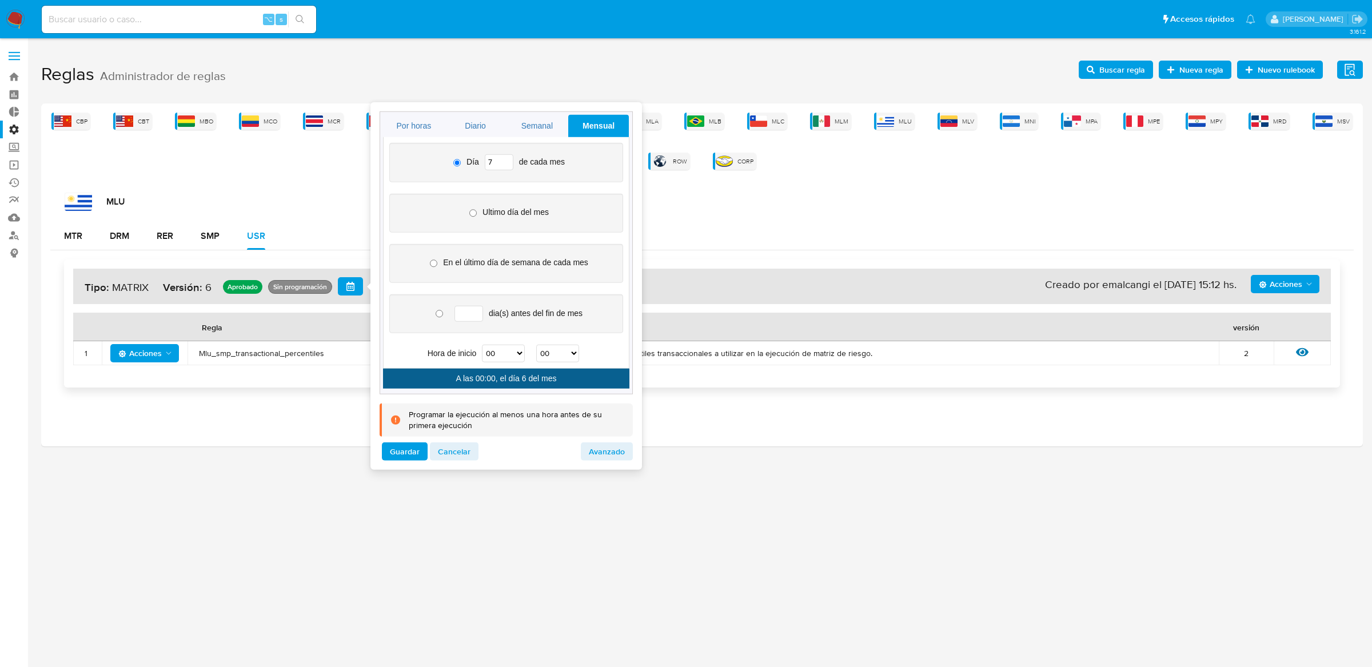
type input "7"
click at [507, 160] on input "7" at bounding box center [499, 162] width 29 height 16
click at [522, 364] on div "Día 7 de cada mes Ultimo día del mes En el último día de semana de cada mes dia…" at bounding box center [506, 253] width 246 height 232
click at [522, 356] on select "00 01 02 03 04 05 06 07 08 09 10 11 12 13 14 15 16 17 18 19 20 21 22 23" at bounding box center [503, 354] width 43 height 18
select select "18"
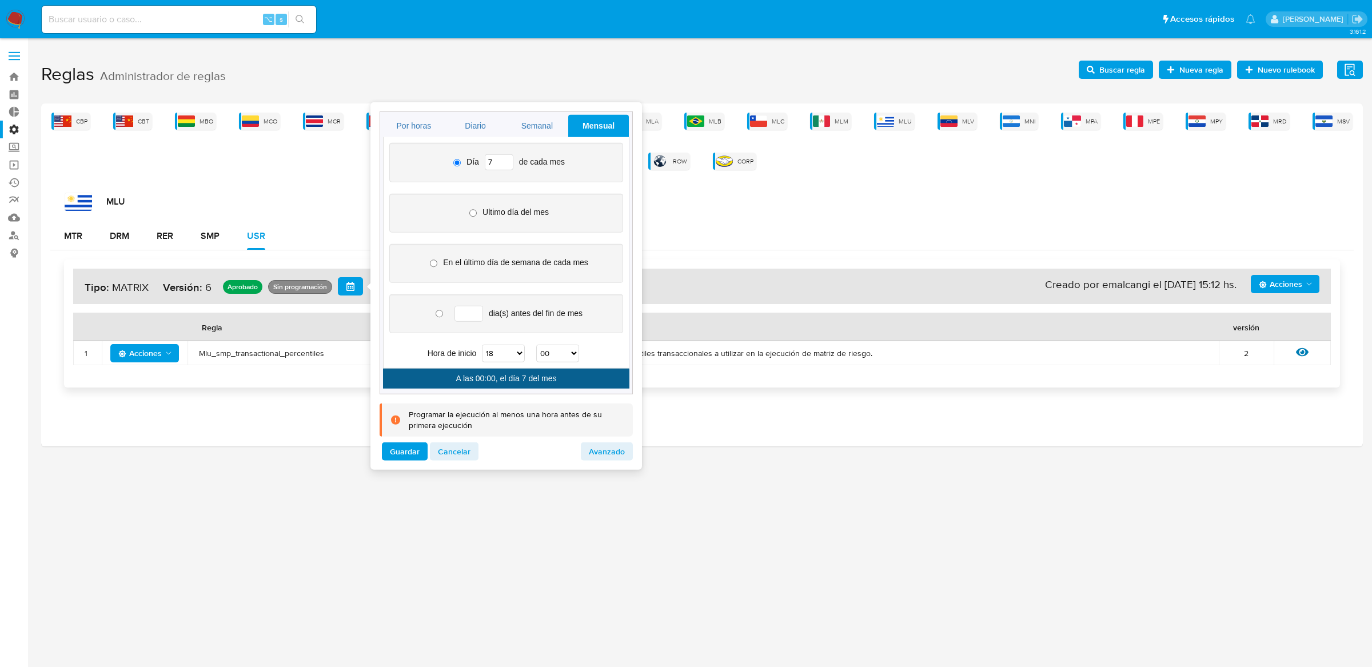
click at [482, 346] on select "00 01 02 03 04 05 06 07 08 09 10 11 12 13 14 15 16 17 18 19 20 21 22 23" at bounding box center [503, 354] width 43 height 18
click at [564, 354] on select "00 01 02 03 04 05 06 07 08 09 10 11 12 13 14 15 16 17 18 19 20 21 22 23 24 25 2…" at bounding box center [557, 354] width 43 height 18
select select "30"
click at [537, 346] on select "00 01 02 03 04 05 06 07 08 09 10 11 12 13 14 15 16 17 18 19 20 21 22 23 24 25 2…" at bounding box center [557, 354] width 43 height 18
click at [514, 354] on select "00 01 02 03 04 05 06 07 08 09 10 11 12 13 14 15 16 17 18 19 20 21 22 23" at bounding box center [503, 354] width 43 height 18
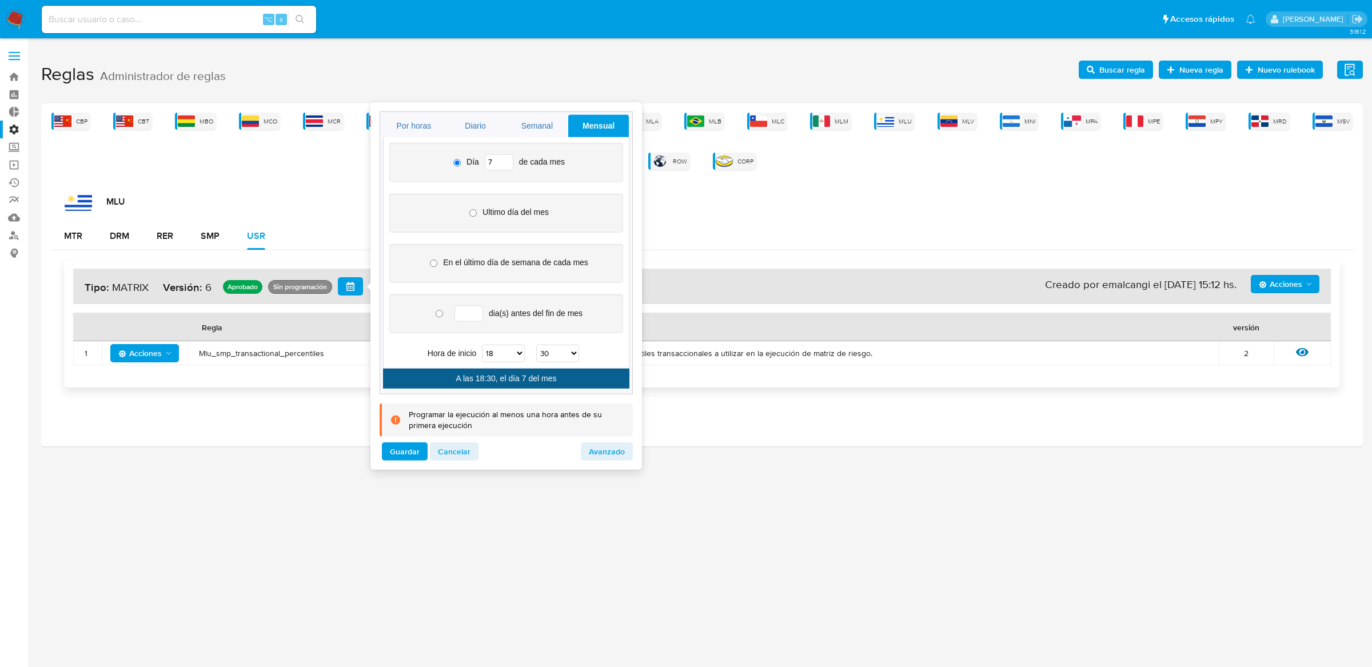
select select "19"
click at [482, 346] on select "00 01 02 03 04 05 06 07 08 09 10 11 12 13 14 15 16 17 18 19 20 21 22 23" at bounding box center [503, 354] width 43 height 18
click at [554, 360] on select "00 01 02 03 04 05 06 07 08 09 10 11 12 13 14 15 16 17 18 19 20 21 22 23 24 25 2…" at bounding box center [557, 354] width 43 height 18
select select "00"
click at [537, 346] on select "00 01 02 03 04 05 06 07 08 09 10 11 12 13 14 15 16 17 18 19 20 21 22 23 24 25 2…" at bounding box center [557, 354] width 43 height 18
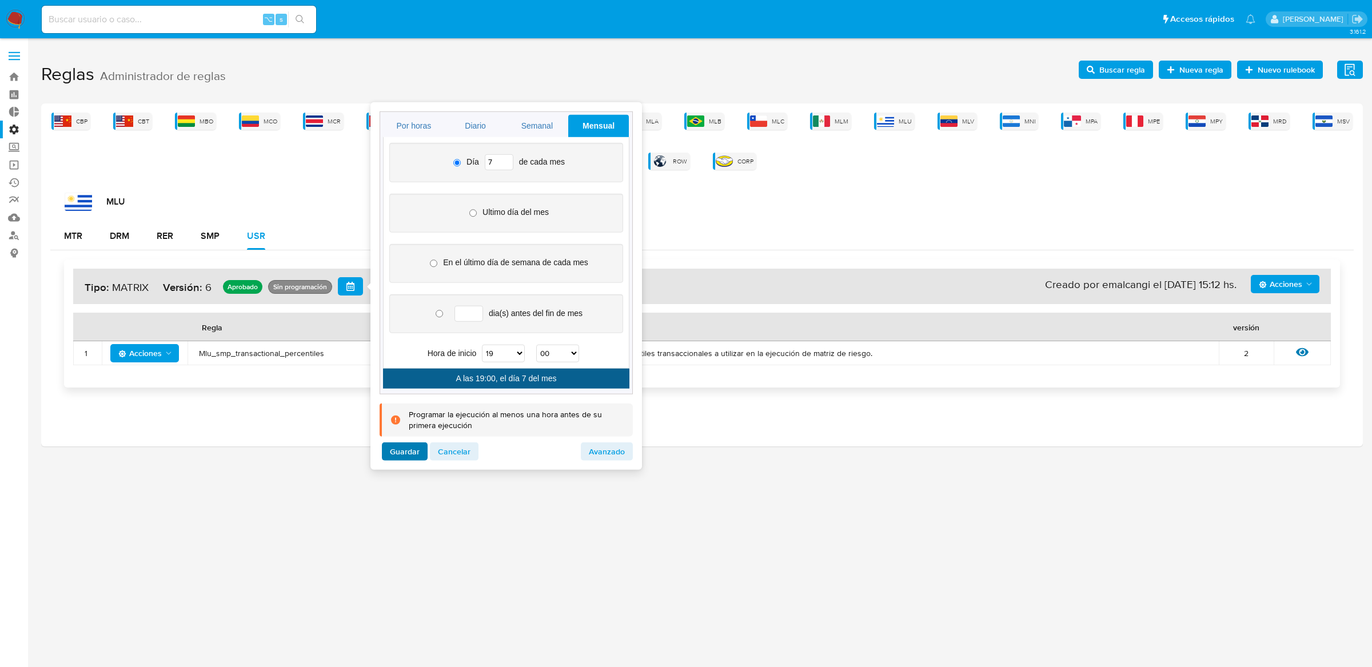
click at [415, 451] on span "Guardar" at bounding box center [405, 452] width 30 height 16
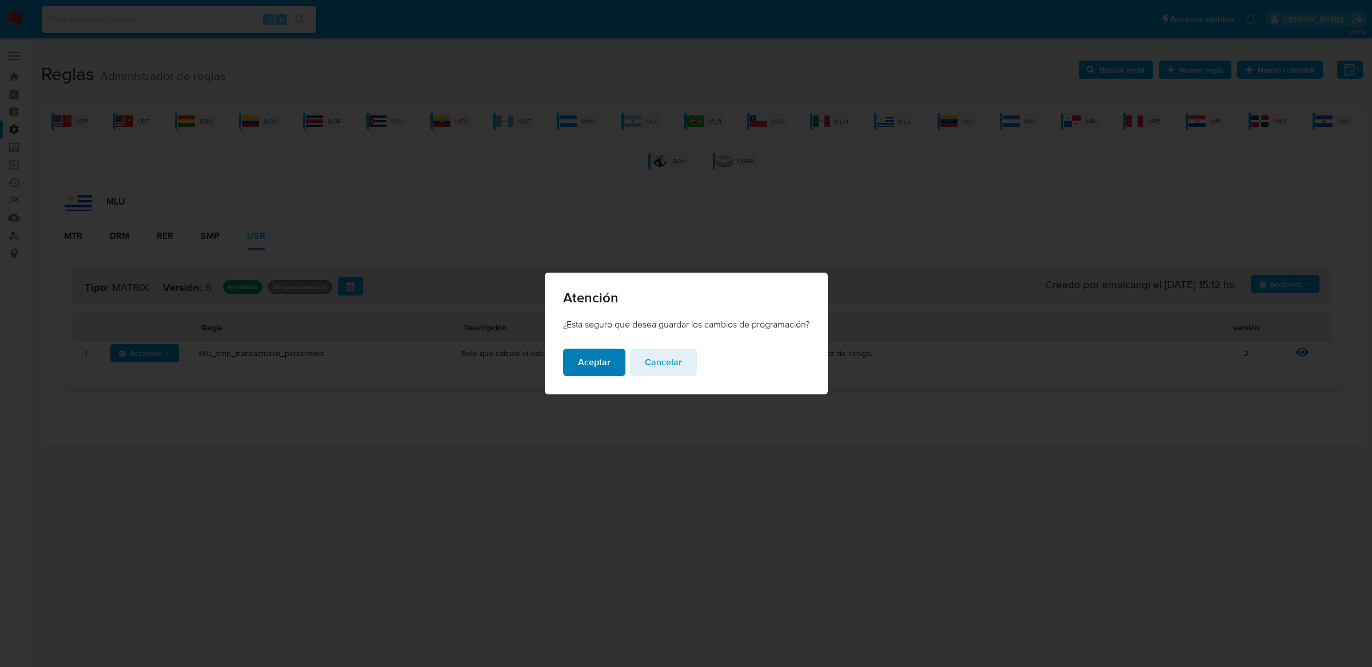
click at [596, 353] on span "Aceptar" at bounding box center [594, 362] width 33 height 25
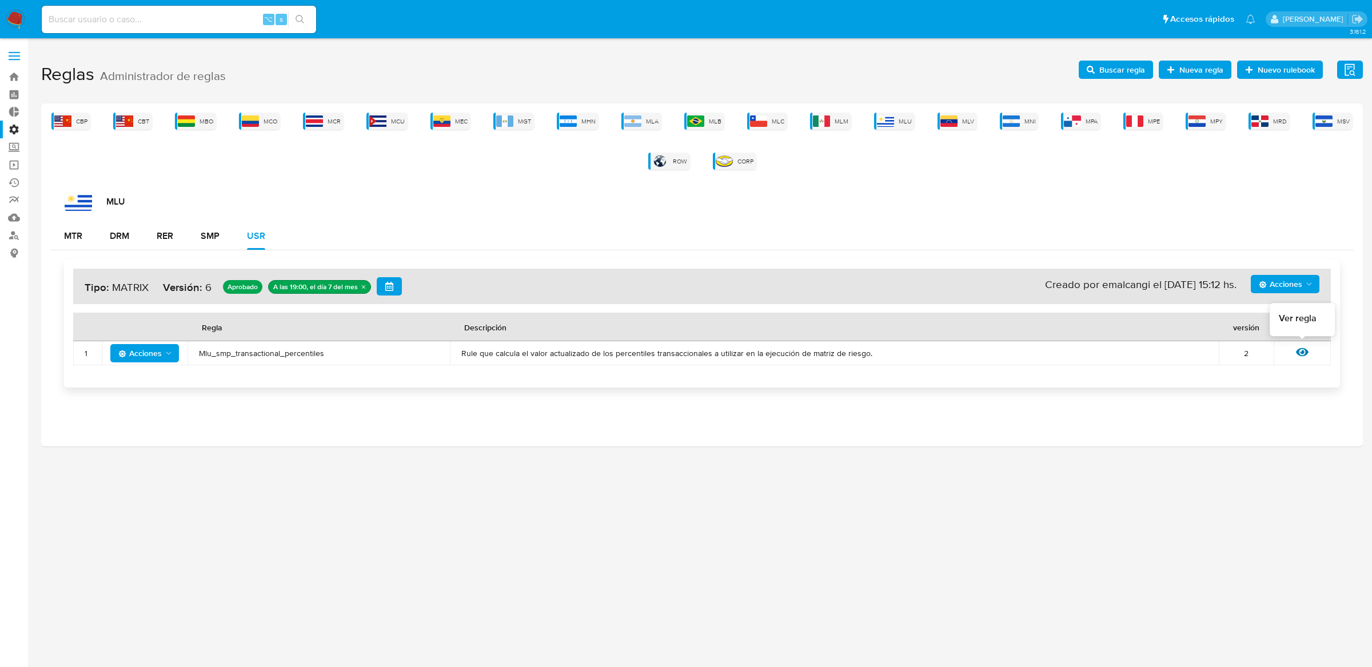
click at [1307, 348] on icon at bounding box center [1302, 352] width 13 height 13
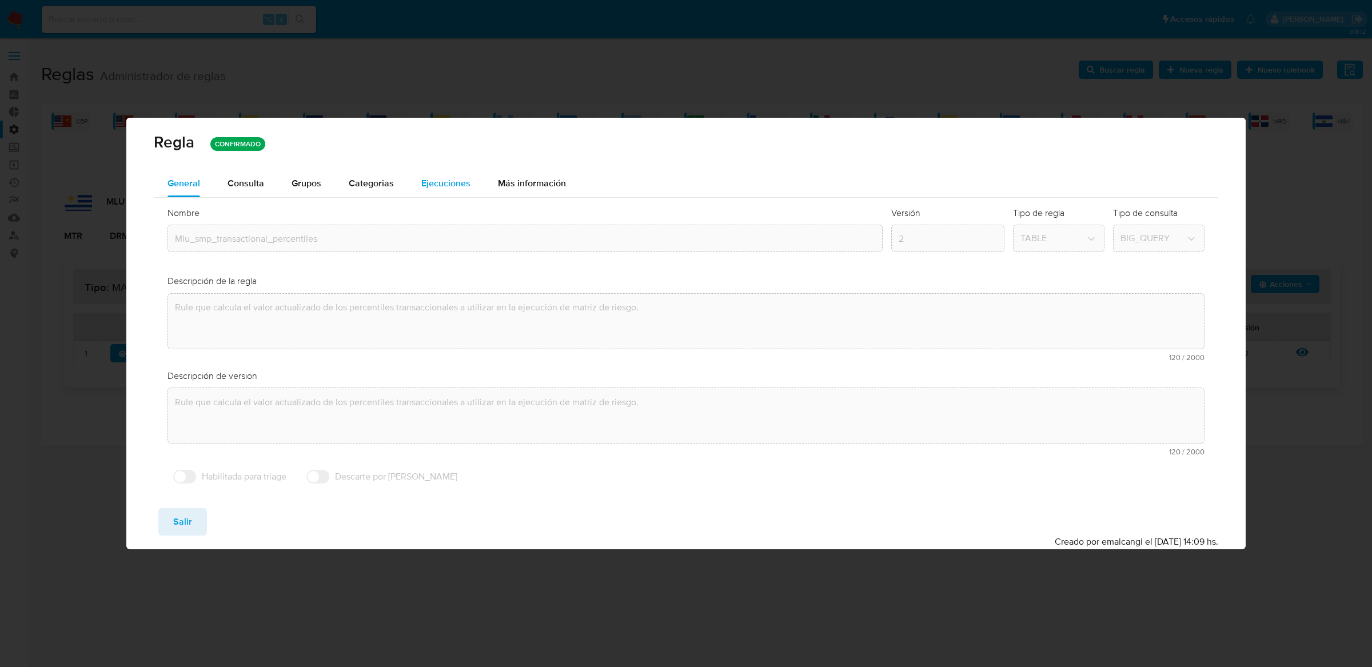
click at [441, 187] on span "Ejecuciones" at bounding box center [445, 183] width 49 height 13
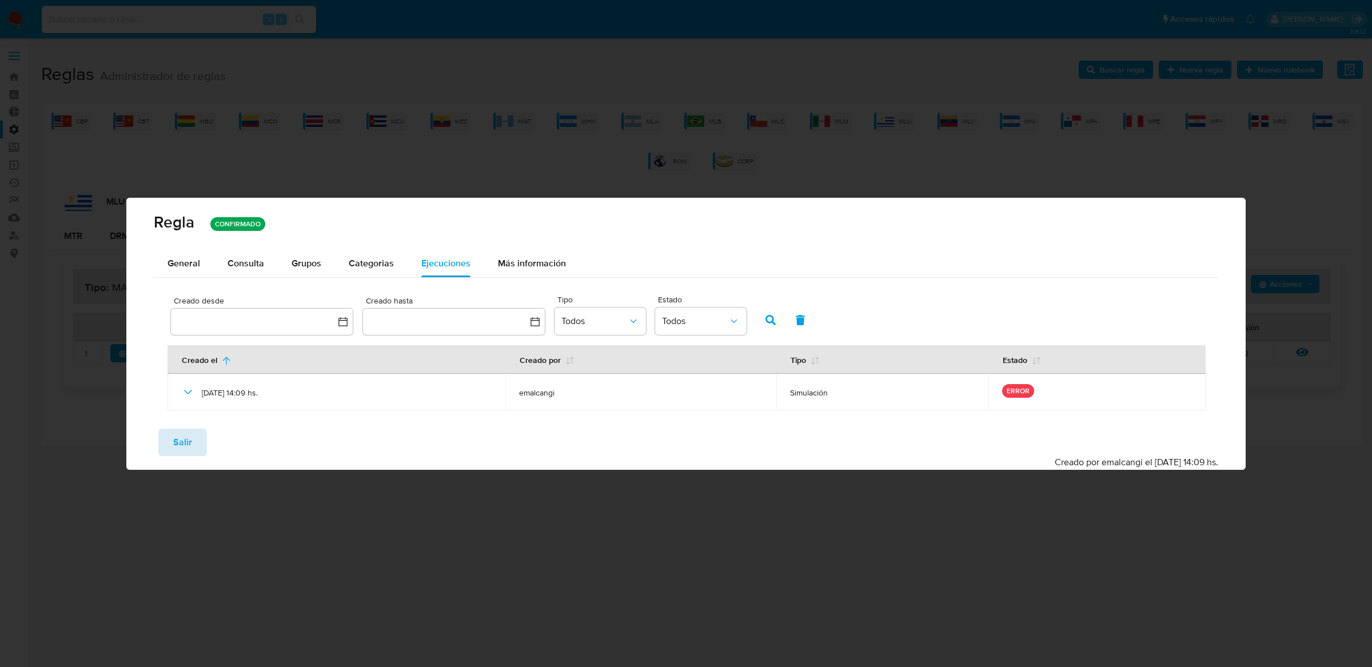
click at [191, 445] on button "Salir" at bounding box center [182, 442] width 49 height 27
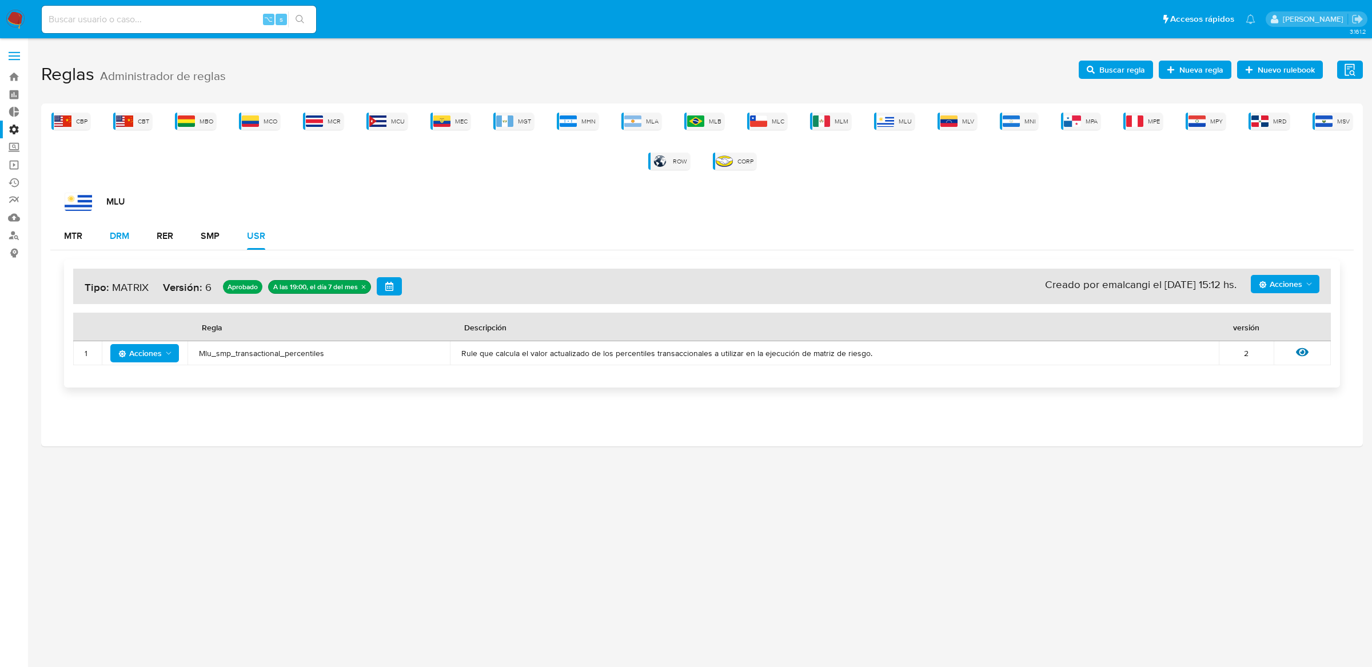
click at [129, 236] on div "DRM" at bounding box center [119, 236] width 19 height 9
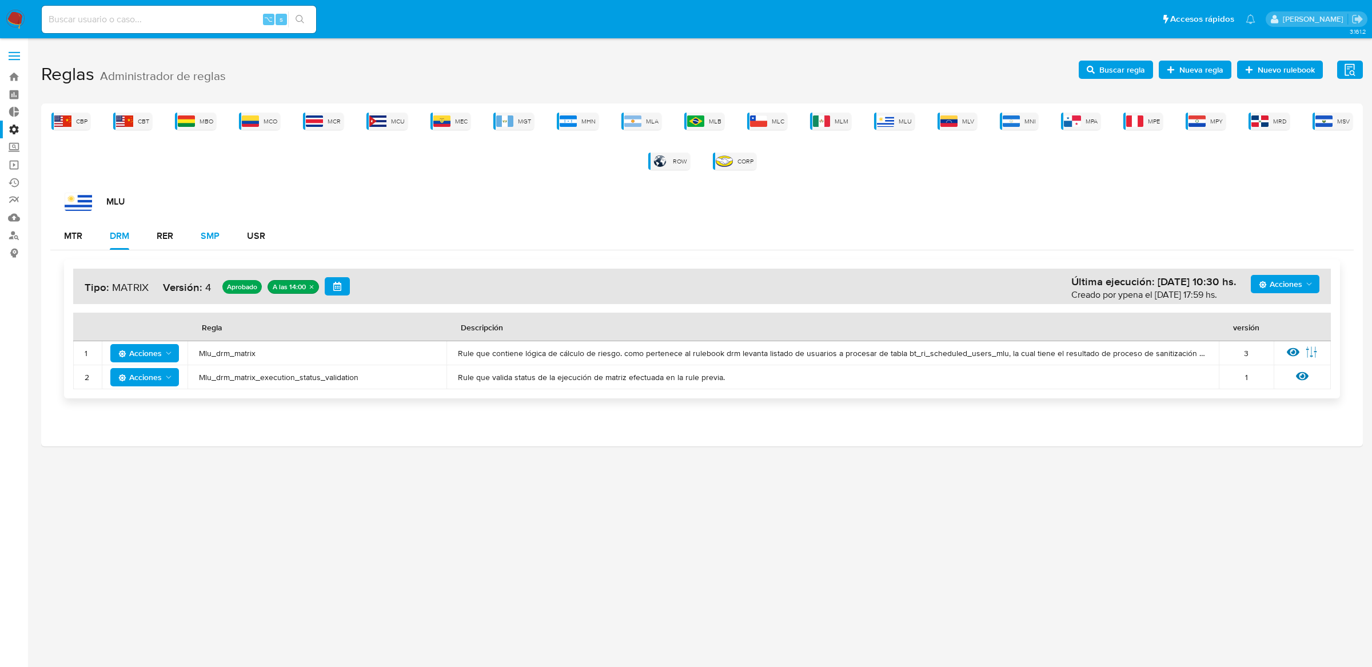
click at [220, 235] on button "SMP" at bounding box center [210, 235] width 46 height 27
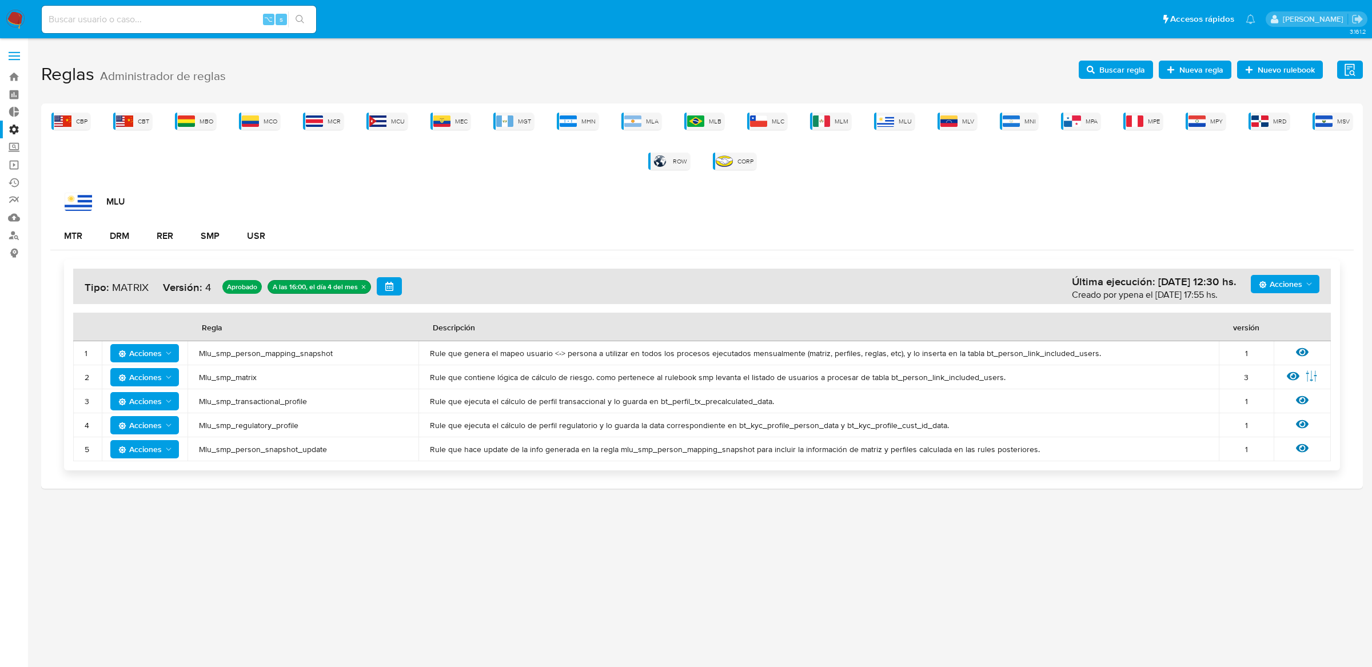
click at [133, 251] on div "Acciones Última ejecución: [DATE] 12:30 hs. Creado por ypena el [DATE] 17:55 hs…" at bounding box center [701, 364] width 1303 height 229
click at [133, 244] on button "DRM" at bounding box center [119, 235] width 47 height 27
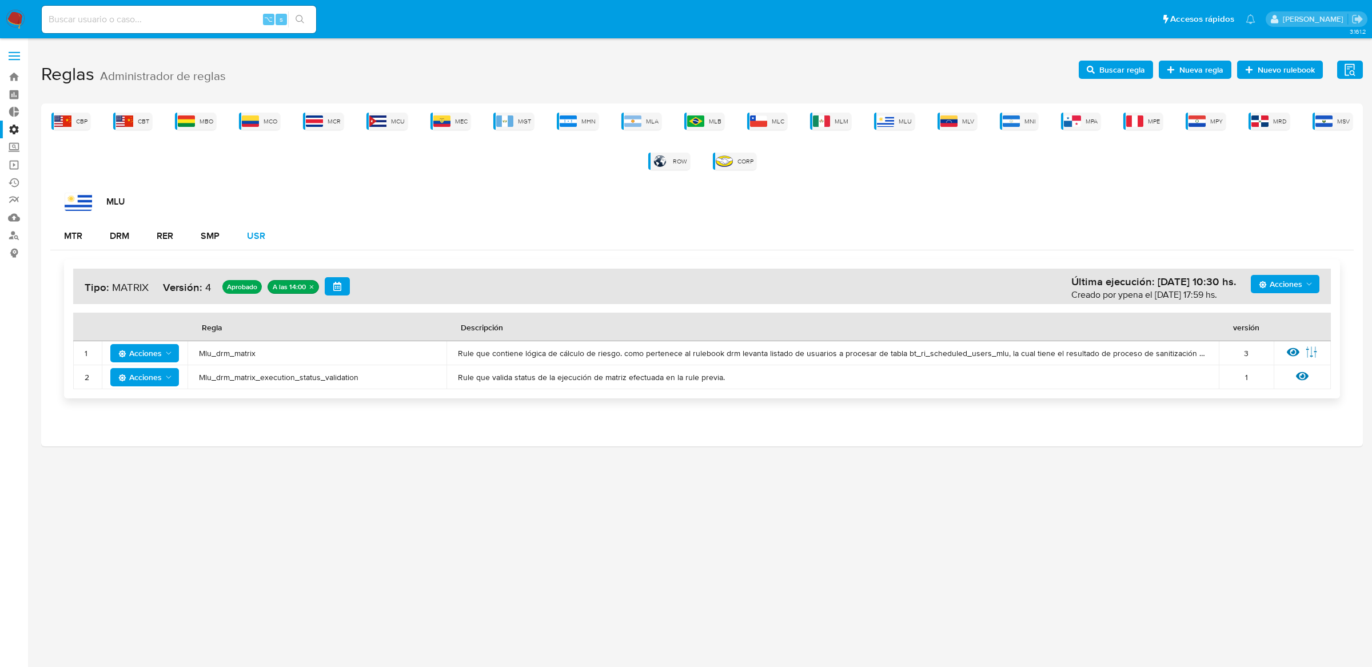
click at [278, 233] on button "USR" at bounding box center [256, 235] width 46 height 27
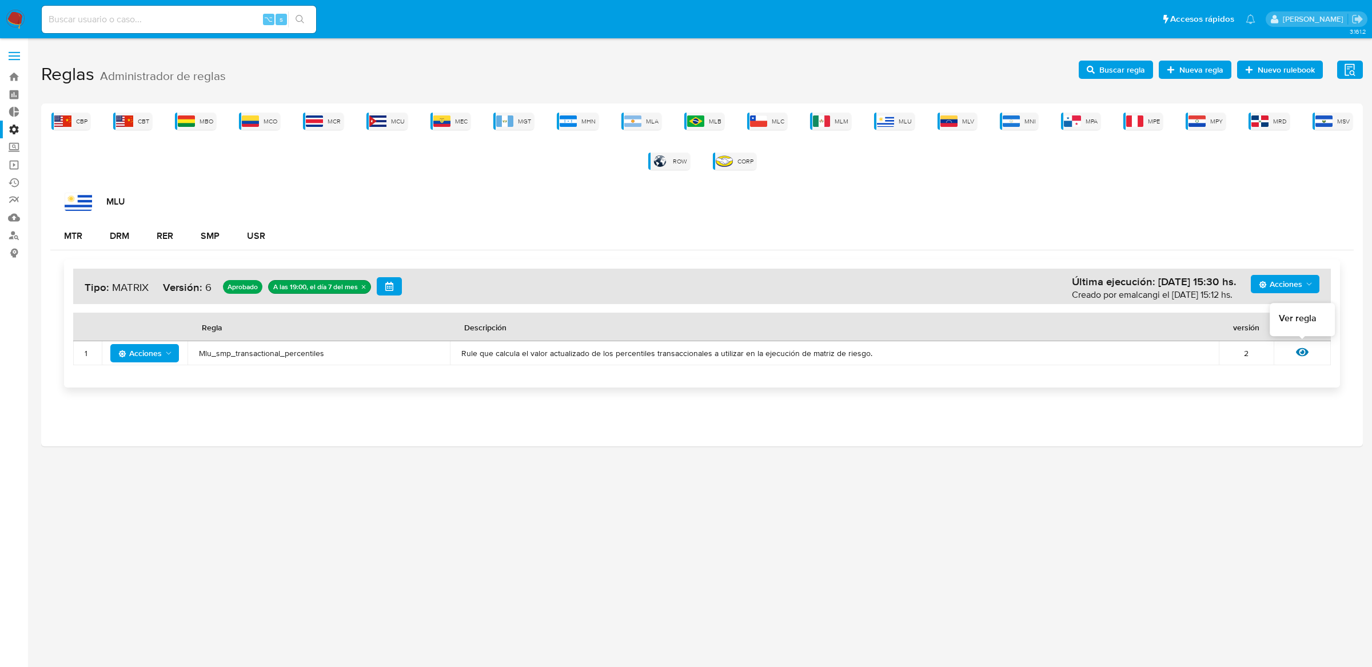
click at [1299, 350] on icon at bounding box center [1302, 352] width 13 height 13
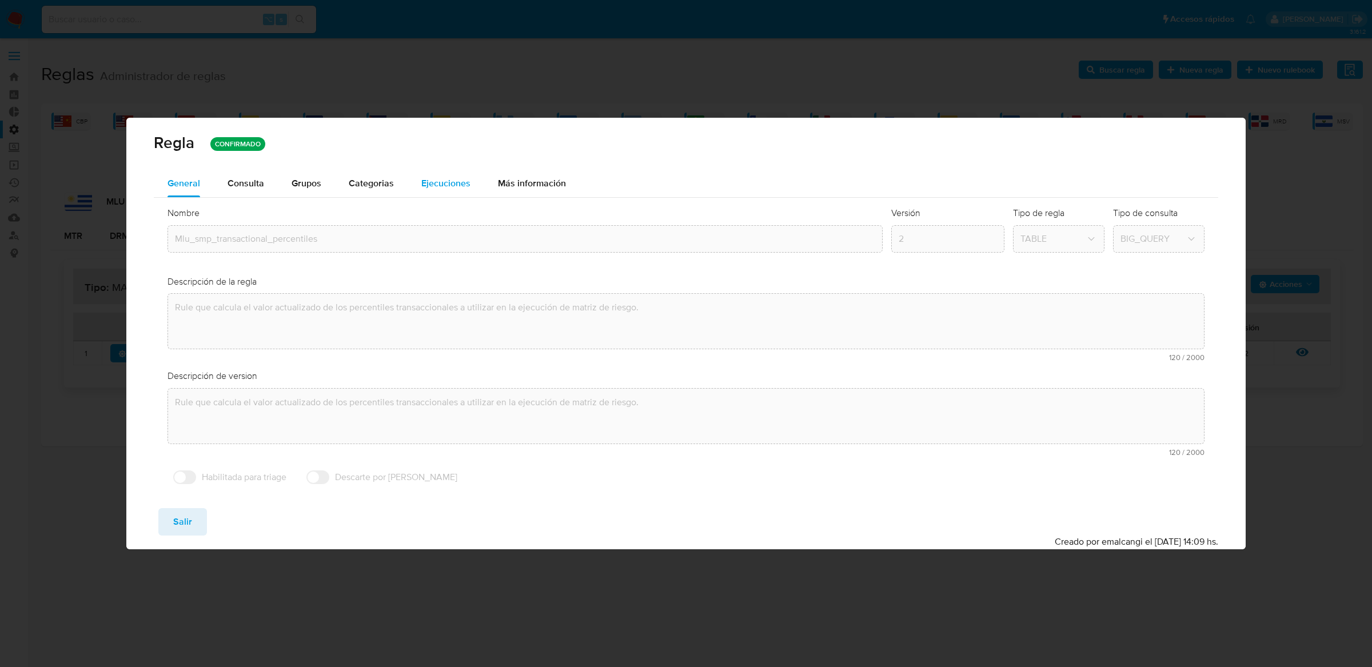
click at [461, 186] on span "Ejecuciones" at bounding box center [445, 183] width 49 height 13
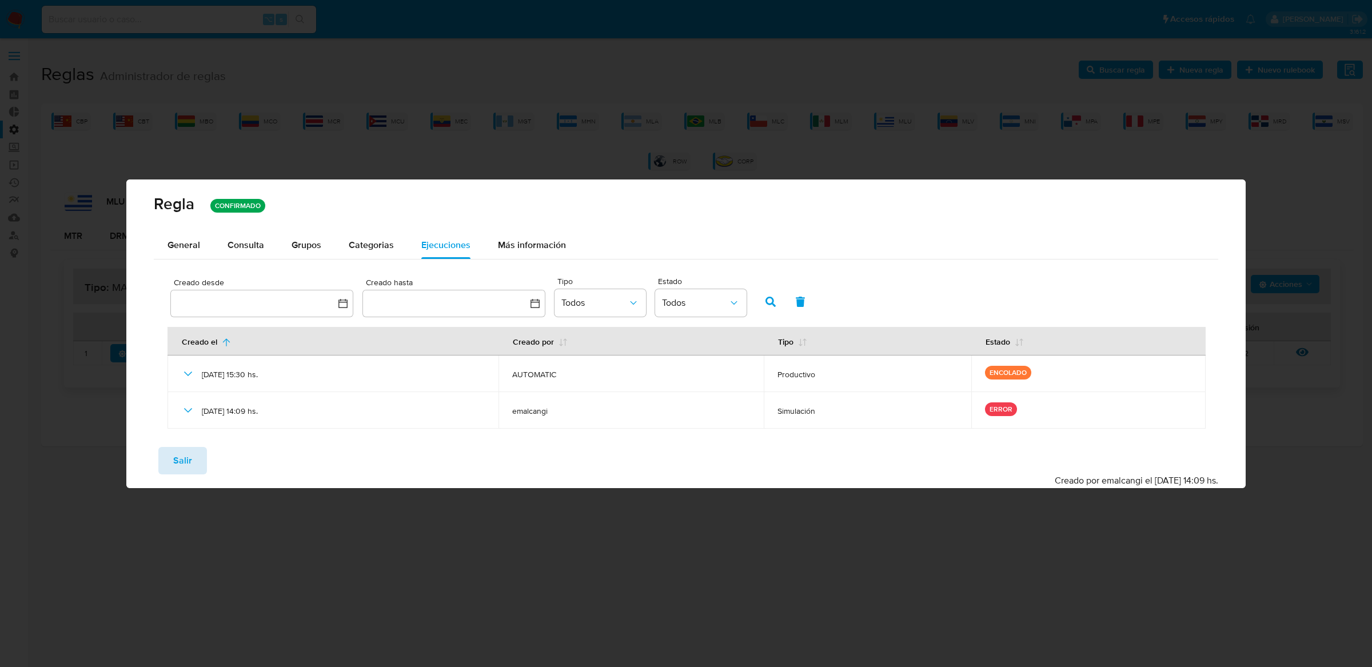
click at [199, 454] on button "Salir" at bounding box center [182, 460] width 49 height 27
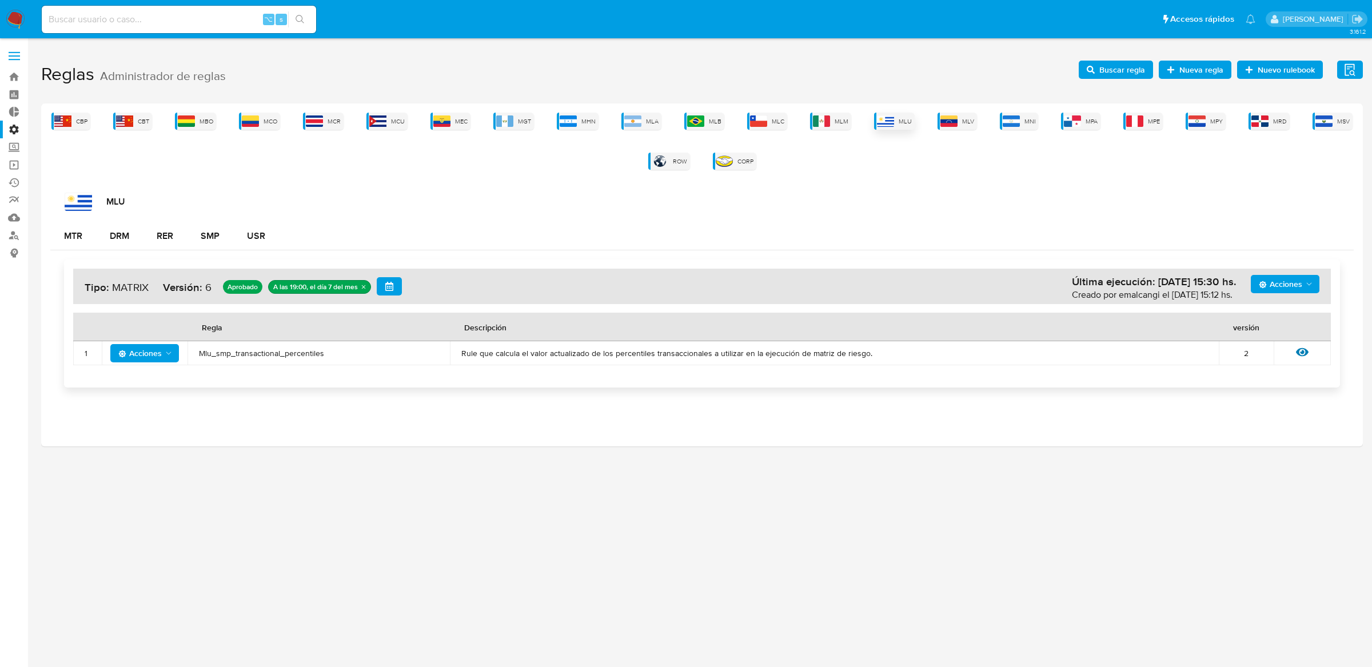
click at [887, 119] on img at bounding box center [885, 120] width 17 height 11
click at [1296, 350] on icon at bounding box center [1302, 352] width 13 height 13
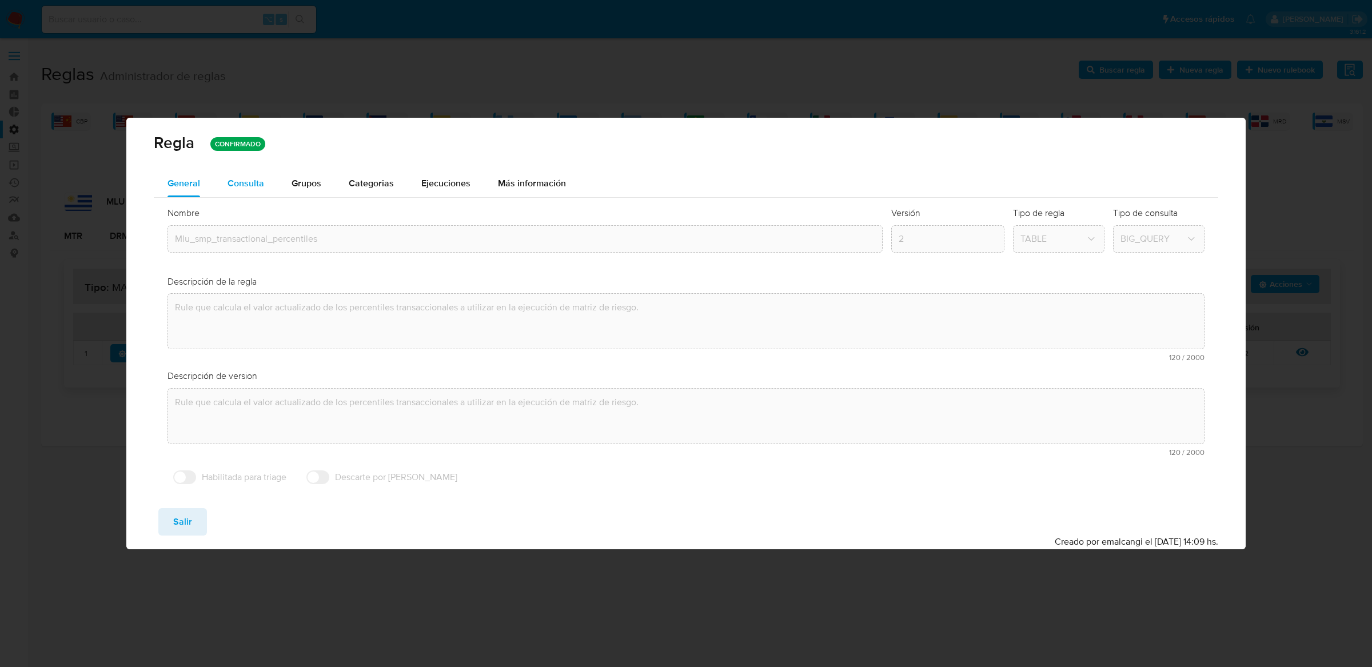
click at [230, 180] on div "Consulta" at bounding box center [246, 183] width 37 height 9
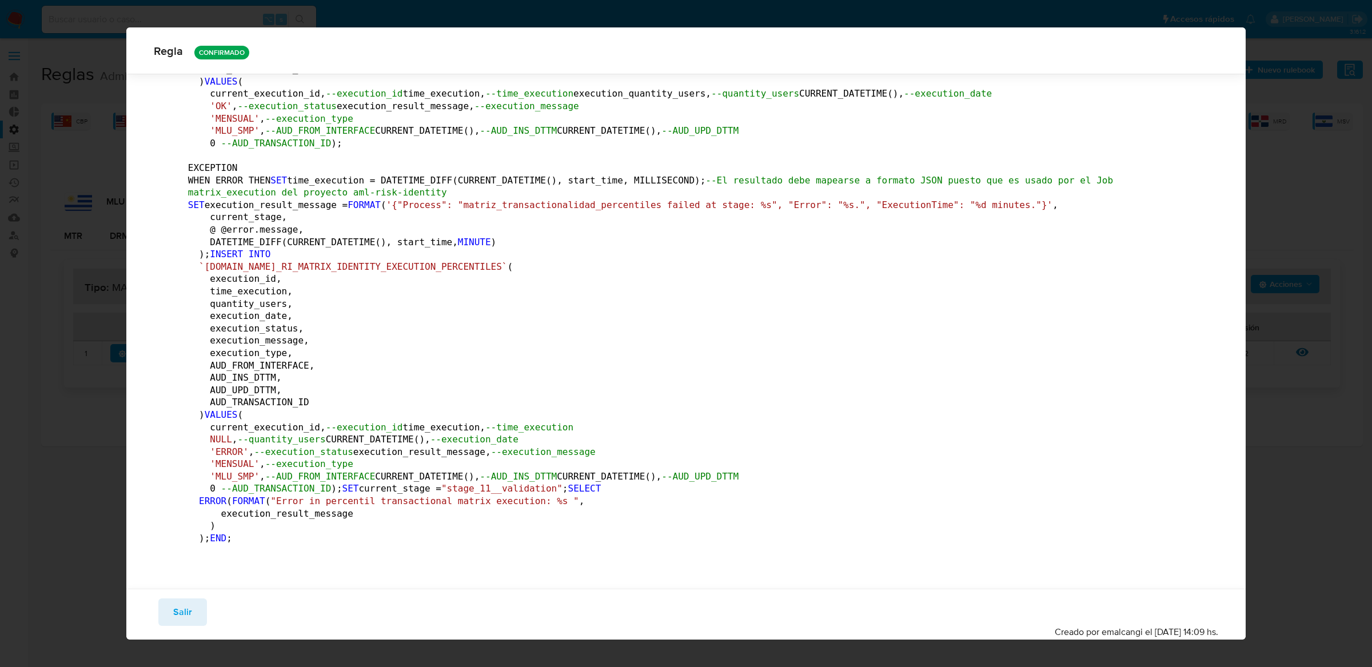
scroll to position [7428, 0]
click at [195, 609] on button "Salir" at bounding box center [182, 611] width 49 height 27
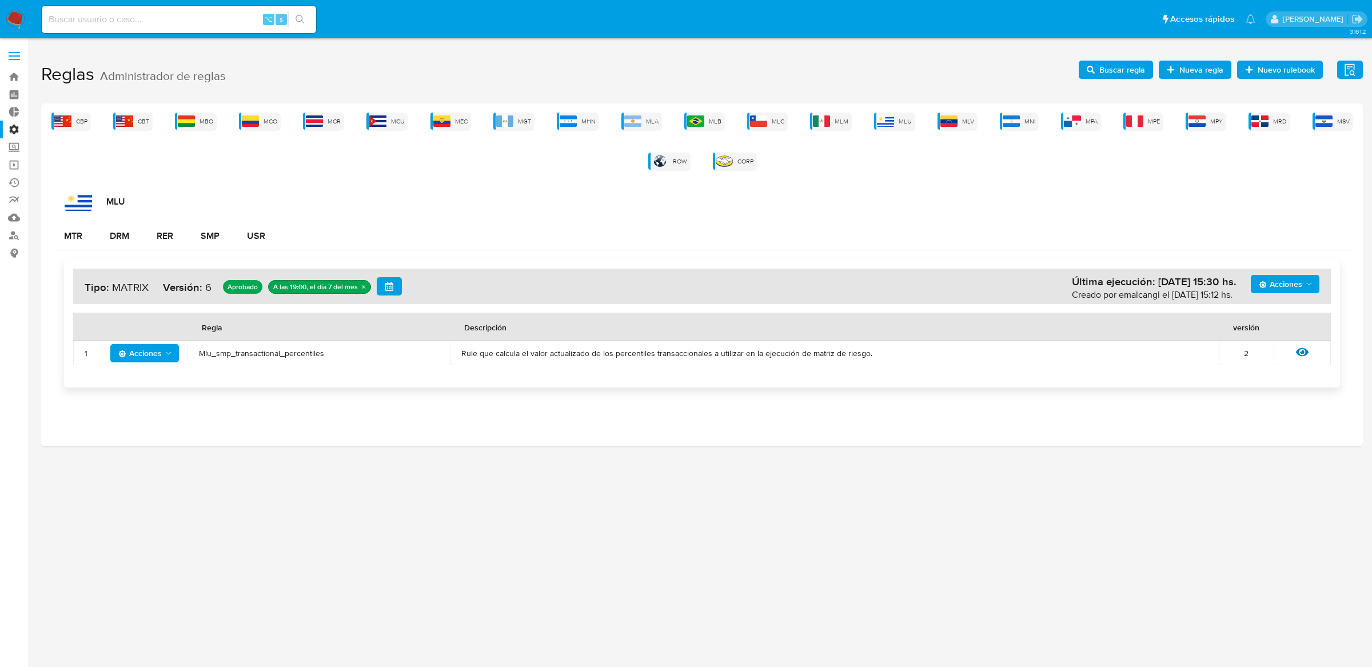
click at [1302, 359] on div at bounding box center [1302, 353] width 13 height 15
click at [1301, 357] on icon at bounding box center [1302, 352] width 13 height 13
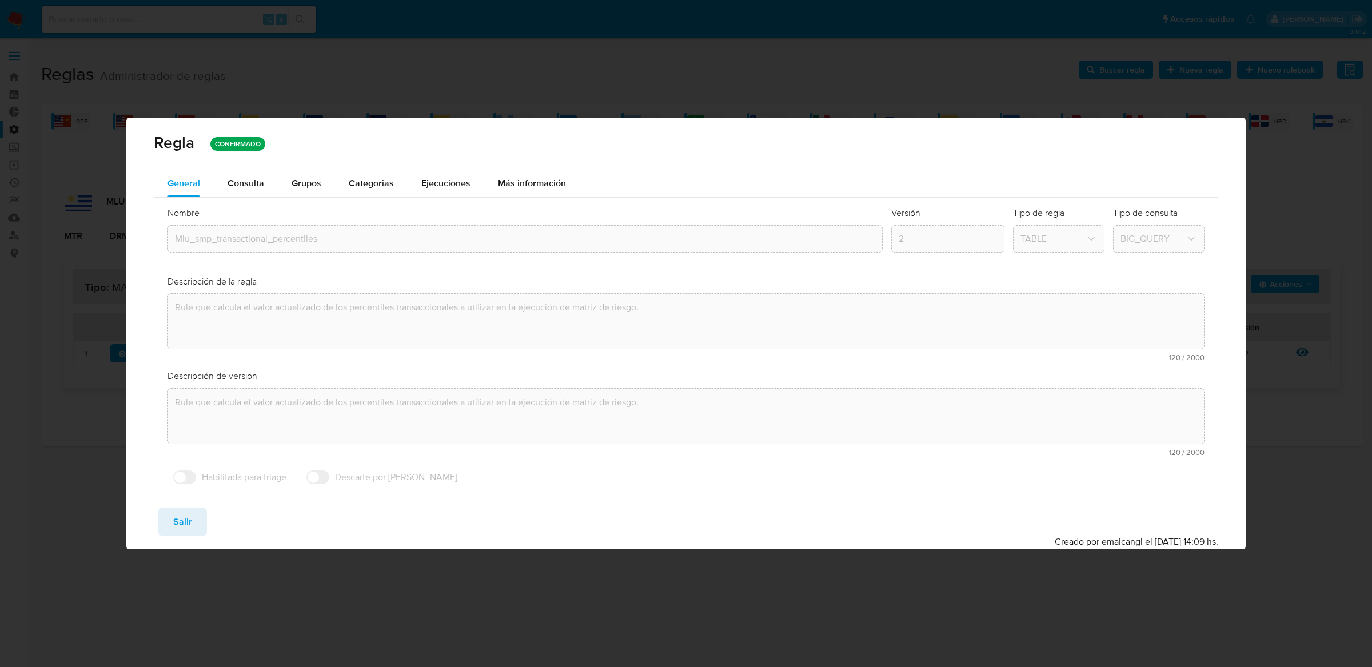
click at [454, 165] on div "Regla CONFIRMADO" at bounding box center [685, 144] width 1119 height 52
click at [449, 181] on span "Ejecuciones" at bounding box center [445, 183] width 49 height 13
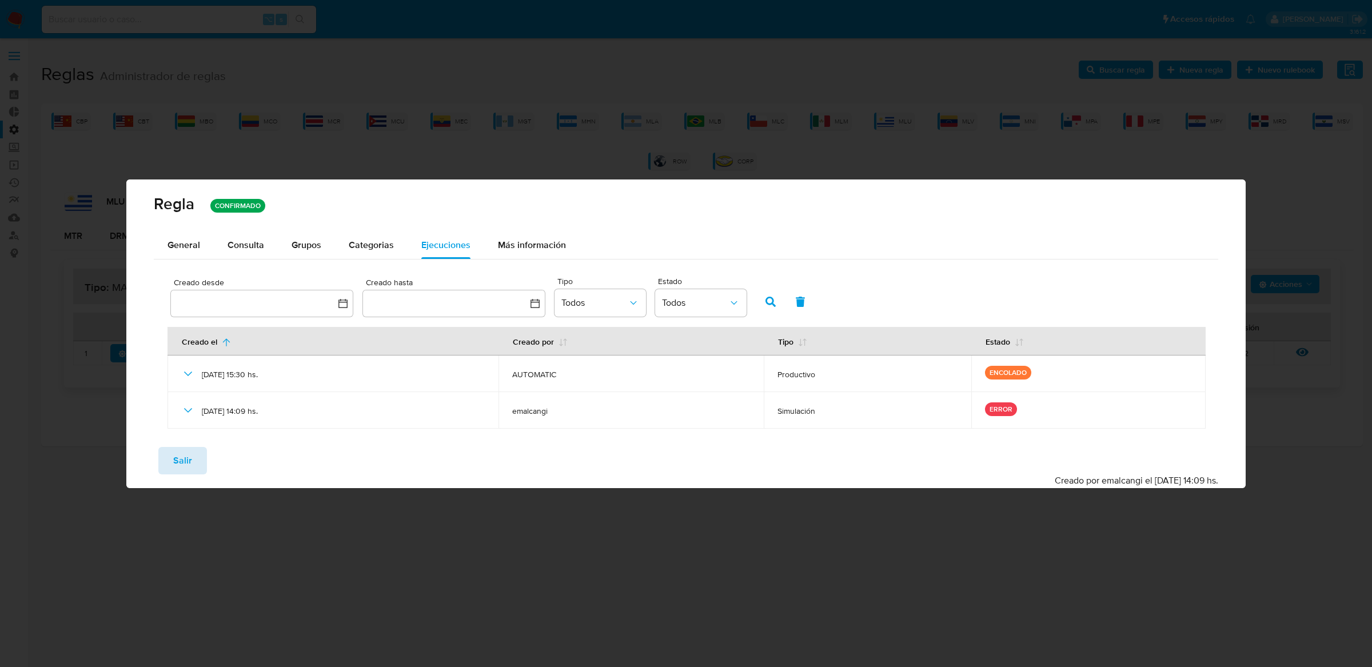
click at [187, 449] on span "Salir" at bounding box center [182, 460] width 19 height 25
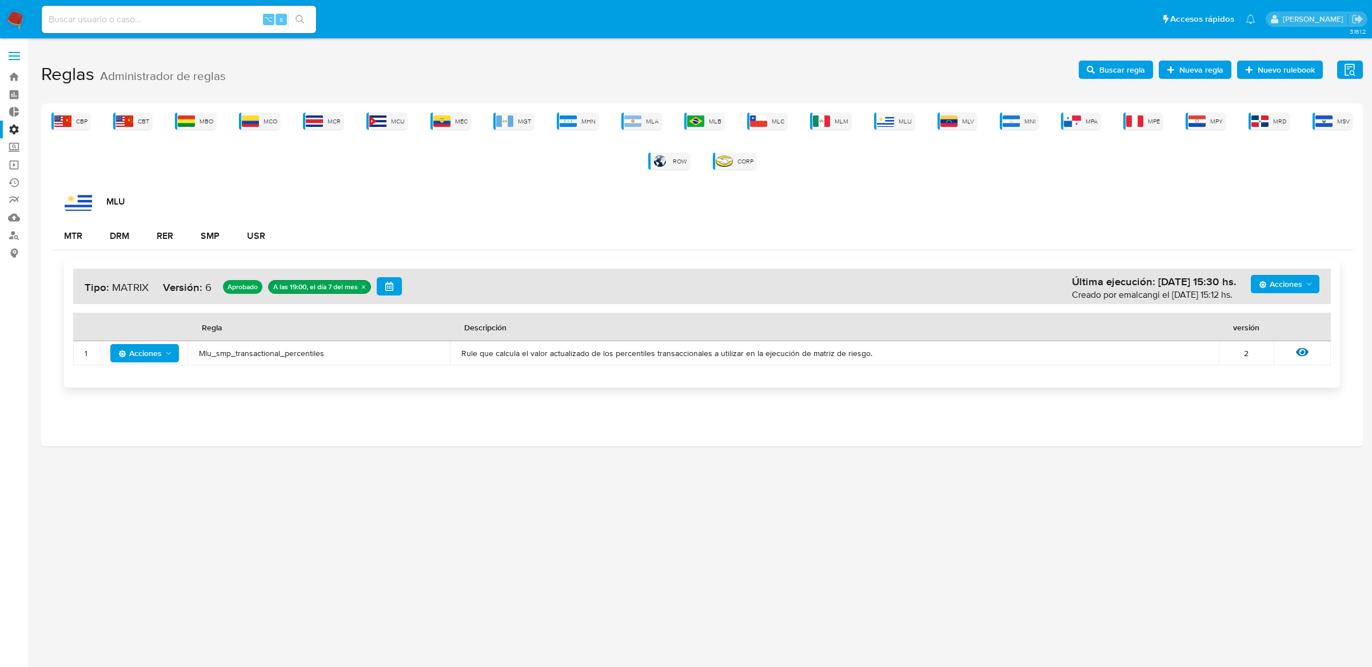
click at [1304, 351] on icon at bounding box center [1302, 352] width 13 height 9
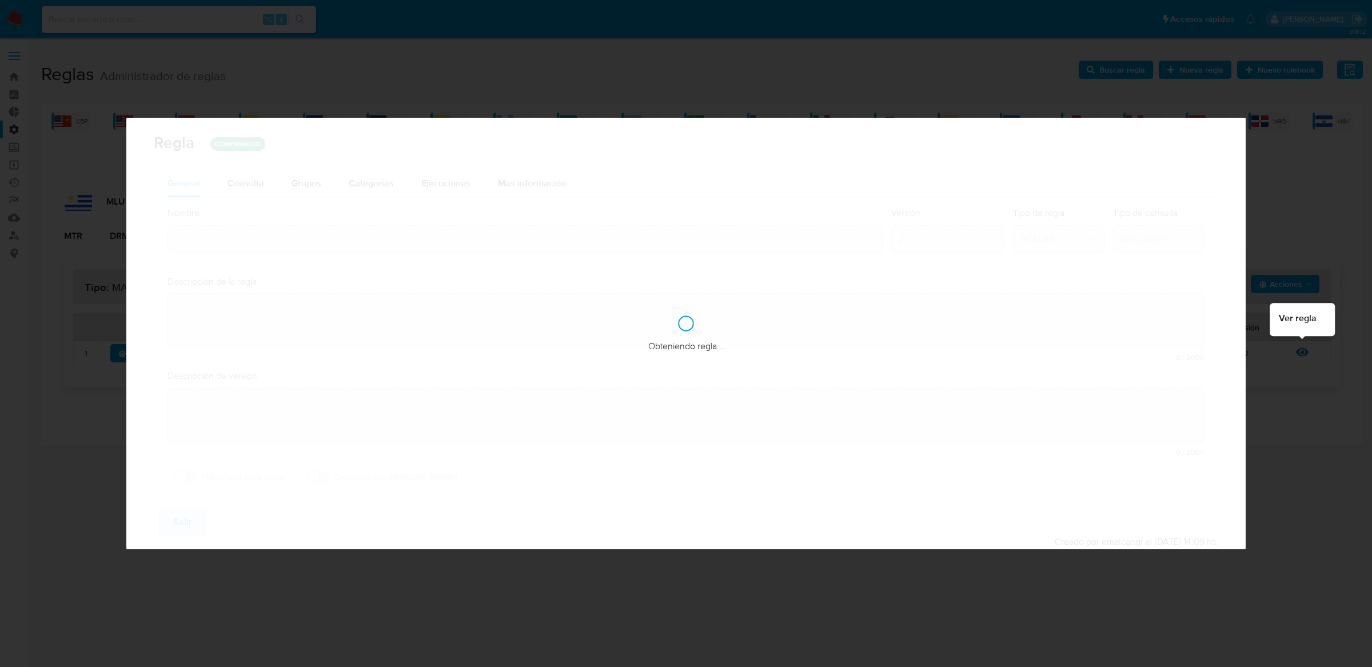
type input "Mlu_smp_transactional_percentiles"
type textarea "Rule que calcula el valor actualizado de los percentiles transaccionales a util…"
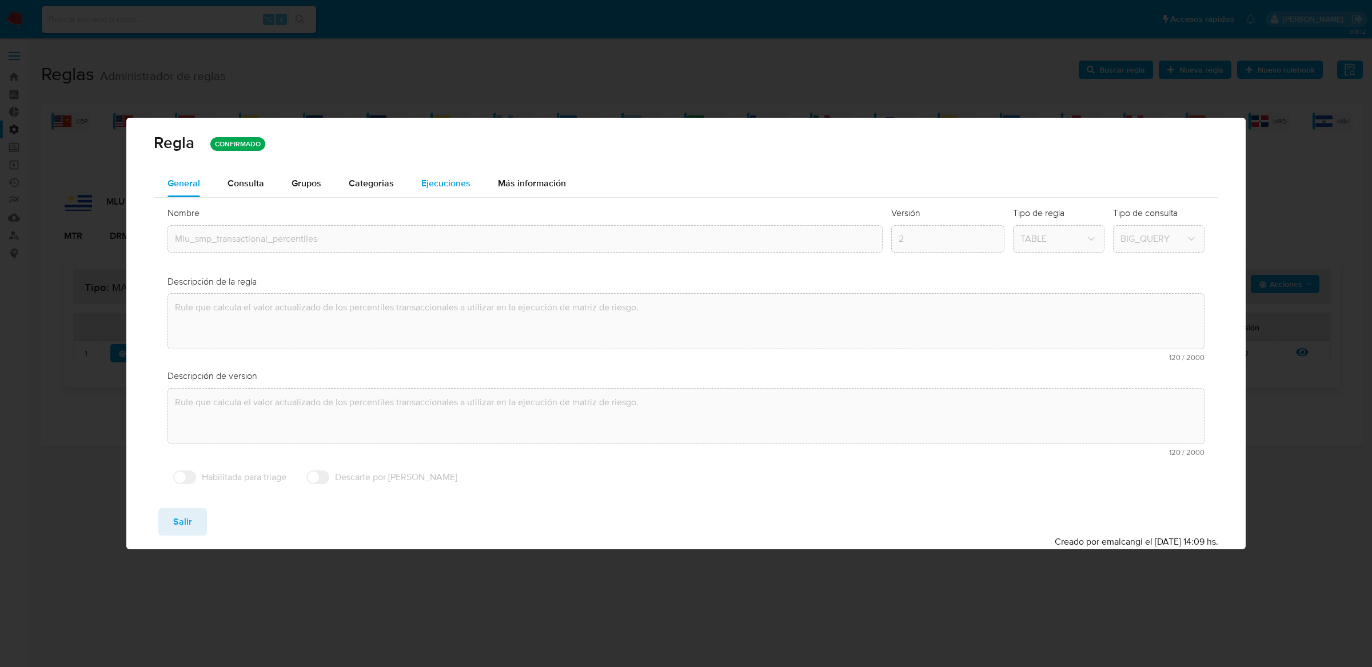
click at [442, 196] on div "Ejecuciones" at bounding box center [445, 183] width 49 height 27
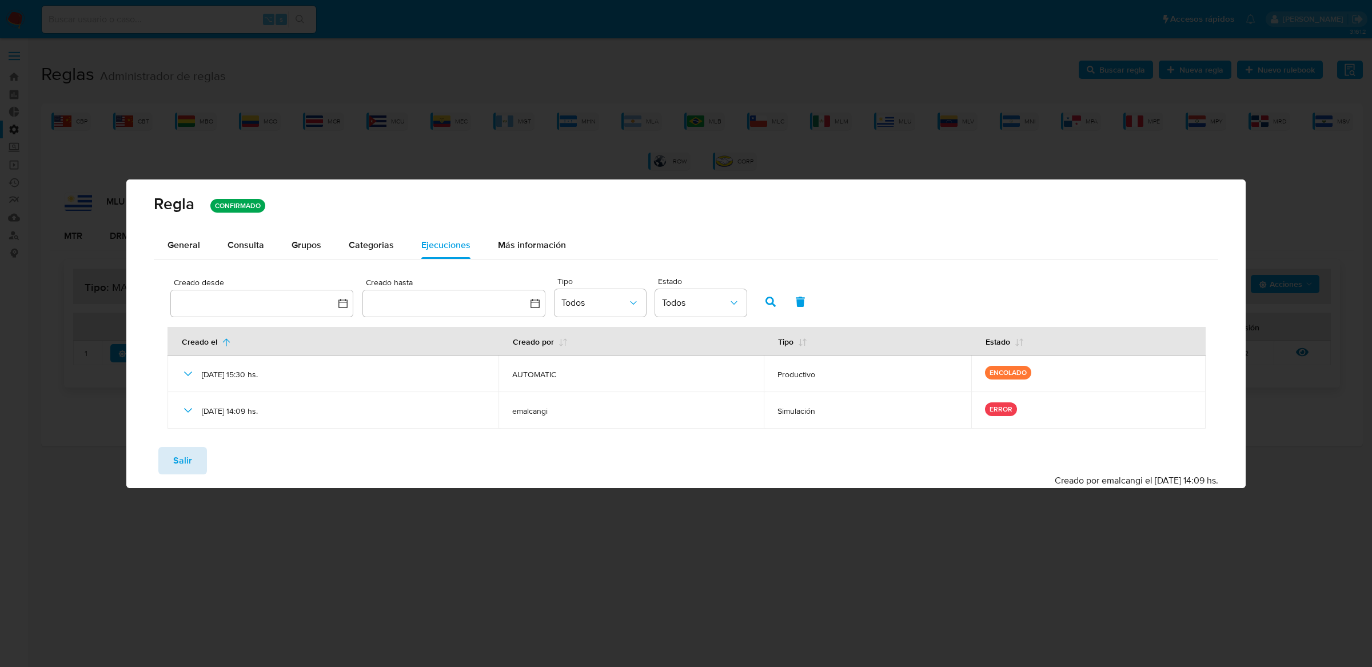
click at [187, 458] on span "Salir" at bounding box center [182, 460] width 19 height 25
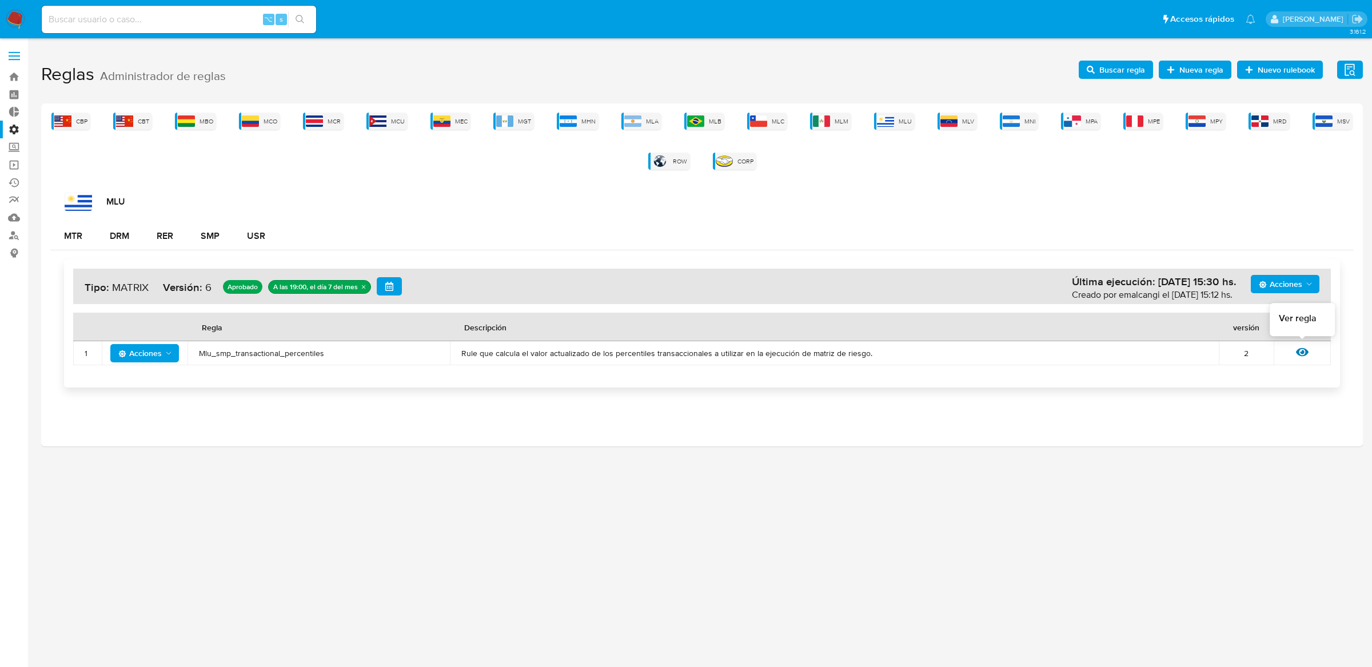
click at [1304, 358] on div at bounding box center [1302, 353] width 13 height 15
click at [1303, 355] on icon at bounding box center [1302, 352] width 13 height 9
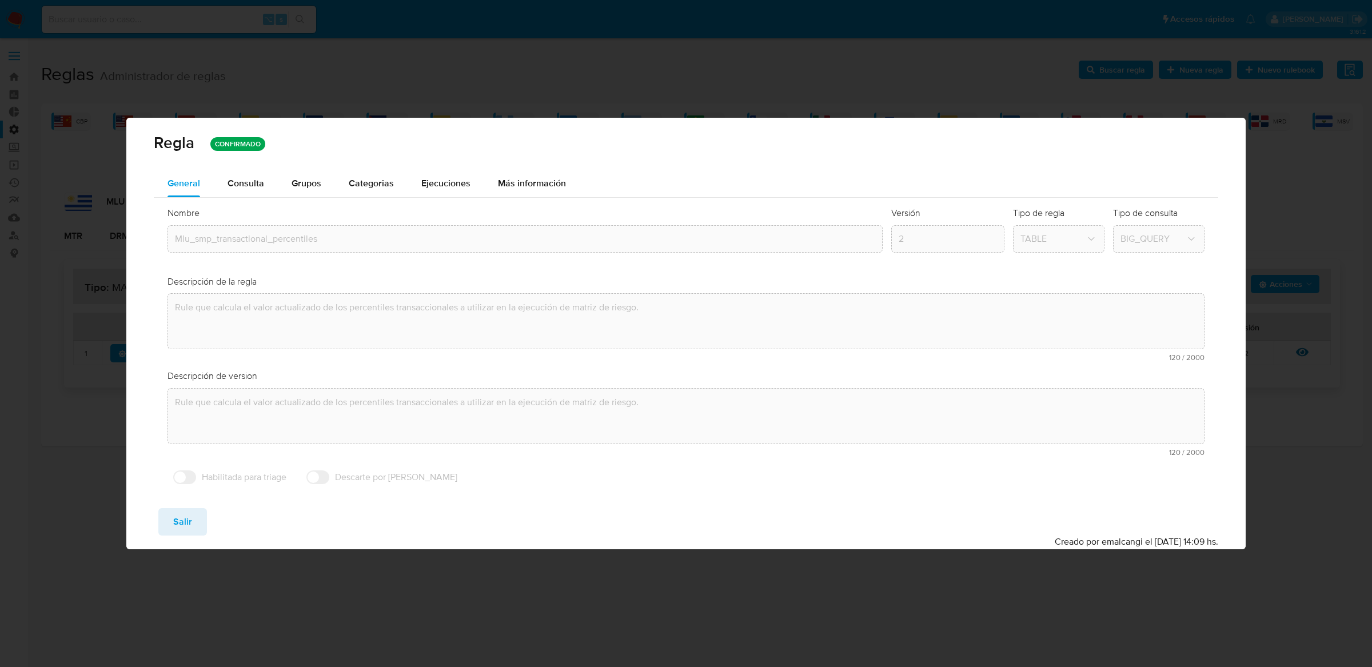
click at [452, 183] on span "Ejecuciones" at bounding box center [445, 183] width 49 height 13
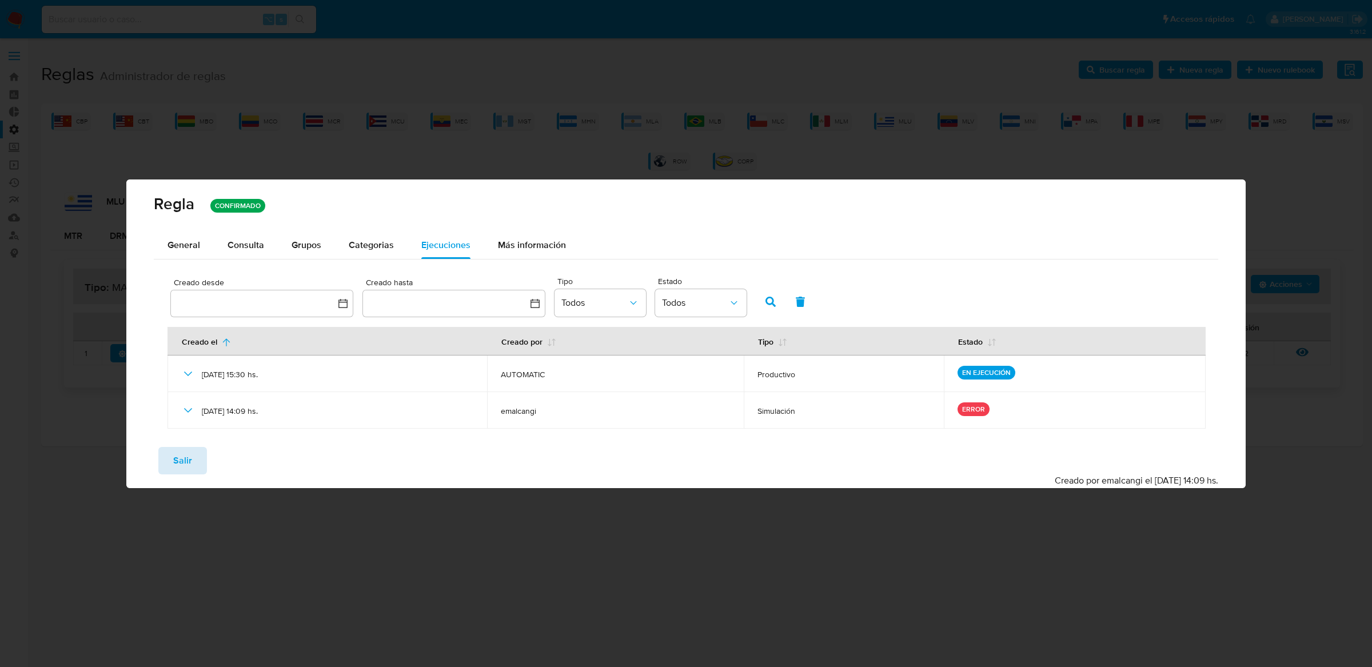
click at [195, 452] on button "Salir" at bounding box center [182, 460] width 49 height 27
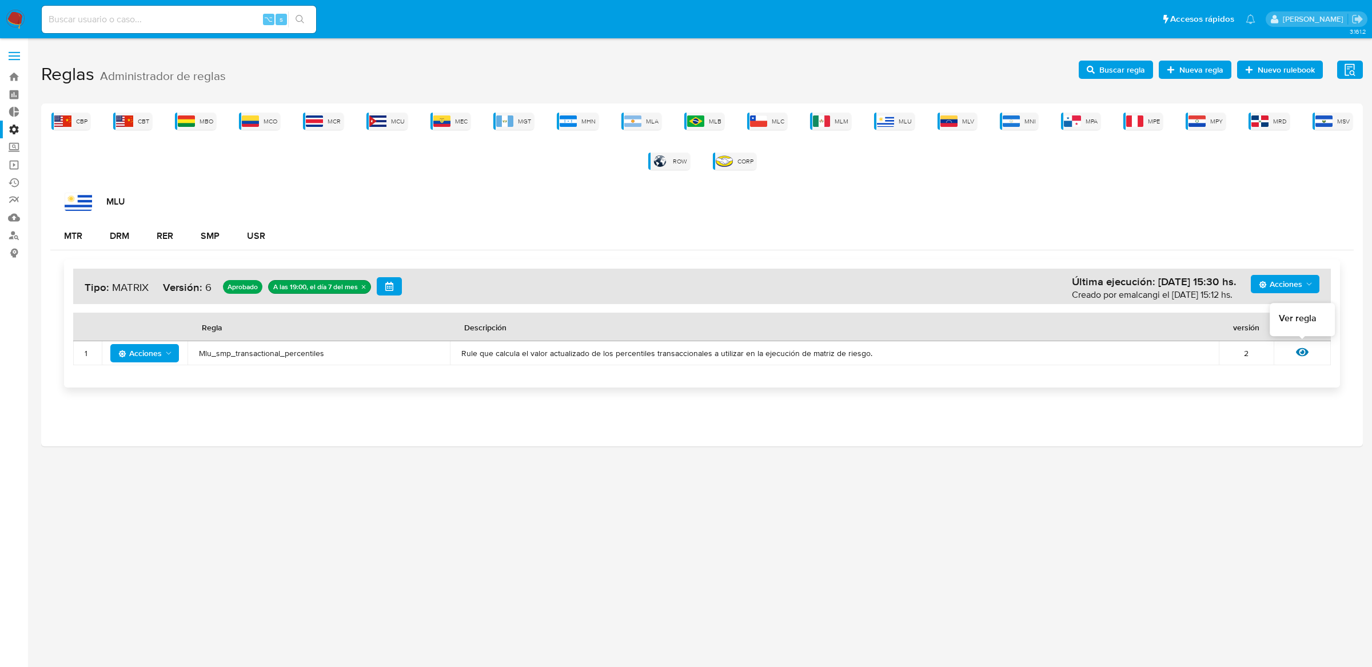
click at [1304, 349] on icon at bounding box center [1302, 352] width 13 height 9
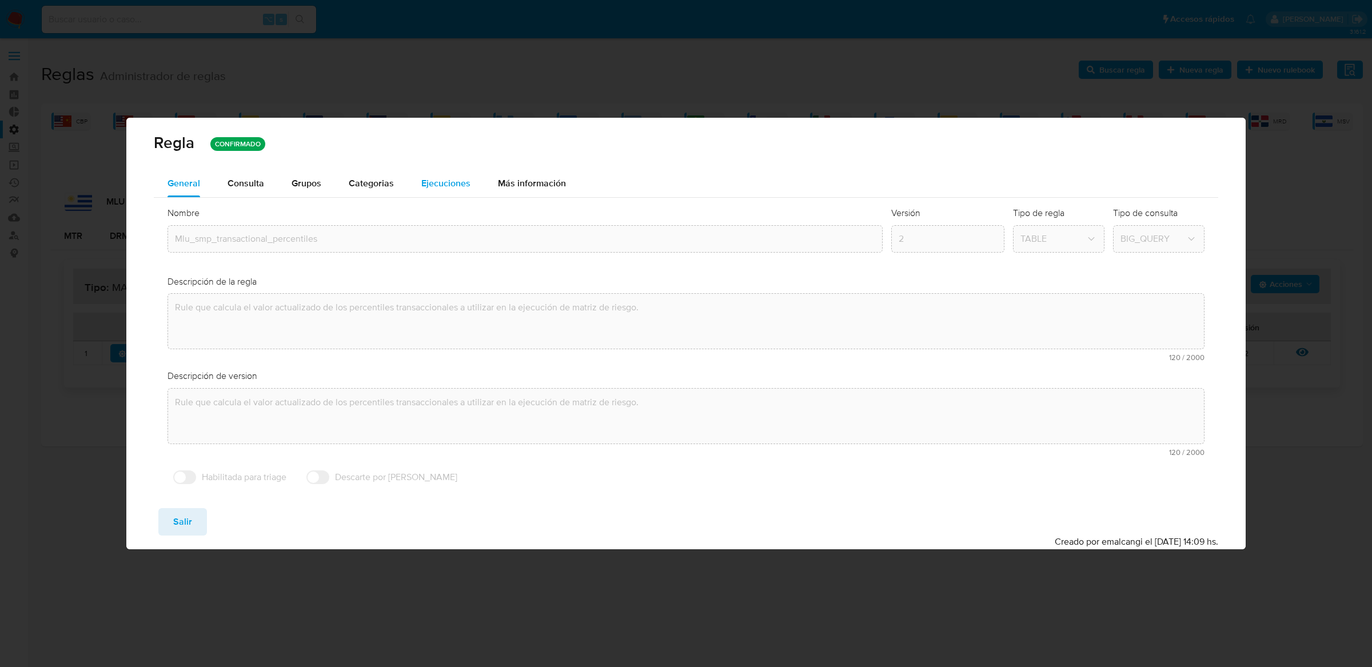
click at [439, 186] on span "Ejecuciones" at bounding box center [445, 183] width 49 height 13
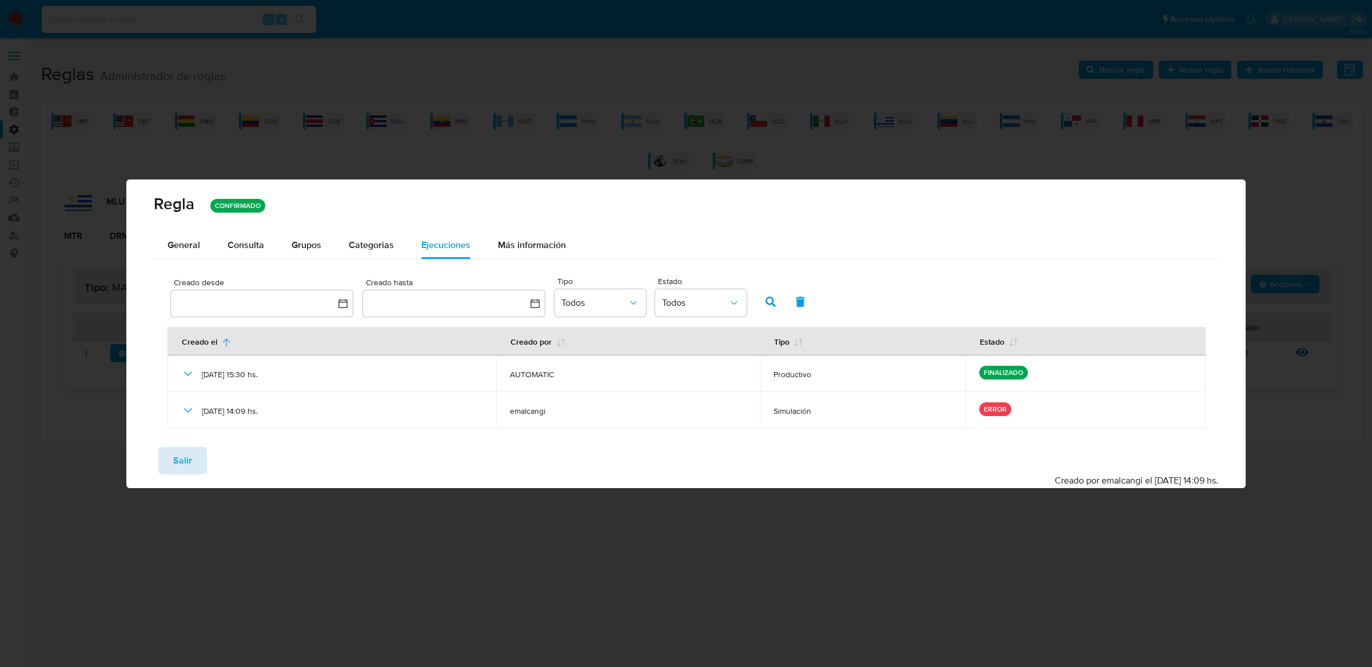
click at [176, 459] on span "Salir" at bounding box center [182, 460] width 19 height 25
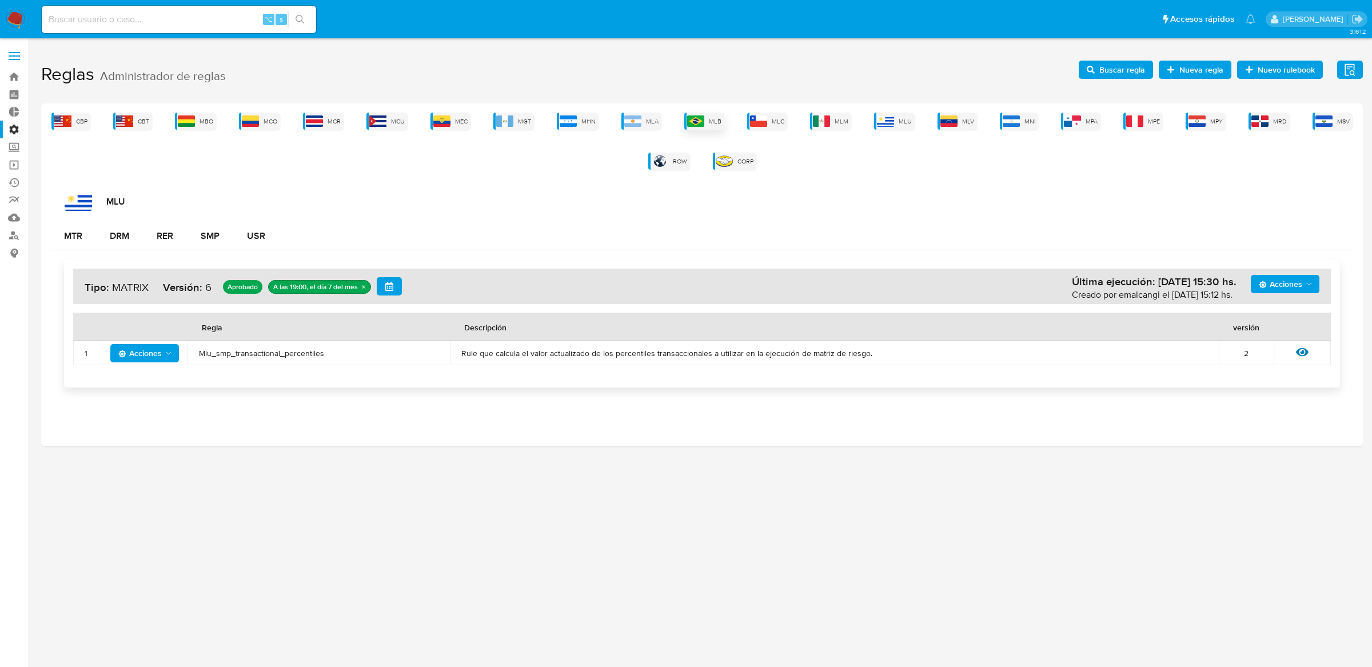
click at [715, 121] on span "MLB" at bounding box center [715, 121] width 13 height 9
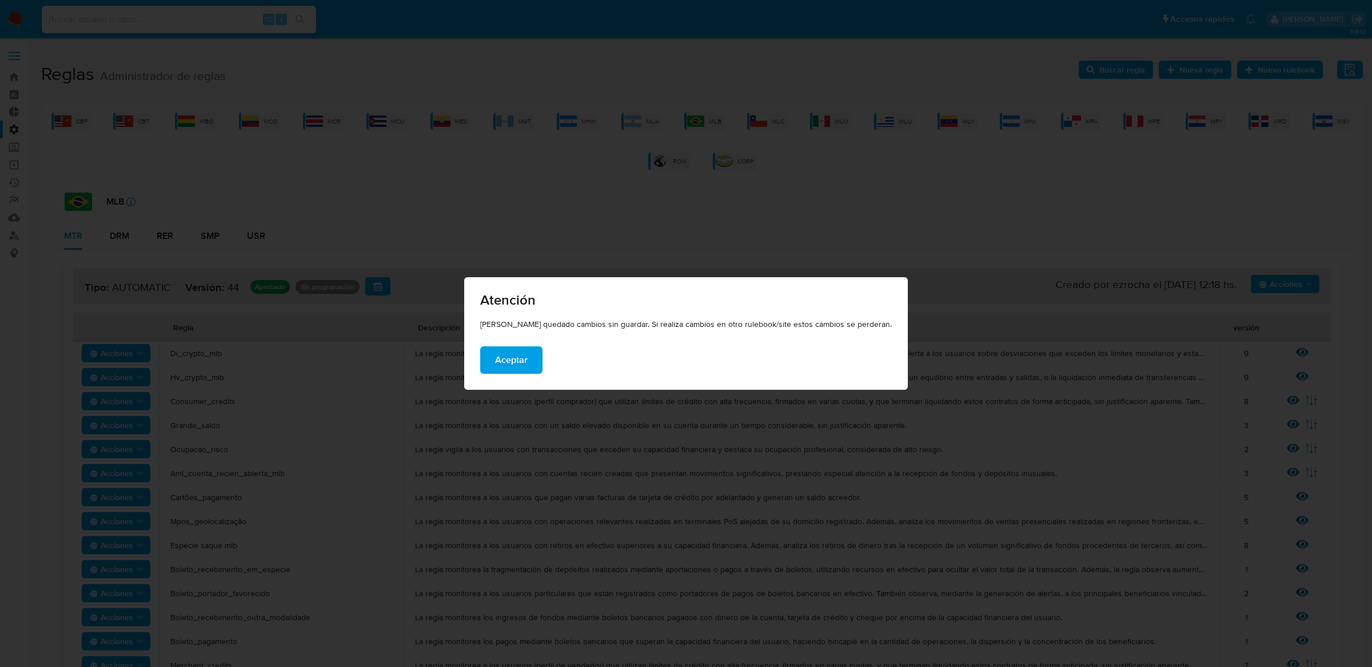
click at [542, 353] on button "Aceptar" at bounding box center [511, 359] width 62 height 27
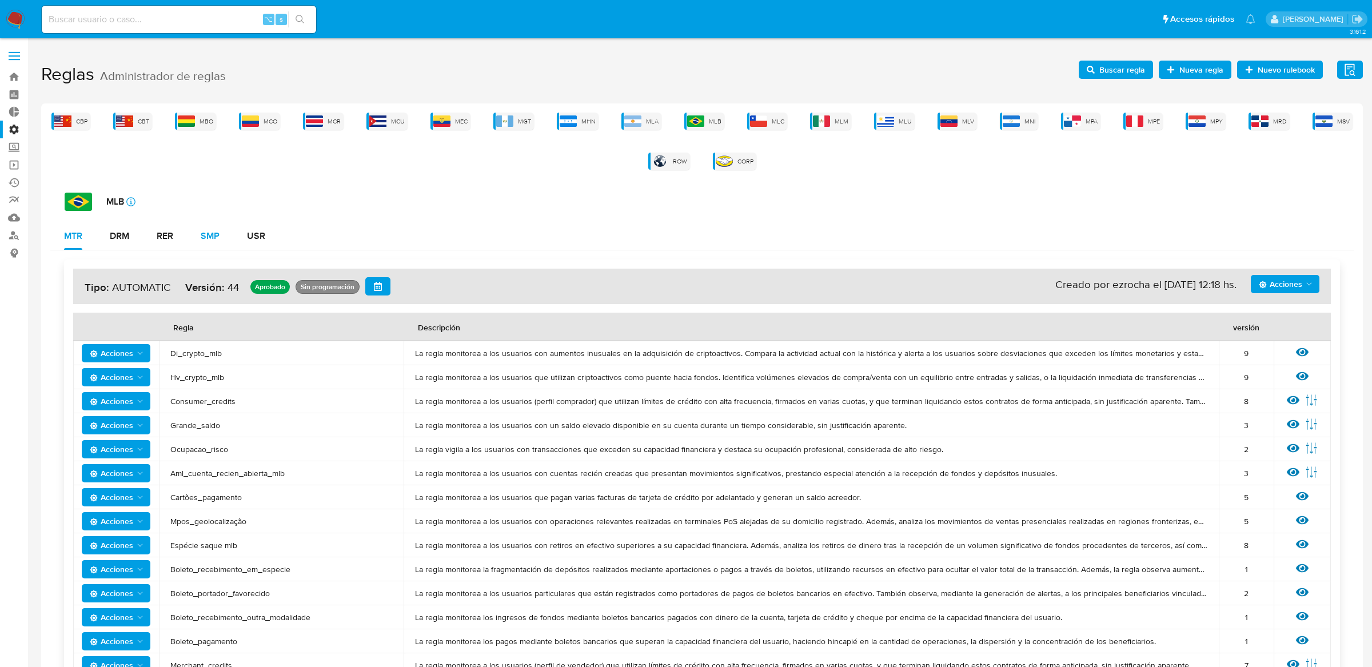
click at [198, 231] on button "SMP" at bounding box center [210, 235] width 46 height 27
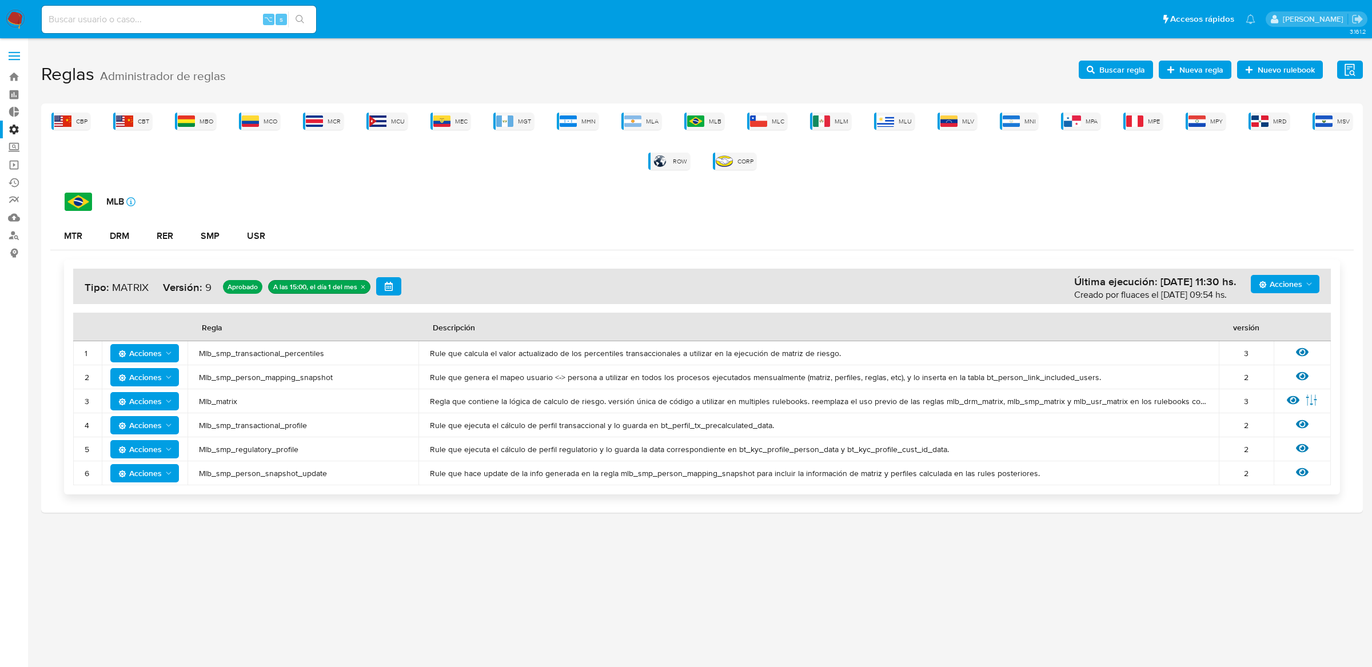
drag, startPoint x: 201, startPoint y: 352, endPoint x: 390, endPoint y: 351, distance: 189.2
click at [393, 352] on span "Mlb_smp_transactional_percentiles" at bounding box center [303, 353] width 208 height 10
click at [887, 107] on div "CBP CBT MBO MCO MCR MCU MEC MGT MHN MLA MLB MLC MLM MLU MLV MNI MPA MPE MPY MRD…" at bounding box center [702, 307] width 1322 height 409
click at [884, 115] on img at bounding box center [885, 120] width 17 height 11
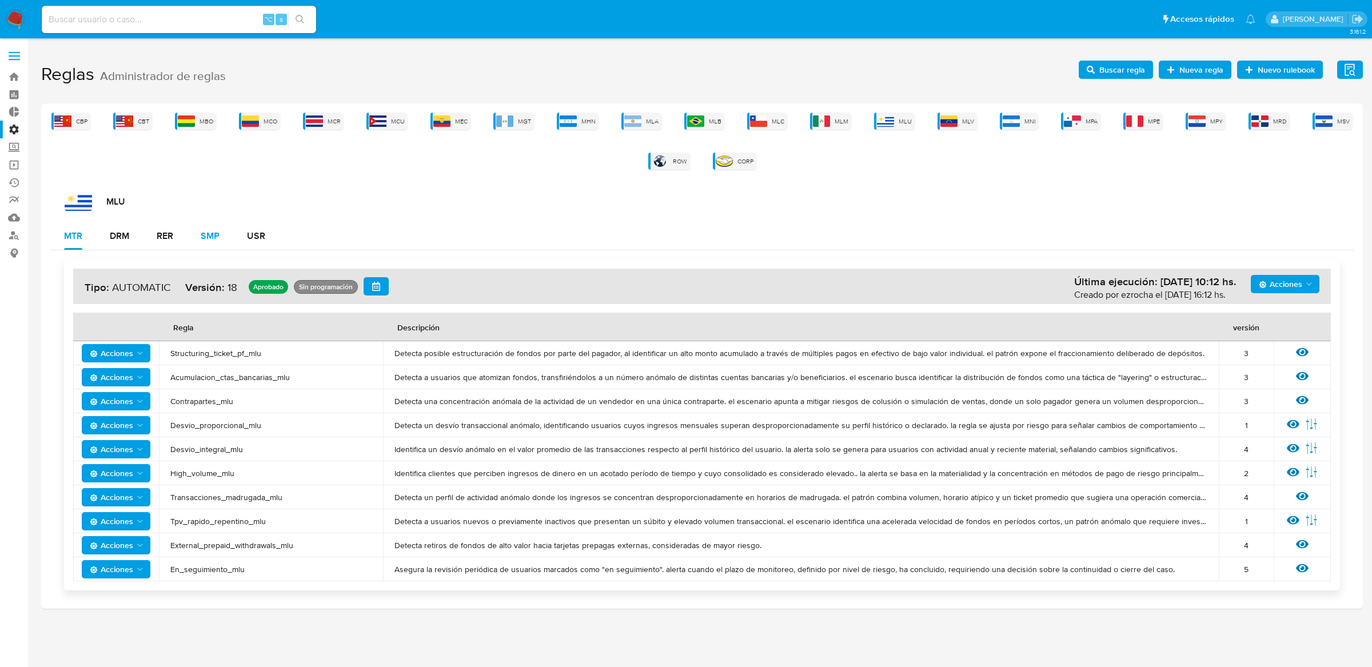
click at [212, 237] on div "SMP" at bounding box center [210, 236] width 19 height 9
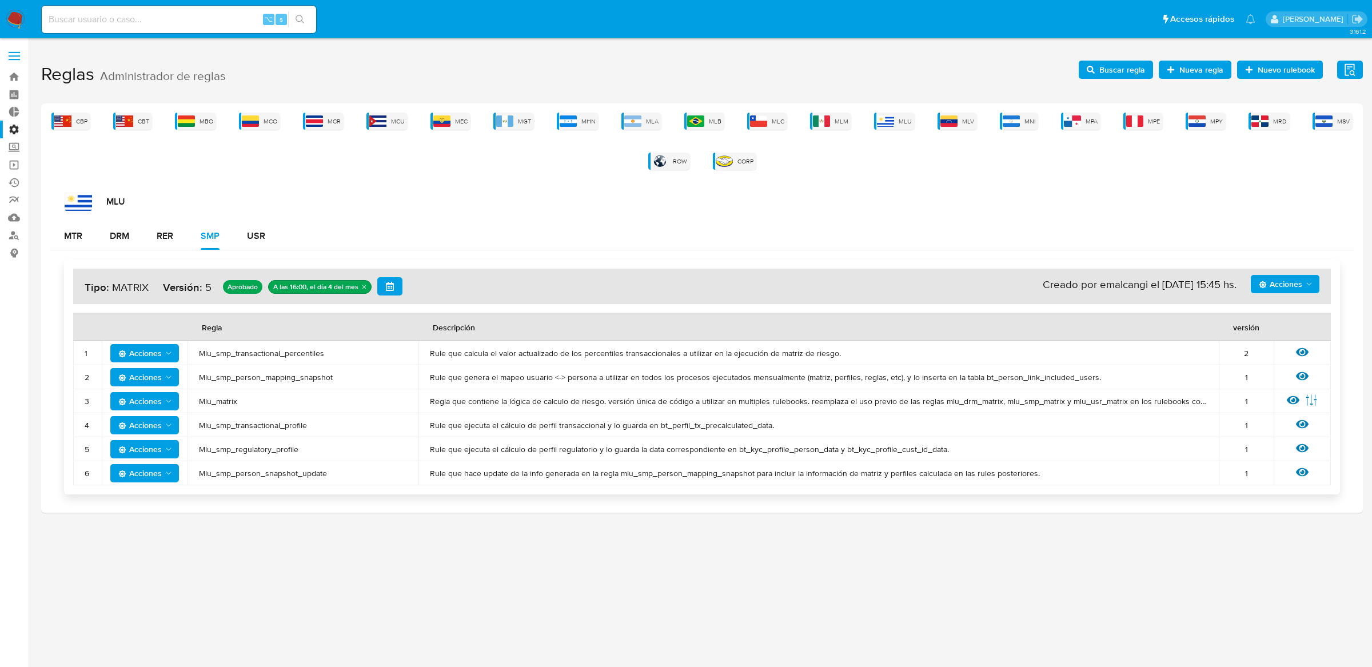
click at [225, 357] on span "Mlu_smp_transactional_percentiles" at bounding box center [303, 353] width 208 height 10
click at [218, 393] on td "Mlu_matrix" at bounding box center [302, 401] width 231 height 24
click at [143, 246] on button "RER" at bounding box center [165, 235] width 44 height 27
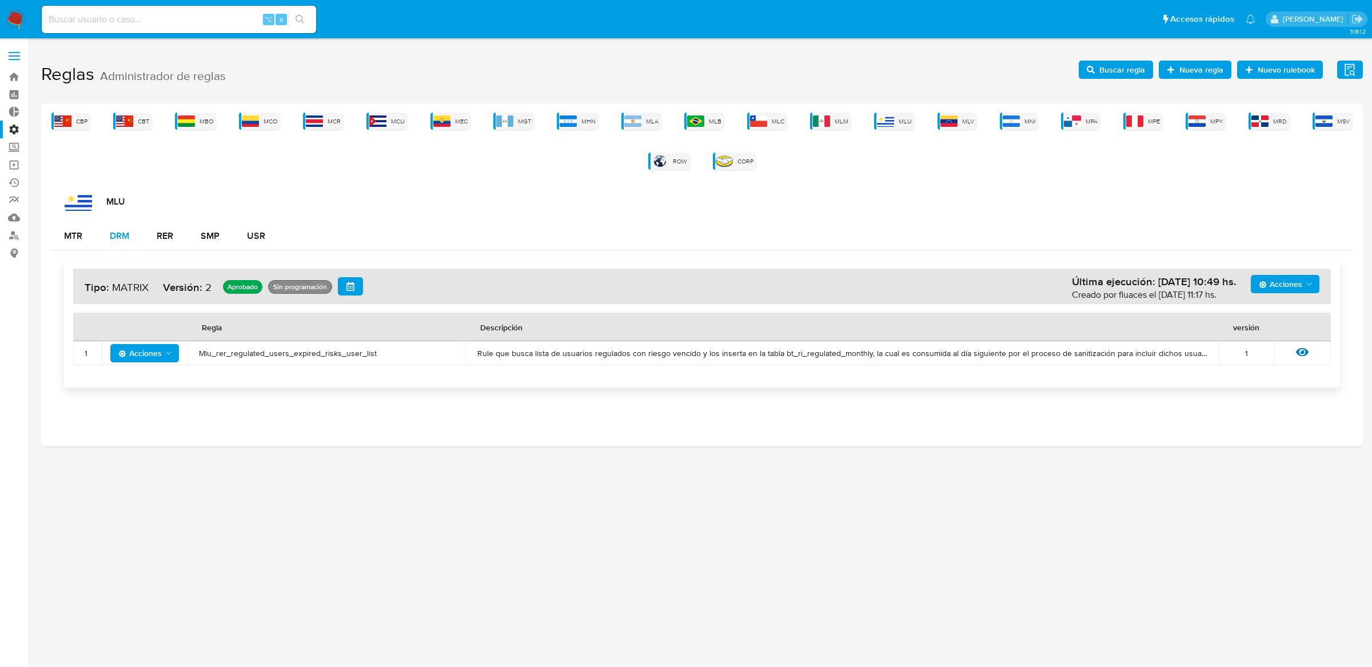
click at [135, 245] on button "DRM" at bounding box center [119, 235] width 47 height 27
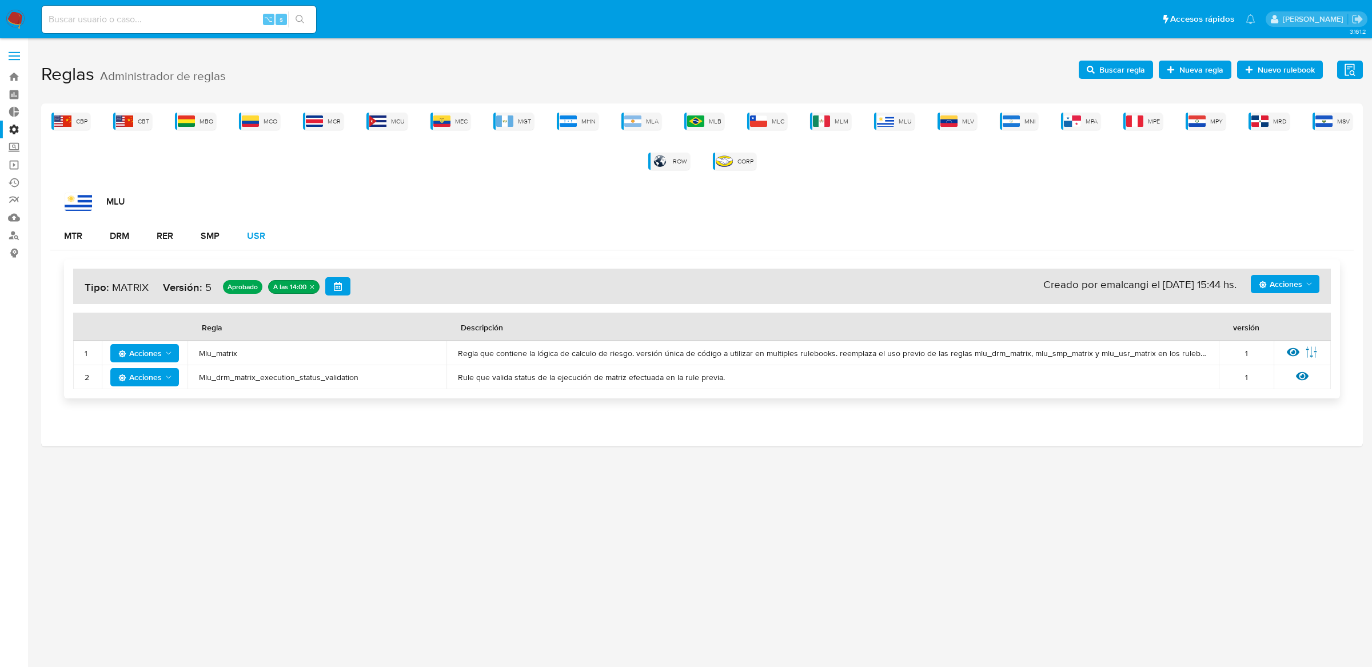
click at [254, 245] on div "USR" at bounding box center [256, 235] width 18 height 27
